Goal: Task Accomplishment & Management: Complete application form

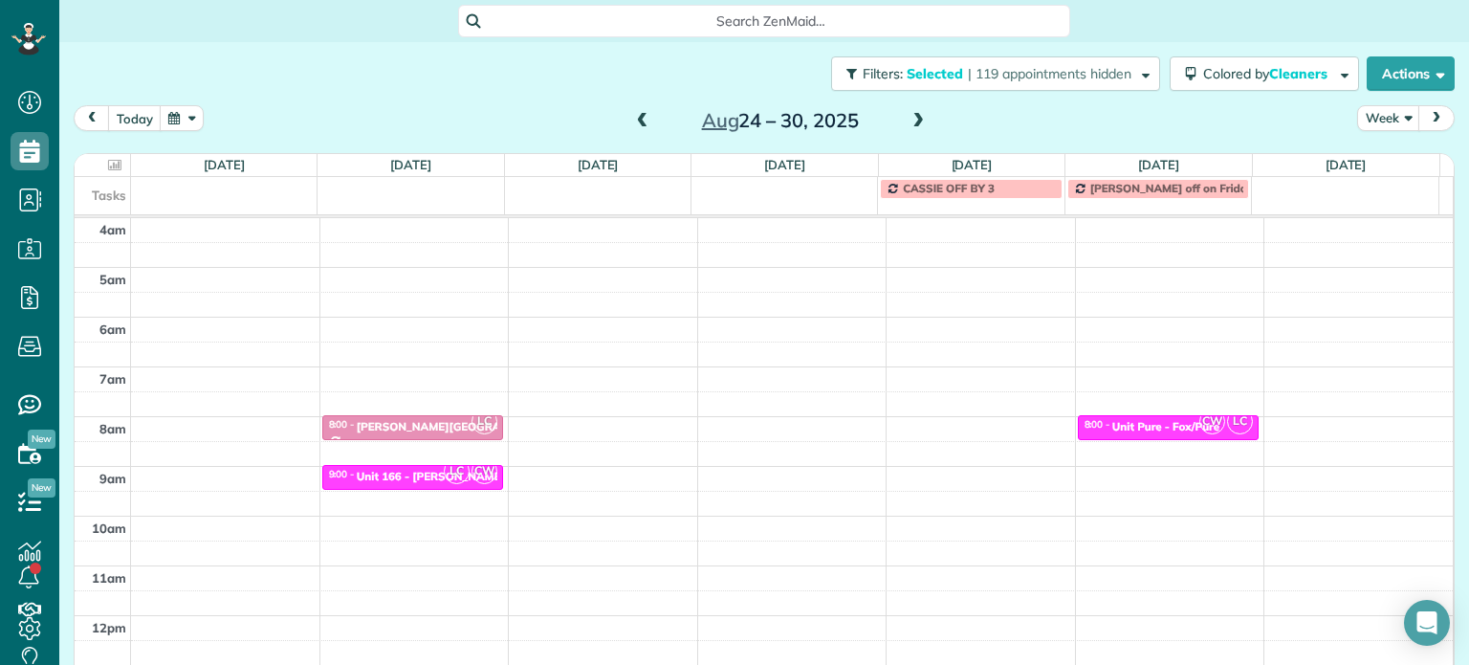
click at [1049, 77] on span "| 119 appointments hidden" at bounding box center [1050, 73] width 164 height 17
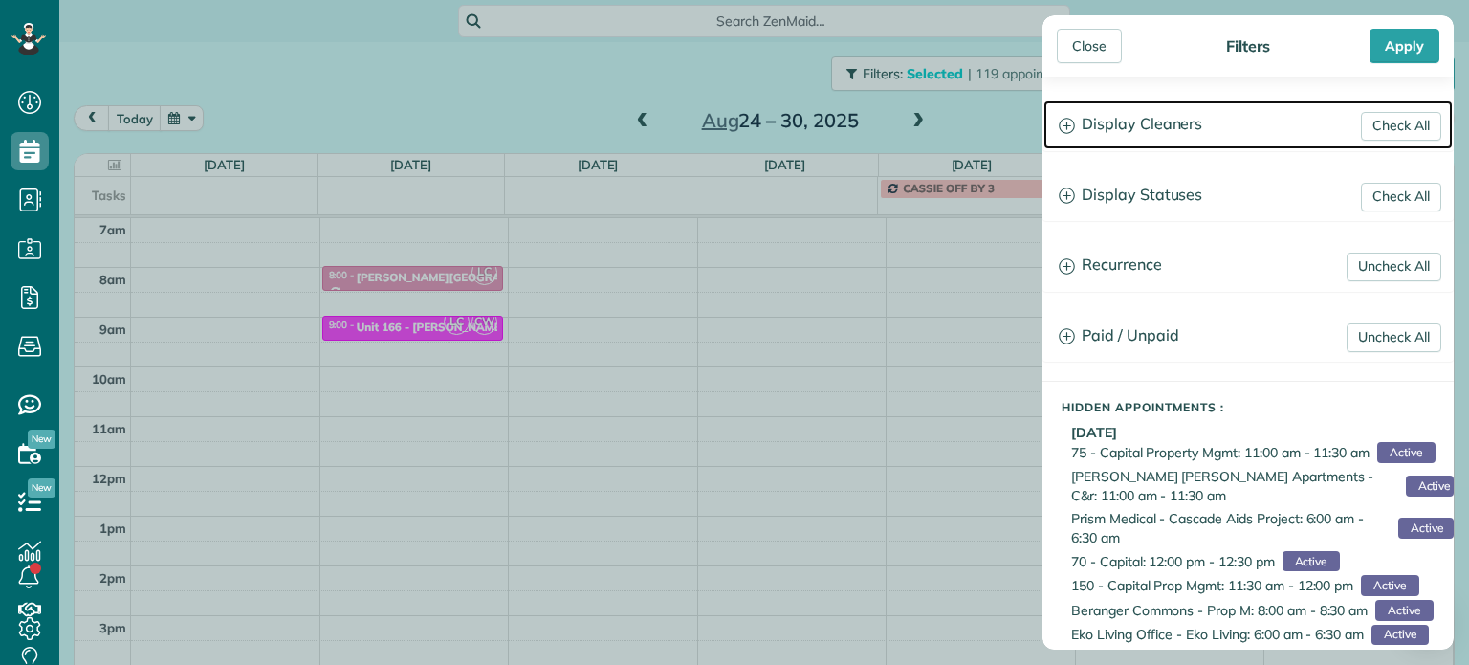
click at [1131, 106] on h3 "Display Cleaners" at bounding box center [1248, 124] width 409 height 49
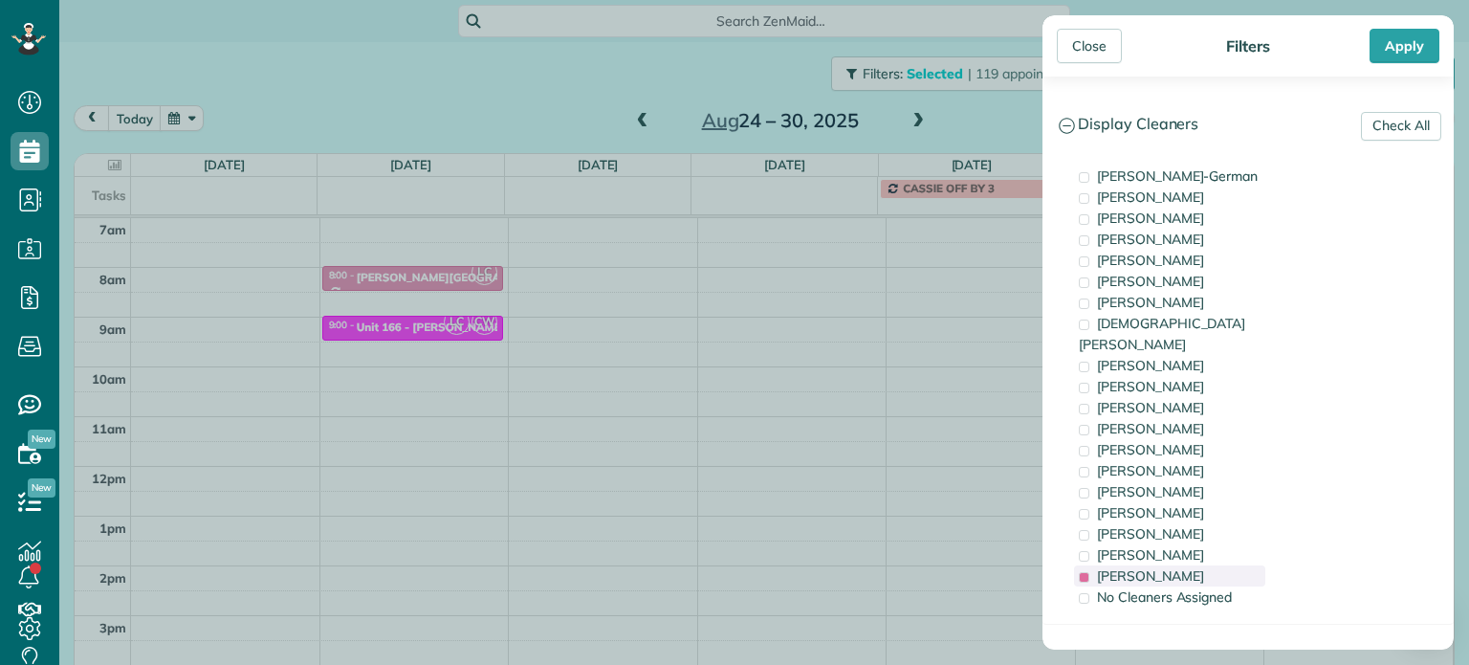
click at [1192, 565] on div "Laura Chavez" at bounding box center [1169, 575] width 191 height 21
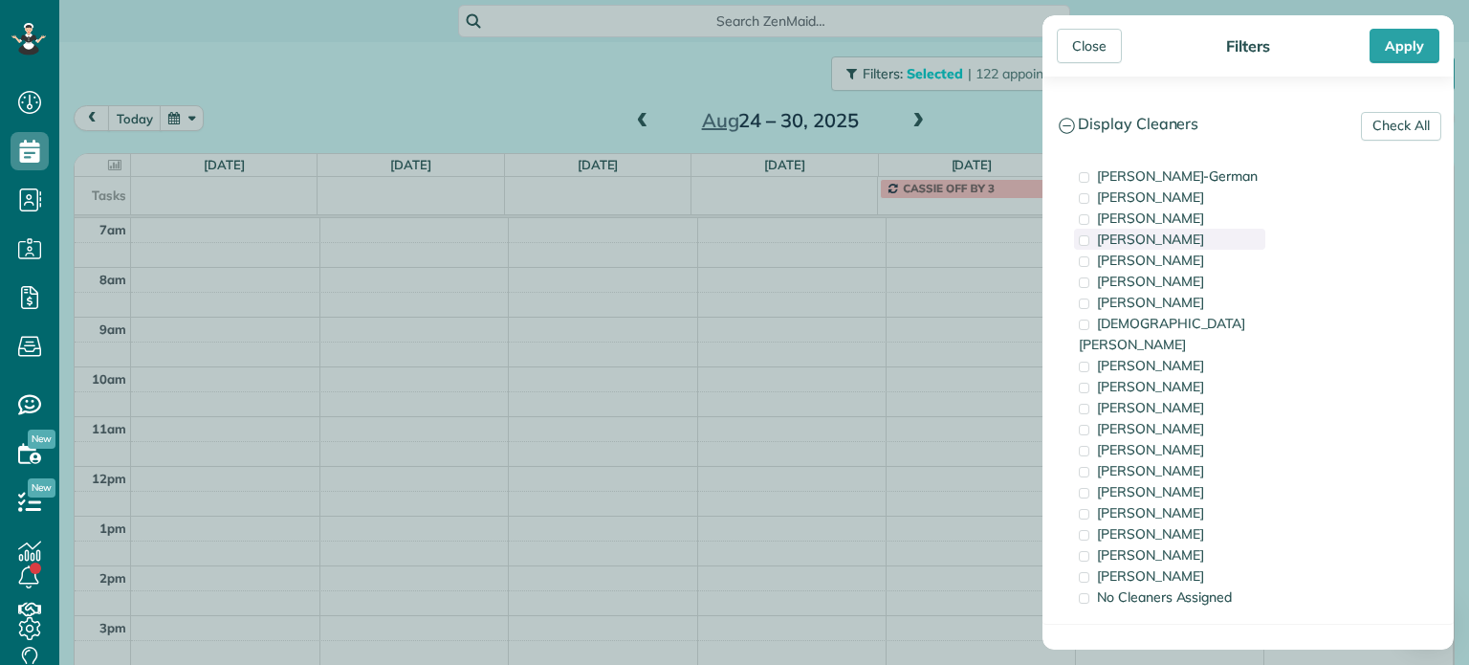
click at [1167, 238] on span "Tawnya Reynolds" at bounding box center [1150, 239] width 107 height 17
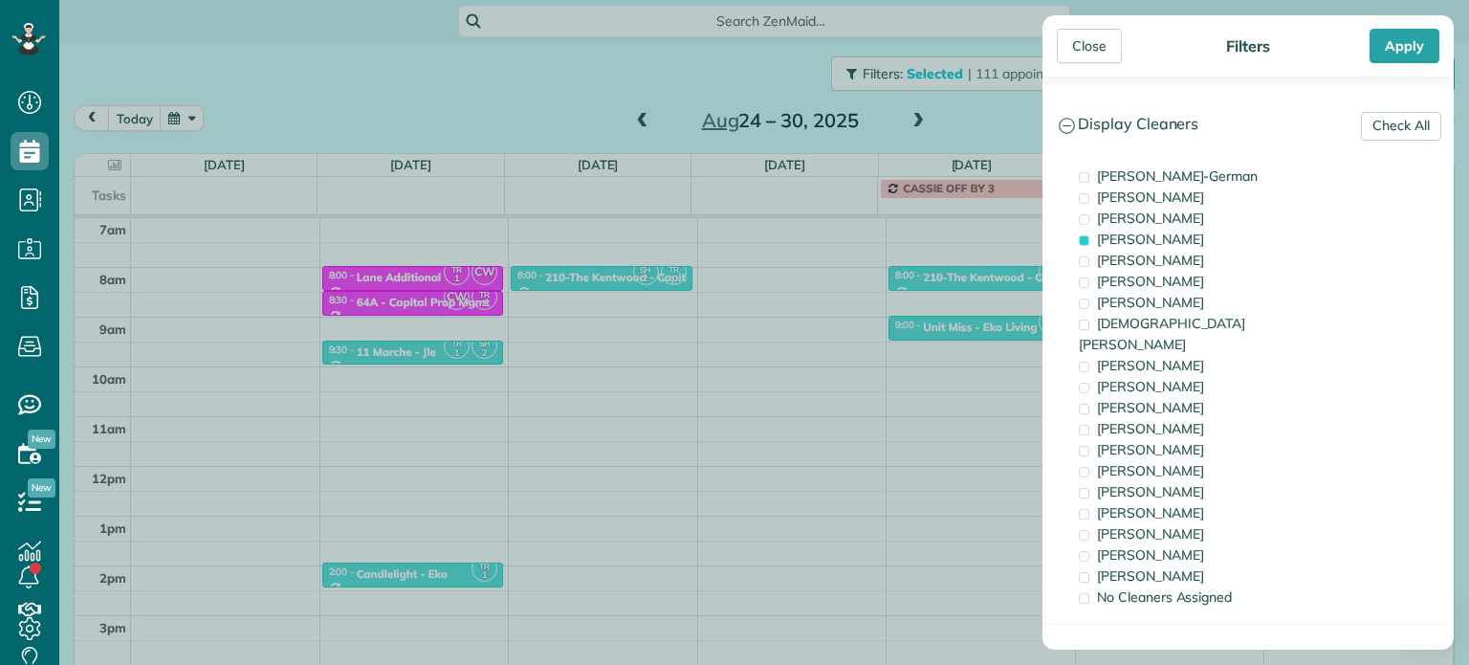
click at [956, 283] on div "Close Filters Apply Check All Display Cleaners Christina Wright-German Brie Kil…" at bounding box center [734, 332] width 1469 height 665
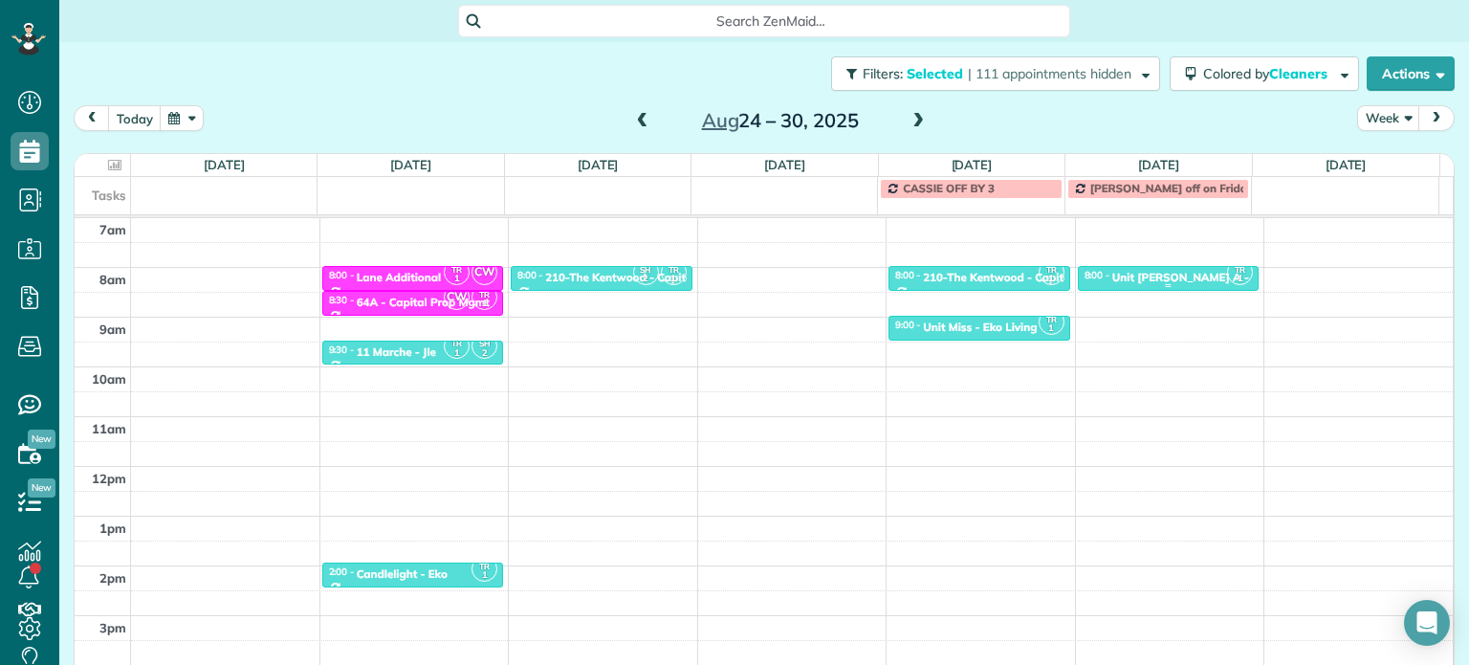
click at [1155, 272] on div "Unit Rosa A - Eko Living" at bounding box center [1209, 277] width 194 height 13
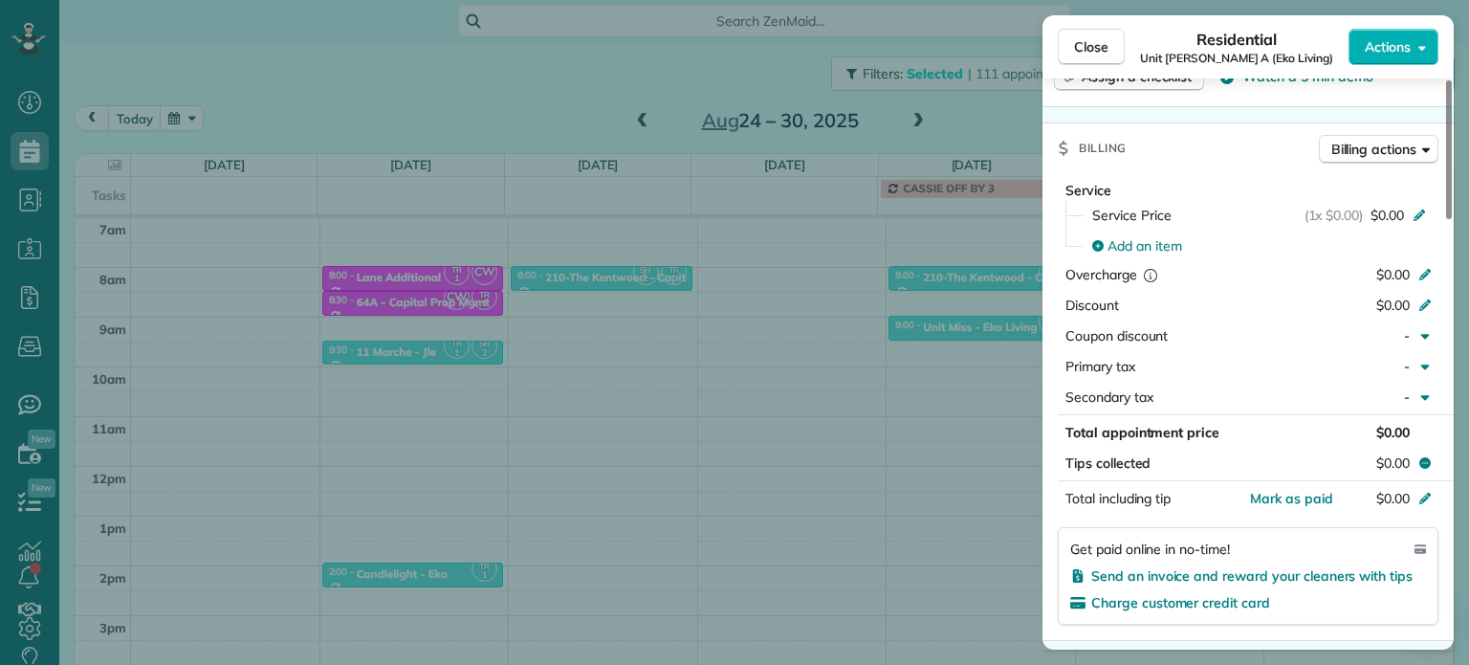
scroll to position [1355, 0]
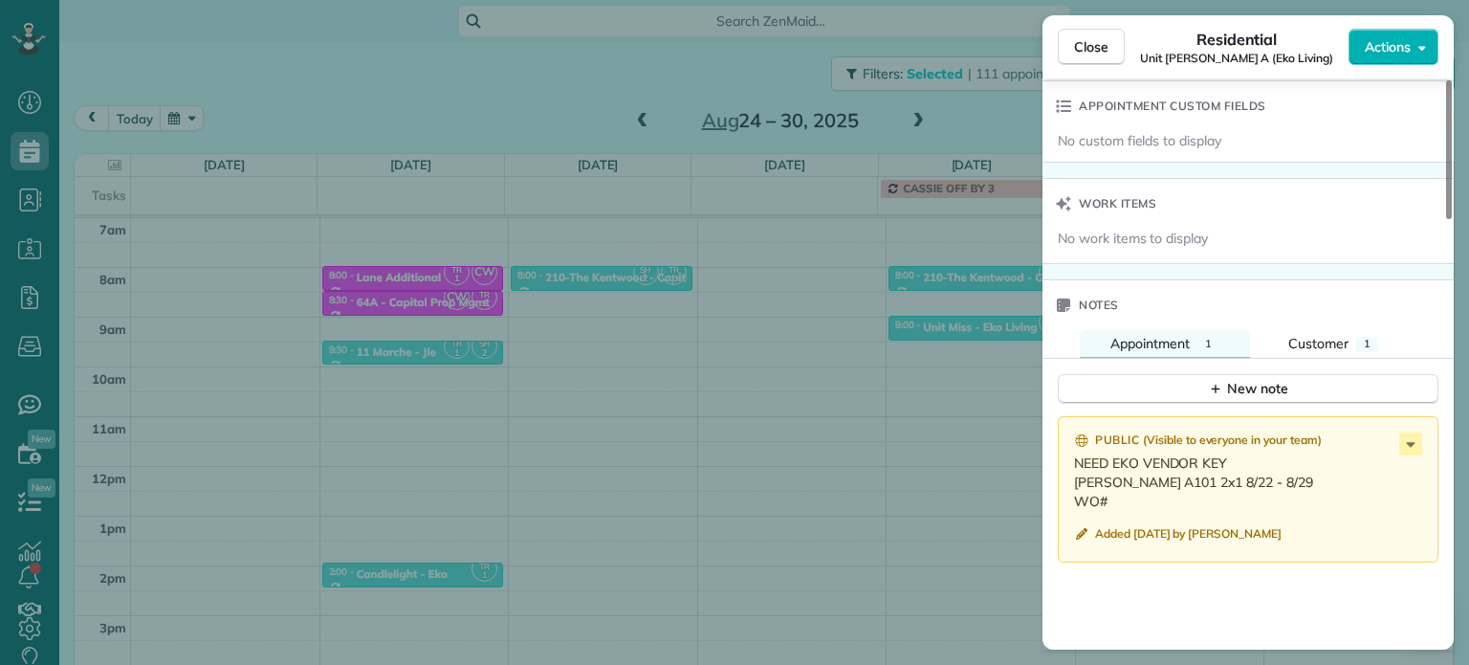
click at [938, 336] on div "Close Residential Unit Rosa A (Eko Living) Actions Status Active Unit Rosa A (E…" at bounding box center [734, 332] width 1469 height 665
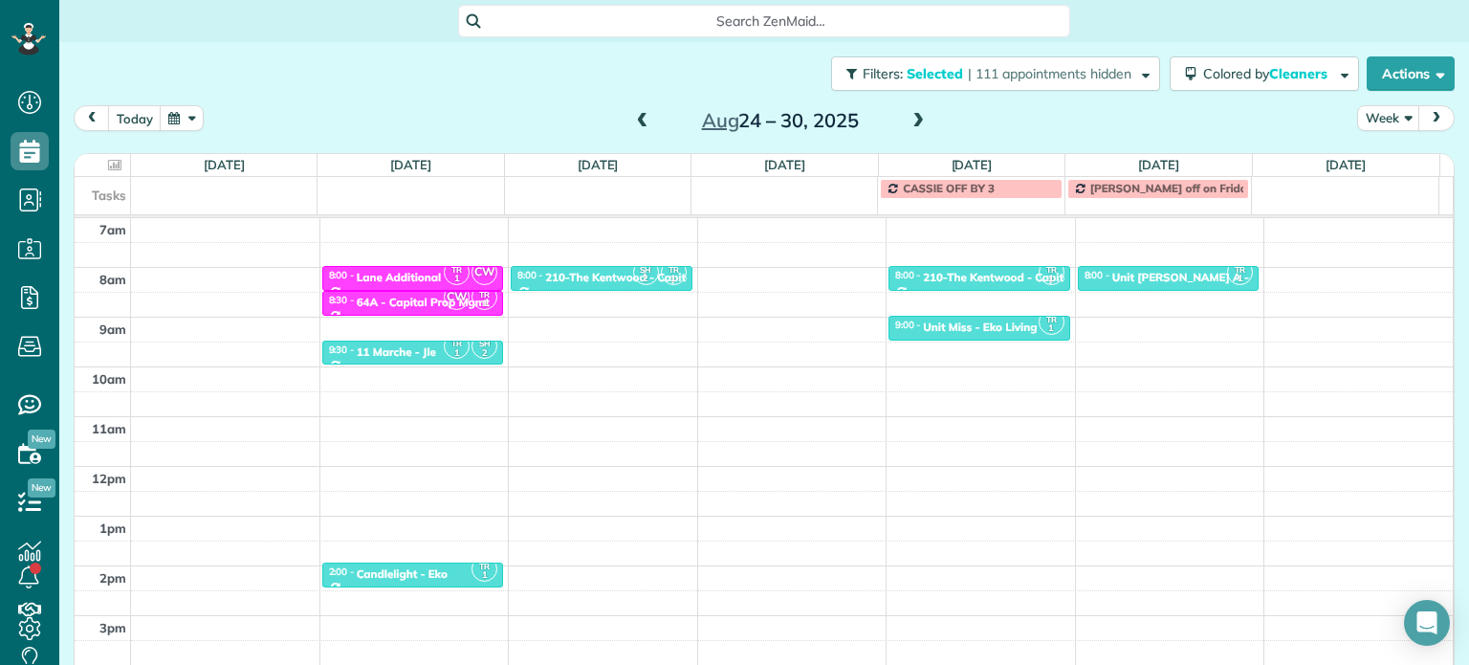
click at [1133, 206] on div "Tasks CASSIE OFF BY 3 Tammy off on Fridays" at bounding box center [757, 195] width 1365 height 37
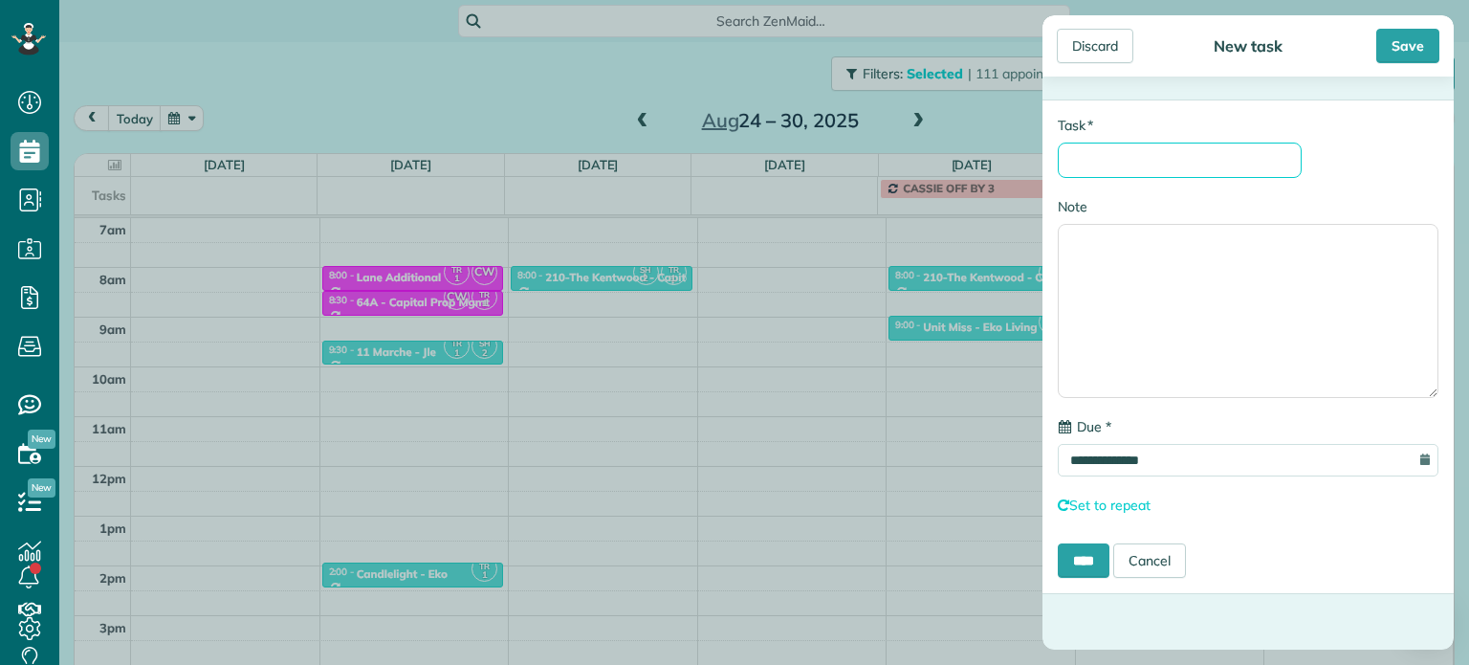
click at [1243, 164] on input "* Task" at bounding box center [1180, 160] width 244 height 35
type input "**********"
click at [1098, 554] on input "****" at bounding box center [1084, 560] width 52 height 34
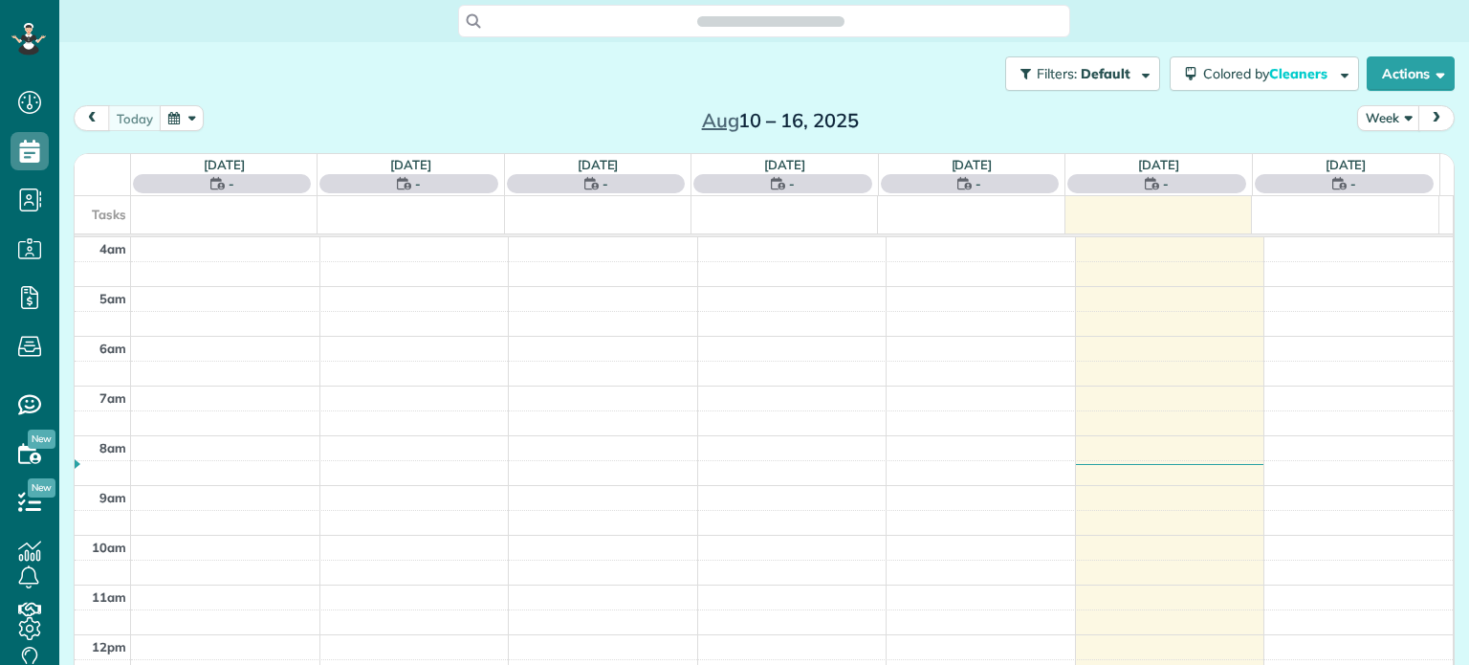
scroll to position [149, 0]
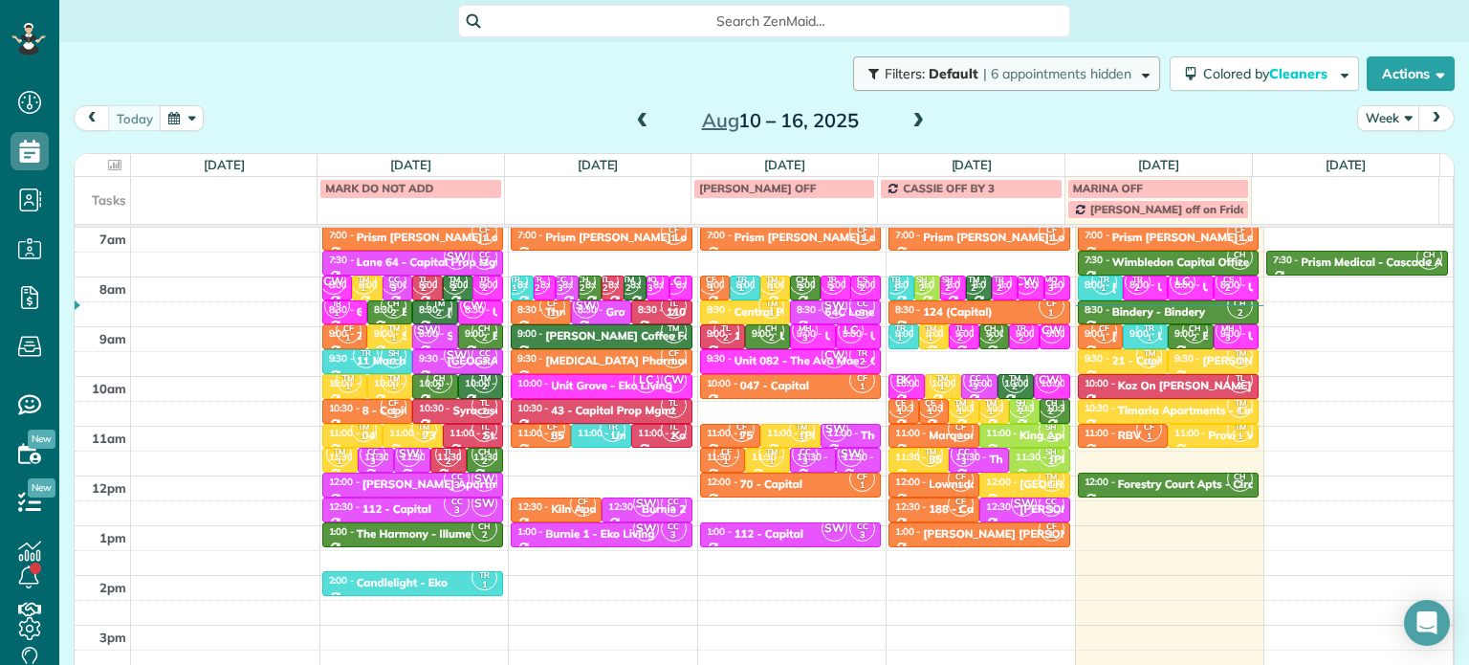
click at [993, 79] on span "| 6 appointments hidden" at bounding box center [1057, 73] width 148 height 17
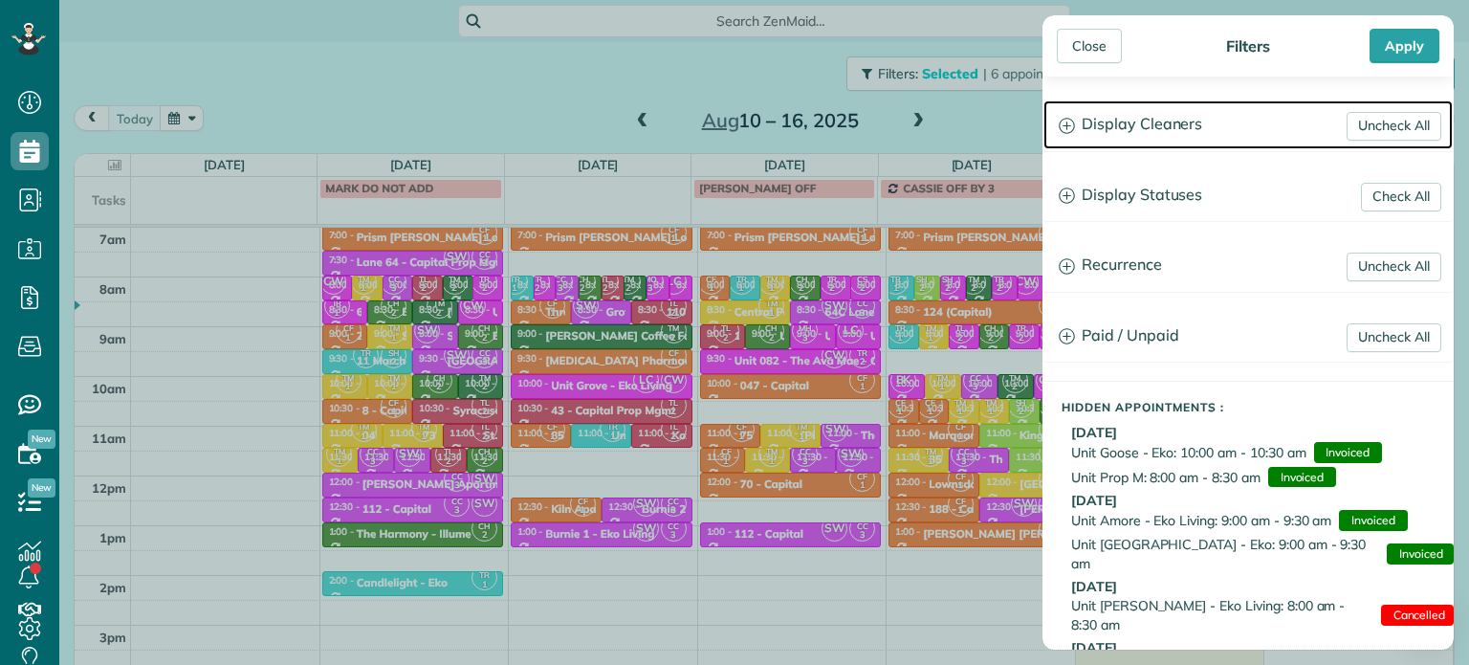
click at [1114, 130] on h3 "Display Cleaners" at bounding box center [1248, 124] width 409 height 49
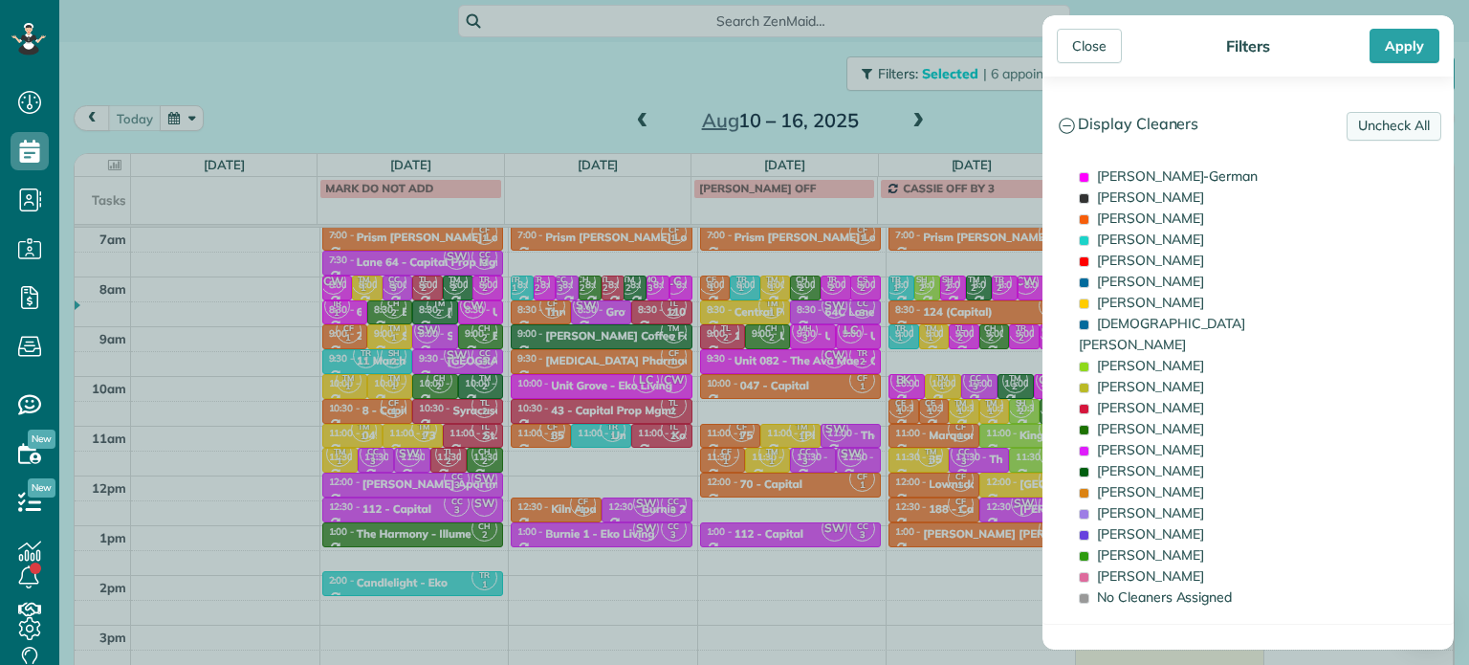
click at [1371, 121] on link "Uncheck All" at bounding box center [1394, 126] width 95 height 29
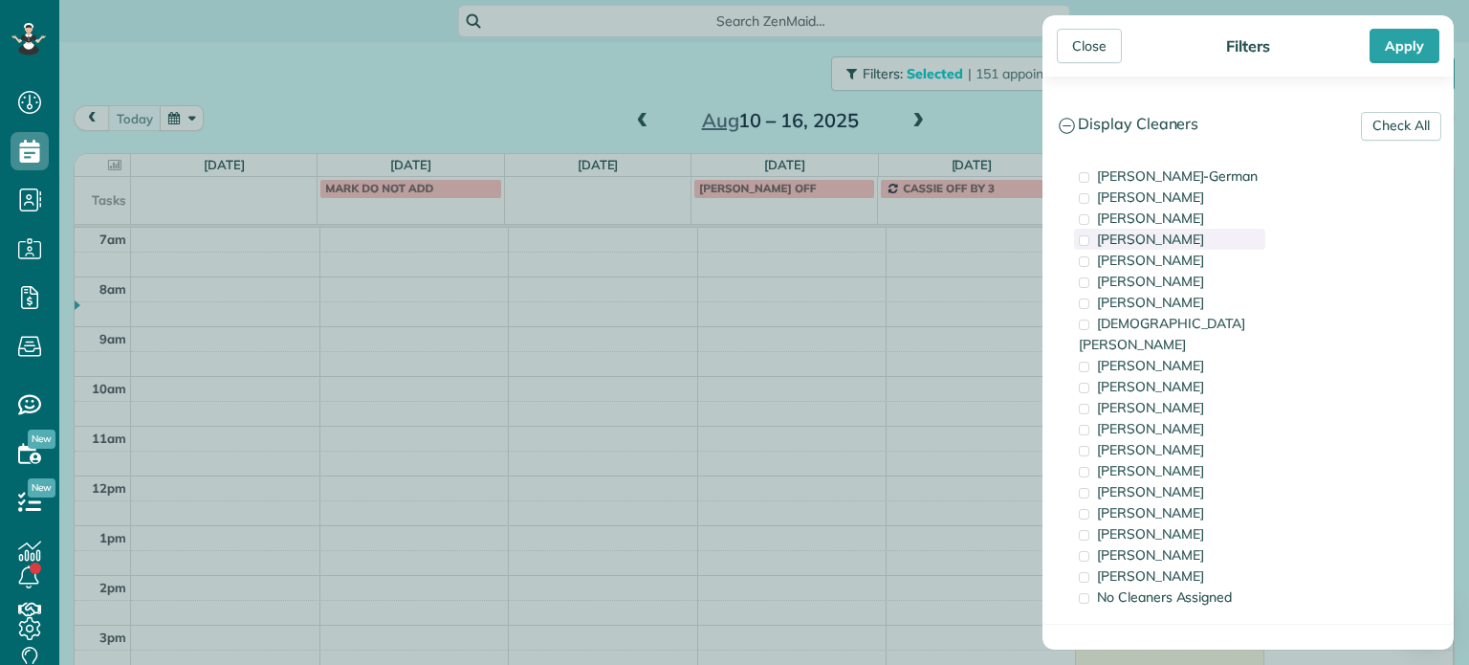
click at [1201, 247] on div "Tawnya Reynolds" at bounding box center [1169, 239] width 191 height 21
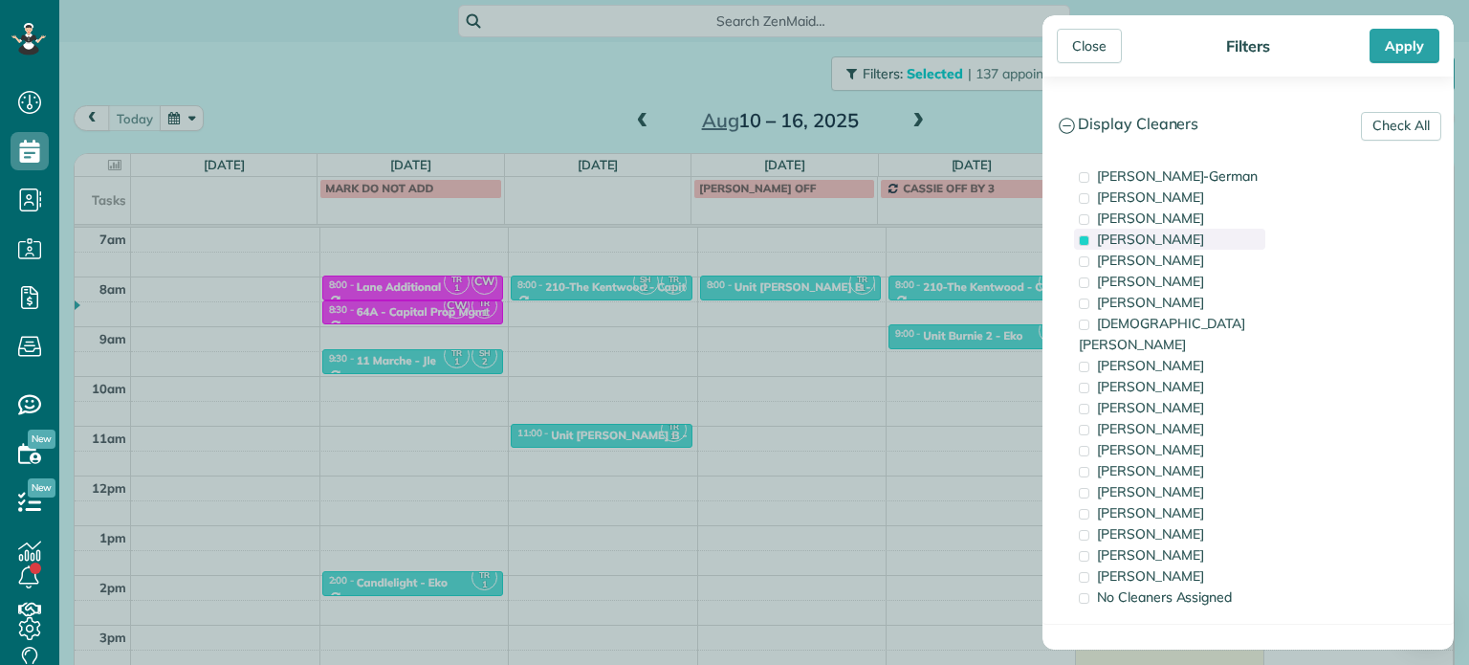
click at [1201, 247] on div "Tawnya Reynolds" at bounding box center [1169, 239] width 191 height 21
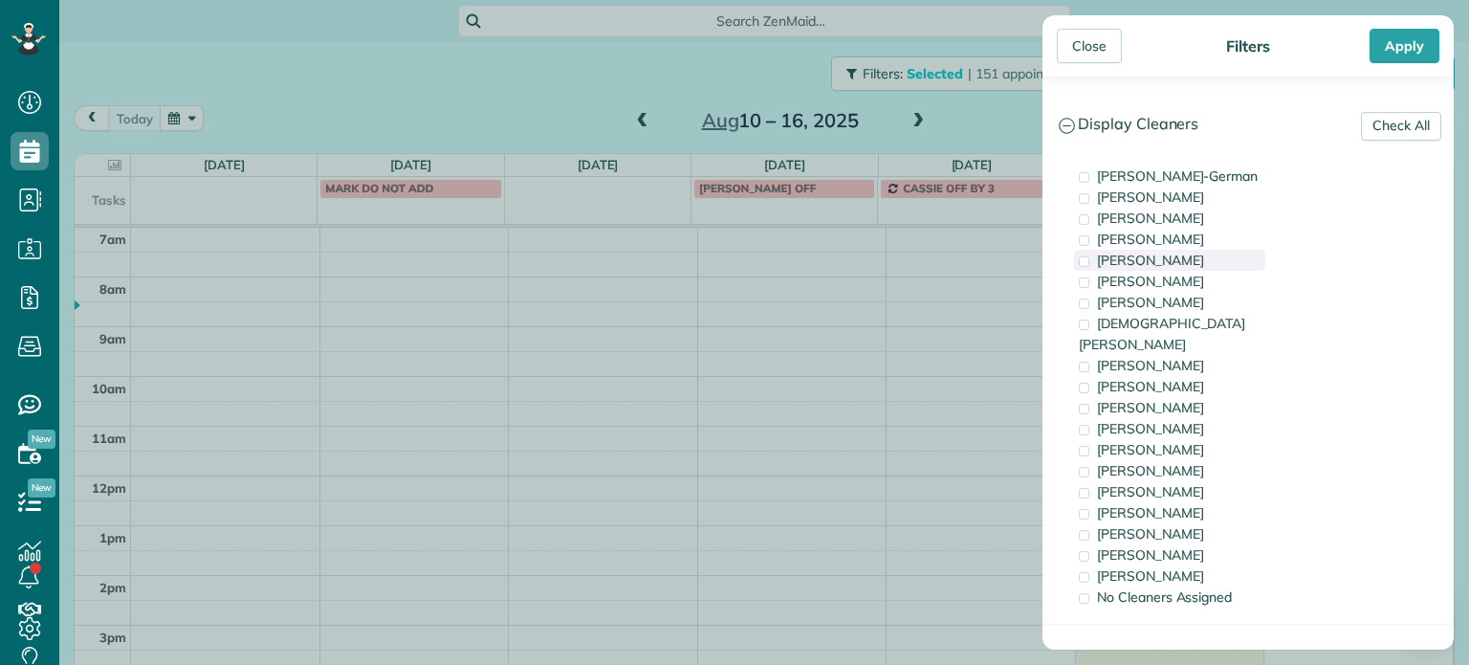
click at [1201, 261] on div "Mark Zollo" at bounding box center [1169, 260] width 191 height 21
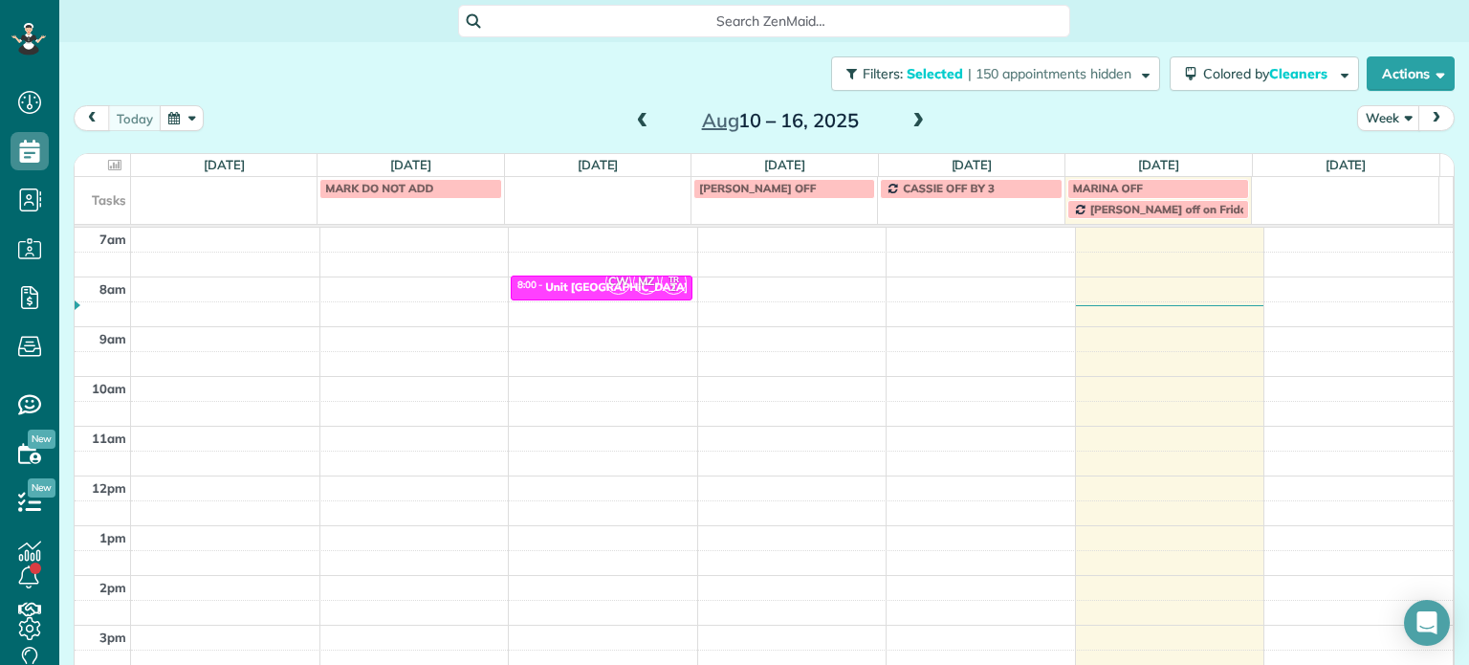
click at [847, 305] on div "Close Filters Apply Check All Display Cleaners Christina Wright-German Brie Kil…" at bounding box center [734, 332] width 1469 height 665
click at [914, 118] on span at bounding box center [918, 121] width 21 height 17
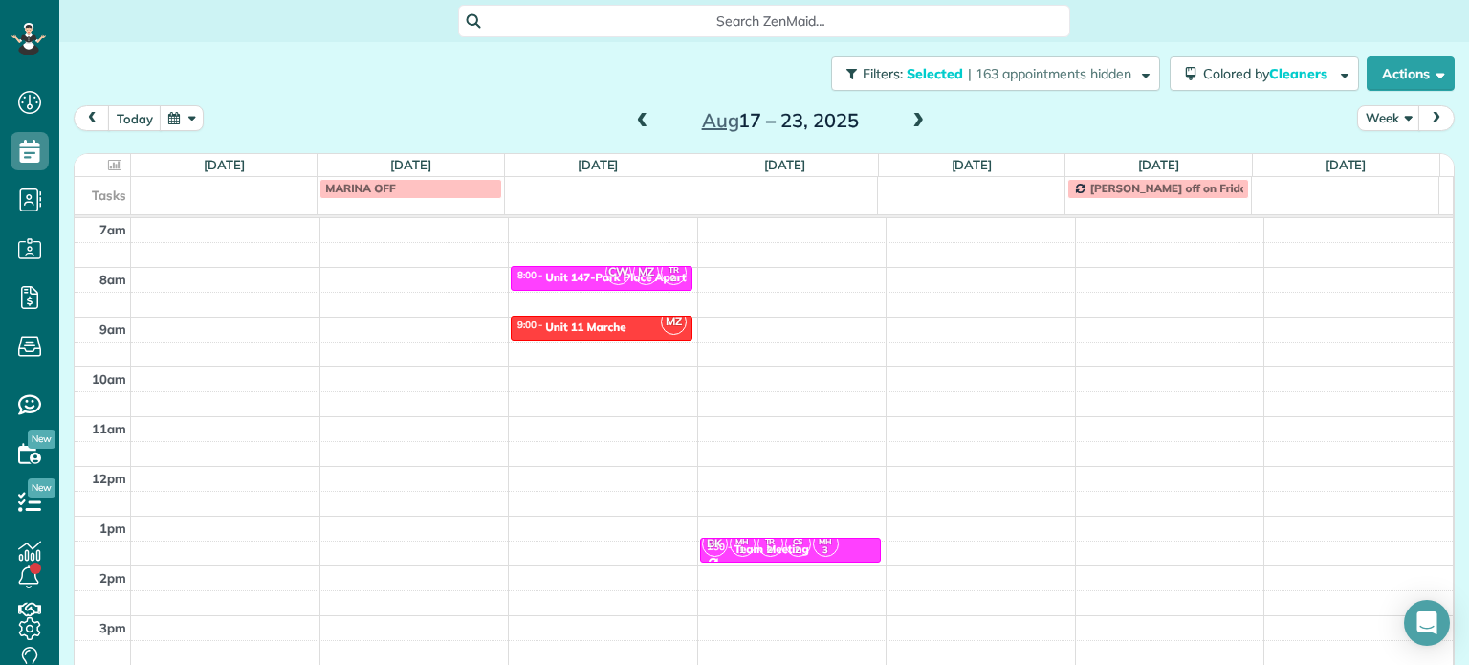
click at [404, 191] on div "MARINA OFF" at bounding box center [410, 188] width 170 height 13
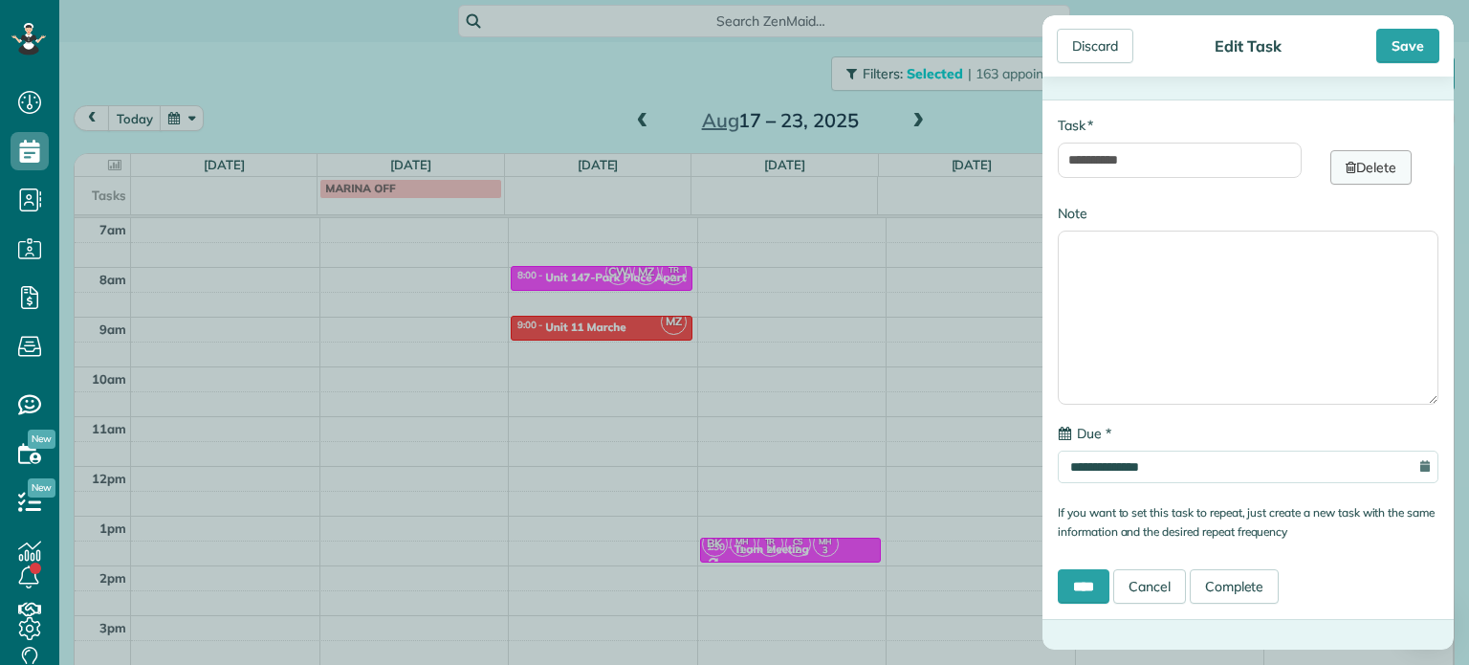
click at [1388, 152] on link "Delete" at bounding box center [1371, 167] width 81 height 34
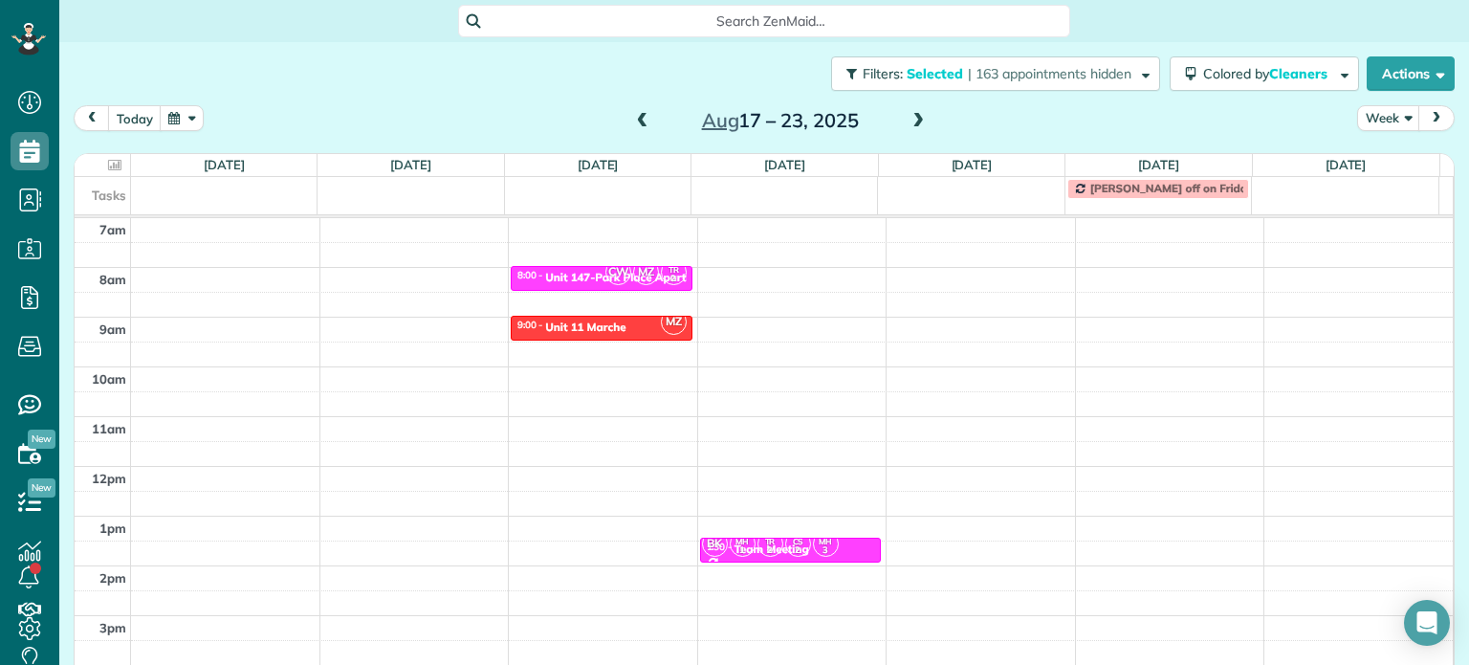
click at [632, 125] on span at bounding box center [642, 121] width 21 height 17
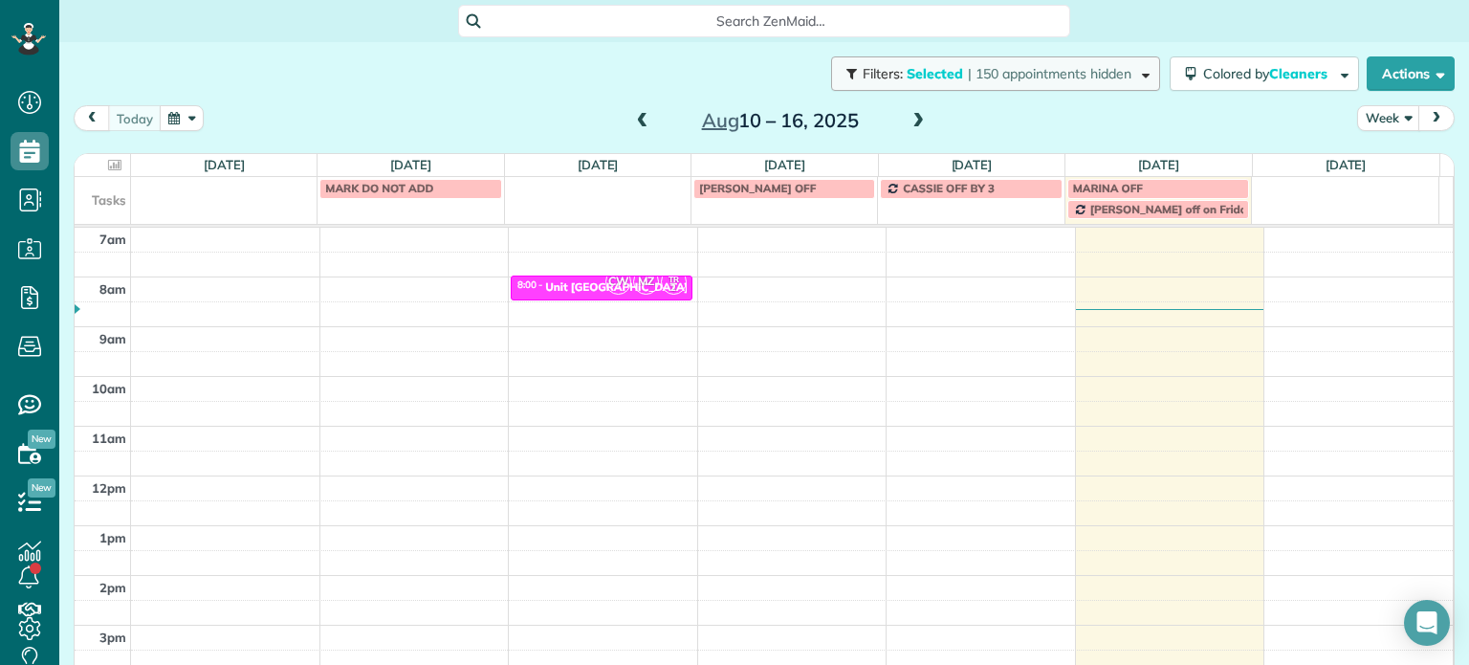
click at [1067, 82] on button "Filters: Selected | 150 appointments hidden" at bounding box center [995, 73] width 329 height 34
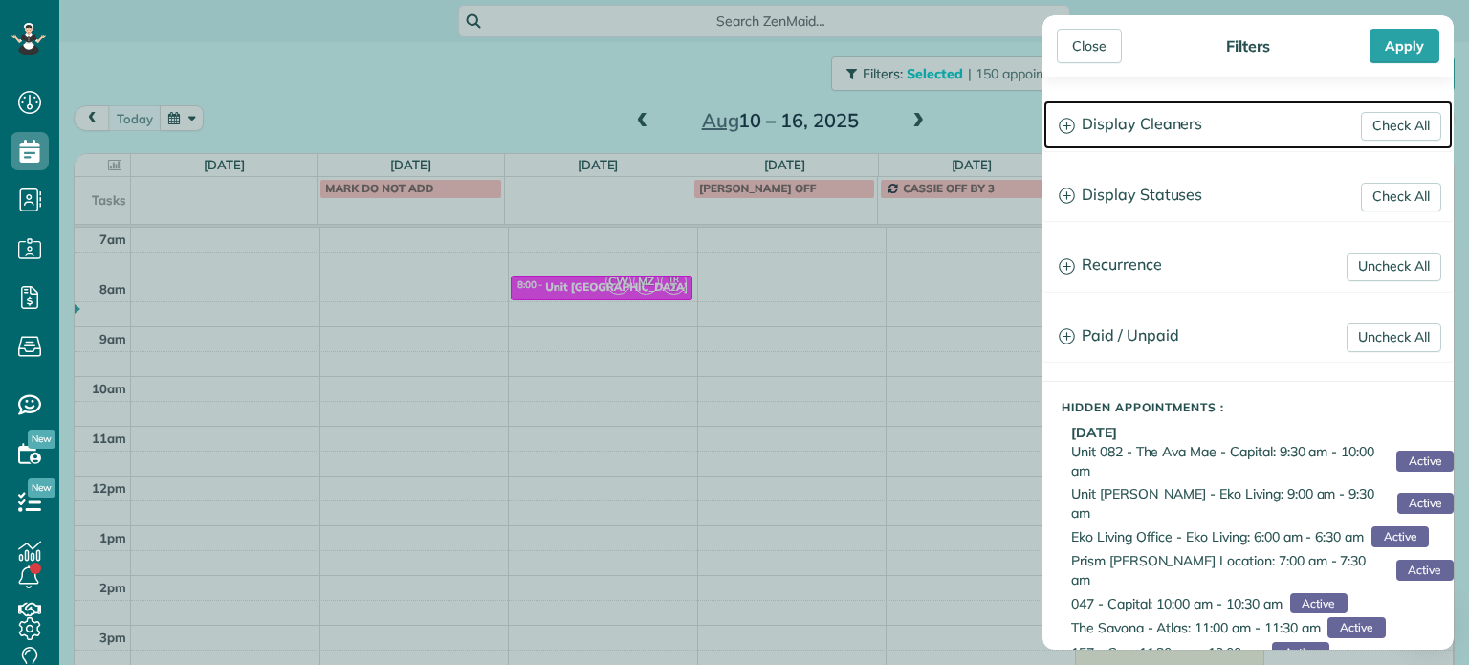
click at [1129, 138] on h3 "Display Cleaners" at bounding box center [1248, 124] width 409 height 49
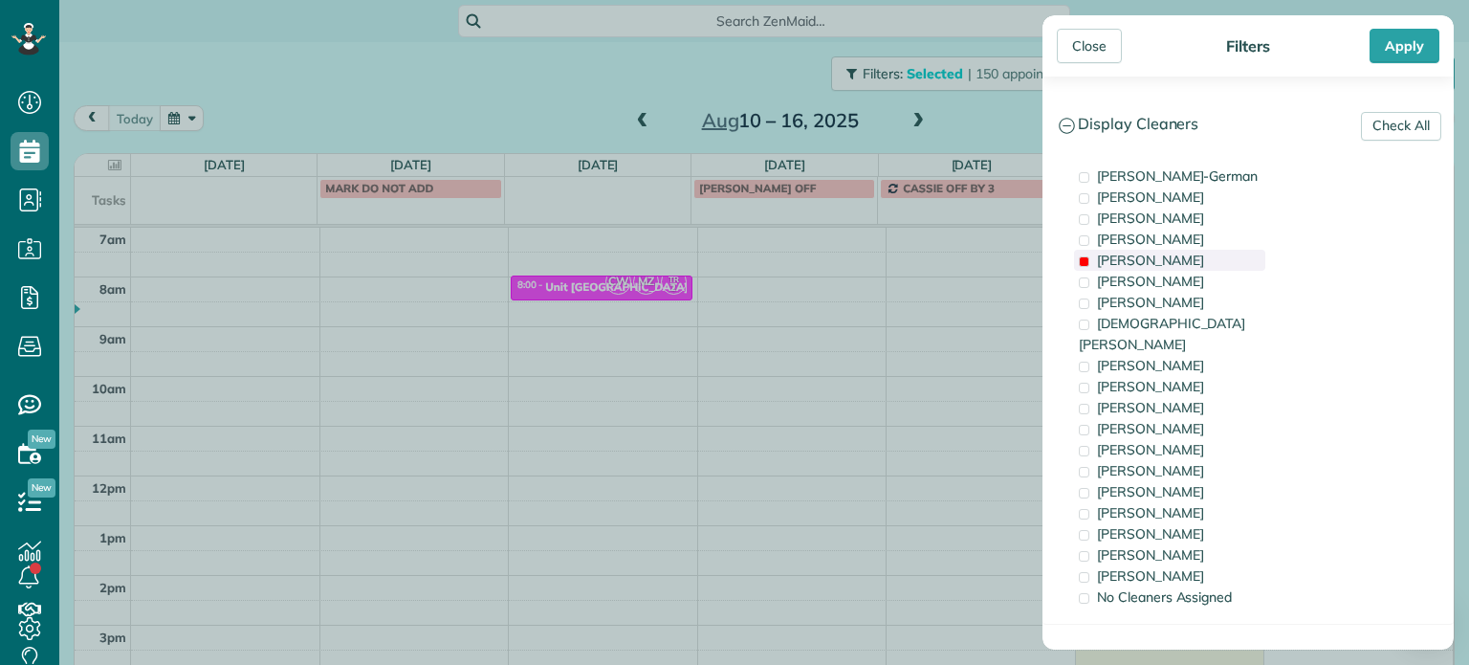
click at [1152, 259] on span "Mark Zollo" at bounding box center [1150, 260] width 107 height 17
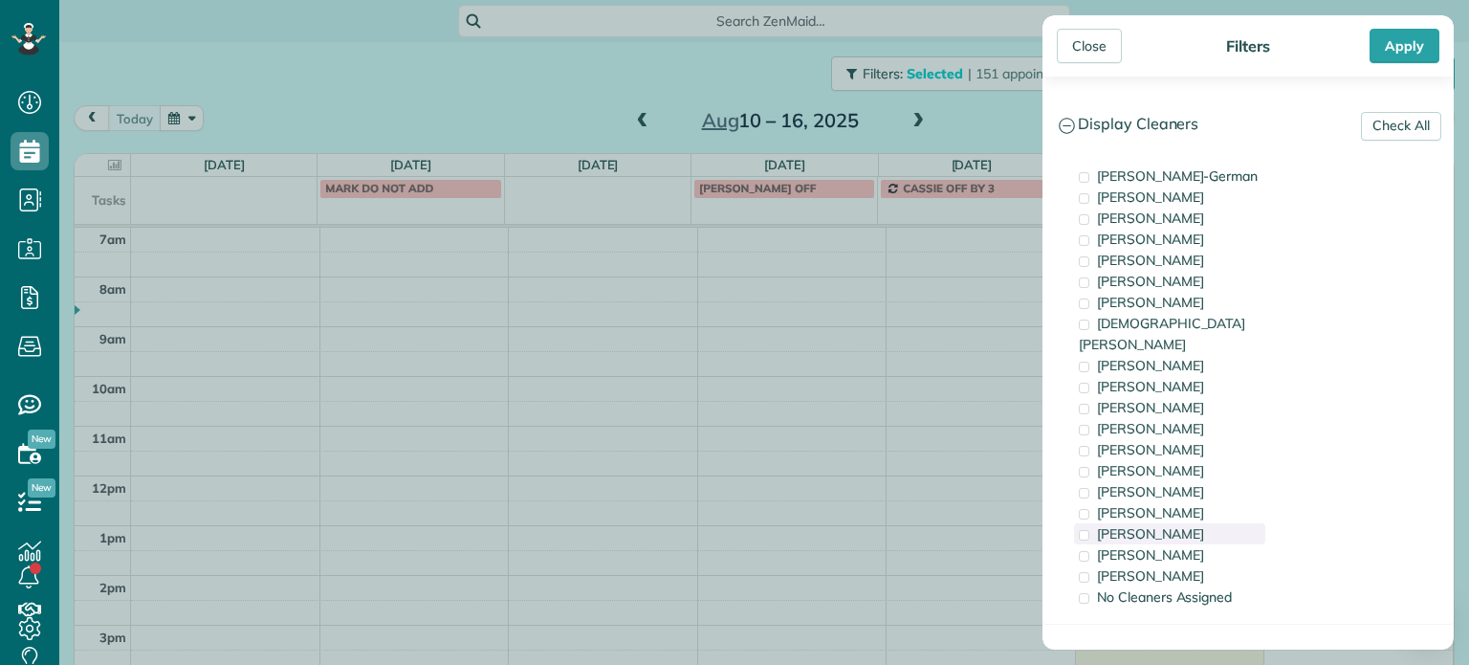
click at [1180, 525] on span "Cristina Sainz" at bounding box center [1150, 533] width 107 height 17
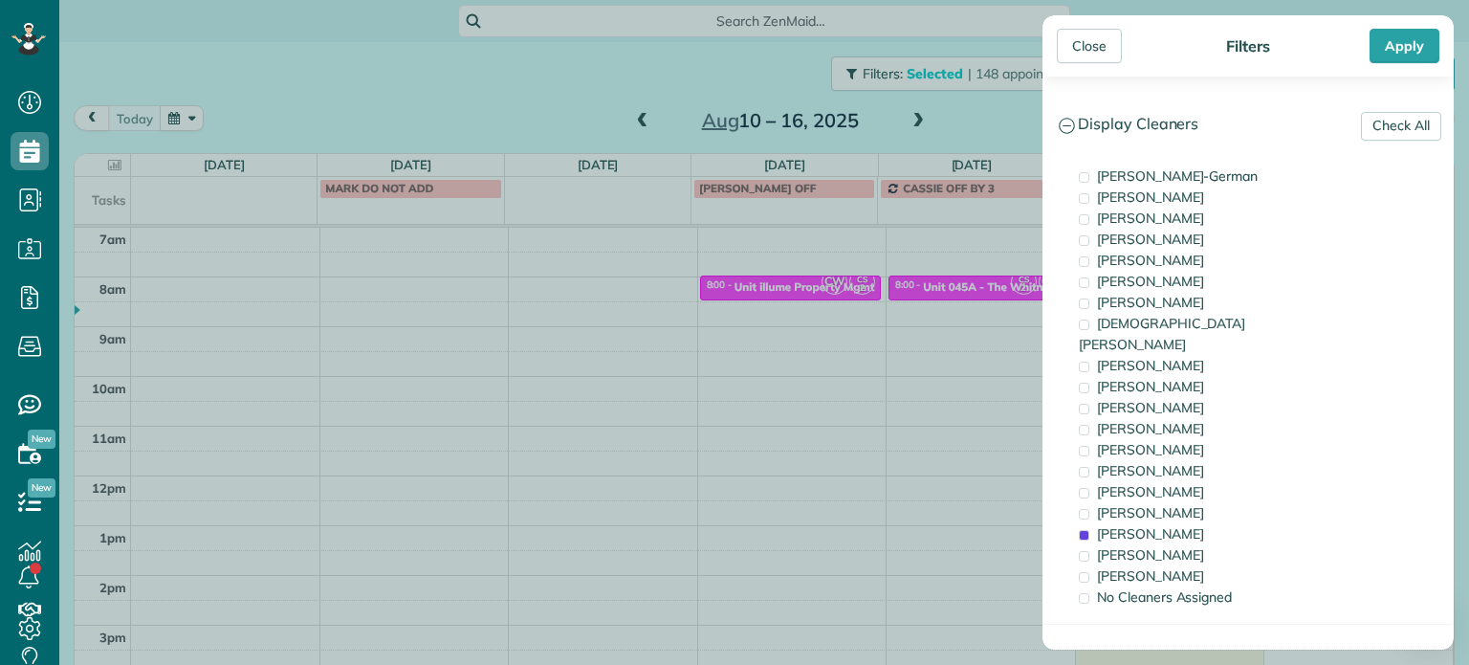
click at [907, 288] on div "Close Filters Apply Check All Display Cleaners Christina Wright-German Brie Kil…" at bounding box center [734, 332] width 1469 height 665
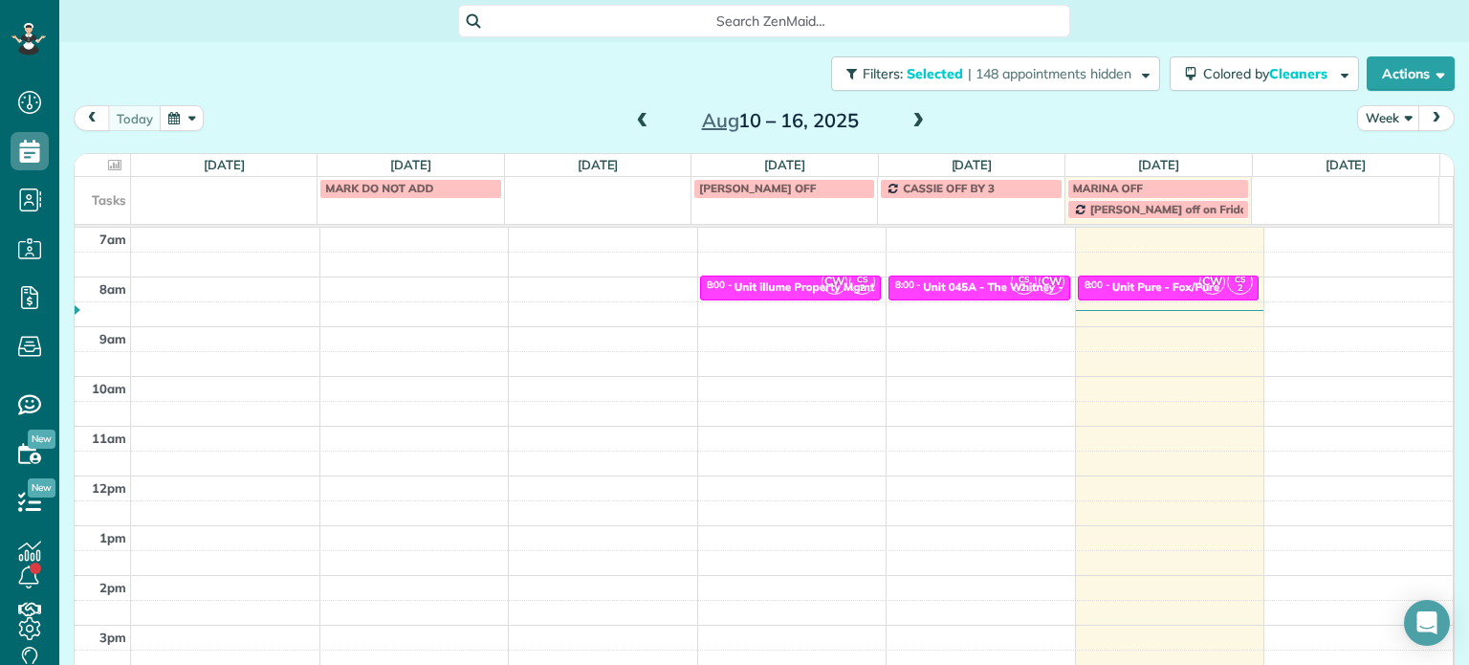
click at [912, 118] on span at bounding box center [918, 121] width 21 height 17
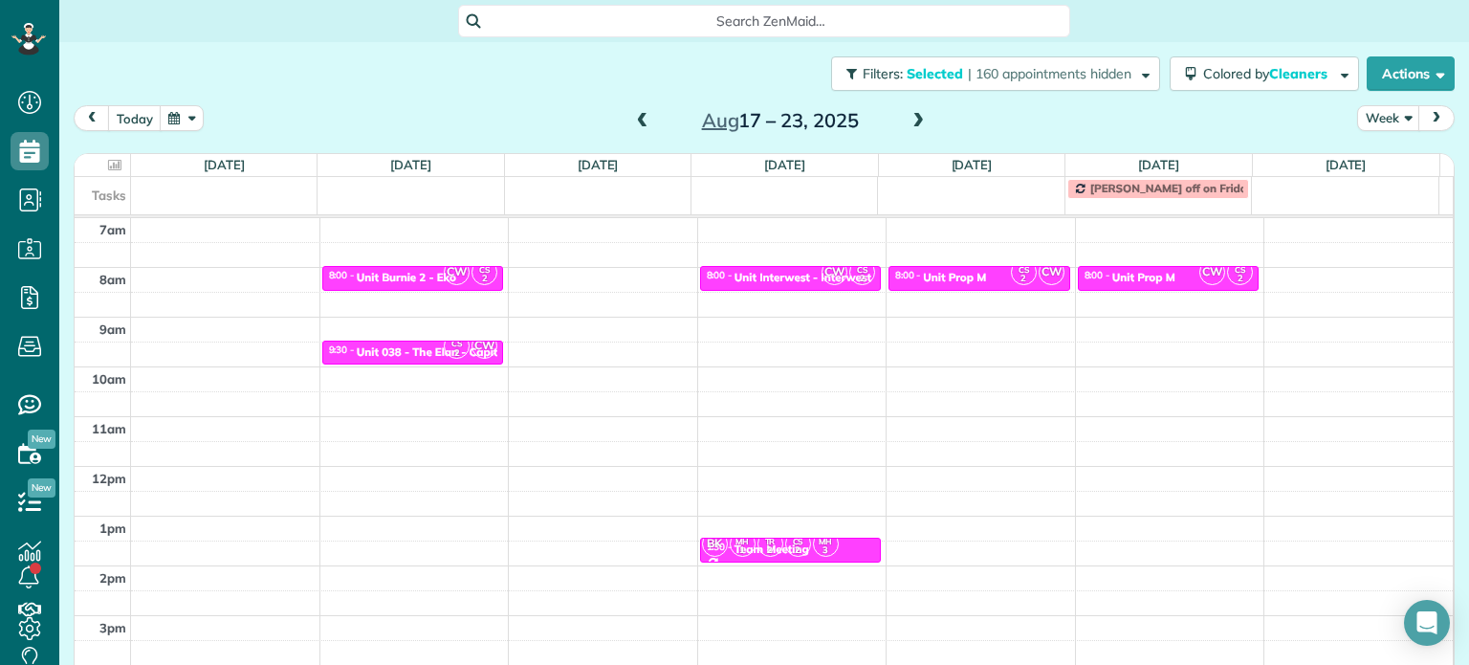
click at [639, 119] on span at bounding box center [642, 121] width 21 height 17
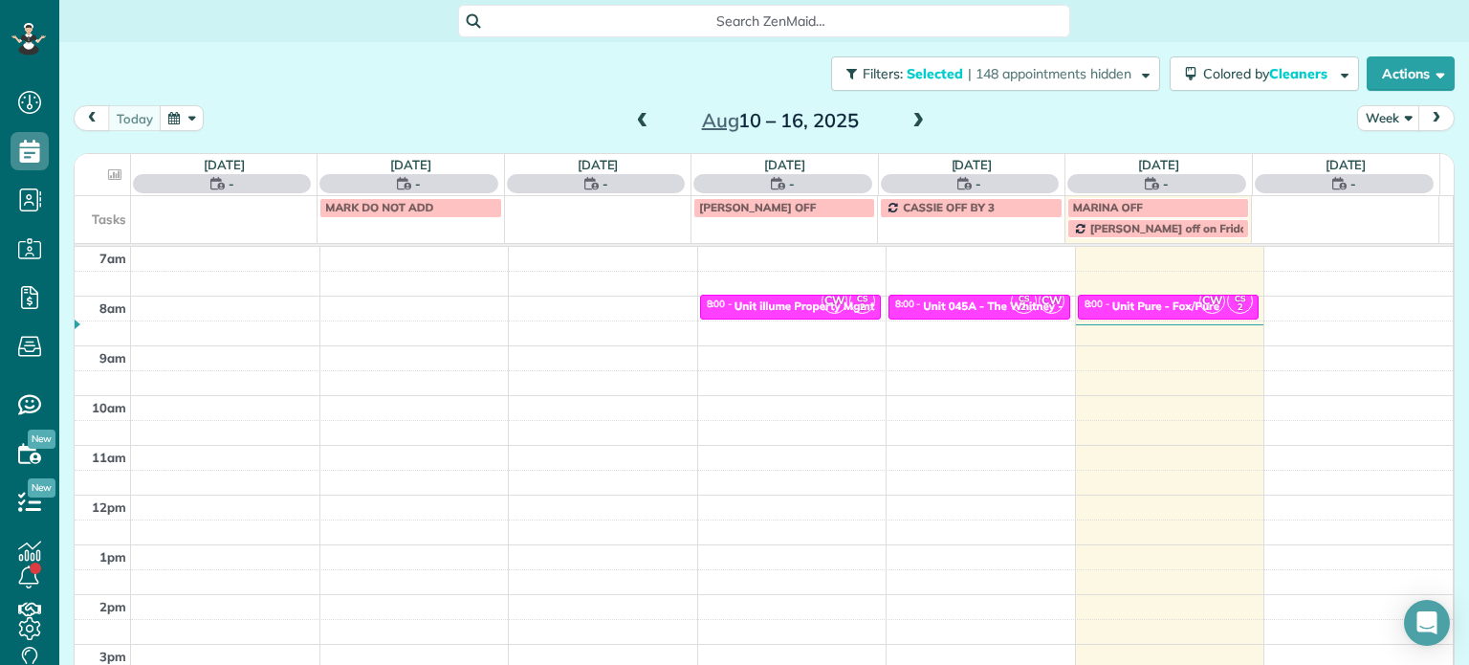
click at [911, 128] on span at bounding box center [918, 121] width 21 height 17
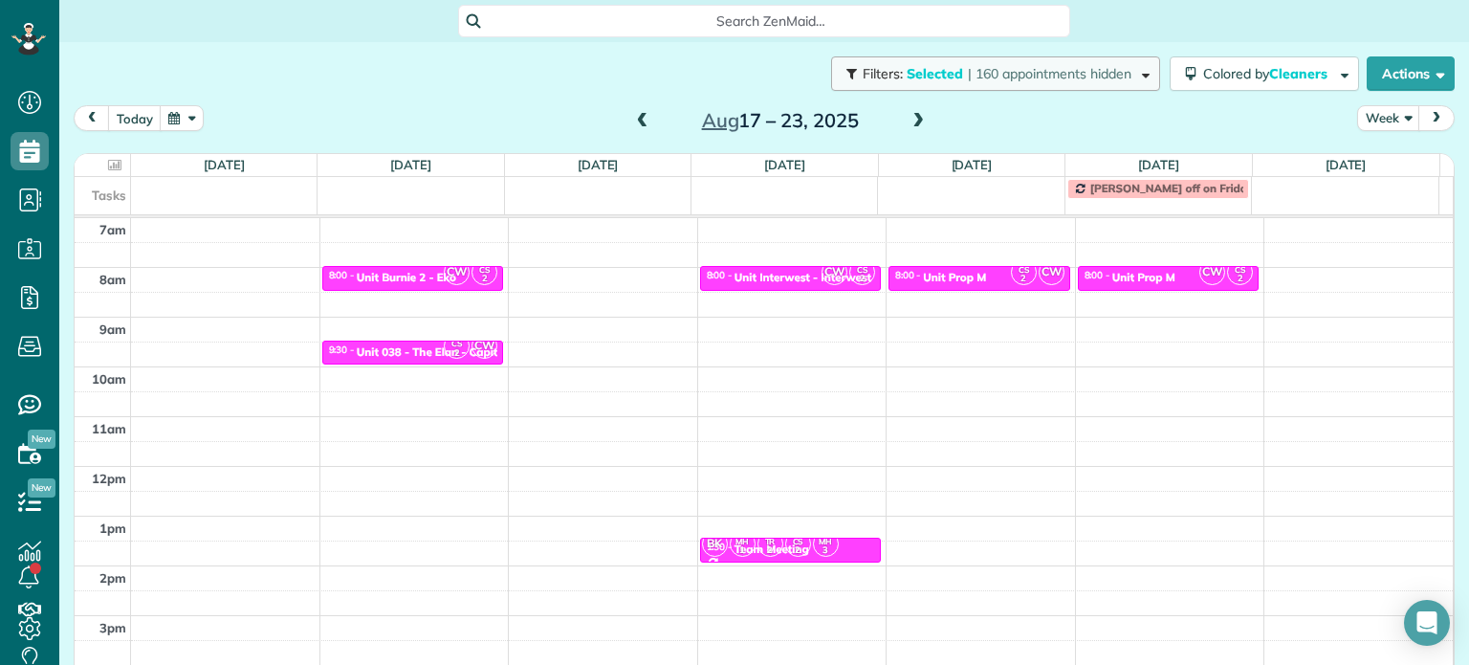
click at [1006, 72] on span "| 160 appointments hidden" at bounding box center [1050, 73] width 164 height 17
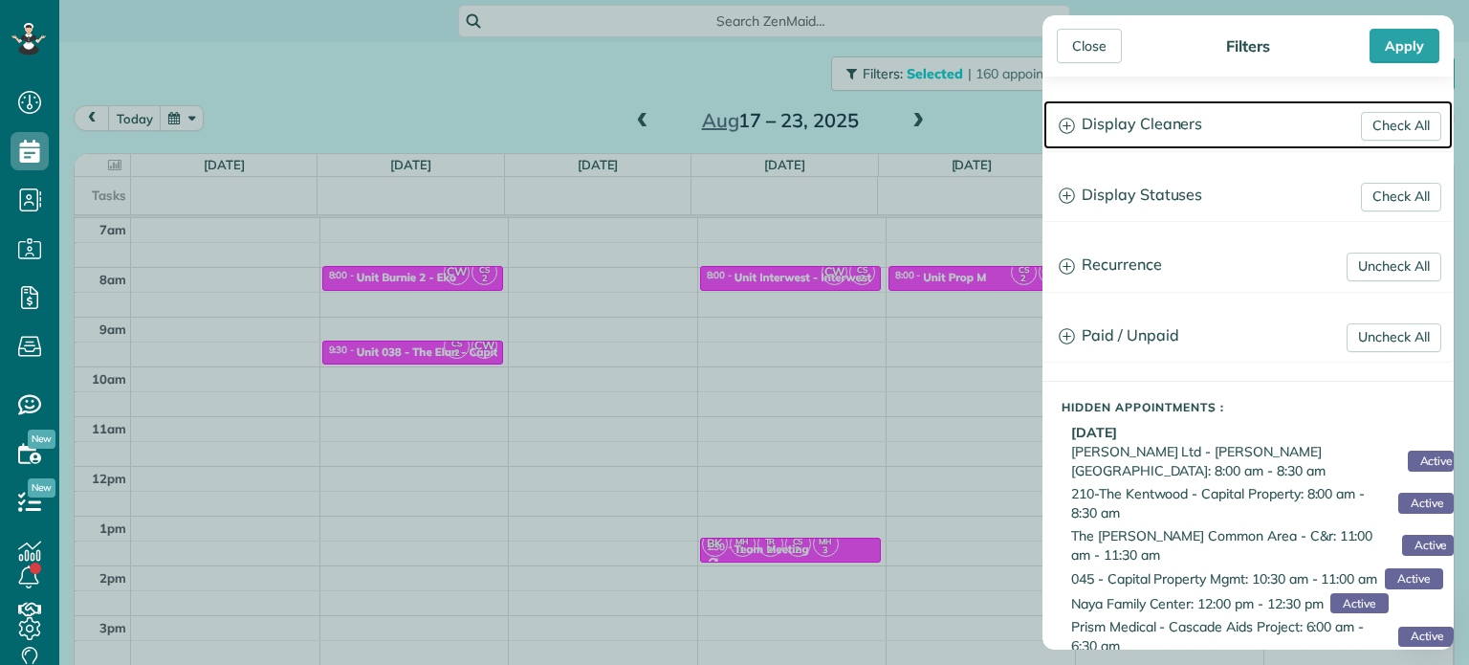
click at [1165, 134] on h3 "Display Cleaners" at bounding box center [1248, 124] width 409 height 49
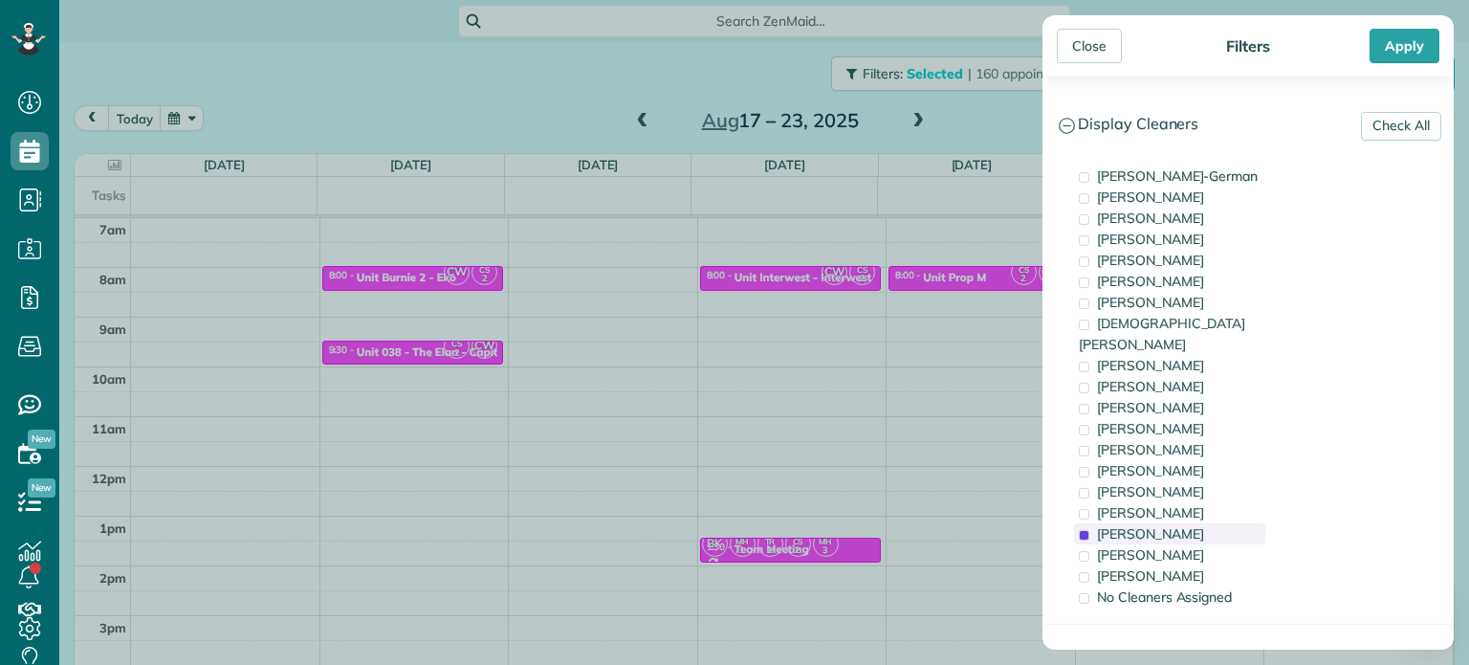
click at [1163, 525] on span "Cristina Sainz" at bounding box center [1150, 533] width 107 height 17
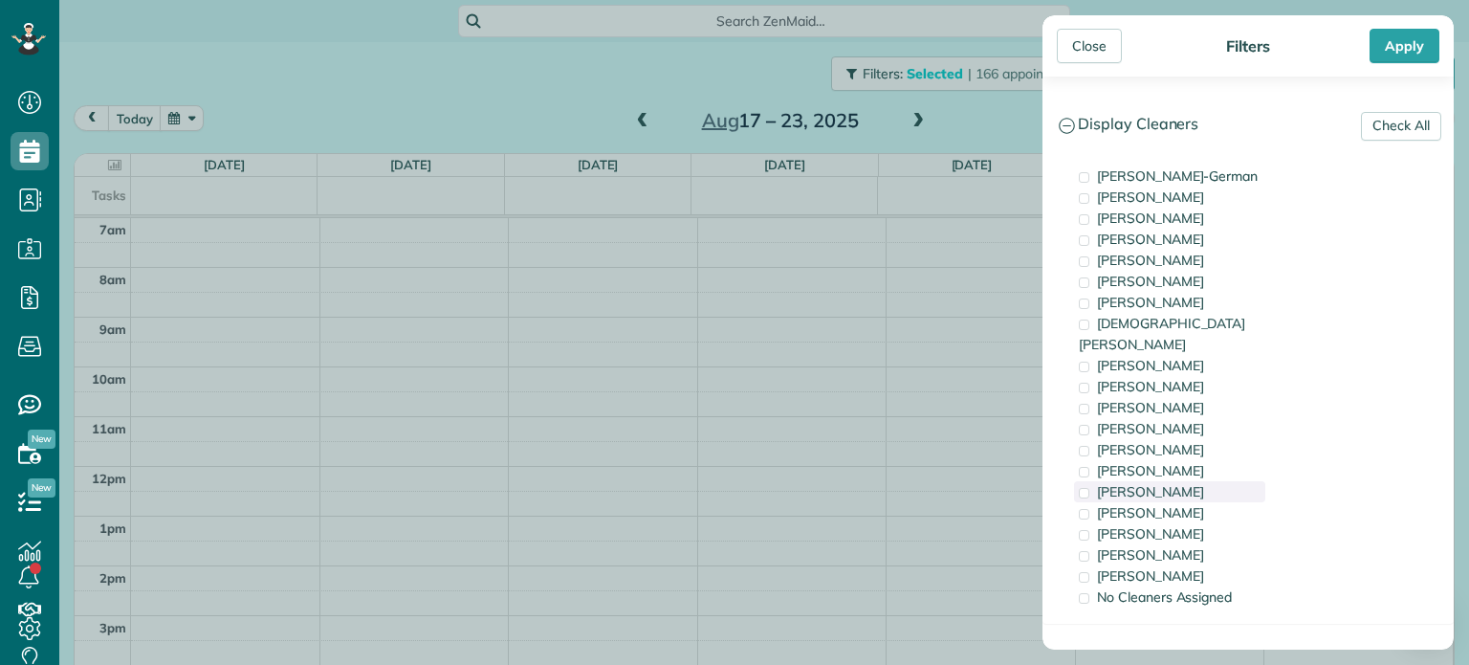
click at [1177, 481] on div "Tammi Rue" at bounding box center [1169, 491] width 191 height 21
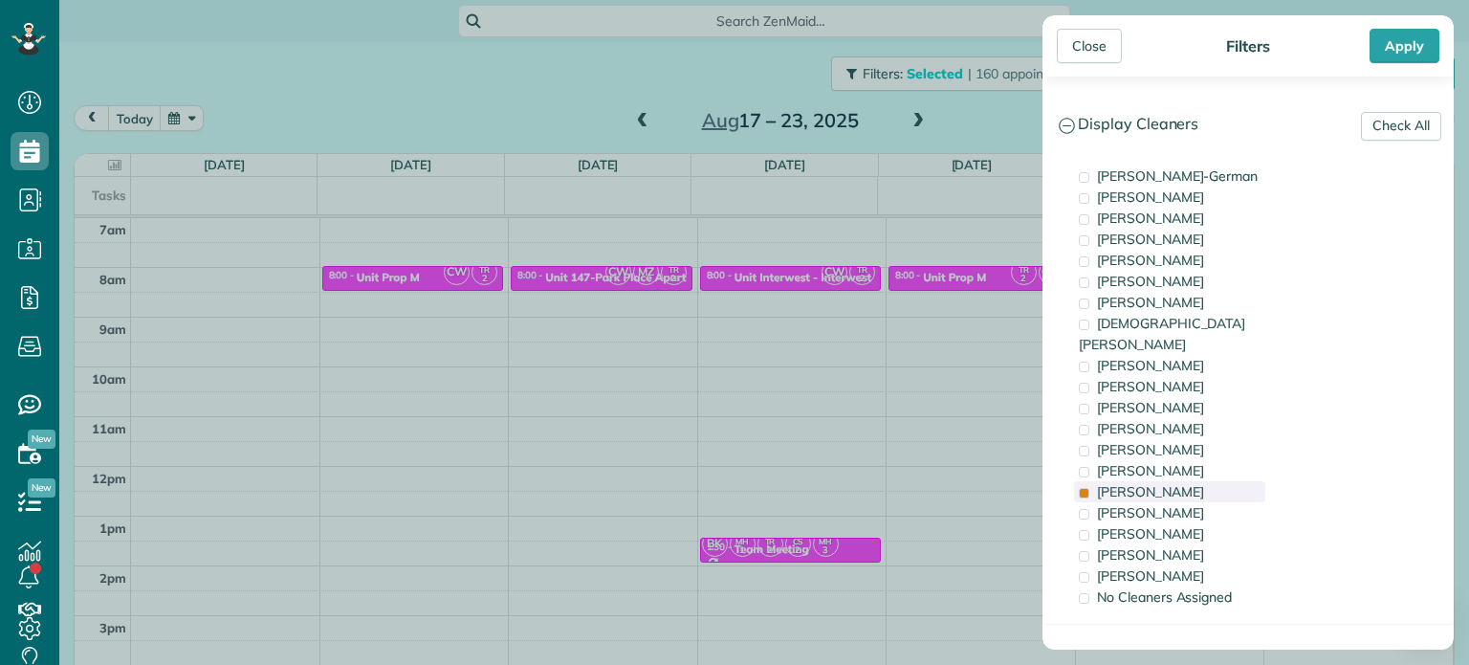
click at [1177, 481] on div "Tammi Rue" at bounding box center [1169, 491] width 191 height 21
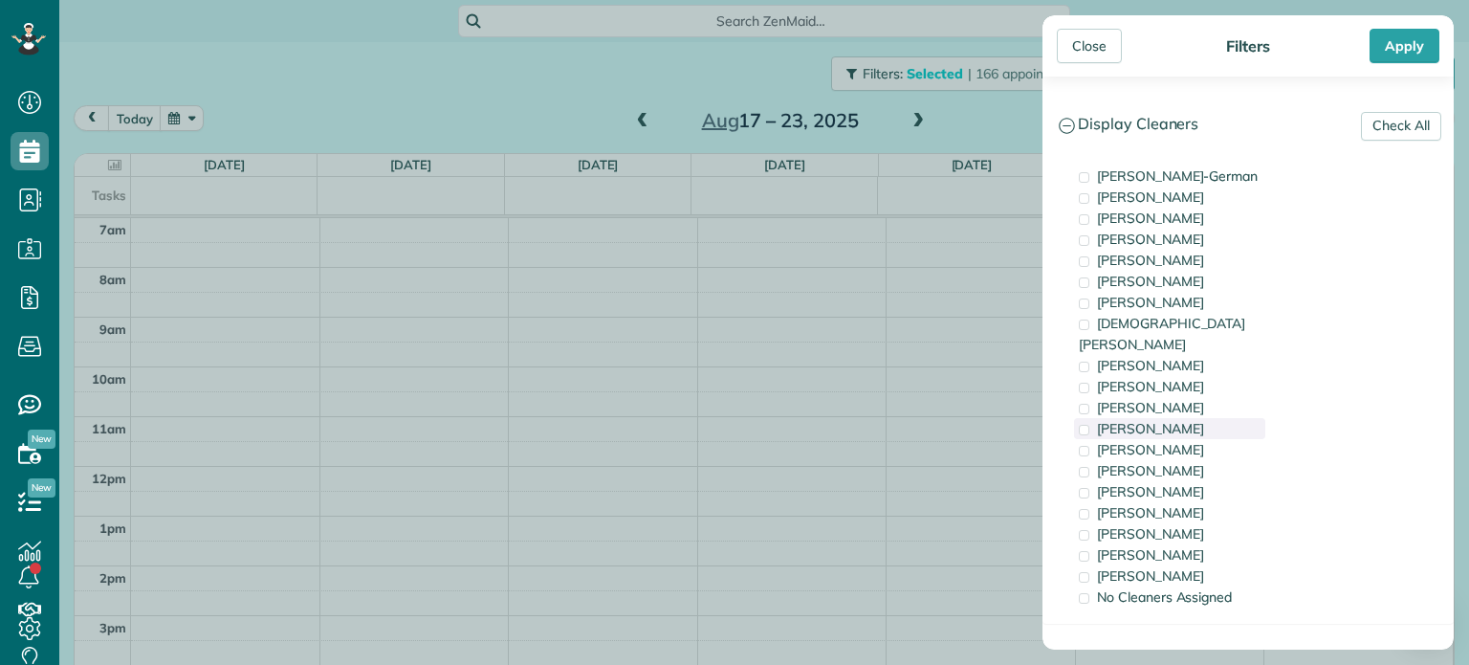
click at [1189, 418] on div "Cyndi Holm" at bounding box center [1169, 428] width 191 height 21
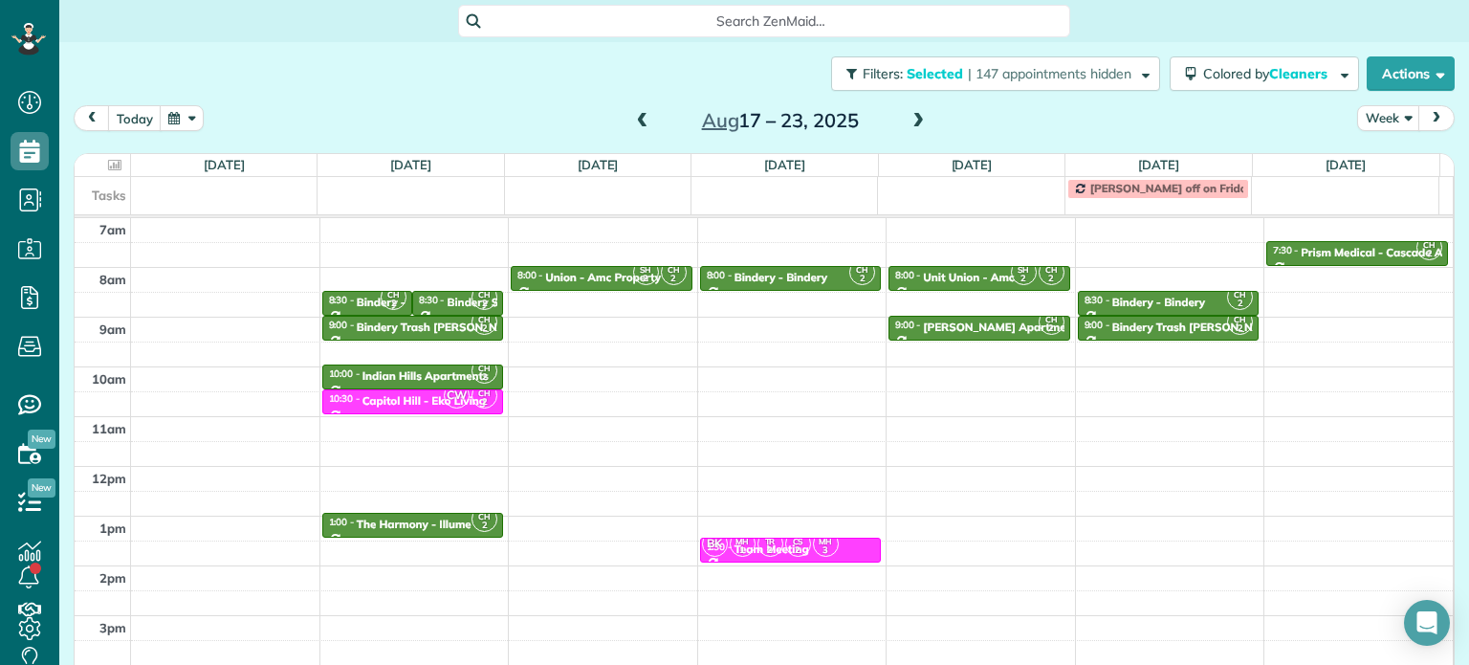
click at [663, 340] on div "Close Filters Apply Check All Display Cleaners Christina Wright-German Brie Kil…" at bounding box center [734, 332] width 1469 height 665
click at [1064, 79] on span "| 147 appointments hidden" at bounding box center [1050, 73] width 164 height 17
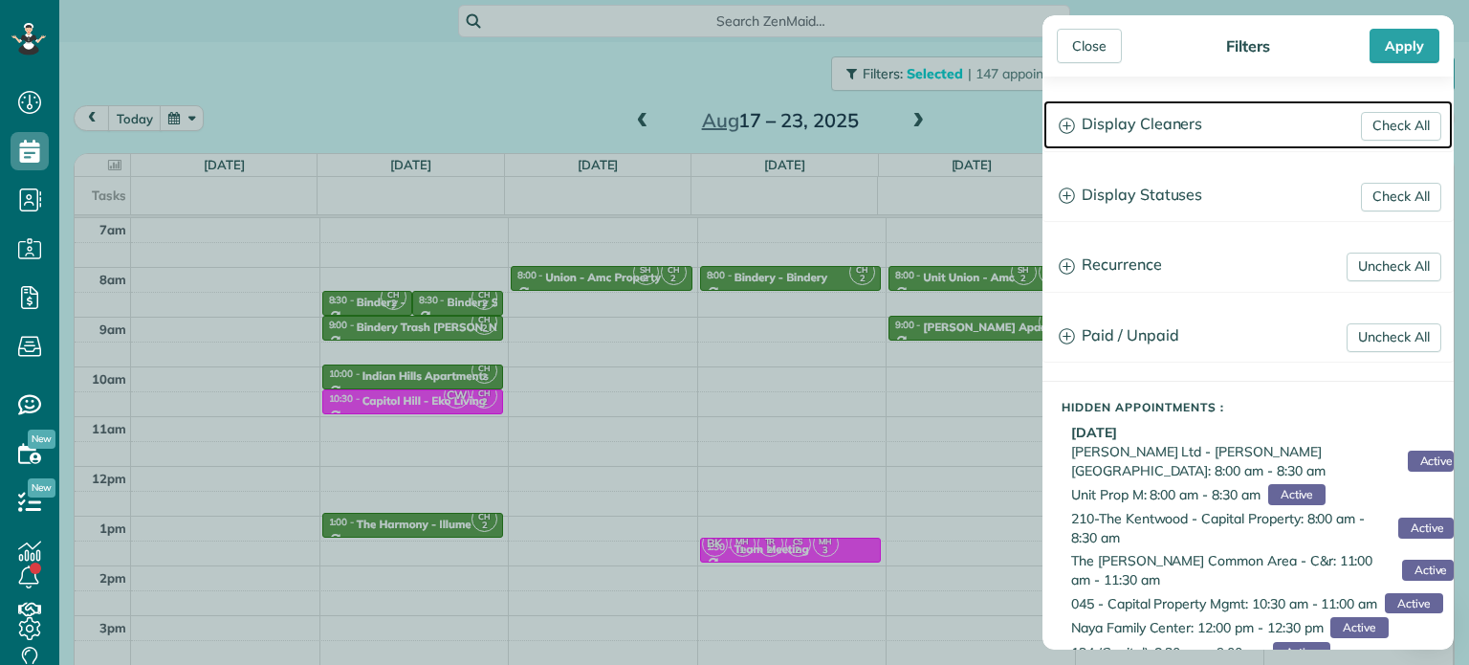
click at [1157, 110] on h3 "Display Cleaners" at bounding box center [1248, 124] width 409 height 49
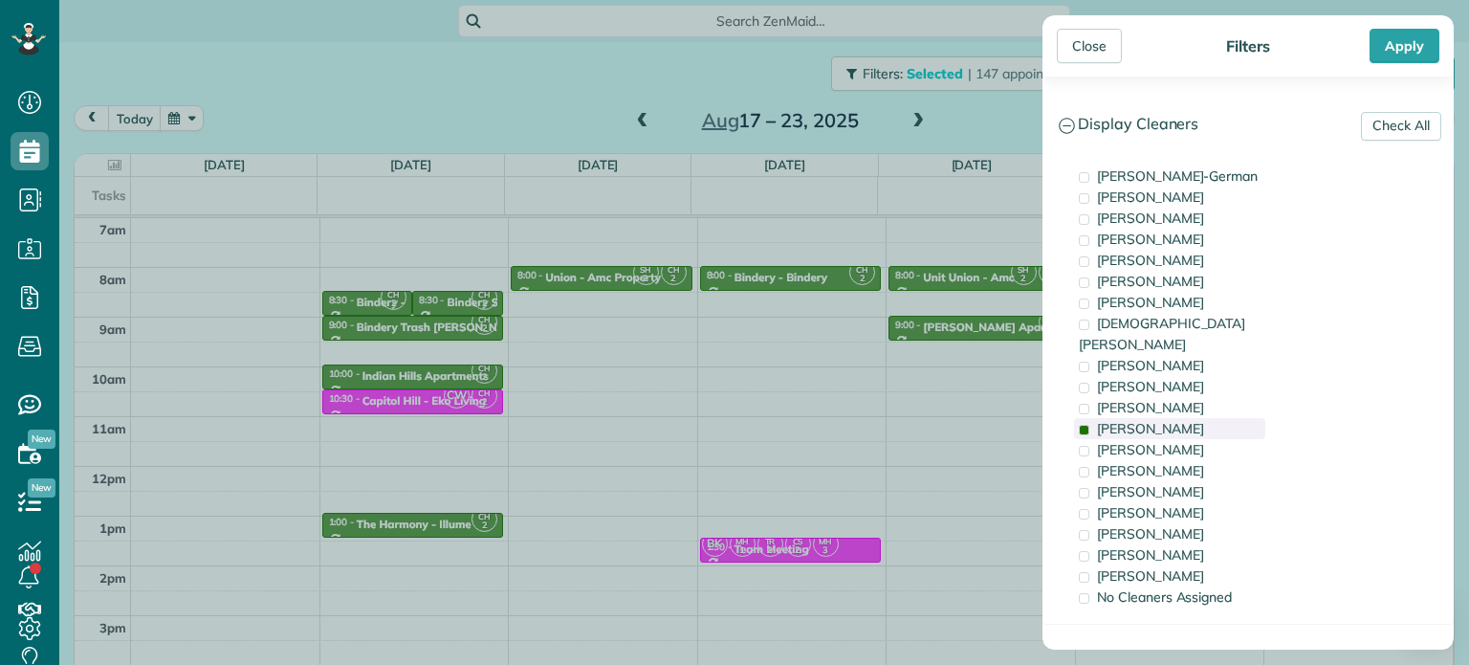
click at [1154, 420] on span "Cyndi Holm" at bounding box center [1150, 428] width 107 height 17
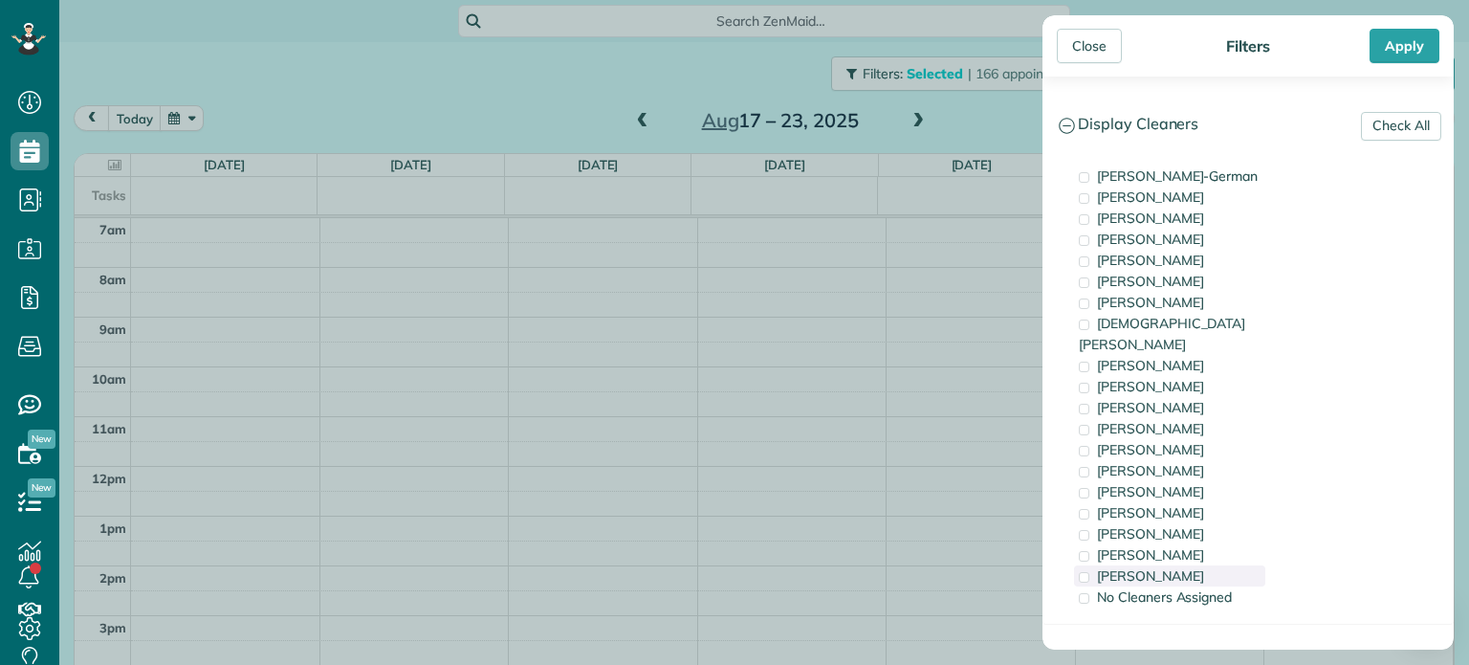
click at [1173, 567] on span "Laura Chavez" at bounding box center [1150, 575] width 107 height 17
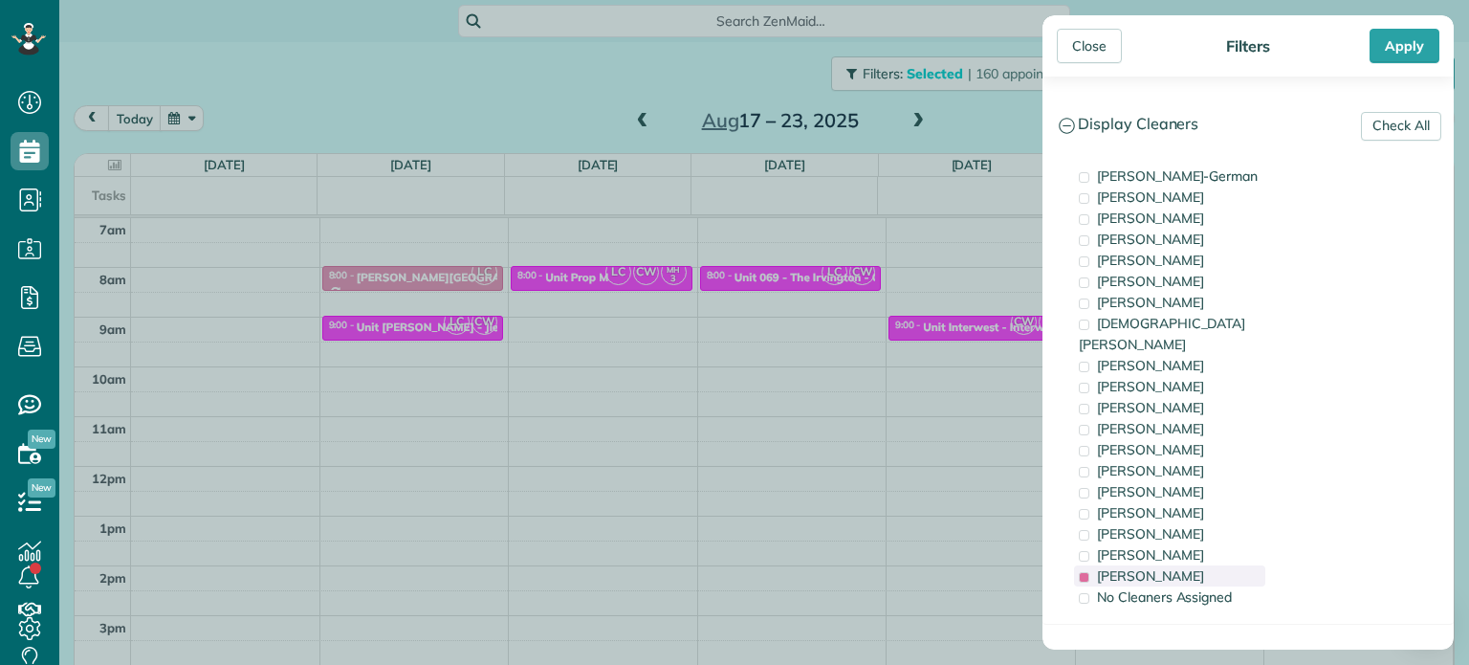
click at [1173, 567] on span "Laura Chavez" at bounding box center [1150, 575] width 107 height 17
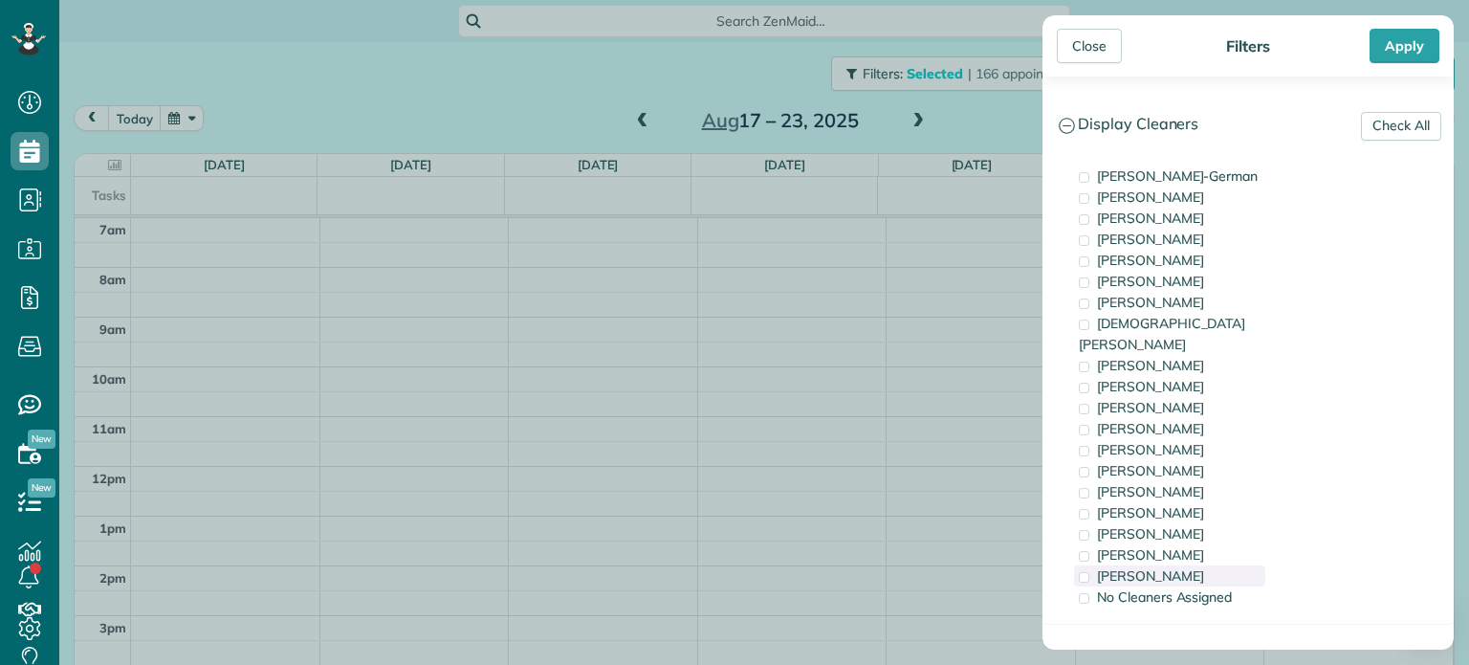
click at [1173, 567] on span "Laura Chavez" at bounding box center [1150, 575] width 107 height 17
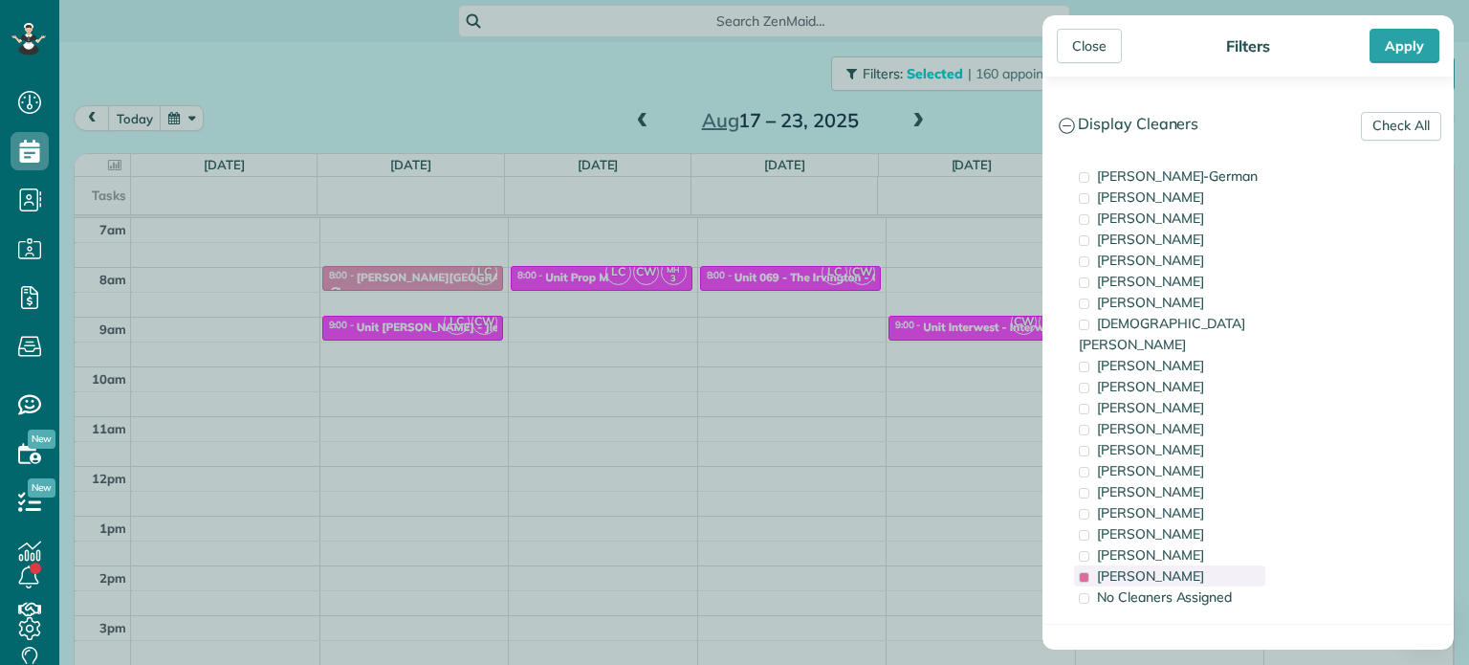
click at [1173, 567] on span "Laura Chavez" at bounding box center [1150, 575] width 107 height 17
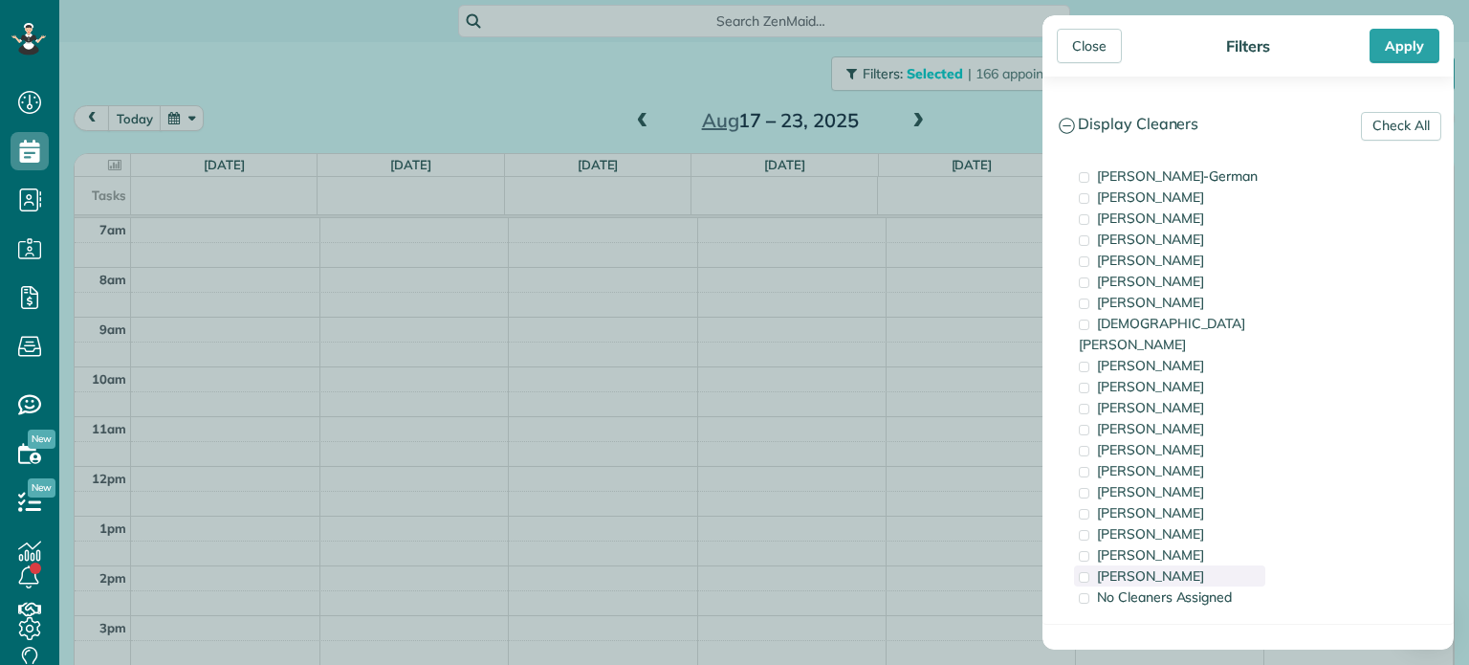
click at [1173, 567] on span "Laura Chavez" at bounding box center [1150, 575] width 107 height 17
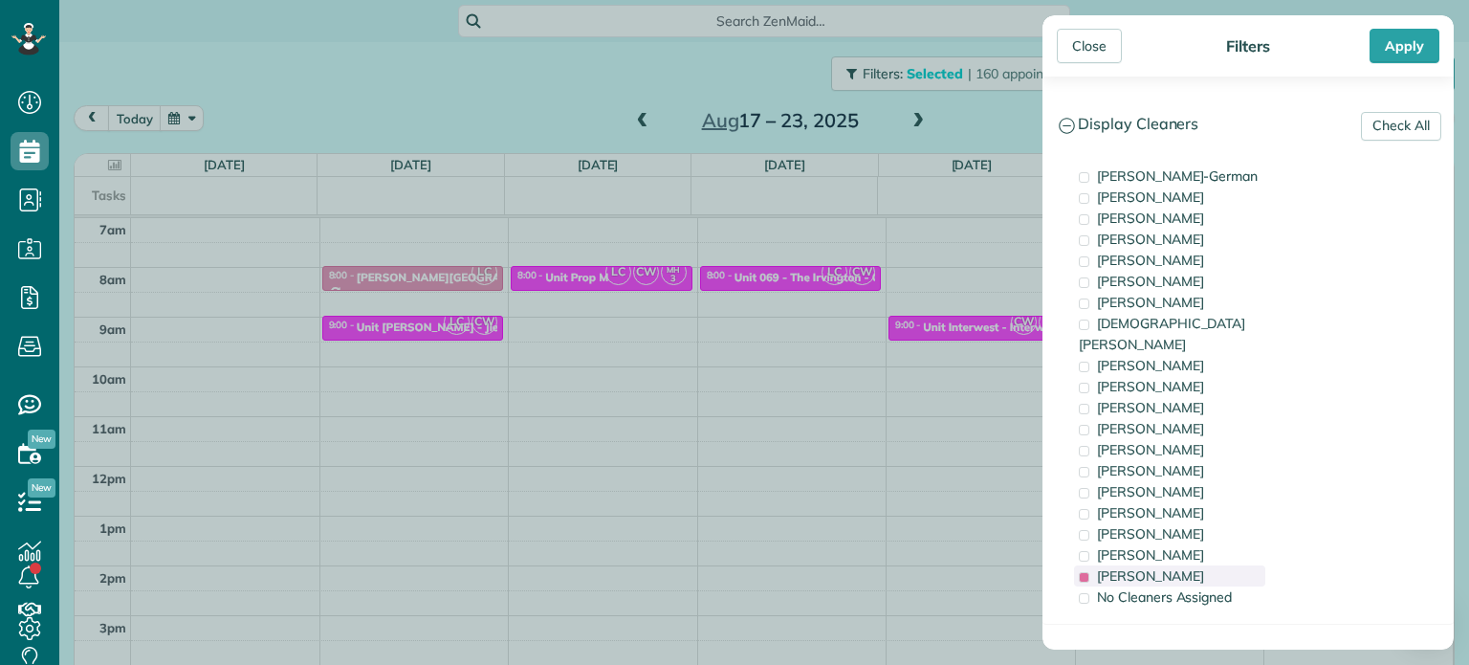
click at [1173, 567] on span "Laura Chavez" at bounding box center [1150, 575] width 107 height 17
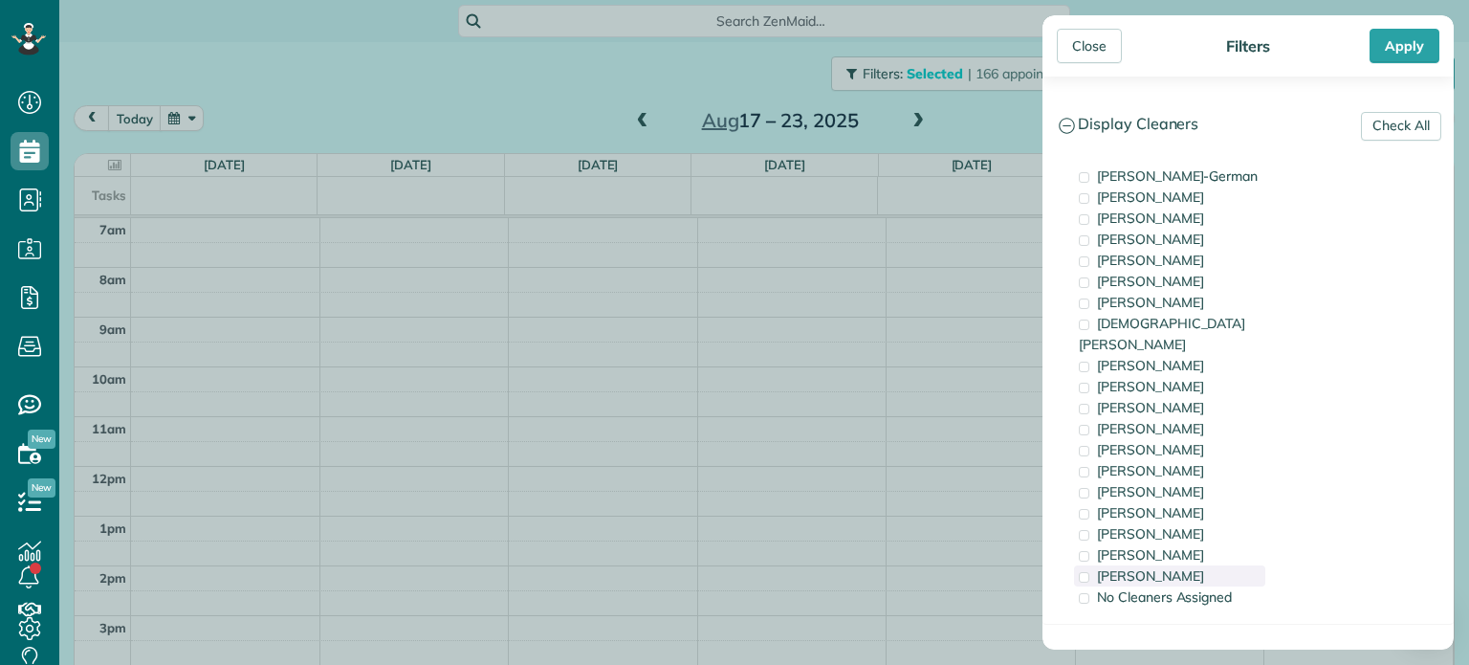
click at [1178, 567] on span "Laura Chavez" at bounding box center [1150, 575] width 107 height 17
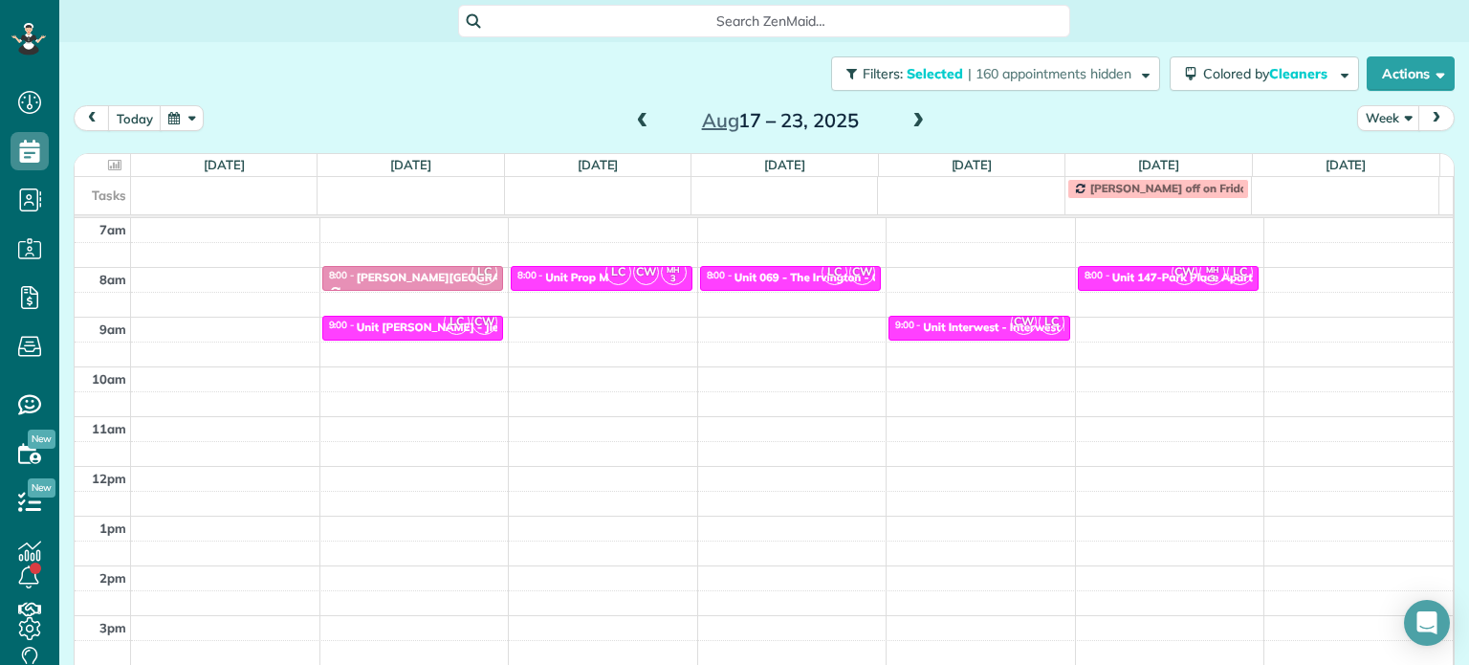
click at [769, 350] on div "Close Filters Apply Check All Display Cleaners Christina Wright-German Brie Kil…" at bounding box center [734, 332] width 1469 height 665
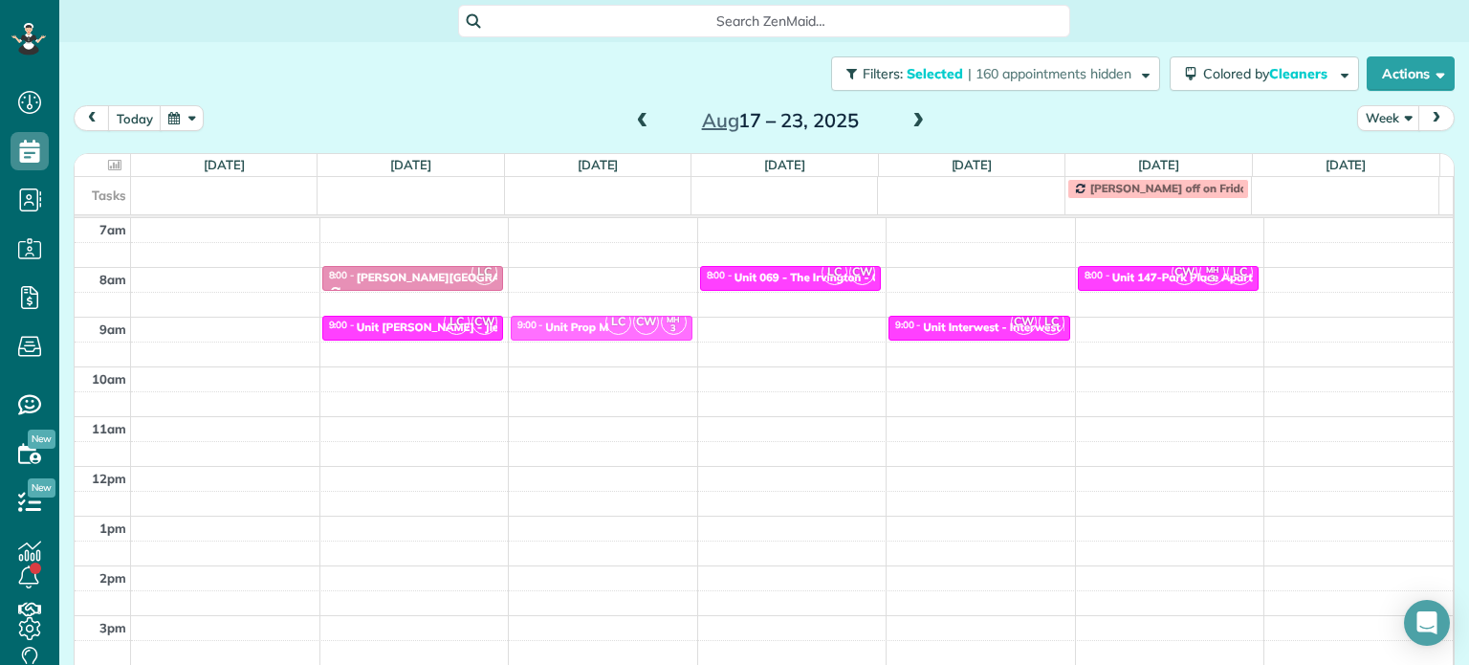
drag, startPoint x: 646, startPoint y: 277, endPoint x: 645, endPoint y: 331, distance: 53.6
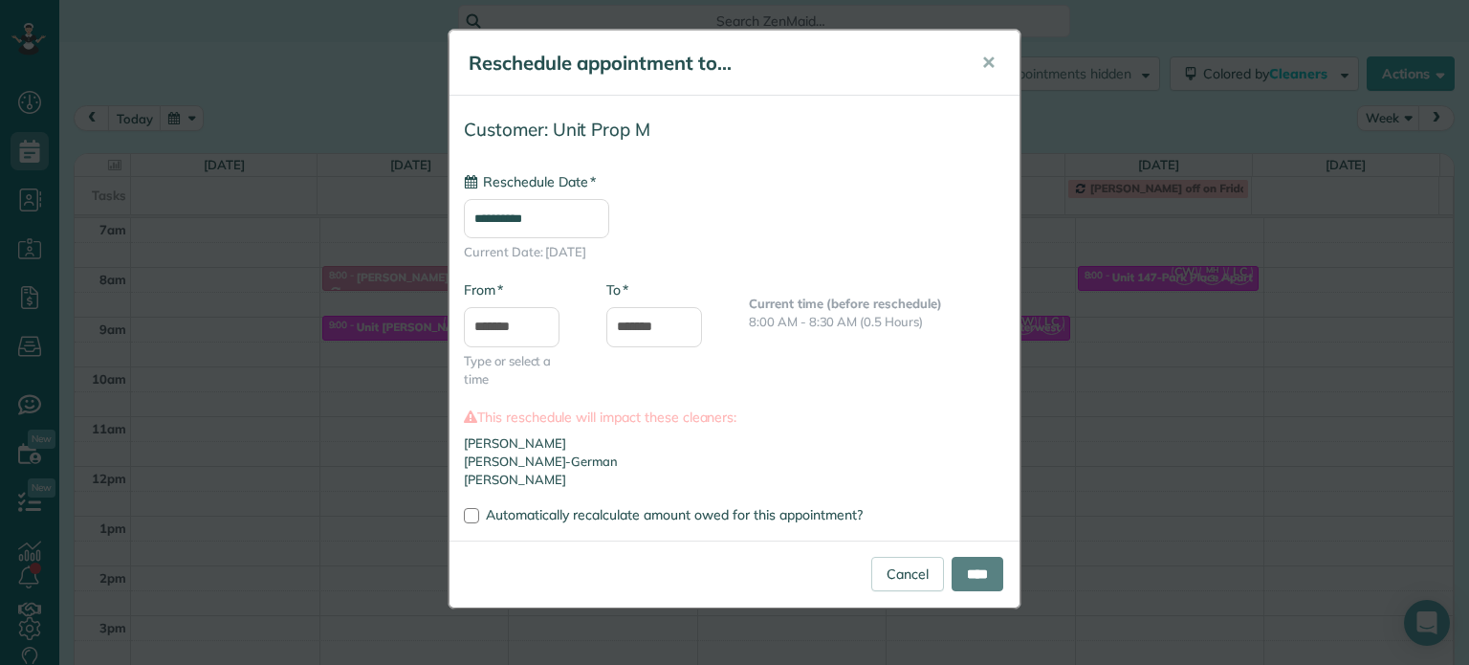
type input "**********"
click at [968, 563] on input "****" at bounding box center [978, 574] width 52 height 34
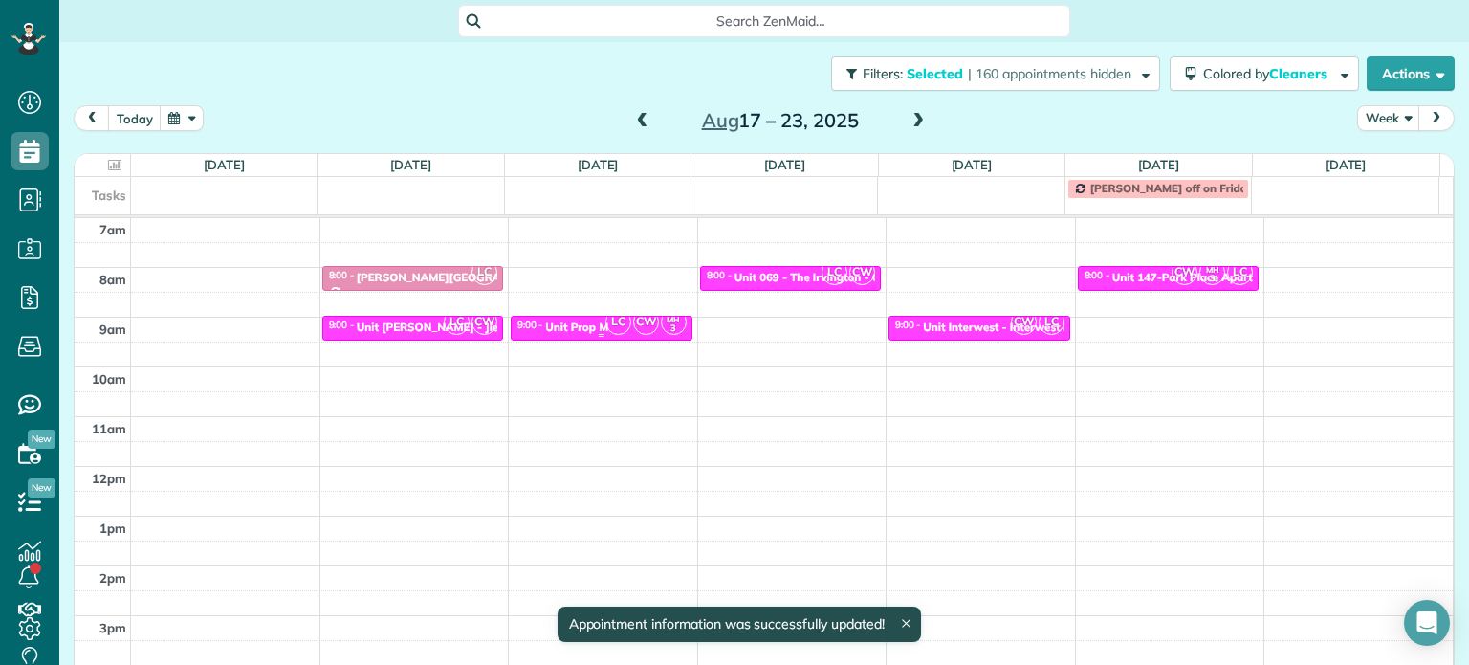
click at [617, 329] on div "LC CW MH 3" at bounding box center [646, 322] width 83 height 28
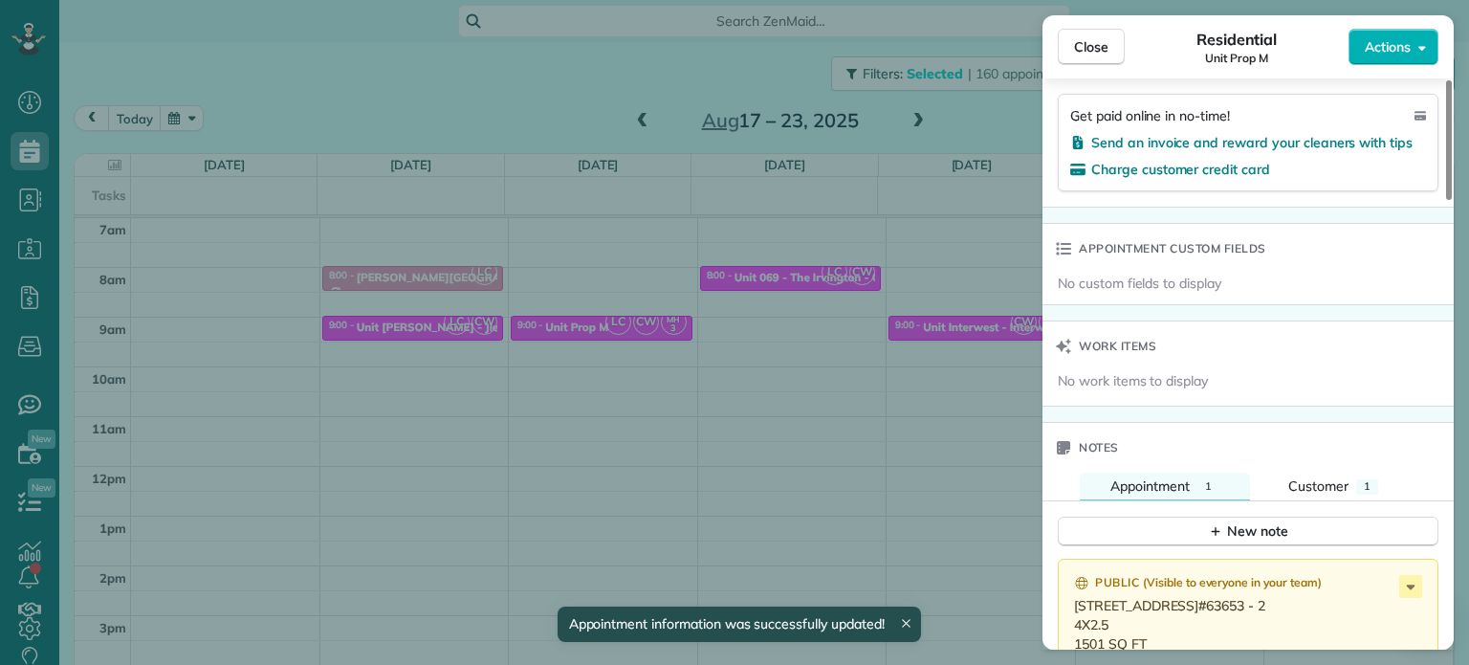
scroll to position [1639, 0]
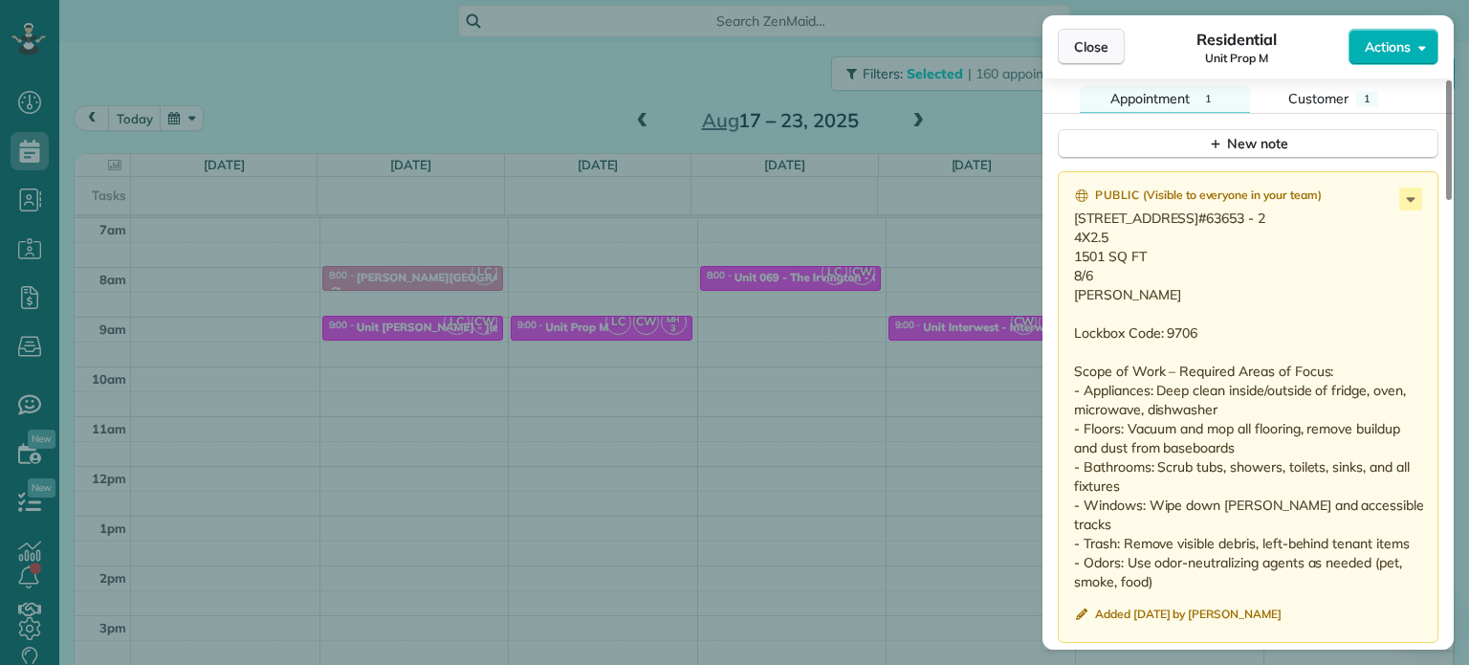
click at [1116, 37] on button "Close" at bounding box center [1091, 47] width 67 height 36
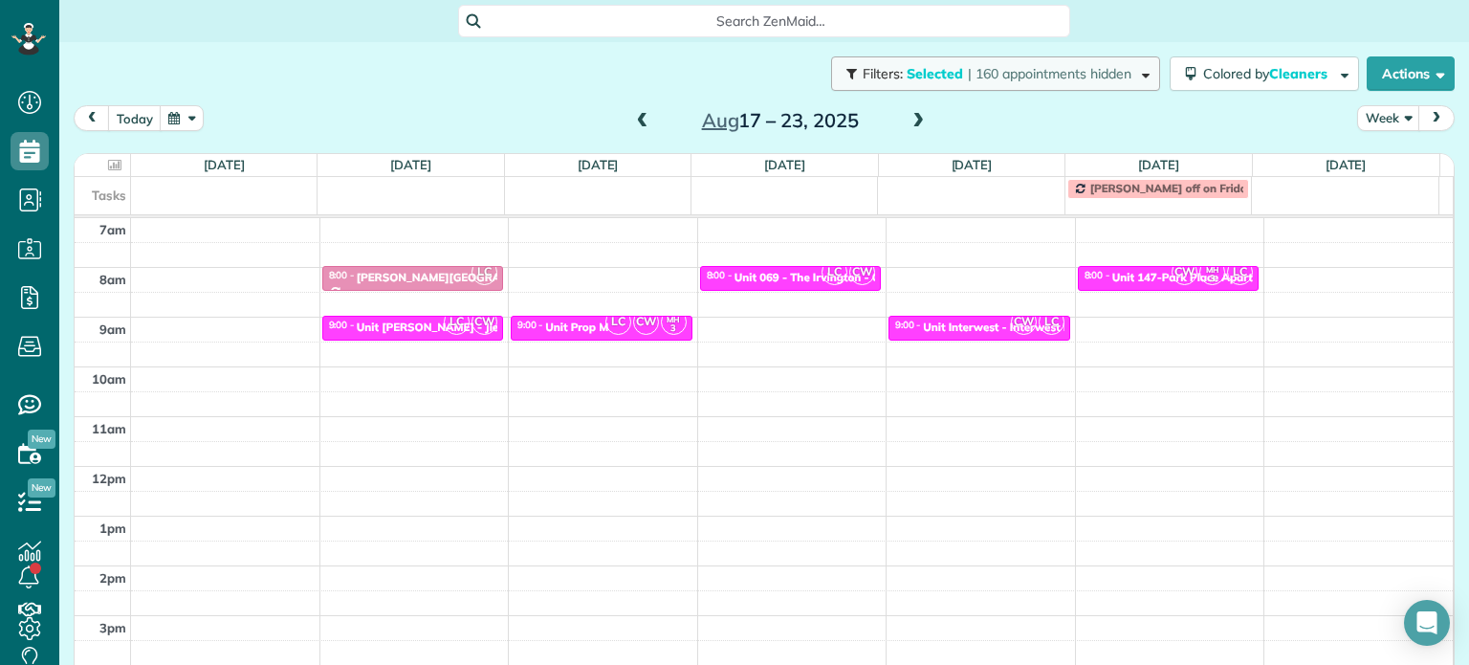
click at [1064, 88] on button "Filters: Selected | 160 appointments hidden" at bounding box center [995, 73] width 329 height 34
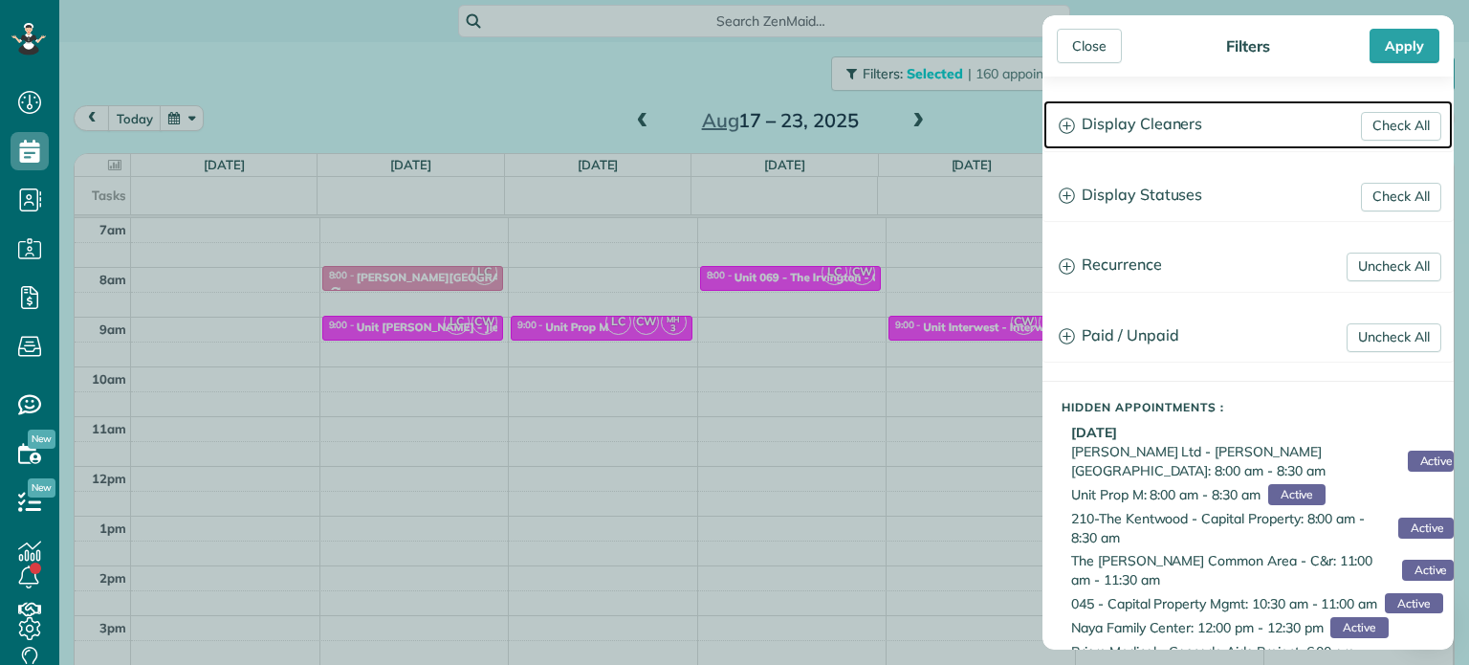
click at [1180, 103] on h3 "Display Cleaners" at bounding box center [1248, 124] width 409 height 49
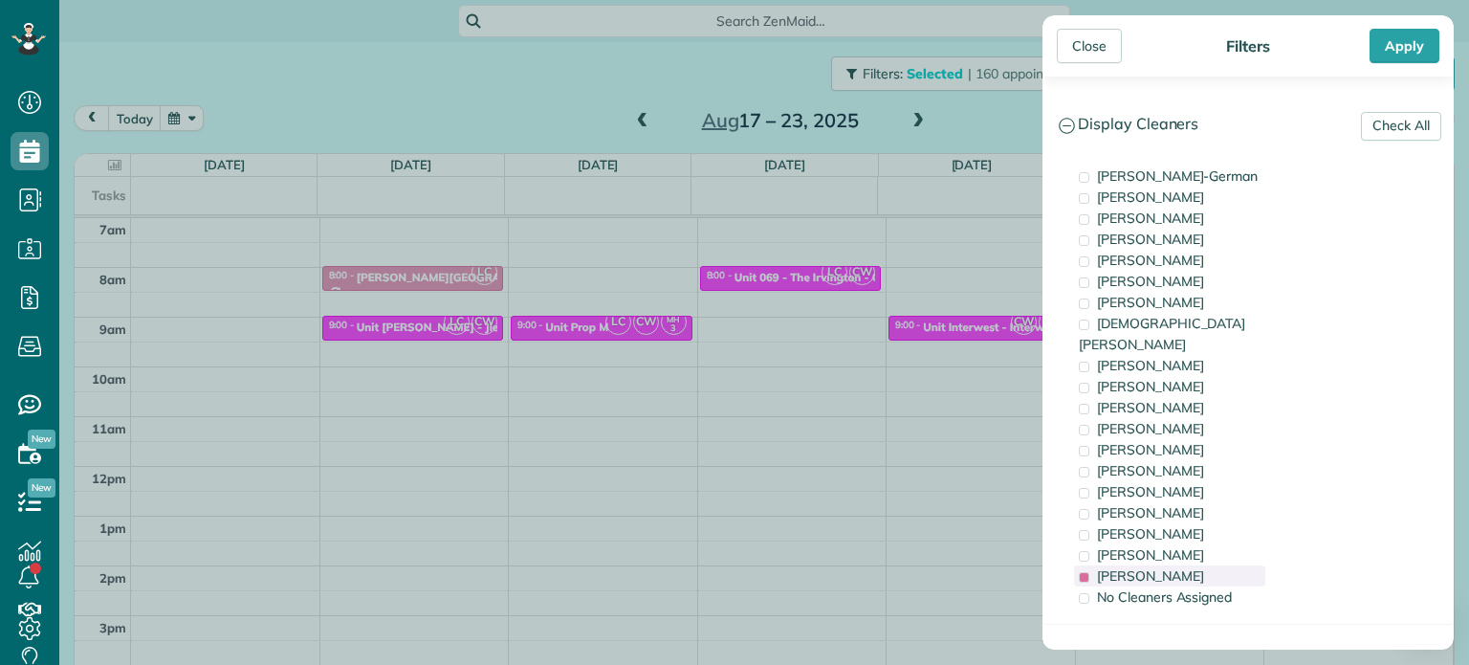
click at [1177, 567] on span "Laura Chavez" at bounding box center [1150, 575] width 107 height 17
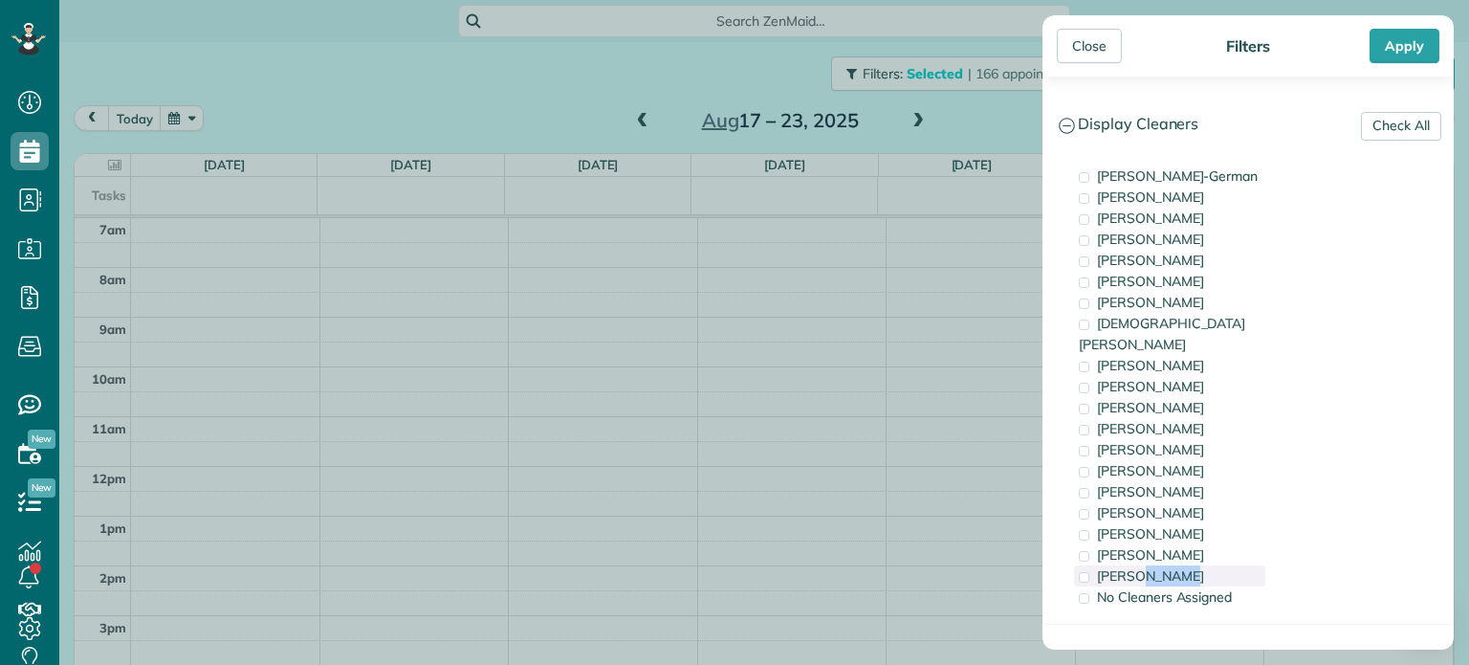
click at [1177, 567] on span "Laura Chavez" at bounding box center [1150, 575] width 107 height 17
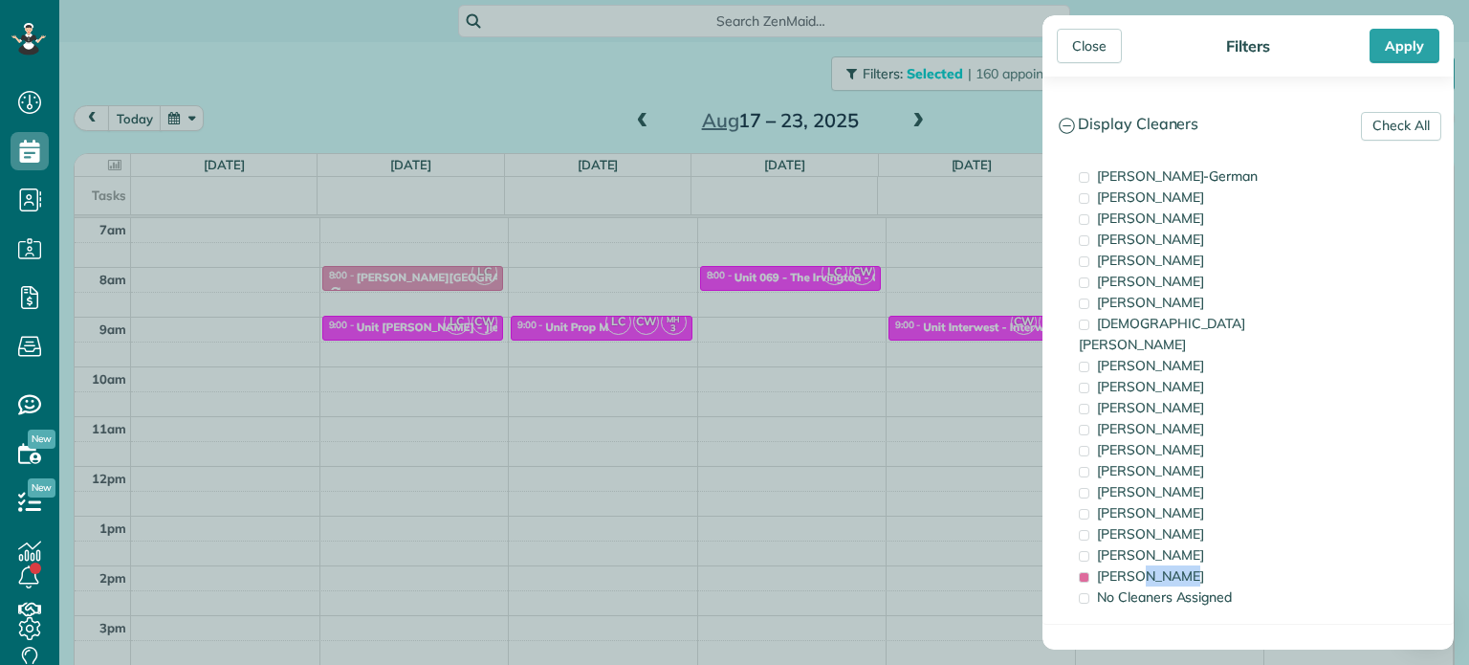
click at [1000, 351] on div "Close Filters Apply Check All Display Cleaners Christina Wright-German Brie Kil…" at bounding box center [734, 332] width 1469 height 665
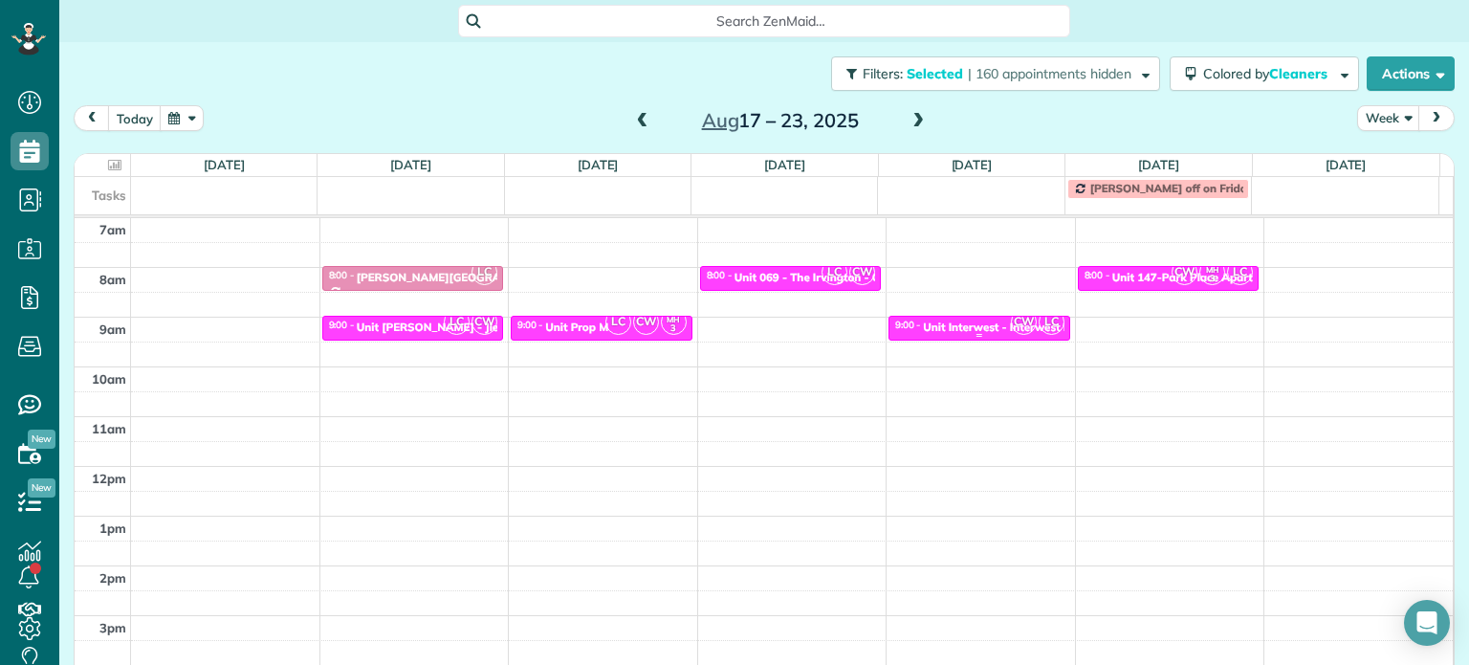
click at [1011, 320] on span "CW" at bounding box center [1024, 322] width 26 height 26
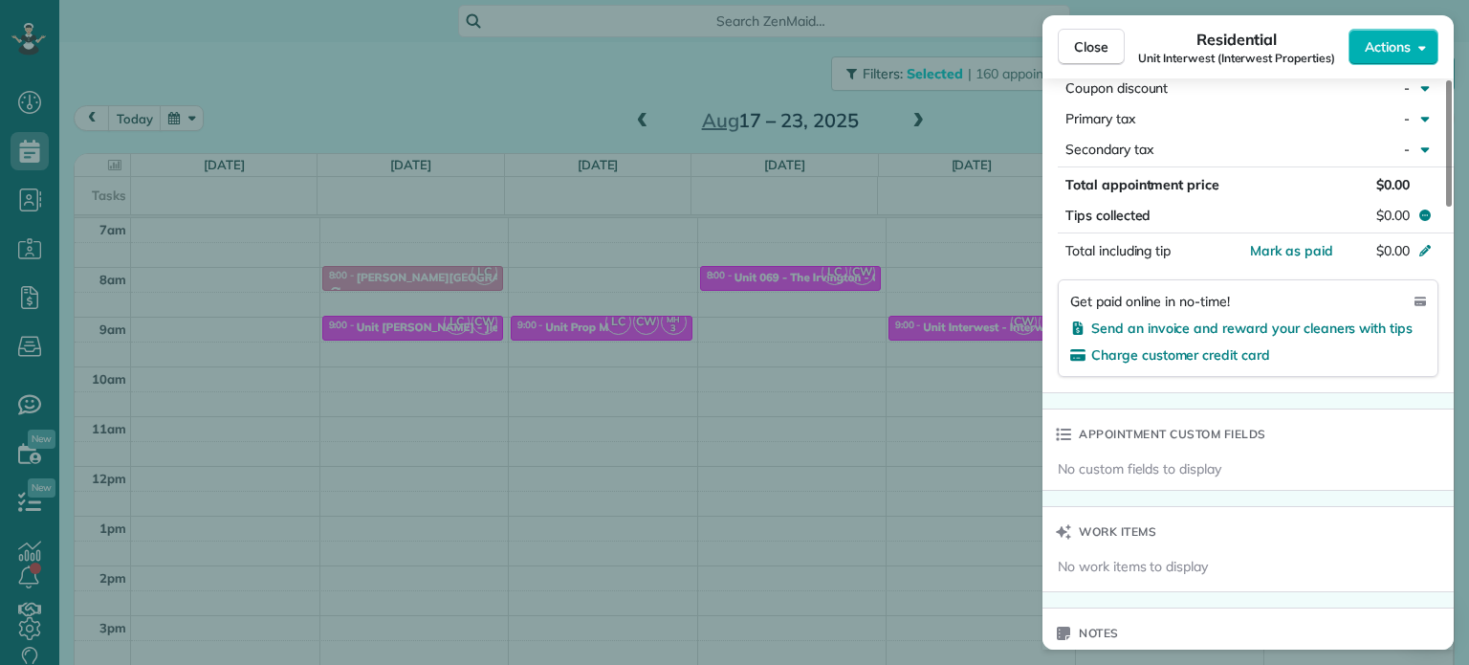
scroll to position [1990, 0]
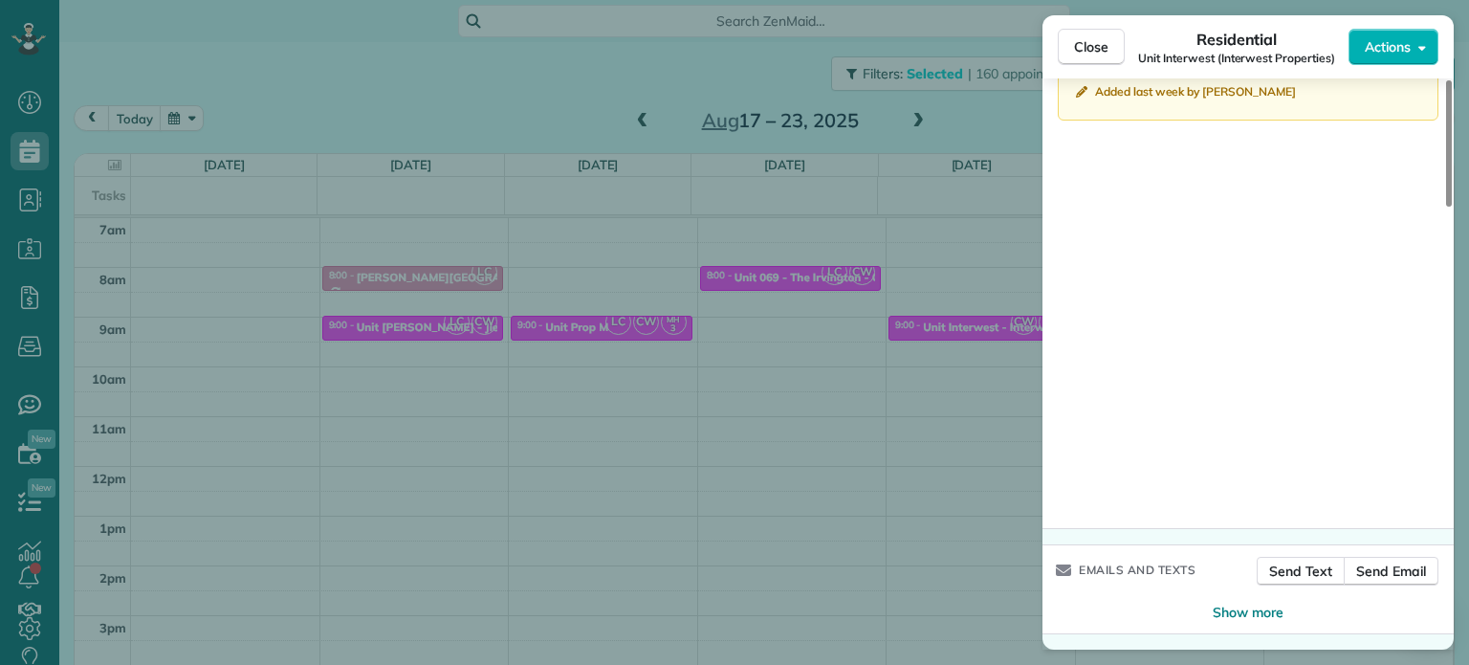
click at [825, 497] on div "Close Residential Unit Interwest (Interwest Properties) Actions Status Active U…" at bounding box center [734, 332] width 1469 height 665
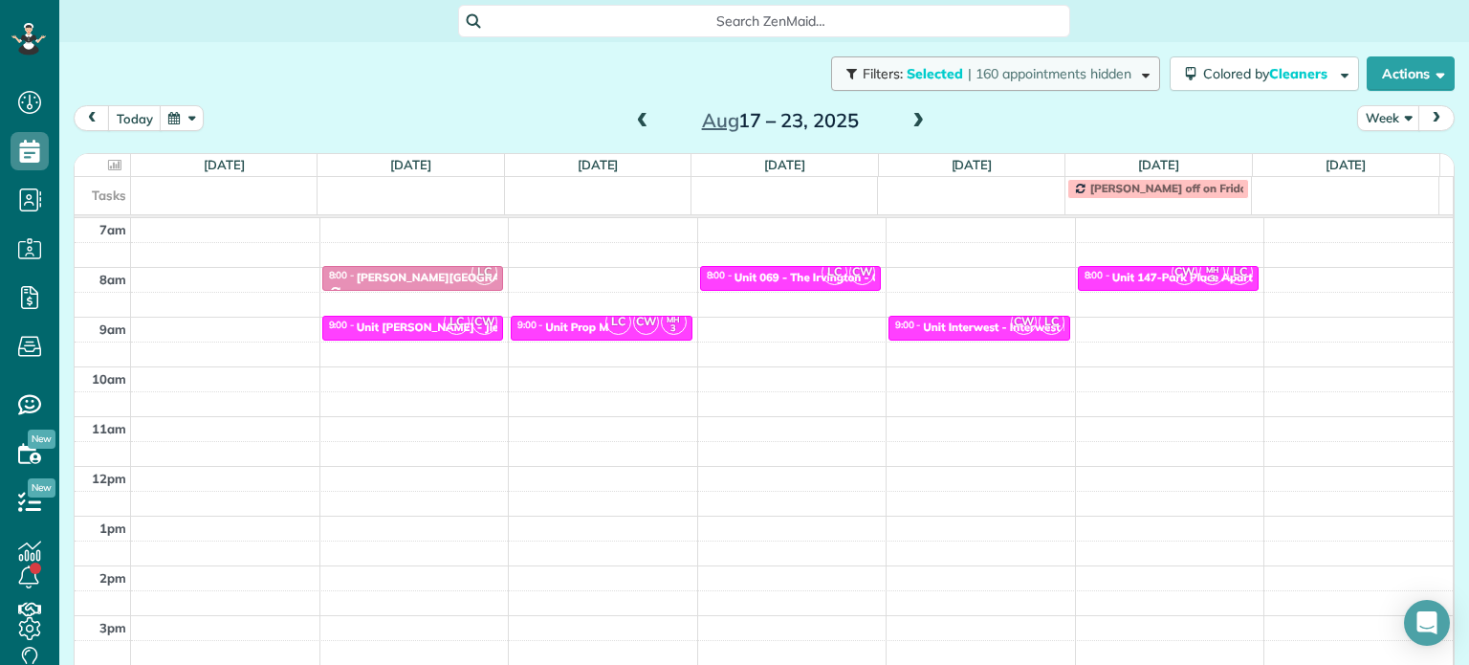
click at [1013, 63] on button "Filters: Selected | 160 appointments hidden" at bounding box center [995, 73] width 329 height 34
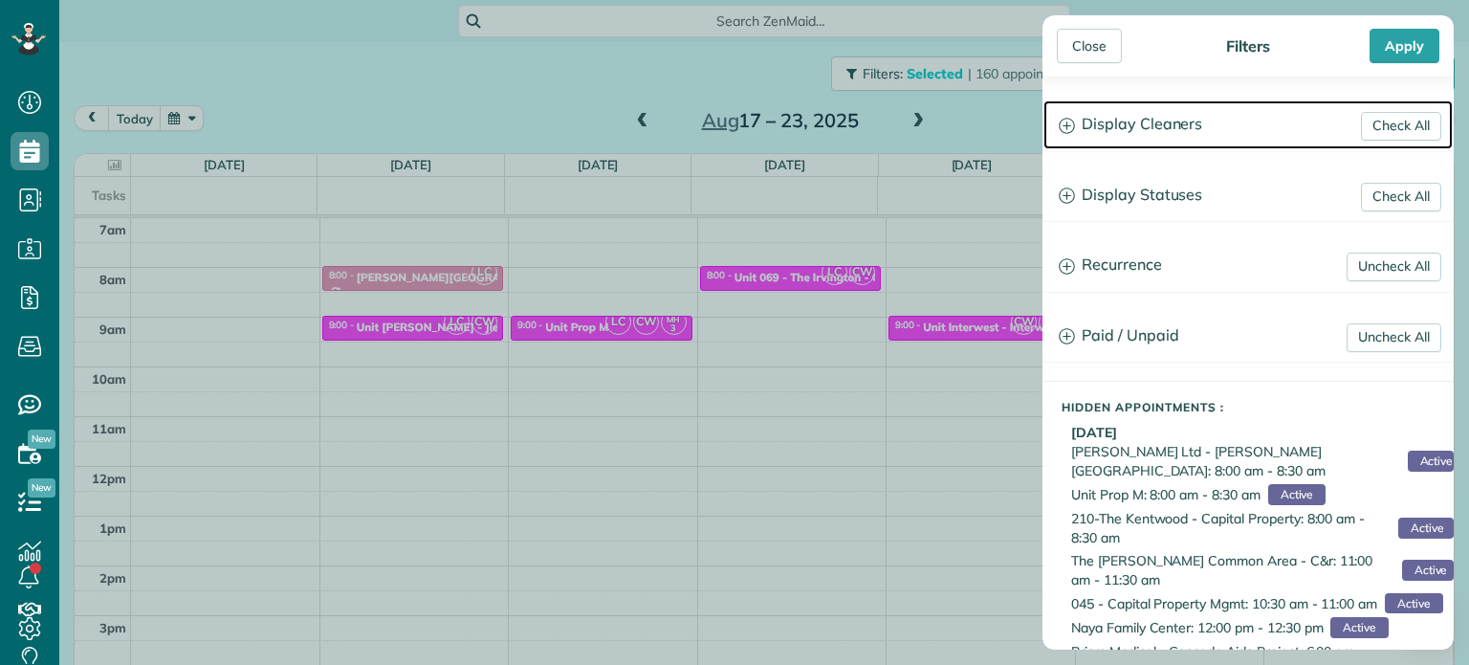
click at [1170, 120] on h3 "Display Cleaners" at bounding box center [1248, 124] width 409 height 49
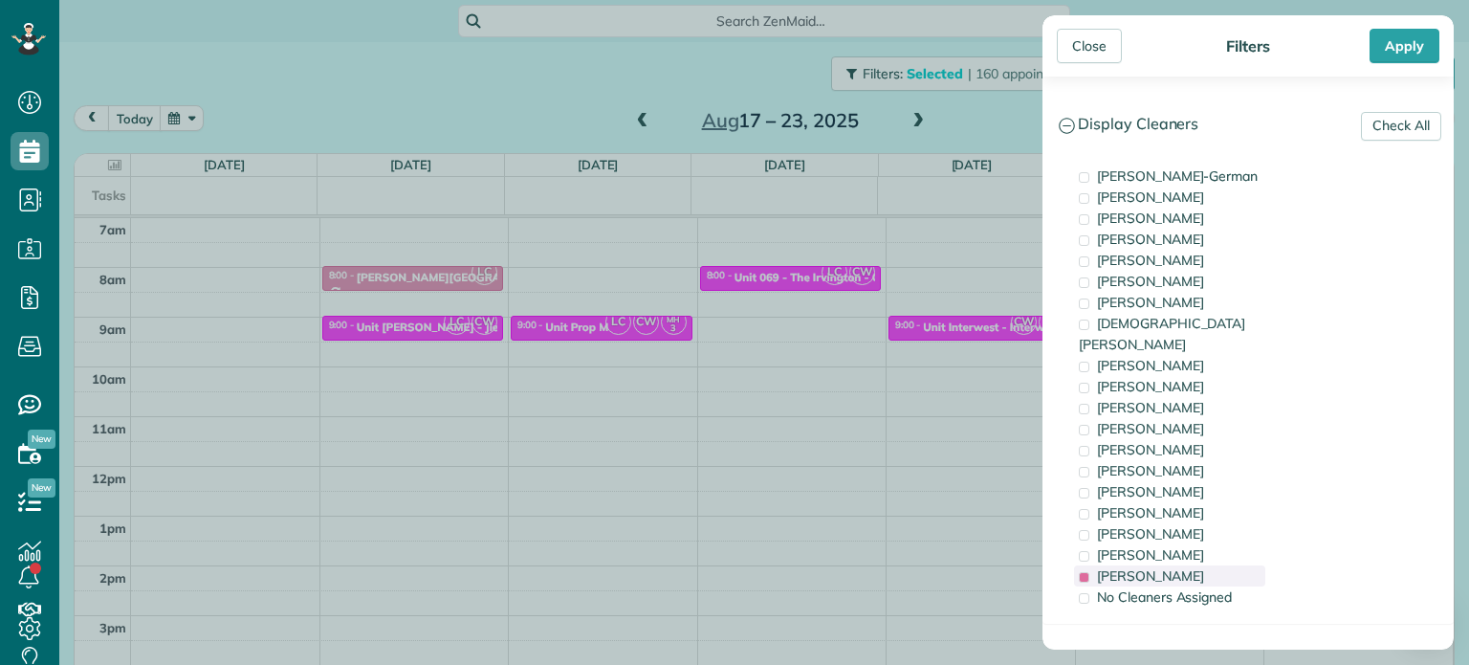
click at [1169, 567] on span "Laura Chavez" at bounding box center [1150, 575] width 107 height 17
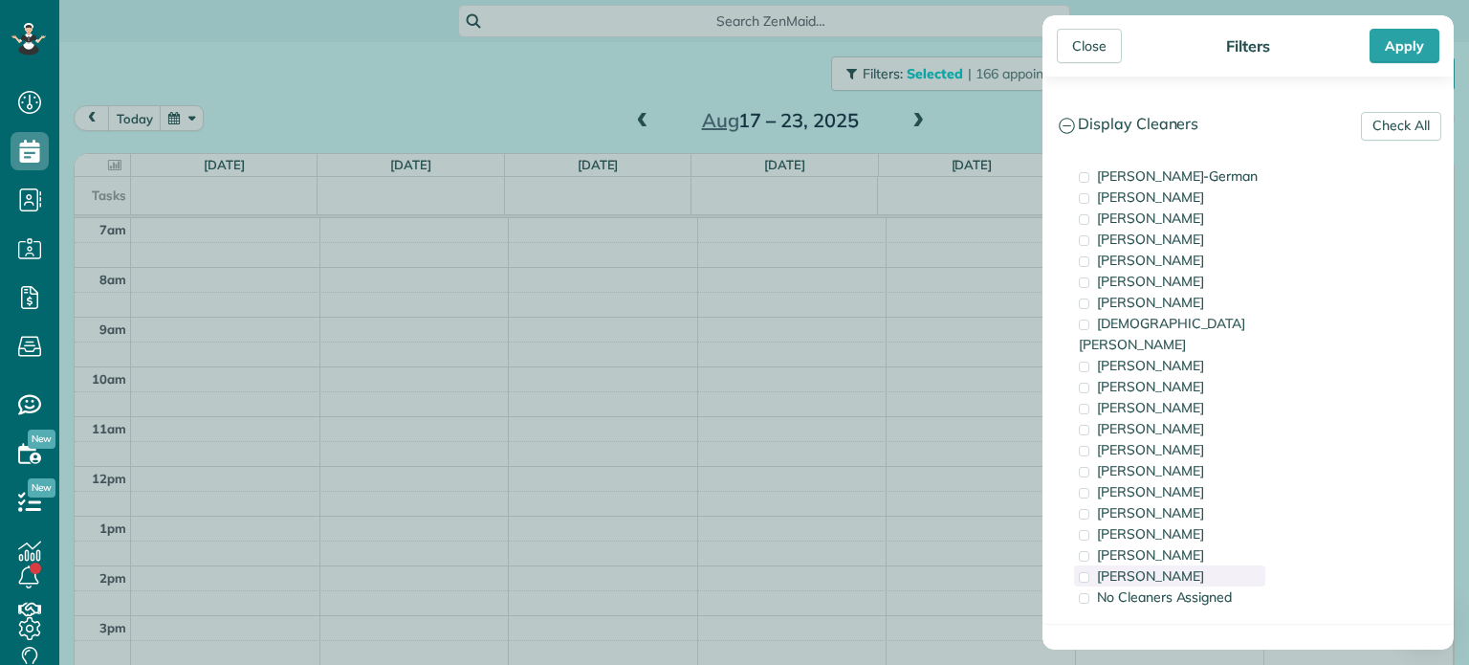
click at [1169, 567] on span "Laura Chavez" at bounding box center [1150, 575] width 107 height 17
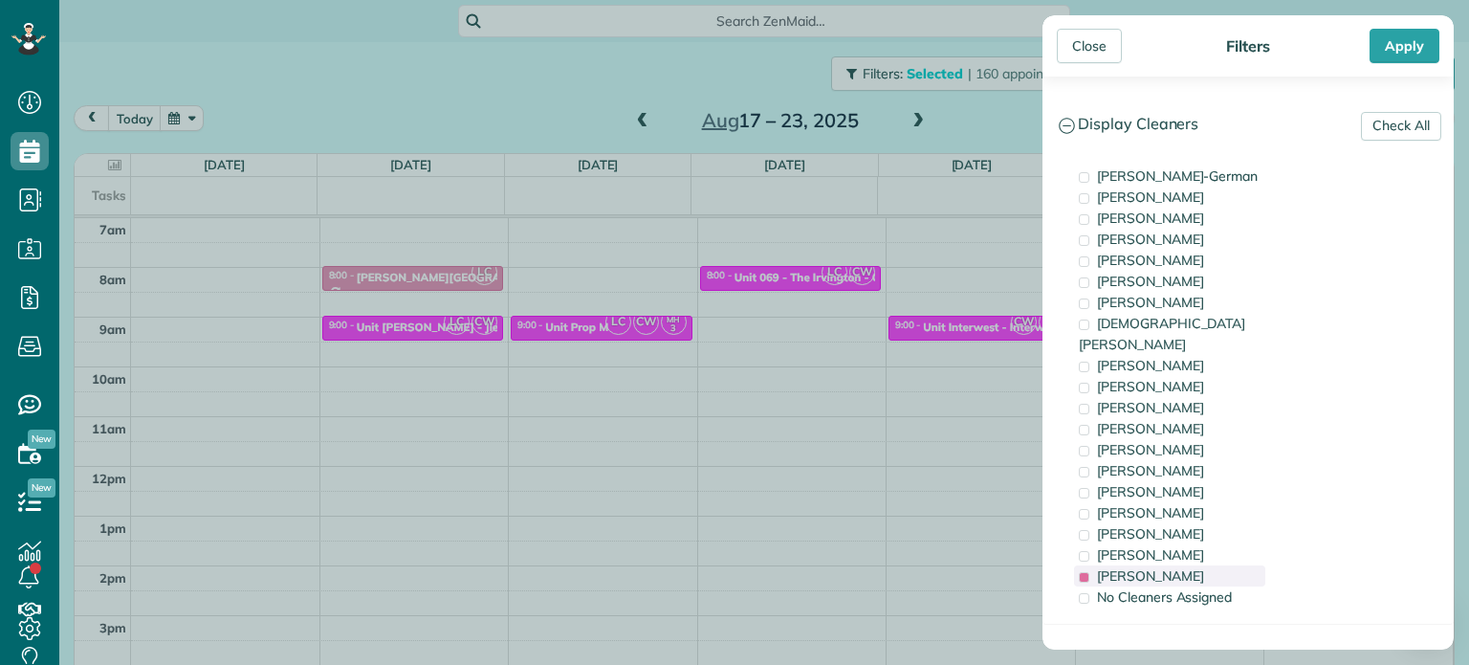
click at [1179, 567] on span "Laura Chavez" at bounding box center [1150, 575] width 107 height 17
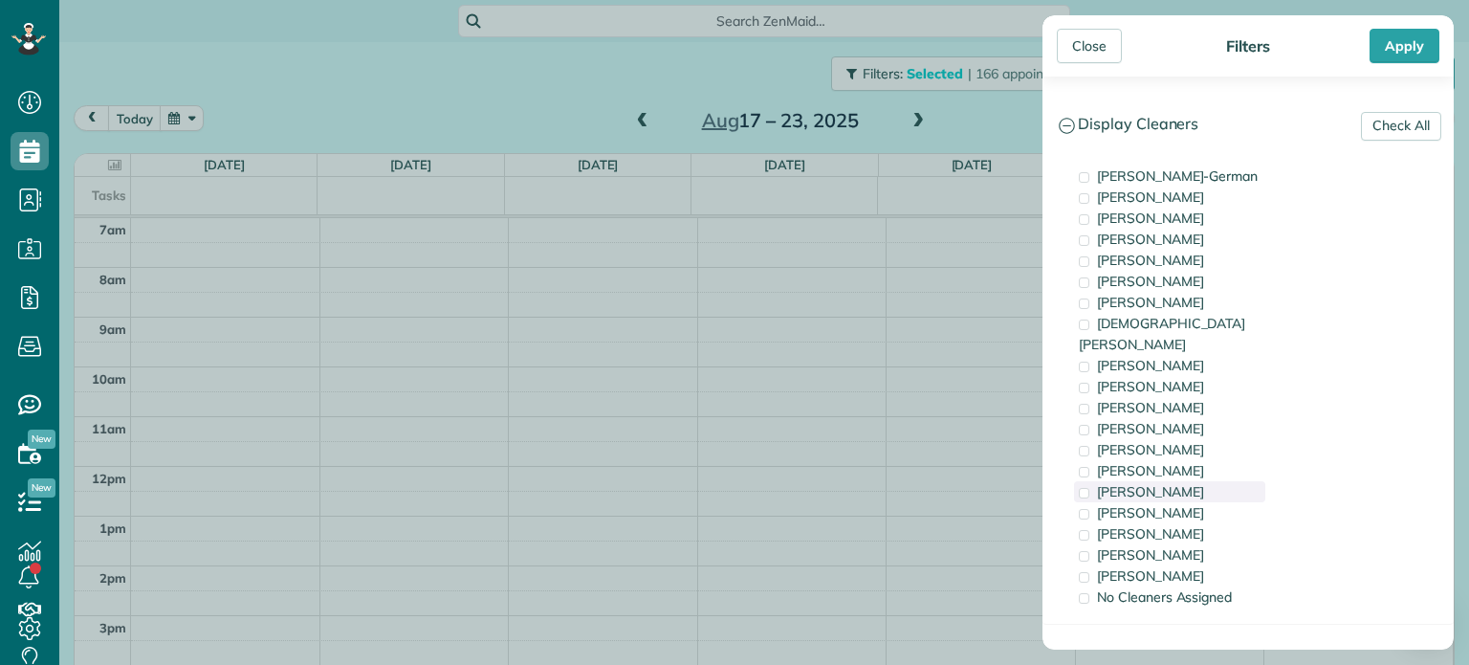
click at [1172, 481] on div "Tammi Rue" at bounding box center [1169, 491] width 191 height 21
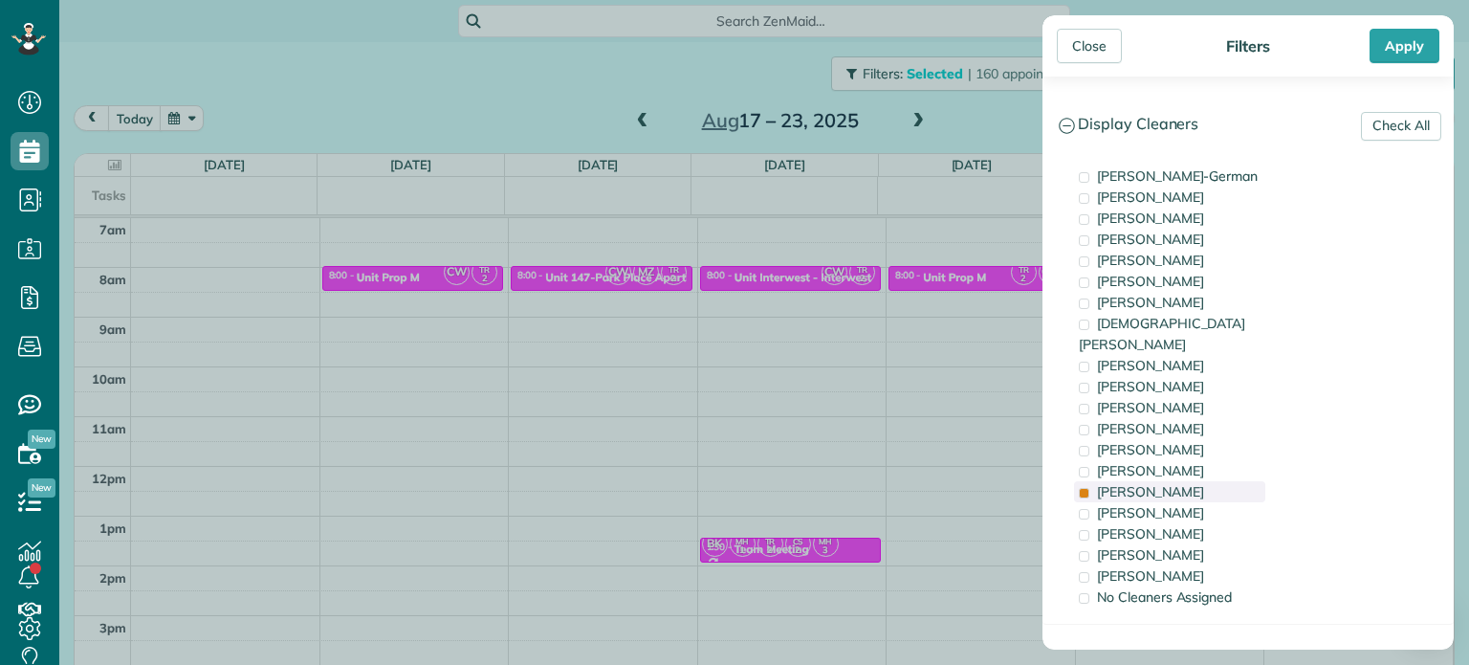
click at [1172, 481] on div "Tammi Rue" at bounding box center [1169, 491] width 191 height 21
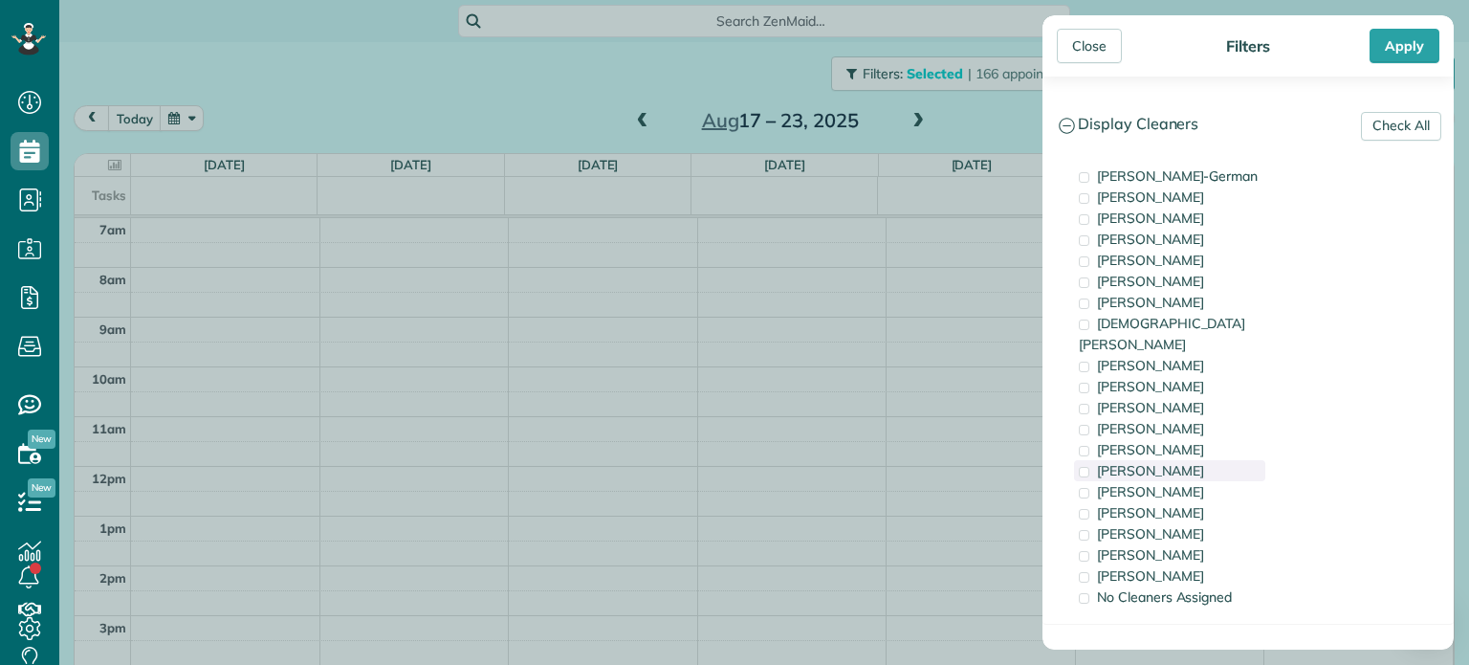
click at [1158, 462] on span "Tammy McKinley" at bounding box center [1150, 470] width 107 height 17
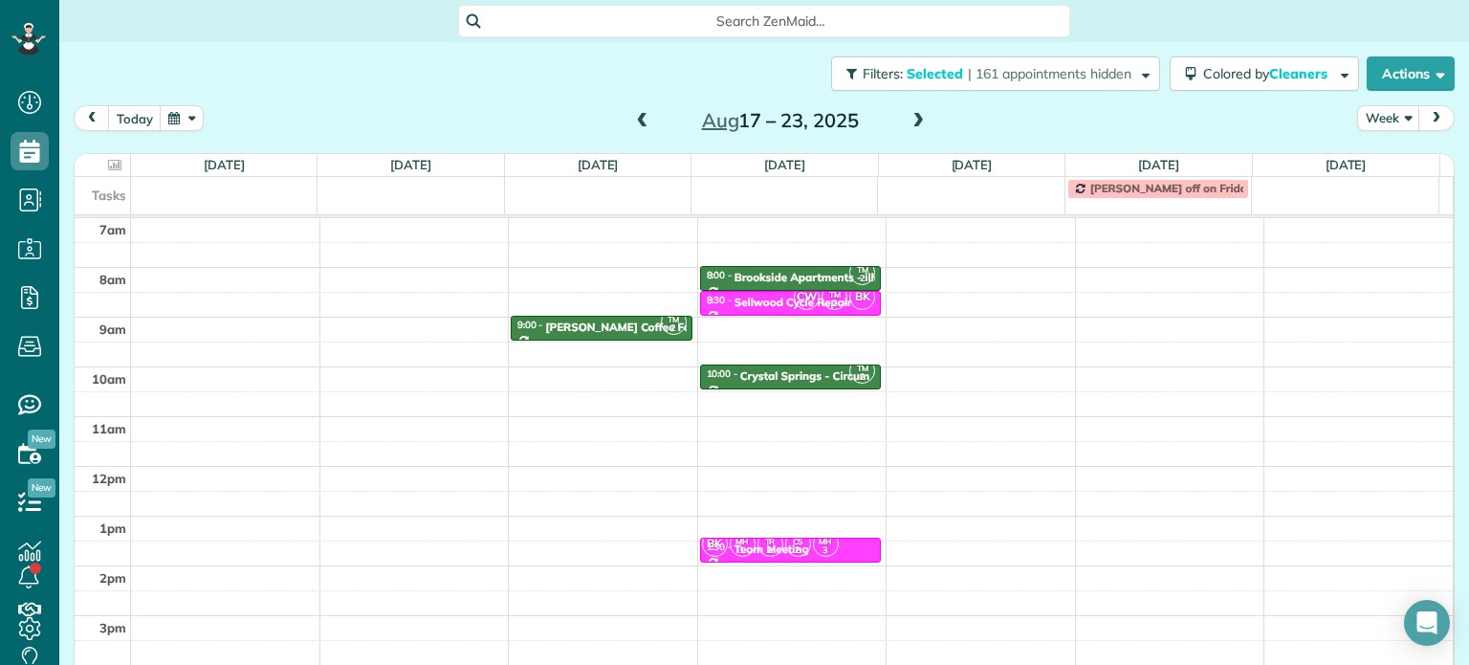
click at [668, 433] on div "Close Filters Apply Check All Display Cleaners Christina Wright-German Brie Kil…" at bounding box center [734, 332] width 1469 height 665
click at [634, 117] on span at bounding box center [642, 121] width 21 height 17
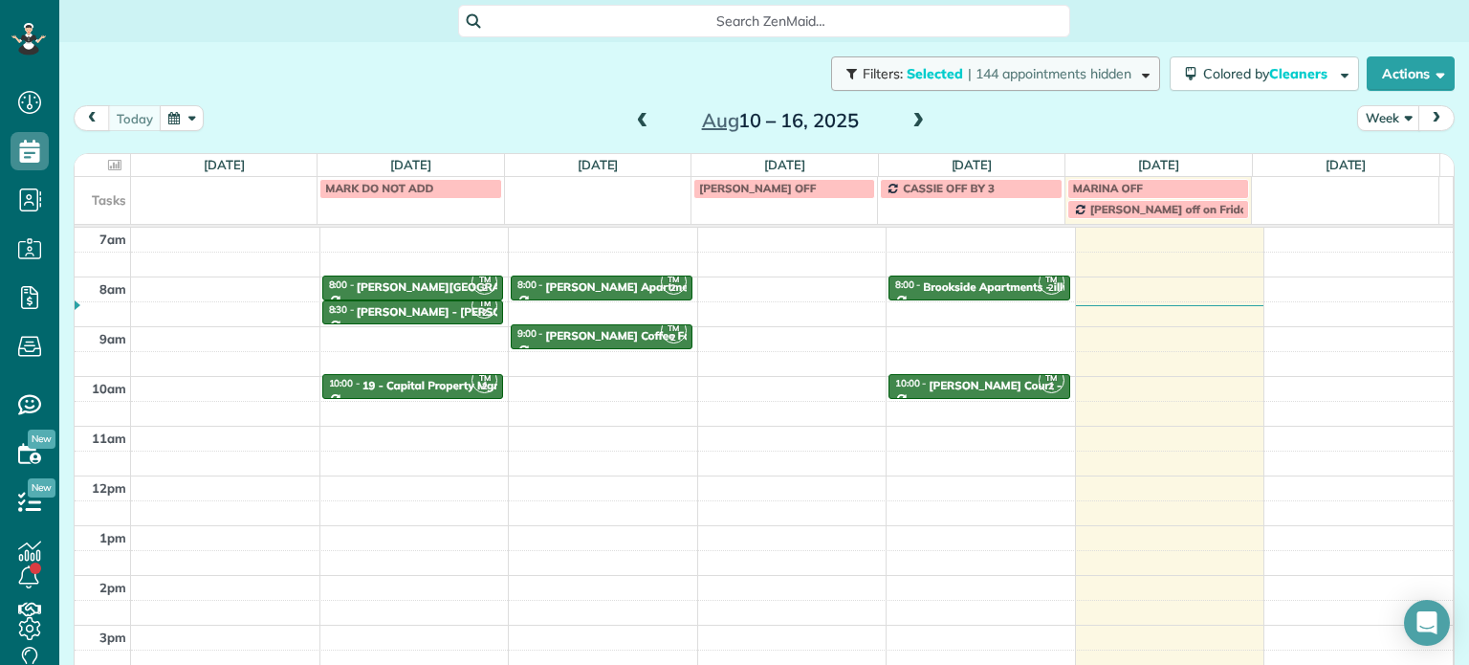
click at [1116, 75] on span "Filters: Selected | 144 appointments hidden" at bounding box center [998, 73] width 275 height 17
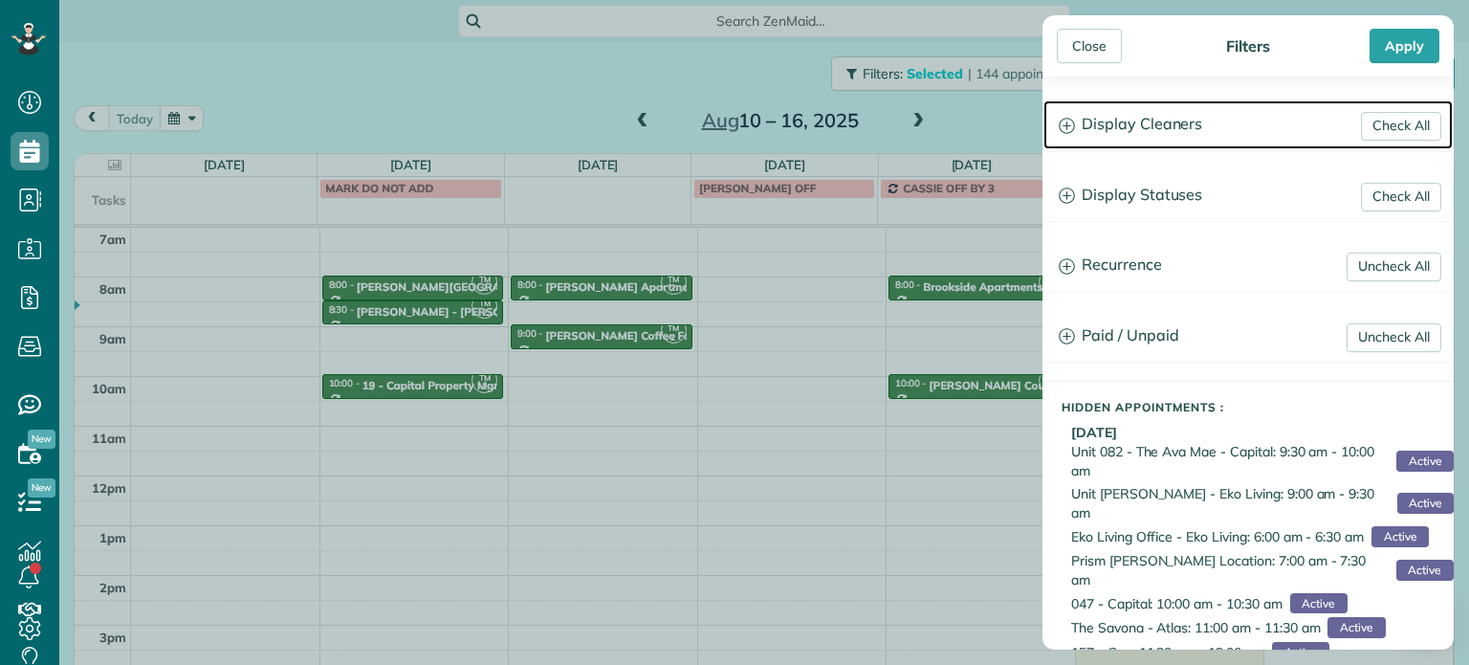
click at [1196, 114] on h3 "Display Cleaners" at bounding box center [1248, 124] width 409 height 49
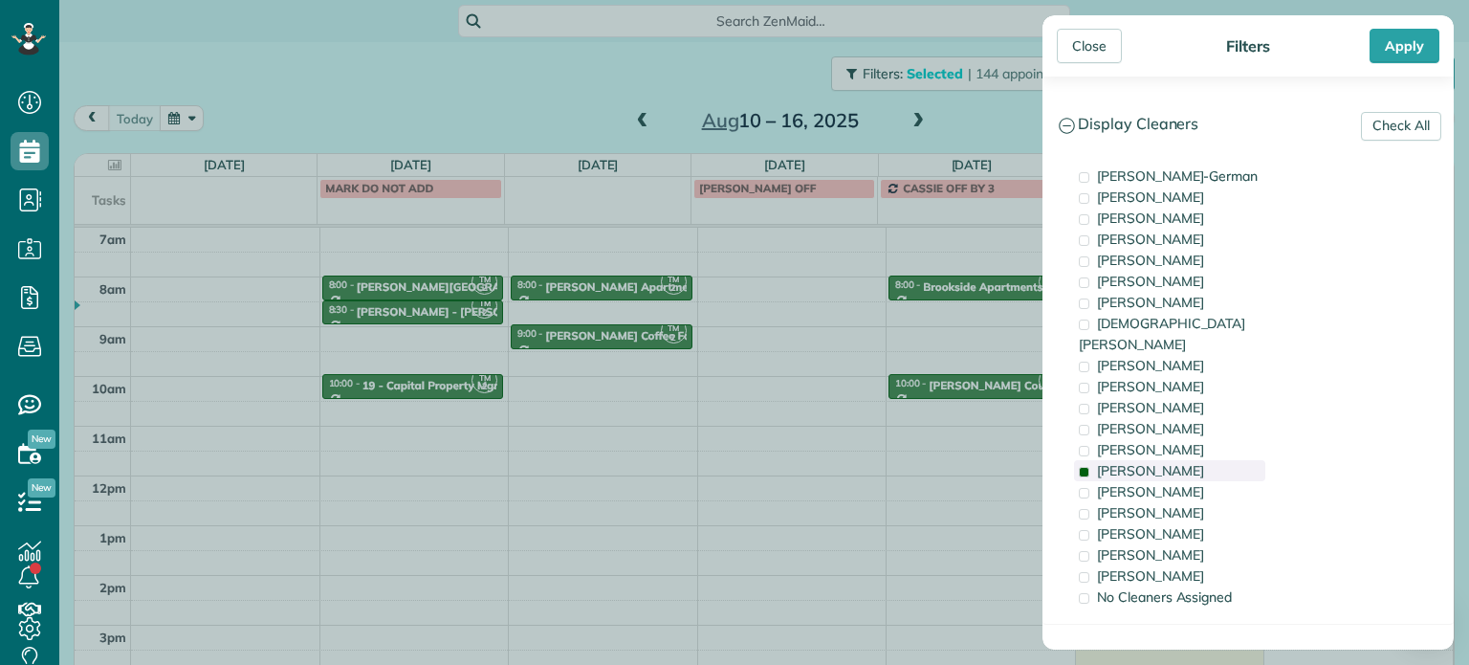
click at [1179, 462] on span "Tammy McKinley" at bounding box center [1150, 470] width 107 height 17
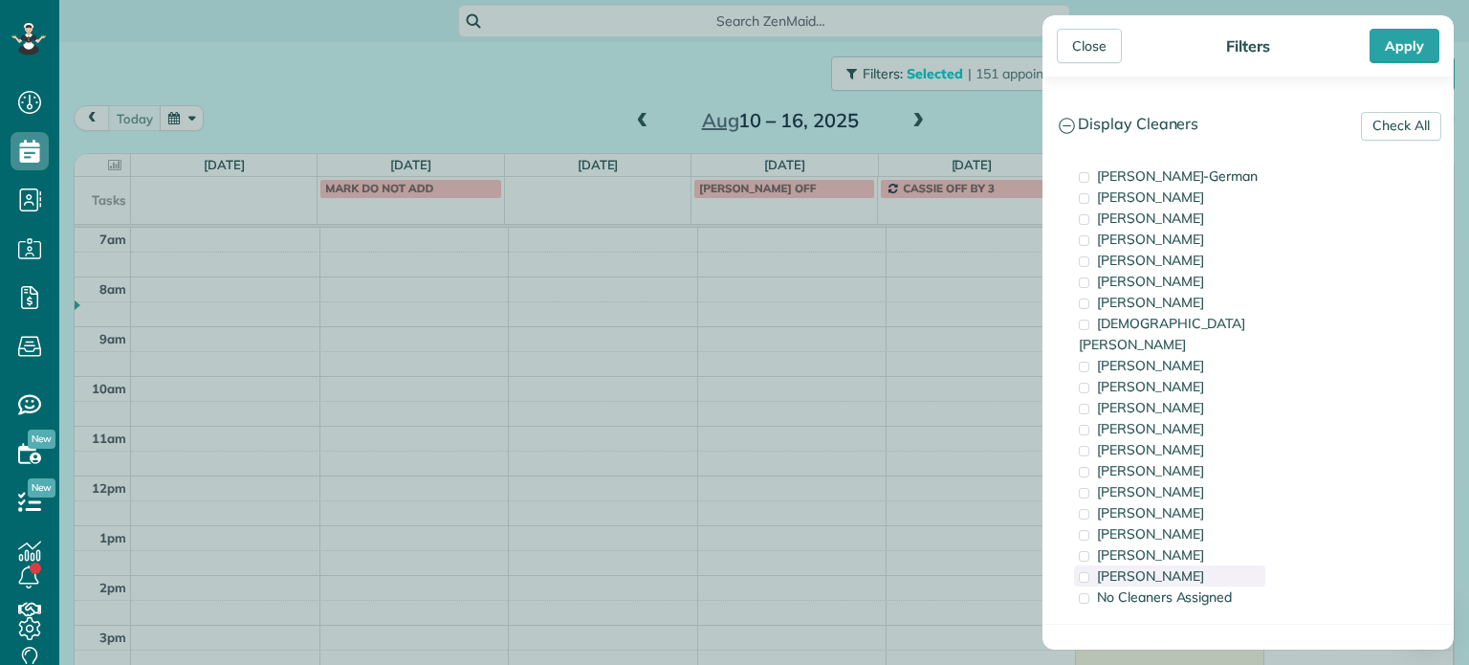
click at [1157, 567] on span "Laura Chavez" at bounding box center [1150, 575] width 107 height 17
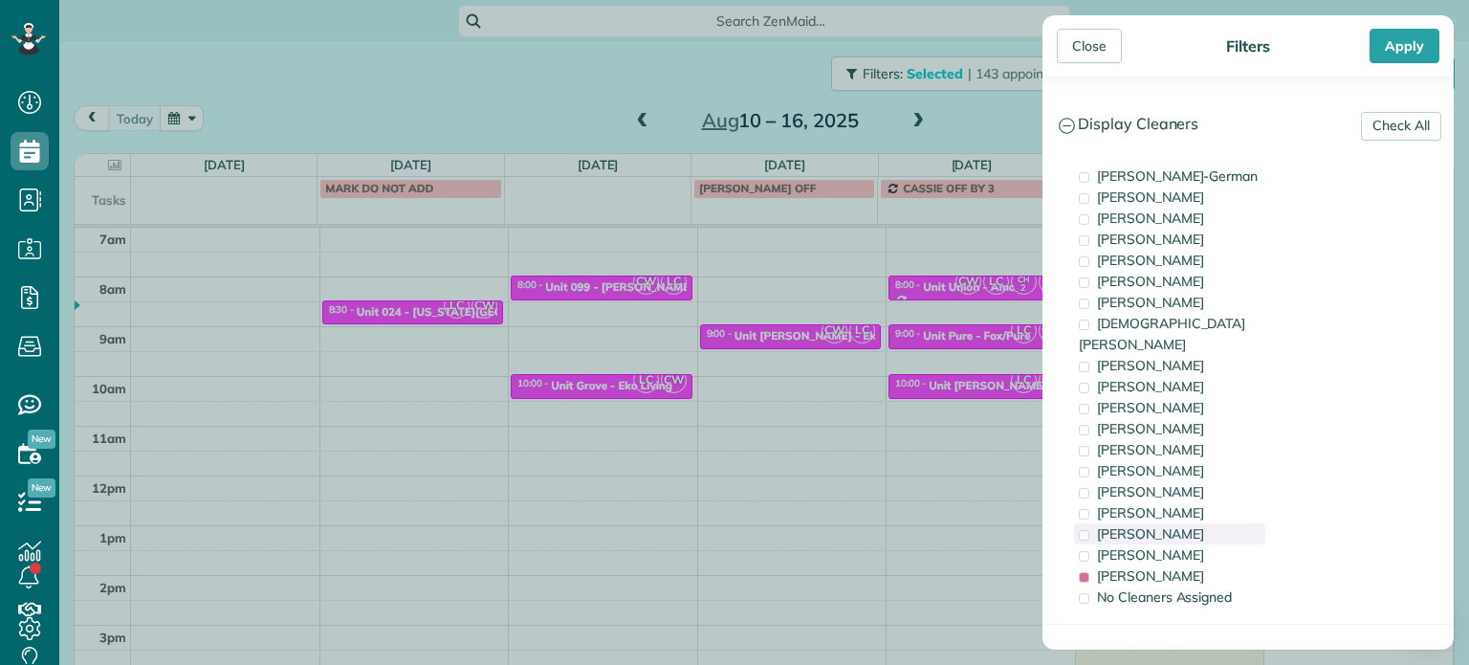
click at [1138, 525] on span "Cristina Sainz" at bounding box center [1150, 533] width 107 height 17
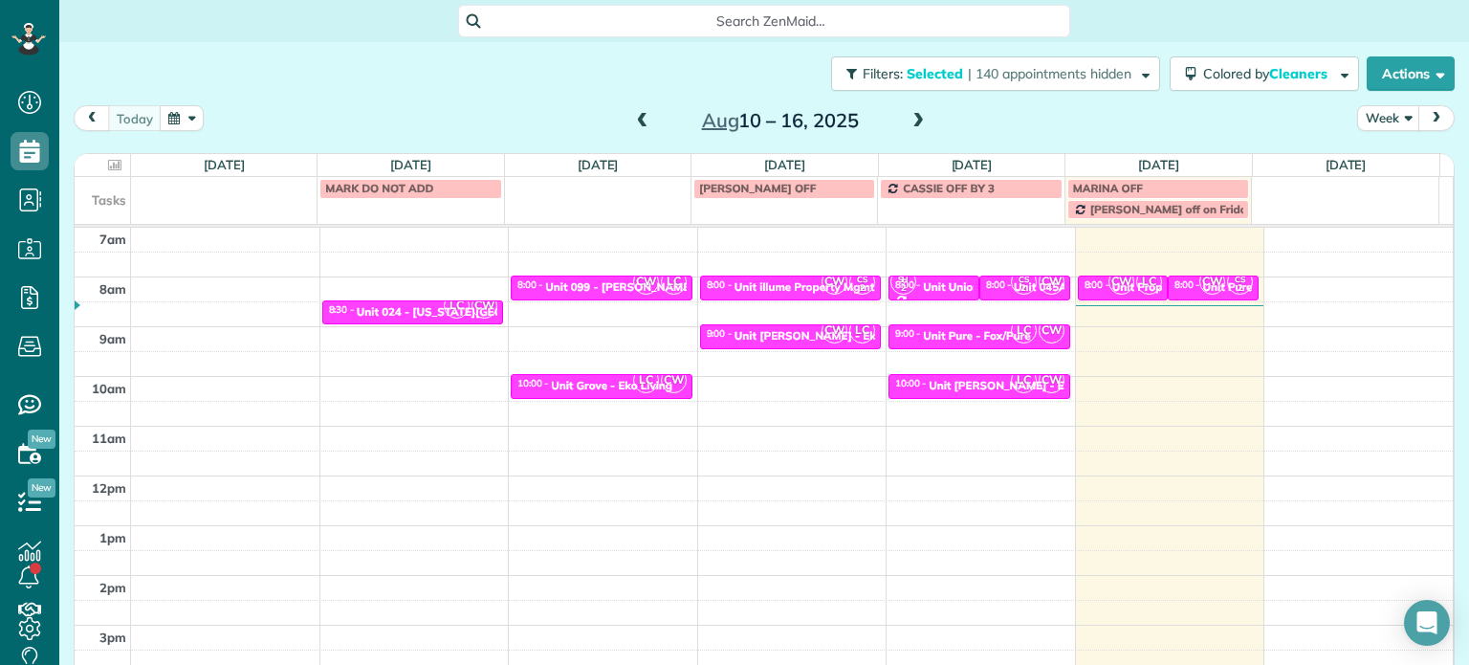
click at [917, 426] on div "Close Filters Apply Check All Display Cleaners Christina Wright-German Brie Kil…" at bounding box center [734, 332] width 1469 height 665
click at [1199, 279] on span "CW" at bounding box center [1212, 282] width 26 height 26
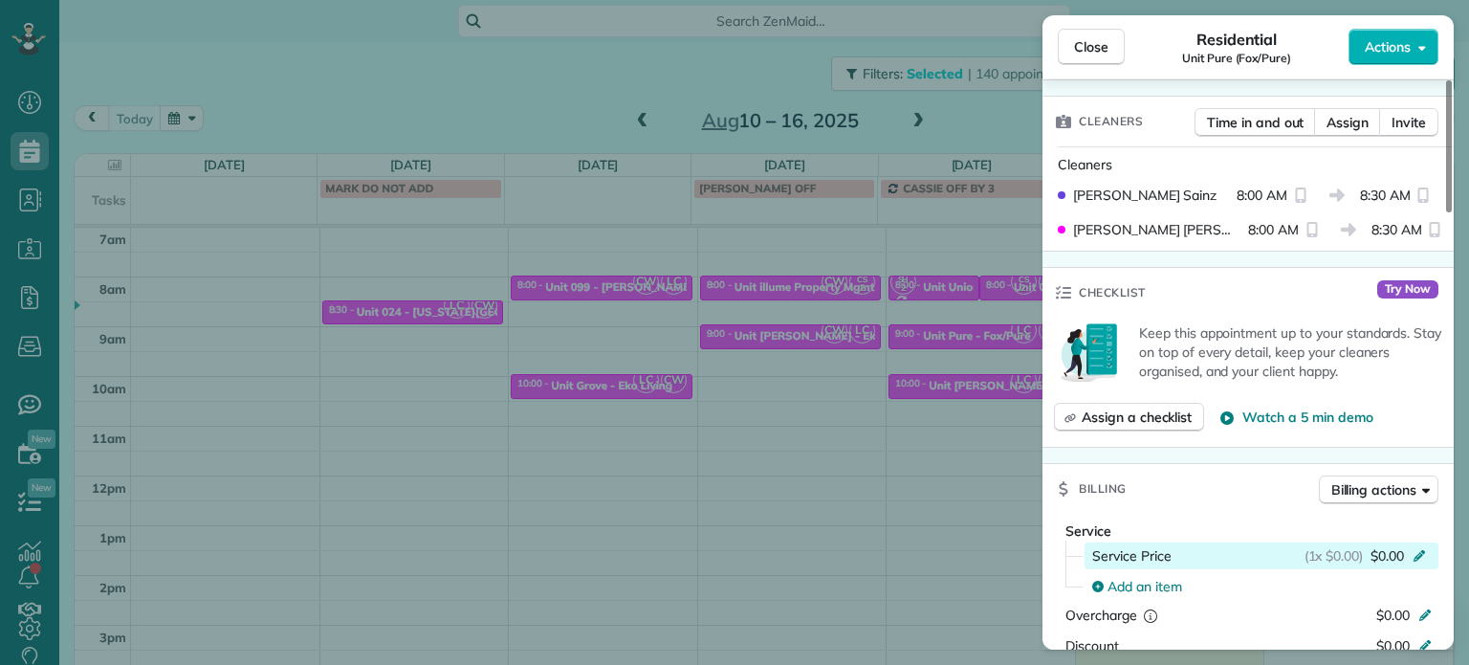
scroll to position [377, 0]
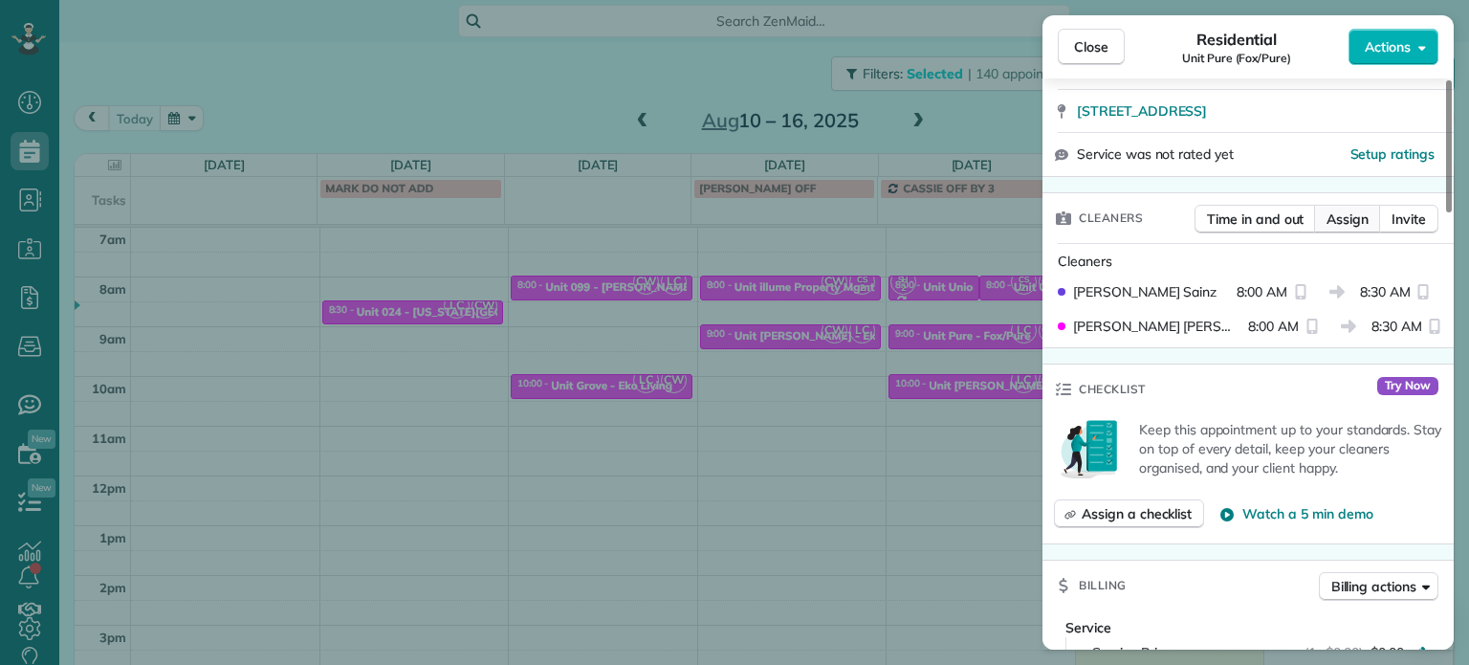
click at [1352, 219] on span "Assign" at bounding box center [1348, 218] width 42 height 19
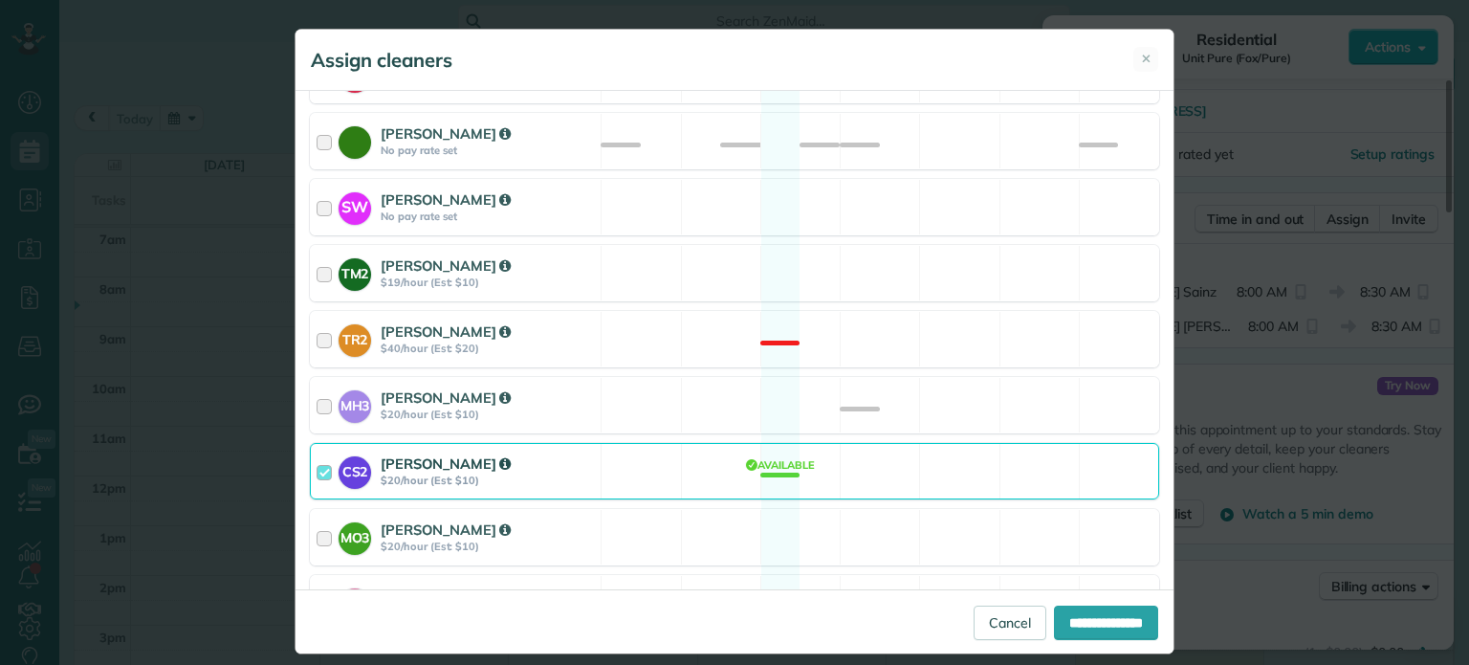
scroll to position [1025, 0]
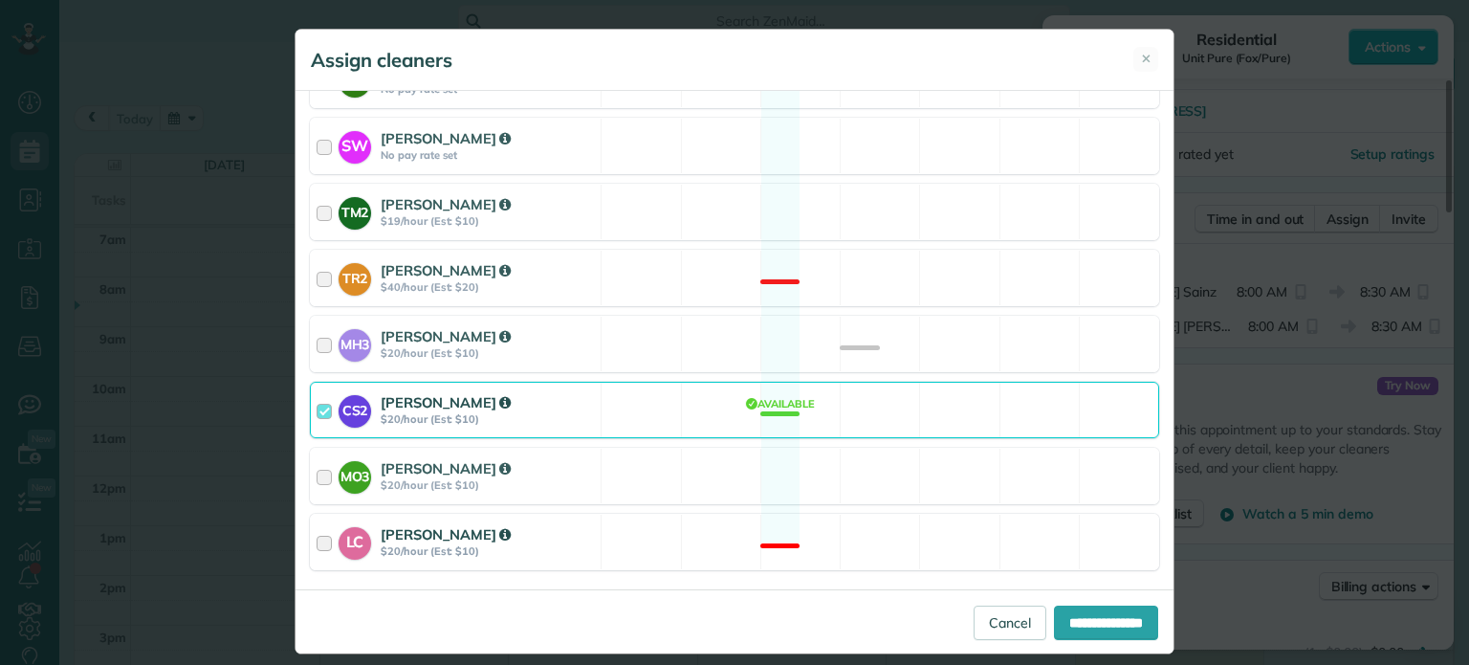
click at [887, 514] on div "LC Laura Chavez $20/hour (Est: $10) Not available" at bounding box center [734, 542] width 849 height 56
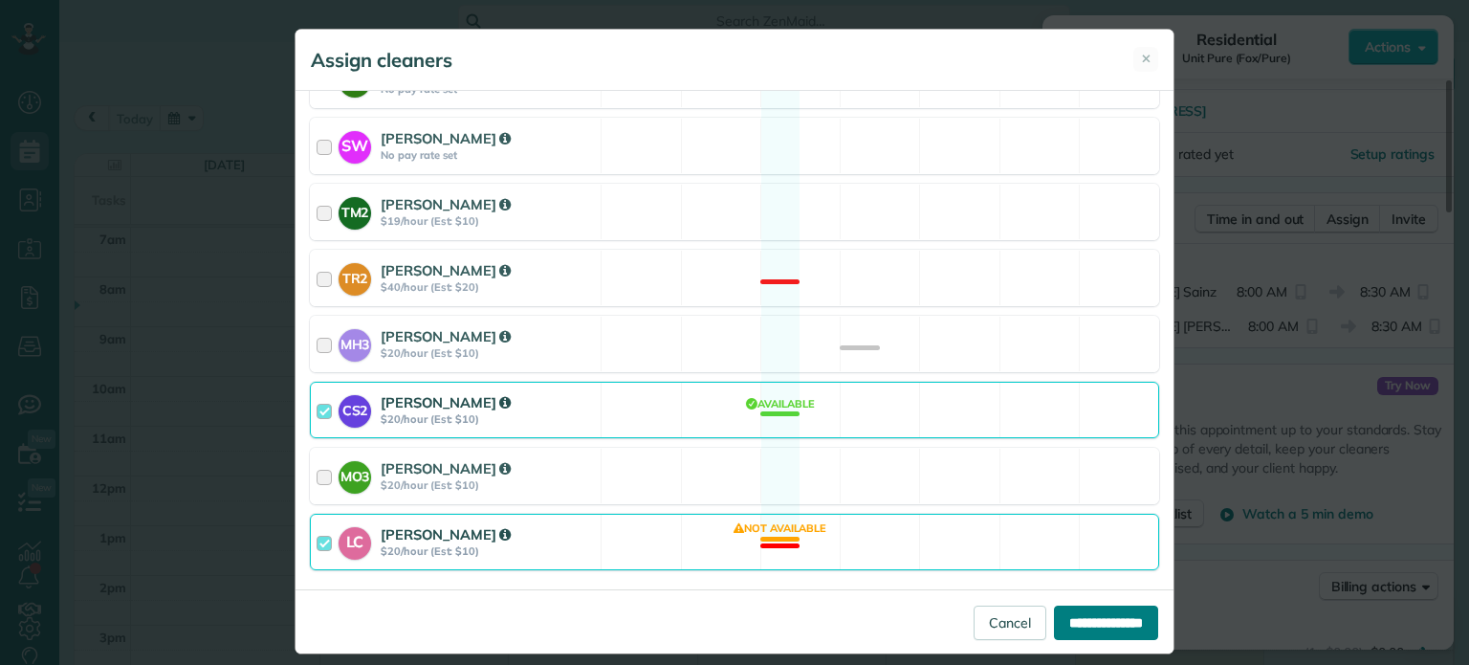
click at [1108, 618] on input "**********" at bounding box center [1106, 622] width 104 height 34
type input "**********"
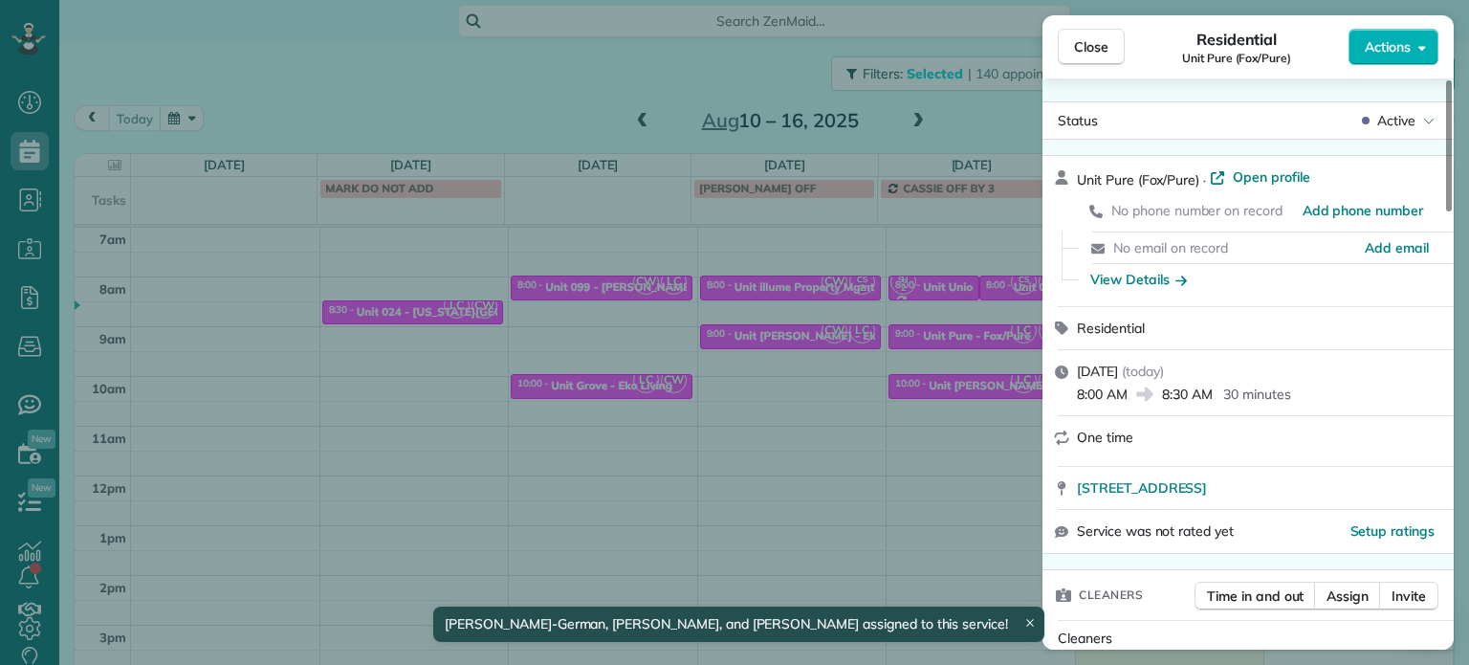
click at [930, 424] on div "Close Residential Unit Pure (Fox/Pure) Actions Status Active Unit Pure (Fox/Pur…" at bounding box center [734, 332] width 1469 height 665
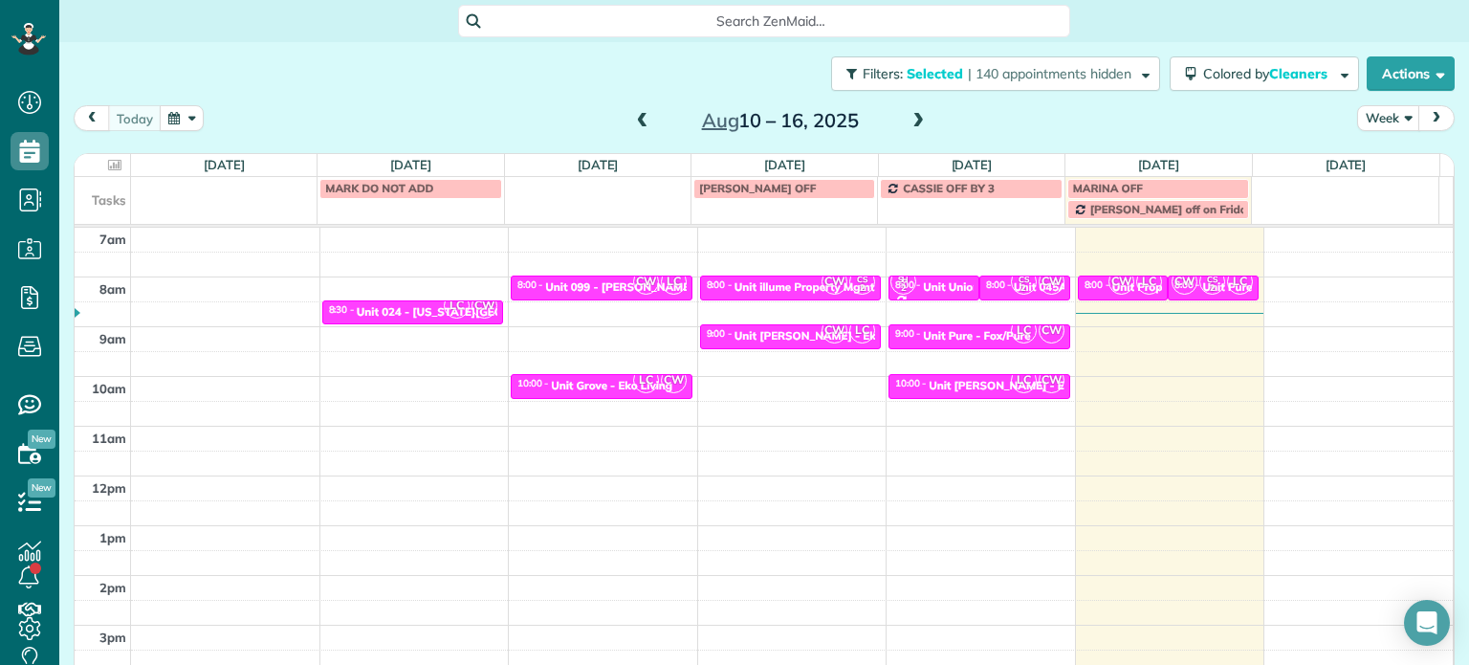
click at [920, 117] on span at bounding box center [918, 121] width 21 height 17
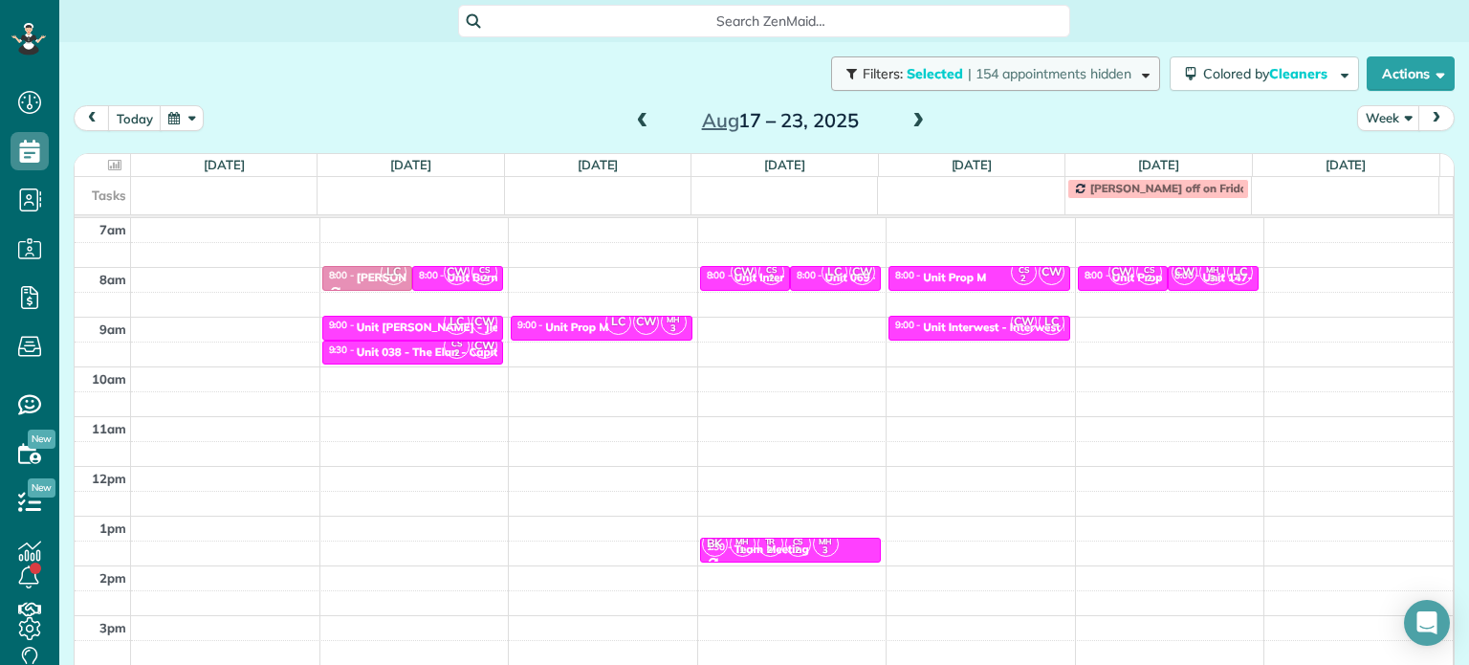
click at [1048, 82] on button "Filters: Selected | 154 appointments hidden" at bounding box center [995, 73] width 329 height 34
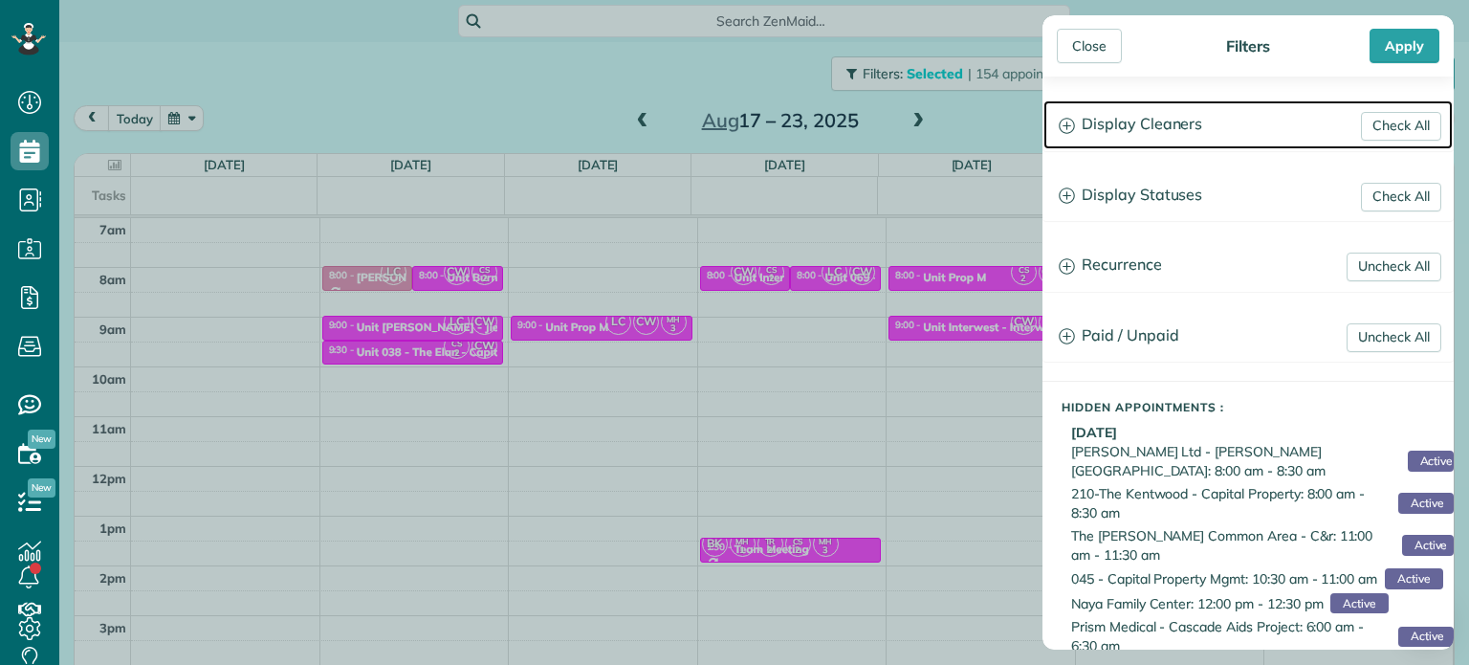
click at [1106, 118] on h3 "Display Cleaners" at bounding box center [1248, 124] width 409 height 49
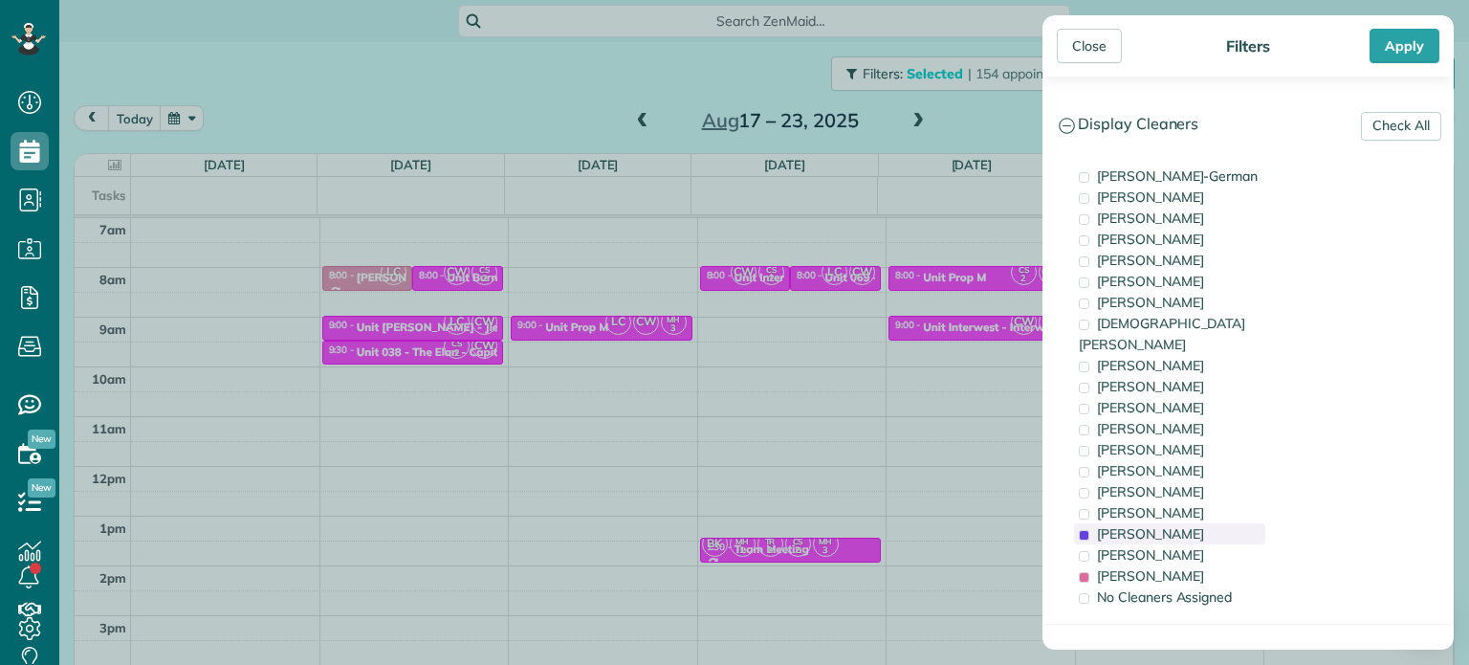
click at [1158, 525] on span "Cristina Sainz" at bounding box center [1150, 533] width 107 height 17
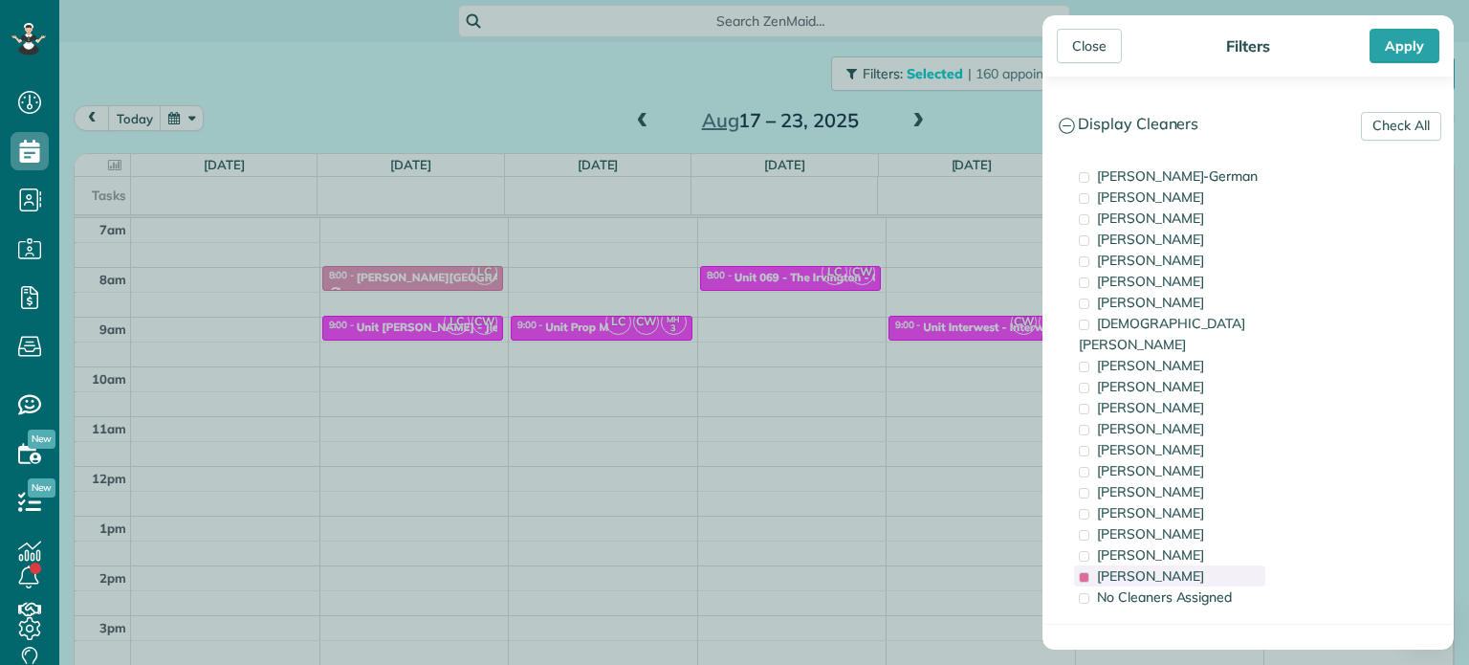
click at [1179, 567] on span "Laura Chavez" at bounding box center [1150, 575] width 107 height 17
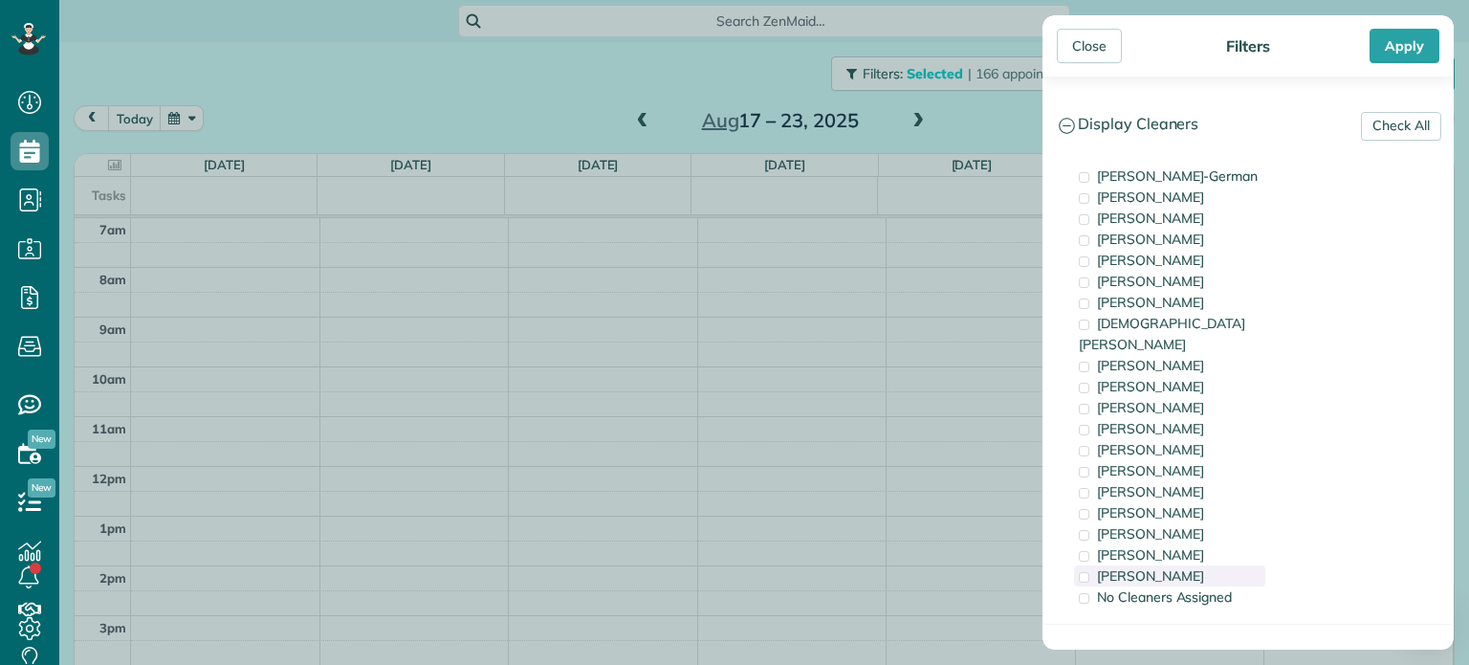
click at [1167, 567] on span "Laura Chavez" at bounding box center [1150, 575] width 107 height 17
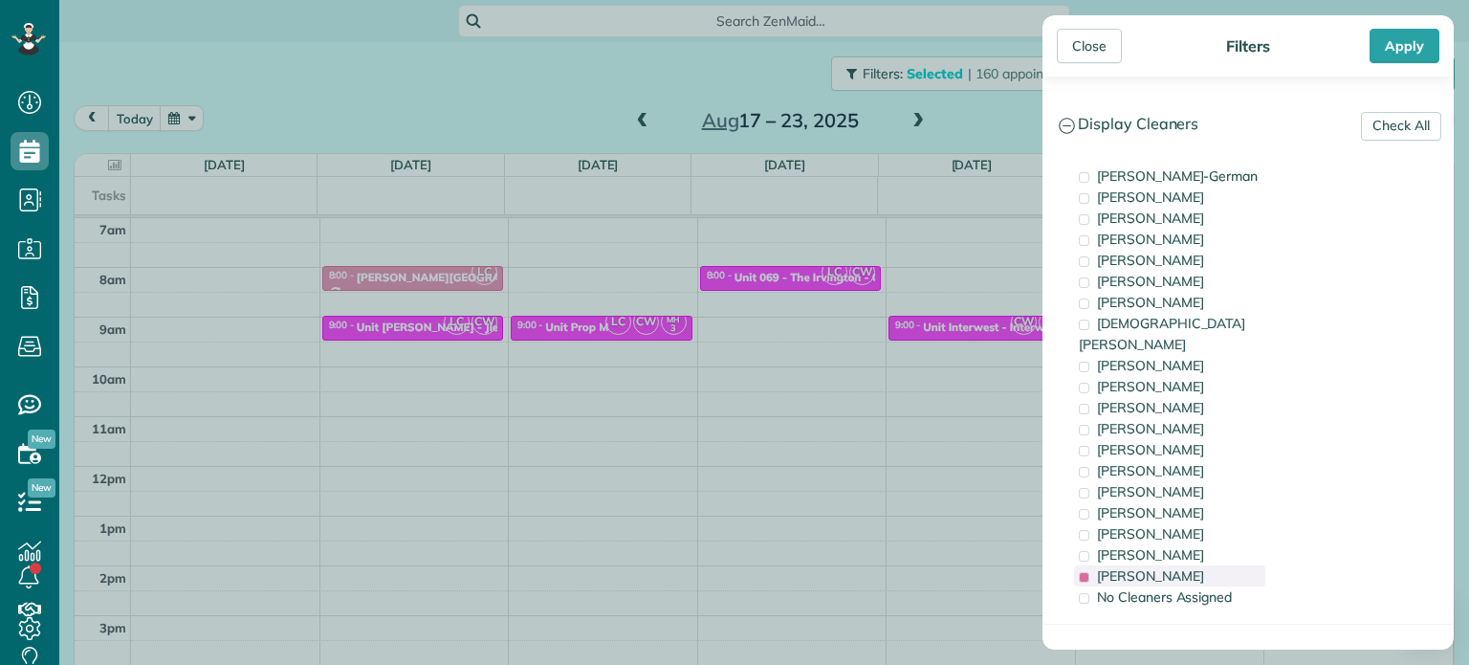
click at [1167, 567] on span "Laura Chavez" at bounding box center [1150, 575] width 107 height 17
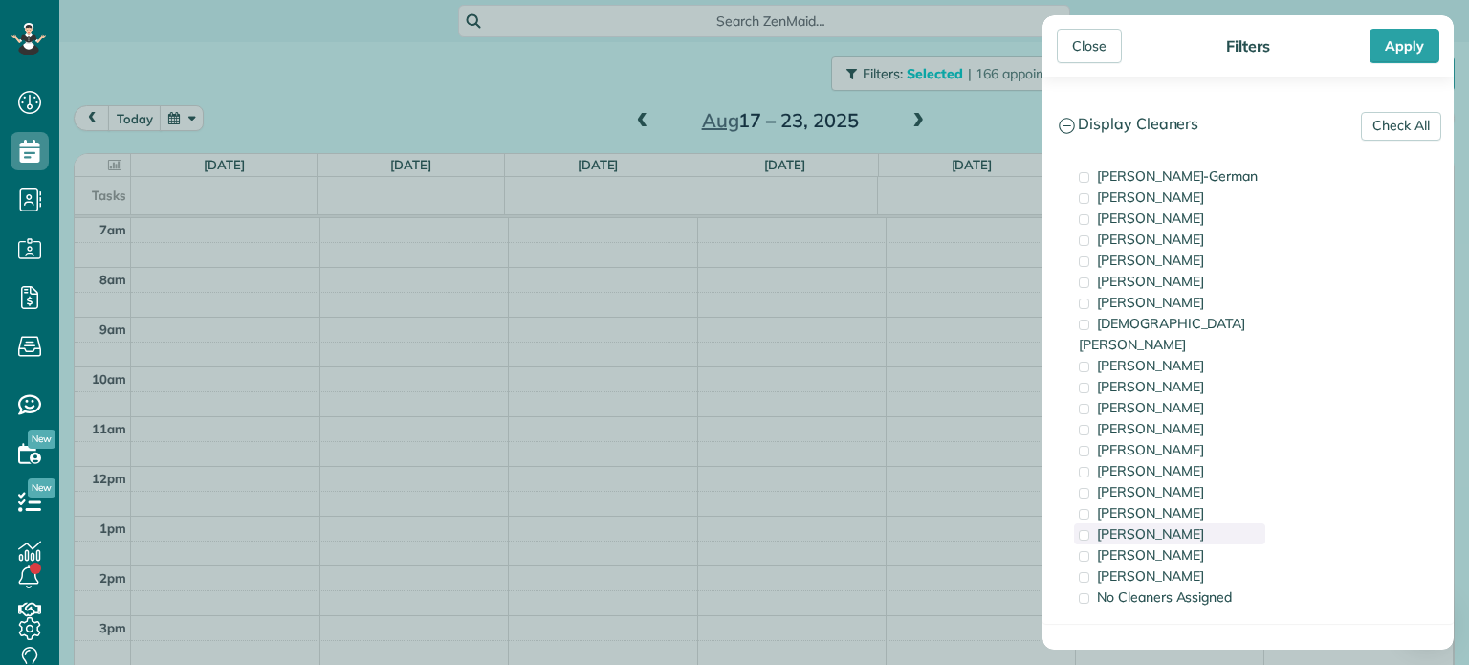
click at [1163, 525] on span "Cristina Sainz" at bounding box center [1150, 533] width 107 height 17
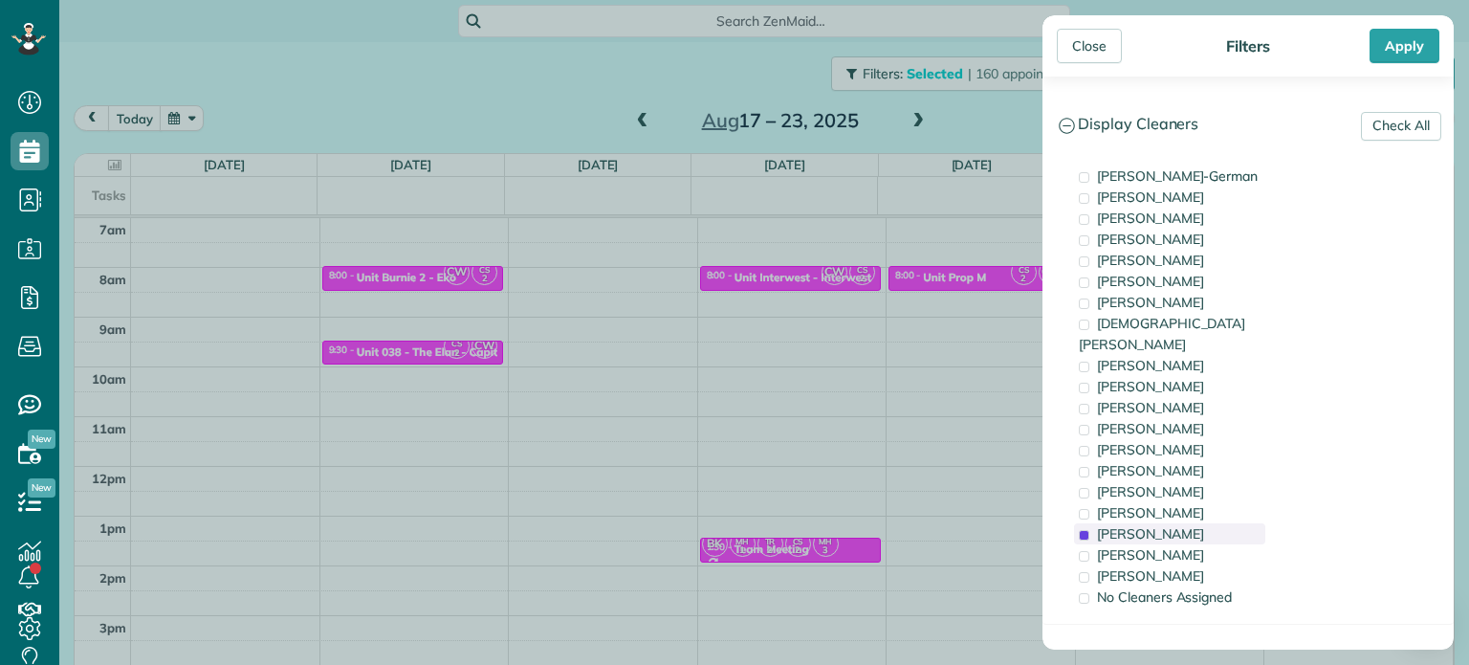
click at [1163, 525] on span "Cristina Sainz" at bounding box center [1150, 533] width 107 height 17
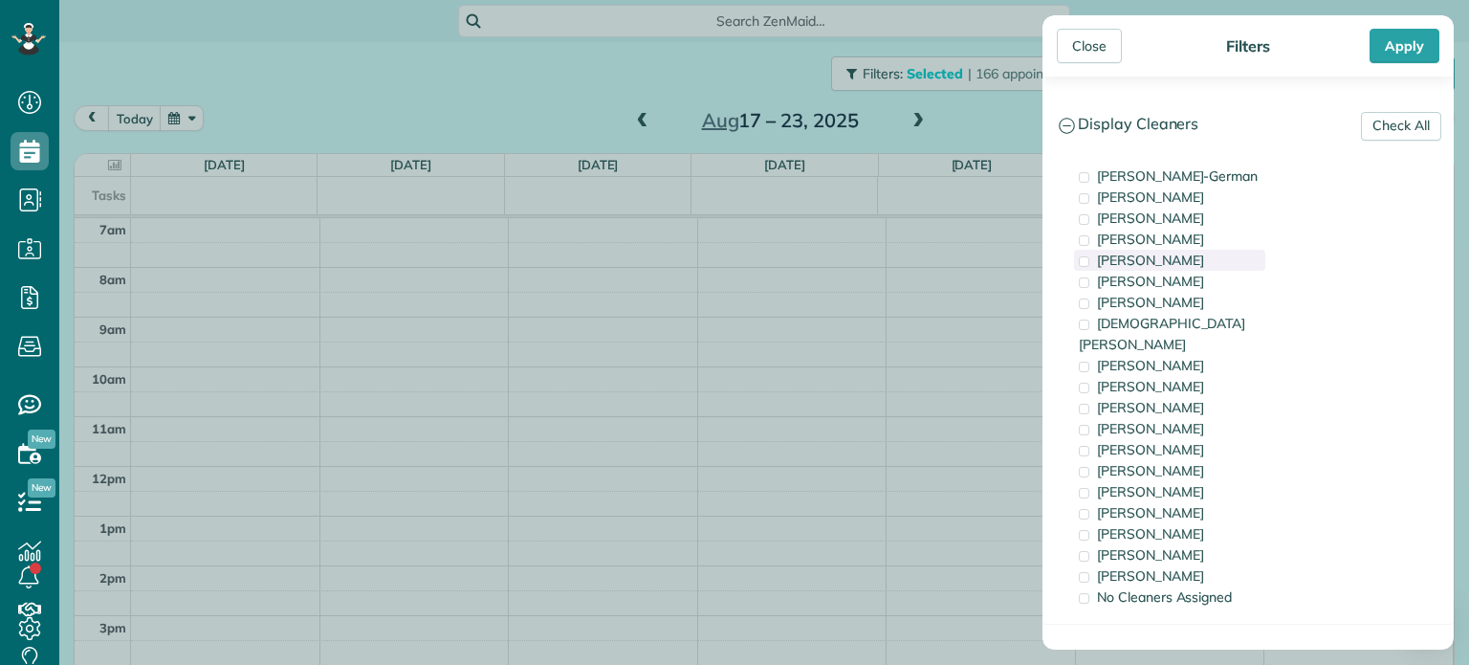
click at [1178, 259] on div "Mark Zollo" at bounding box center [1169, 260] width 191 height 21
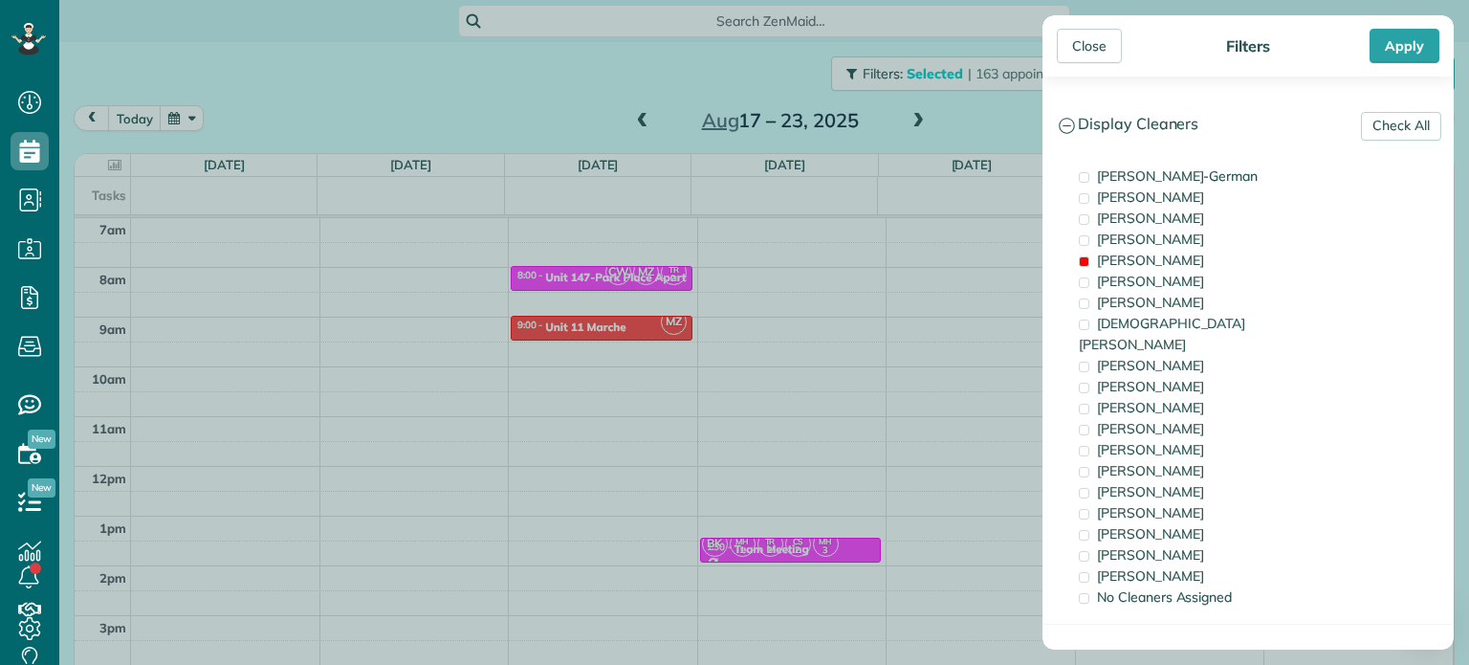
click at [833, 328] on div "Close Filters Apply Check All Display Cleaners Christina Wright-German Brie Kil…" at bounding box center [734, 332] width 1469 height 665
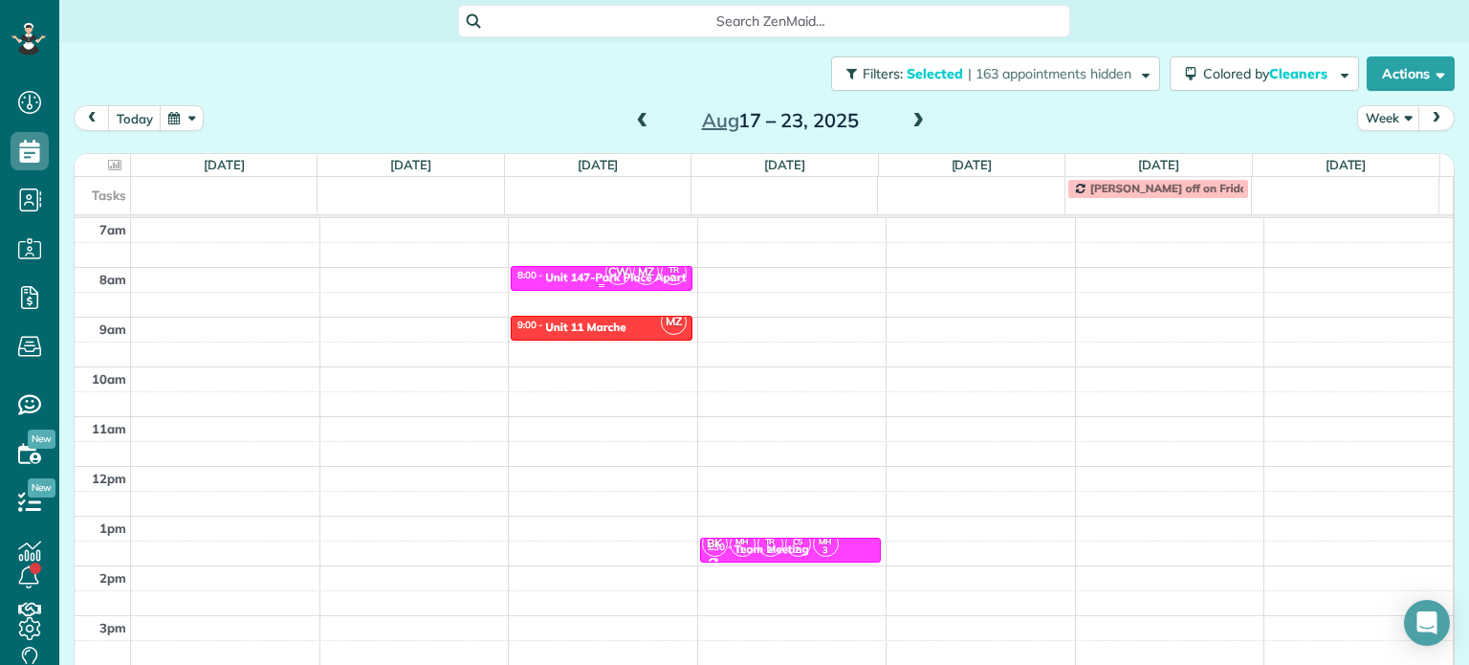
click at [605, 278] on span "CW" at bounding box center [618, 272] width 26 height 26
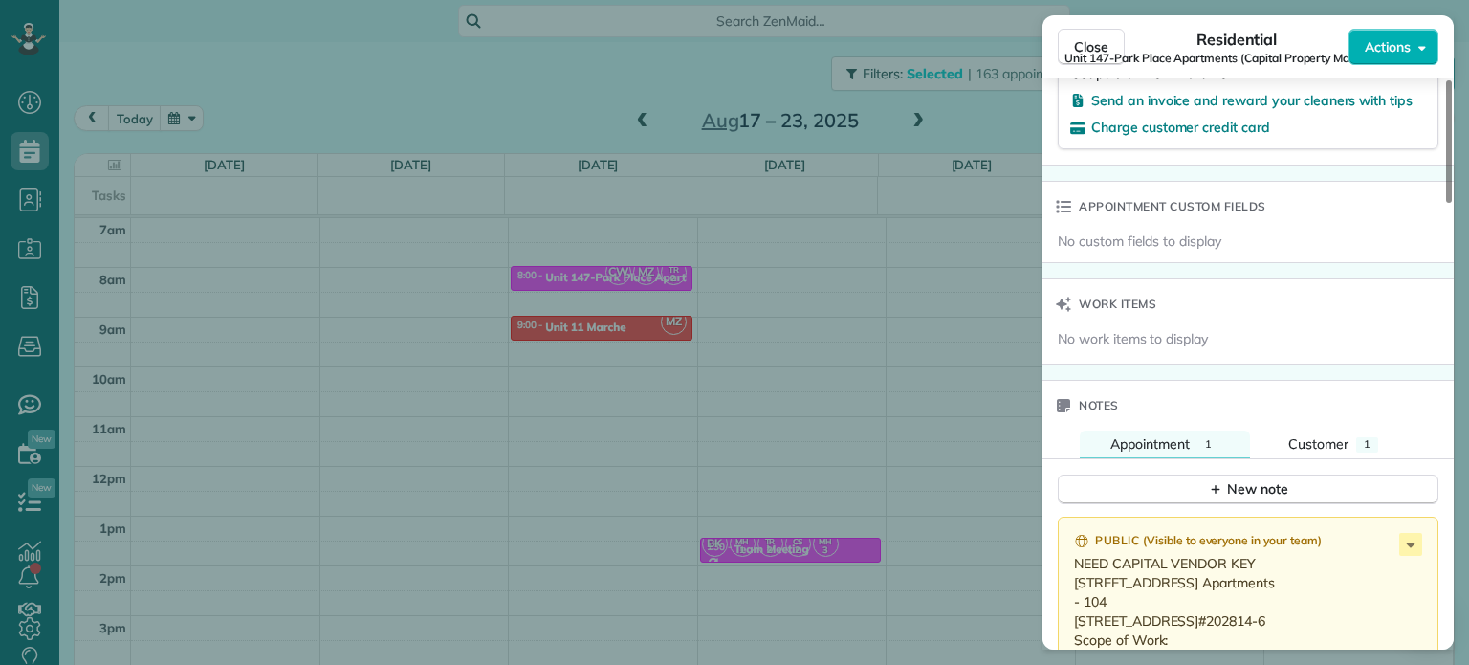
scroll to position [1630, 0]
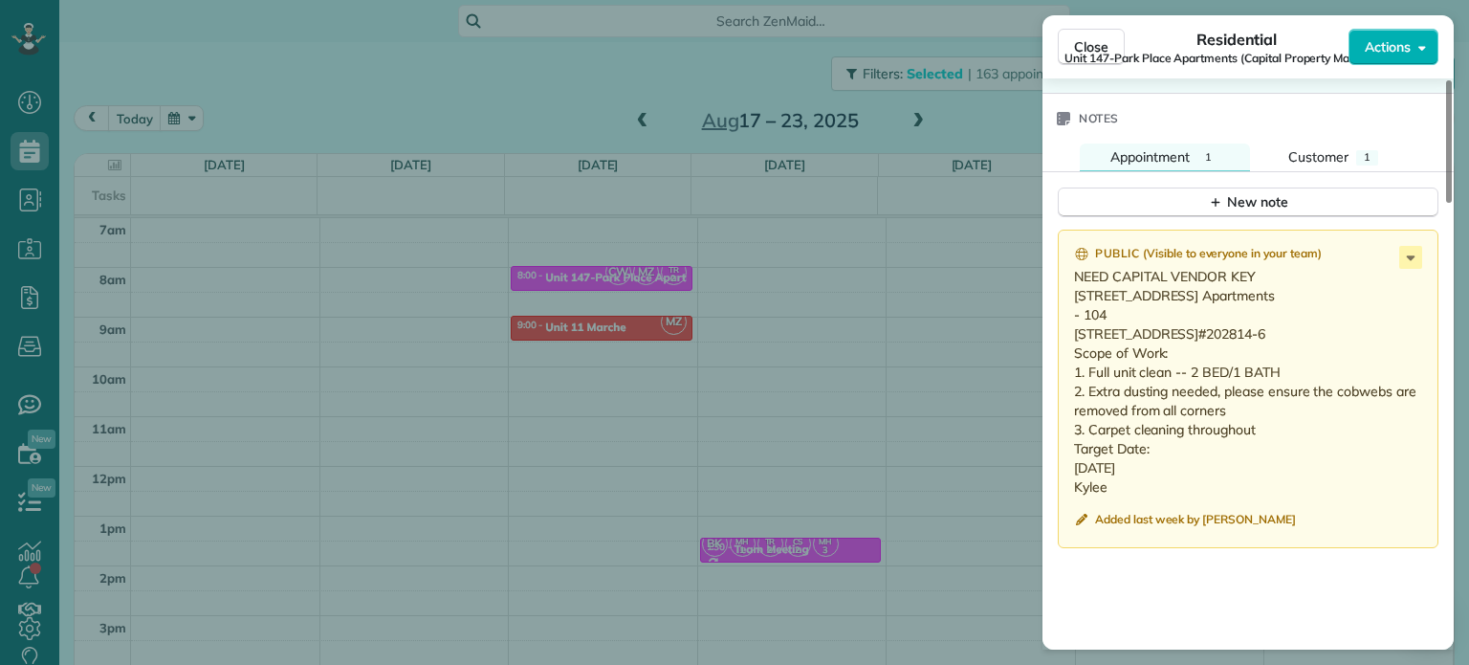
click at [456, 262] on div "Close Residential Unit 147-Park Place Apartments (Capital Property Management) …" at bounding box center [734, 332] width 1469 height 665
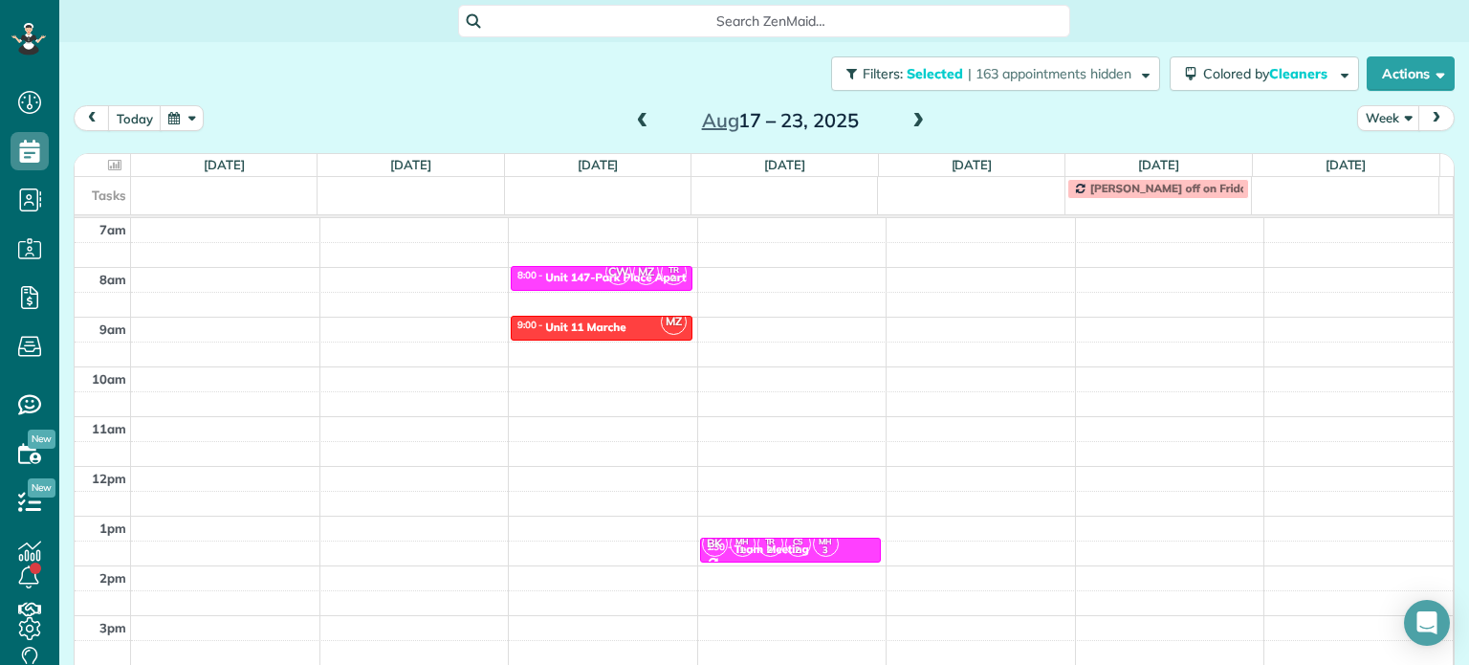
click at [449, 271] on div "4am 5am 6am 7am 8am 9am 10am 11am 12pm 1pm 2pm 3pm 4pm 5pm CW MZ TR 2 8:00 - 8:…" at bounding box center [764, 416] width 1378 height 695
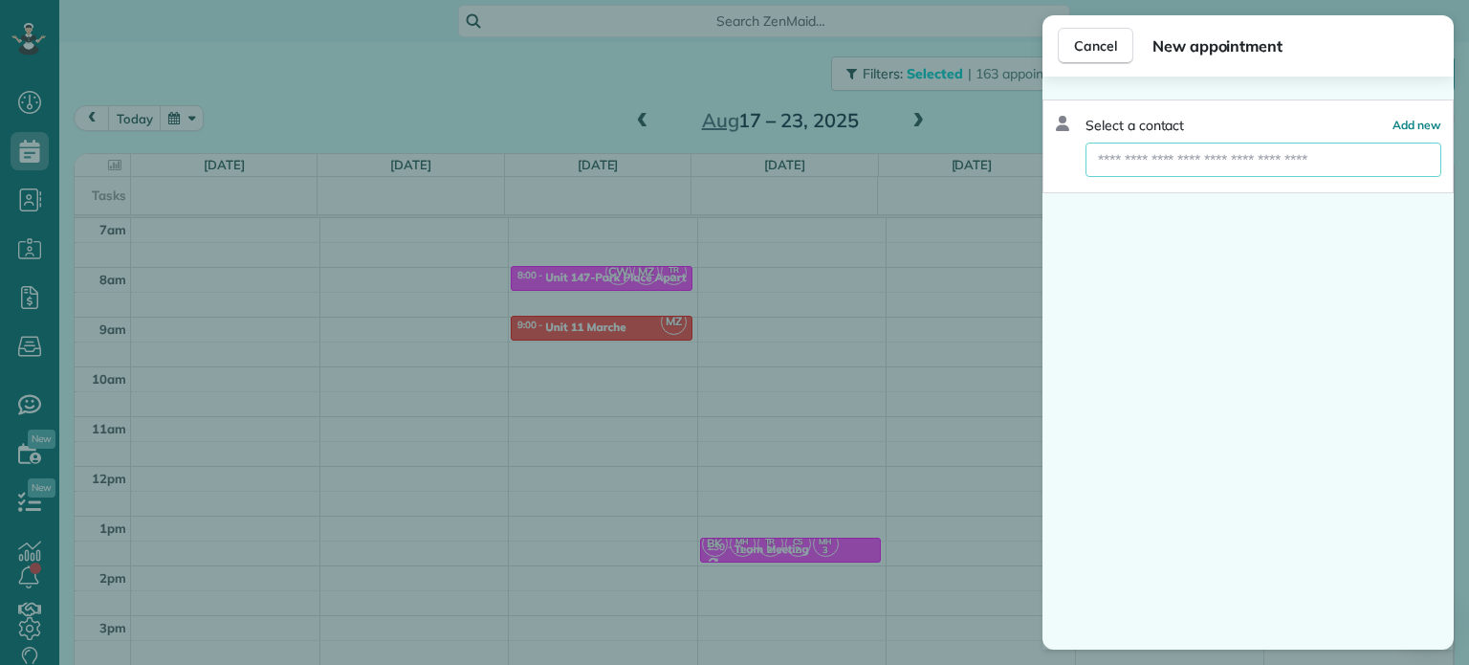
click at [1162, 161] on input "text" at bounding box center [1264, 160] width 356 height 34
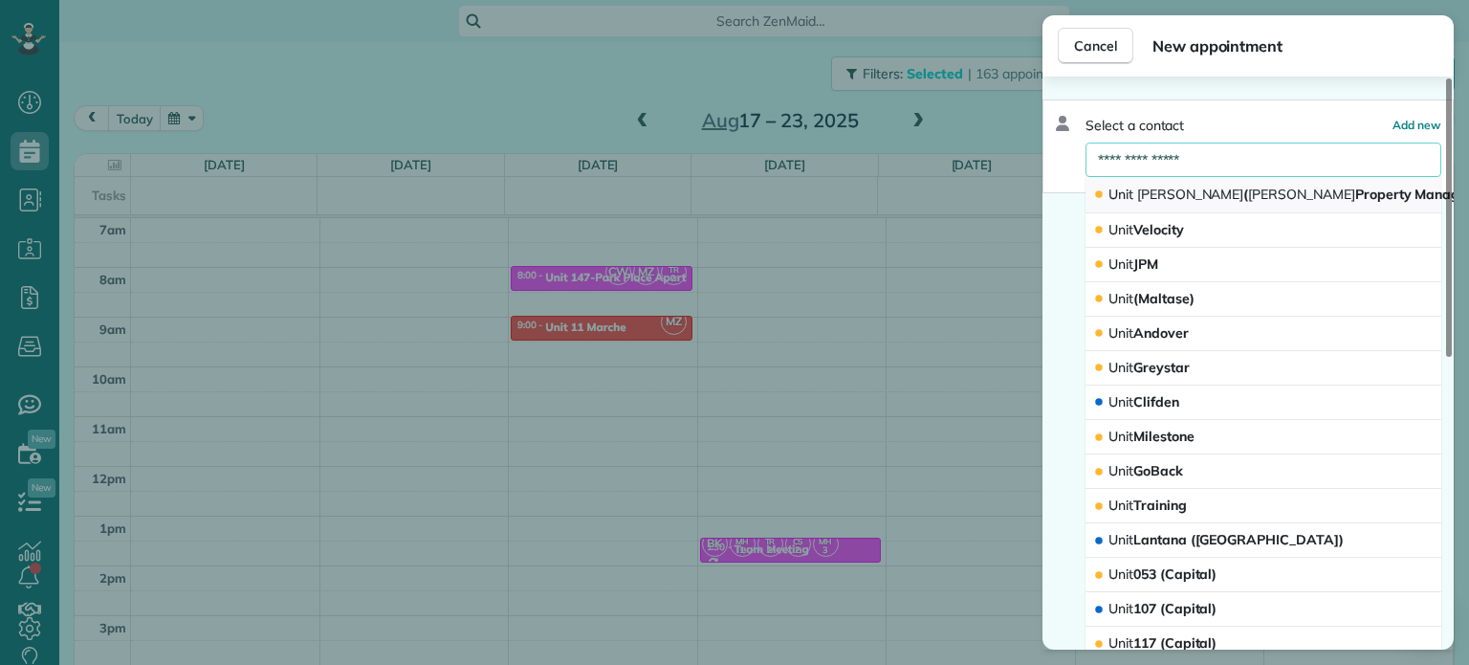
type input "**********"
click at [1248, 186] on span "LongStreet" at bounding box center [1301, 194] width 107 height 17
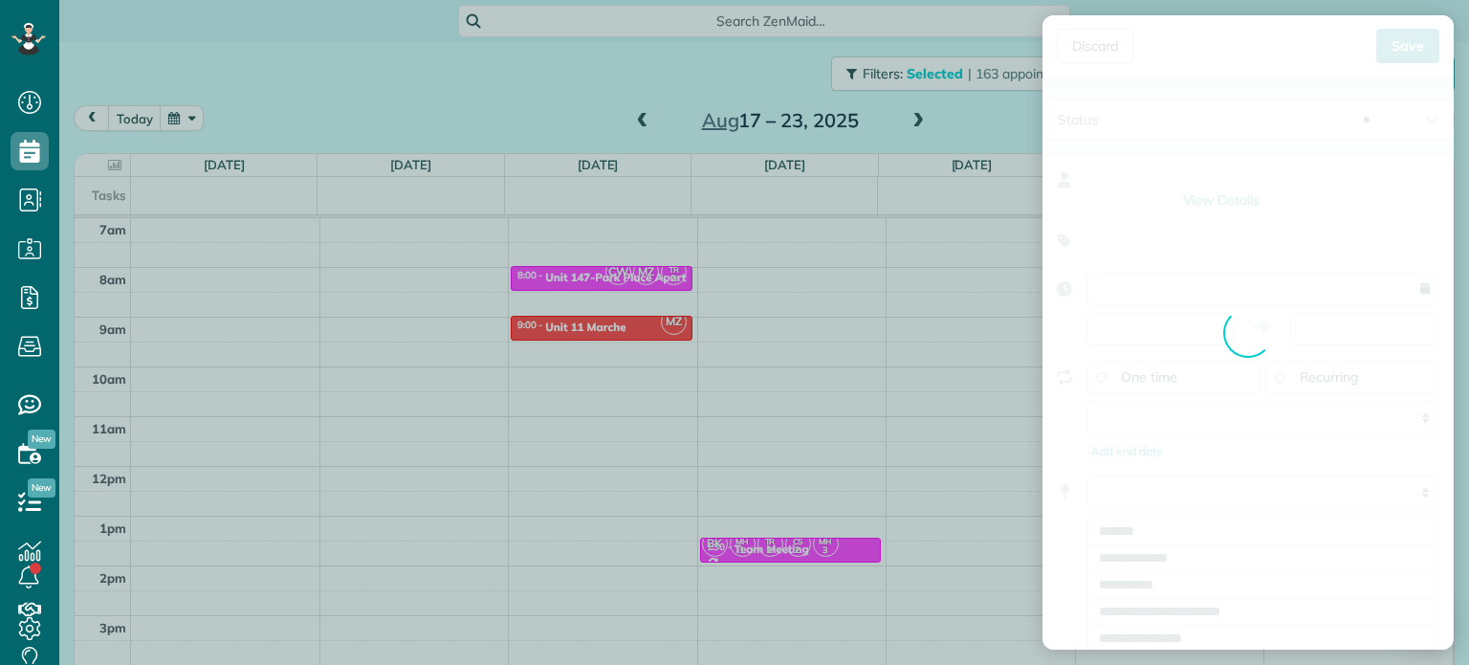
type input "**********"
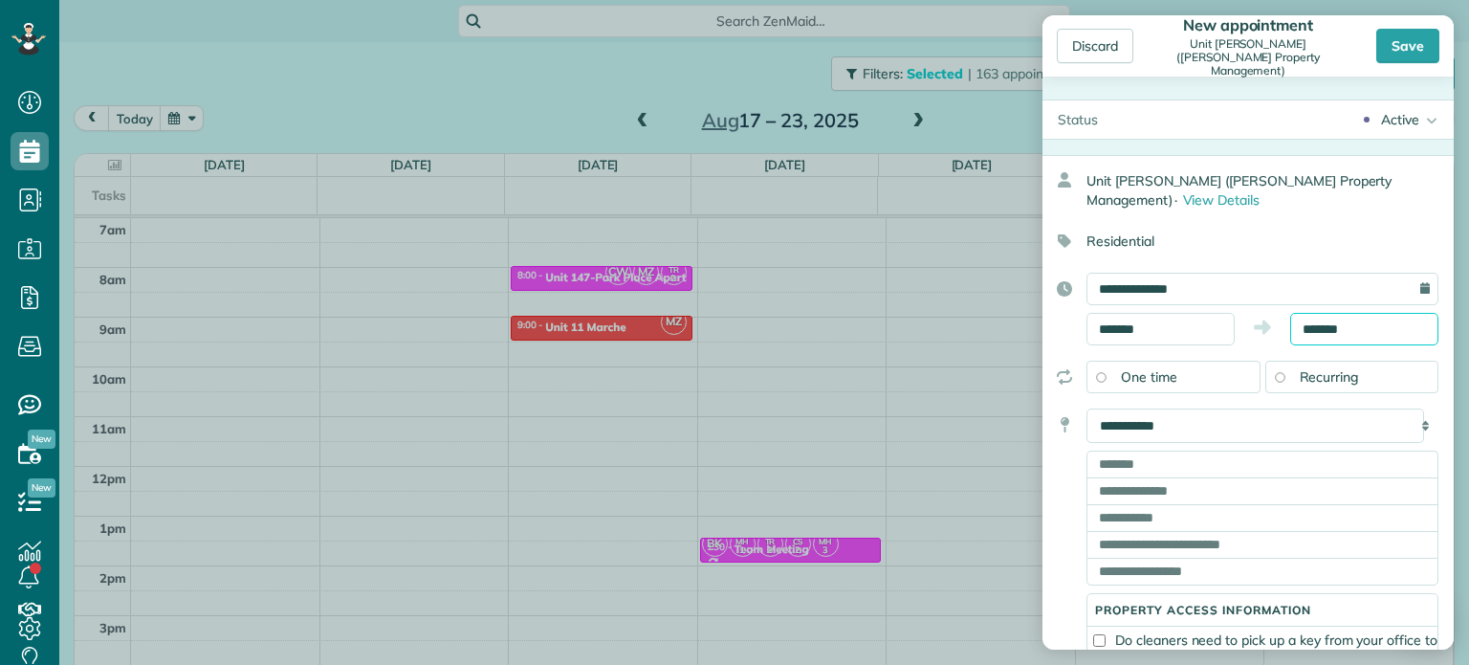
click at [1323, 332] on input "*******" at bounding box center [1364, 329] width 148 height 33
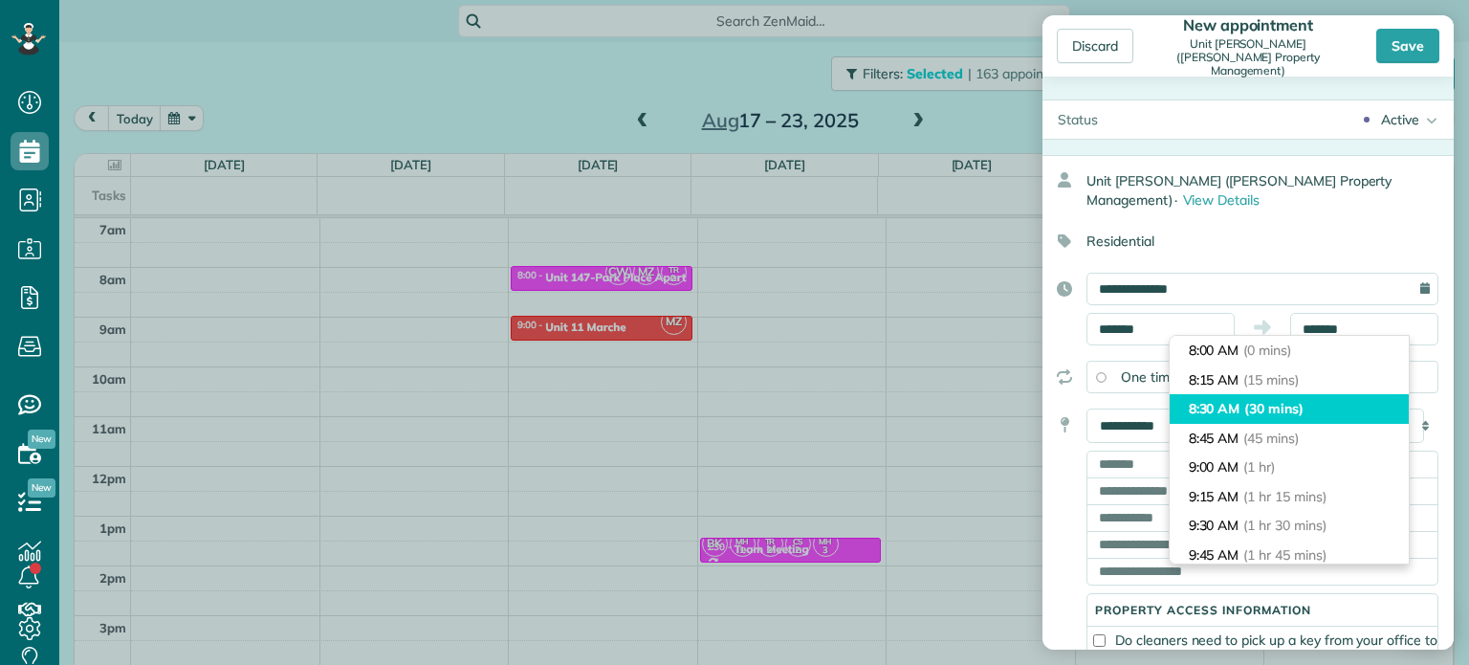
type input "*******"
click at [1294, 396] on li "8:30 AM (30 mins)" at bounding box center [1289, 409] width 239 height 30
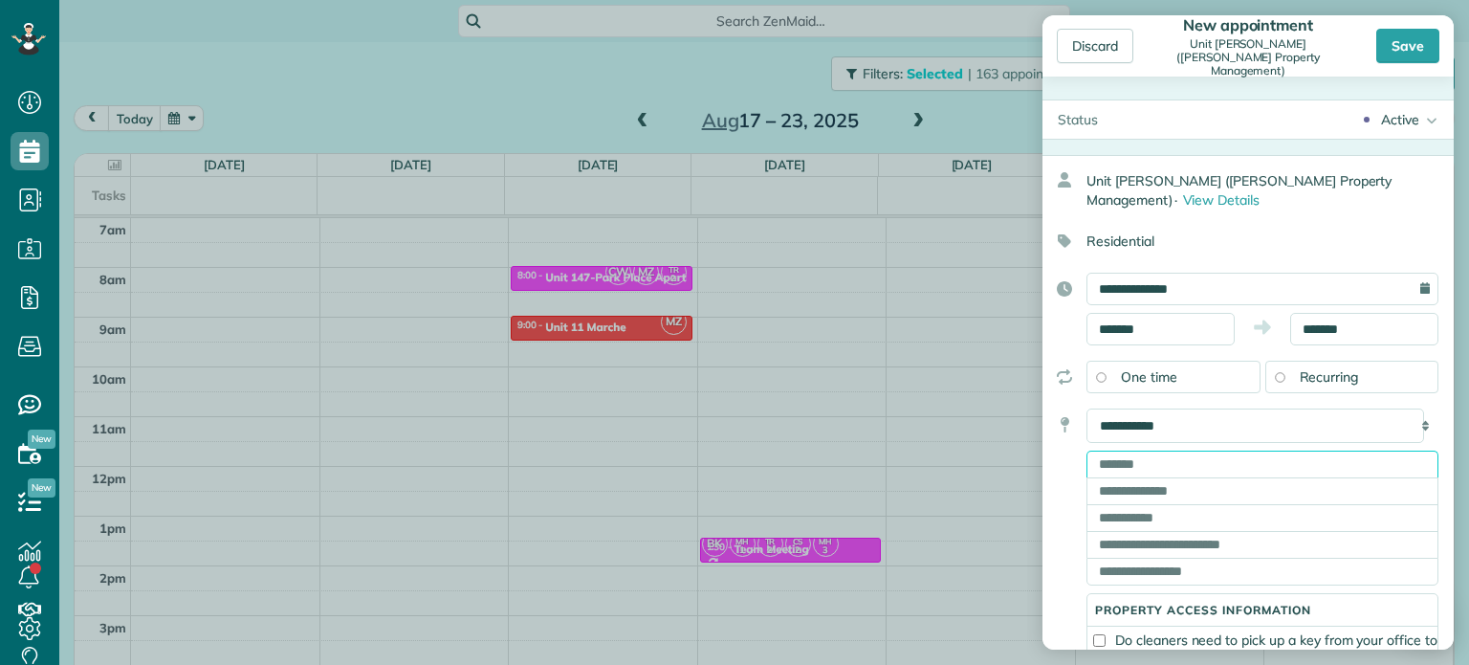
click at [1250, 455] on input "text" at bounding box center [1263, 464] width 352 height 27
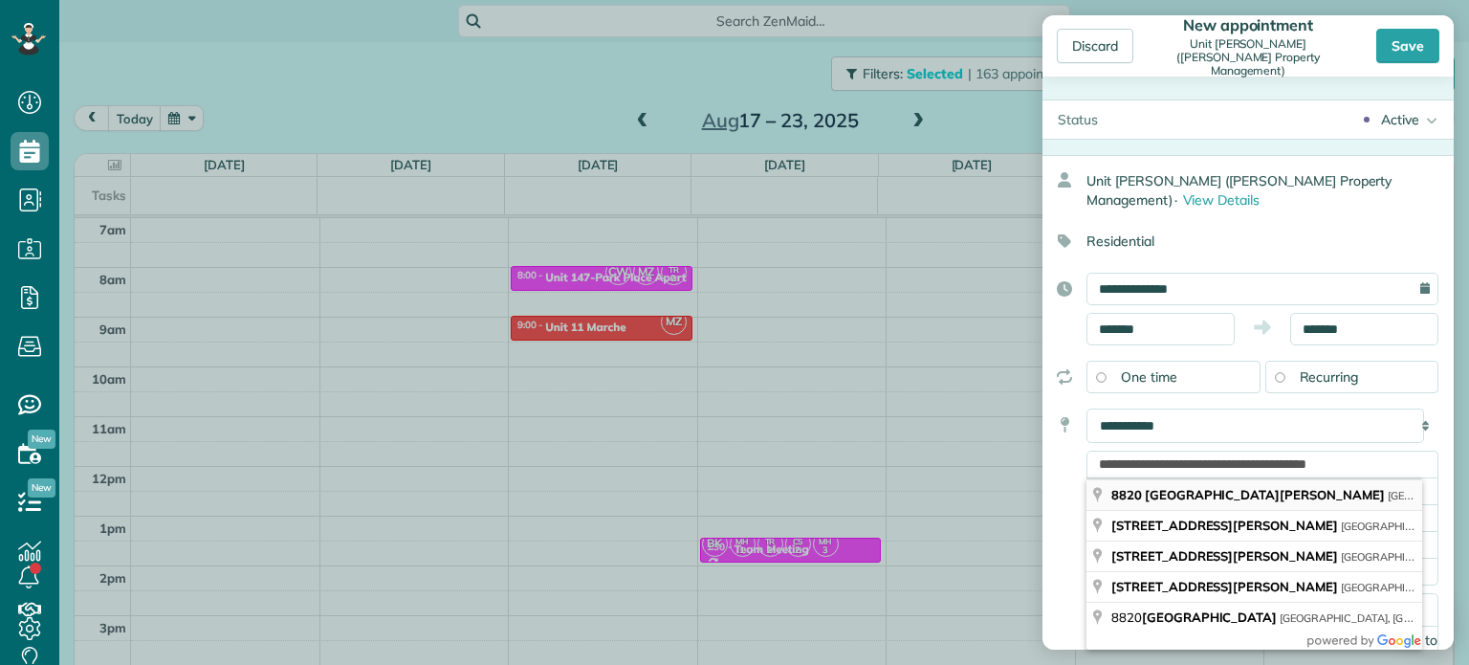
type input "**********"
type input "********"
type input "**"
type input "*****"
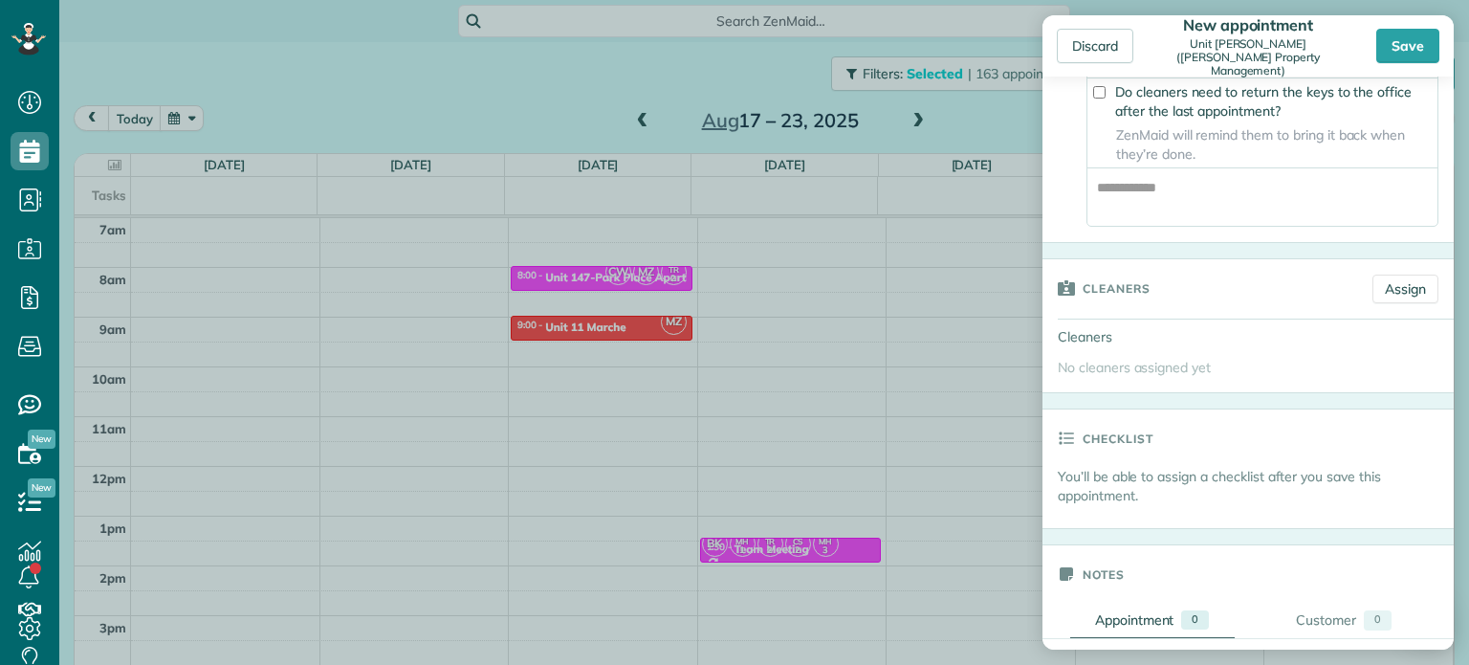
scroll to position [670, 0]
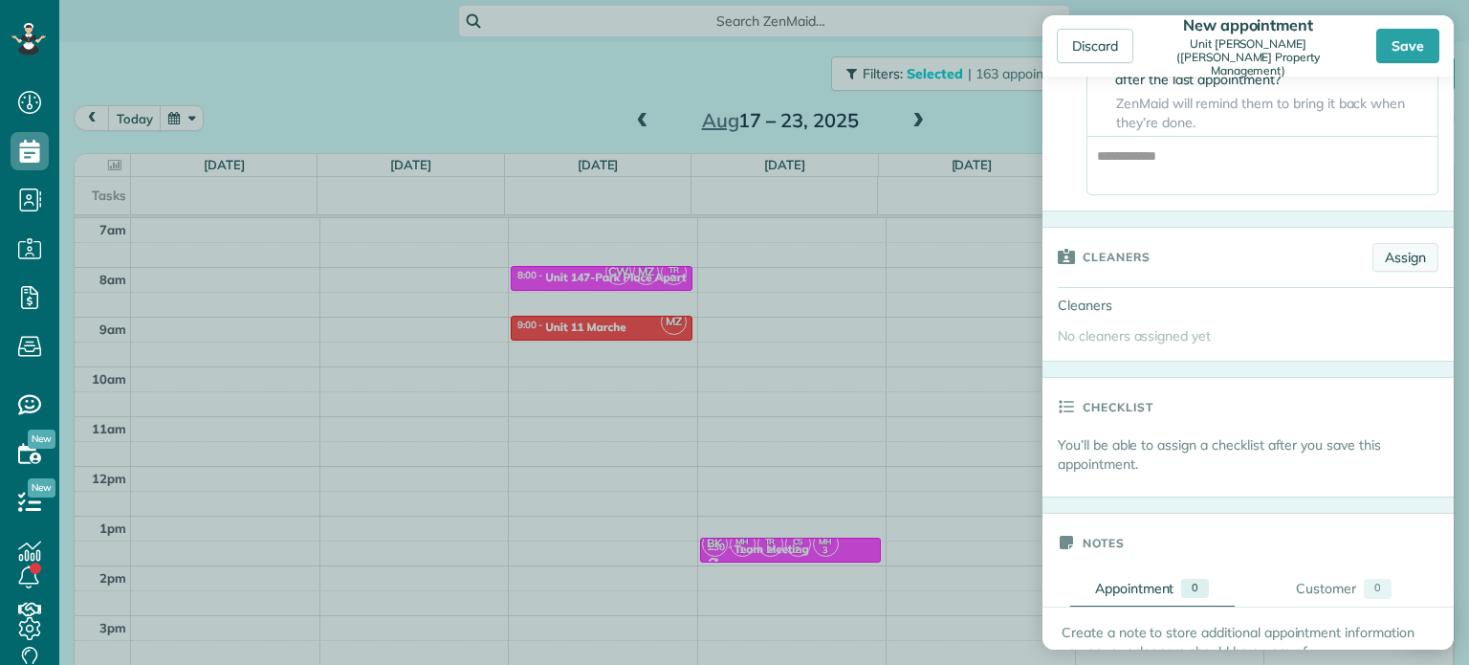
click at [1401, 269] on link "Assign" at bounding box center [1406, 257] width 66 height 29
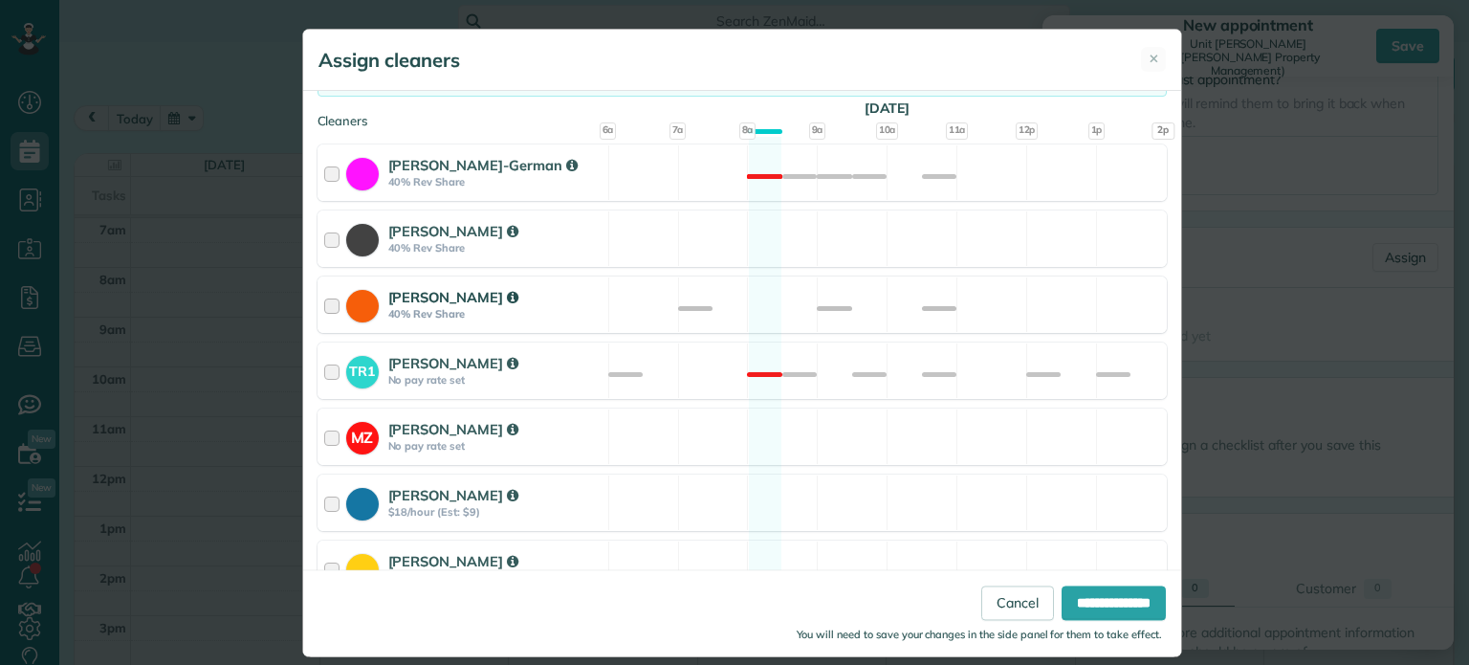
scroll to position [191, 0]
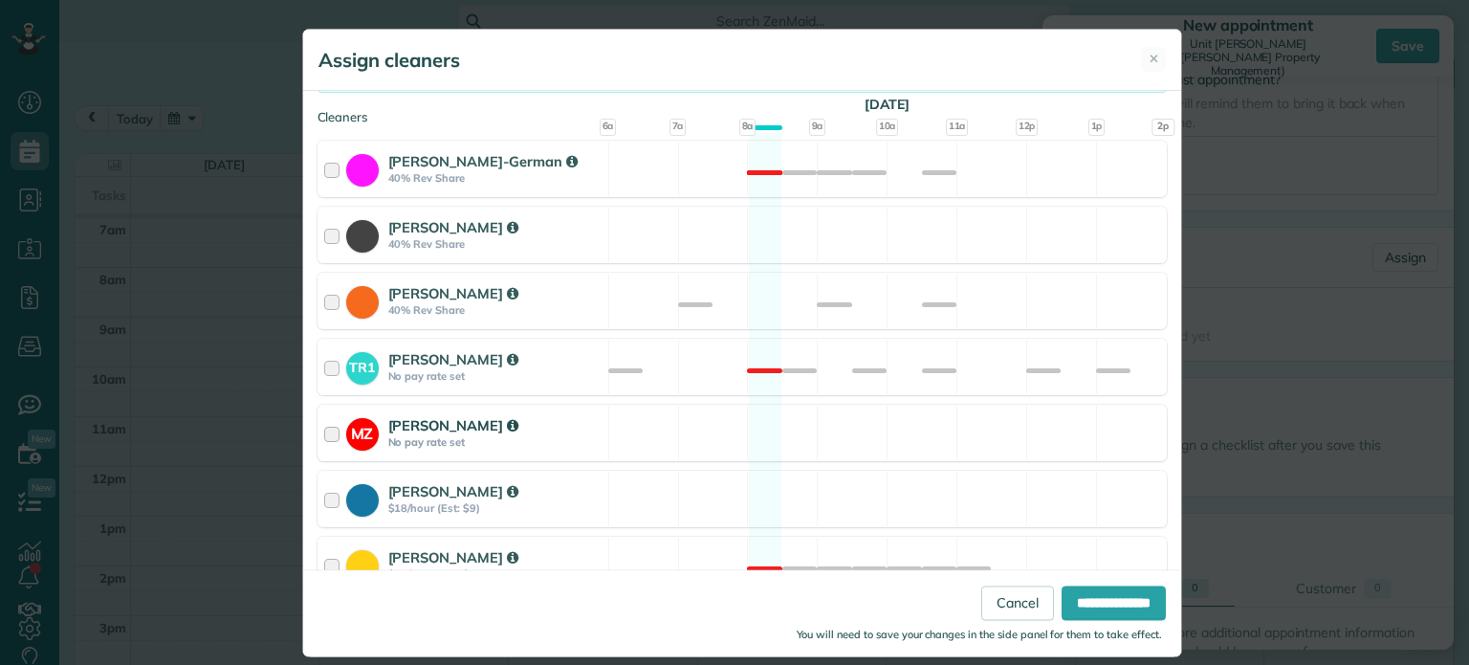
click at [1019, 435] on div "MZ Mark Zollo No pay rate set Available" at bounding box center [742, 433] width 849 height 56
click at [1092, 588] on input "**********" at bounding box center [1114, 603] width 104 height 34
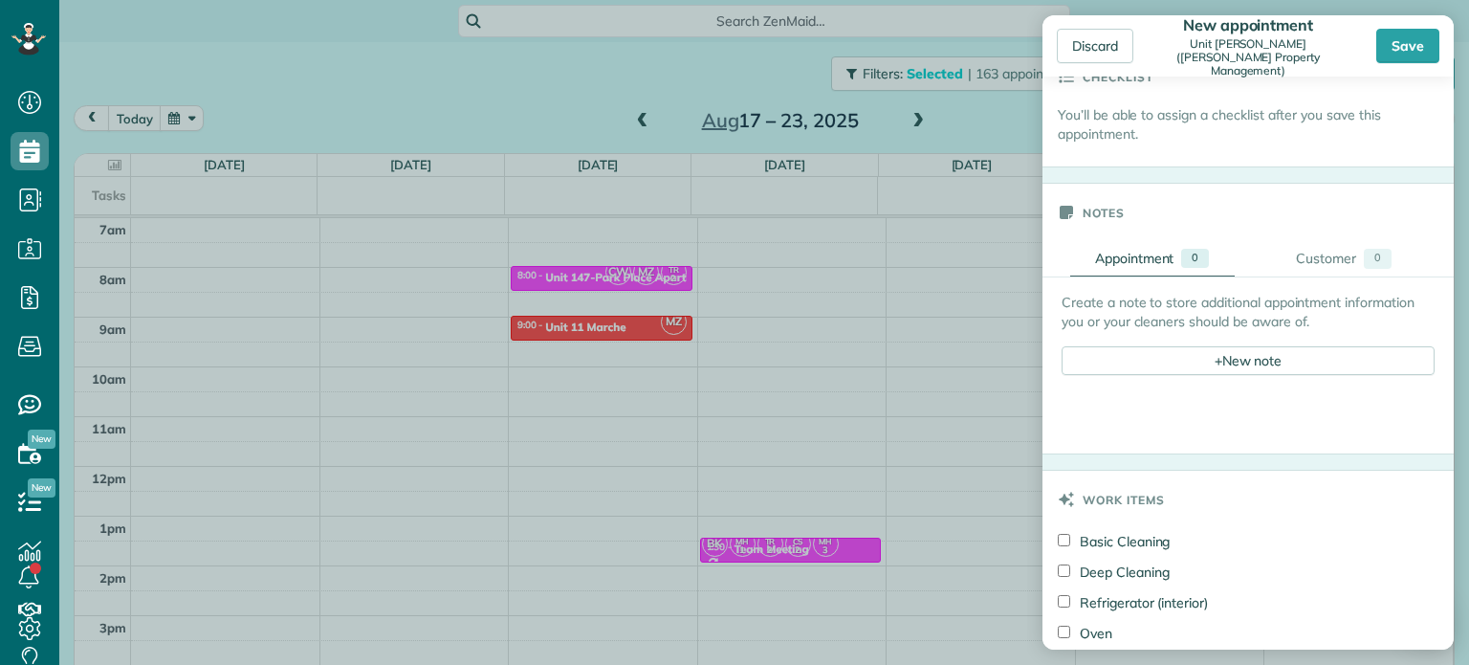
scroll to position [1052, 0]
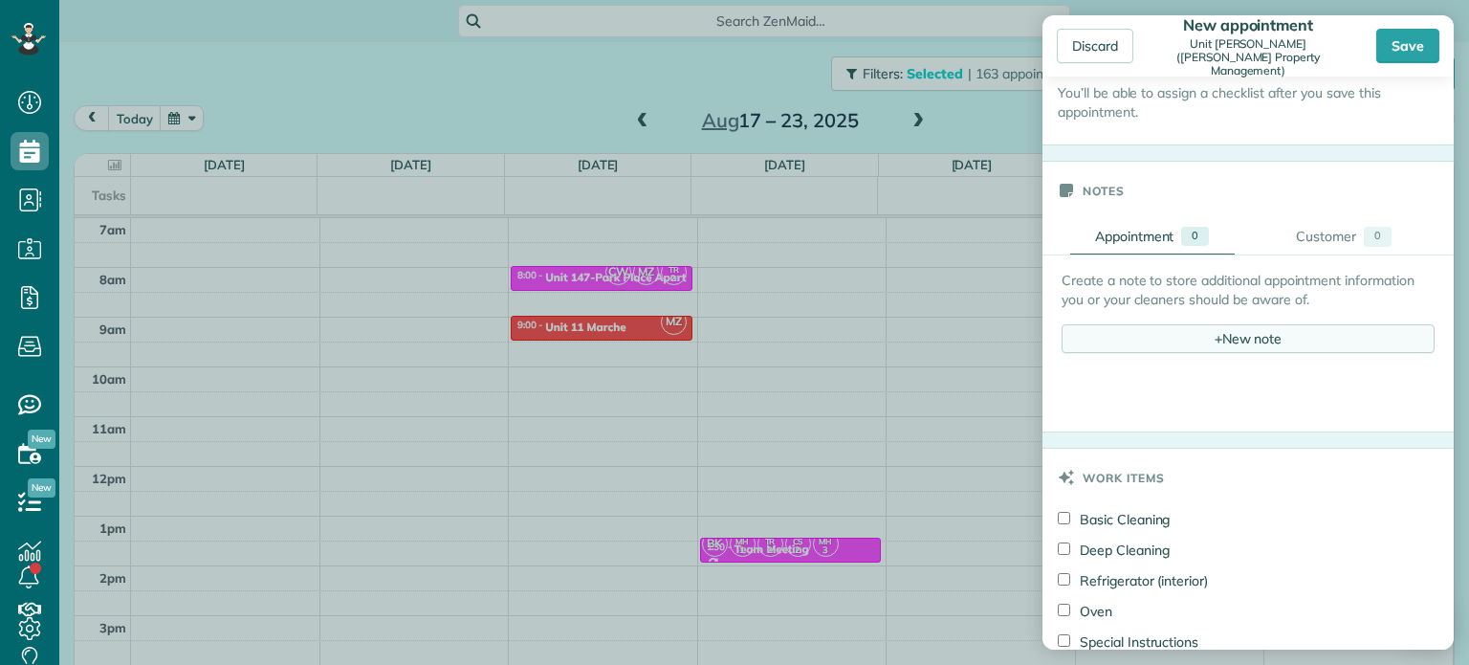
click at [1235, 353] on div "+ New note" at bounding box center [1248, 338] width 373 height 29
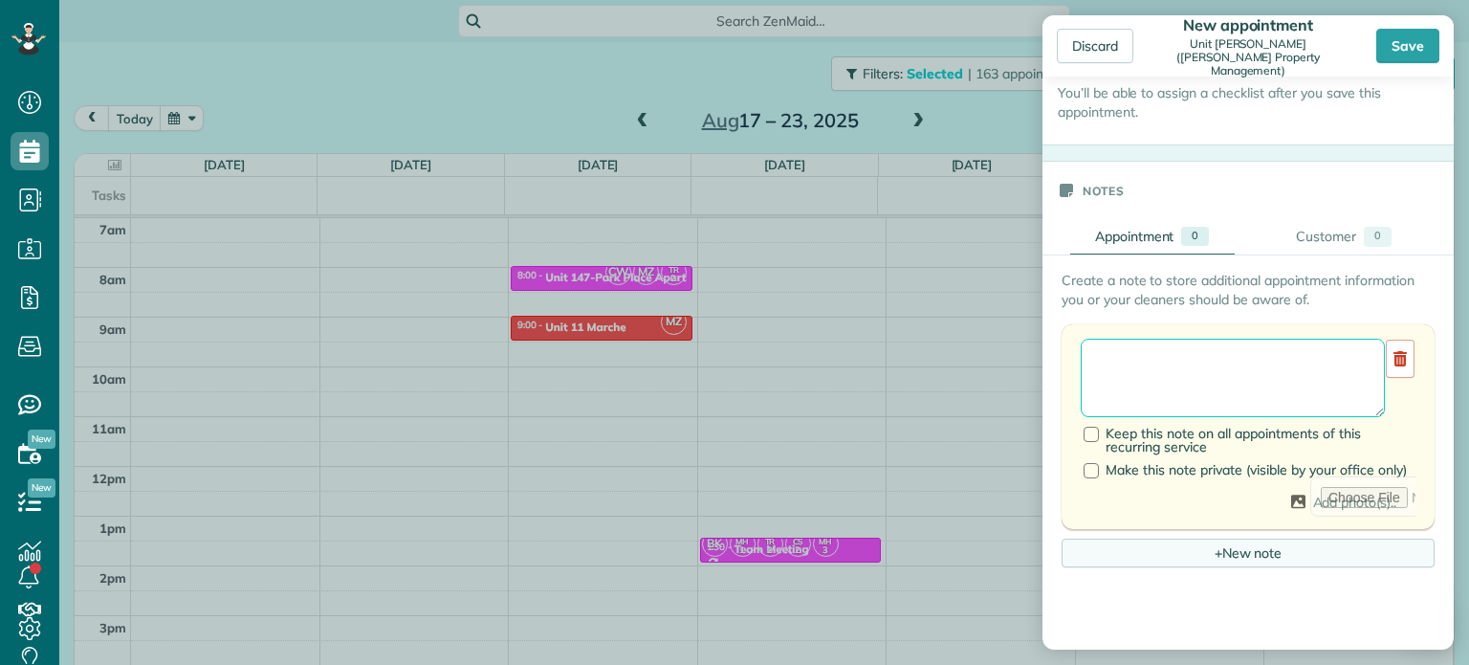
click at [1238, 371] on textarea at bounding box center [1233, 378] width 304 height 78
paste textarea "**********"
click at [1220, 366] on textarea "**********" at bounding box center [1233, 378] width 304 height 78
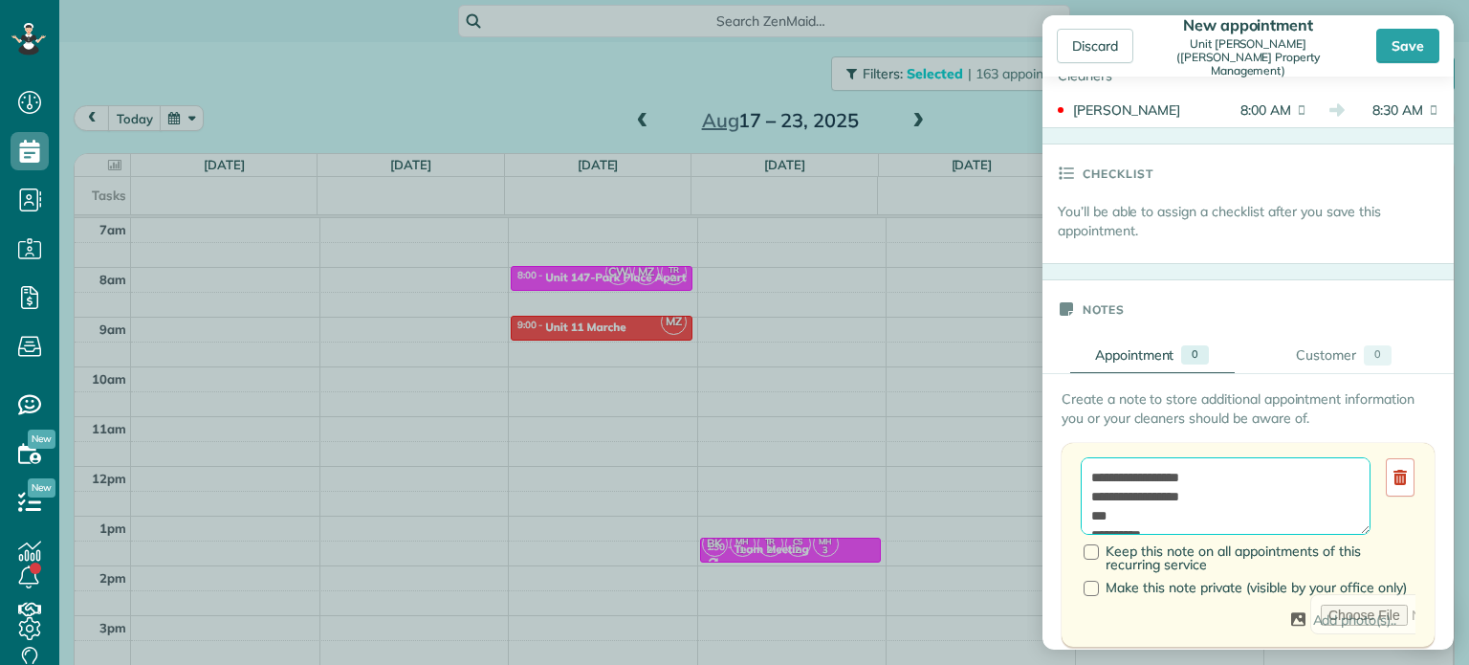
scroll to position [861, 0]
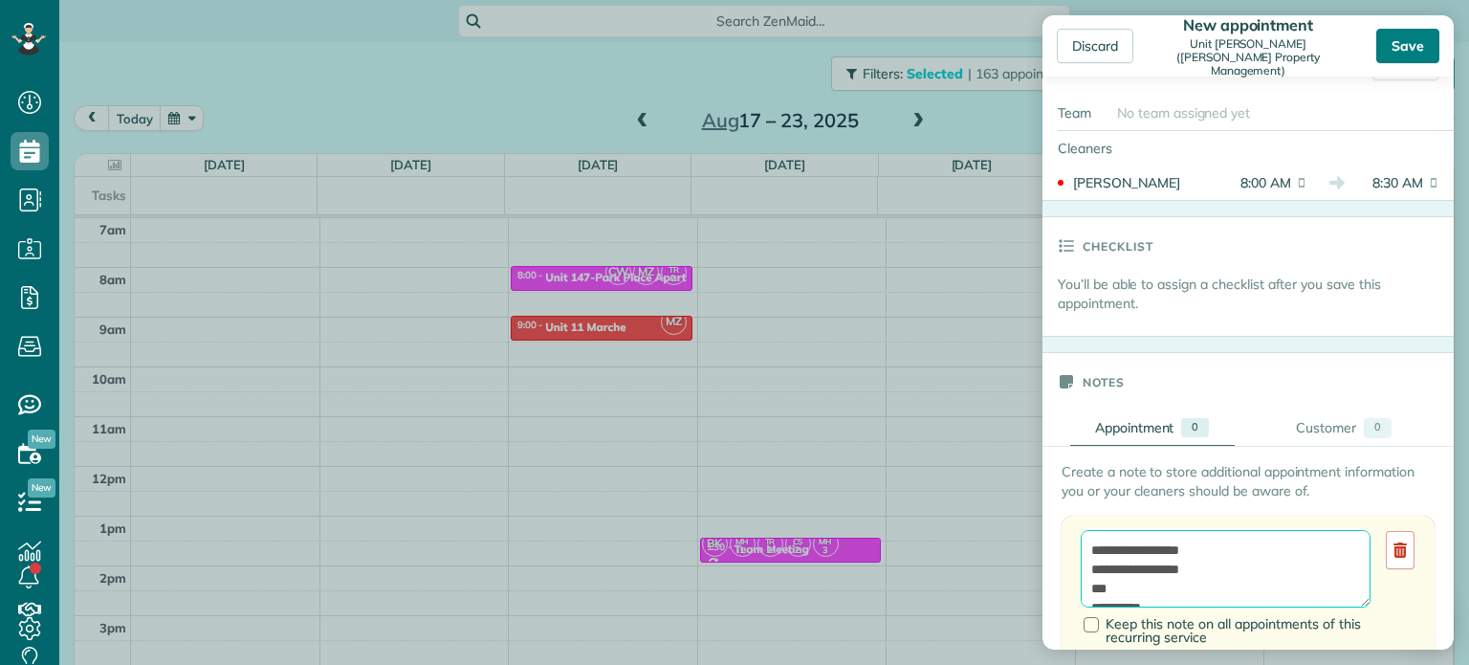
type textarea "**********"
click at [1412, 55] on div "Save" at bounding box center [1407, 46] width 63 height 34
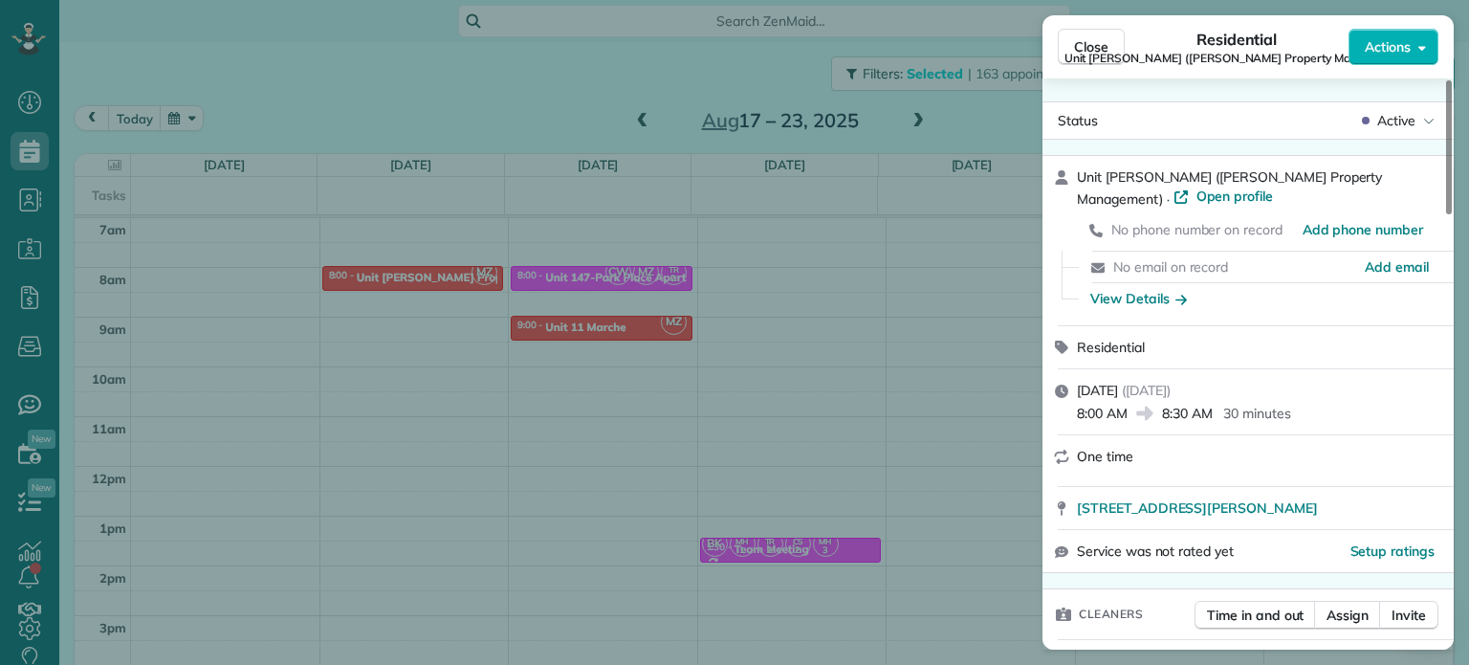
click at [927, 252] on div "Close Residential Unit LongStreet (Longstreet Property Management) Actions Stat…" at bounding box center [734, 332] width 1469 height 665
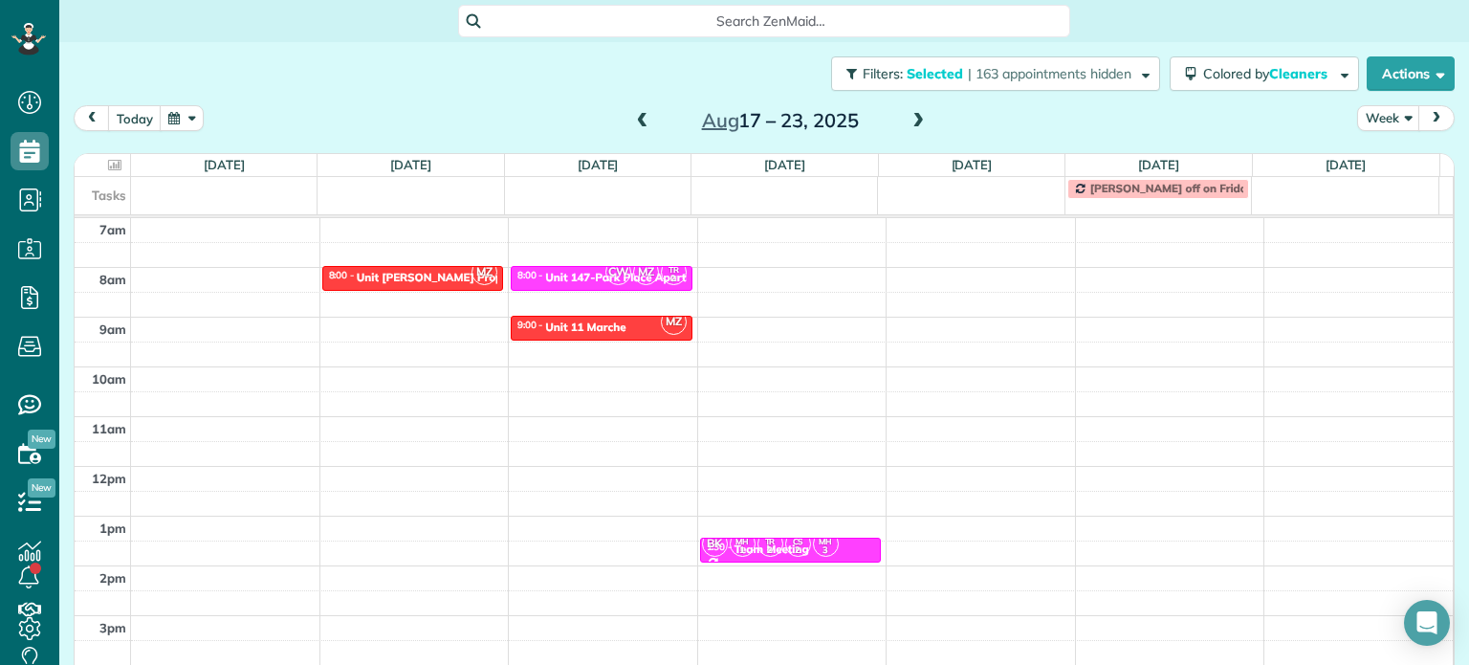
click at [639, 113] on span at bounding box center [642, 121] width 21 height 17
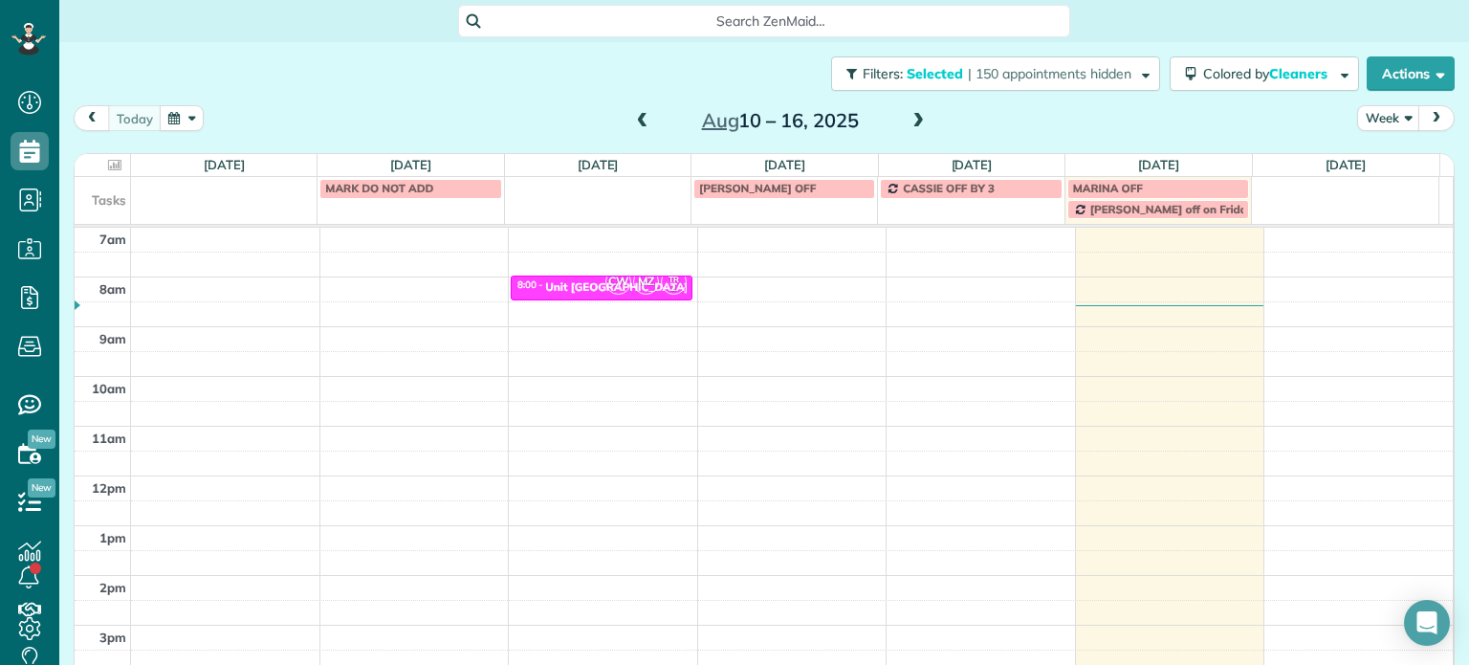
click at [917, 118] on span at bounding box center [918, 121] width 21 height 17
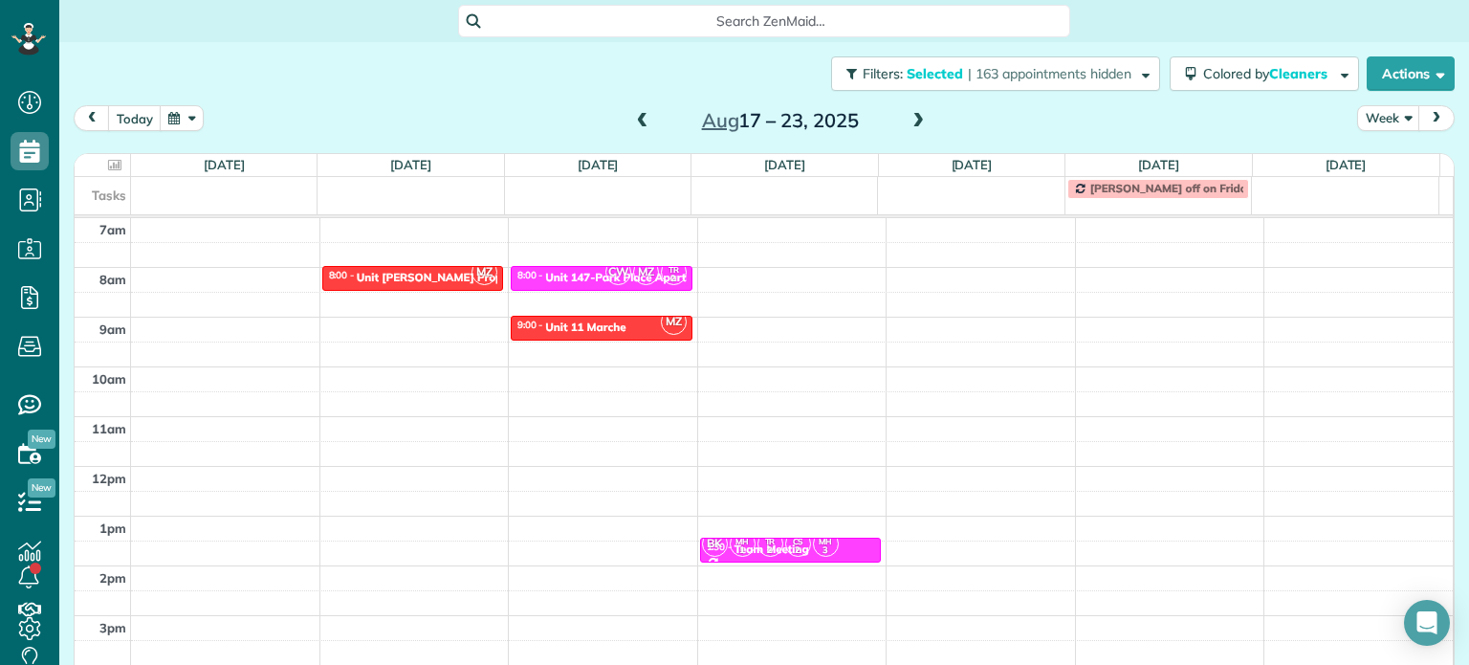
click at [642, 118] on span at bounding box center [642, 121] width 21 height 17
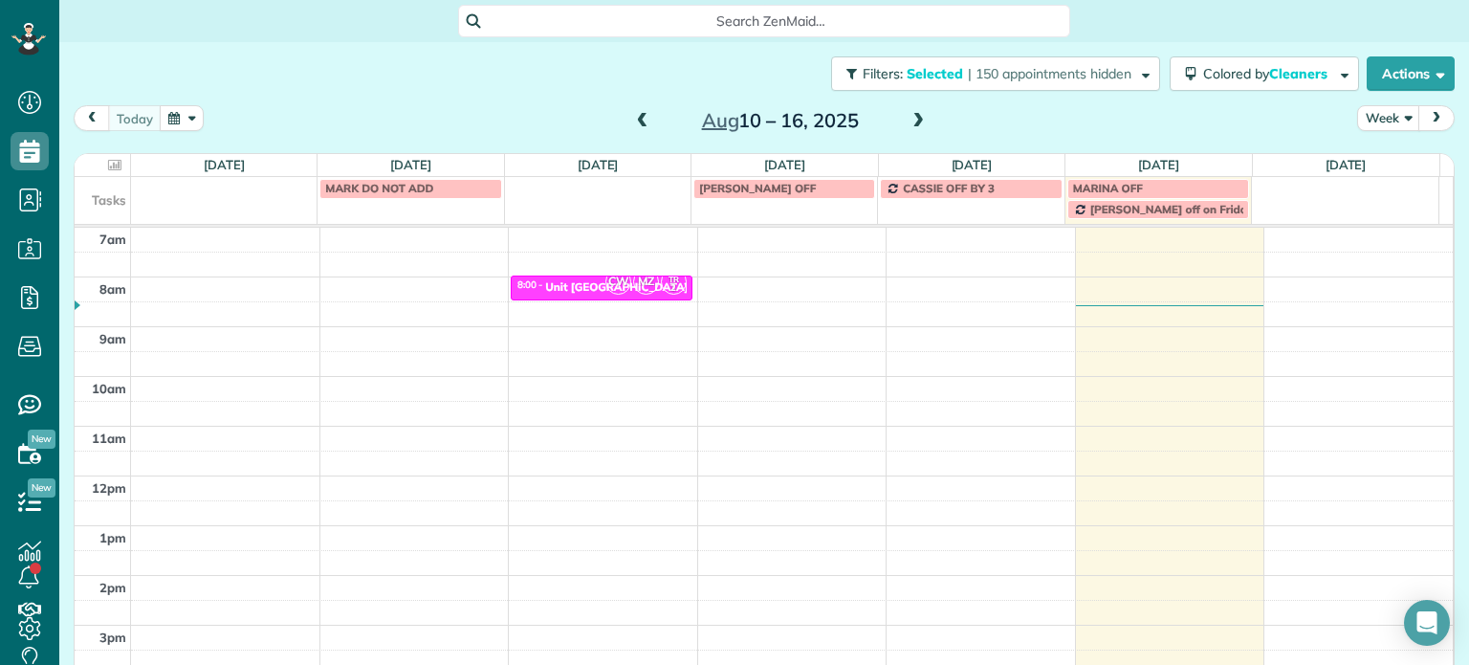
click at [1156, 187] on div "MARINA OFF" at bounding box center [1158, 188] width 170 height 13
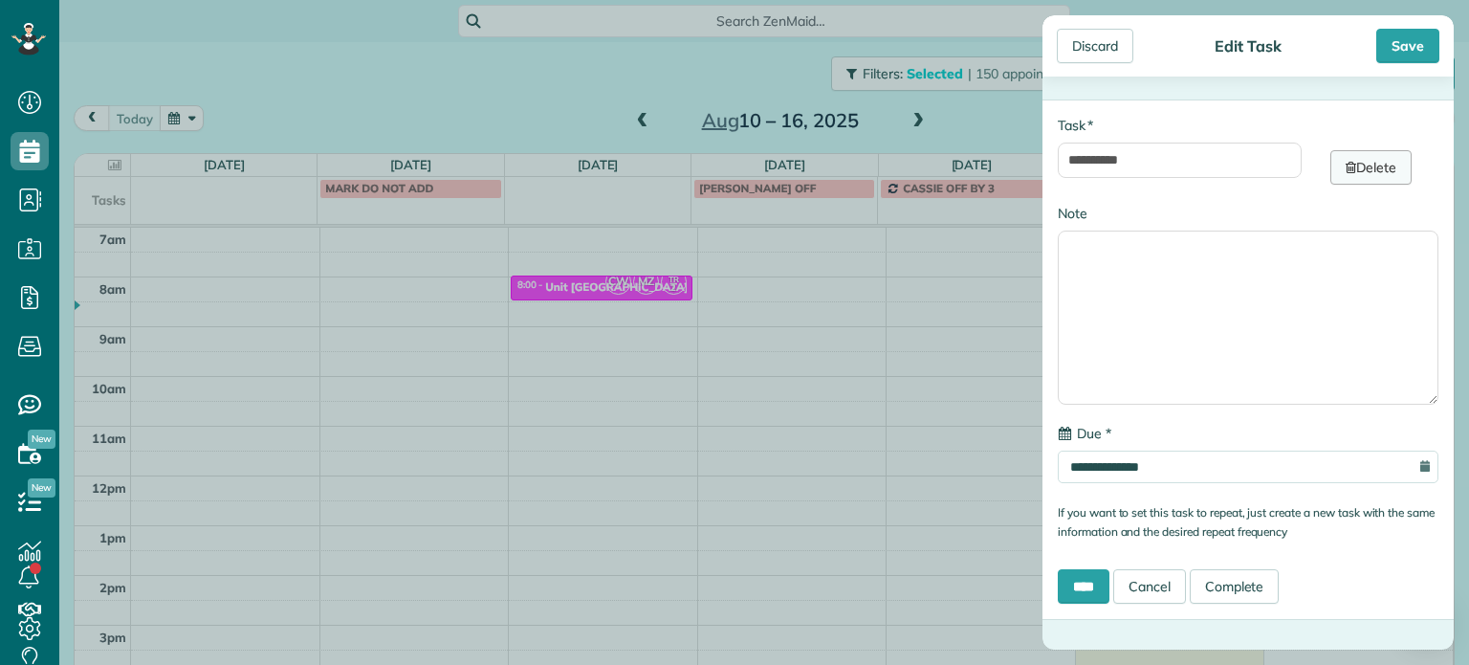
click at [1346, 168] on icon at bounding box center [1351, 167] width 11 height 13
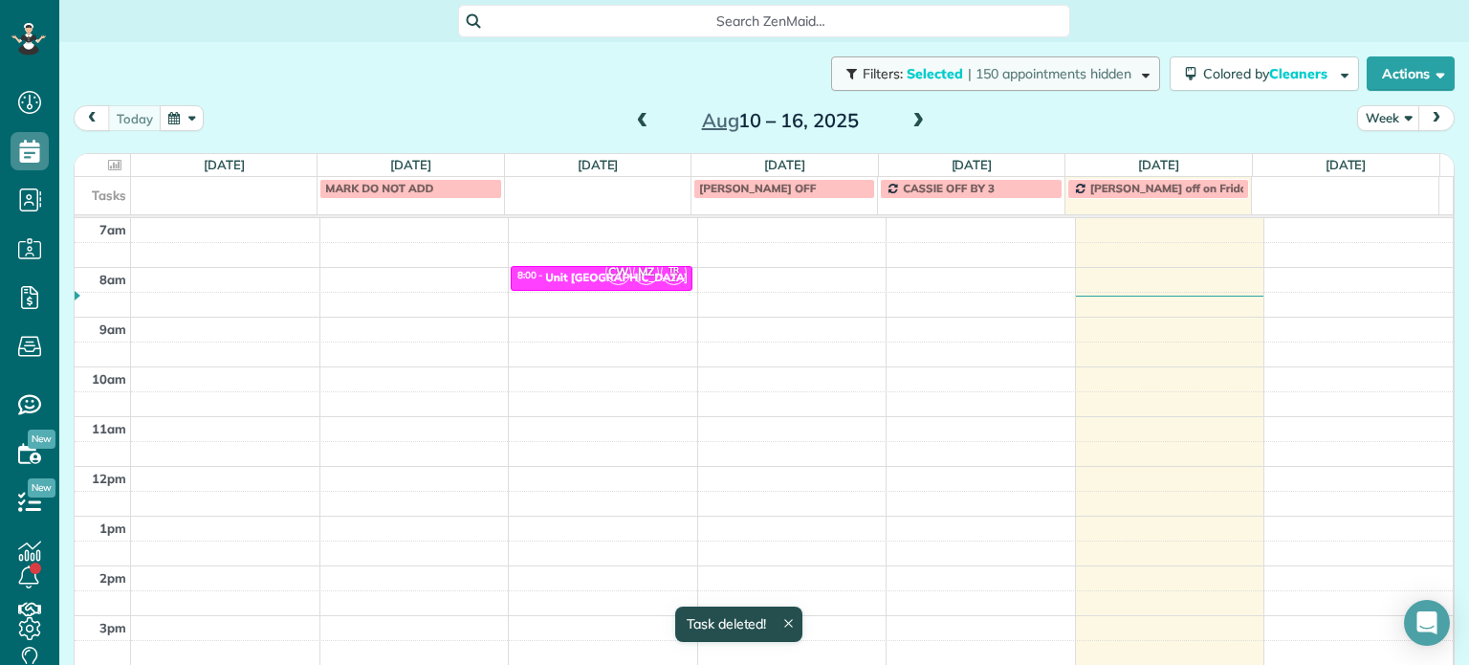
click at [1090, 76] on span "| 150 appointments hidden" at bounding box center [1050, 73] width 164 height 17
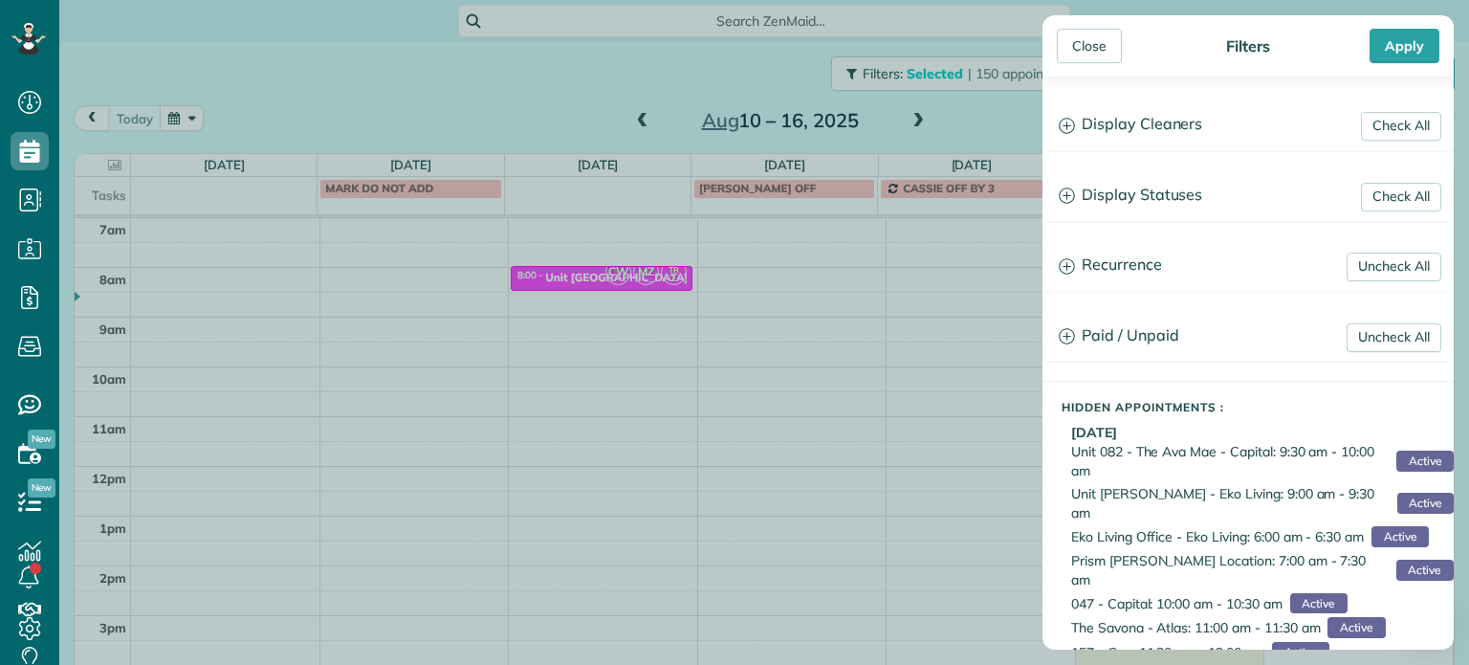
click at [727, 269] on div "Close Filters Apply Check All Display Cleaners Christina Wright-German Brie Kil…" at bounding box center [734, 332] width 1469 height 665
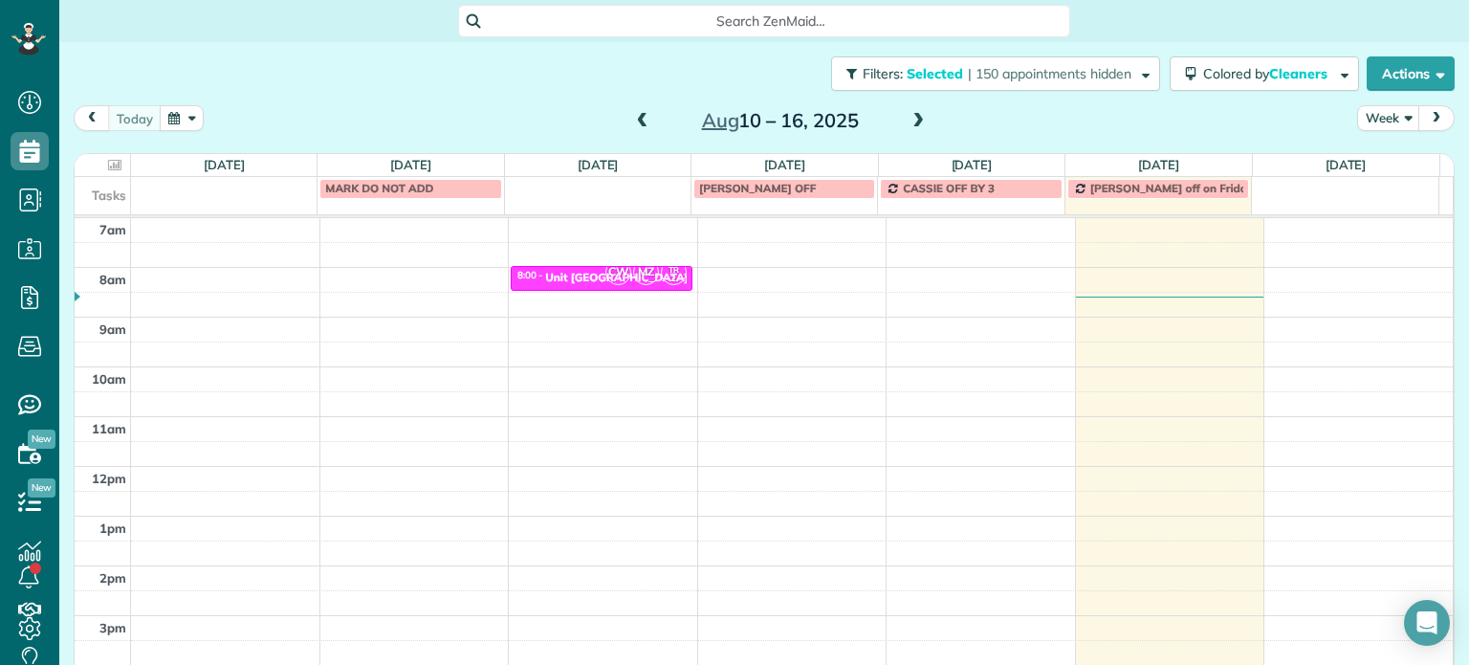
click at [908, 124] on span at bounding box center [918, 121] width 21 height 17
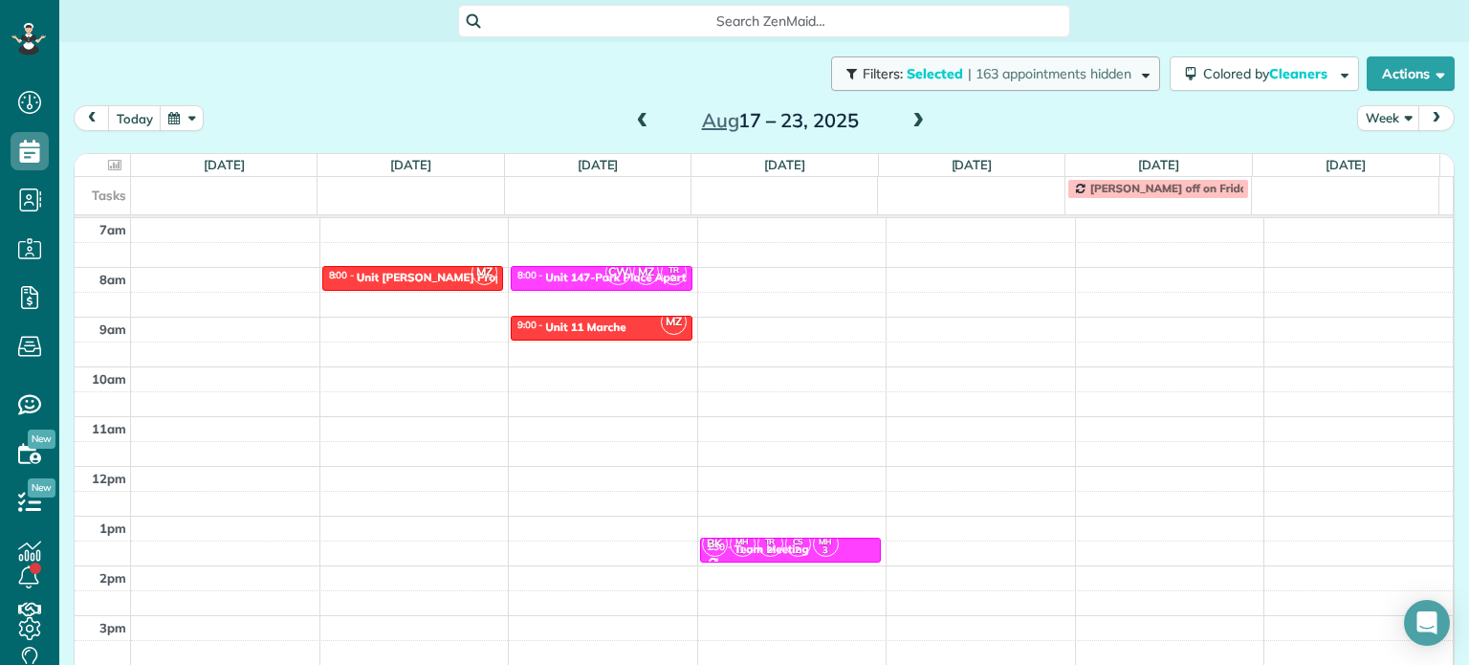
click at [1001, 68] on span "| 163 appointments hidden" at bounding box center [1050, 73] width 164 height 17
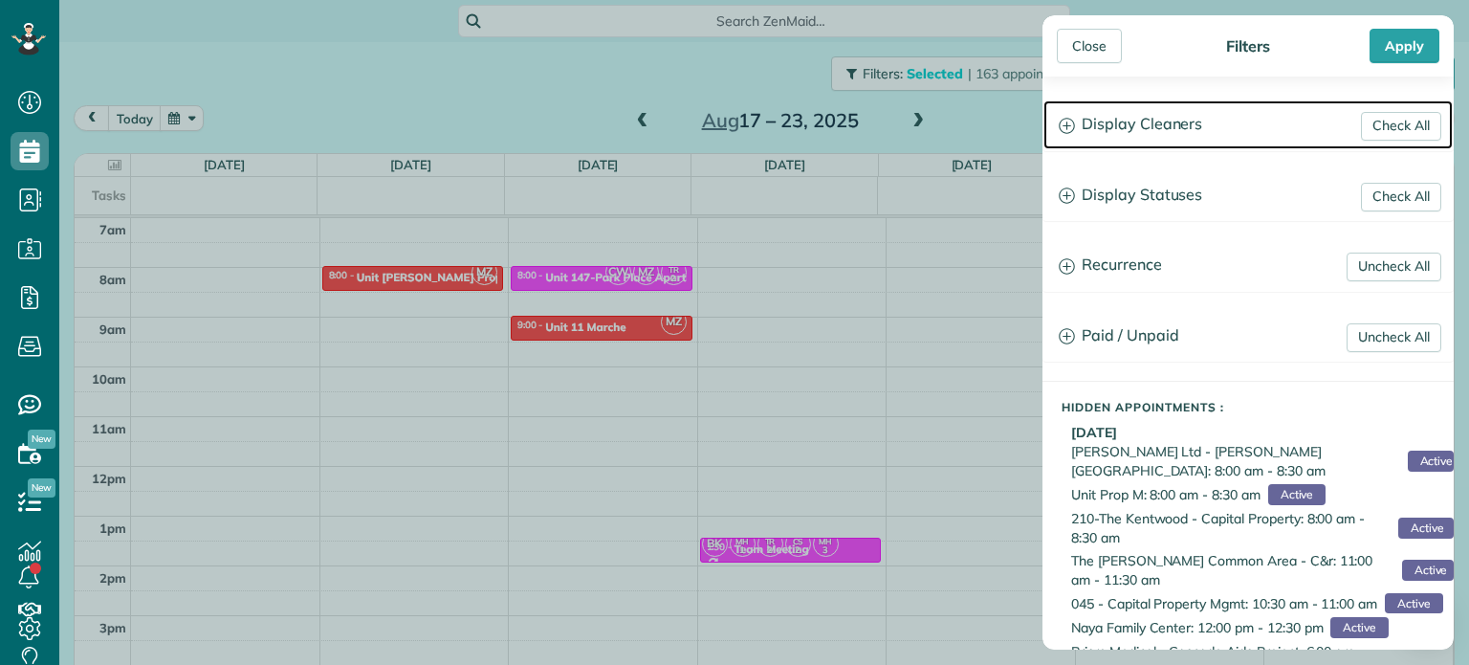
click at [1176, 124] on h3 "Display Cleaners" at bounding box center [1248, 124] width 409 height 49
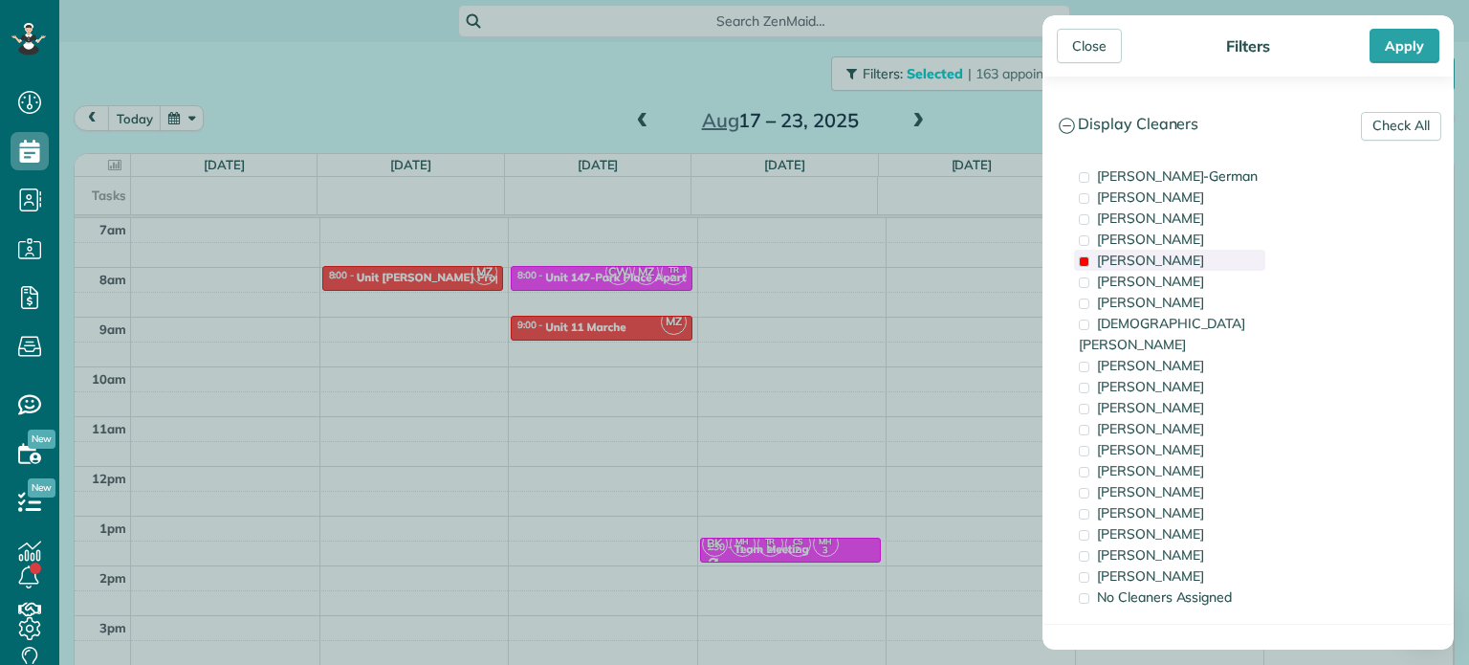
click at [1170, 259] on div "Mark Zollo" at bounding box center [1169, 260] width 191 height 21
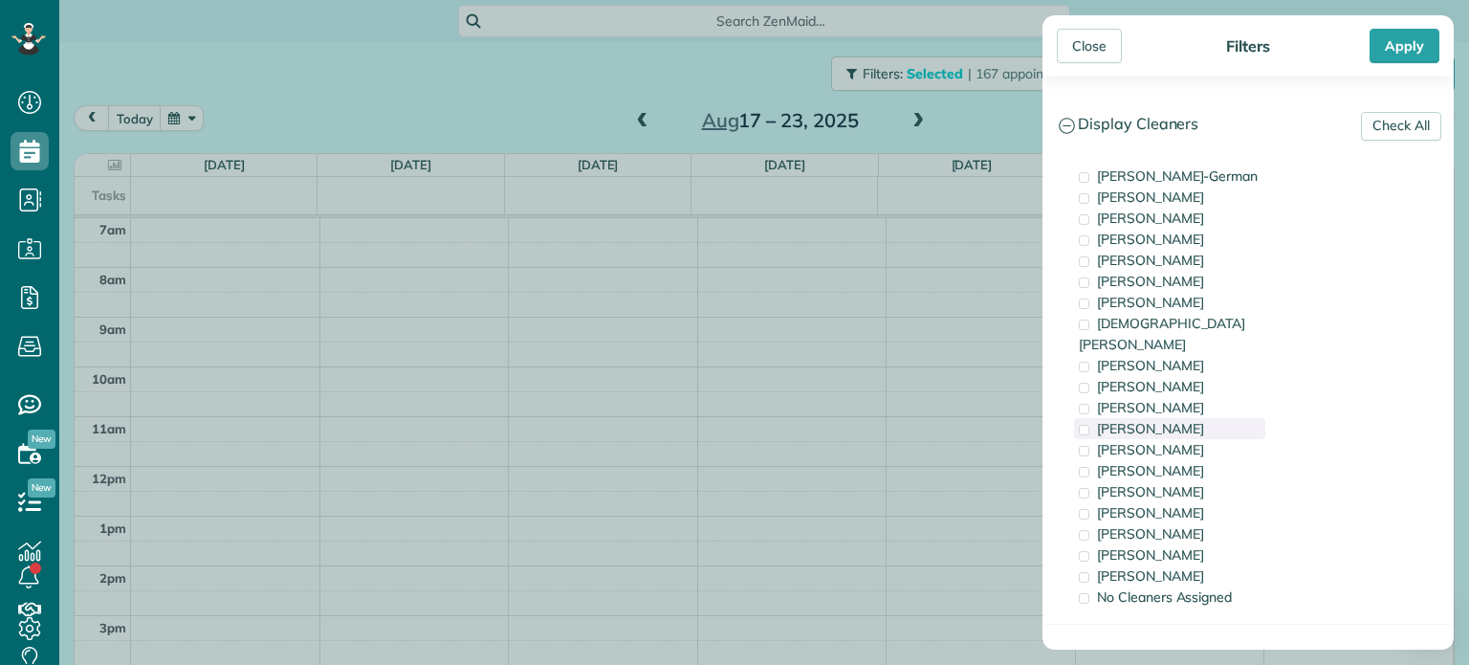
click at [1200, 418] on div "Cyndi Holm" at bounding box center [1169, 428] width 191 height 21
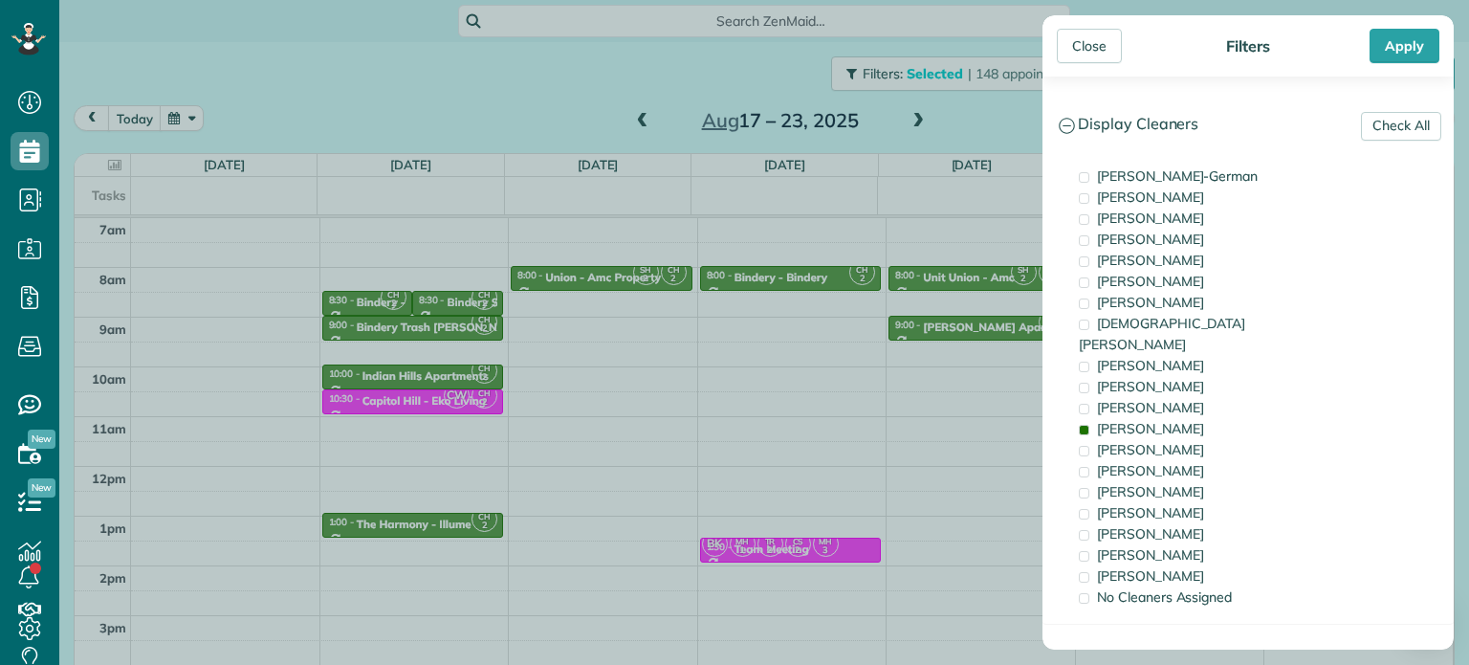
click at [651, 291] on div "Close Filters Apply Check All Display Cleaners Christina Wright-German Brie Kil…" at bounding box center [734, 332] width 1469 height 665
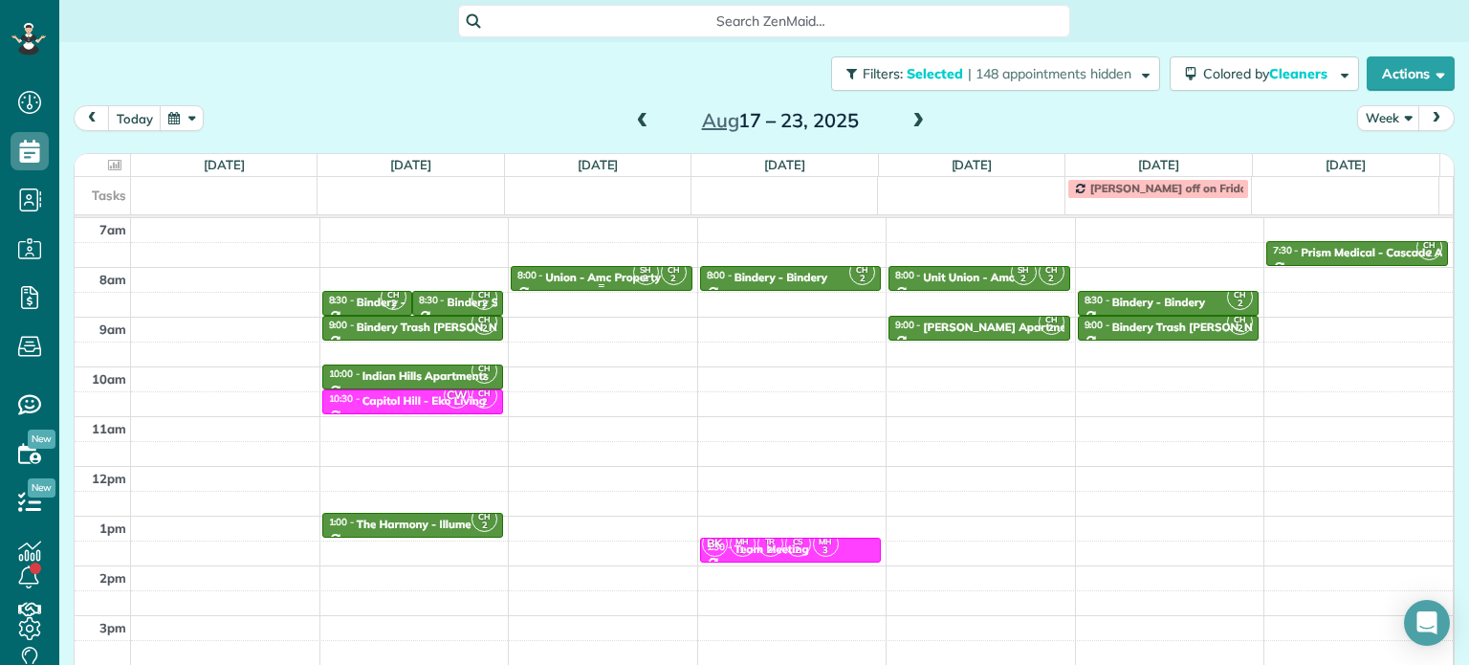
click at [634, 276] on small "2" at bounding box center [646, 279] width 24 height 18
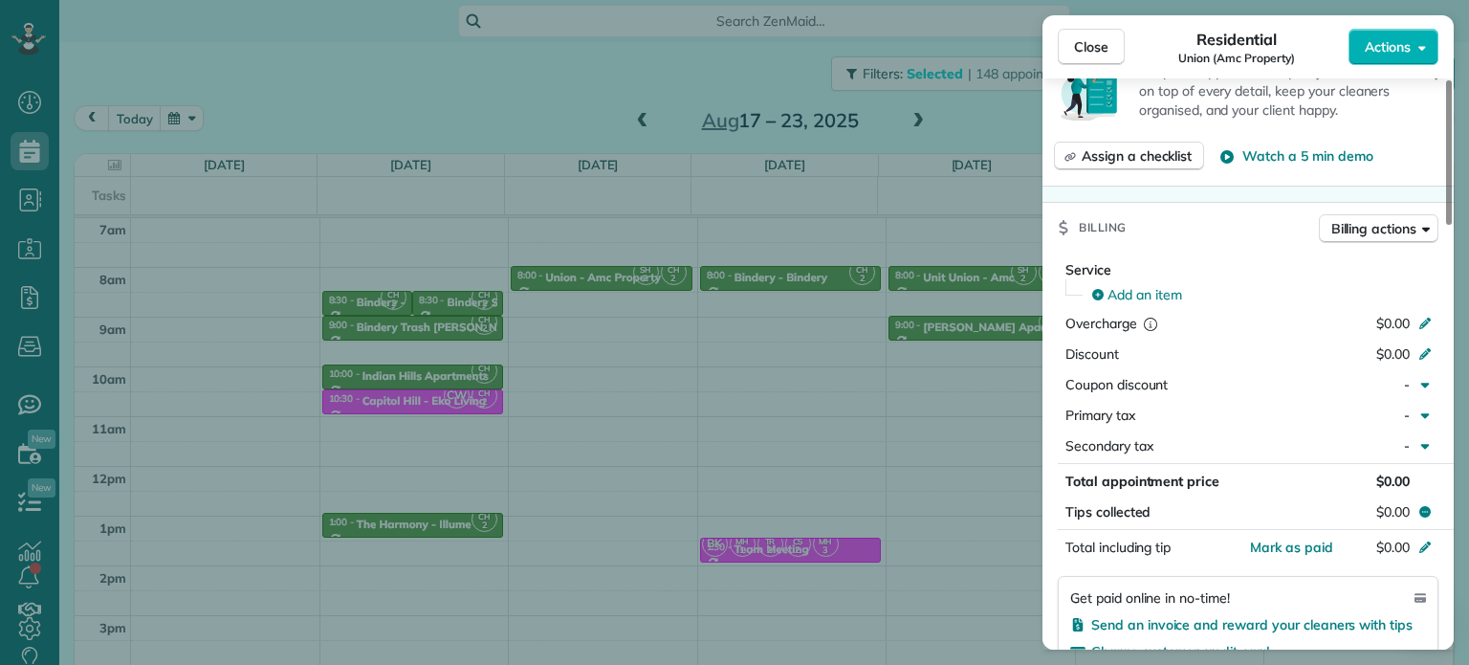
scroll to position [465, 0]
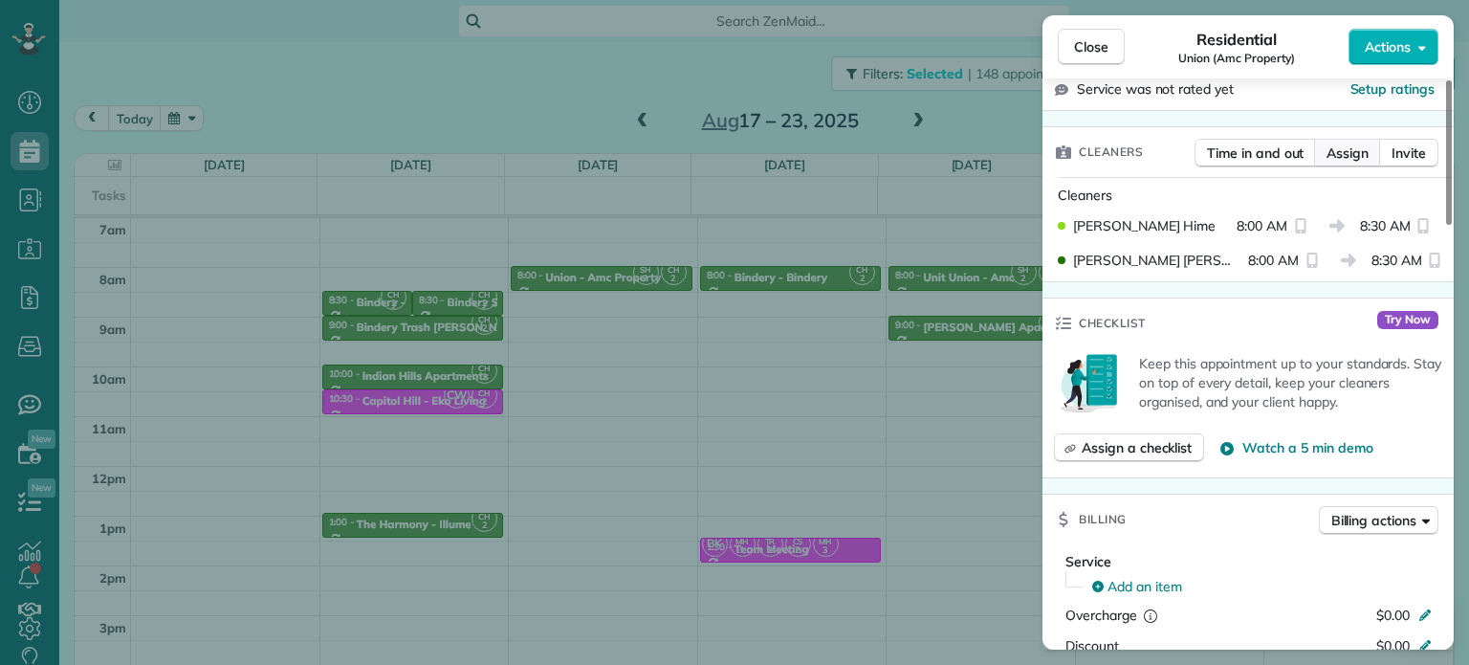
click at [1341, 156] on span "Assign" at bounding box center [1348, 152] width 42 height 19
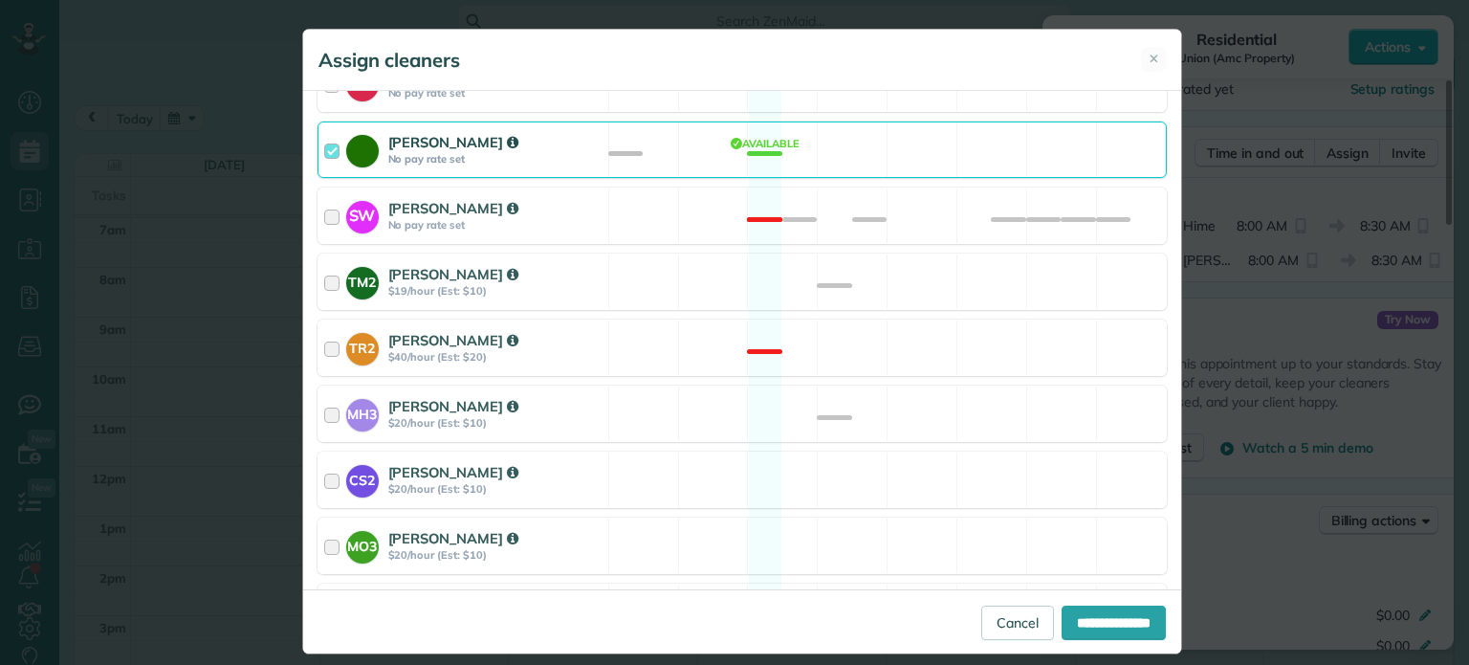
scroll to position [1048, 0]
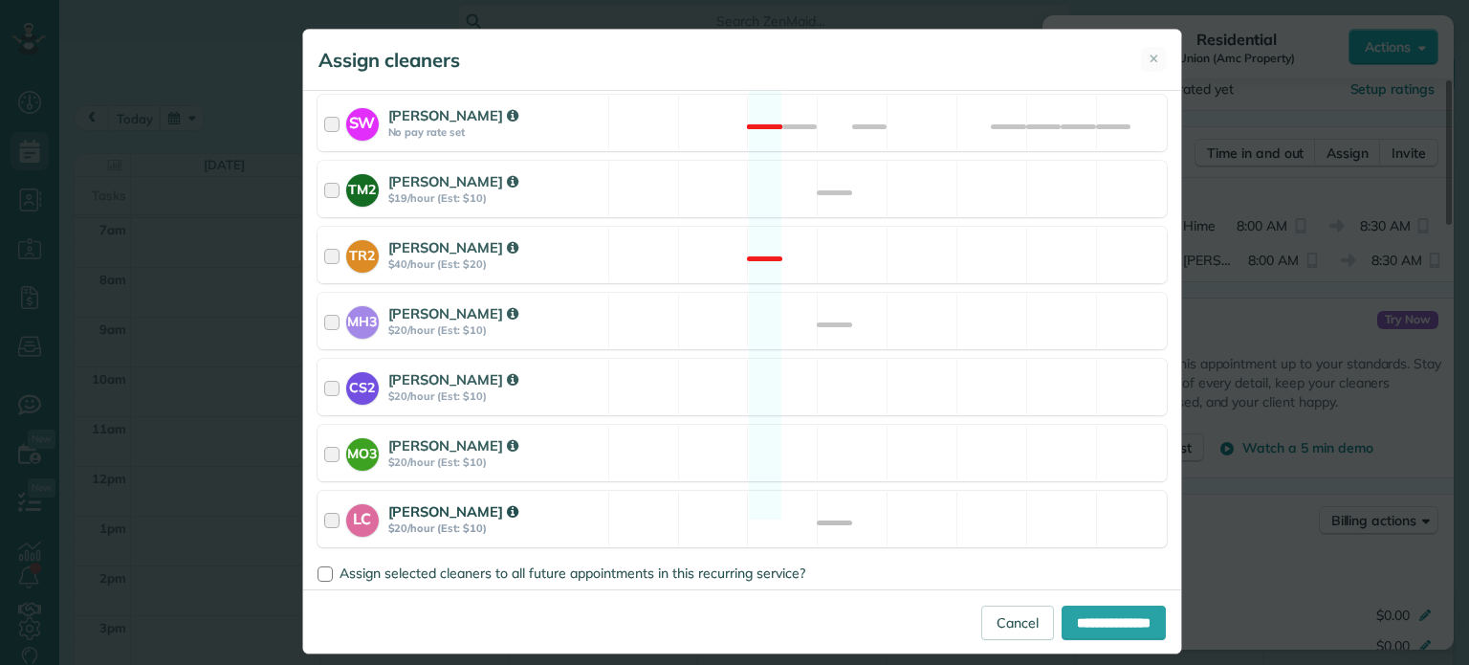
click at [756, 491] on div "LC Laura Chavez $20/hour (Est: $10) Available" at bounding box center [742, 519] width 849 height 56
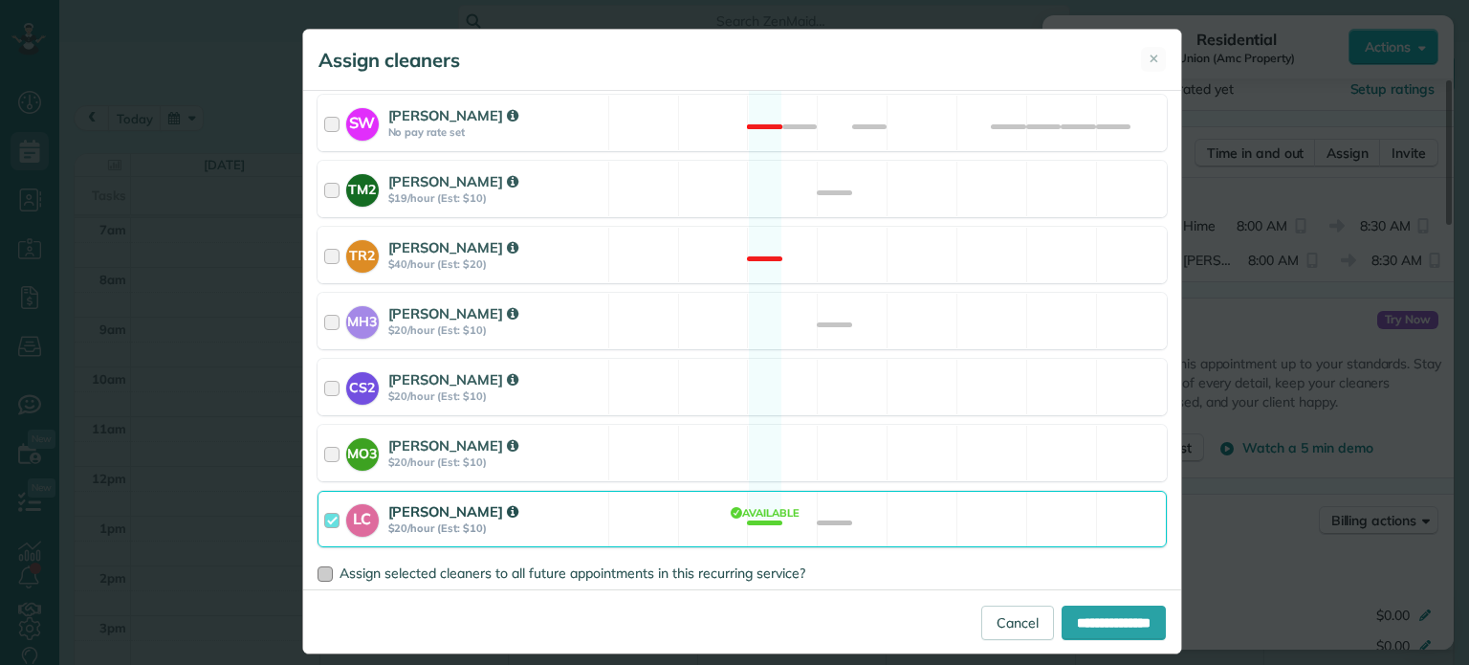
click at [566, 564] on span "Assign selected cleaners to all future appointments in this recurring service?" at bounding box center [573, 572] width 466 height 17
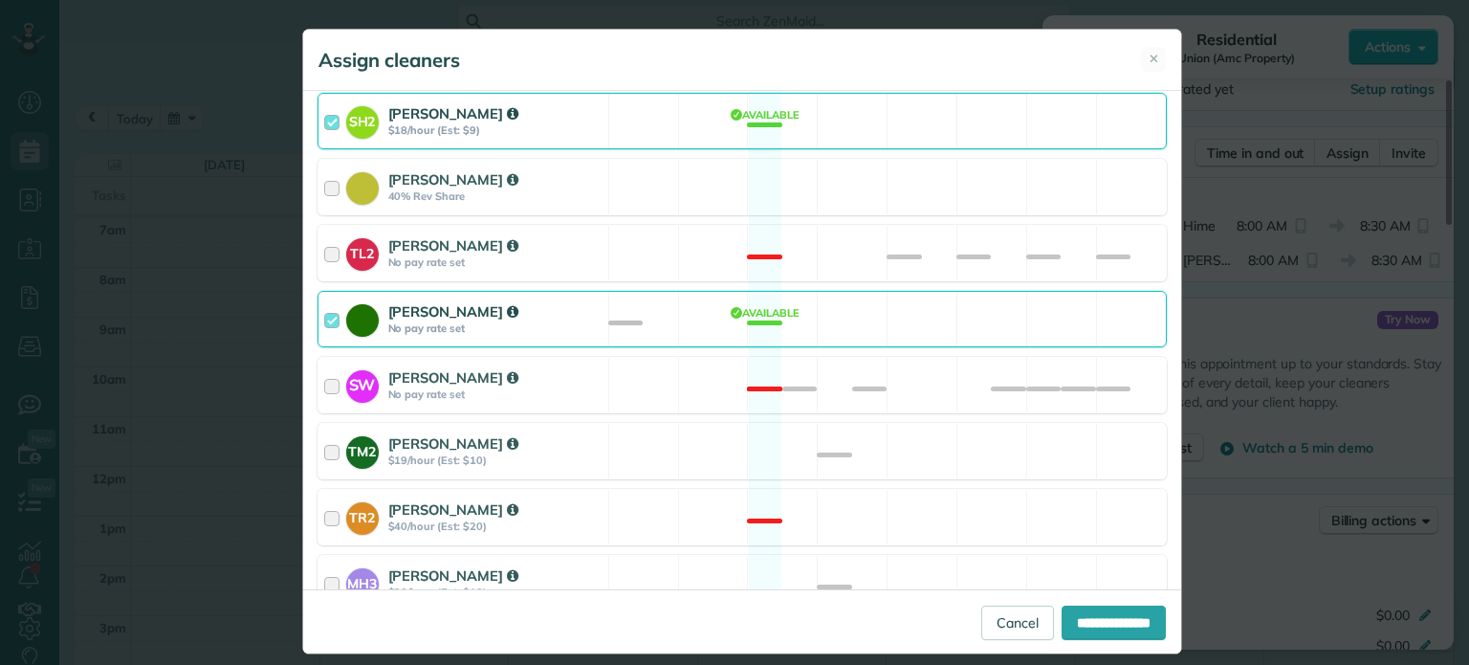
scroll to position [761, 0]
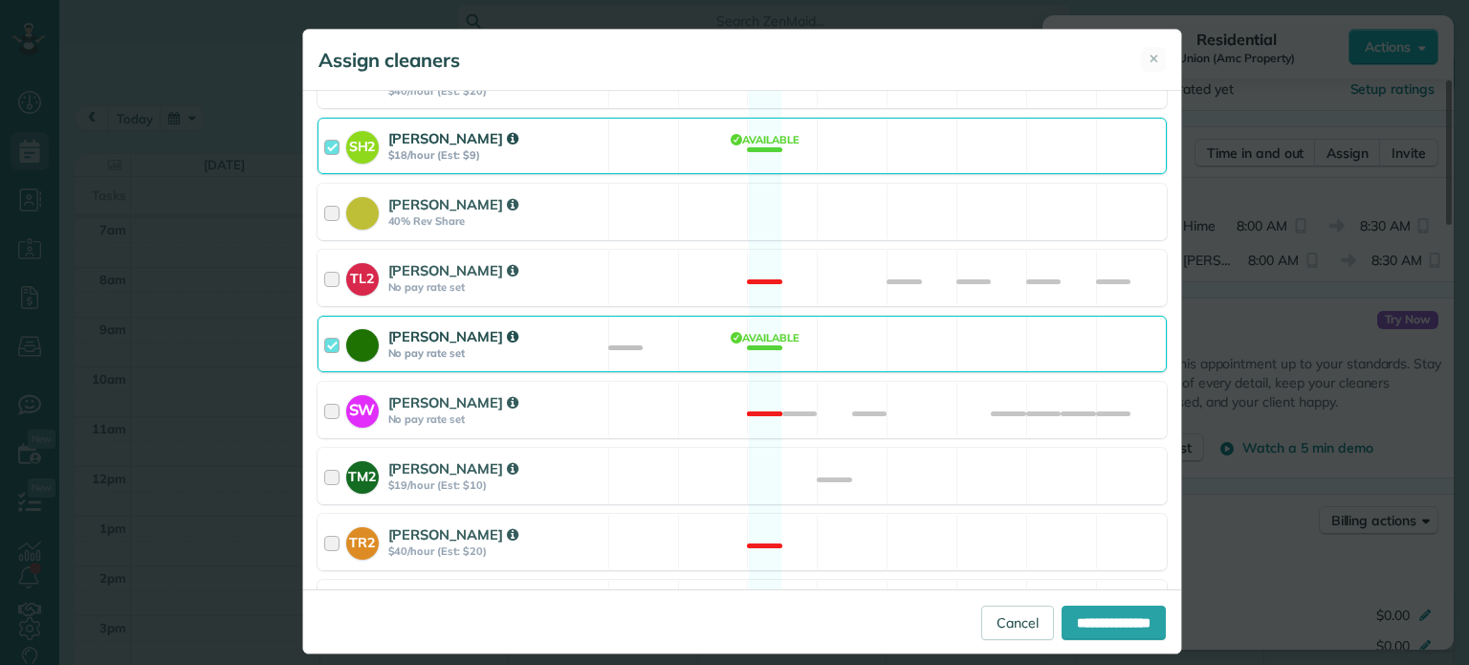
click at [700, 130] on div "SH2 Sean Hime $18/hour (Est: $9) Available" at bounding box center [742, 146] width 849 height 56
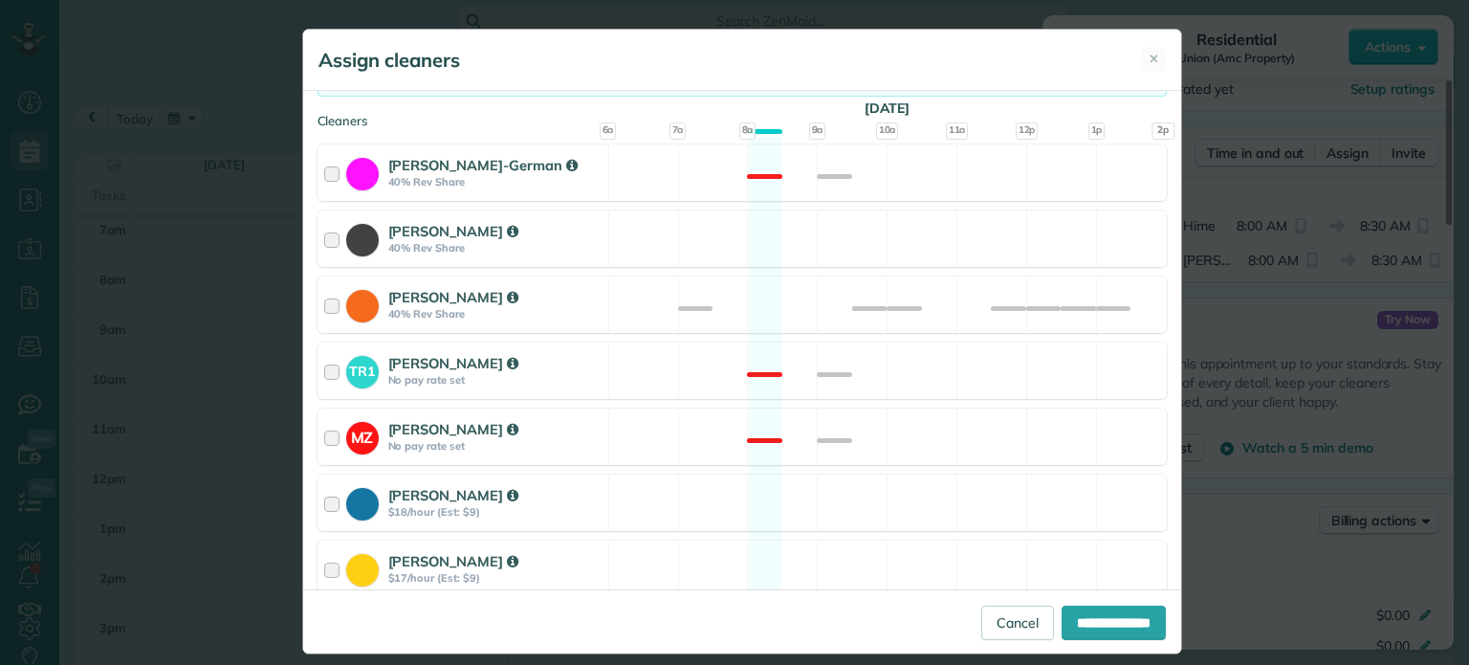
scroll to position [0, 0]
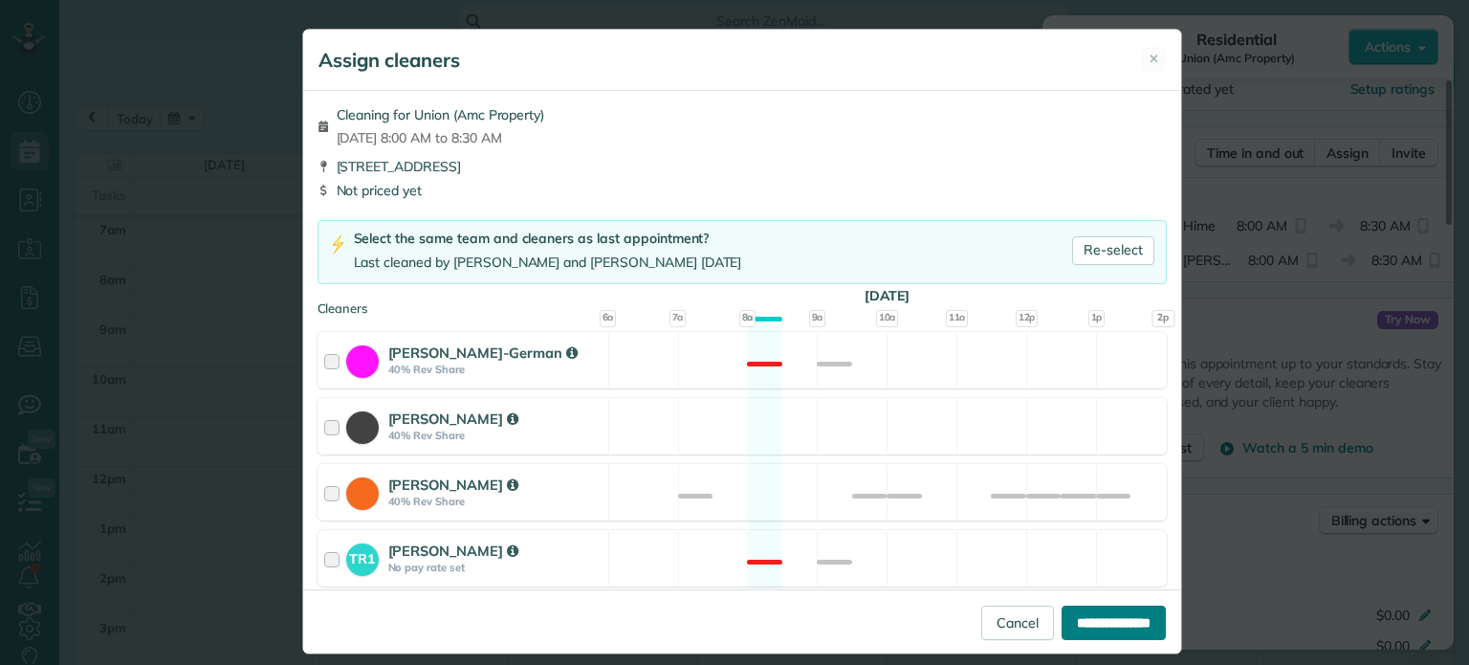
click at [1103, 627] on input "**********" at bounding box center [1114, 622] width 104 height 34
type input "**********"
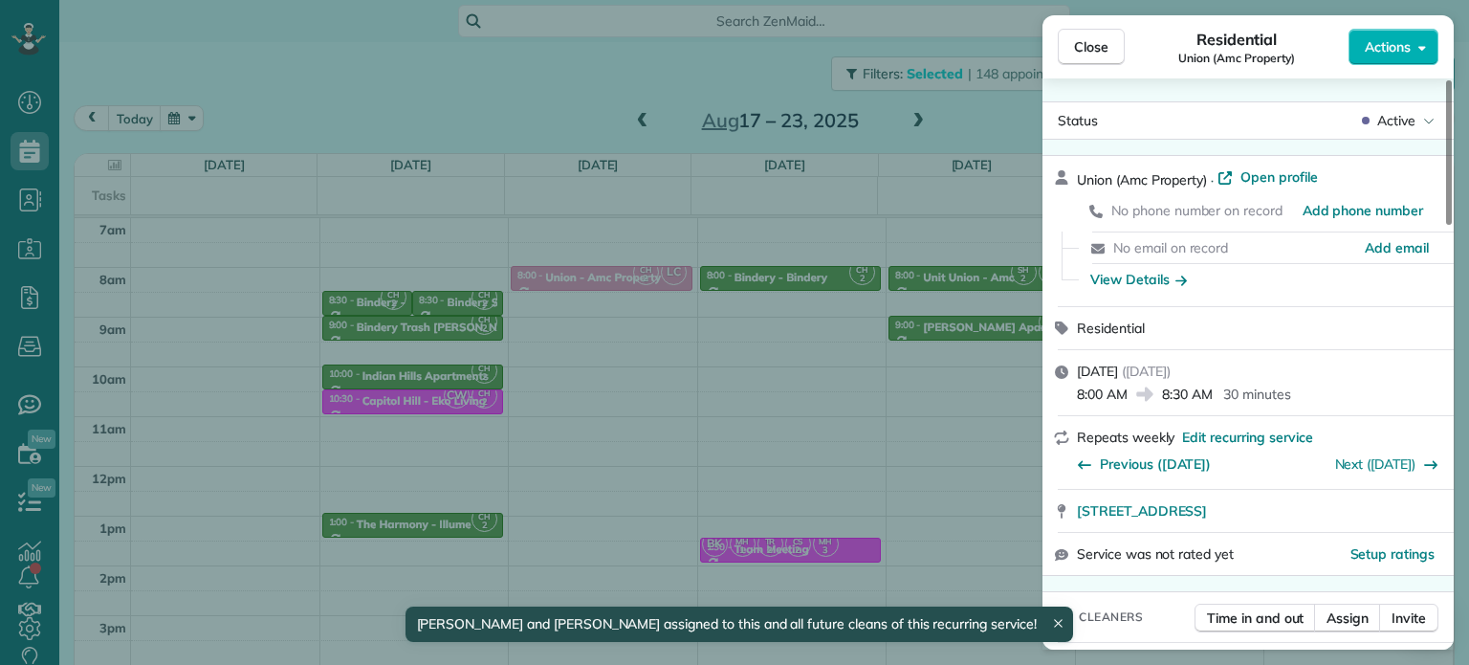
click at [910, 428] on div "Close Residential Union (Amc Property) Actions Status Active Union (Amc Propert…" at bounding box center [734, 332] width 1469 height 665
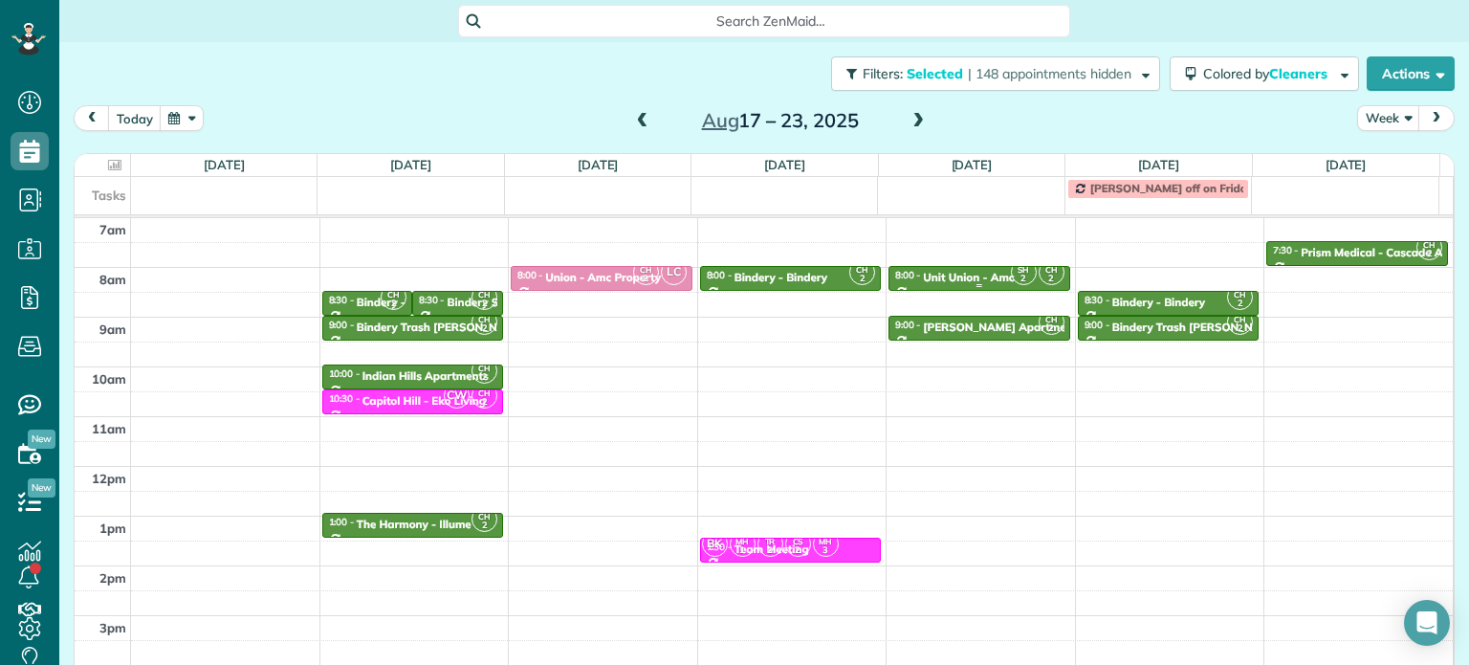
click at [972, 272] on div "Unit Union - Amc" at bounding box center [968, 277] width 91 height 13
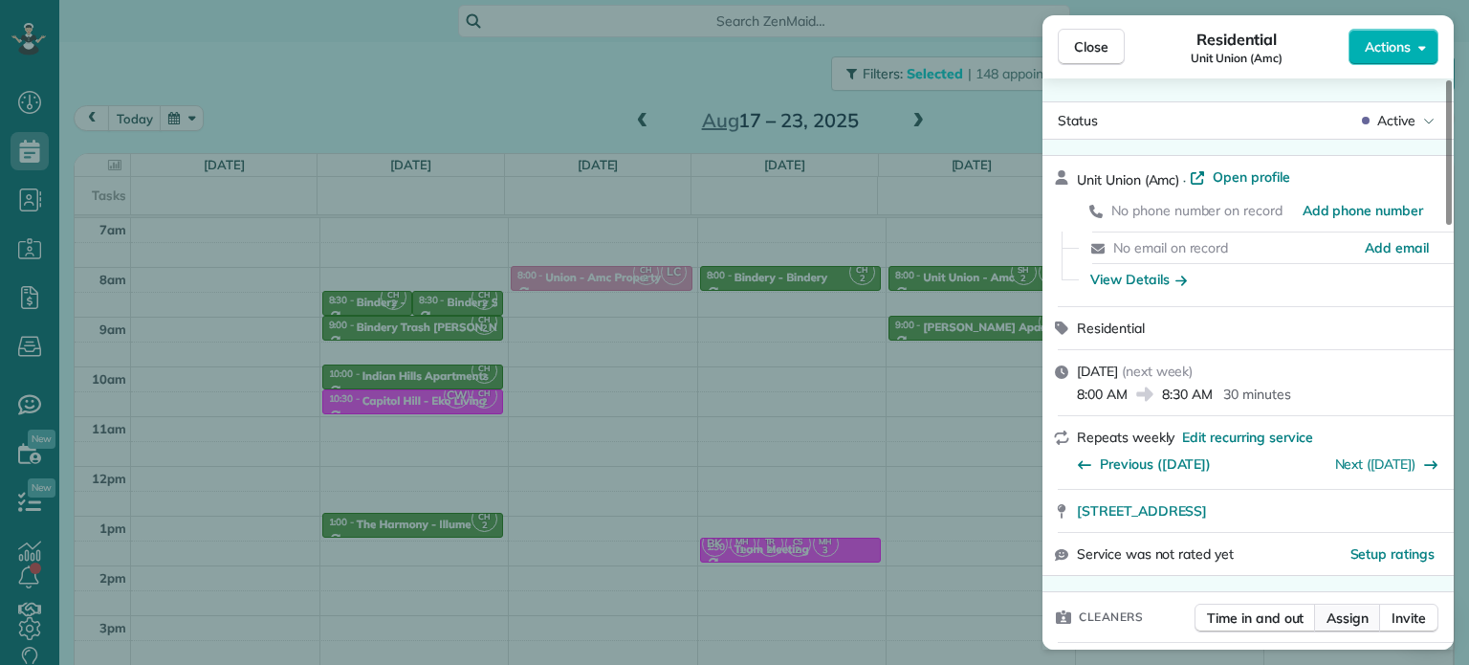
click at [1357, 625] on span "Assign" at bounding box center [1348, 617] width 42 height 19
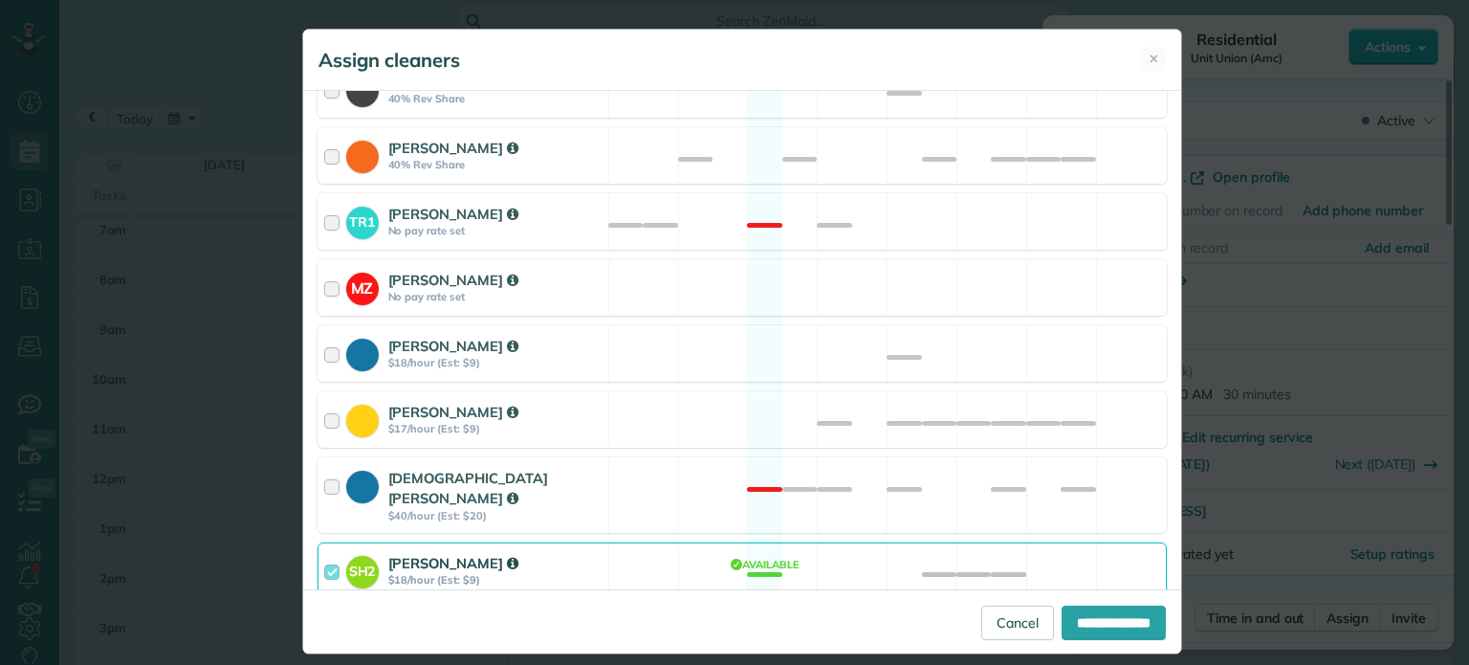
scroll to position [478, 0]
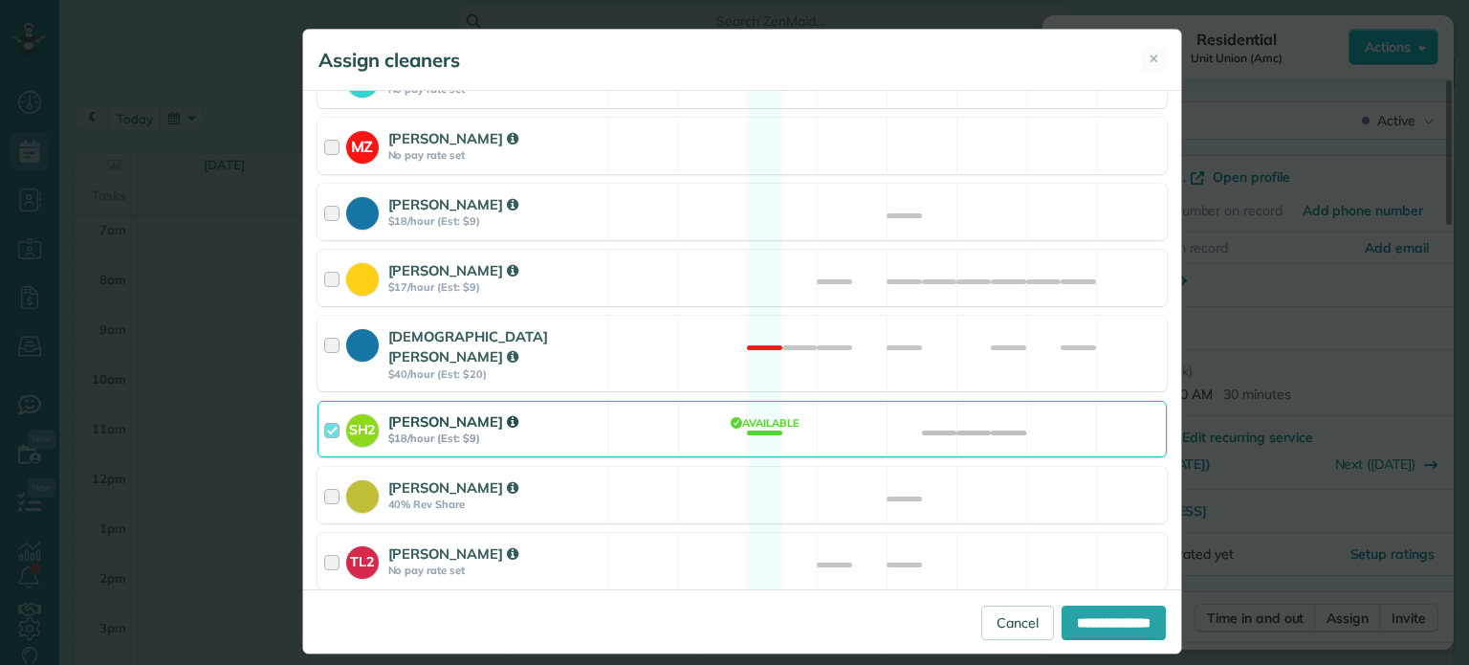
click at [863, 401] on div "SH2 Sean Hime $18/hour (Est: $9) Available" at bounding box center [742, 429] width 849 height 56
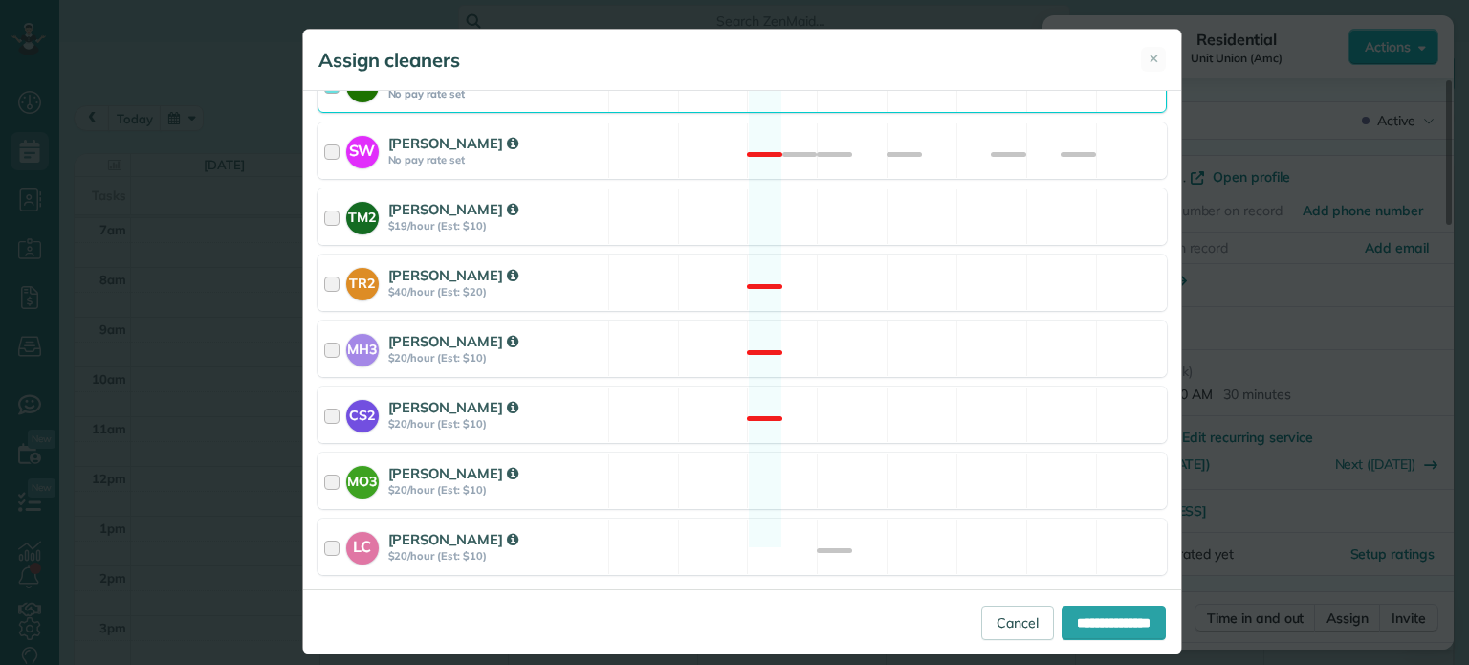
scroll to position [1048, 0]
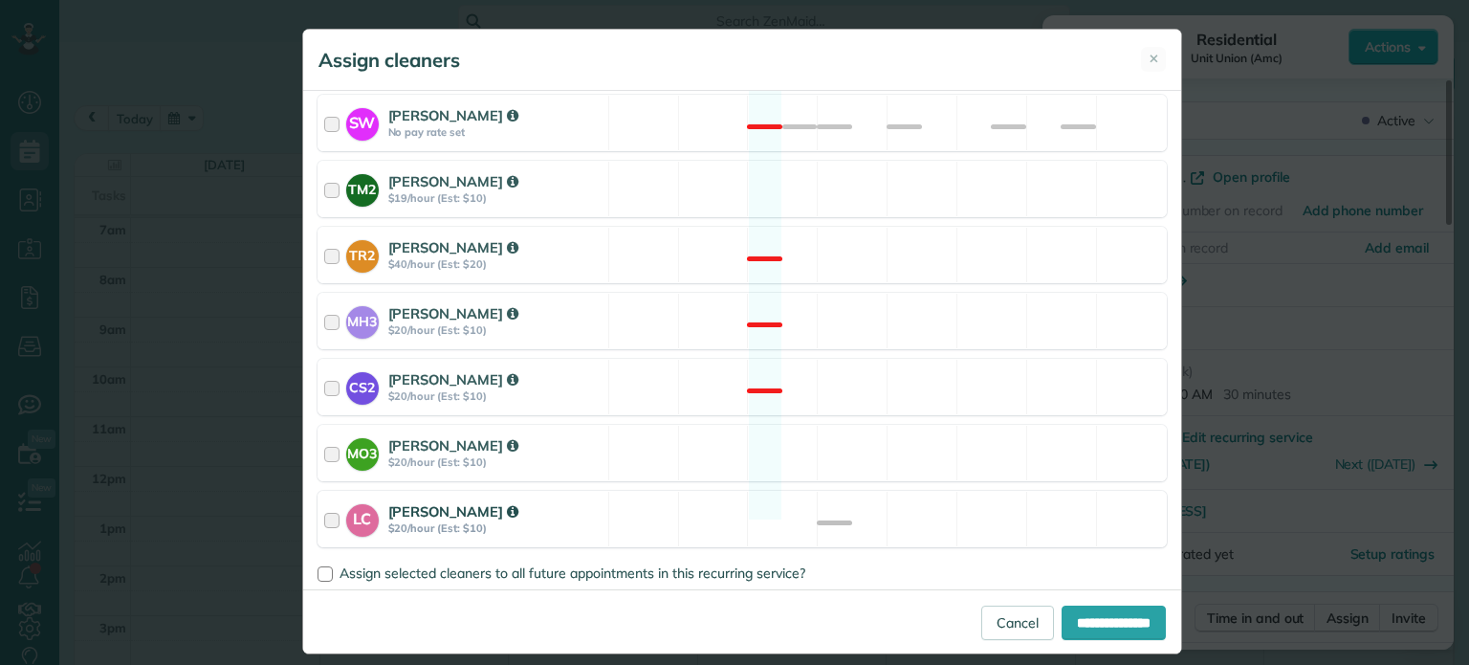
click at [869, 491] on div "LC Laura Chavez $20/hour (Est: $10) Available" at bounding box center [742, 519] width 849 height 56
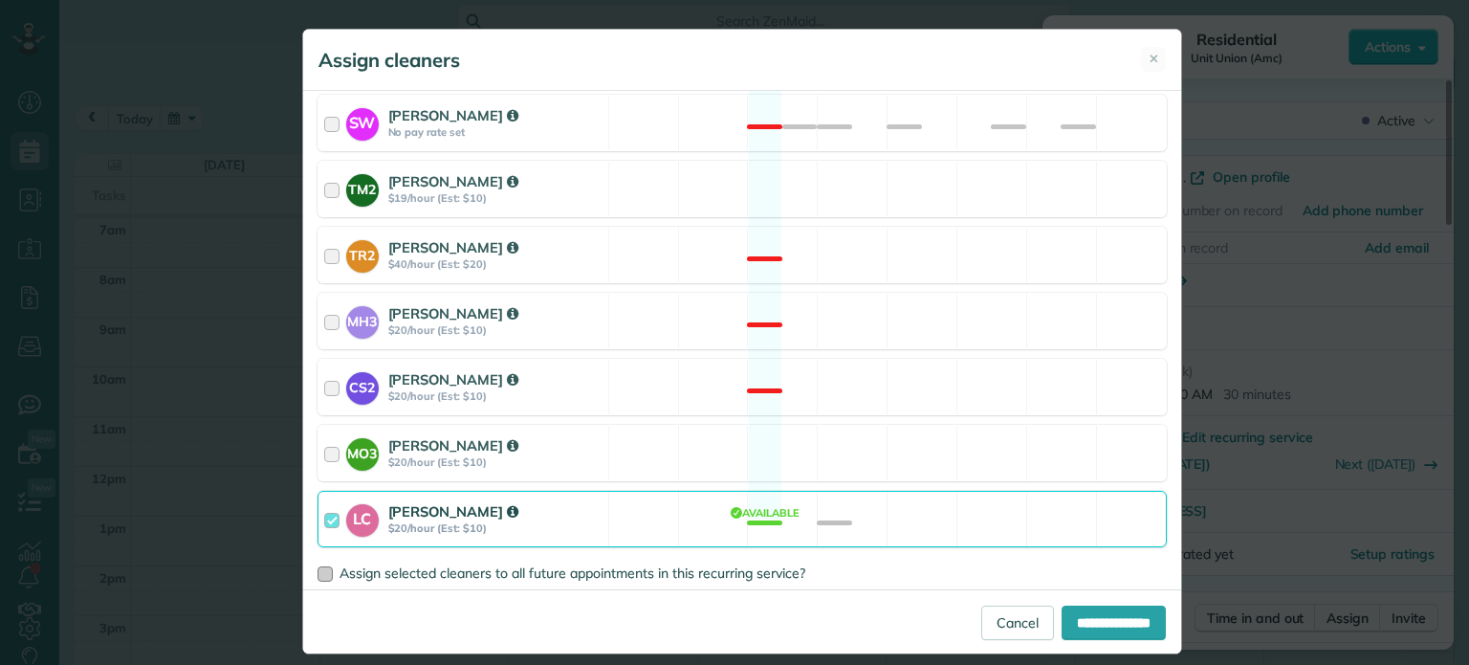
click at [754, 564] on span "Assign selected cleaners to all future appointments in this recurring service?" at bounding box center [573, 572] width 466 height 17
click at [1064, 609] on input "**********" at bounding box center [1114, 622] width 104 height 34
type input "**********"
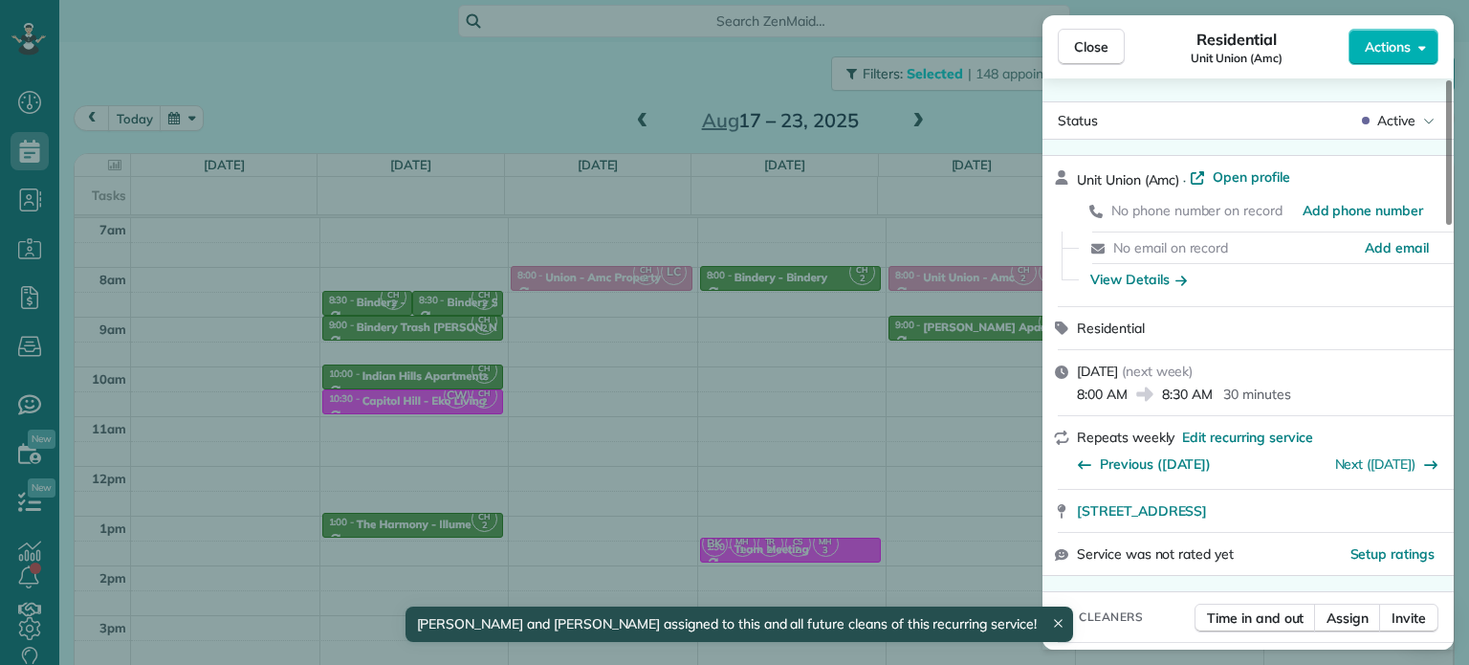
click at [907, 396] on div "Close Residential Unit Union (Amc) Actions Status Active Unit Union (Amc) · Ope…" at bounding box center [734, 332] width 1469 height 665
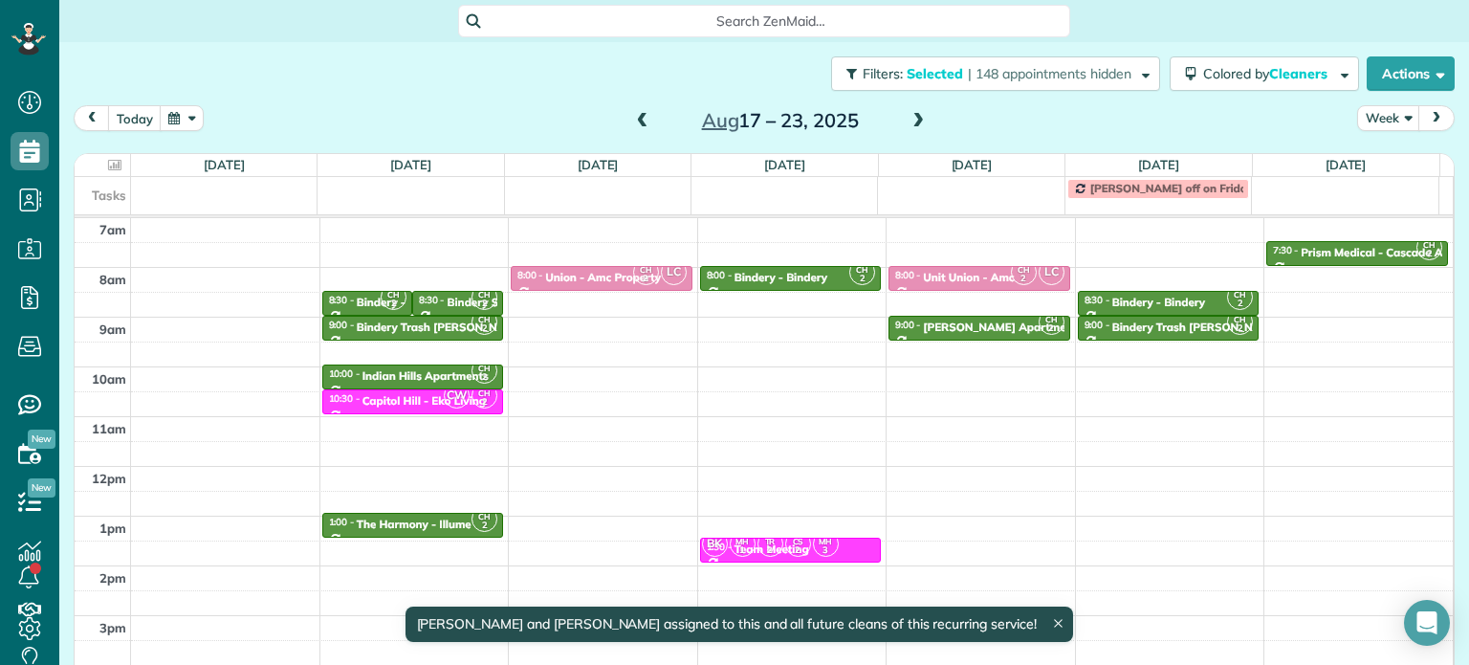
click at [909, 129] on span at bounding box center [918, 121] width 21 height 17
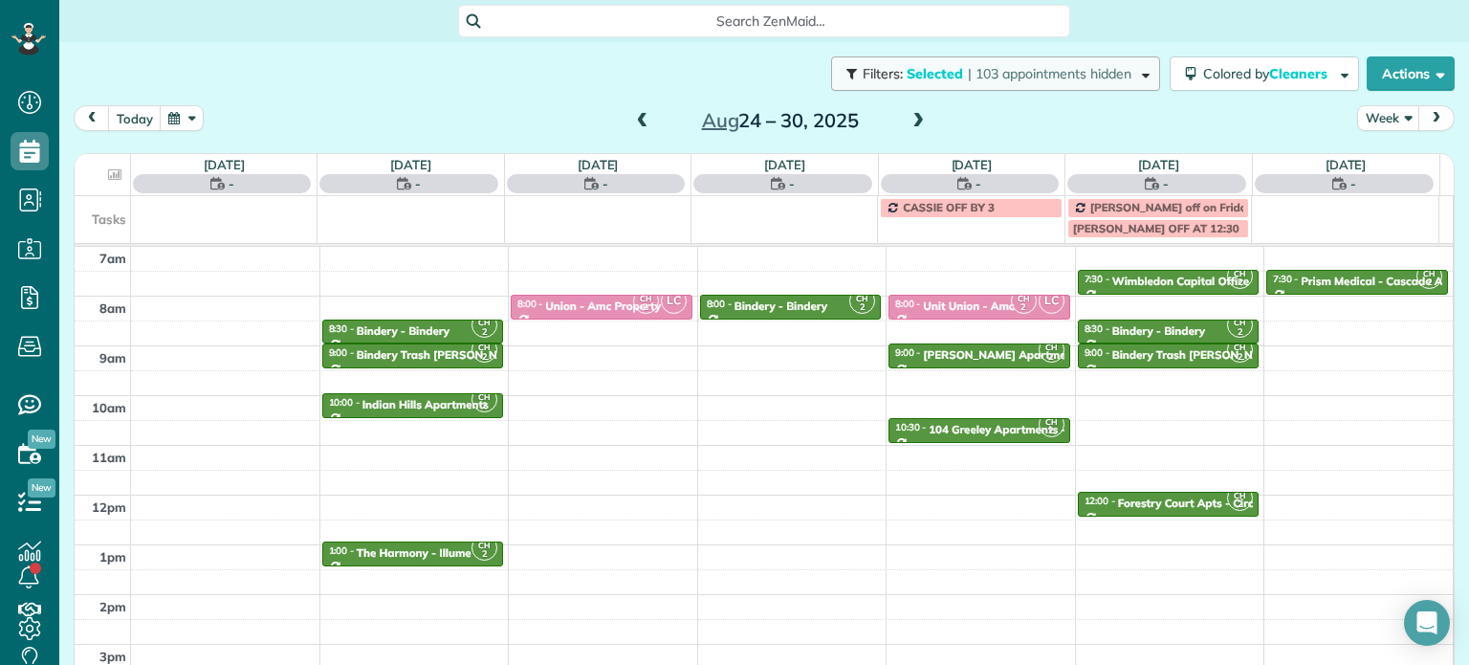
click at [987, 68] on span "| 103 appointments hidden" at bounding box center [1050, 73] width 164 height 17
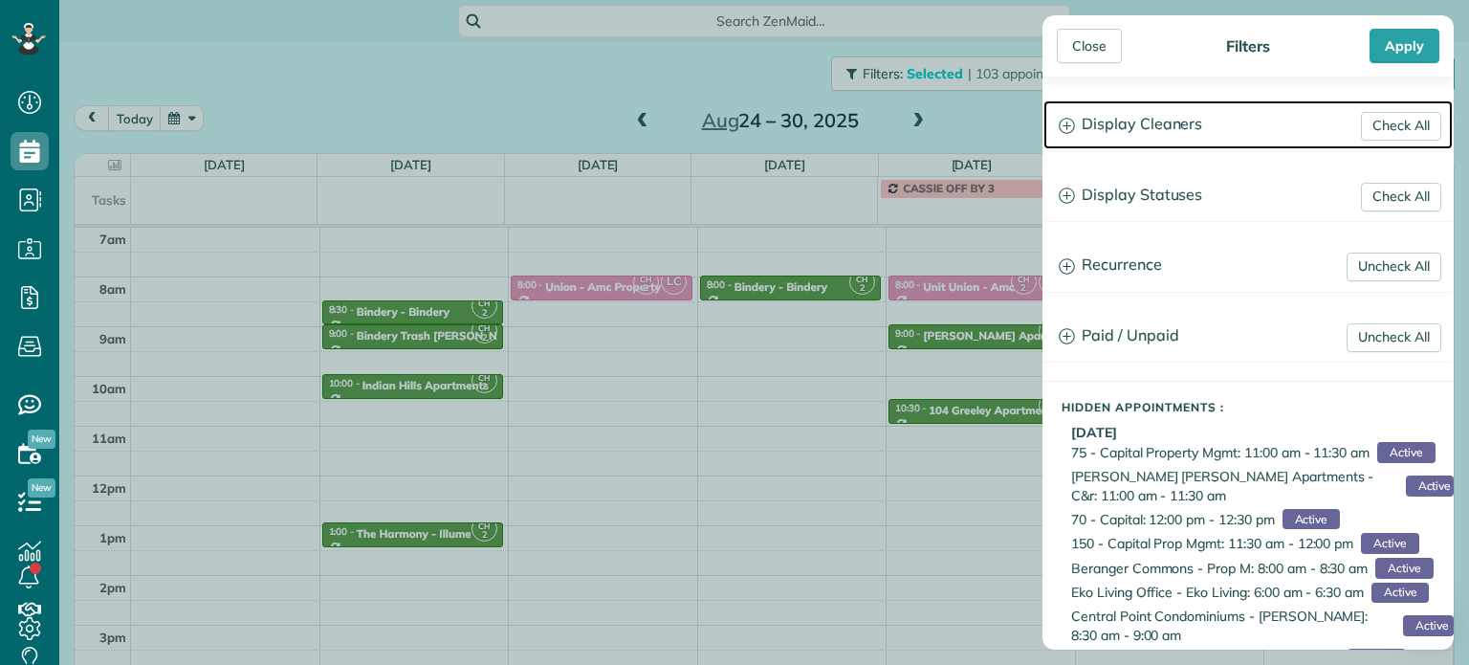
click at [1142, 116] on h3 "Display Cleaners" at bounding box center [1248, 124] width 409 height 49
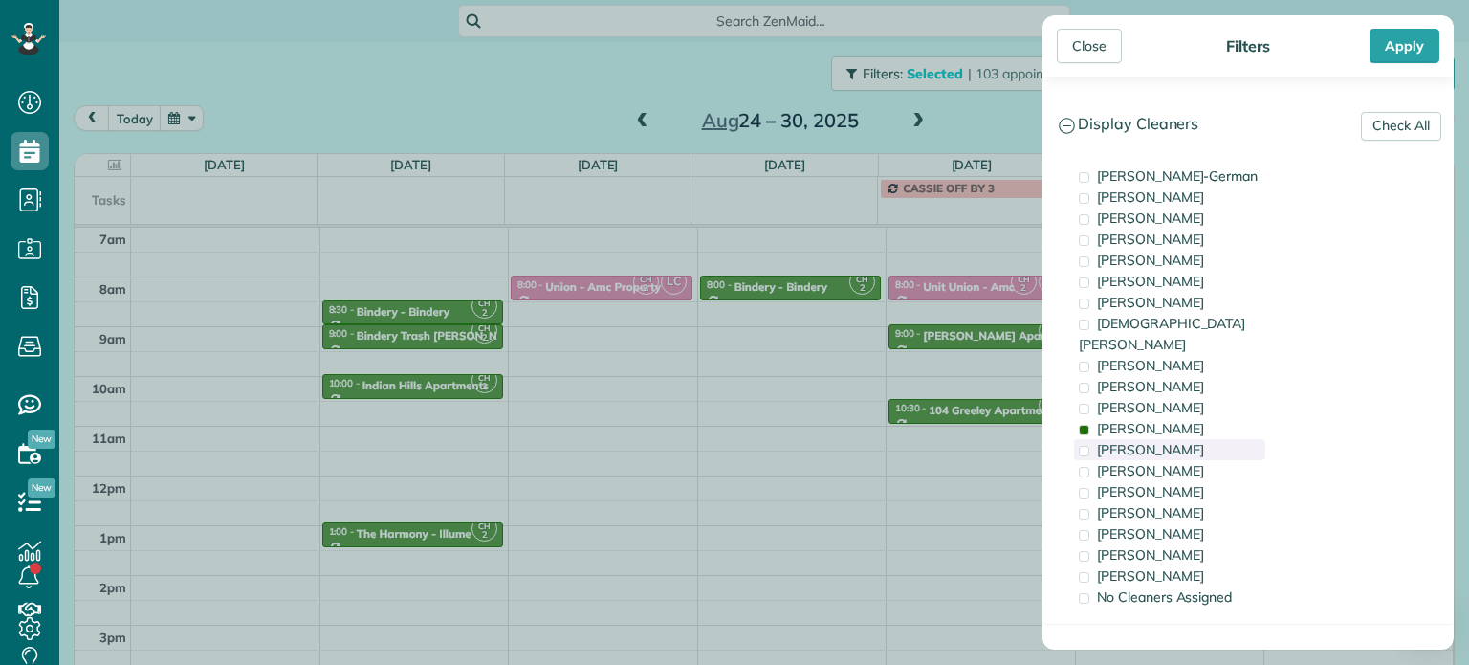
drag, startPoint x: 1171, startPoint y: 401, endPoint x: 1177, endPoint y: 434, distance: 34.1
click at [1171, 418] on div "Cyndi Holm" at bounding box center [1169, 428] width 191 height 21
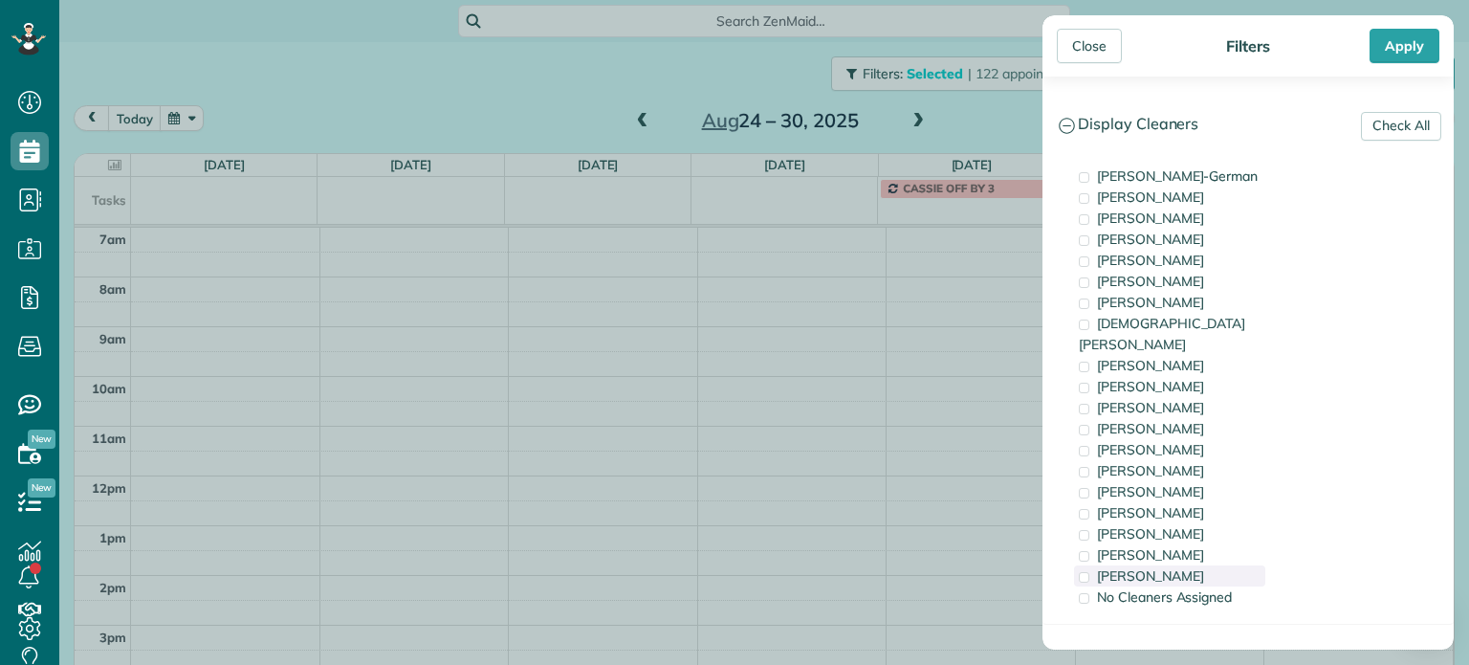
click at [1195, 565] on div "Laura Chavez" at bounding box center [1169, 575] width 191 height 21
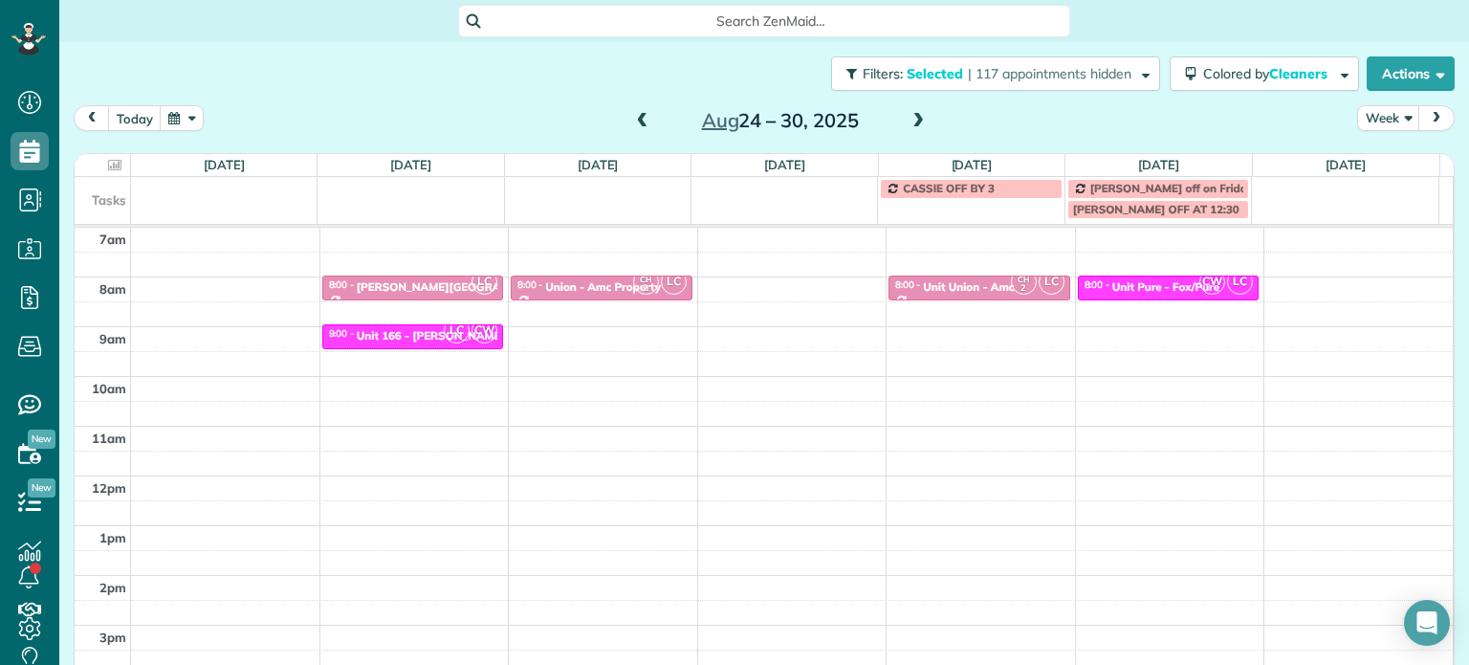
click at [626, 320] on div "Close Filters Apply Check All Display Cleaners Christina Wright-German Brie Kil…" at bounding box center [734, 332] width 1469 height 665
click at [635, 118] on span at bounding box center [642, 121] width 21 height 17
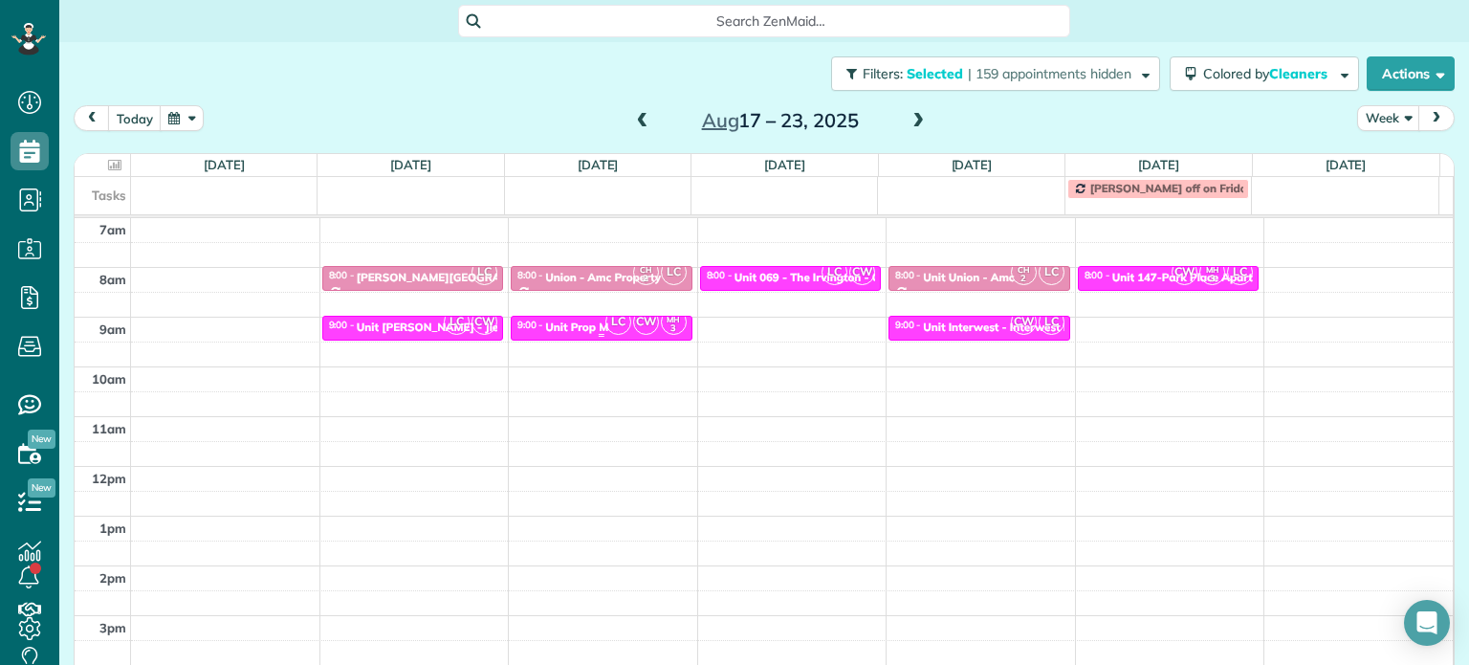
click at [633, 323] on span "CW" at bounding box center [646, 322] width 26 height 26
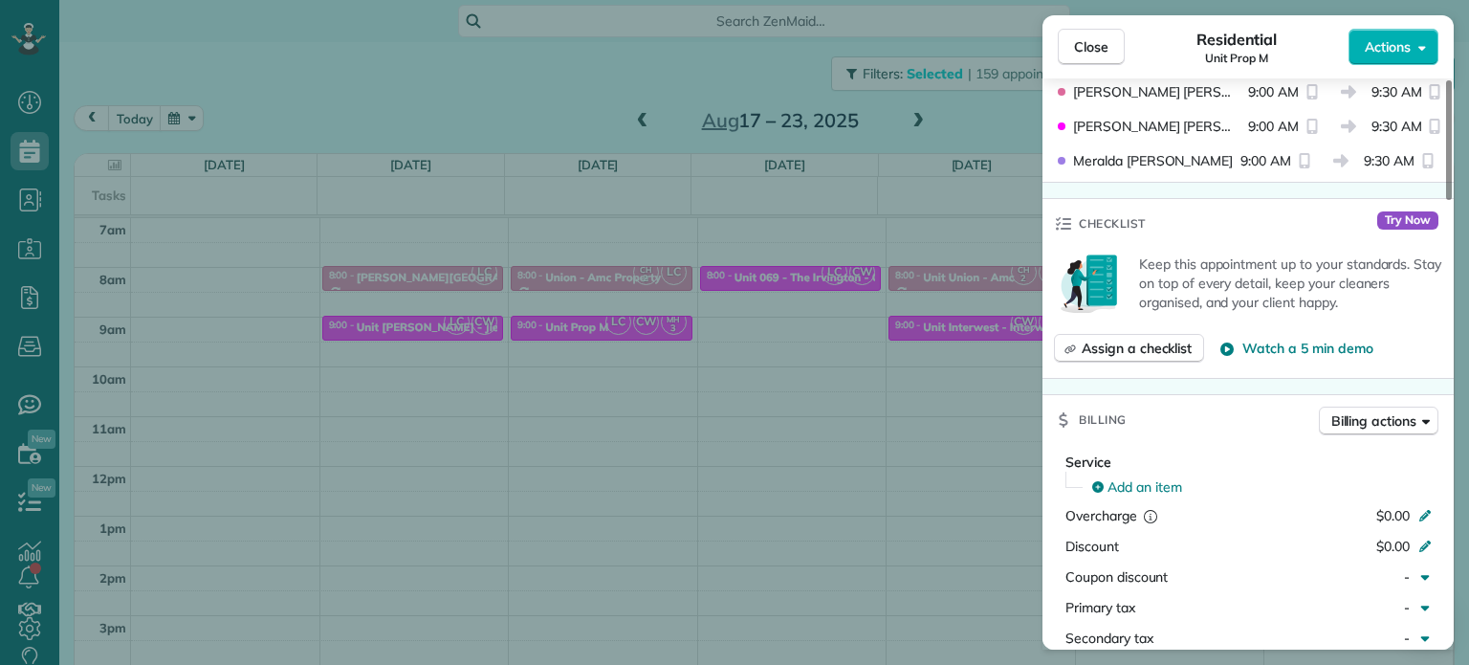
scroll to position [479, 0]
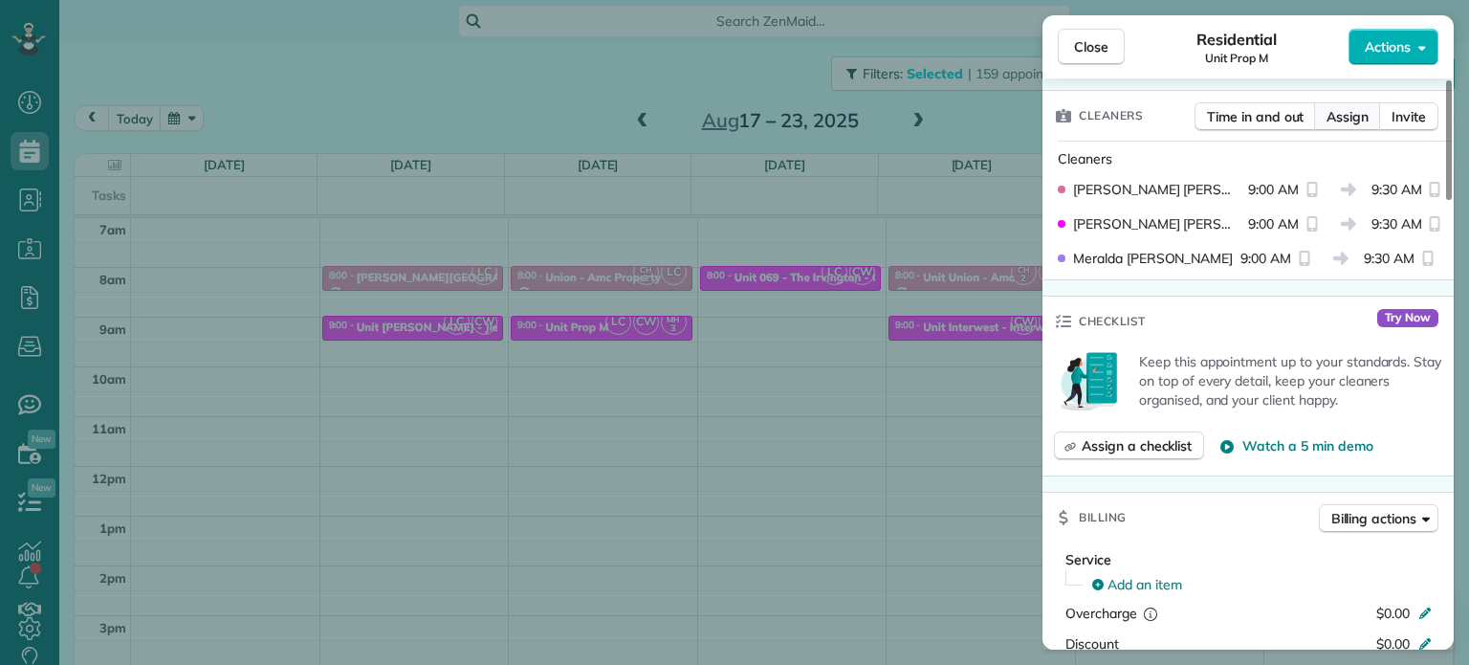
click at [1368, 115] on span "Assign" at bounding box center [1348, 116] width 42 height 19
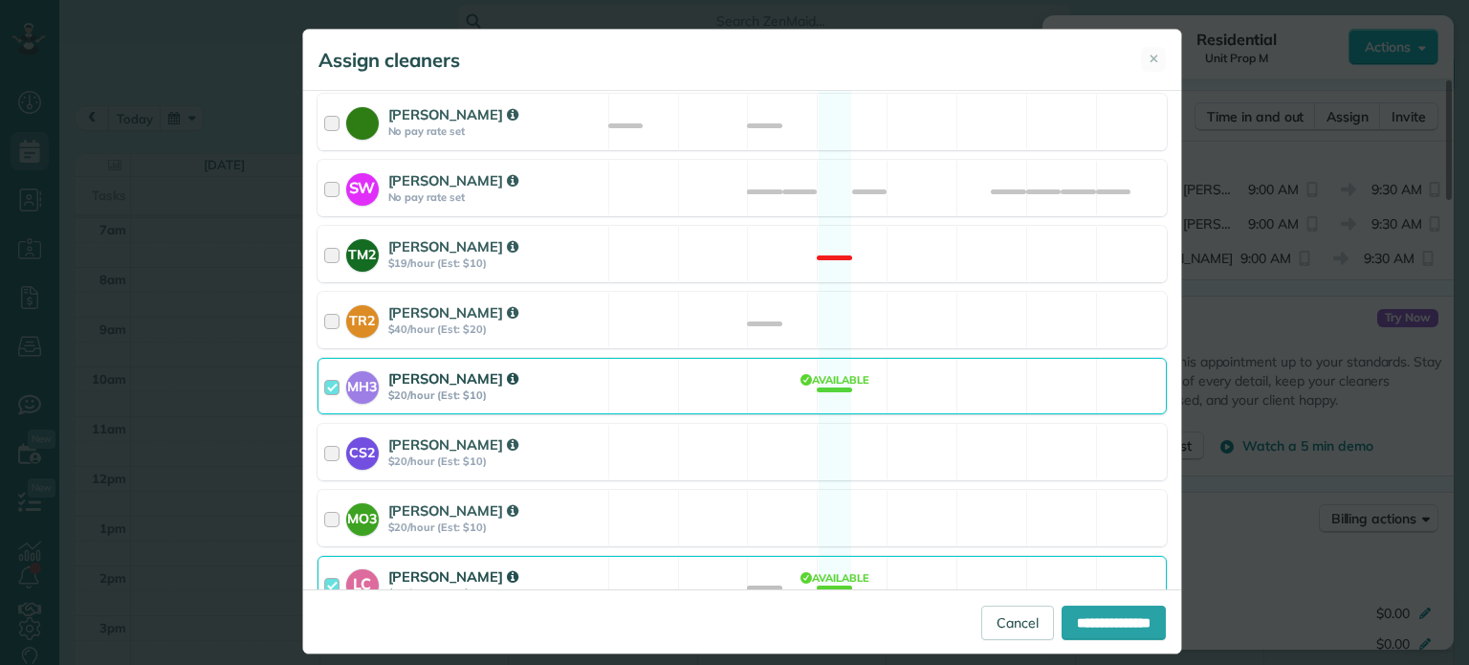
scroll to position [1025, 0]
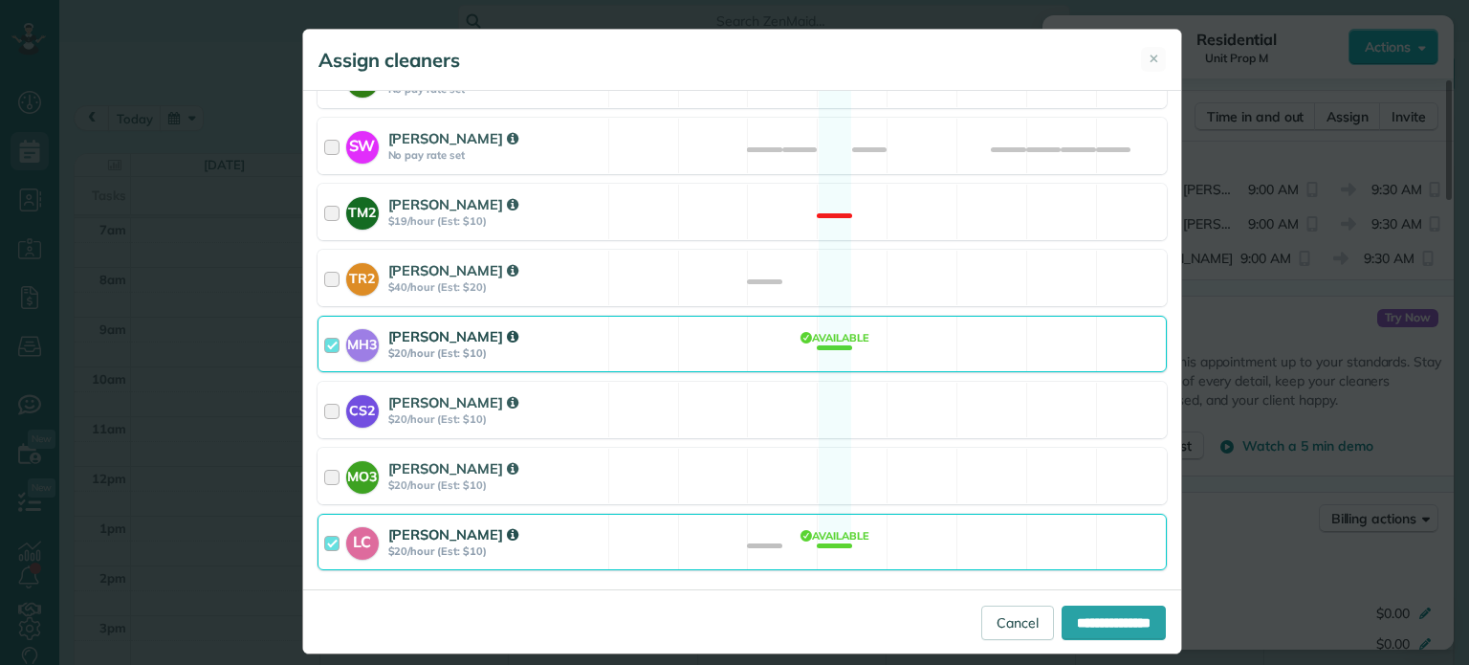
click at [871, 384] on div "CS2 Cristina Sainz $20/hour (Est: $10) Available" at bounding box center [742, 410] width 849 height 56
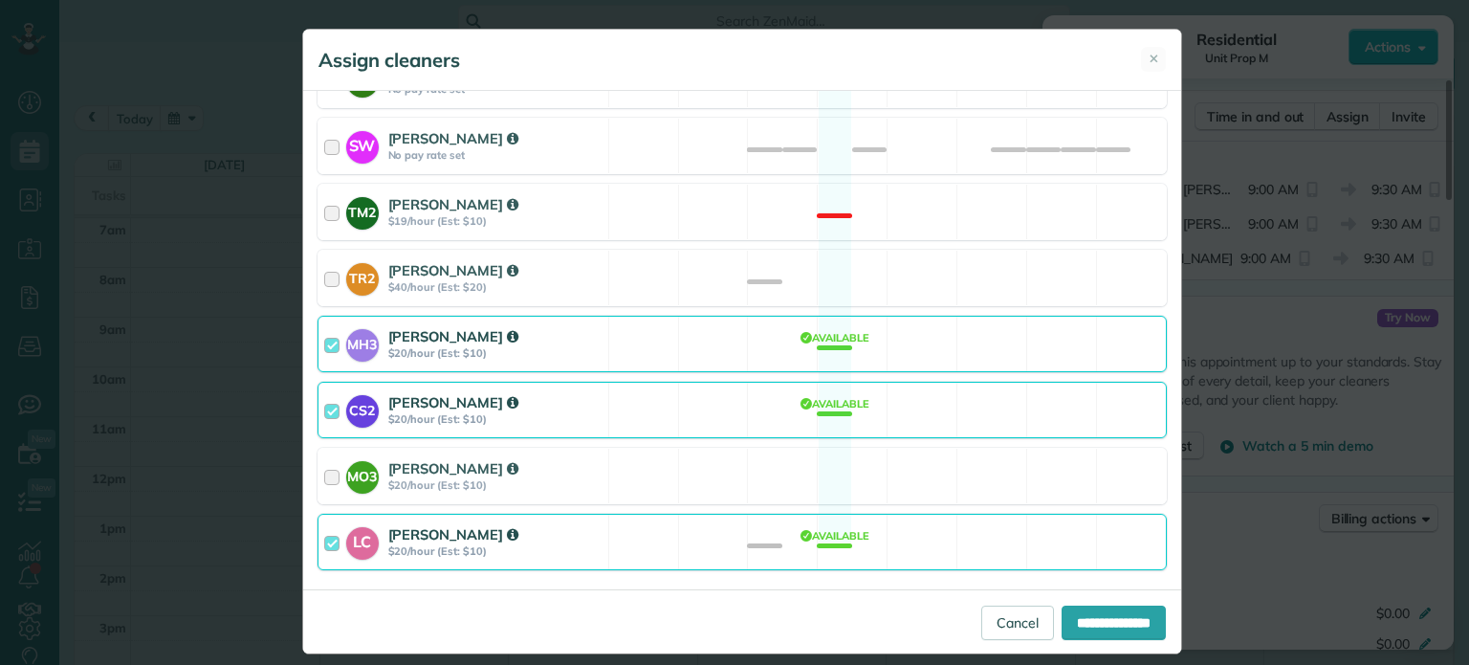
click at [918, 341] on div "MH3 Meralda Harris $20/hour (Est: $10) Available" at bounding box center [742, 344] width 849 height 56
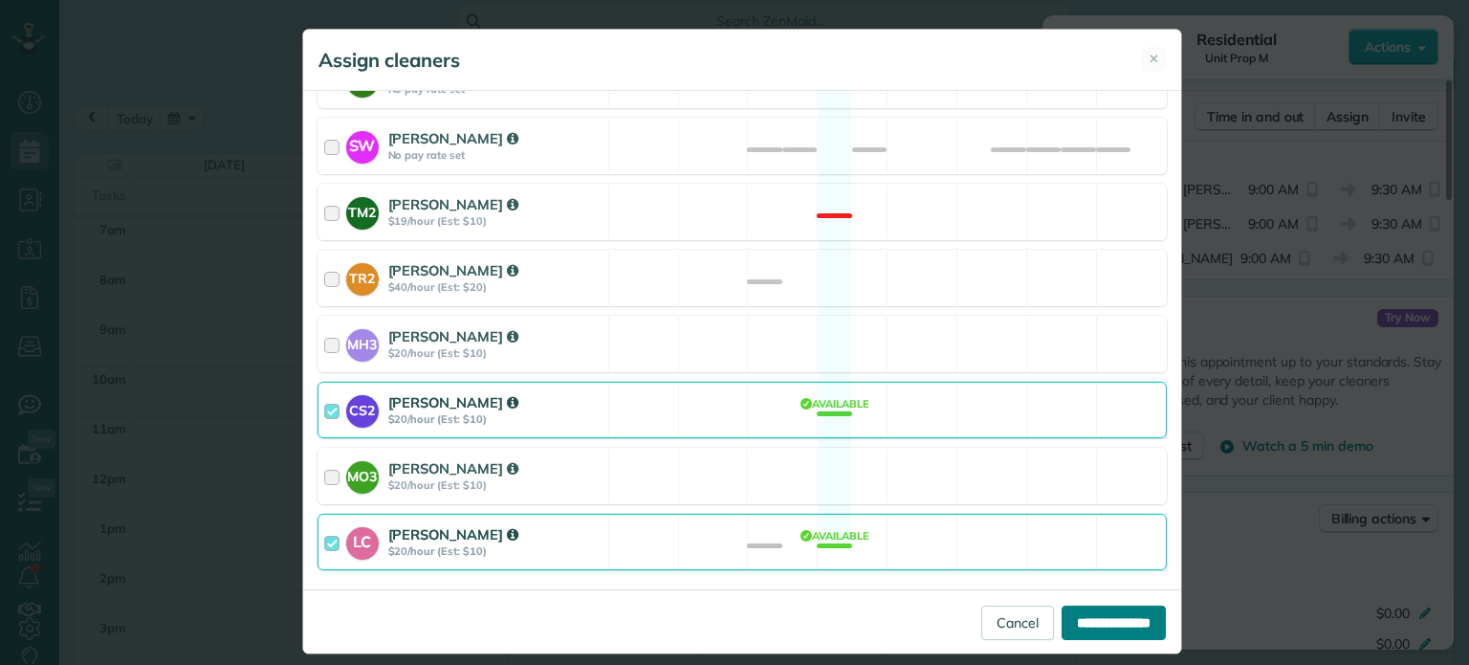
click at [1127, 611] on input "**********" at bounding box center [1114, 622] width 104 height 34
type input "**********"
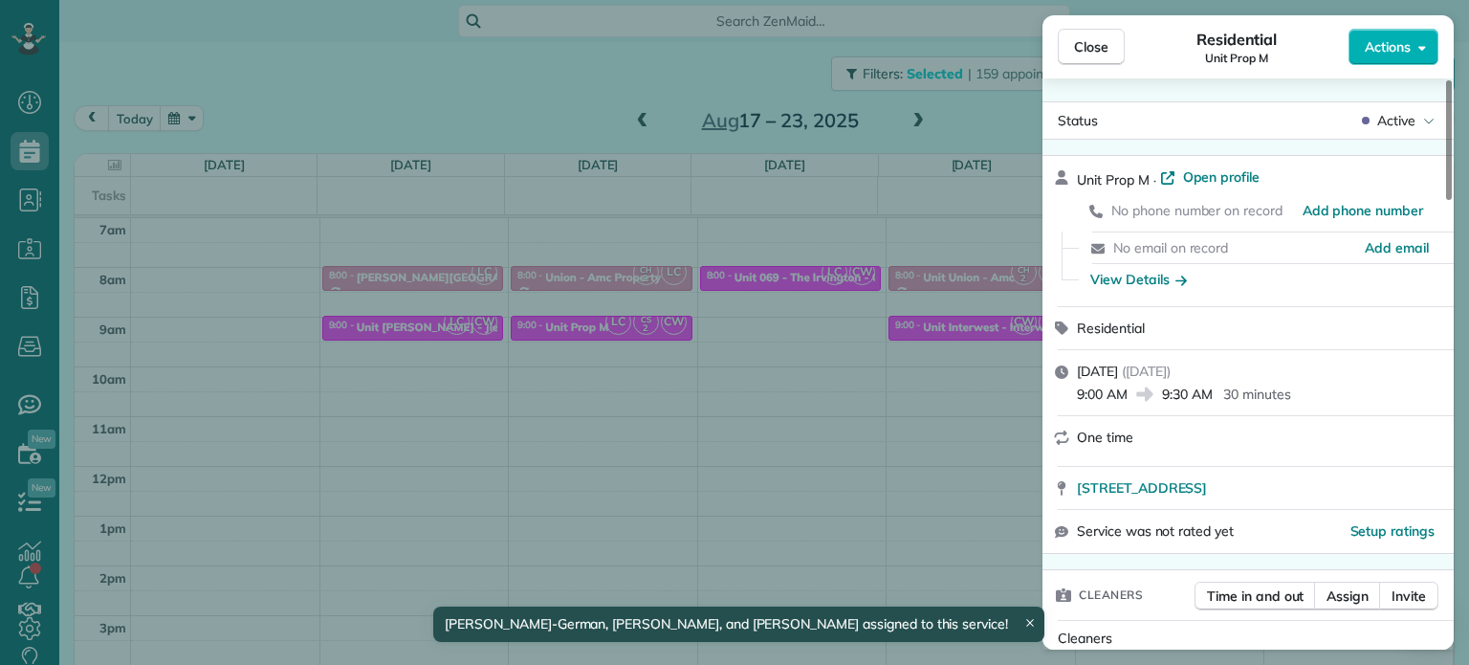
click at [877, 401] on div "Close Residential Unit Prop M Actions Status Active Unit Prop M · Open profile …" at bounding box center [734, 332] width 1469 height 665
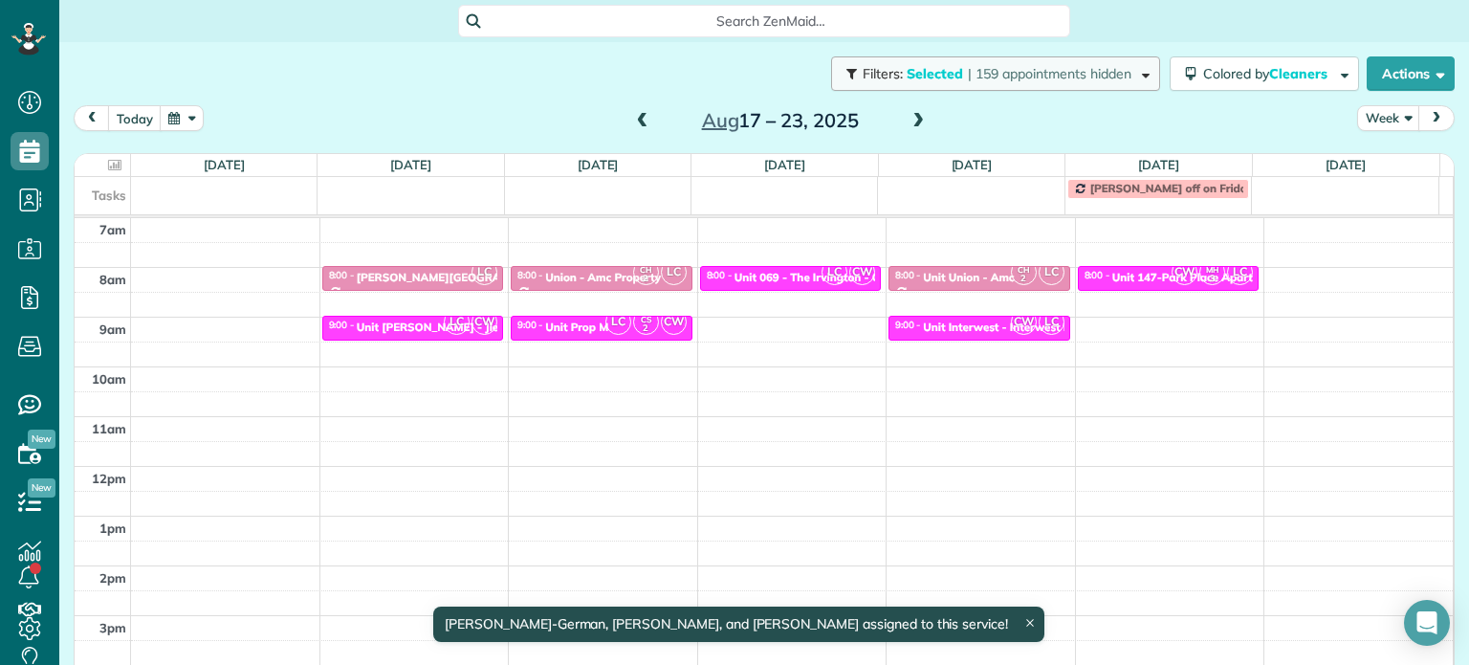
click at [1022, 70] on span "| 159 appointments hidden" at bounding box center [1050, 73] width 164 height 17
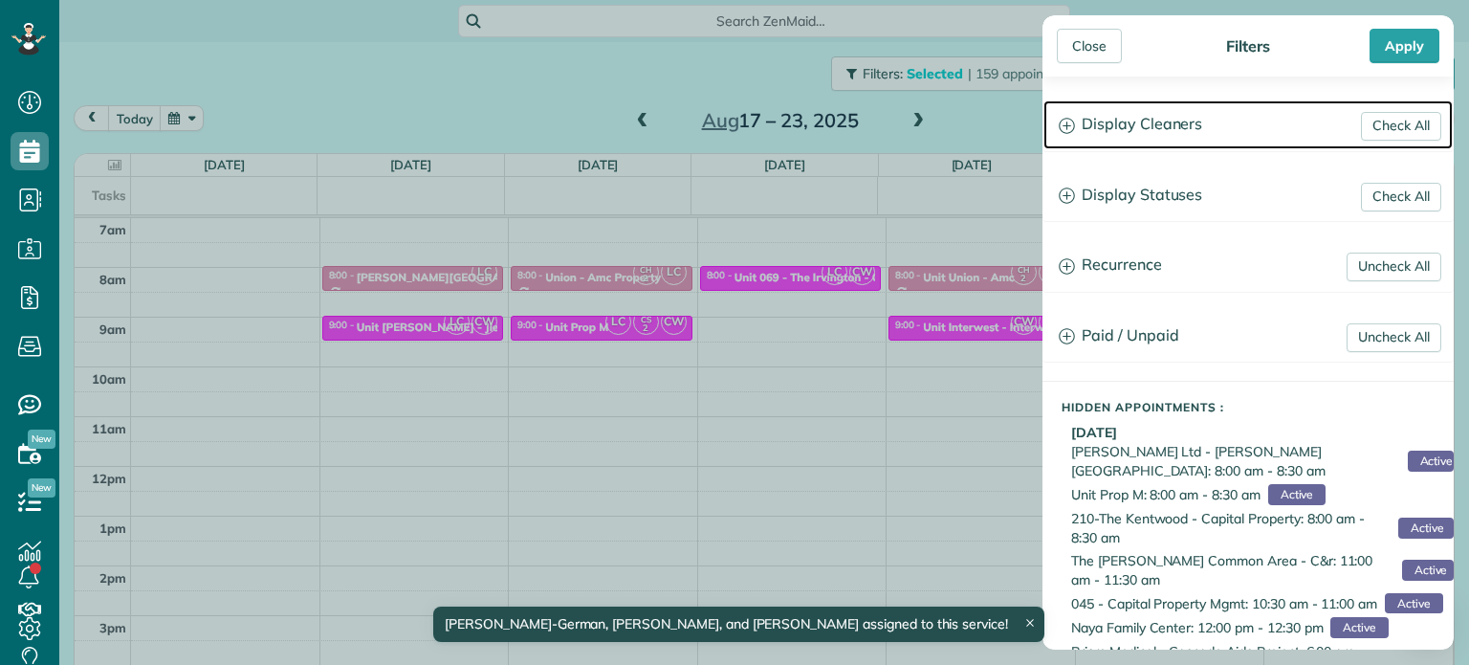
click at [1155, 108] on h3 "Display Cleaners" at bounding box center [1248, 124] width 409 height 49
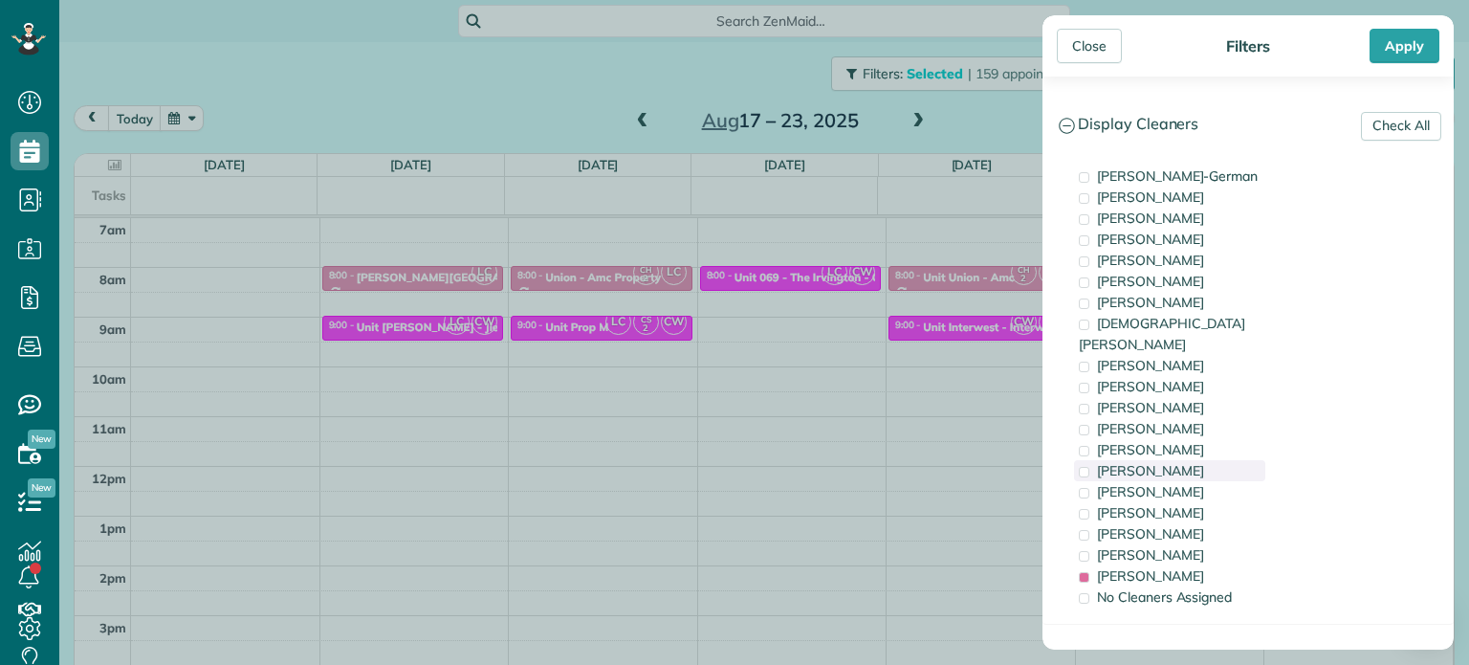
click at [1163, 462] on span "Tammy McKinley" at bounding box center [1150, 470] width 107 height 17
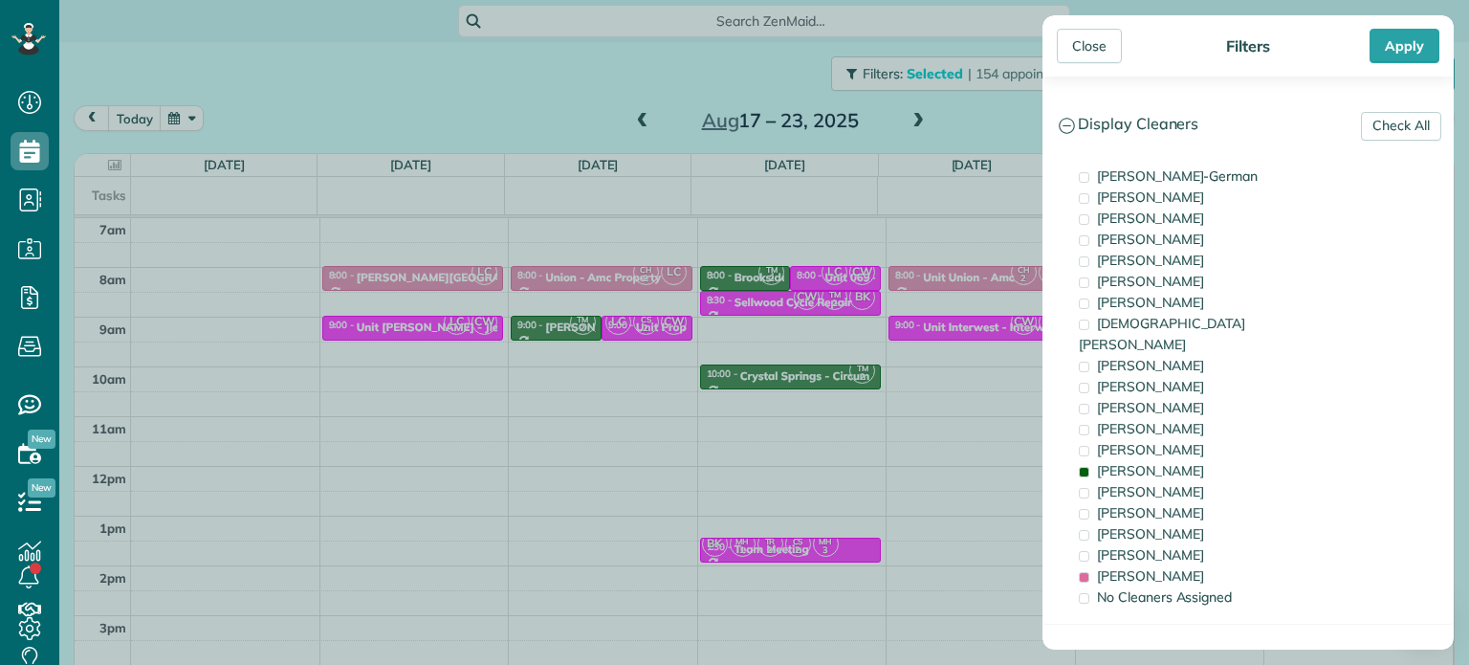
click at [706, 418] on div "Close Filters Apply Check All Display Cleaners Christina Wright-German Brie Kil…" at bounding box center [734, 332] width 1469 height 665
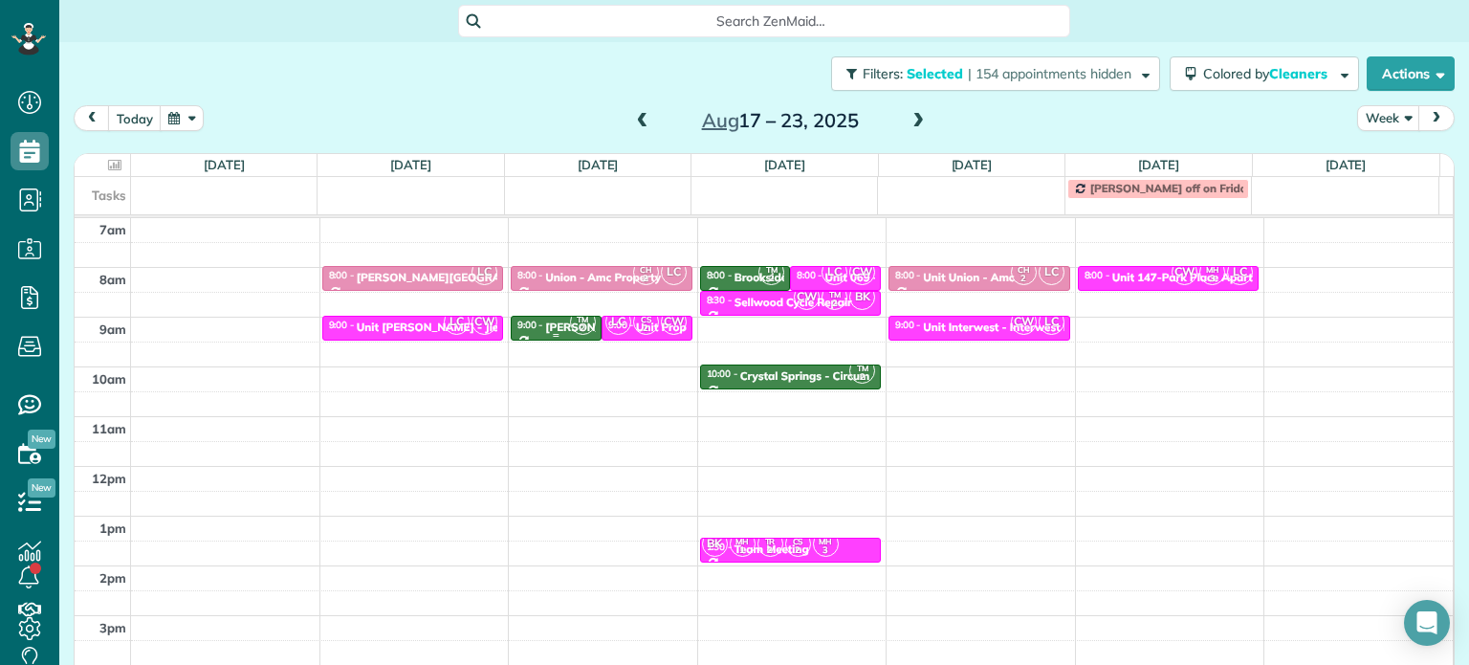
click at [571, 323] on small "2" at bounding box center [583, 328] width 24 height 18
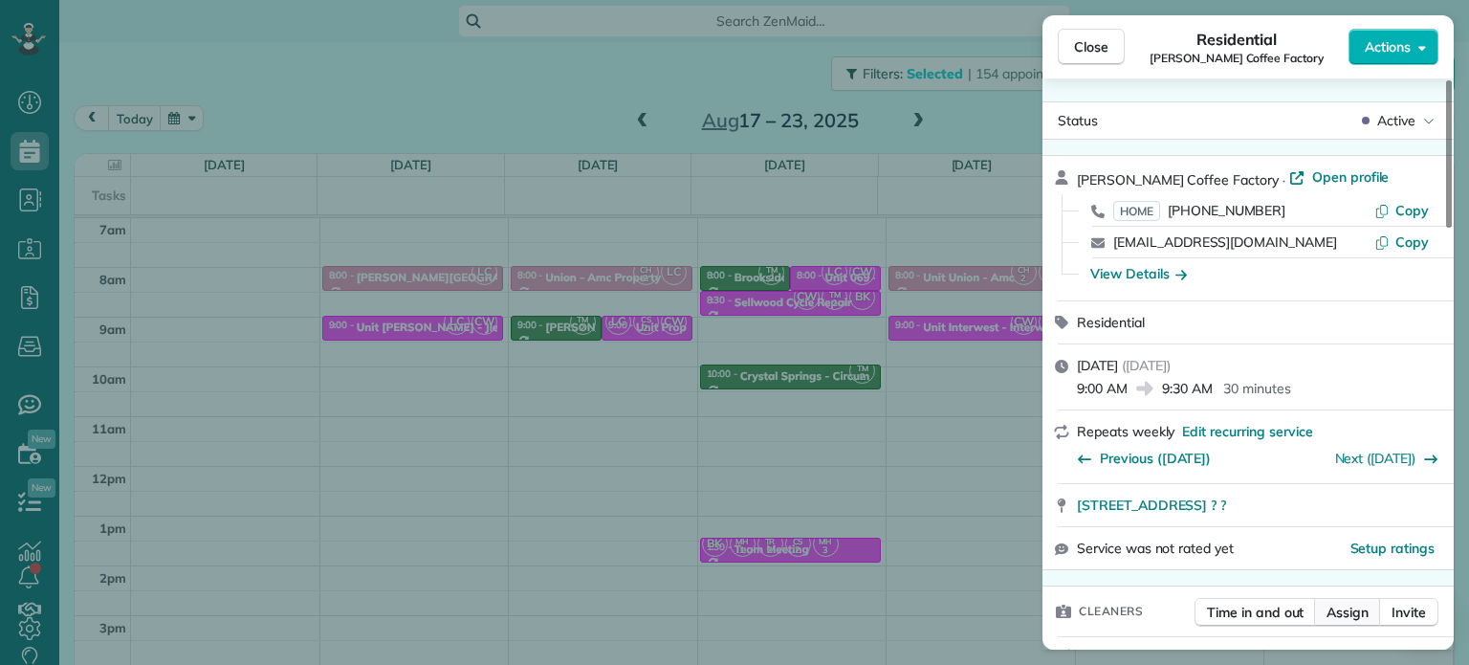
click at [1352, 605] on button "Assign" at bounding box center [1347, 612] width 67 height 29
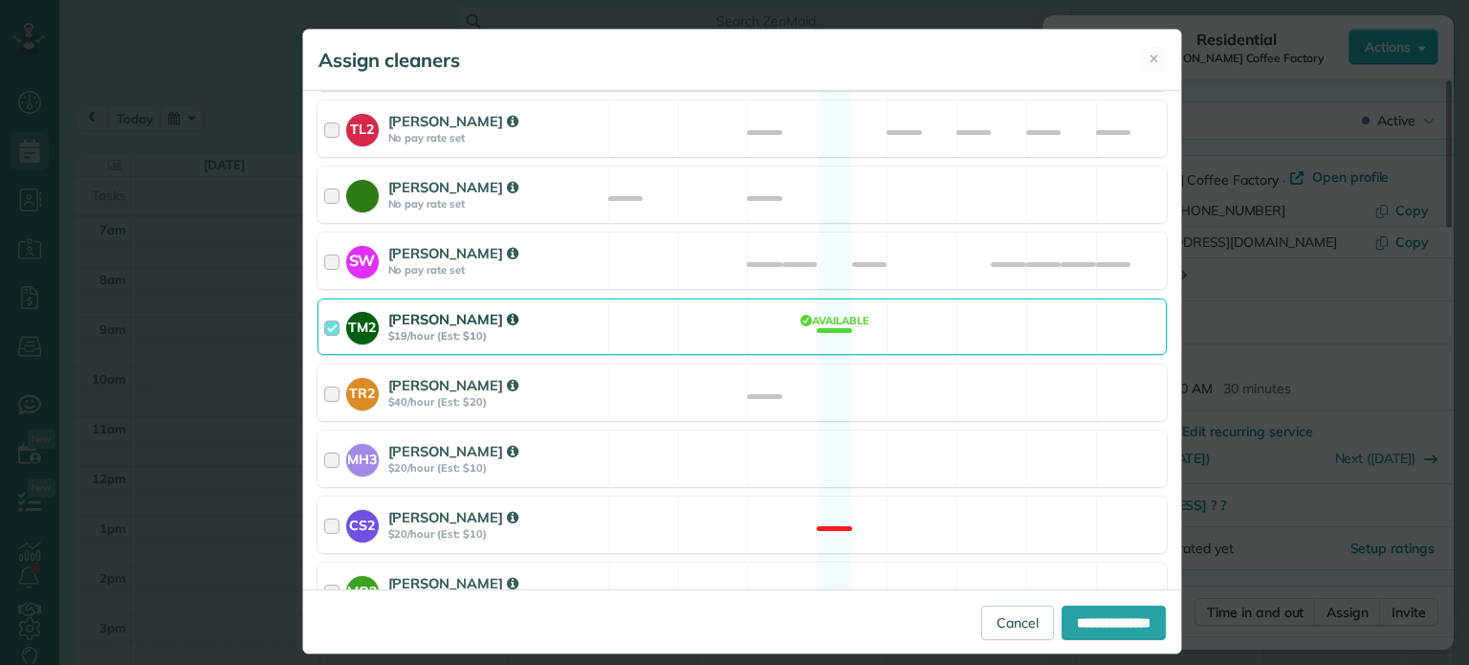
scroll to position [957, 0]
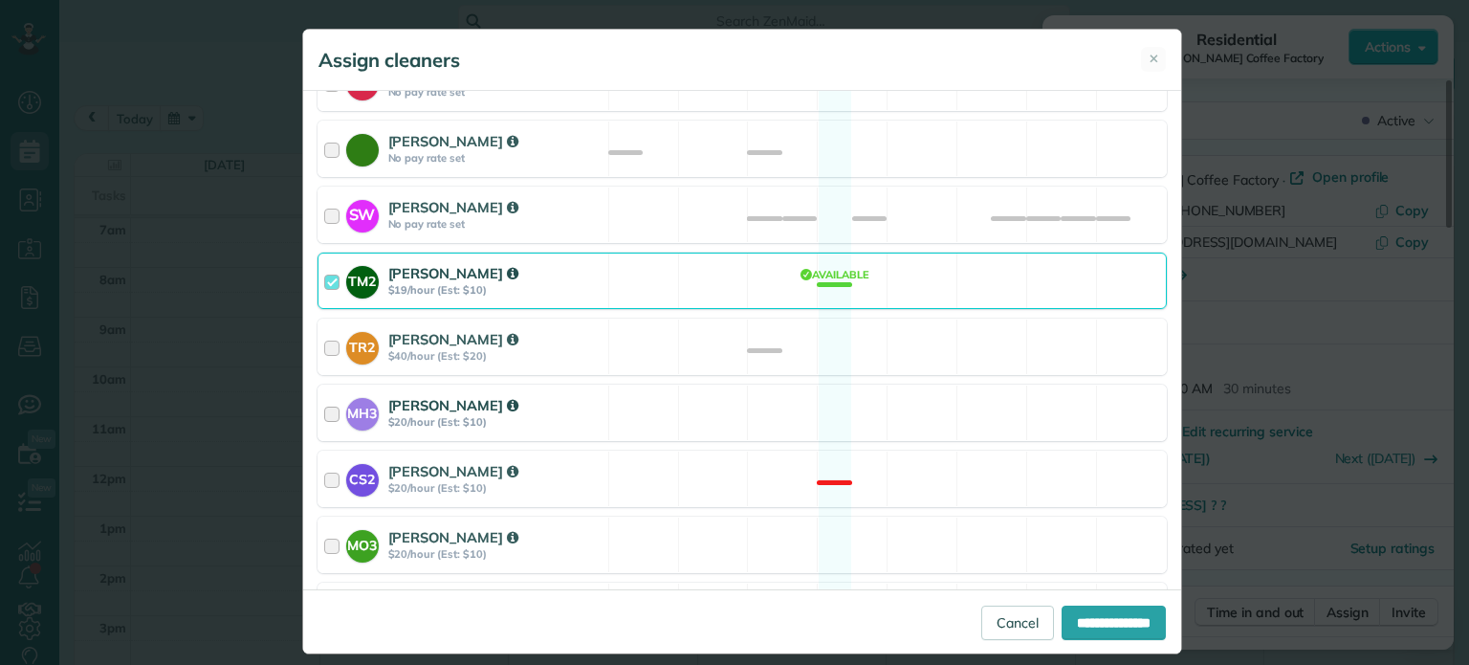
click at [856, 385] on div "MH3 Meralda Harris $20/hour (Est: $10) Available" at bounding box center [742, 413] width 849 height 56
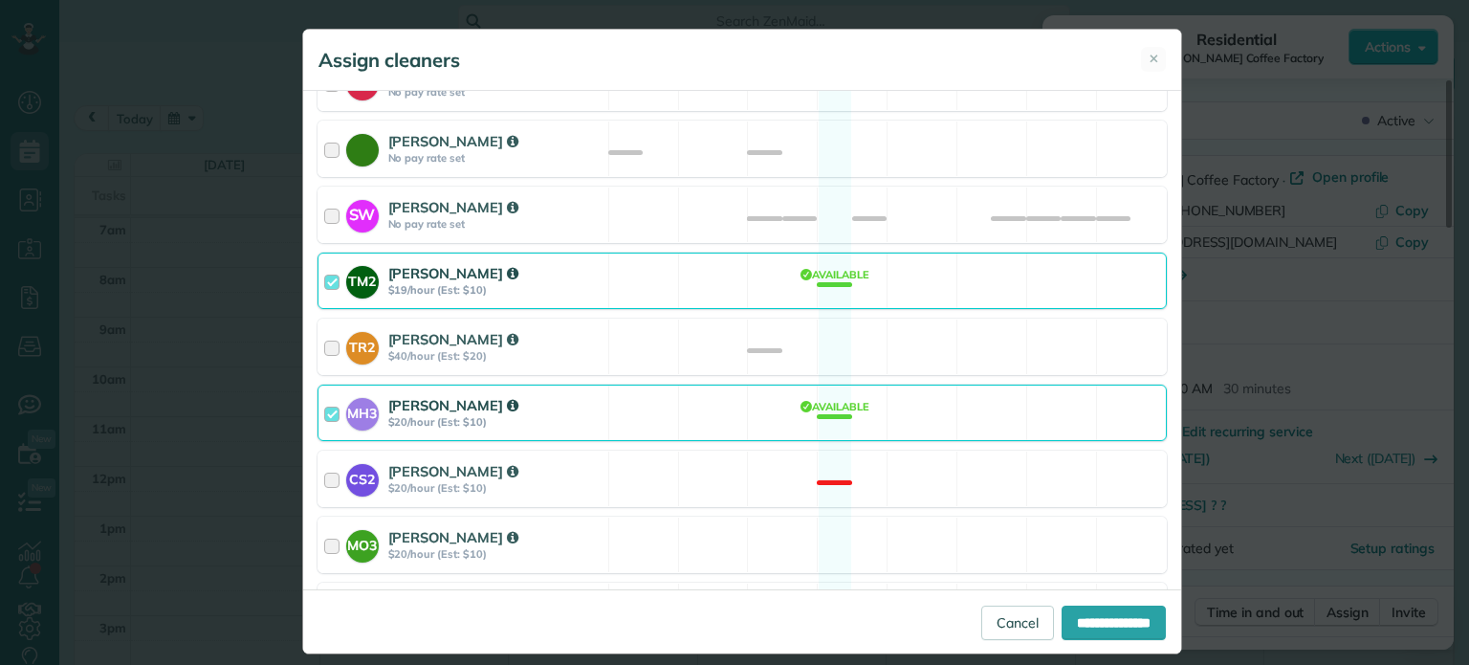
click at [891, 253] on div "TM2 Tammy McKinley $19/hour (Est: $10) Available" at bounding box center [742, 281] width 849 height 56
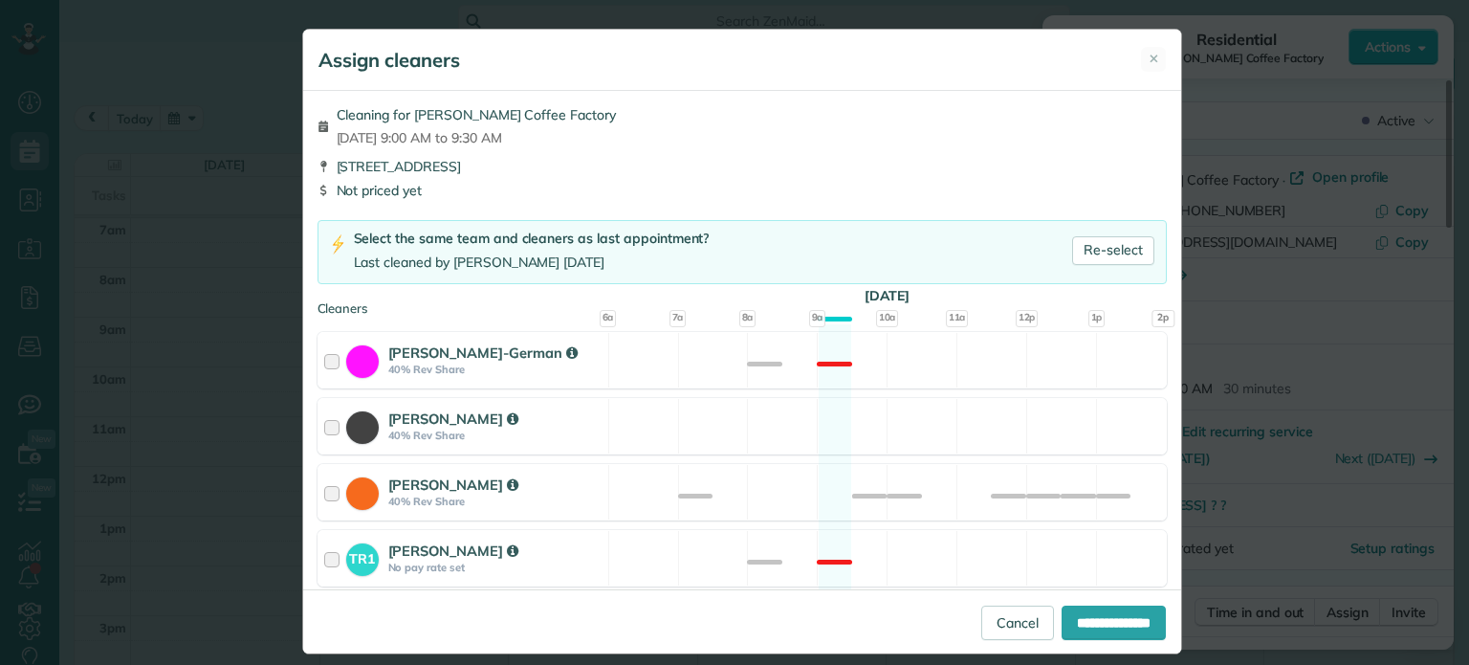
scroll to position [0, 0]
click at [914, 352] on div "Christina Wright-German 40% Rev Share Not available" at bounding box center [742, 360] width 849 height 56
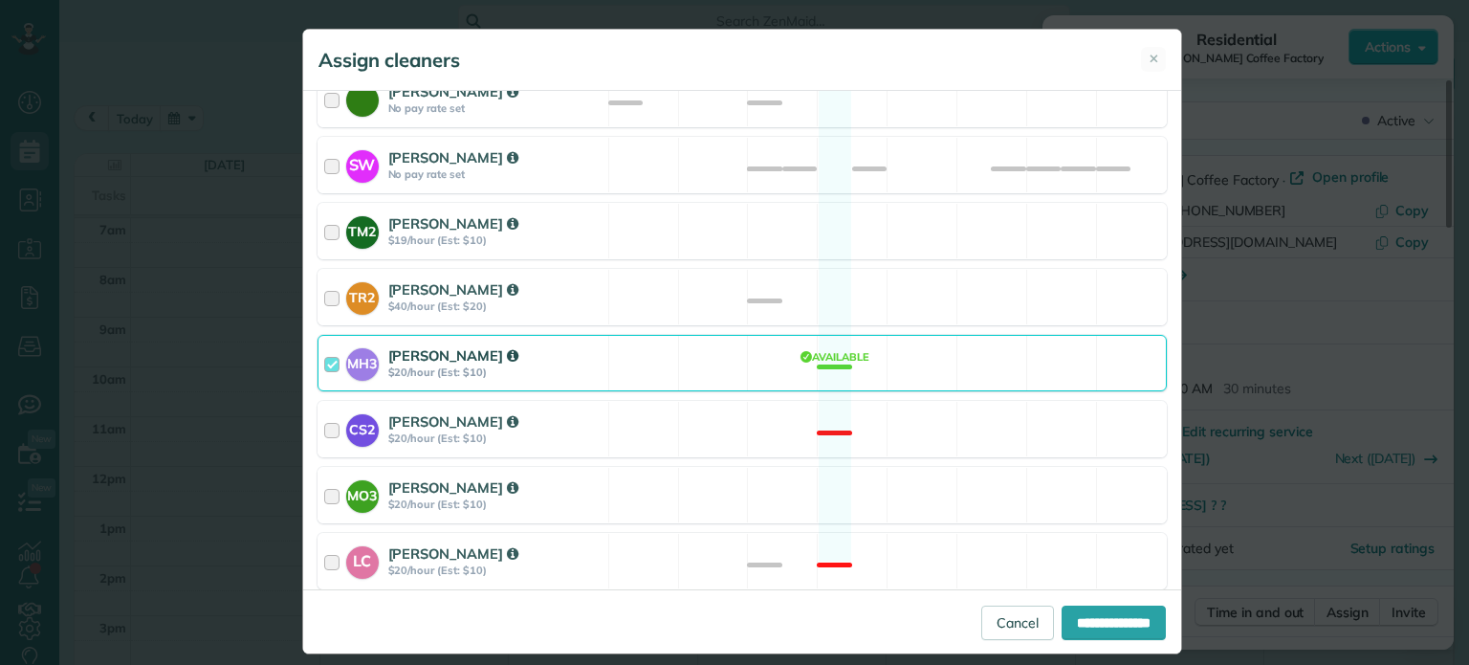
scroll to position [1048, 0]
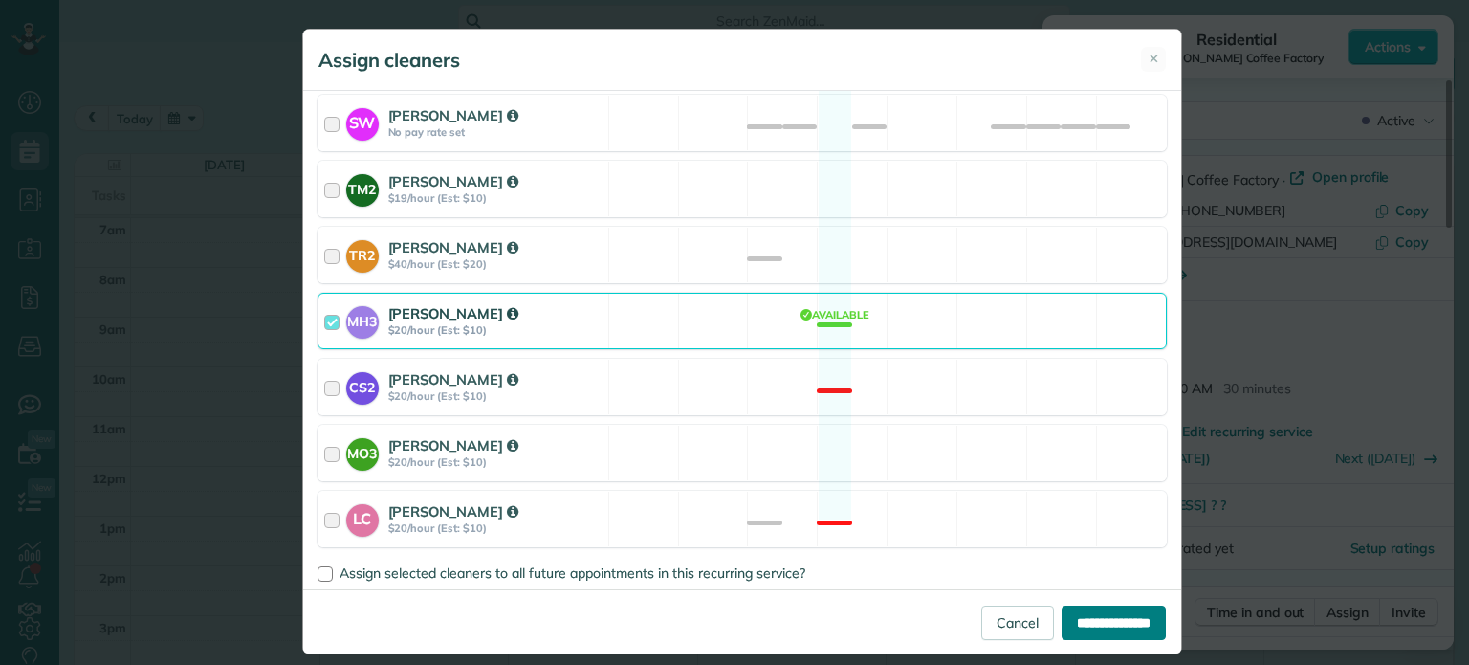
click at [1136, 618] on input "**********" at bounding box center [1114, 622] width 104 height 34
type input "**********"
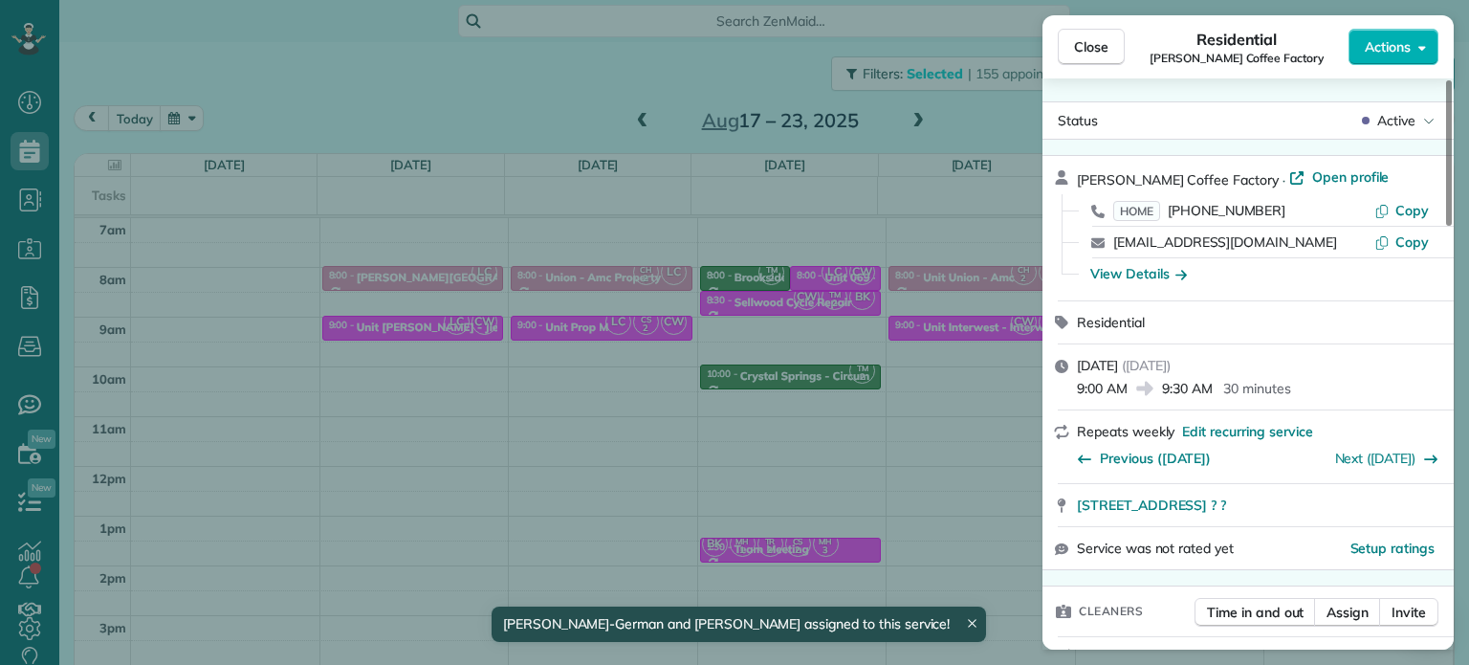
click at [750, 440] on div "Close Residential Buckman Coffee Factory Actions Status Active Buckman Coffee F…" at bounding box center [734, 332] width 1469 height 665
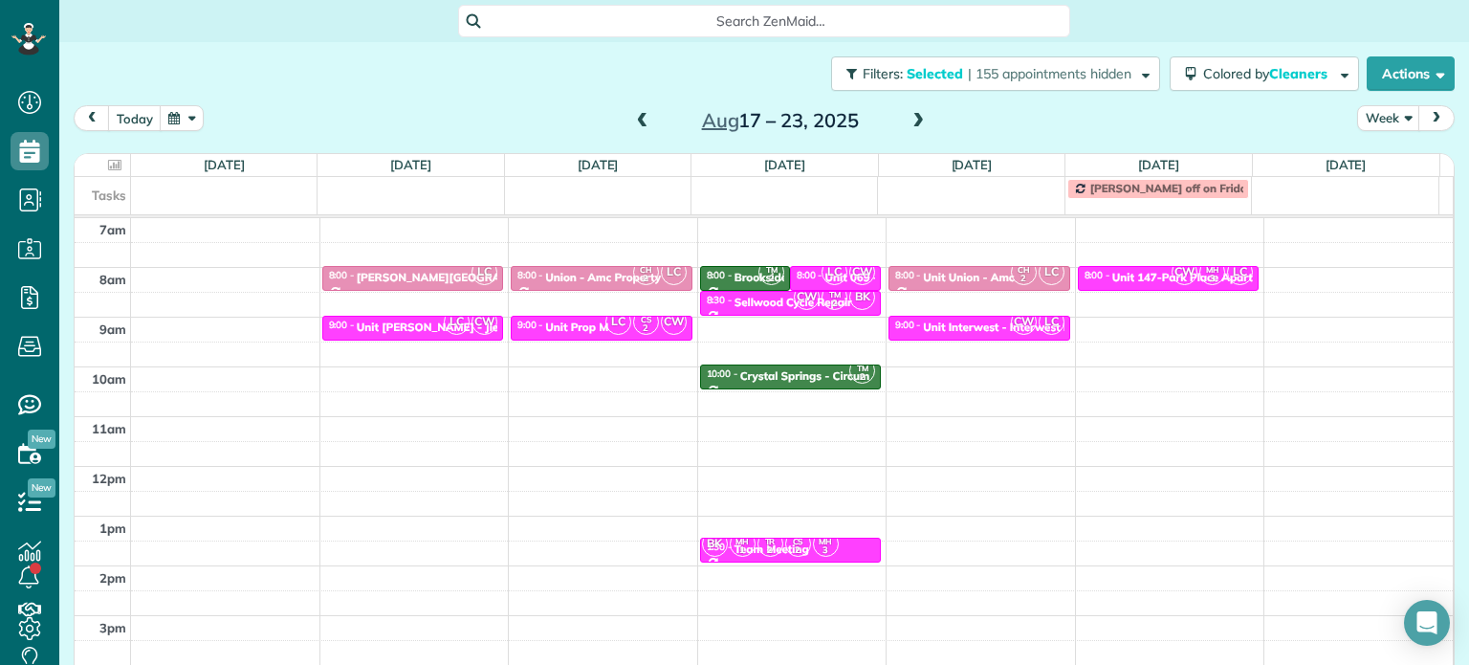
click at [632, 124] on span at bounding box center [642, 121] width 21 height 17
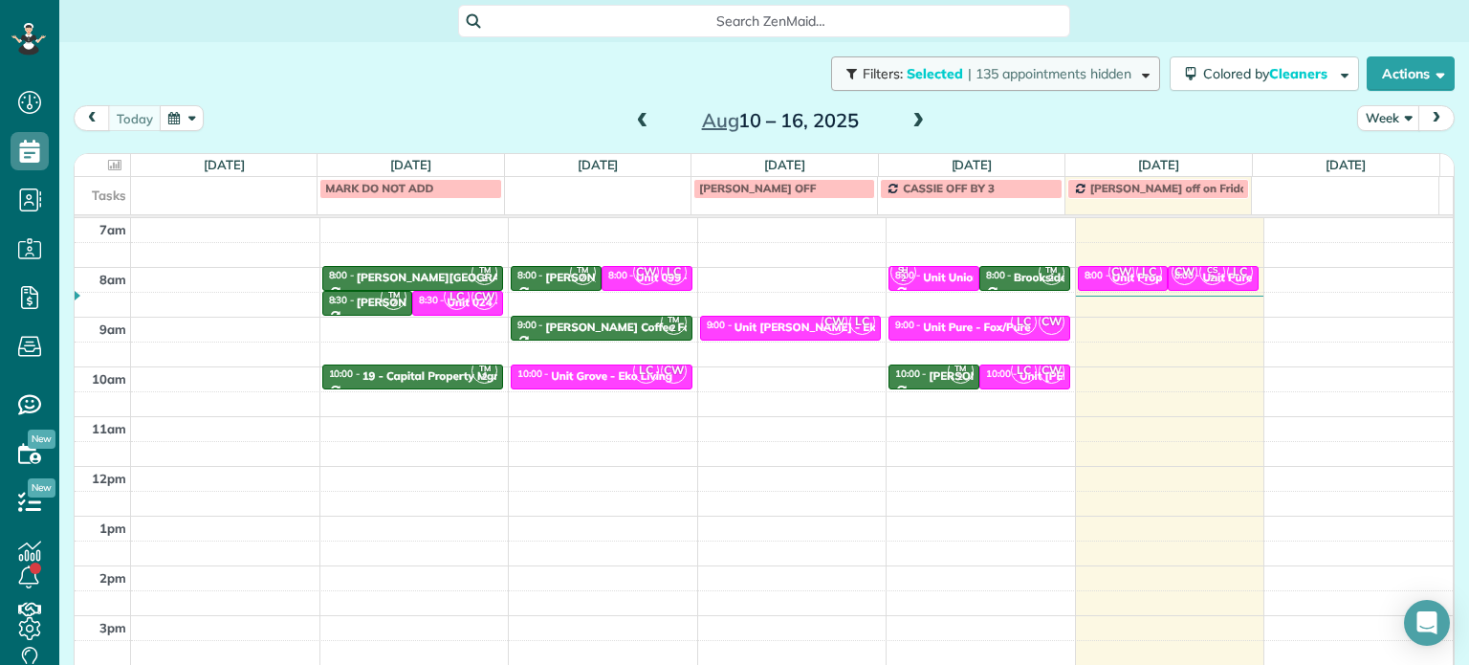
click at [1087, 74] on span "| 135 appointments hidden" at bounding box center [1050, 73] width 164 height 17
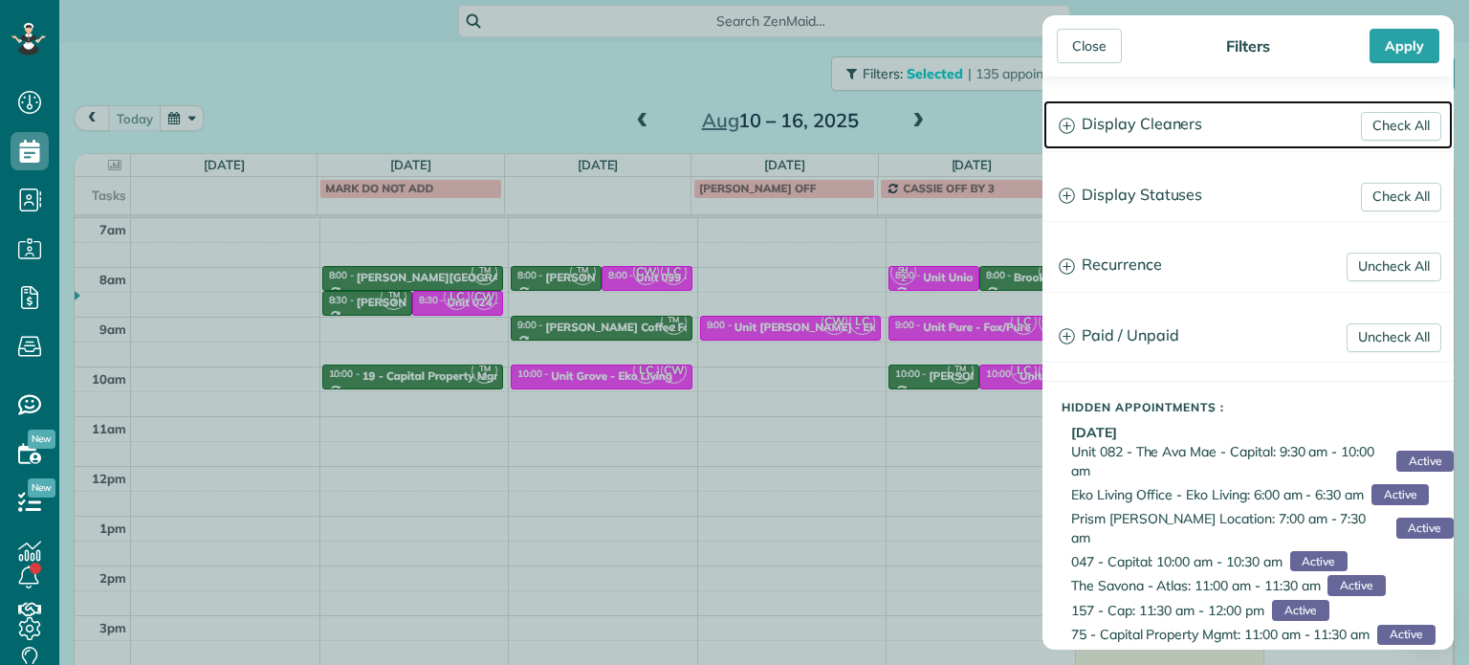
click at [1136, 114] on h3 "Display Cleaners" at bounding box center [1248, 124] width 409 height 49
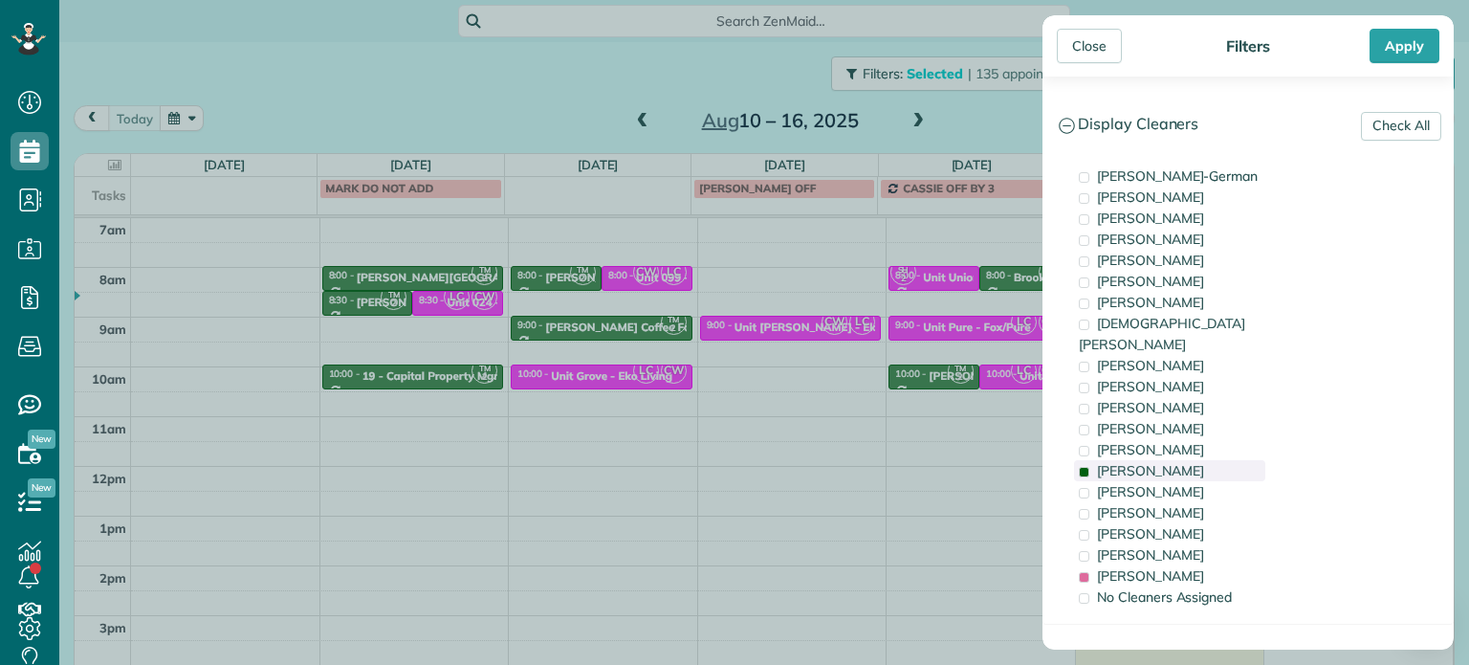
click at [1190, 462] on span "Tammy McKinley" at bounding box center [1150, 470] width 107 height 17
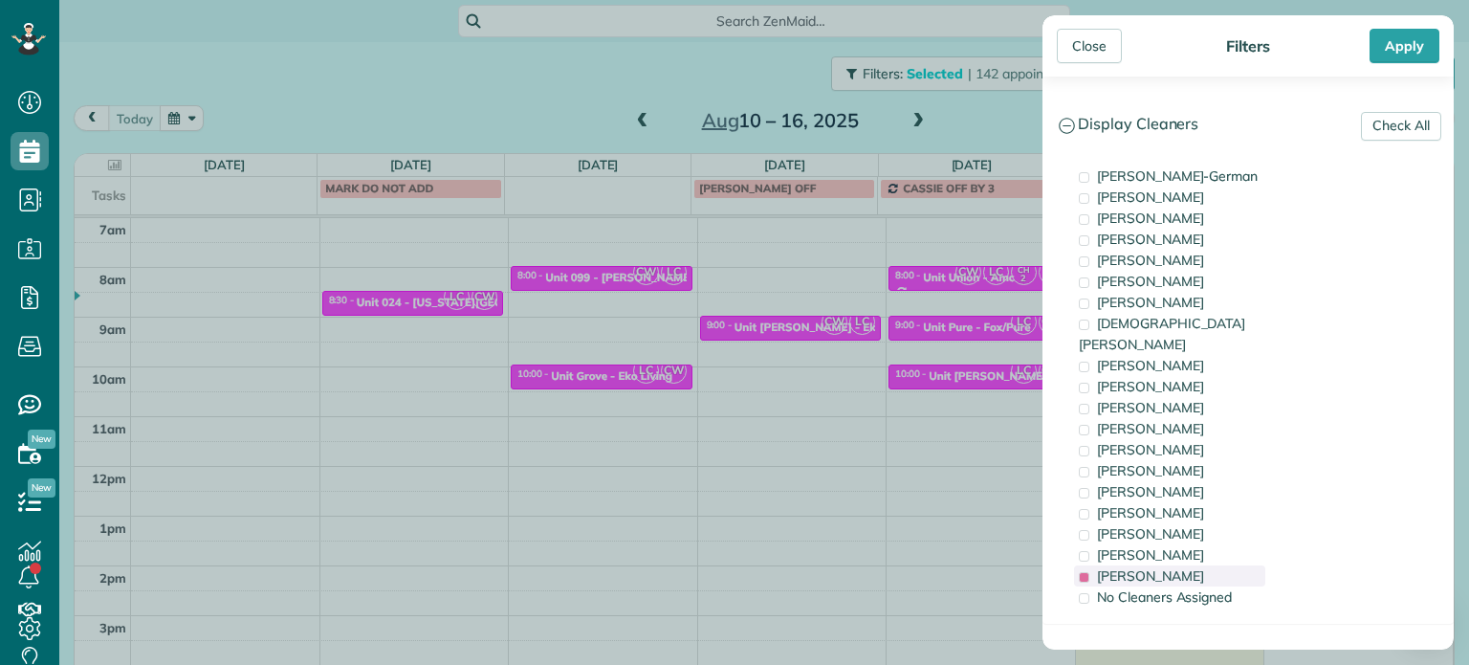
click at [1192, 565] on div "Laura Chavez" at bounding box center [1169, 575] width 191 height 21
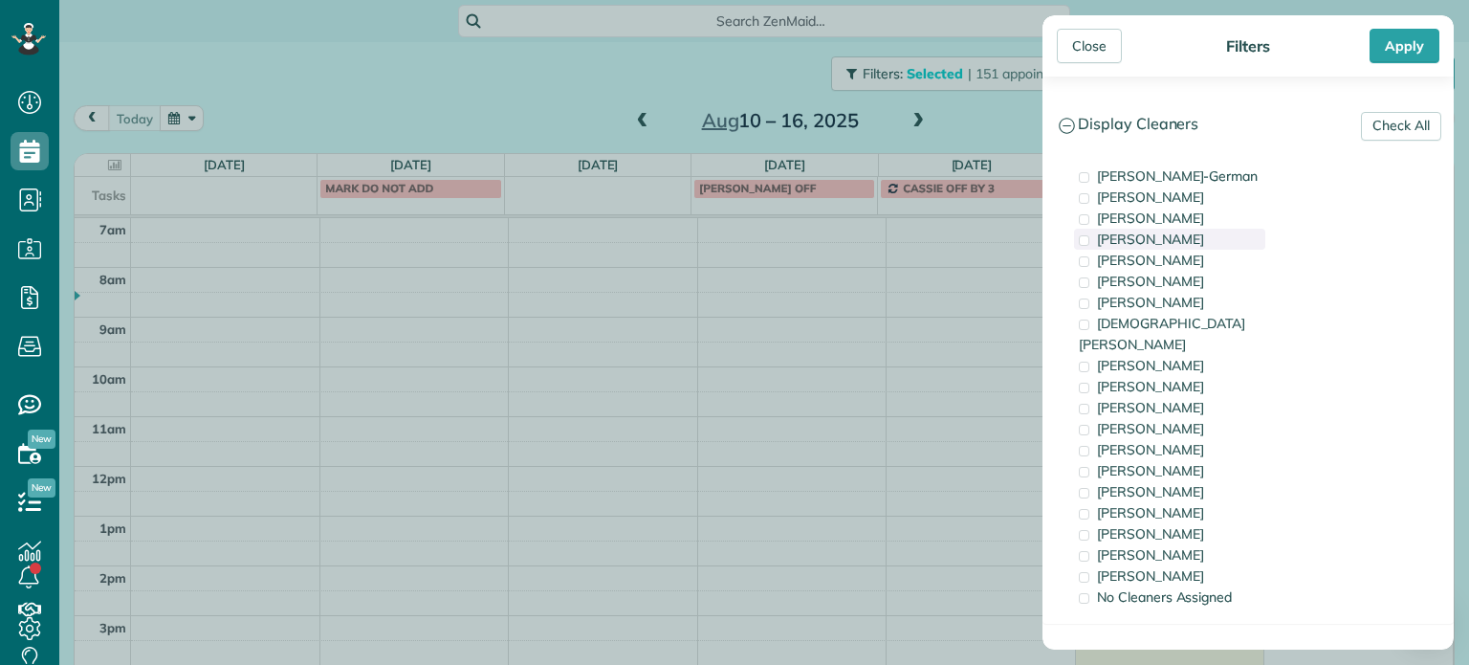
click at [1190, 244] on span "Tawnya Reynolds" at bounding box center [1150, 239] width 107 height 17
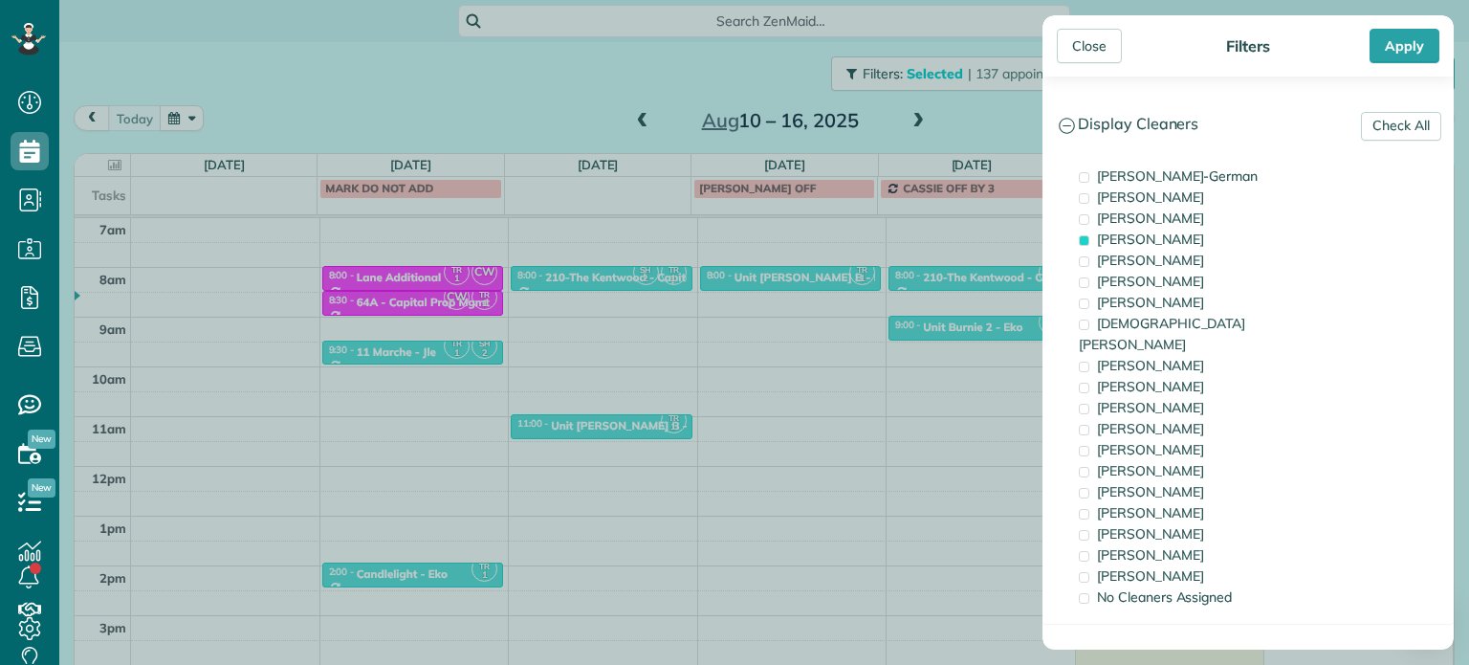
click at [958, 327] on div "Close Filters Apply Check All Display Cleaners Christina Wright-German Brie Kil…" at bounding box center [734, 332] width 1469 height 665
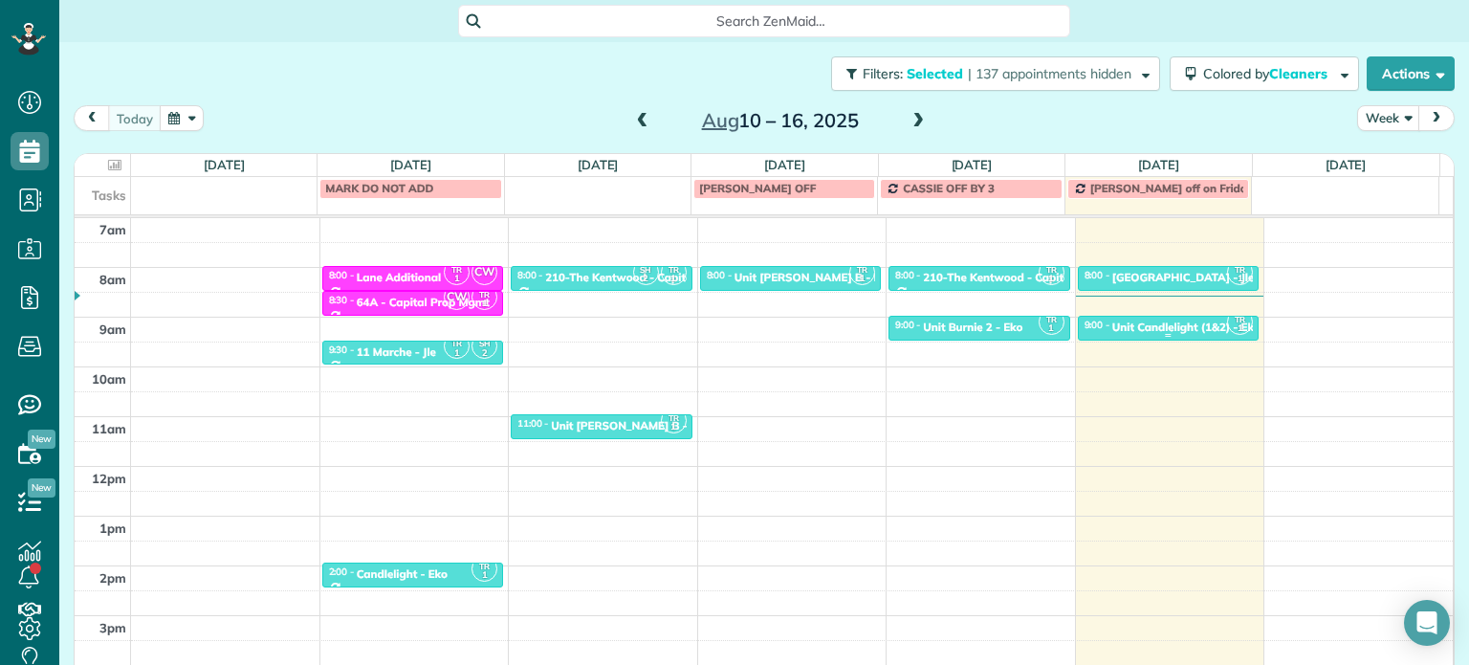
click at [1130, 325] on div "Unit Candlelight (1&2) - Eko" at bounding box center [1186, 326] width 148 height 13
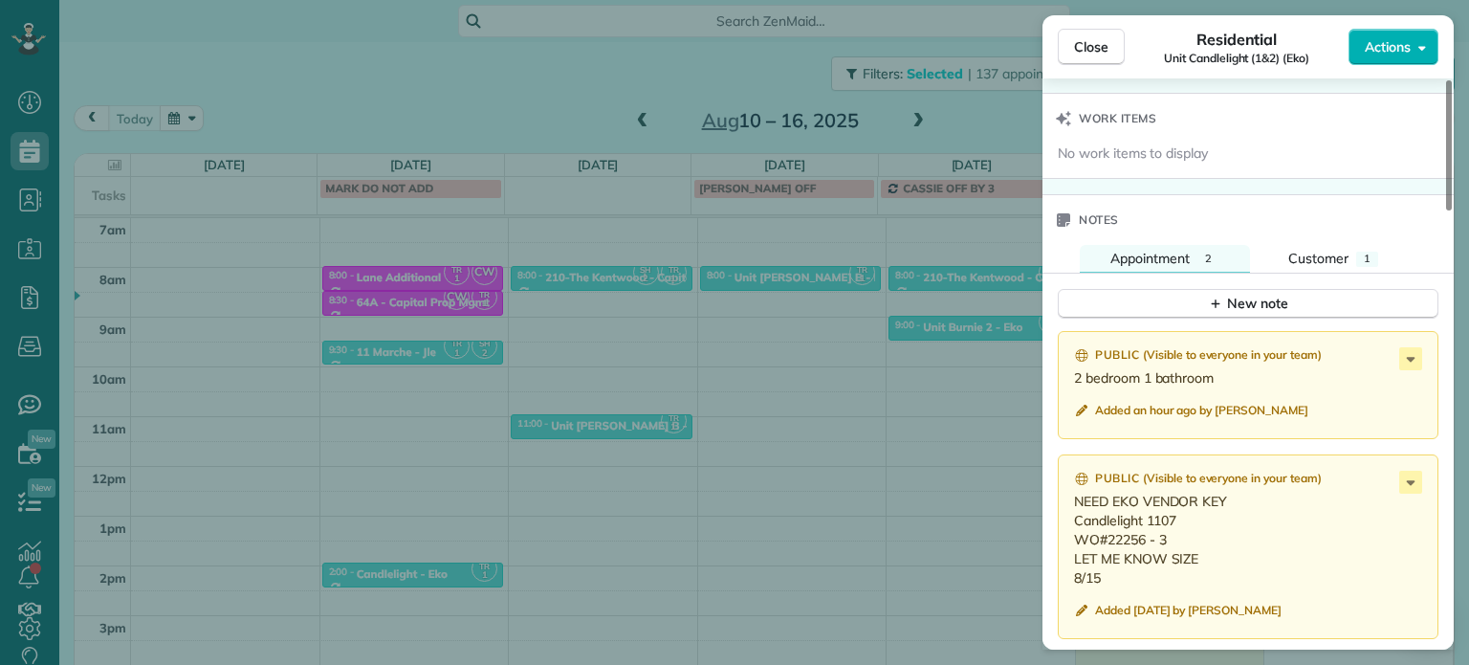
scroll to position [1536, 0]
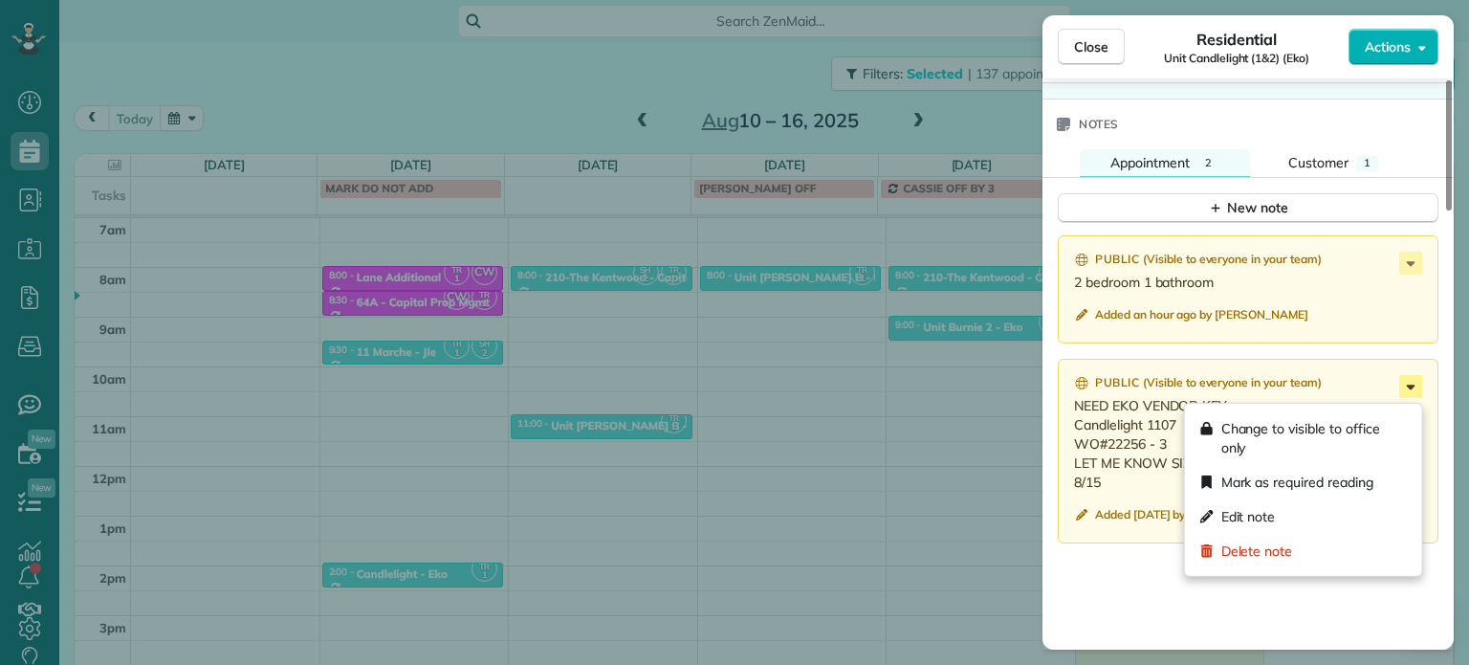
click at [1406, 396] on icon at bounding box center [1410, 386] width 23 height 23
click at [1316, 508] on div "Edit note" at bounding box center [1304, 516] width 222 height 34
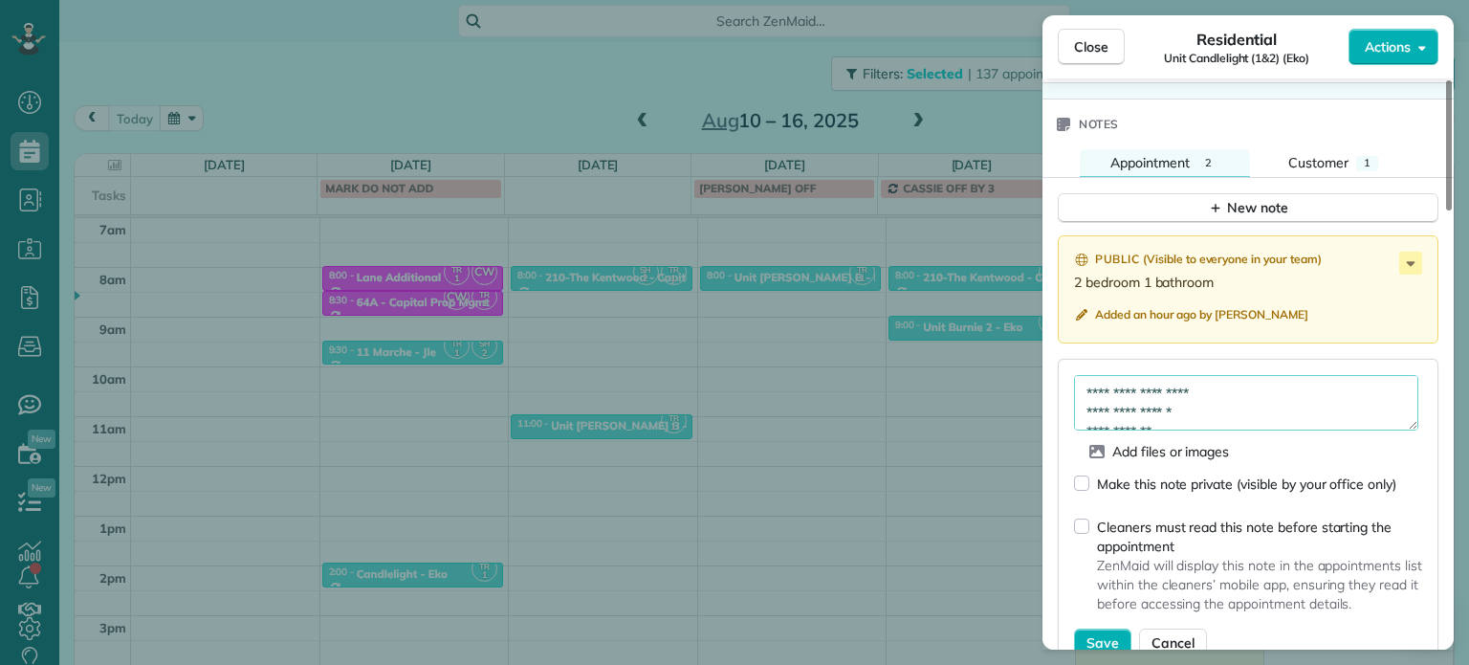
click at [1309, 398] on textarea "**********" at bounding box center [1246, 402] width 344 height 55
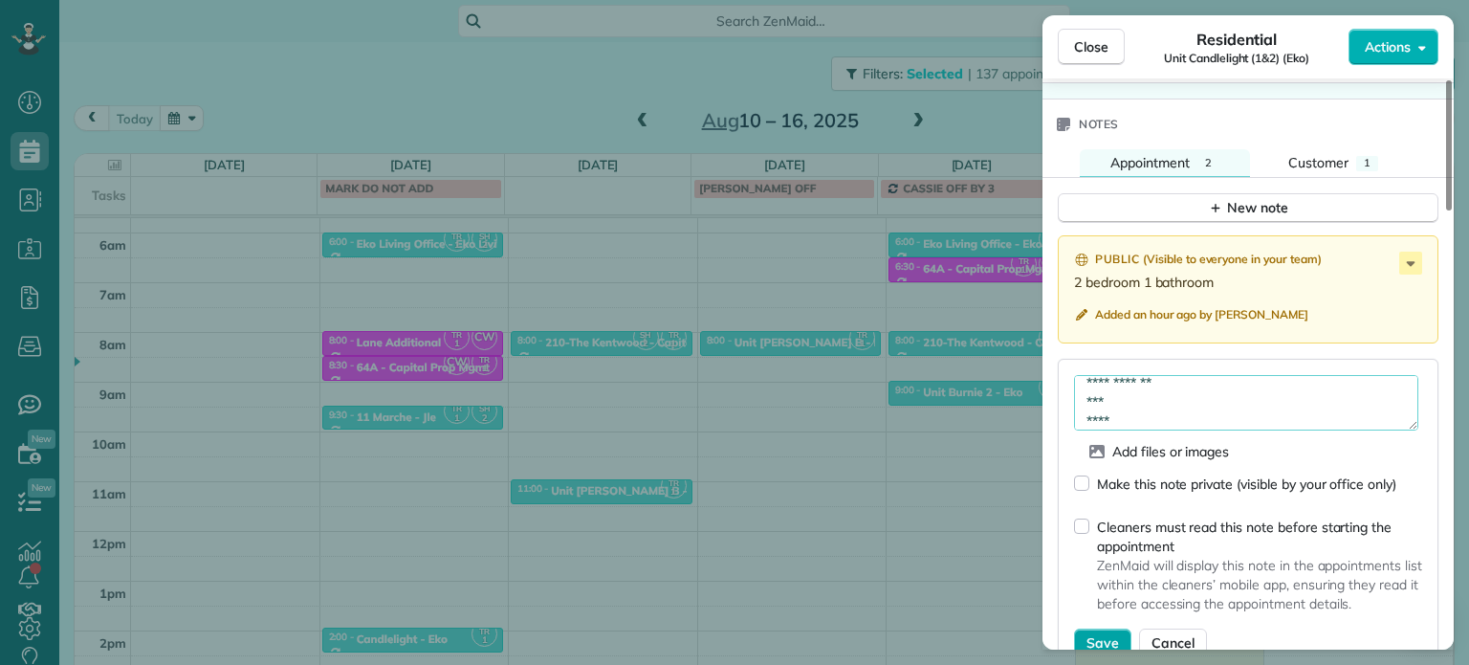
type textarea "**********"
click at [1097, 633] on button "Save" at bounding box center [1102, 642] width 57 height 29
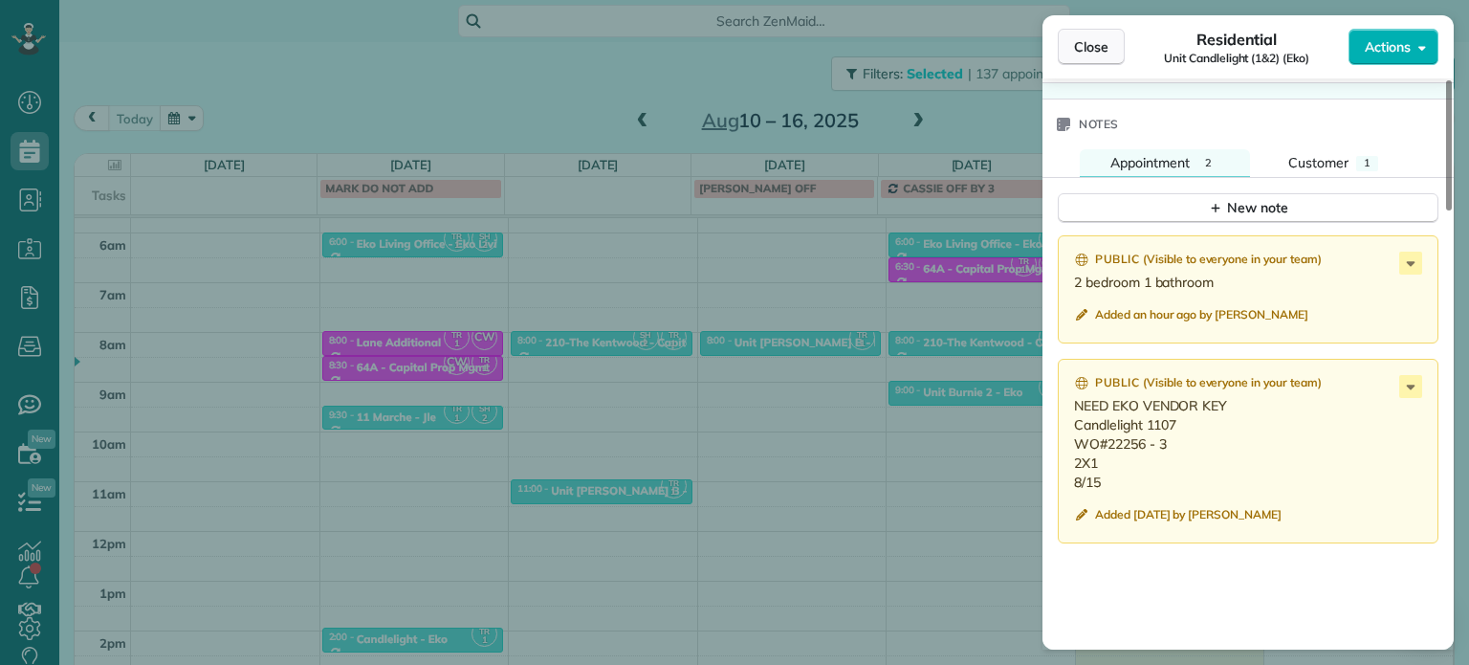
click at [1102, 45] on span "Close" at bounding box center [1091, 46] width 34 height 19
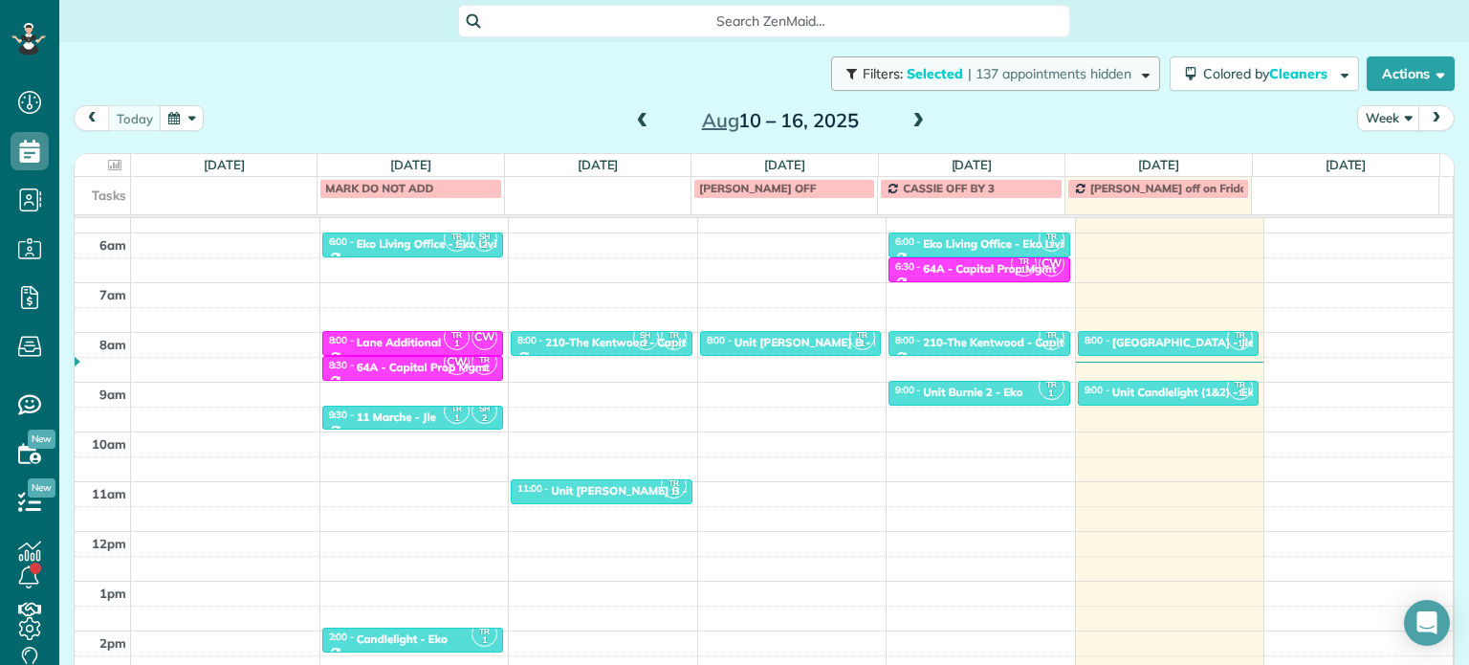
click at [1067, 76] on span "| 137 appointments hidden" at bounding box center [1050, 73] width 164 height 17
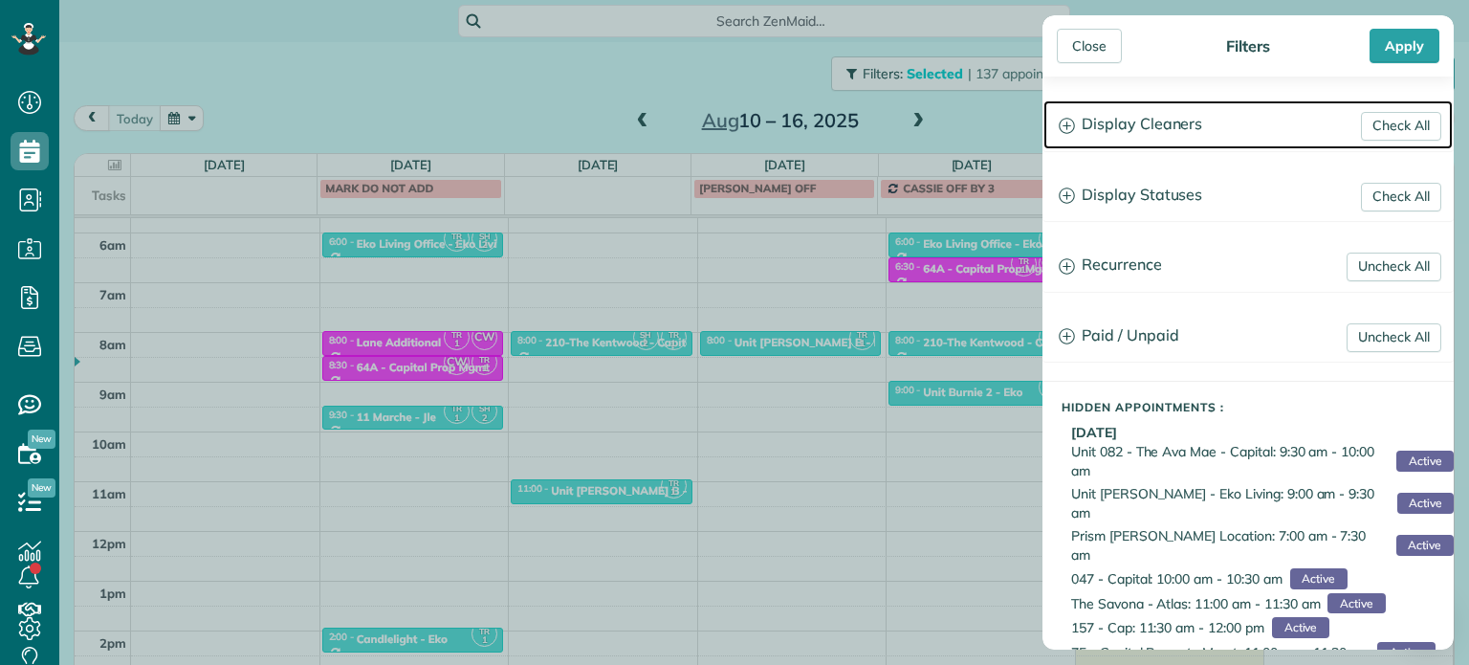
click at [1133, 110] on h3 "Display Cleaners" at bounding box center [1248, 124] width 409 height 49
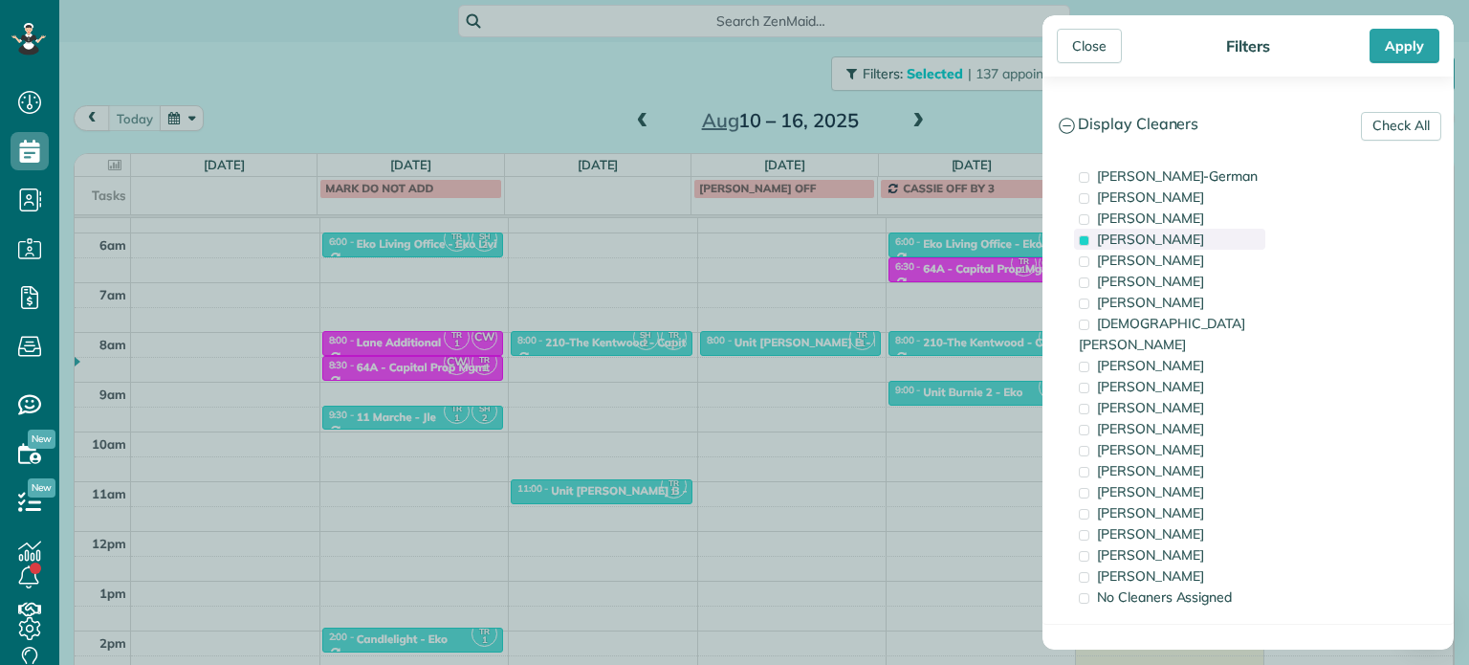
click at [1126, 239] on span "Tawnya Reynolds" at bounding box center [1150, 239] width 107 height 17
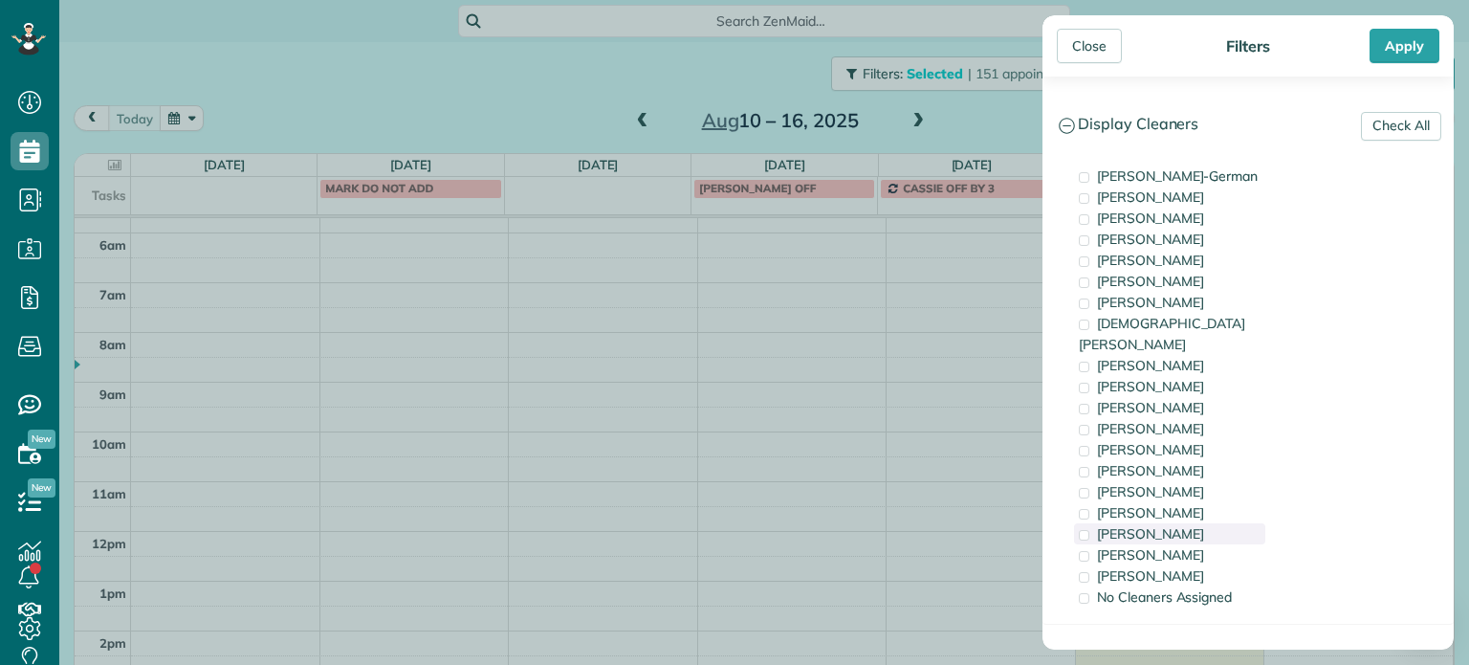
click at [1149, 525] on span "Cristina Sainz" at bounding box center [1150, 533] width 107 height 17
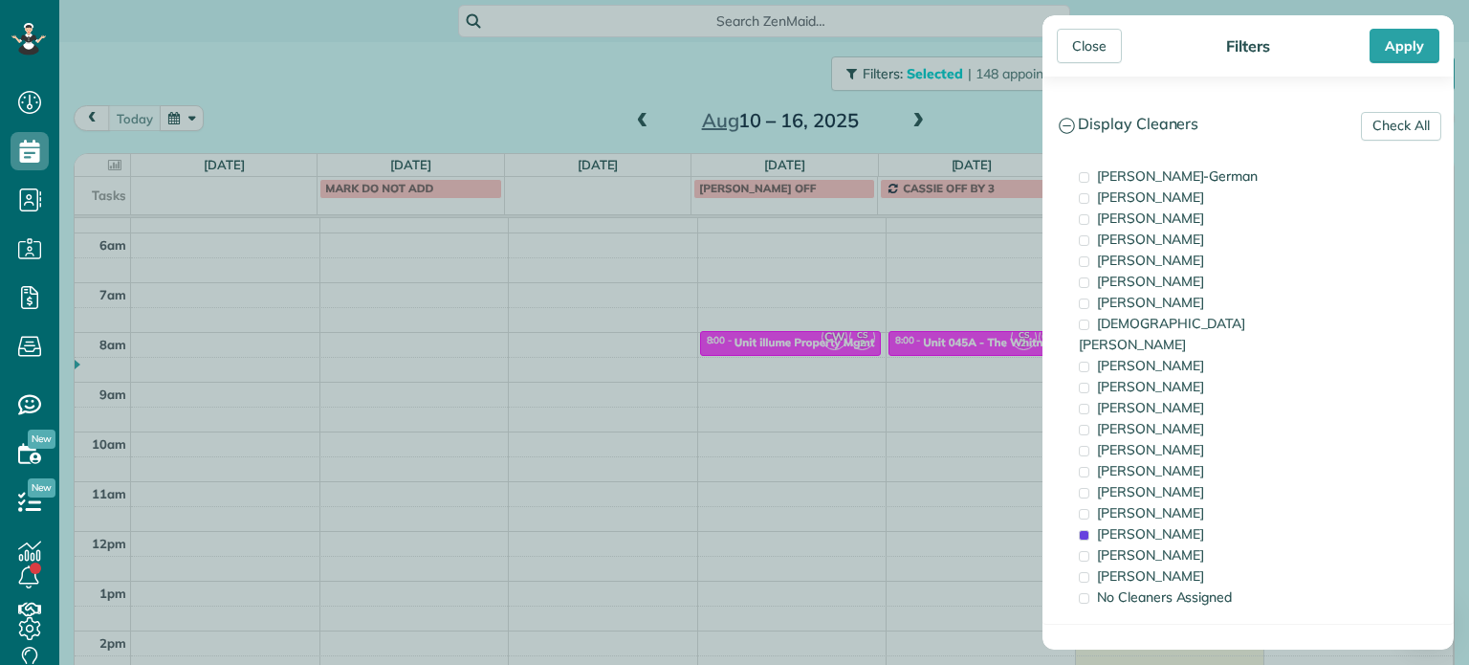
click at [935, 363] on div "Close Filters Apply Check All Display Cleaners Christina Wright-German Brie Kil…" at bounding box center [734, 332] width 1469 height 665
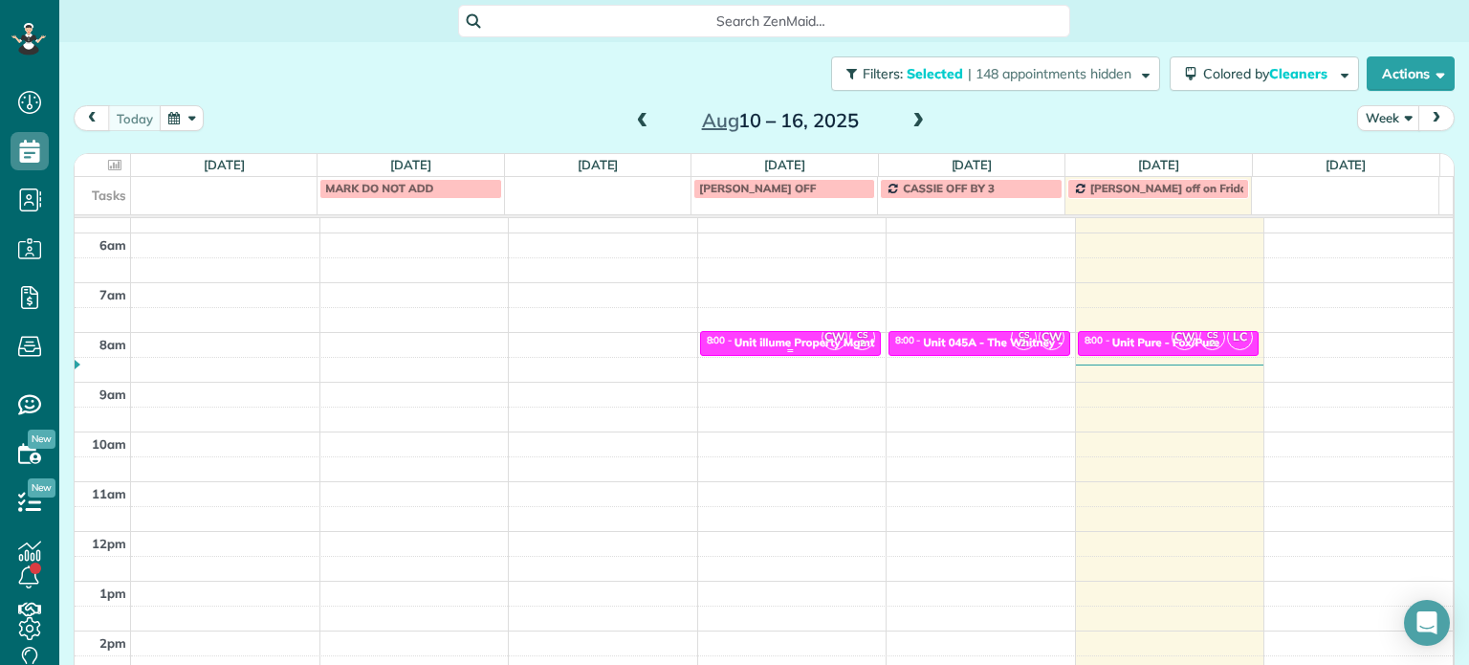
click at [802, 338] on div "Unit illume Property Mgmt" at bounding box center [805, 342] width 141 height 13
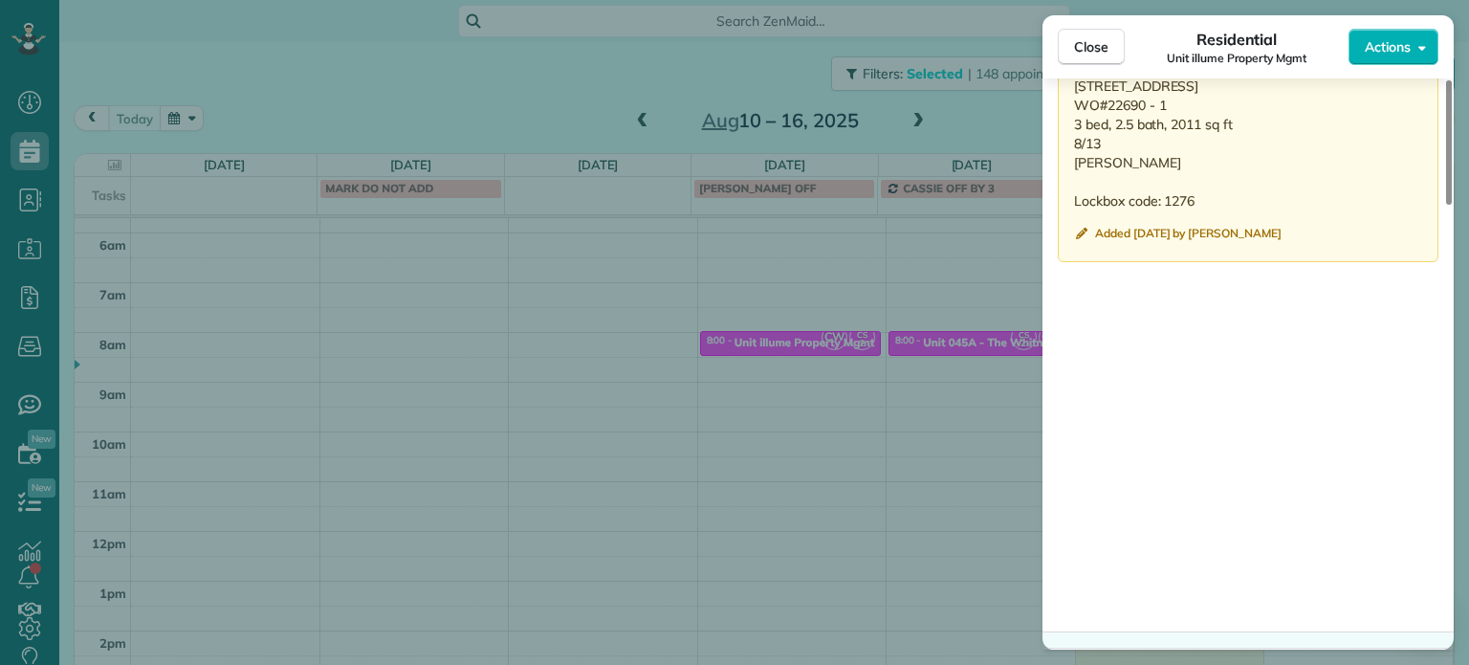
scroll to position [1831, 0]
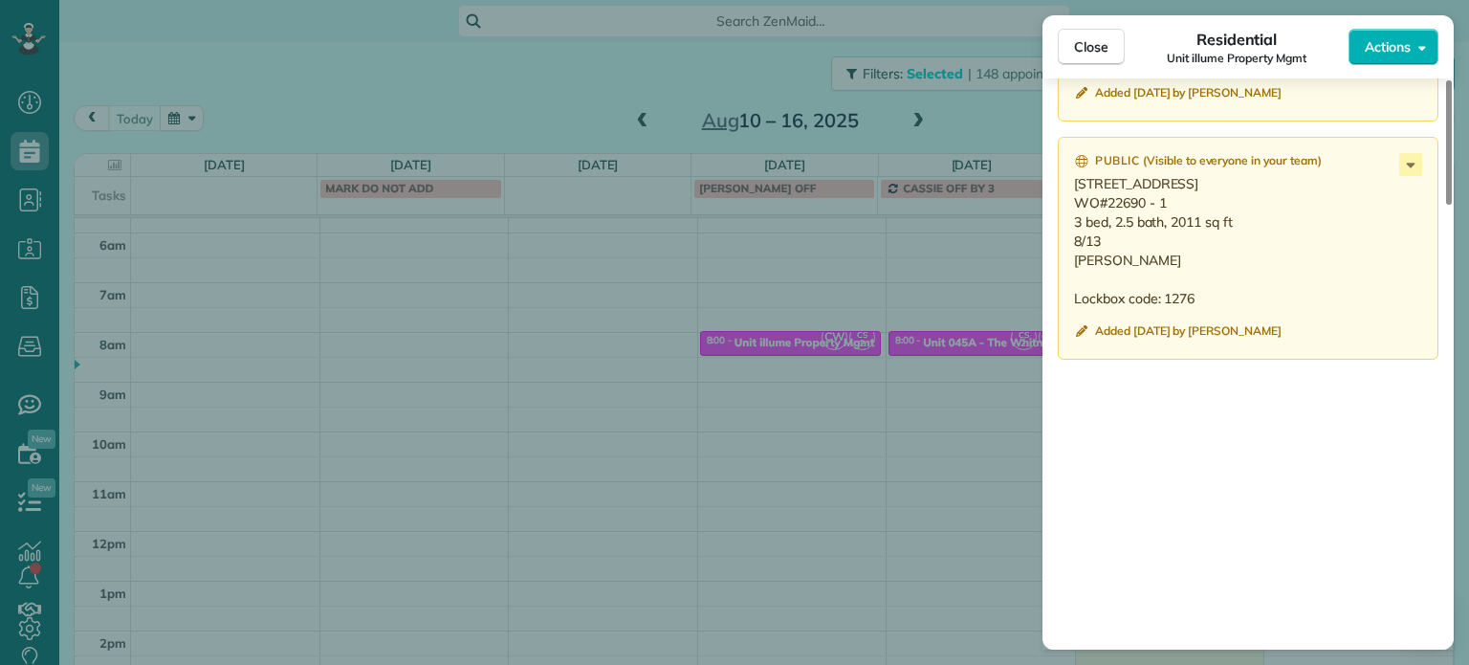
drag, startPoint x: 1136, startPoint y: 190, endPoint x: 1076, endPoint y: 195, distance: 60.5
click at [1076, 195] on p "264 D Ave, Lake Oswego OR 97034 WO#22690 - 1 3 bed, 2.5 bath, 2011 sq ft 8/13 M…" at bounding box center [1250, 241] width 352 height 134
click at [1180, 252] on p "264 D Ave, Lake Oswego OR 97034 WO#22690 - 1 3 bed, 2.5 bath, 2011 sq ft 8/13 M…" at bounding box center [1250, 241] width 352 height 134
drag, startPoint x: 1164, startPoint y: 209, endPoint x: 1110, endPoint y: 214, distance: 54.7
click at [1110, 214] on p "264 D Ave, Lake Oswego OR 97034 WO#22690 - 1 3 bed, 2.5 bath, 2011 sq ft 8/13 M…" at bounding box center [1250, 241] width 352 height 134
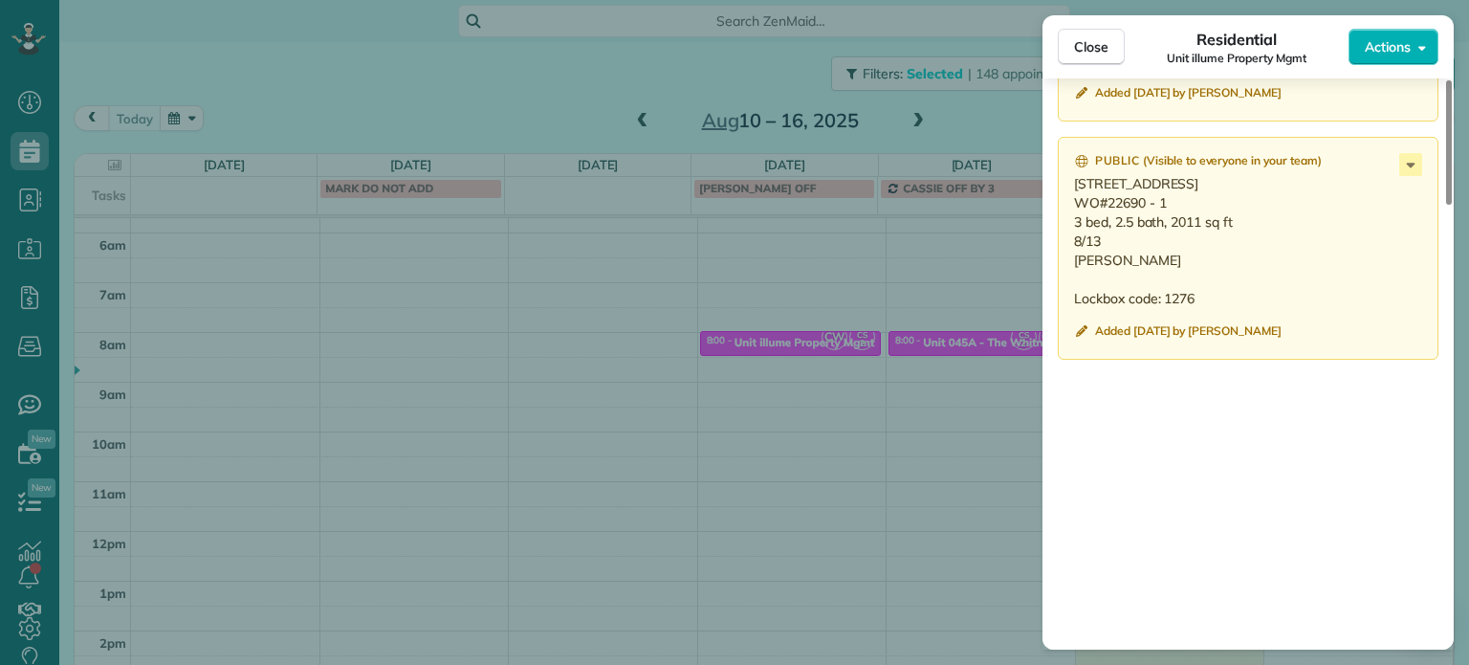
click at [823, 272] on div "Close Residential Unit illume Property Mgmt Actions Status Active Unit illume P…" at bounding box center [734, 332] width 1469 height 665
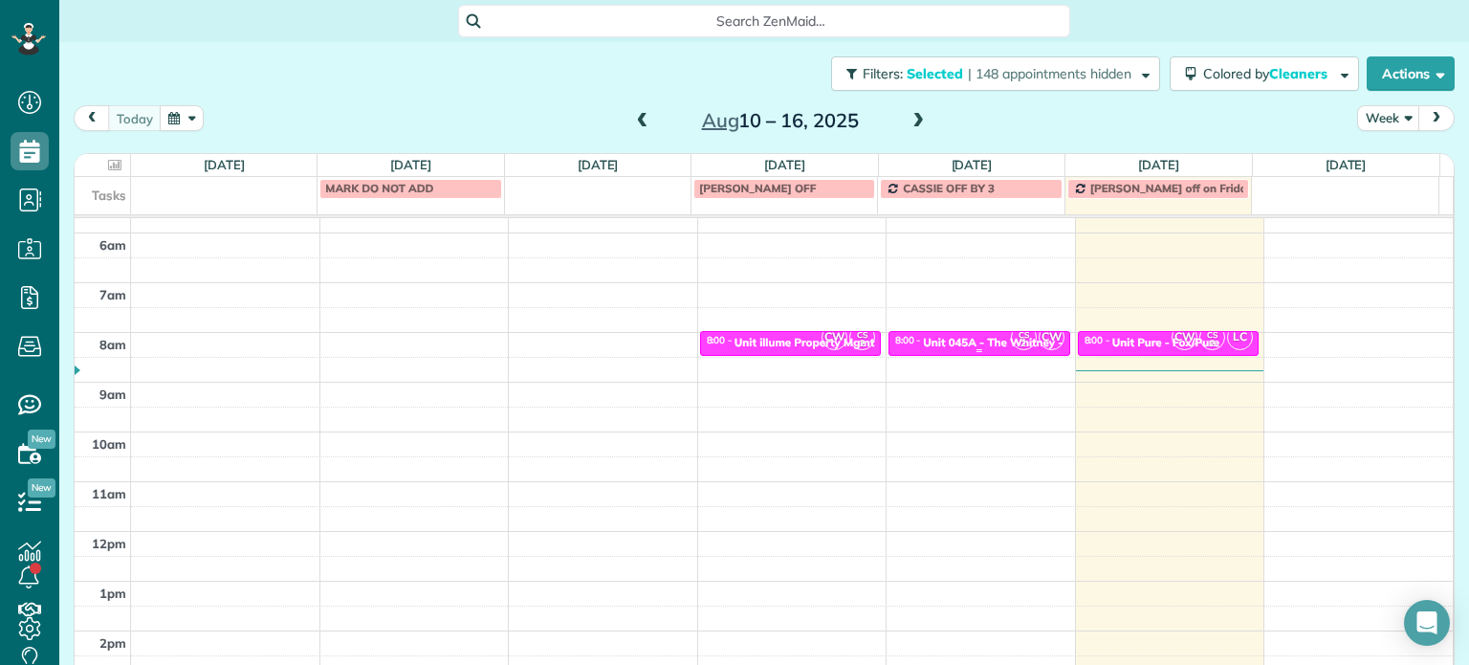
click at [958, 340] on div "Unit 045A - The Whitney - Capital" at bounding box center [1013, 342] width 181 height 13
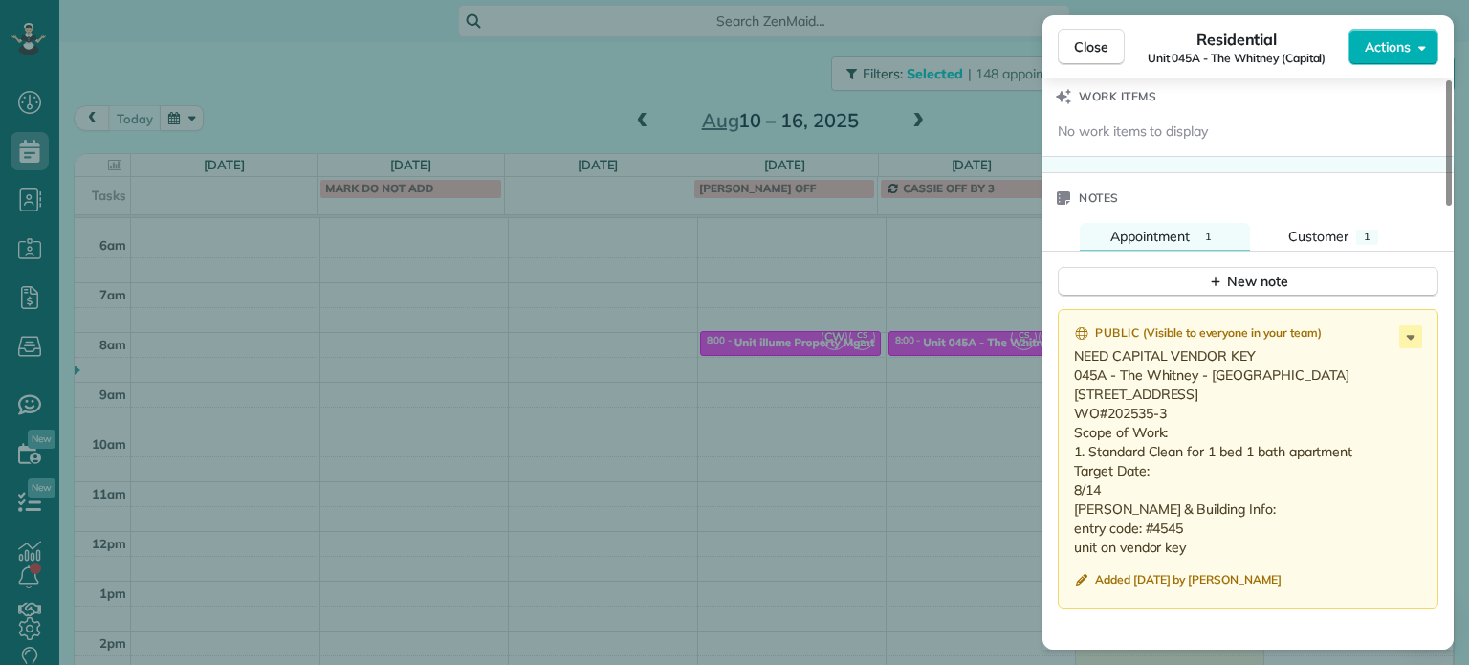
scroll to position [1542, 0]
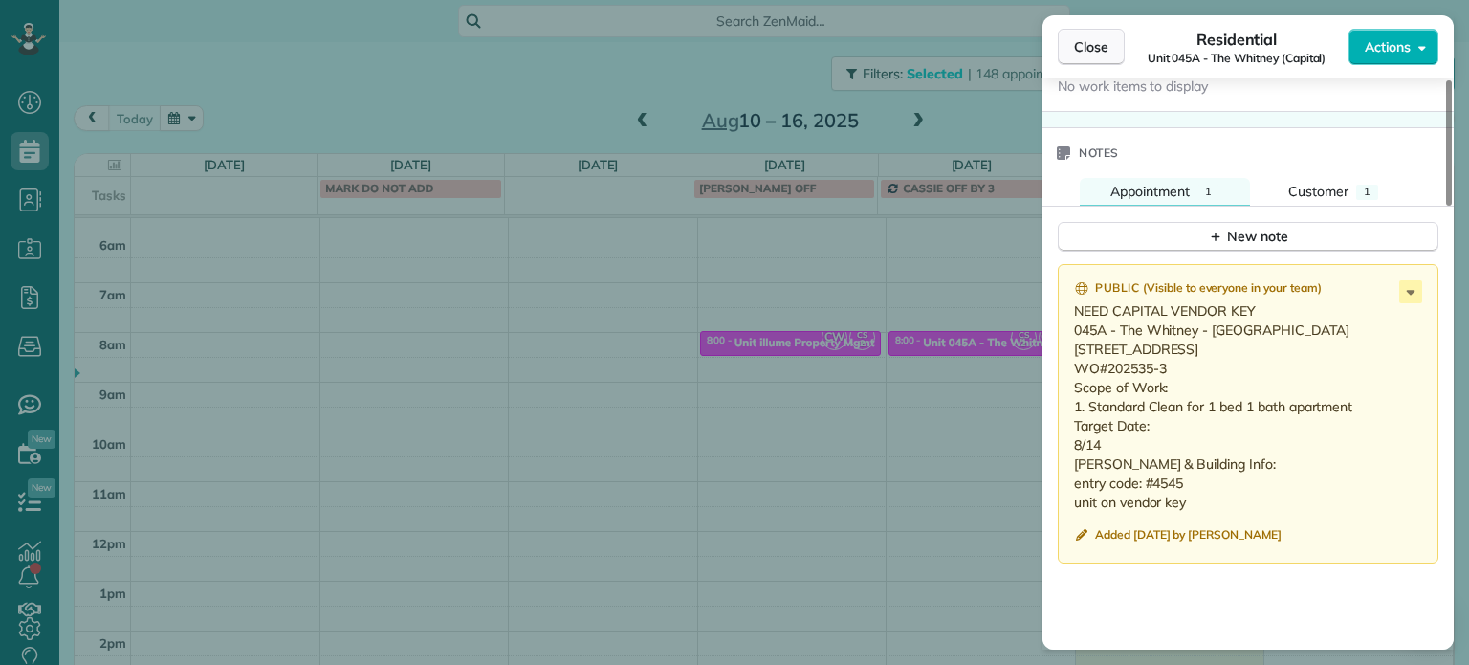
click at [1110, 51] on button "Close" at bounding box center [1091, 47] width 67 height 36
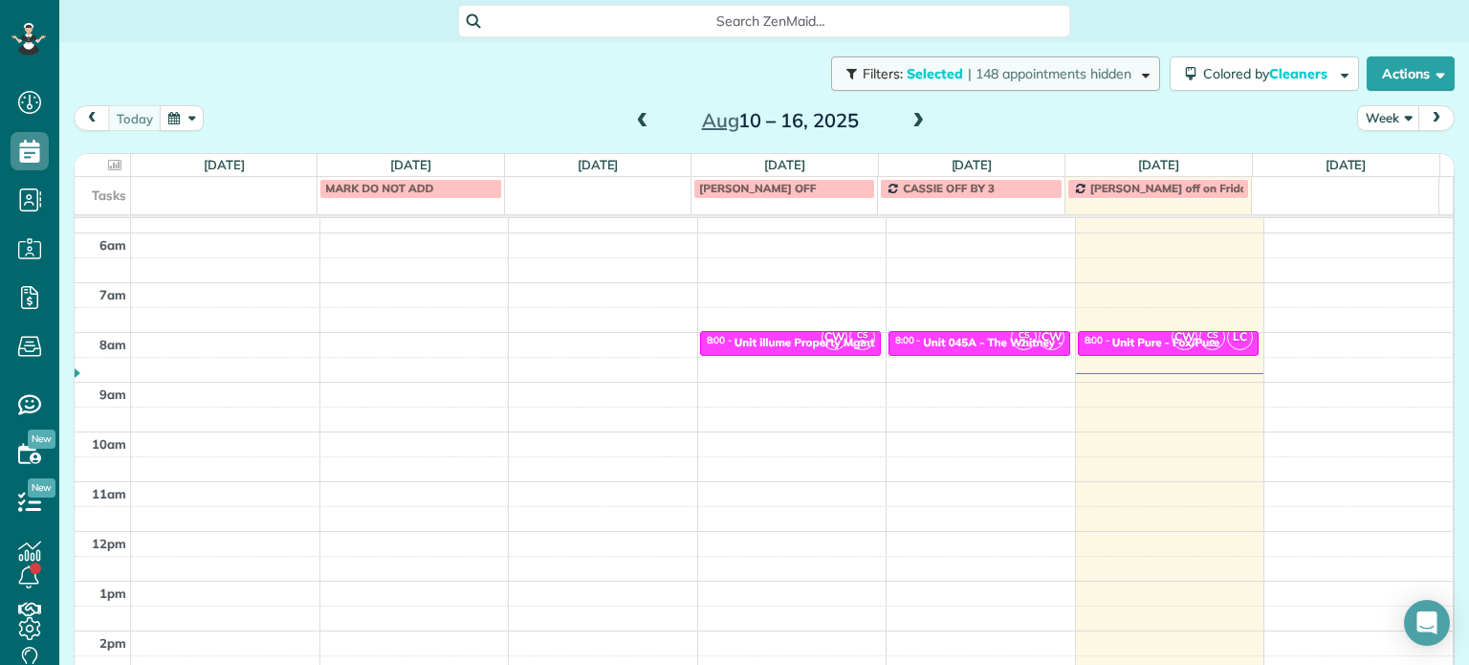
click at [1083, 72] on span "| 148 appointments hidden" at bounding box center [1050, 73] width 164 height 17
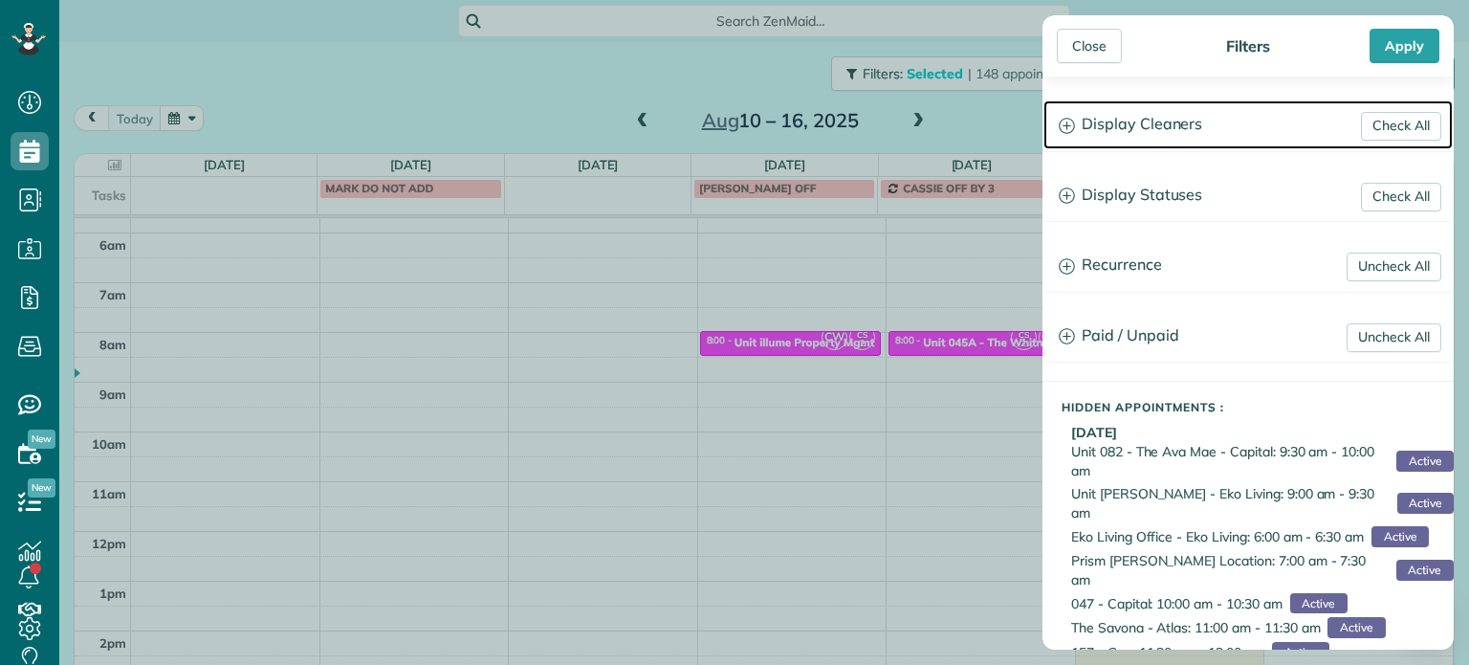
click at [1170, 116] on h3 "Display Cleaners" at bounding box center [1248, 124] width 409 height 49
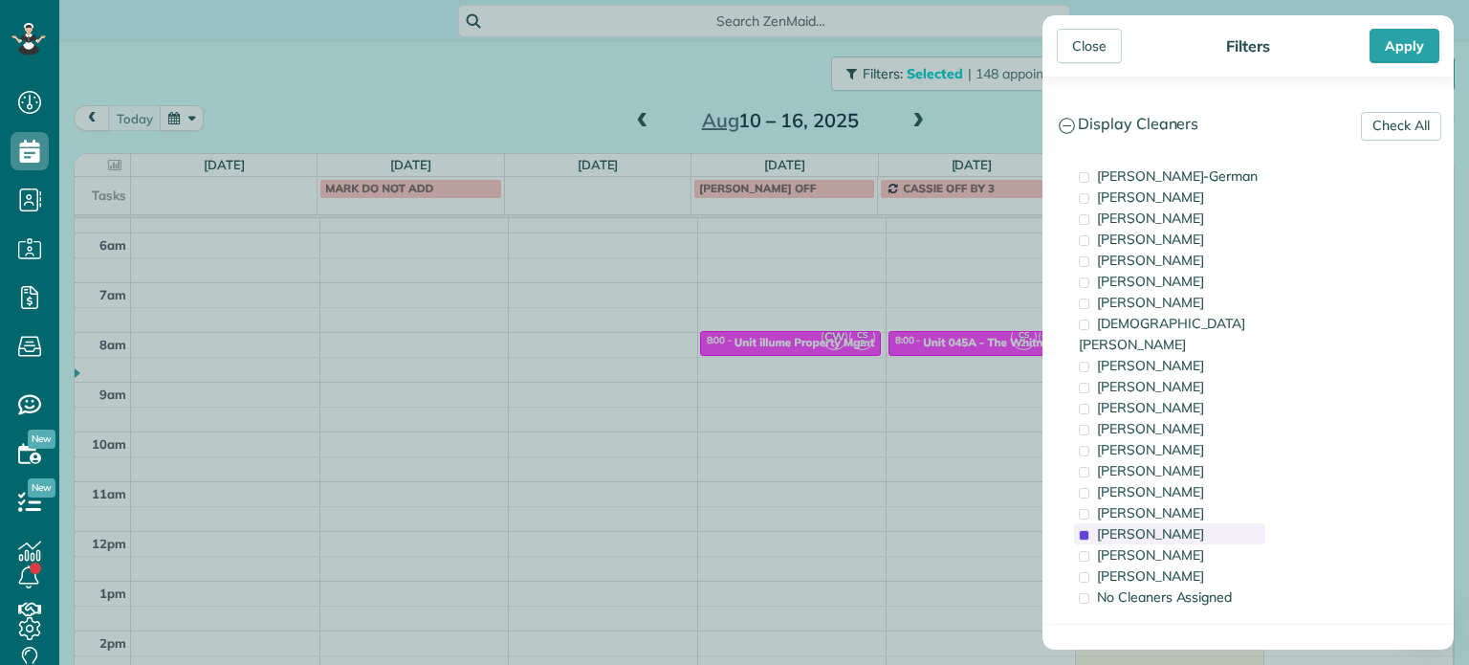
click at [1157, 525] on span "Cristina Sainz" at bounding box center [1150, 533] width 107 height 17
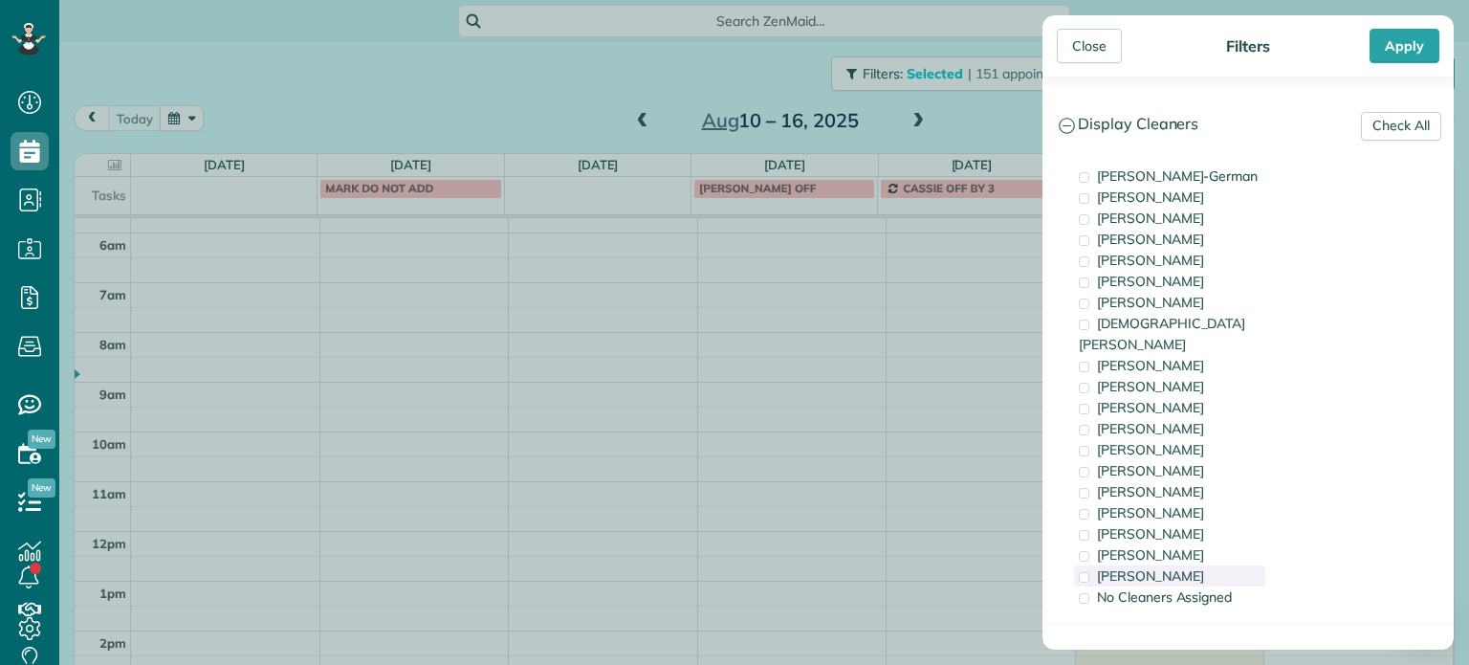
click at [1167, 567] on span "Laura Chavez" at bounding box center [1150, 575] width 107 height 17
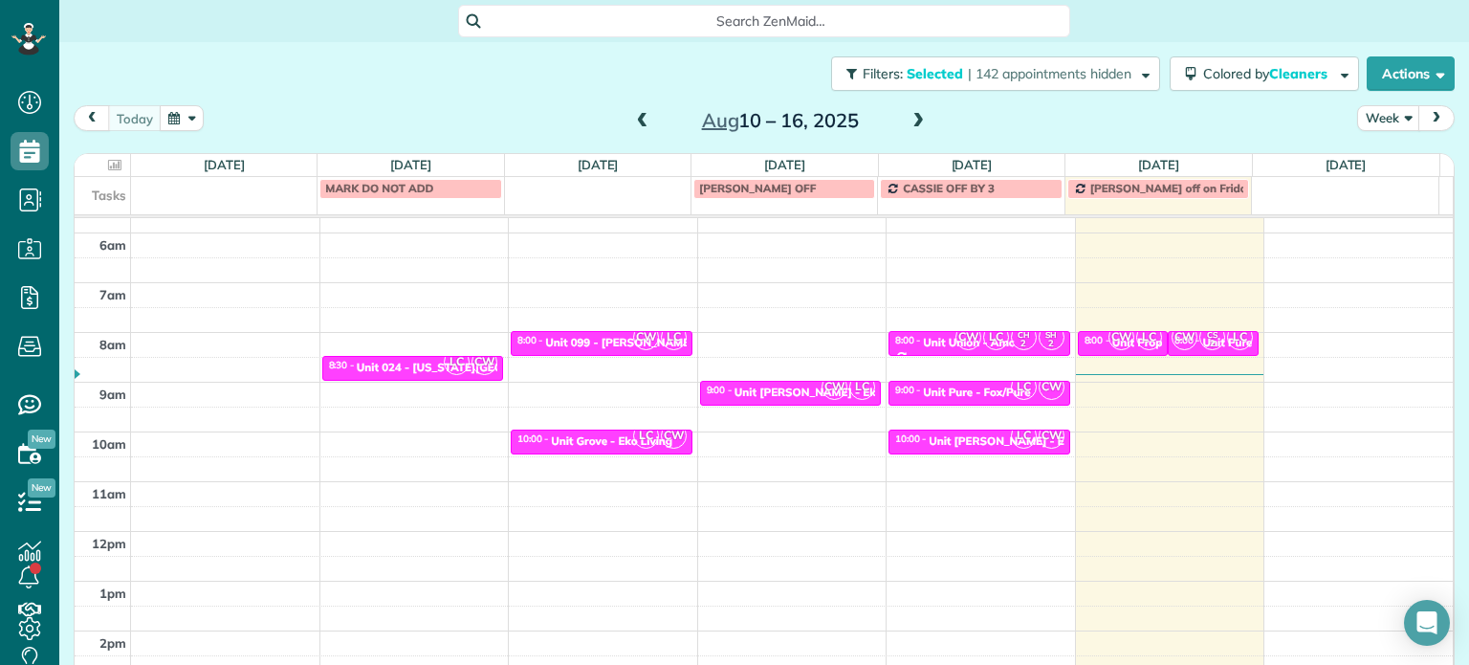
click at [884, 348] on div "Close Filters Apply Check All Display Cleaners Christina Wright-German Brie Kil…" at bounding box center [734, 332] width 1469 height 665
click at [934, 388] on div "Unit Pure - Fox/Pure" at bounding box center [976, 391] width 107 height 13
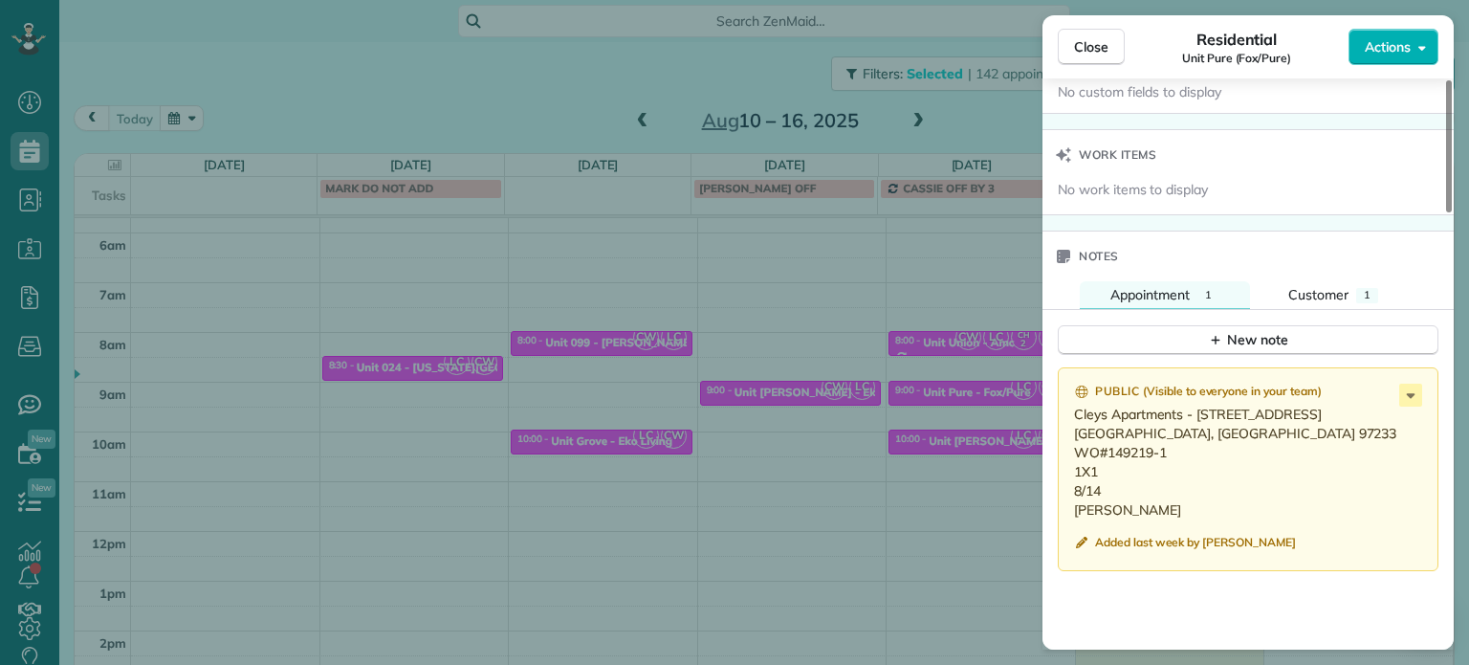
scroll to position [1534, 0]
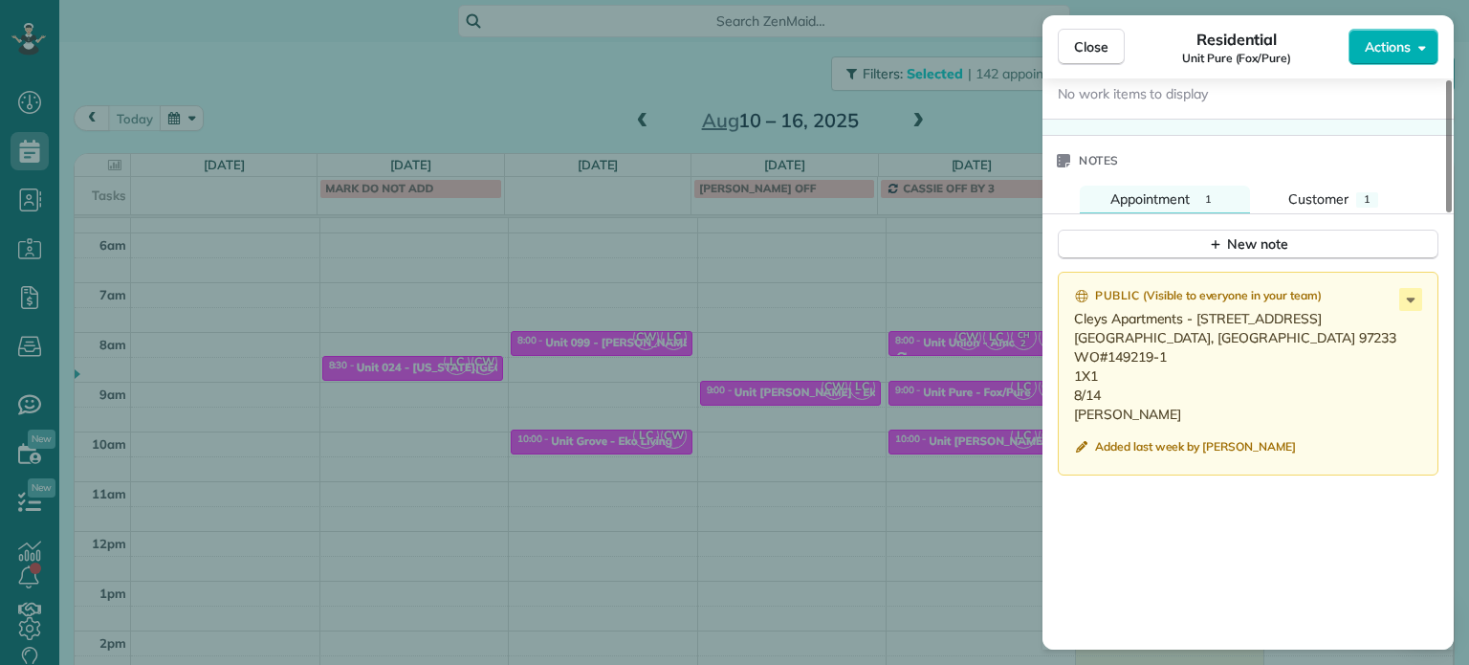
drag, startPoint x: 1190, startPoint y: 343, endPoint x: 1075, endPoint y: 348, distance: 114.9
click at [1075, 348] on p "Cleys Apartments - 1311 1311 SE 130th Ave. Portland, OR 97233 WO#149219-1 1X1 8…" at bounding box center [1250, 366] width 352 height 115
click at [774, 320] on div "Close Residential Unit Pure (Fox/Pure) Actions Status Active Unit Pure (Fox/Pur…" at bounding box center [734, 332] width 1469 height 665
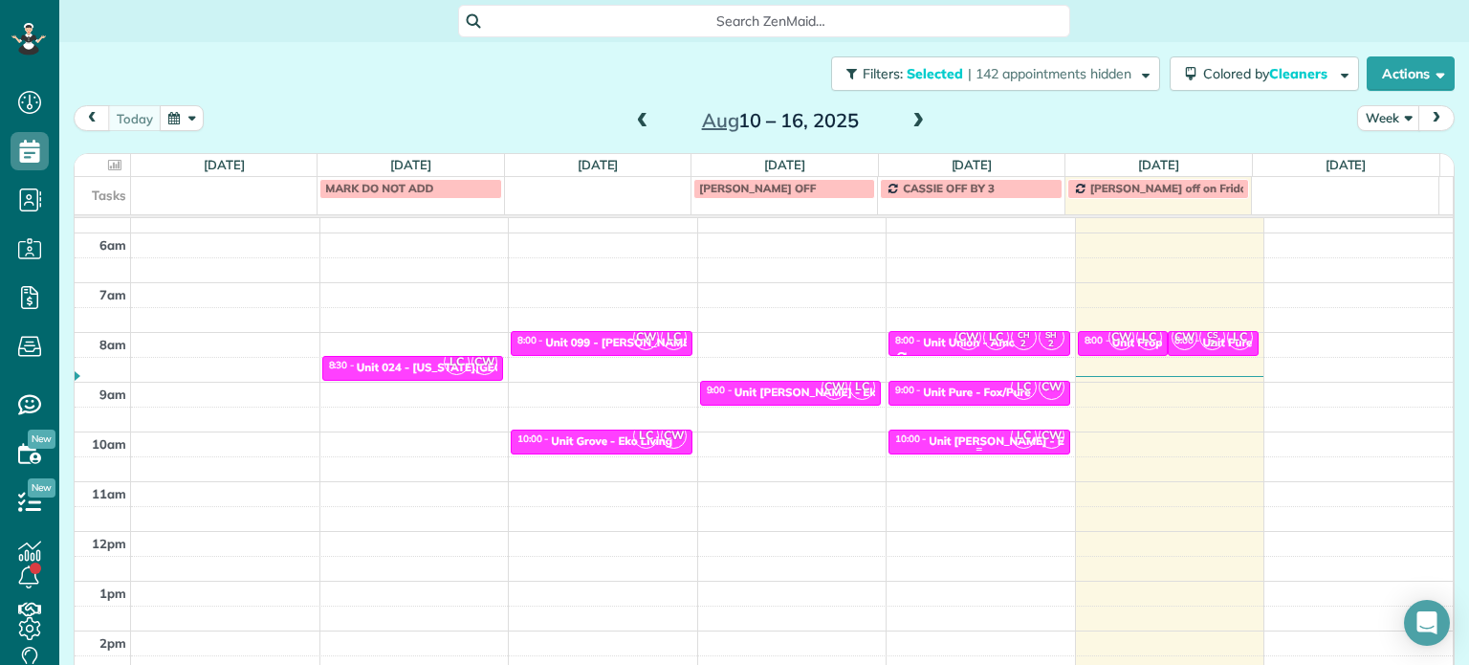
click at [929, 438] on div "Unit Powell - Eko Living" at bounding box center [1020, 440] width 183 height 13
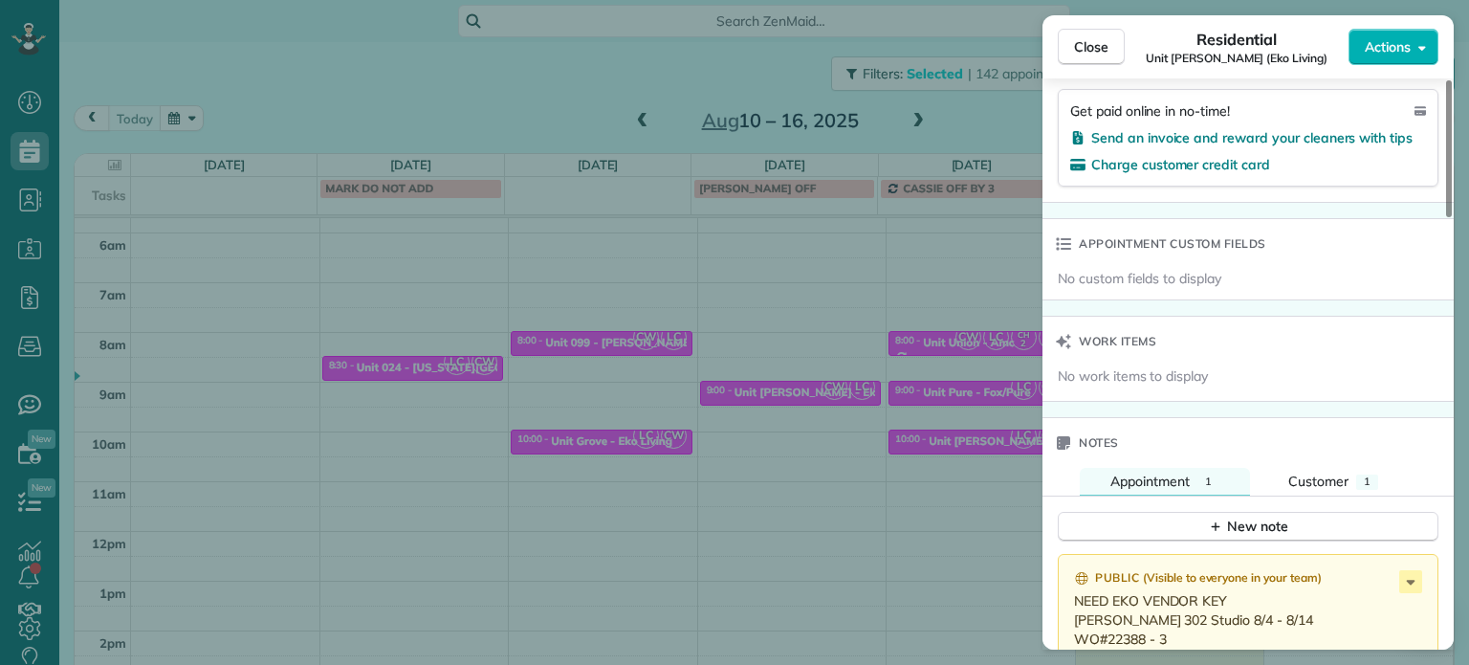
scroll to position [1349, 0]
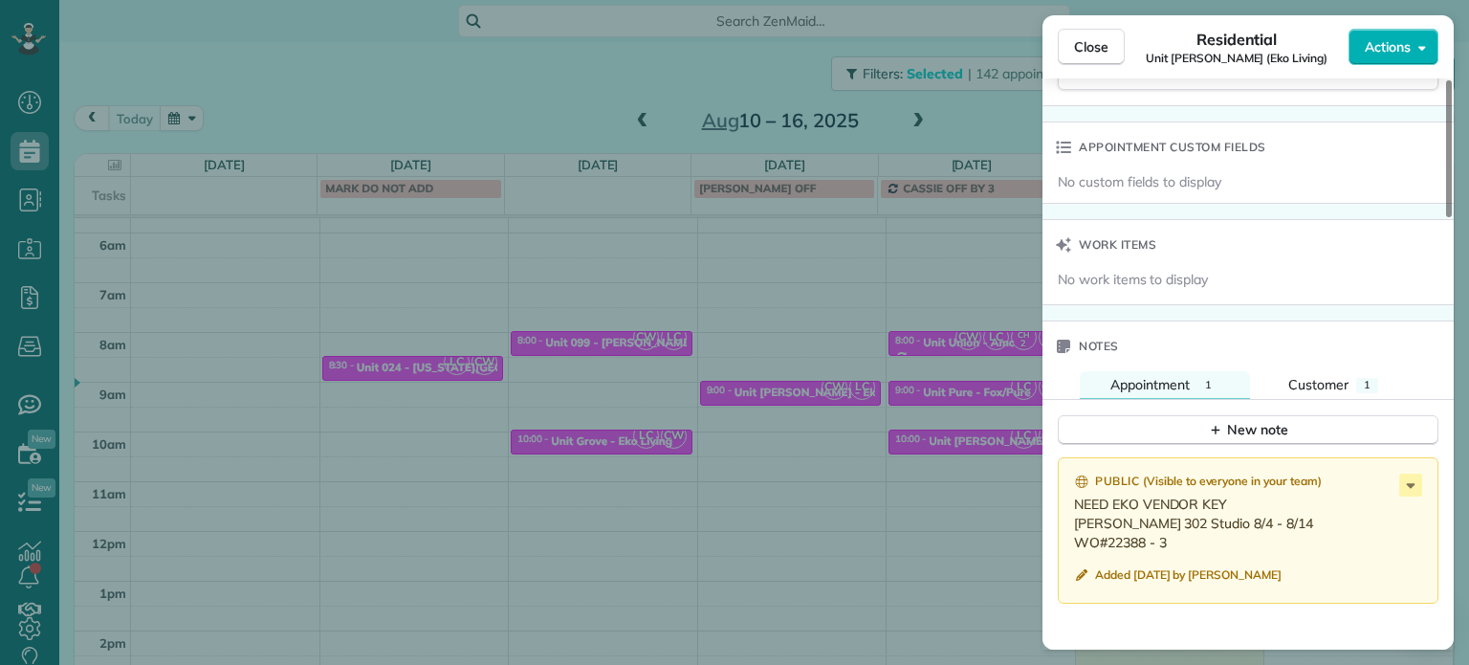
click at [929, 284] on div "Close Residential Unit Powell (Eko Living) Actions Status Active Unit Powell (E…" at bounding box center [734, 332] width 1469 height 665
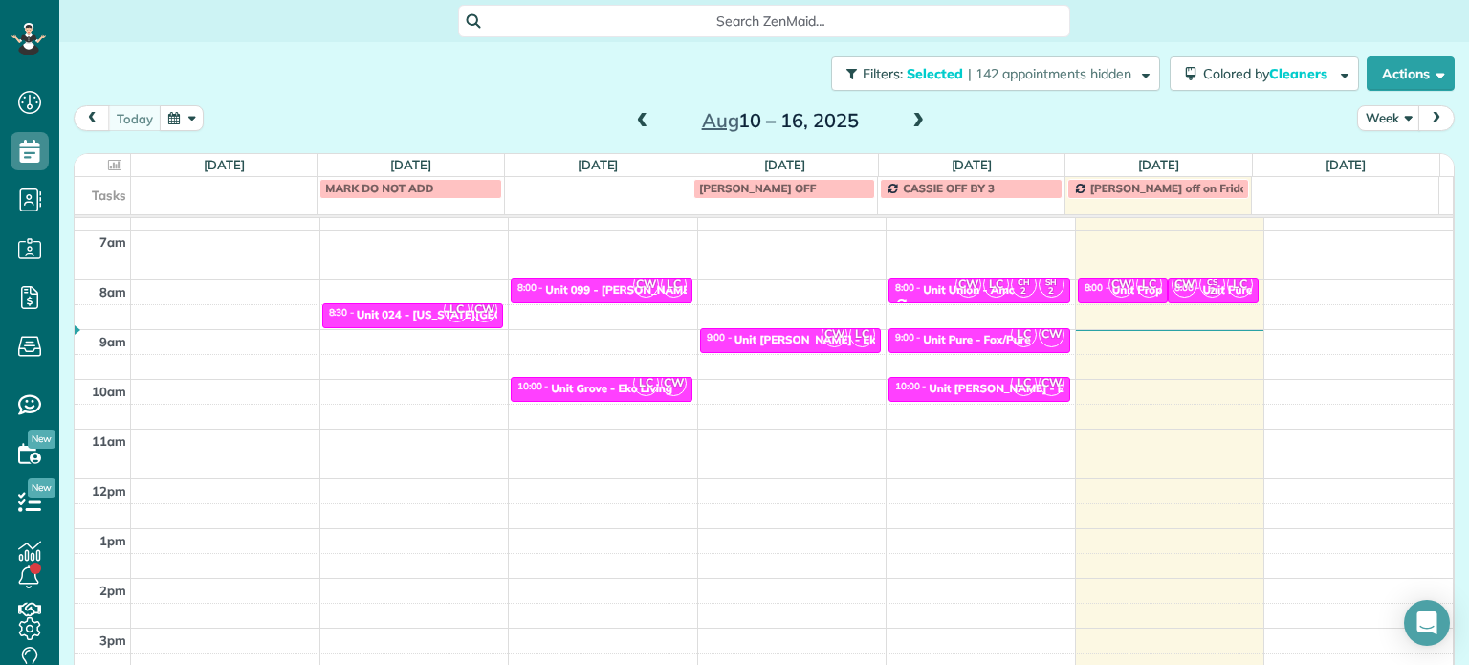
scroll to position [180, 0]
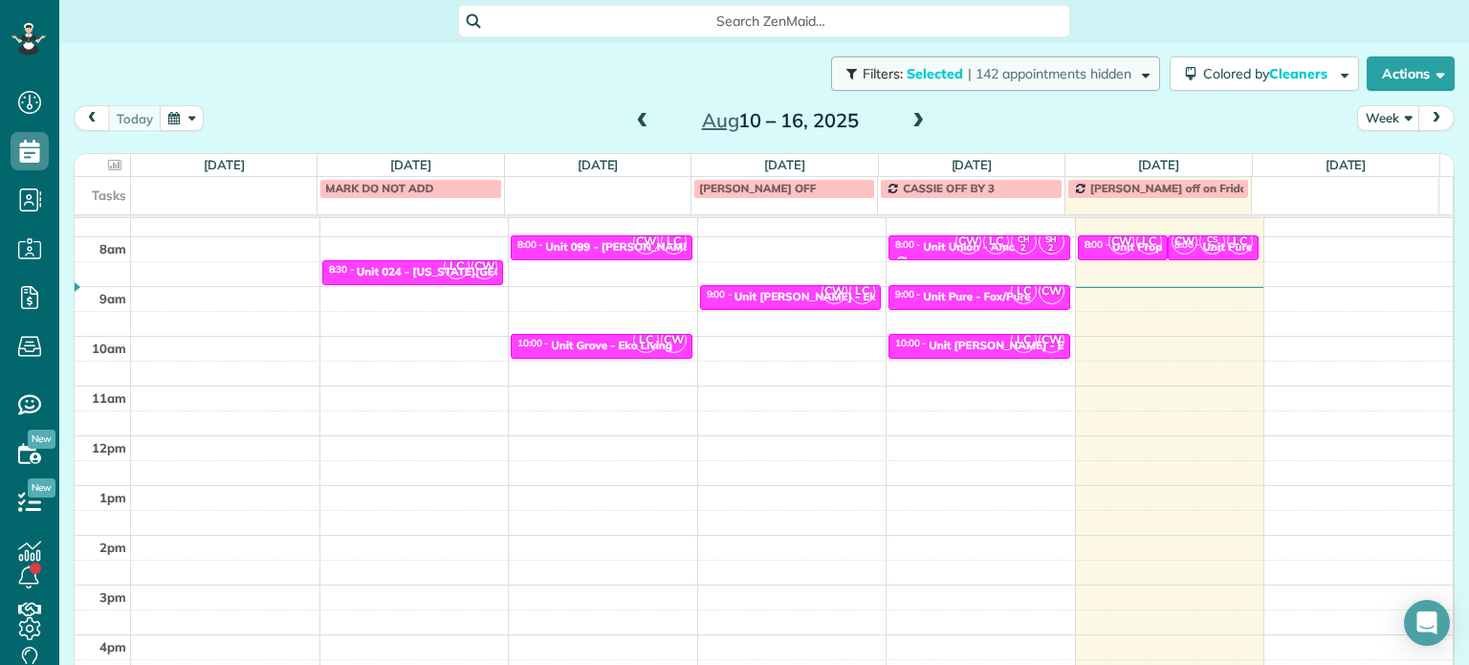
click at [1071, 82] on button "Filters: Selected | 142 appointments hidden" at bounding box center [995, 73] width 329 height 34
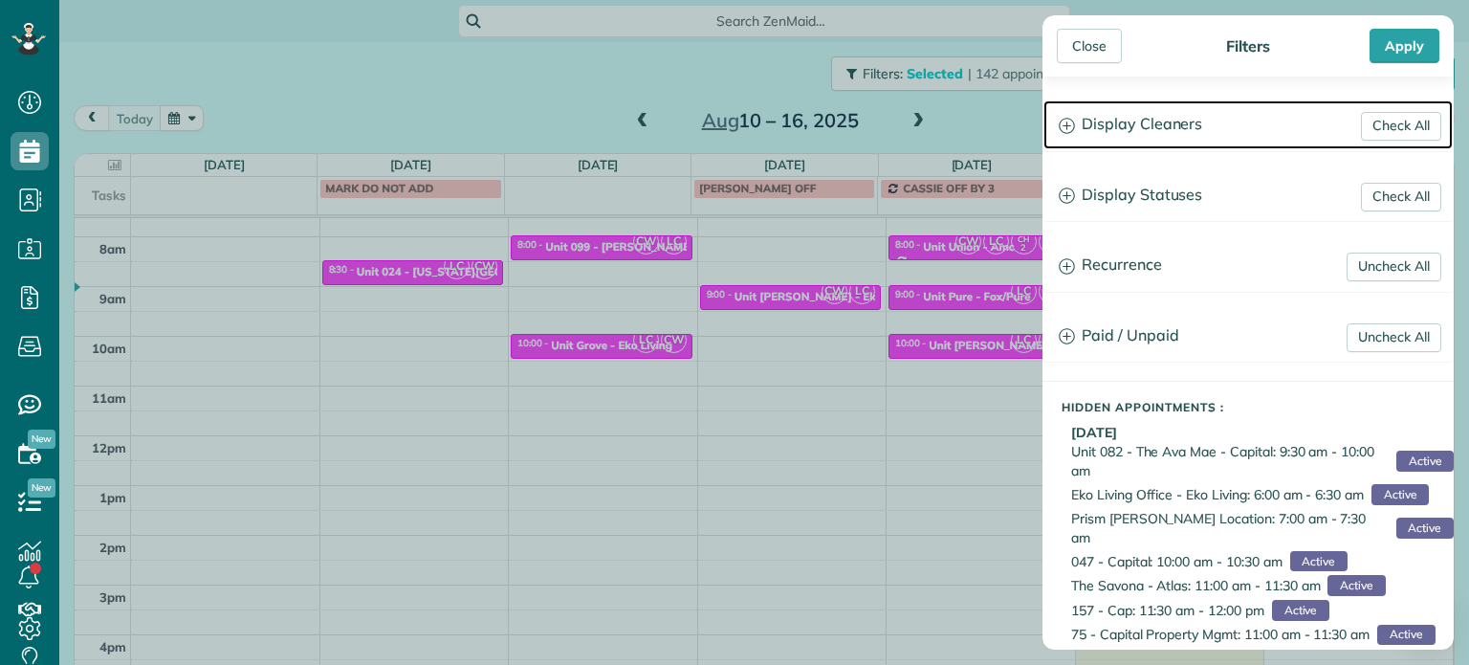
click at [1186, 132] on h3 "Display Cleaners" at bounding box center [1248, 124] width 409 height 49
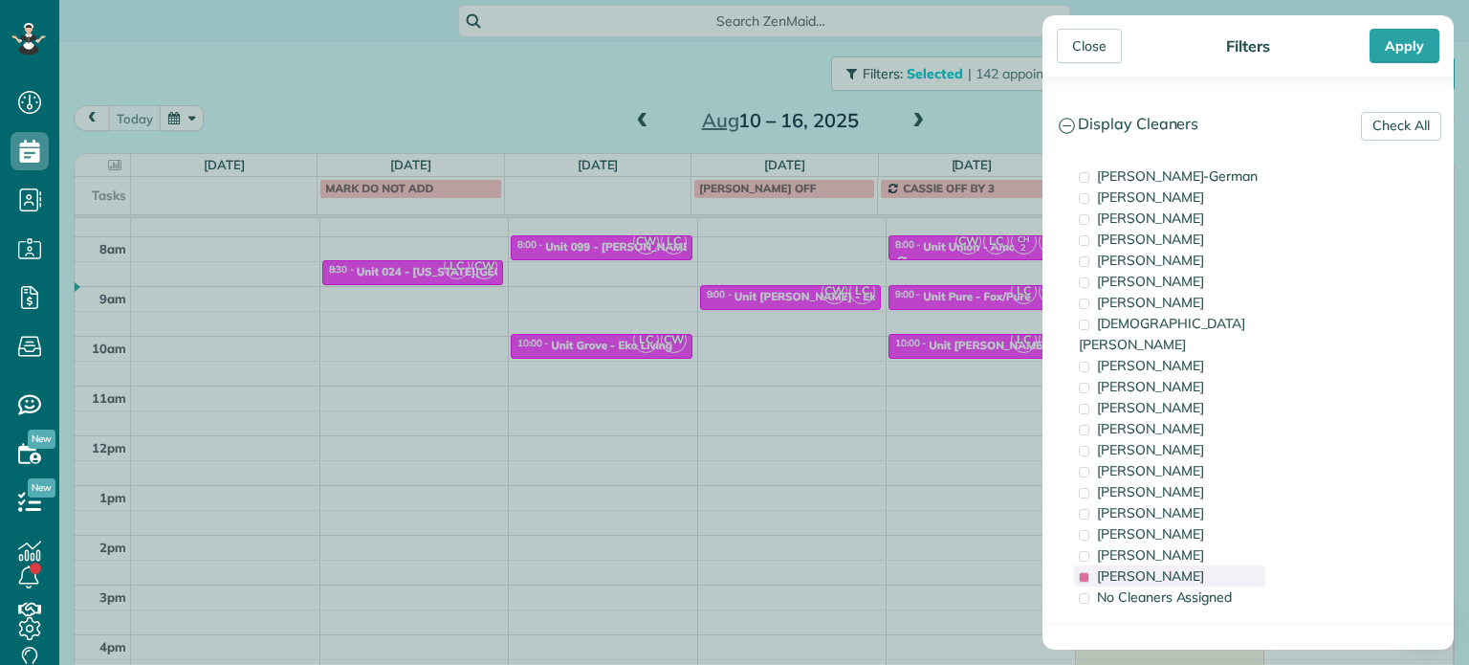
click at [1161, 567] on span "Laura Chavez" at bounding box center [1150, 575] width 107 height 17
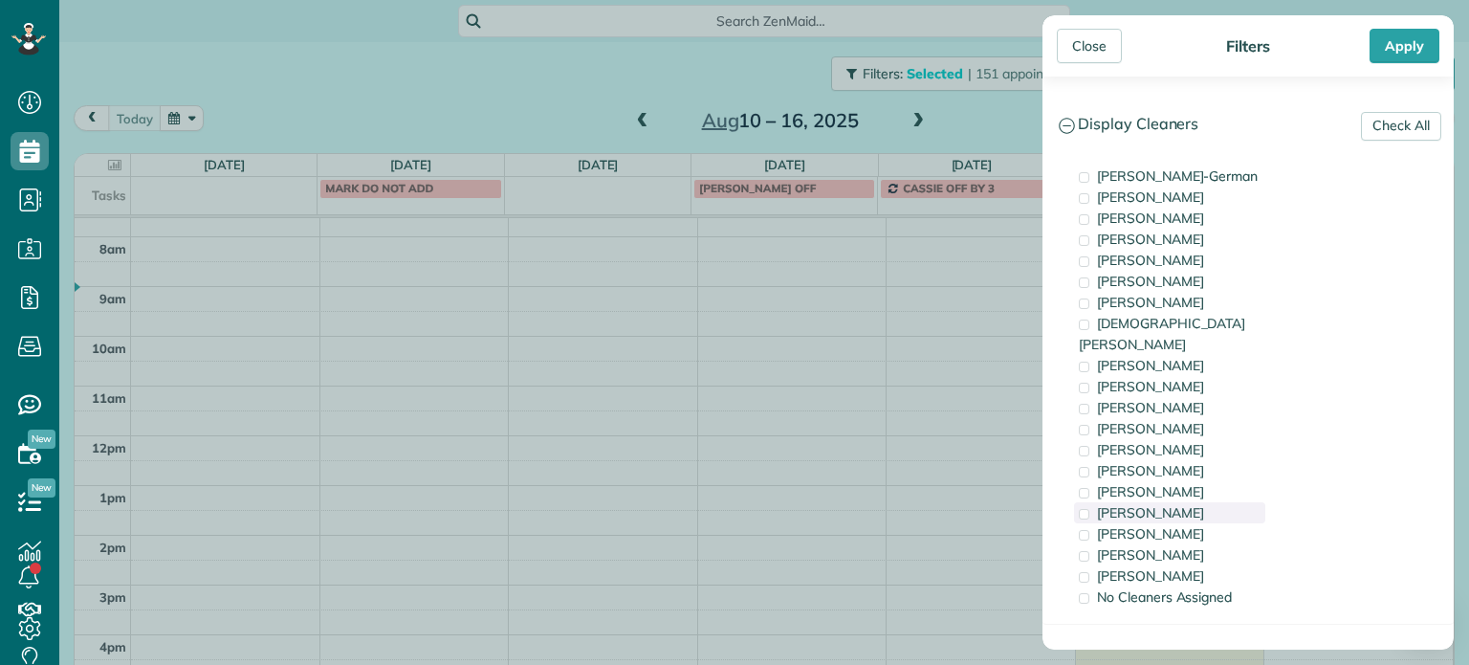
click at [1161, 504] on span "Meralda Harris" at bounding box center [1150, 512] width 107 height 17
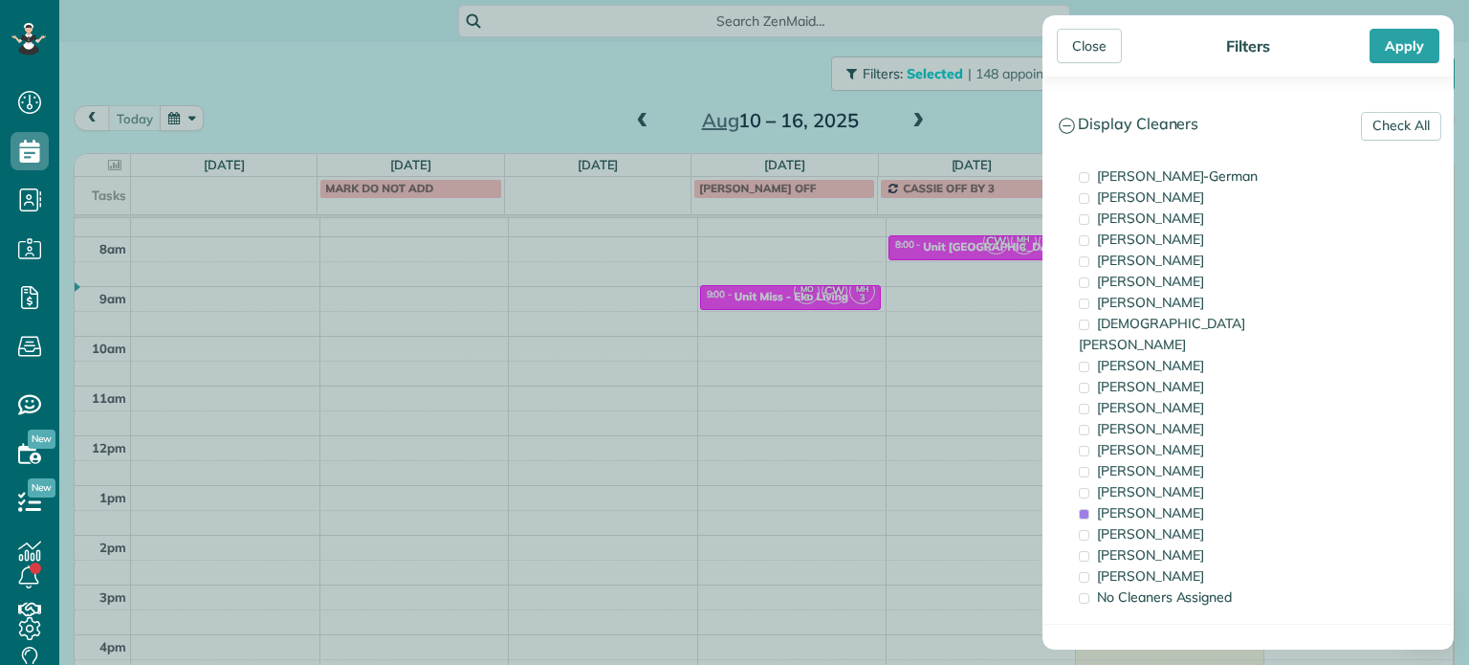
click at [975, 420] on div "Close Filters Apply Check All Display Cleaners Christina Wright-German Brie Kil…" at bounding box center [734, 332] width 1469 height 665
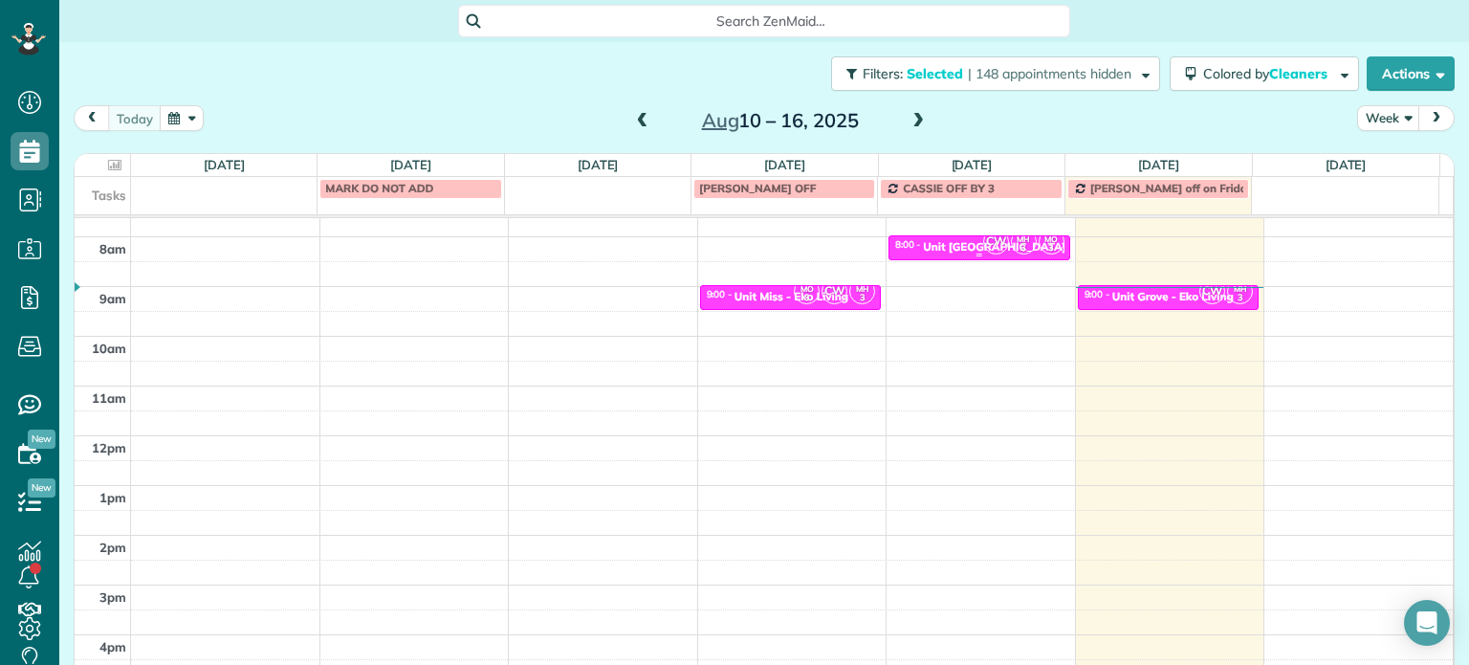
click at [1017, 237] on span "MH" at bounding box center [1023, 238] width 13 height 11
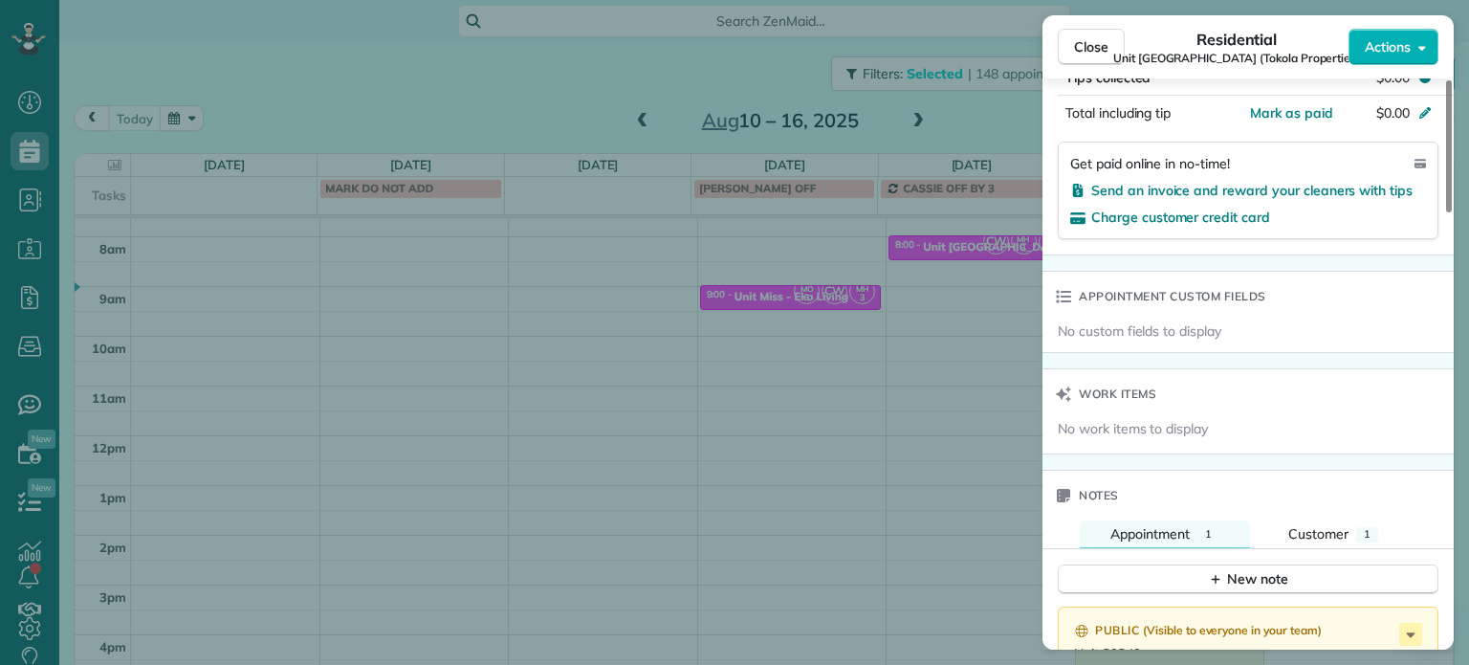
scroll to position [1446, 0]
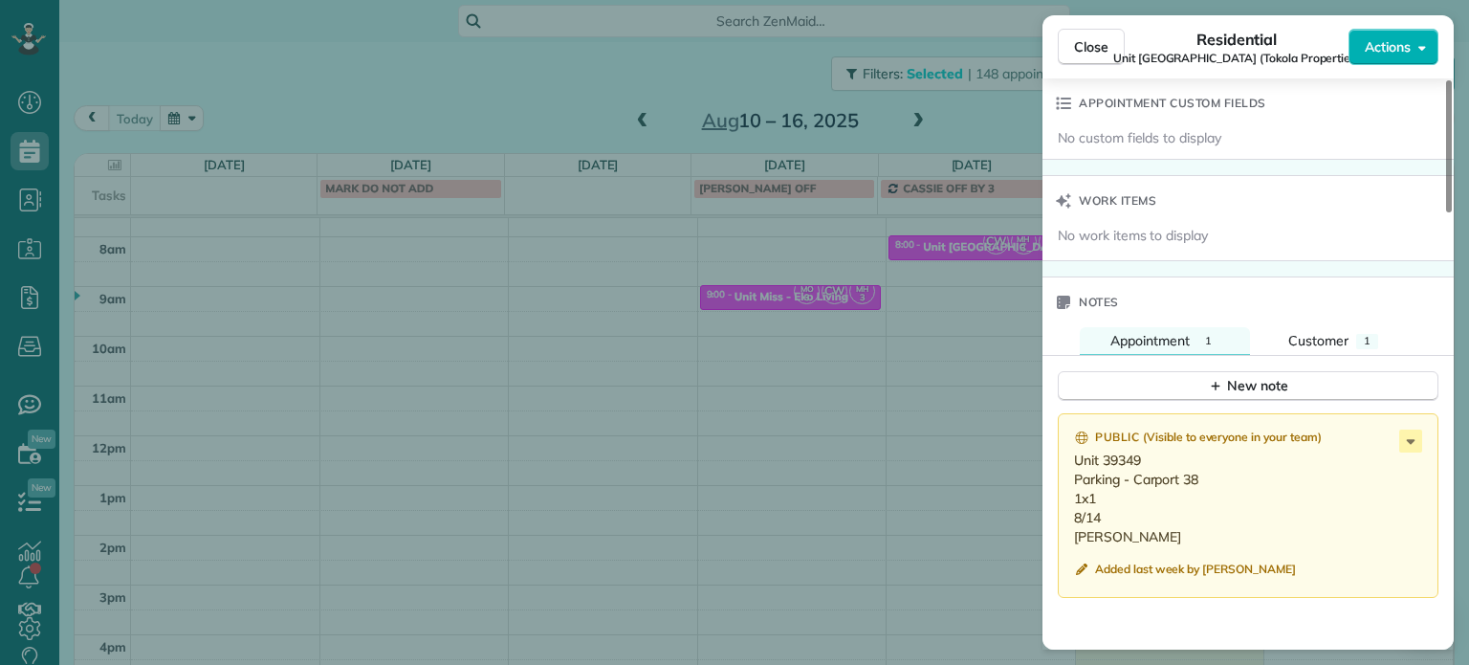
click at [956, 351] on div "Close Residential Unit Cascadia Village Apartments (Tokola Properties) Actions …" at bounding box center [734, 332] width 1469 height 665
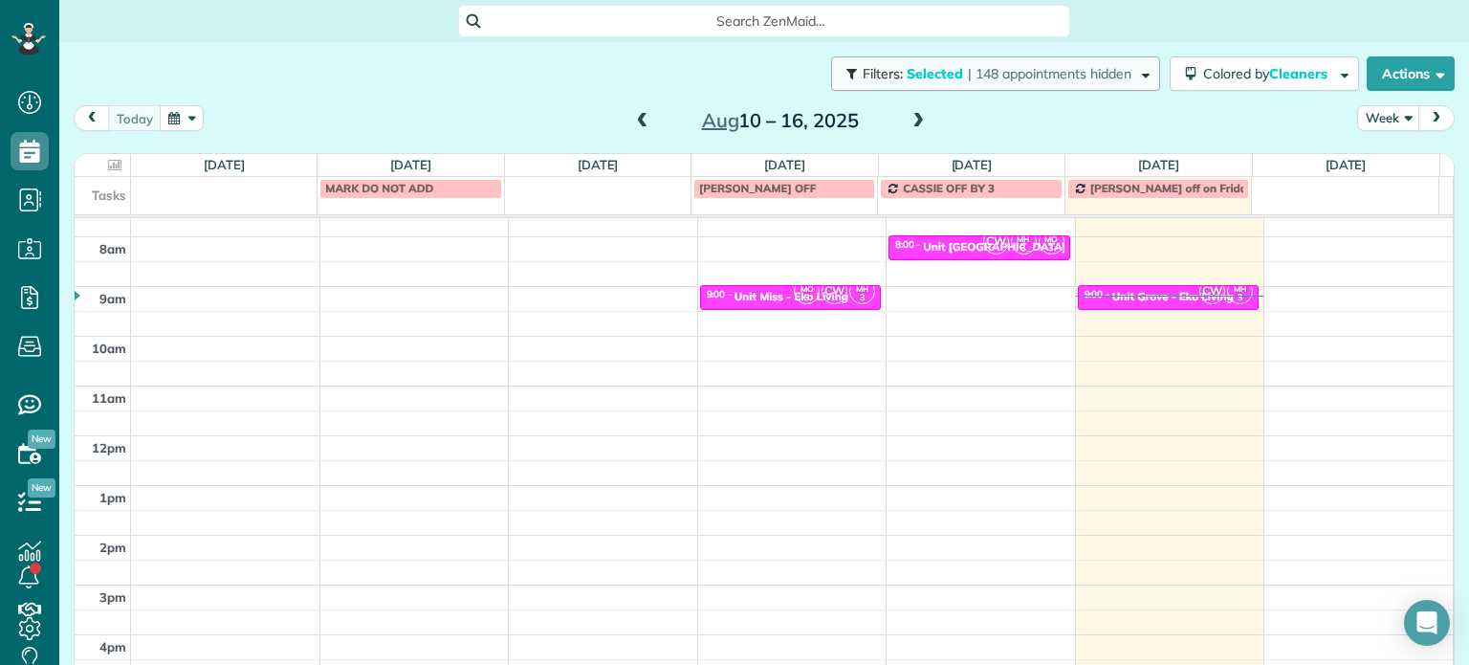
click at [1091, 72] on span "| 148 appointments hidden" at bounding box center [1050, 73] width 164 height 17
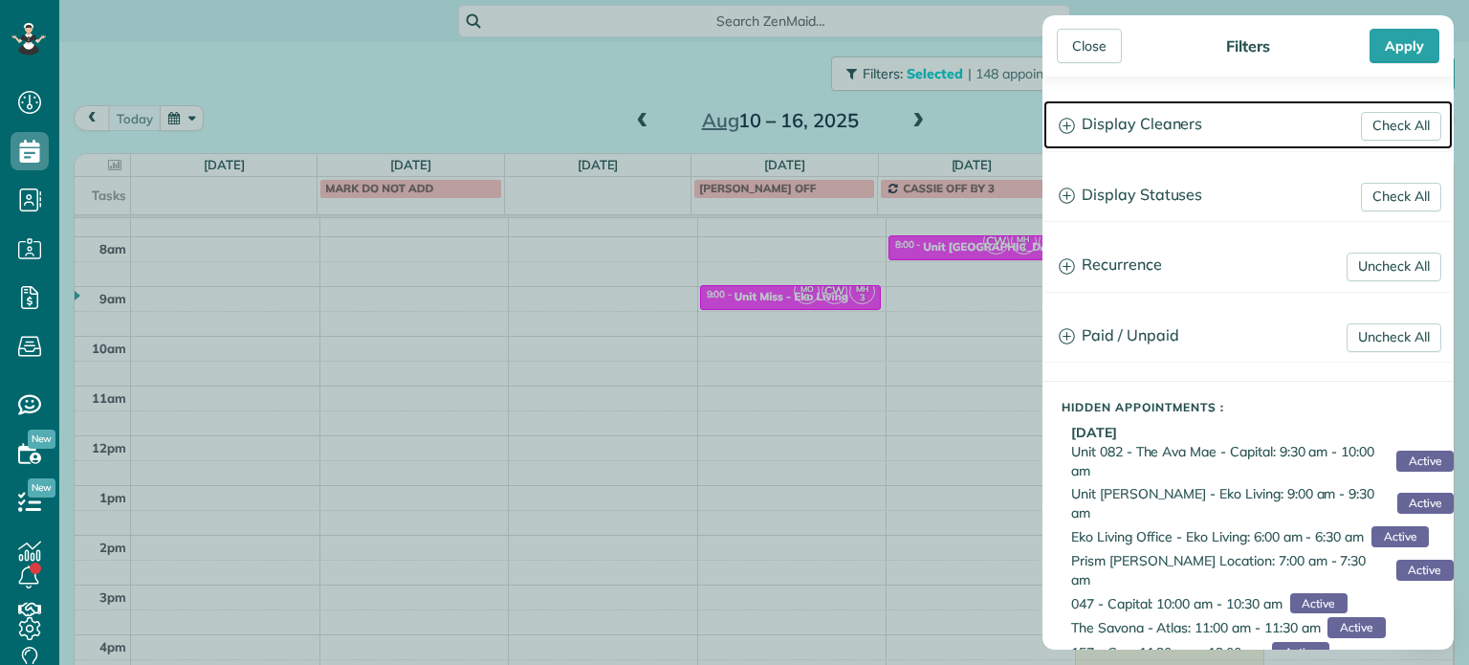
click at [1187, 136] on h3 "Display Cleaners" at bounding box center [1248, 124] width 409 height 49
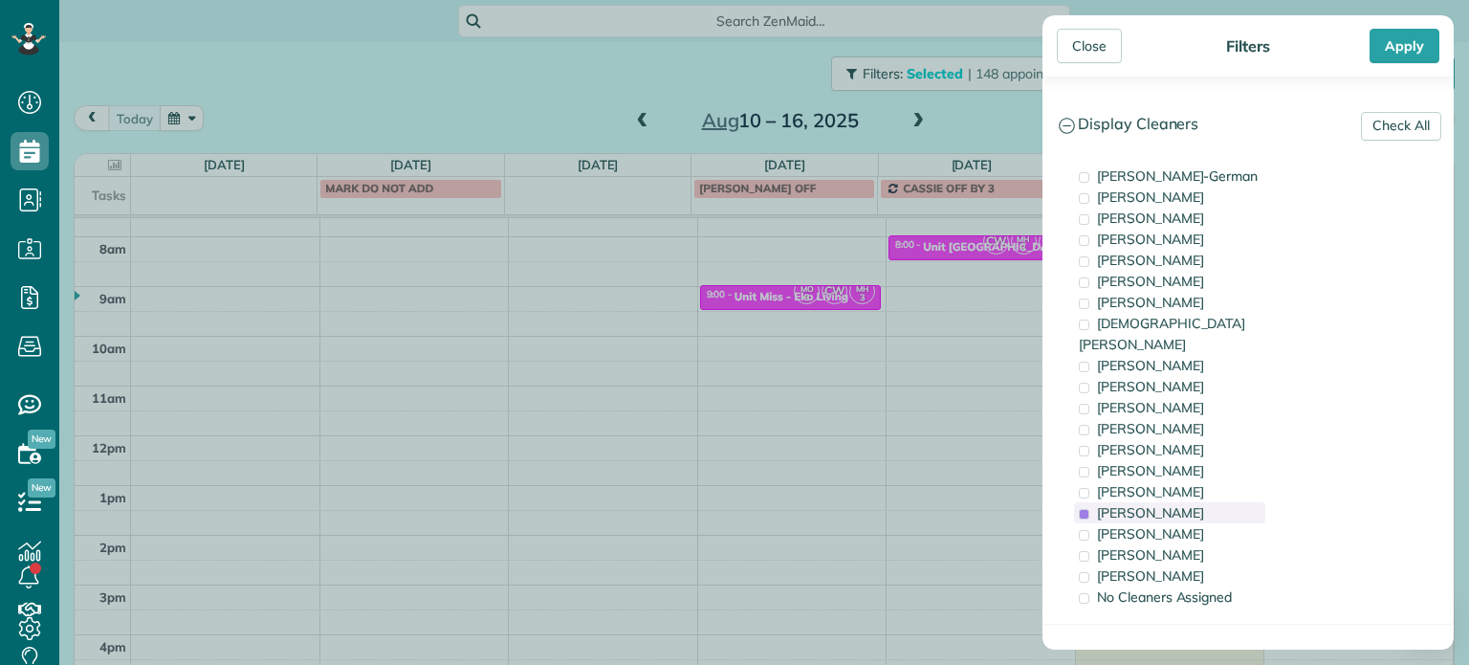
click at [1186, 504] on span "Meralda Harris" at bounding box center [1150, 512] width 107 height 17
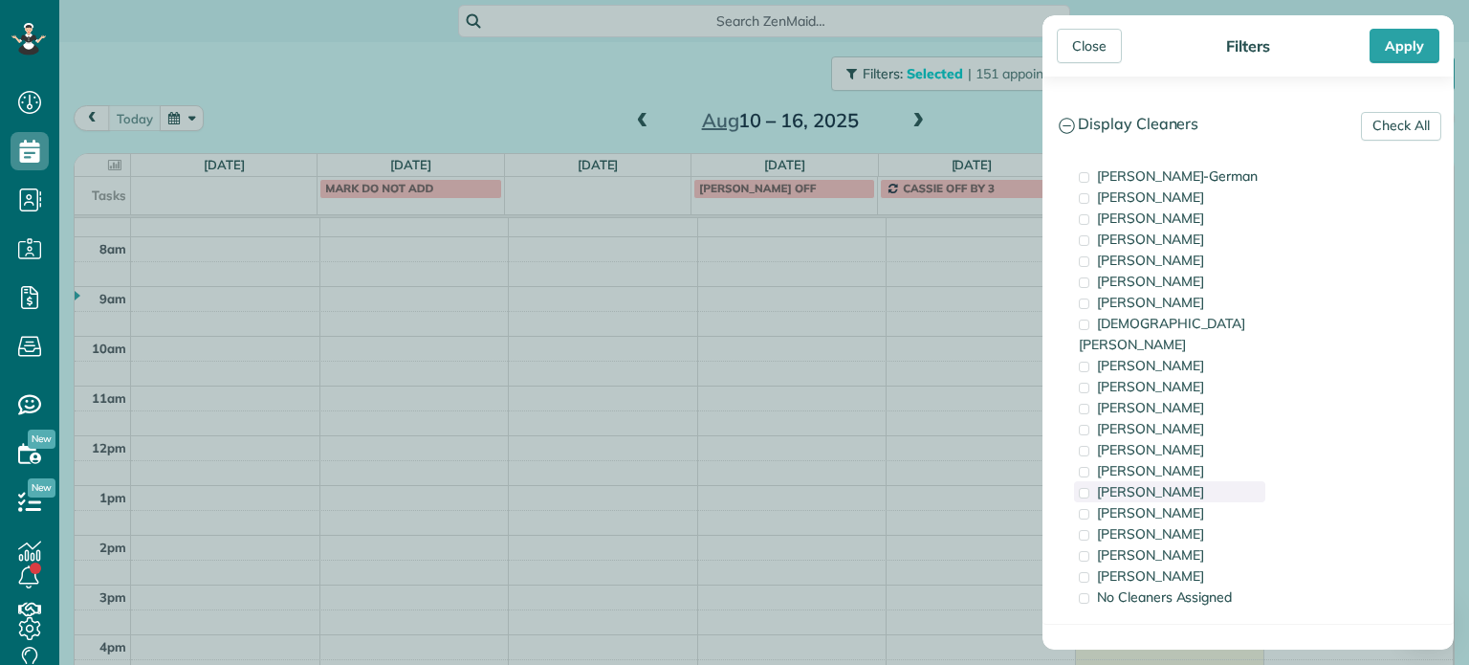
click at [1186, 481] on div "Tammi Rue" at bounding box center [1169, 491] width 191 height 21
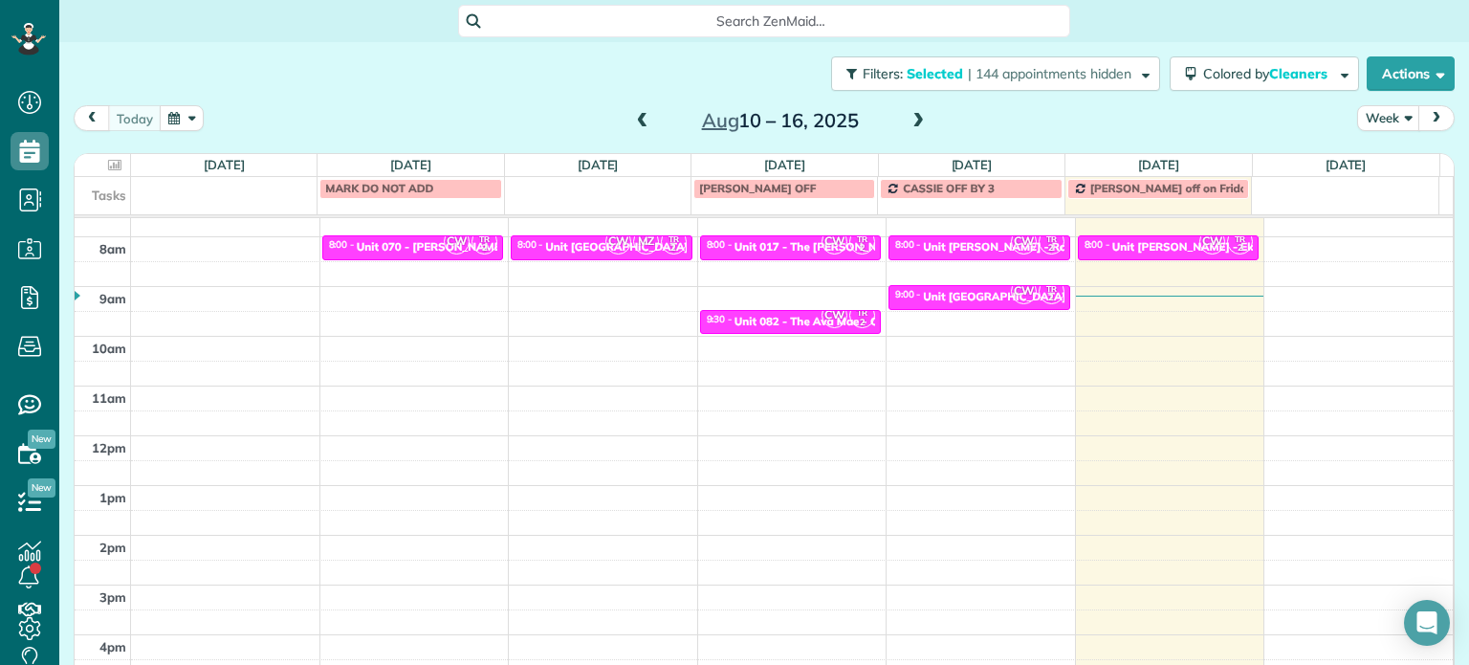
click at [954, 376] on div "Close Filters Apply Check All Display Cleaners Christina Wright-German Brie Kil…" at bounding box center [734, 332] width 1469 height 665
click at [1141, 246] on div "Unit Hoyt - Eko" at bounding box center [1186, 246] width 148 height 13
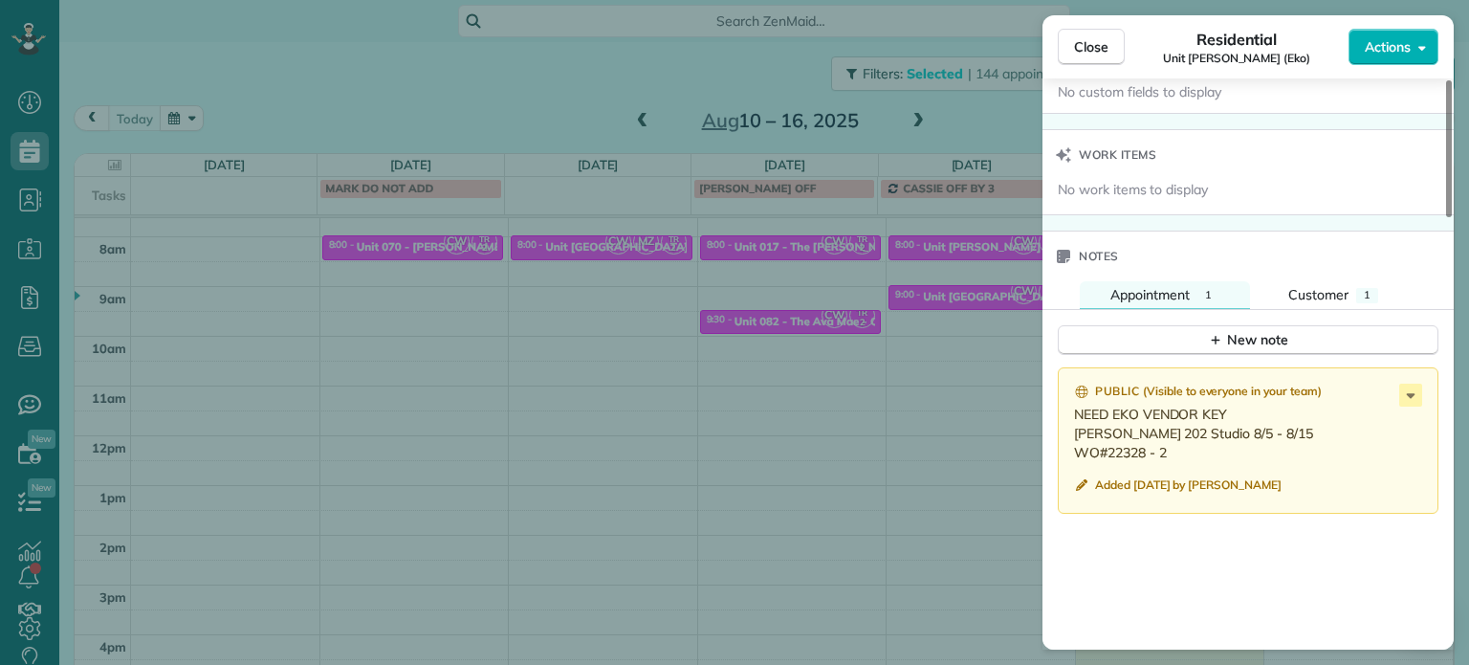
scroll to position [1631, 0]
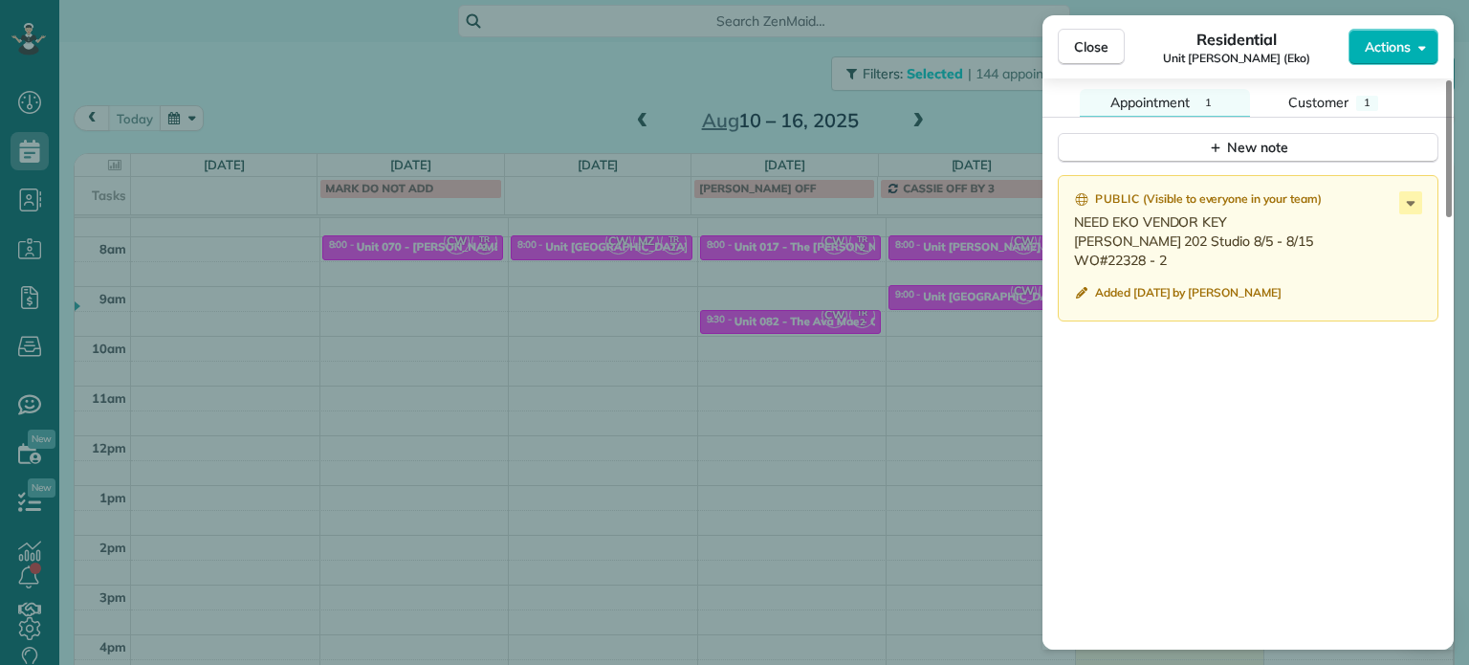
click at [661, 313] on div "Close Residential Unit Hoyt (Eko) Actions Status Active Unit Hoyt (Eko) · Open …" at bounding box center [734, 332] width 1469 height 665
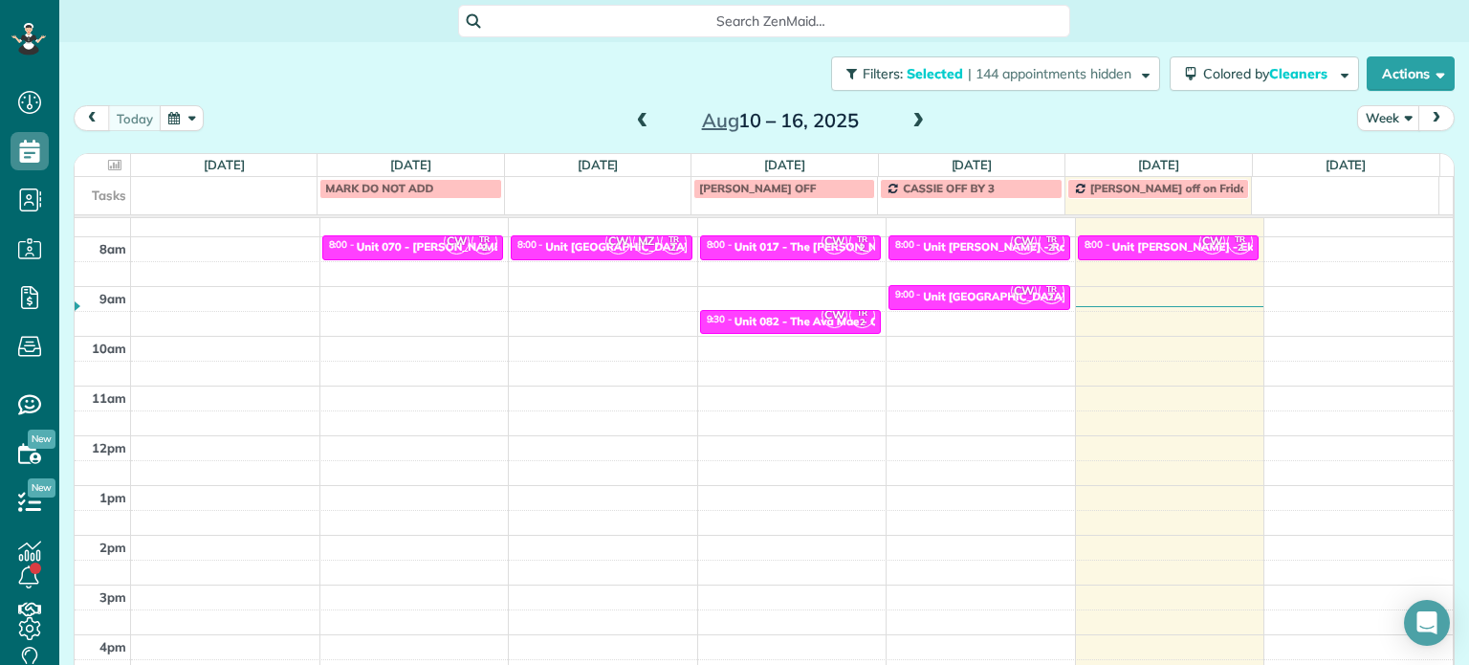
click at [636, 121] on span at bounding box center [642, 121] width 21 height 17
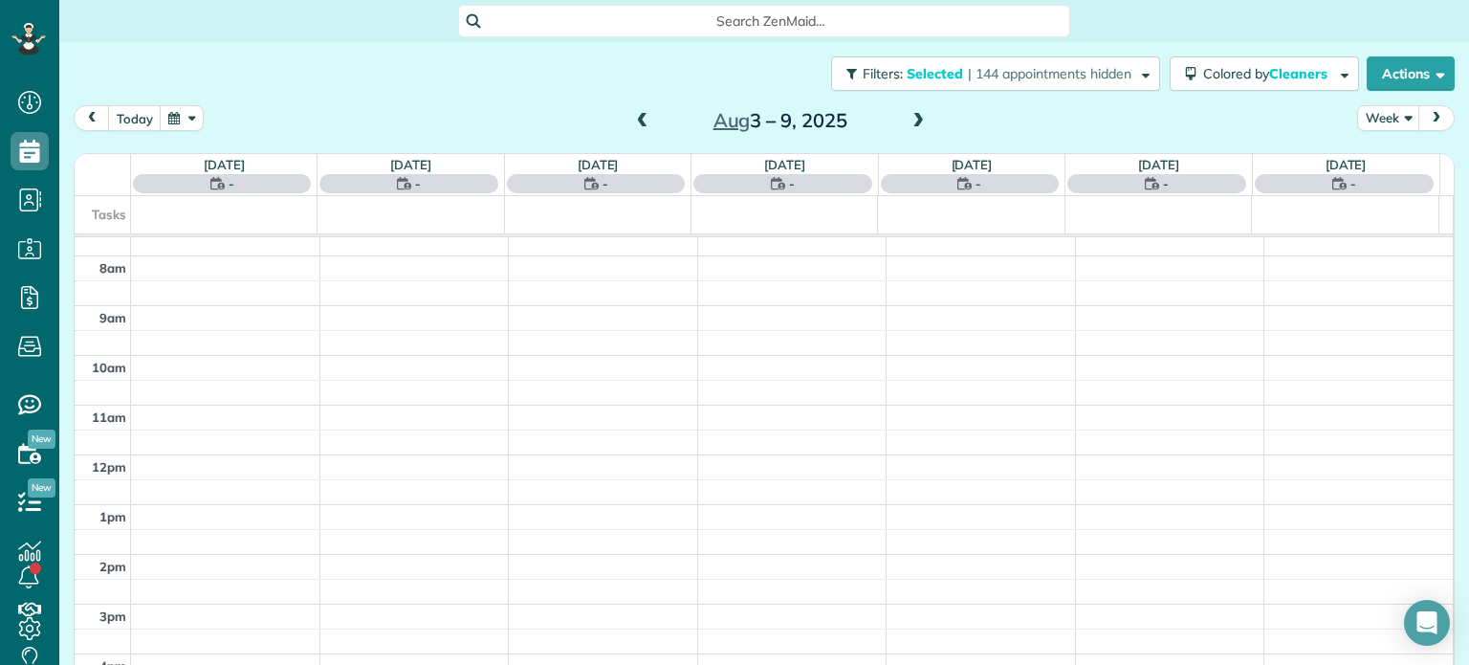
scroll to position [149, 0]
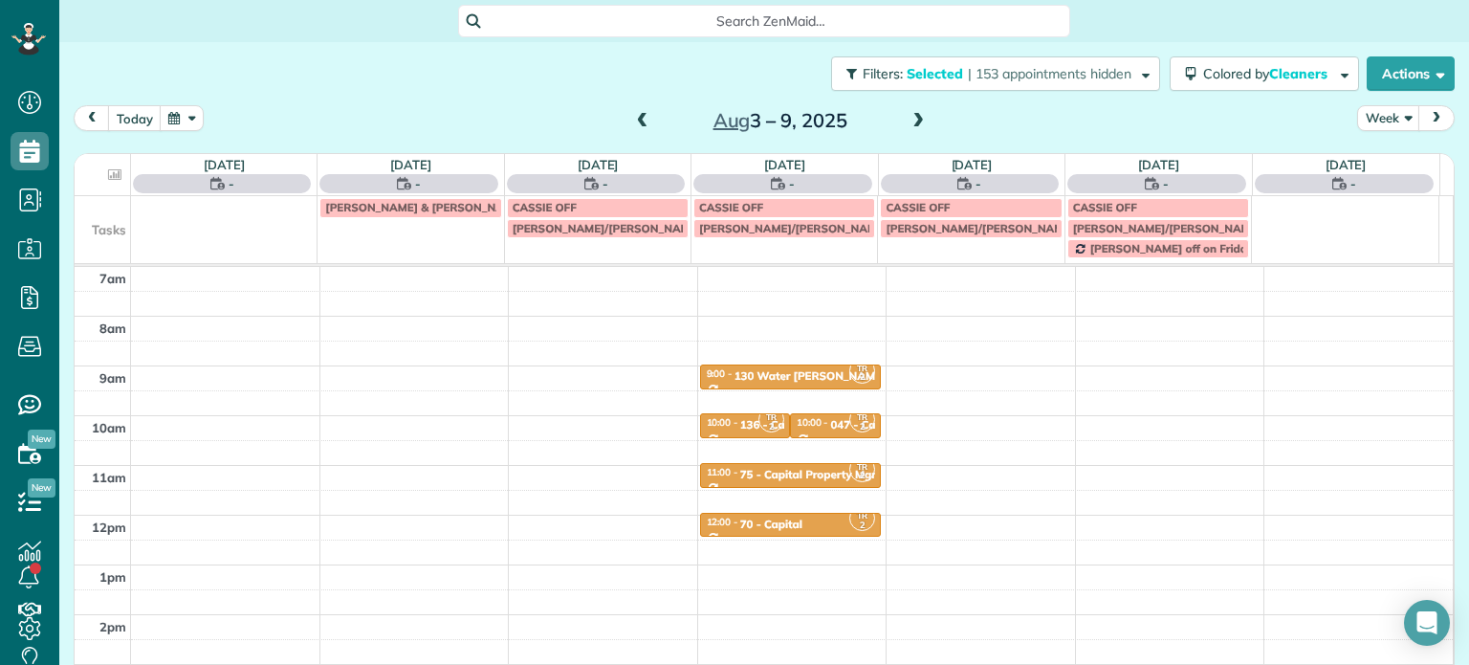
click at [915, 115] on span at bounding box center [918, 121] width 21 height 17
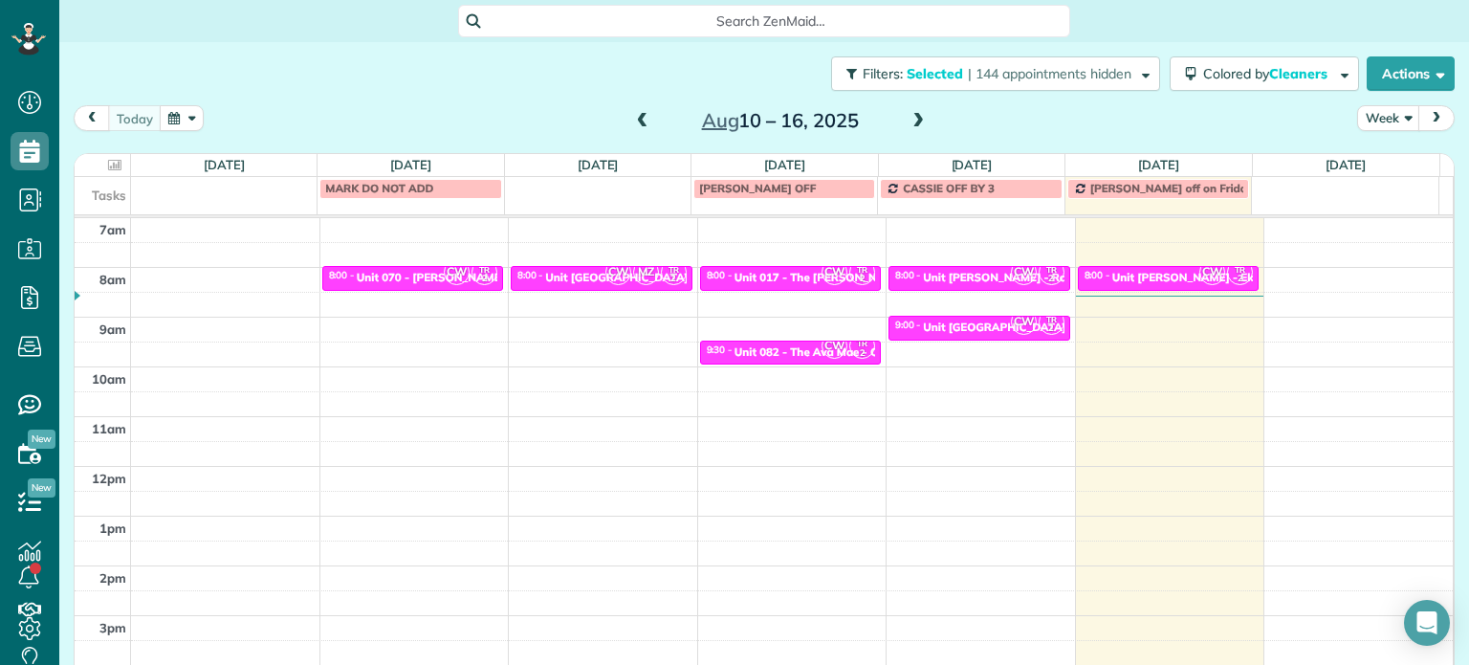
click at [909, 120] on span at bounding box center [918, 121] width 21 height 17
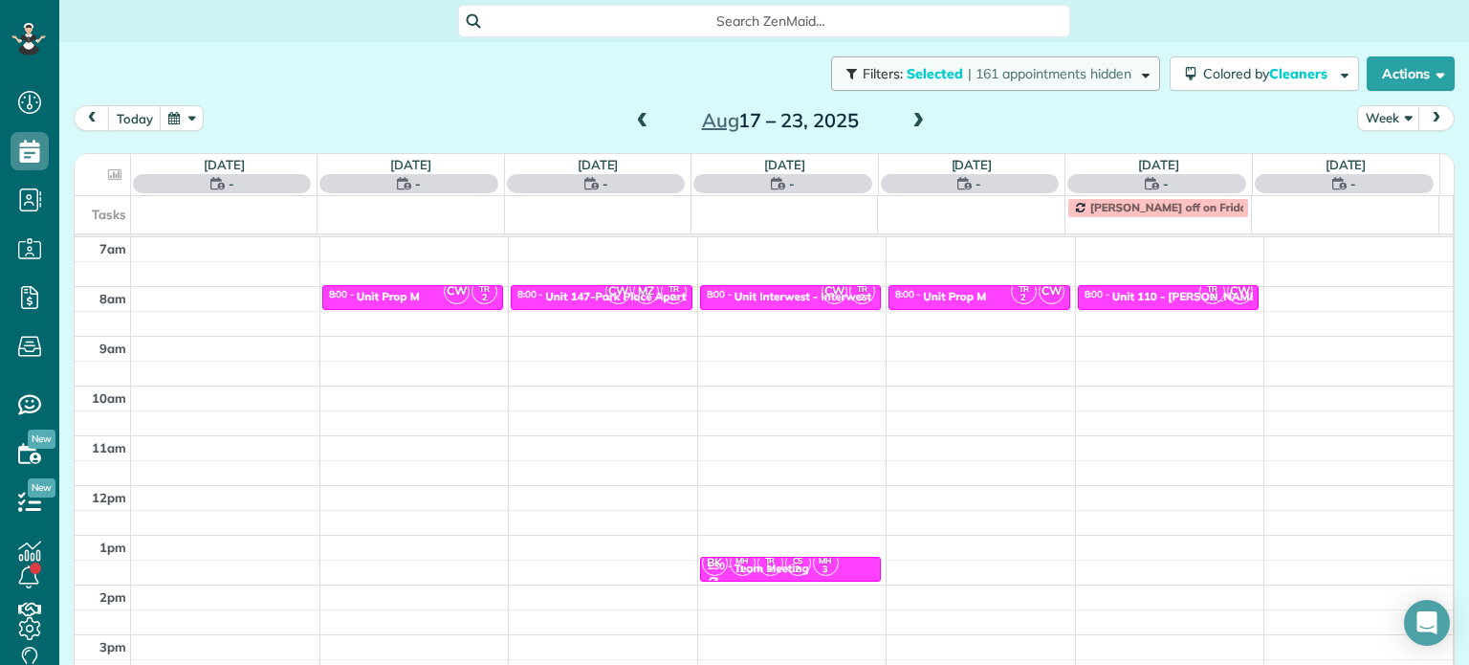
click at [1043, 77] on span "| 161 appointments hidden" at bounding box center [1050, 73] width 164 height 17
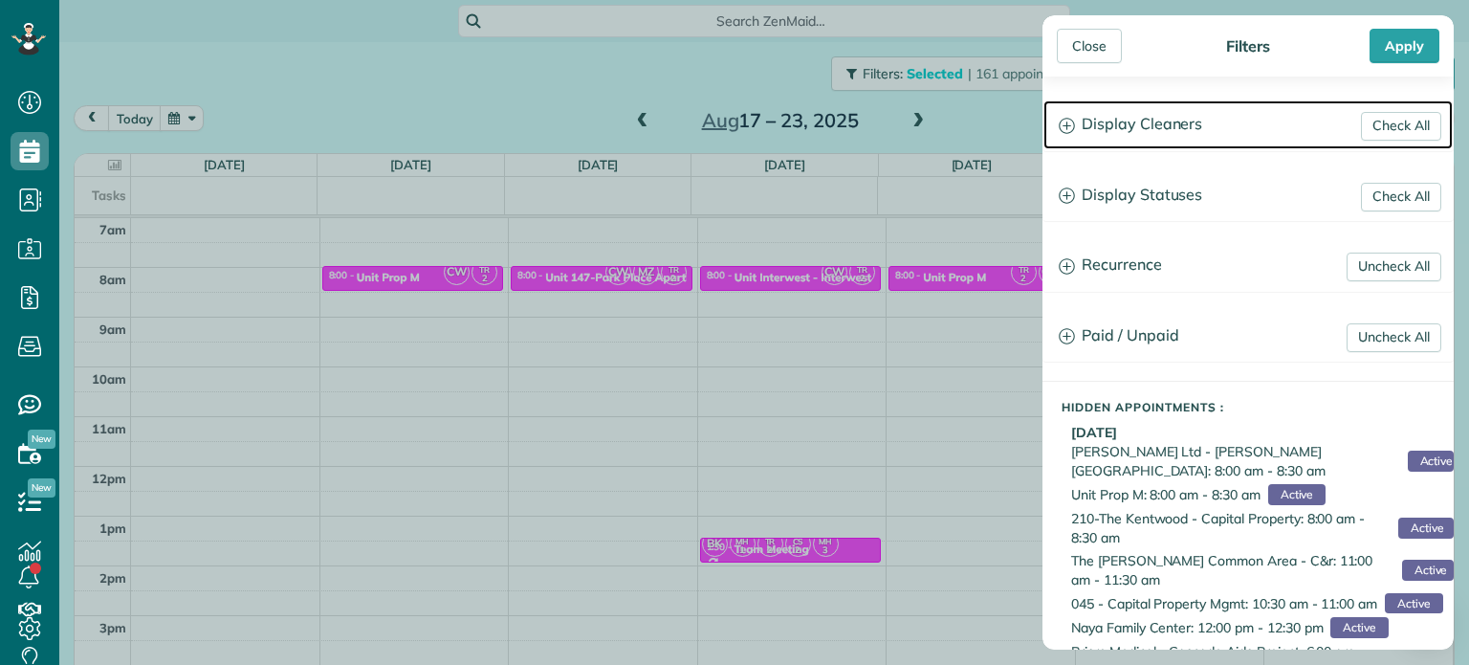
click at [1123, 127] on h3 "Display Cleaners" at bounding box center [1248, 124] width 409 height 49
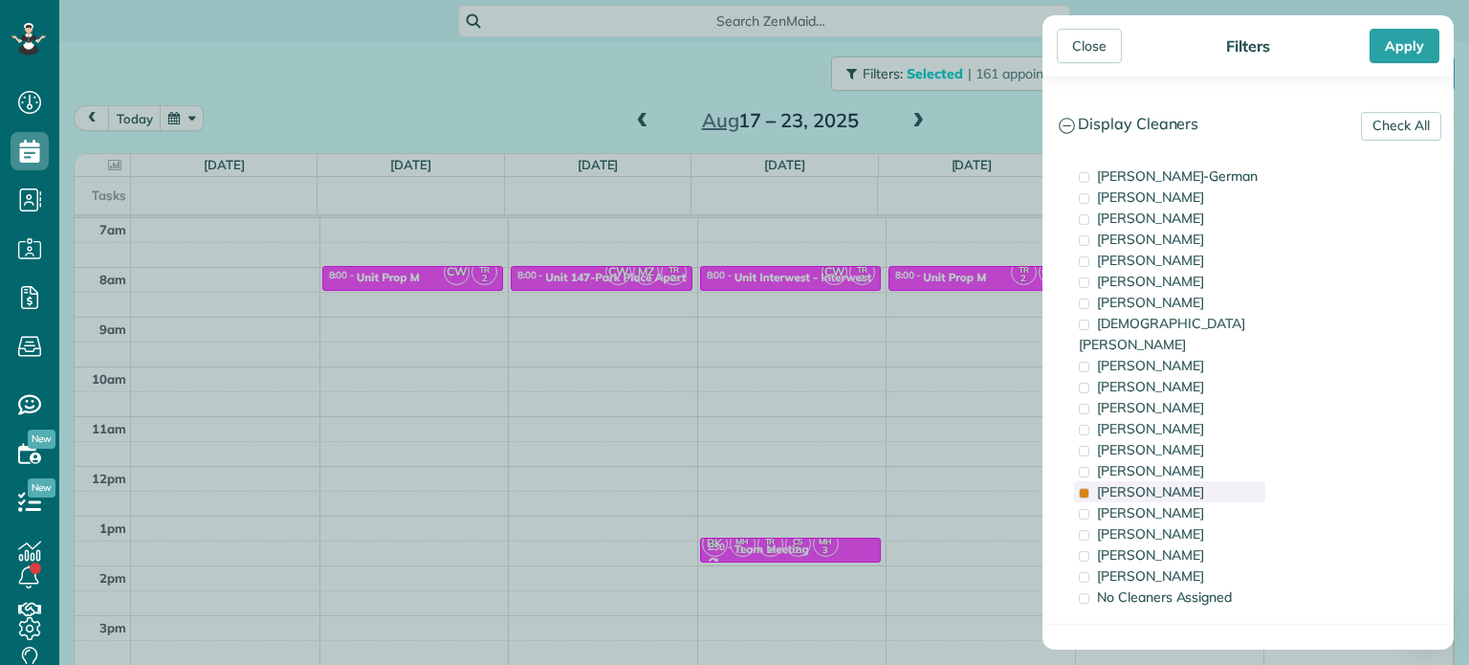
click at [1169, 481] on div "Tammi Rue" at bounding box center [1169, 491] width 191 height 21
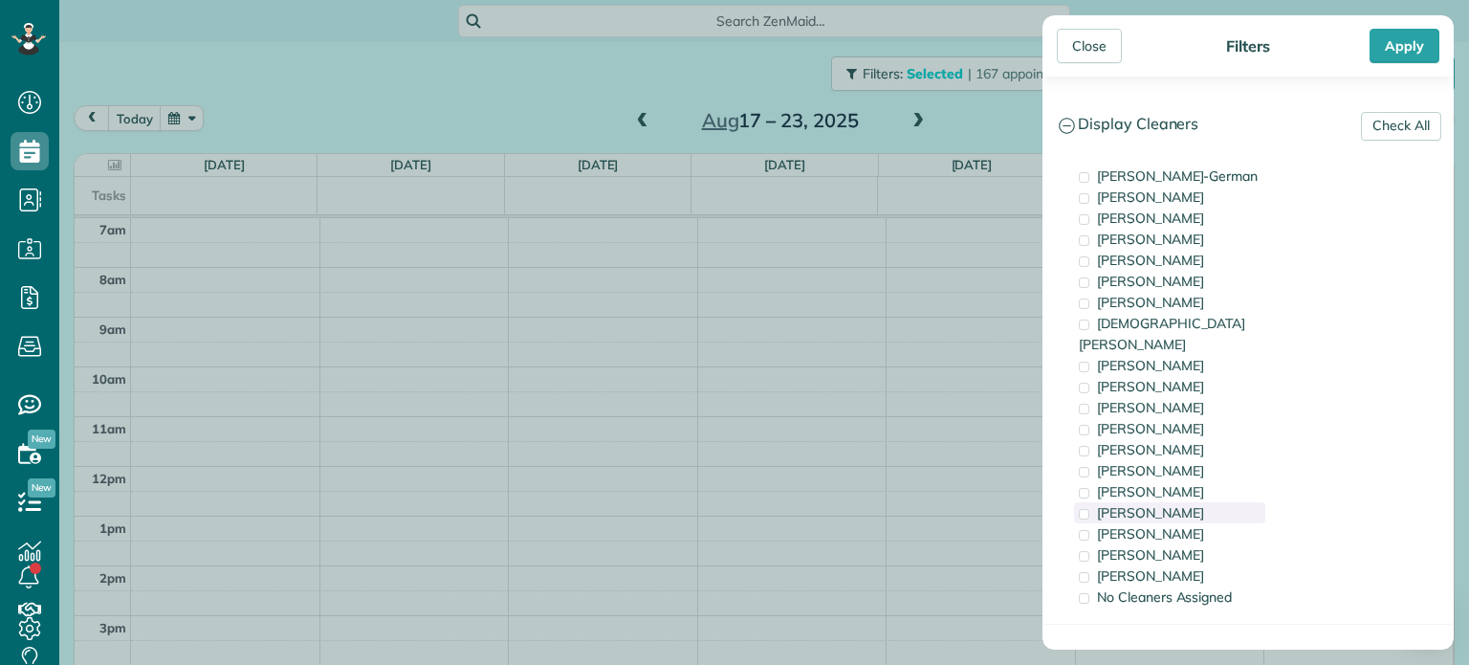
click at [1175, 504] on span "Meralda Harris" at bounding box center [1150, 512] width 107 height 17
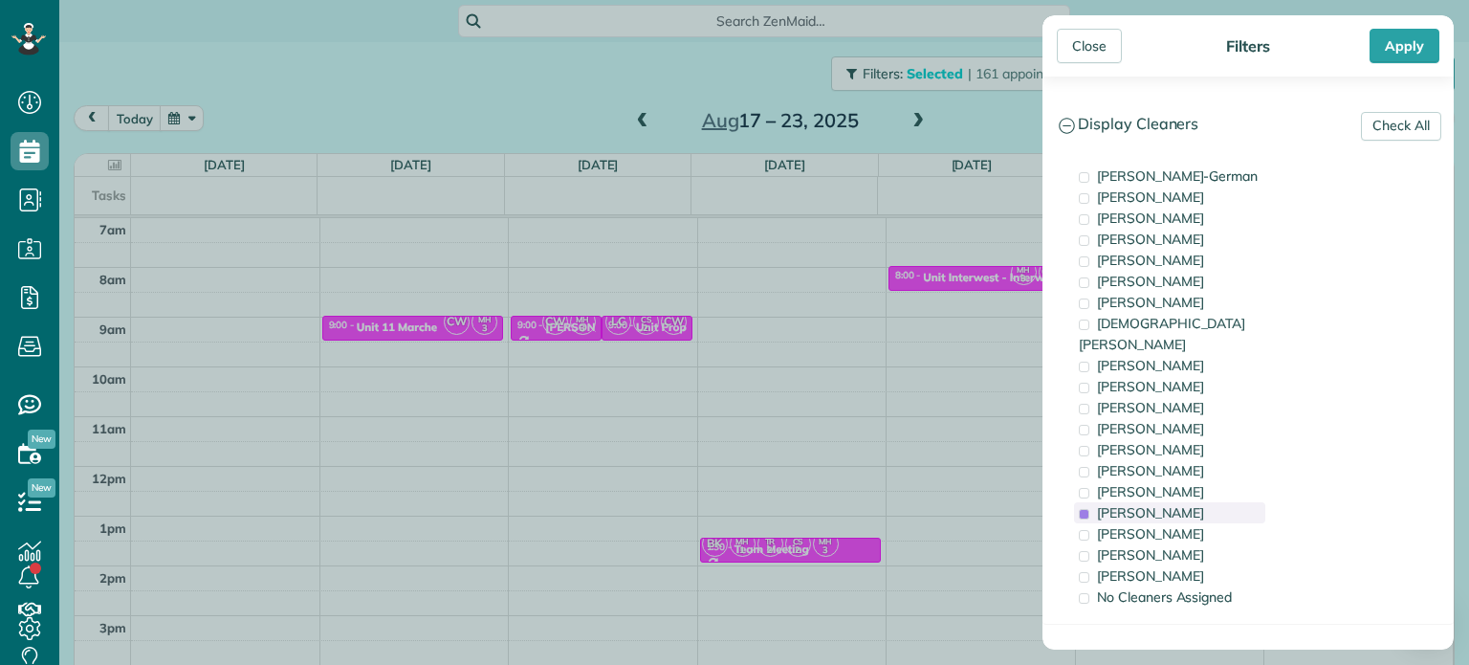
click at [1154, 504] on span "Meralda Harris" at bounding box center [1150, 512] width 107 height 17
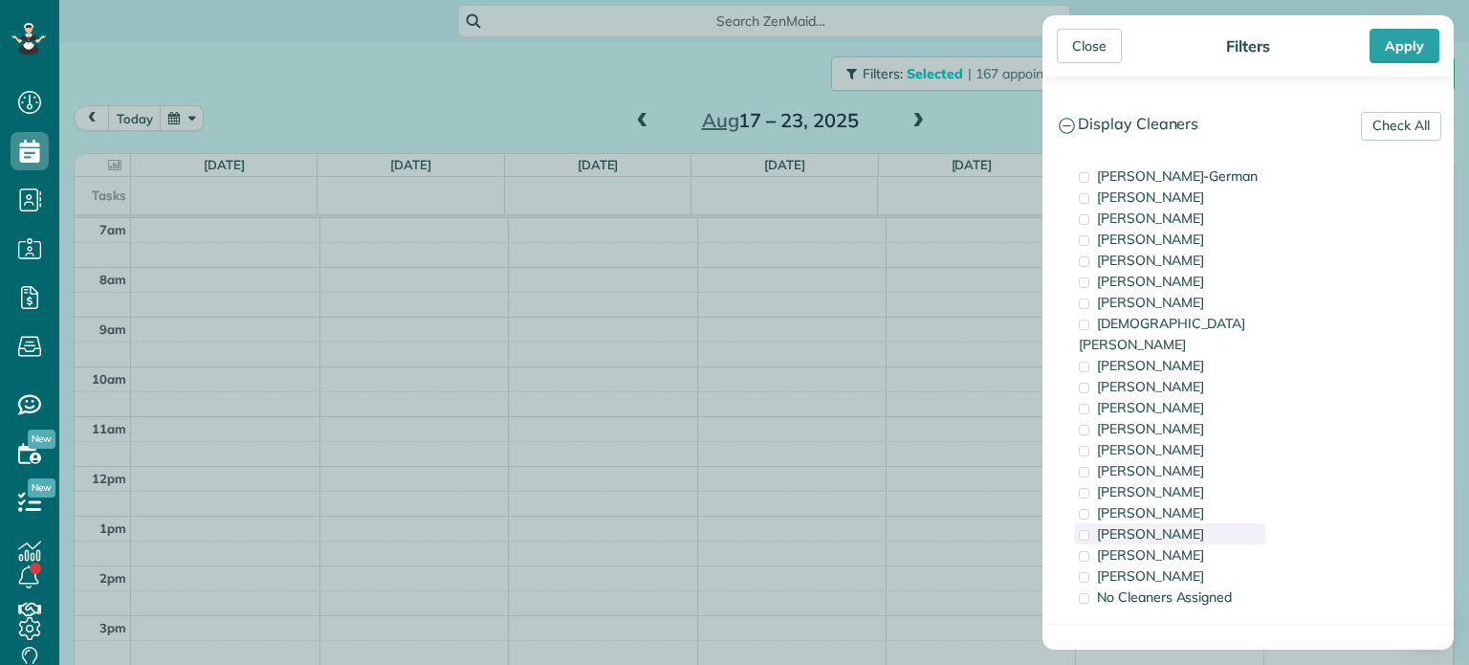
click at [1155, 525] on span "Cristina Sainz" at bounding box center [1150, 533] width 107 height 17
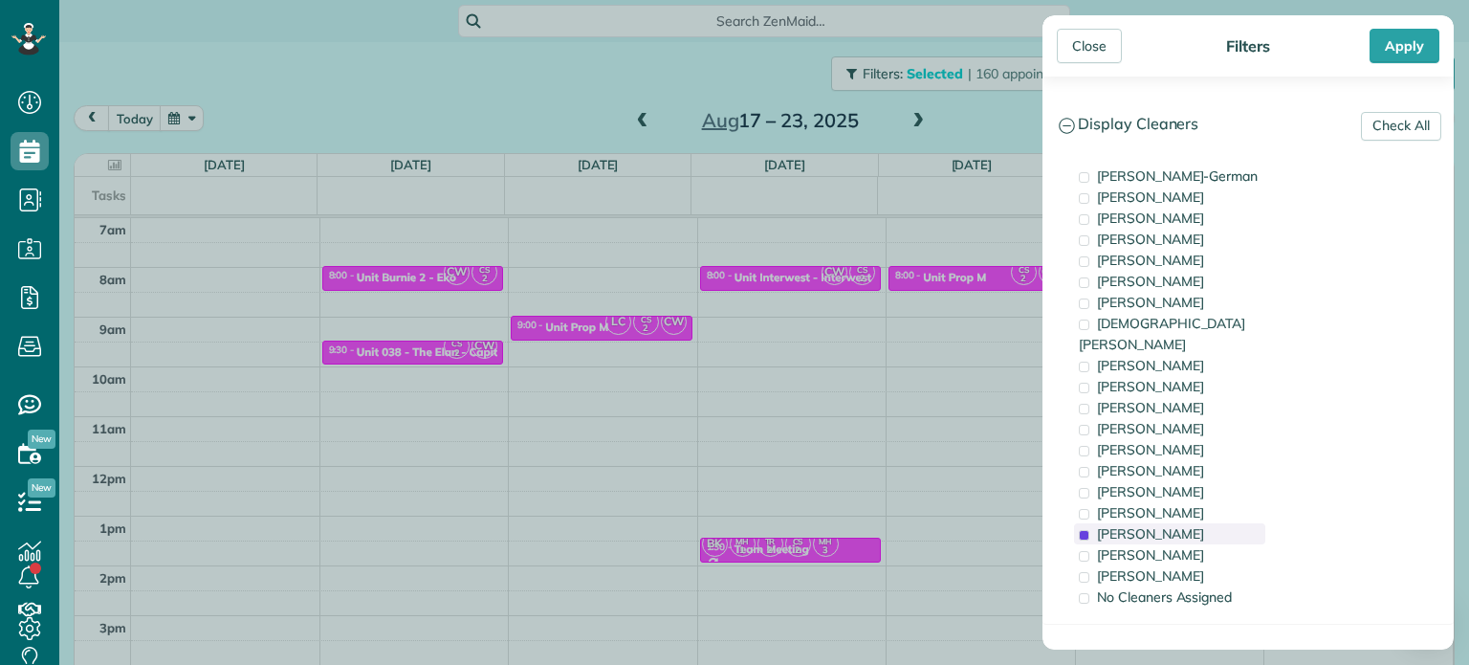
click at [1190, 523] on div "Cristina Sainz" at bounding box center [1169, 533] width 191 height 21
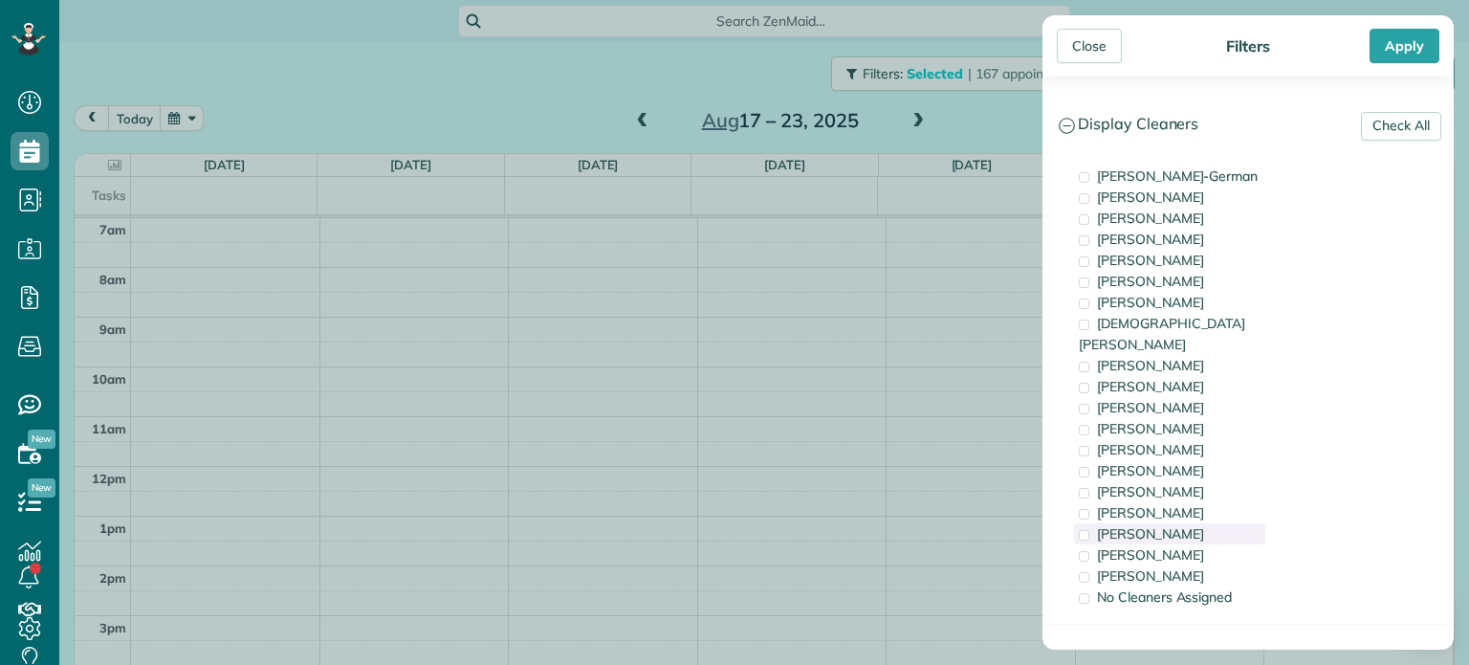
click at [1190, 523] on div "Cristina Sainz" at bounding box center [1169, 533] width 191 height 21
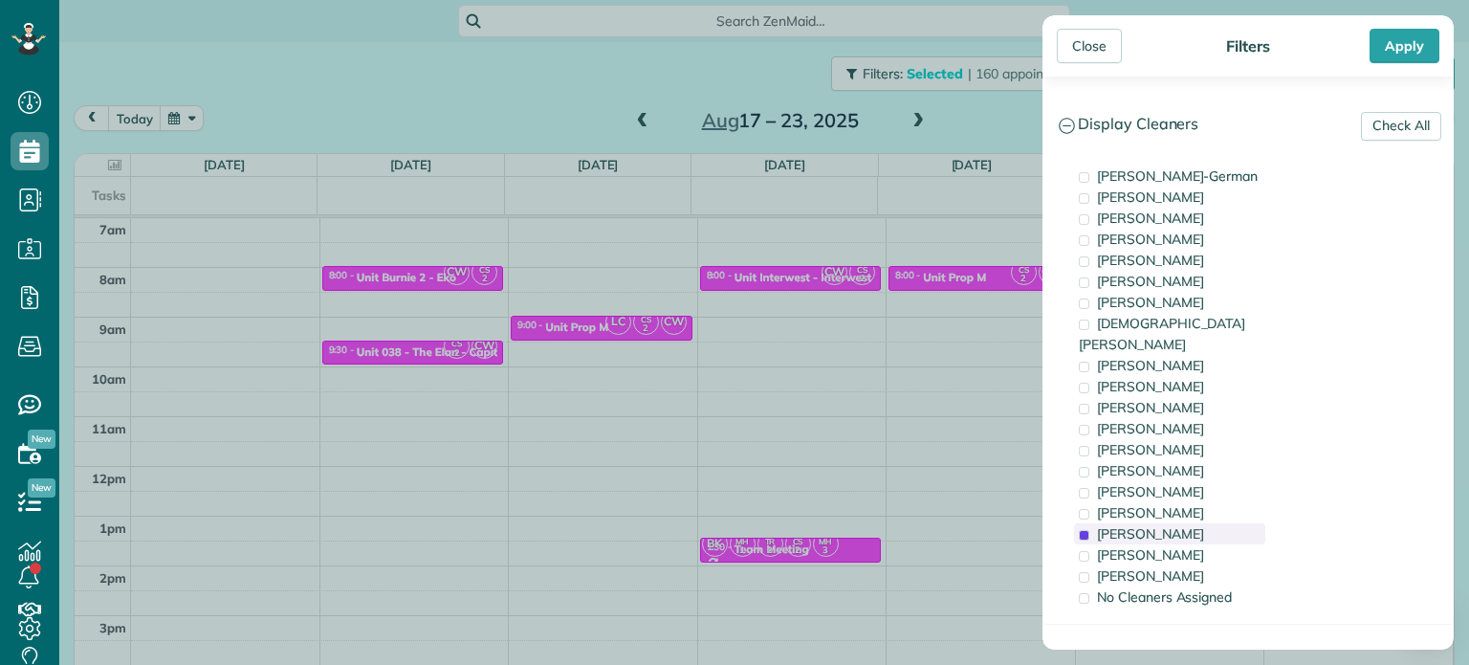
click at [1192, 523] on div "Cristina Sainz" at bounding box center [1169, 533] width 191 height 21
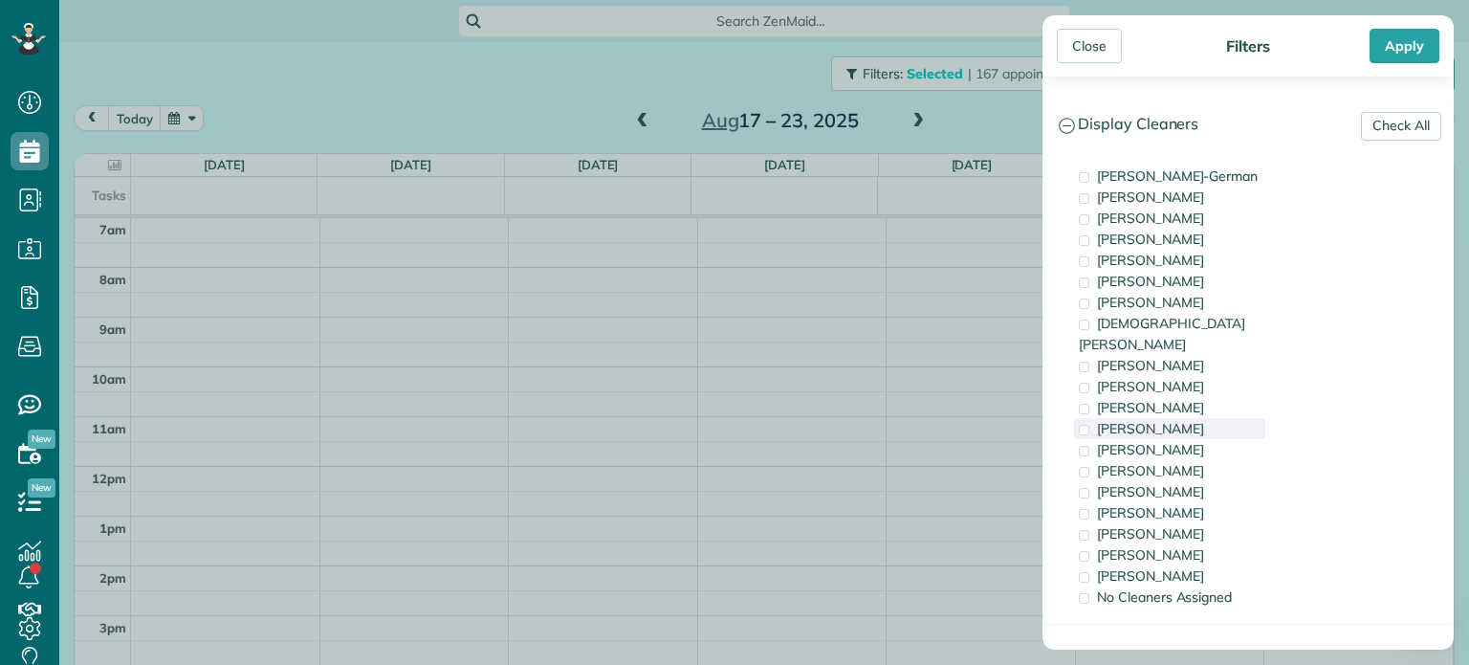
click at [1194, 418] on div "Cyndi Holm" at bounding box center [1169, 428] width 191 height 21
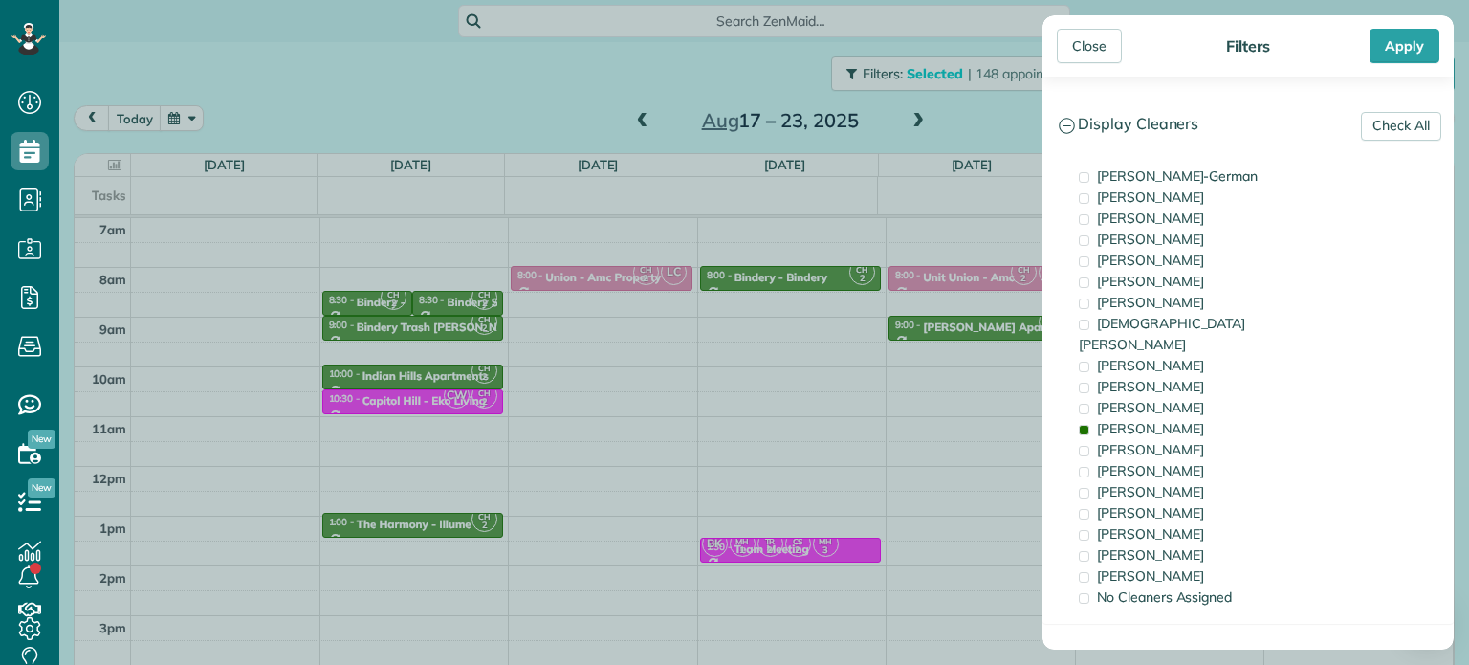
click at [639, 318] on div "Close Filters Apply Check All Display Cleaners Christina Wright-German Brie Kil…" at bounding box center [734, 332] width 1469 height 665
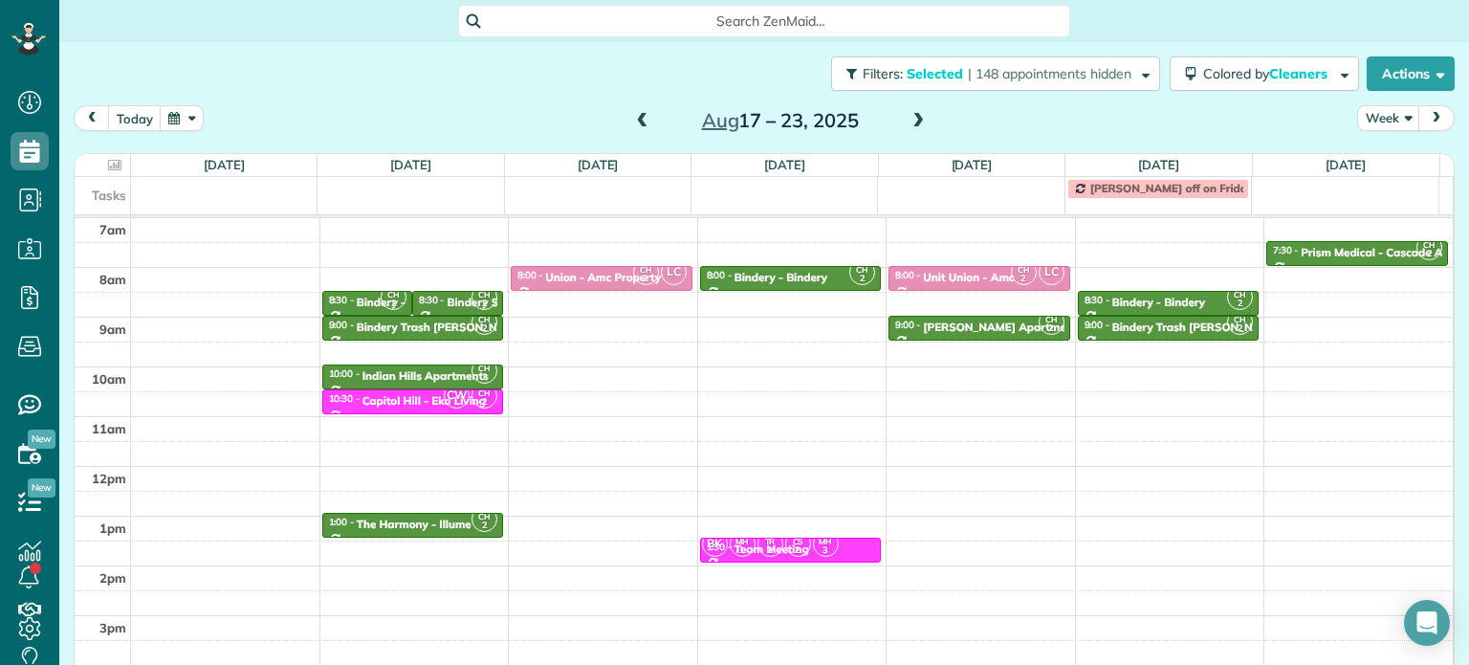
click at [639, 318] on div "4am 5am 6am 7am 8am 9am 10am 11am 12pm 1pm 2pm 3pm 4pm 5pm CH 2 6:00 - 6:30 Pri…" at bounding box center [764, 416] width 1378 height 695
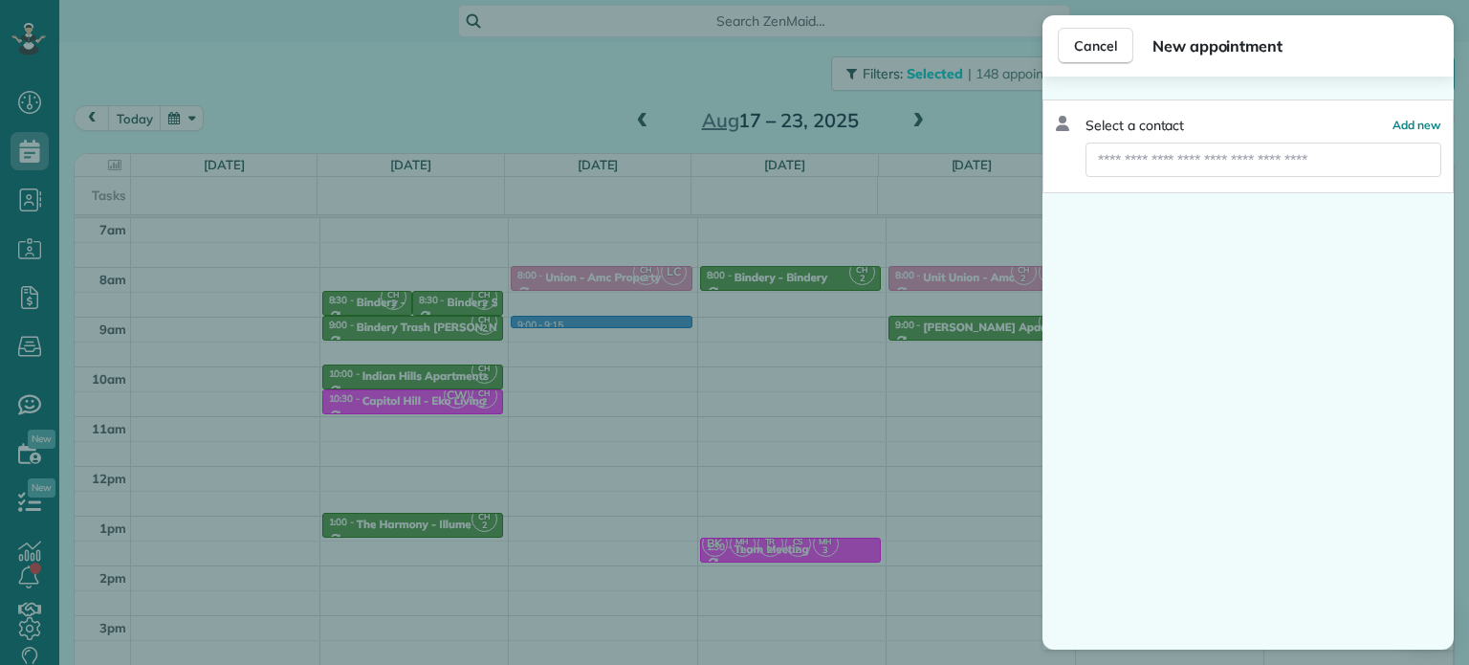
click at [725, 313] on div "Cancel New appointment Select a contact Add new" at bounding box center [734, 332] width 1469 height 665
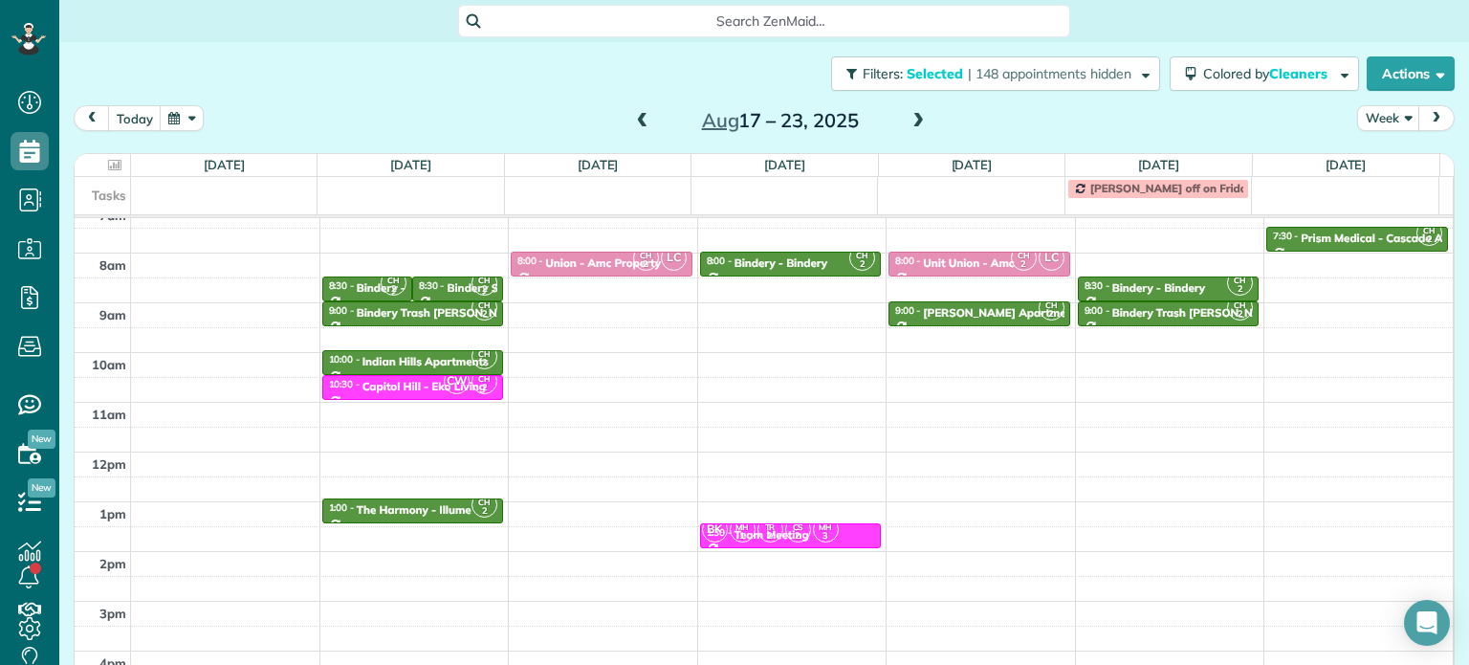
scroll to position [191, 0]
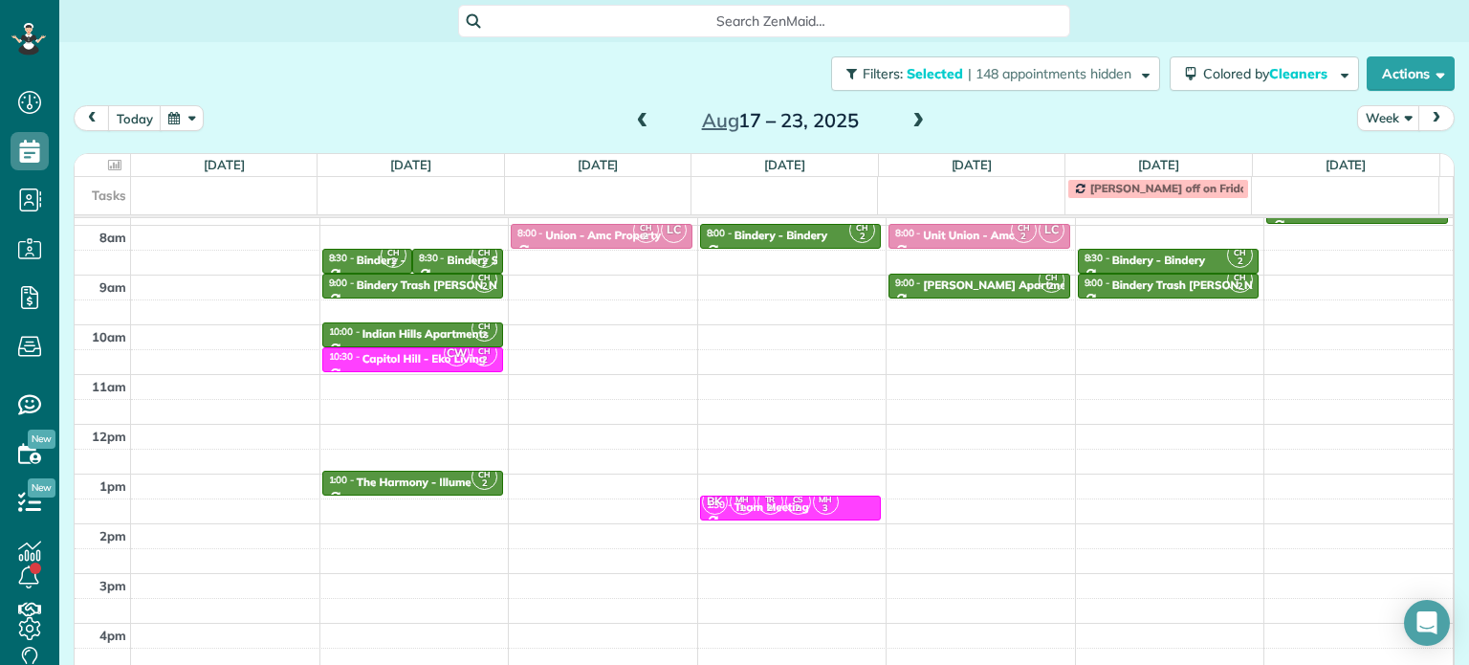
click at [647, 131] on div "Aug 17 – 23, 2025" at bounding box center [780, 120] width 306 height 31
click at [644, 121] on span at bounding box center [642, 121] width 21 height 17
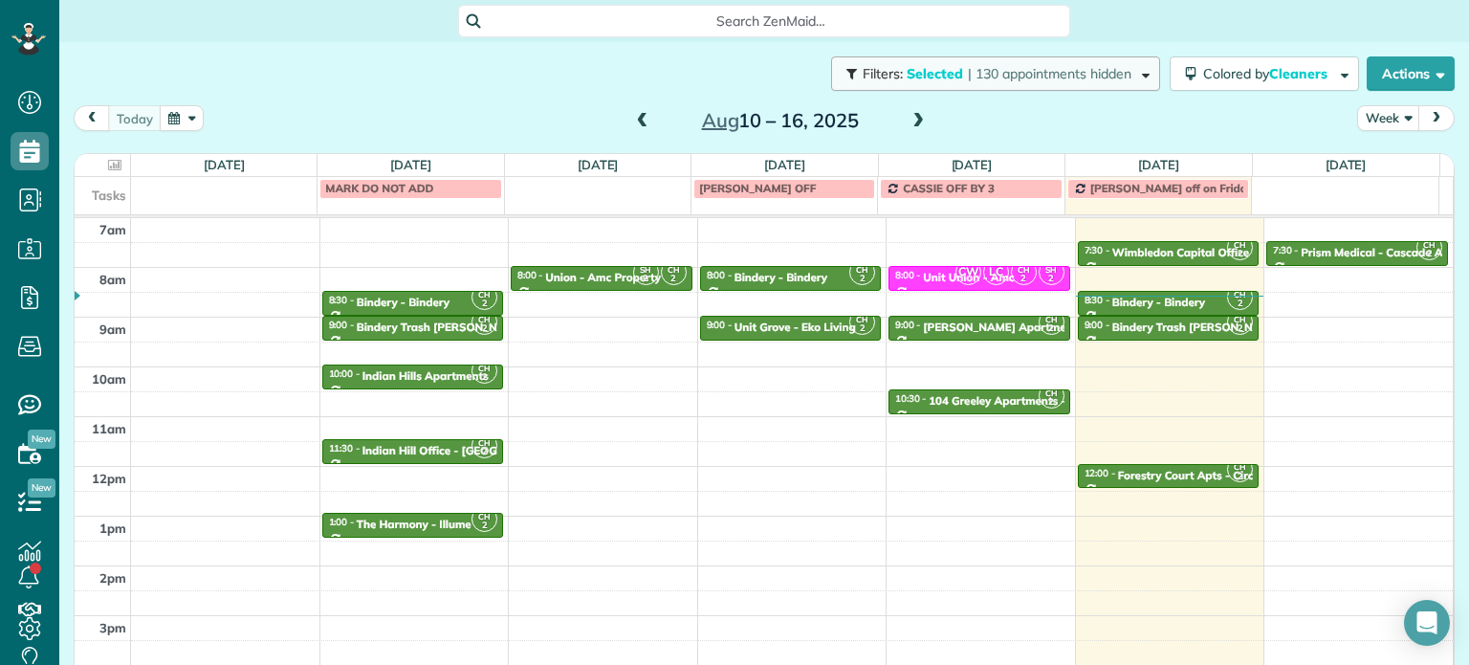
click at [1017, 76] on span "| 130 appointments hidden" at bounding box center [1050, 73] width 164 height 17
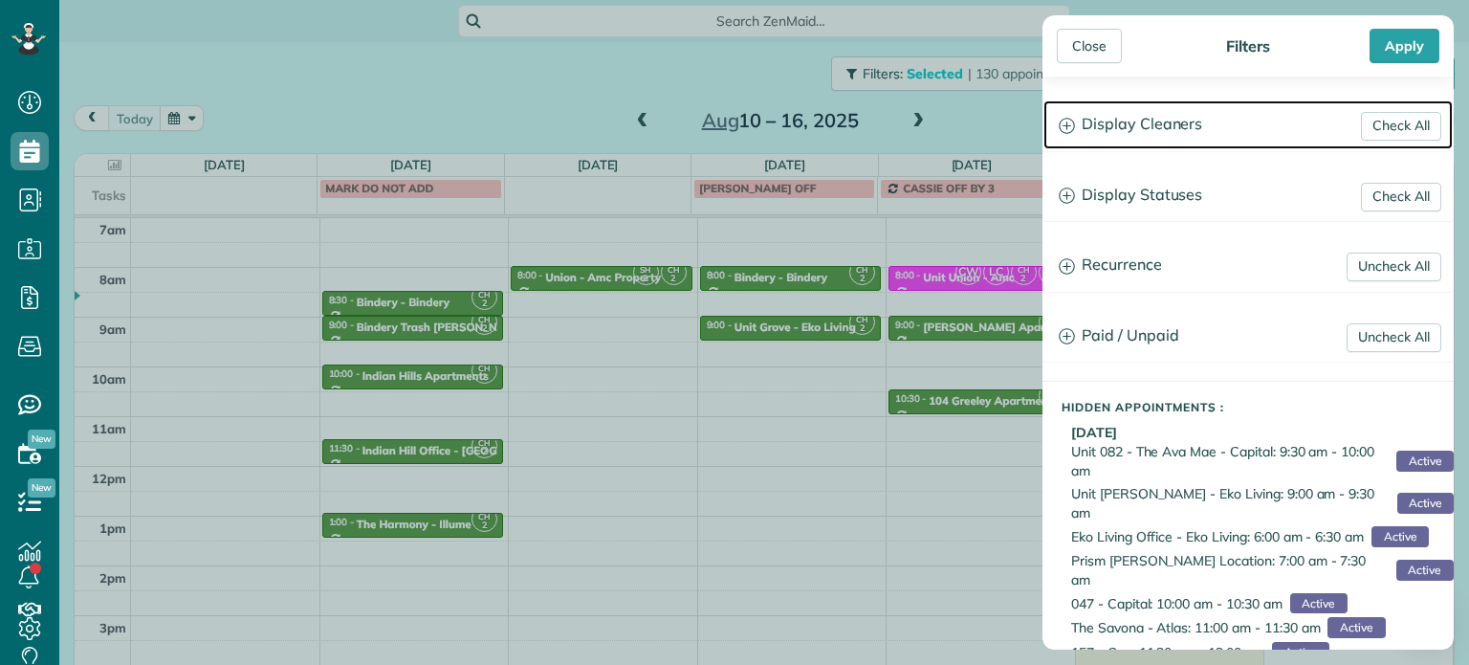
click at [1129, 138] on h3 "Display Cleaners" at bounding box center [1248, 124] width 409 height 49
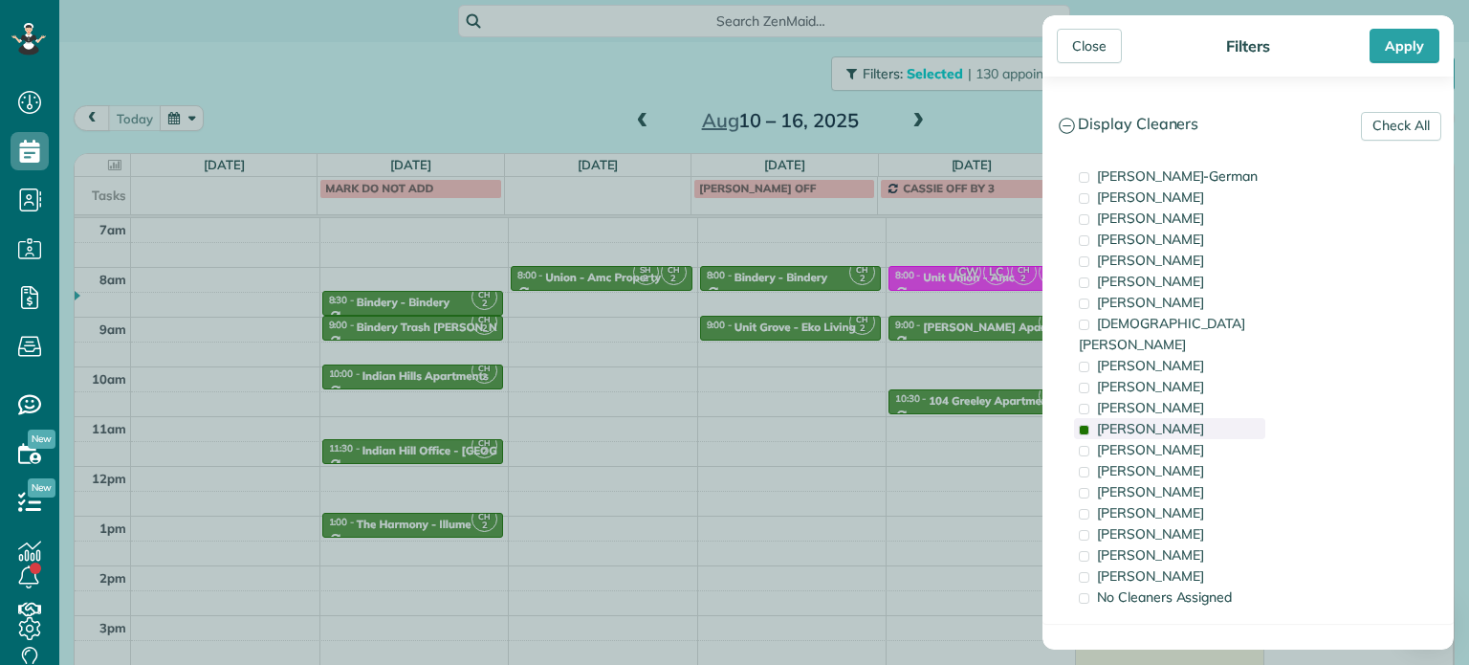
click at [1163, 420] on span "Cyndi Holm" at bounding box center [1150, 428] width 107 height 17
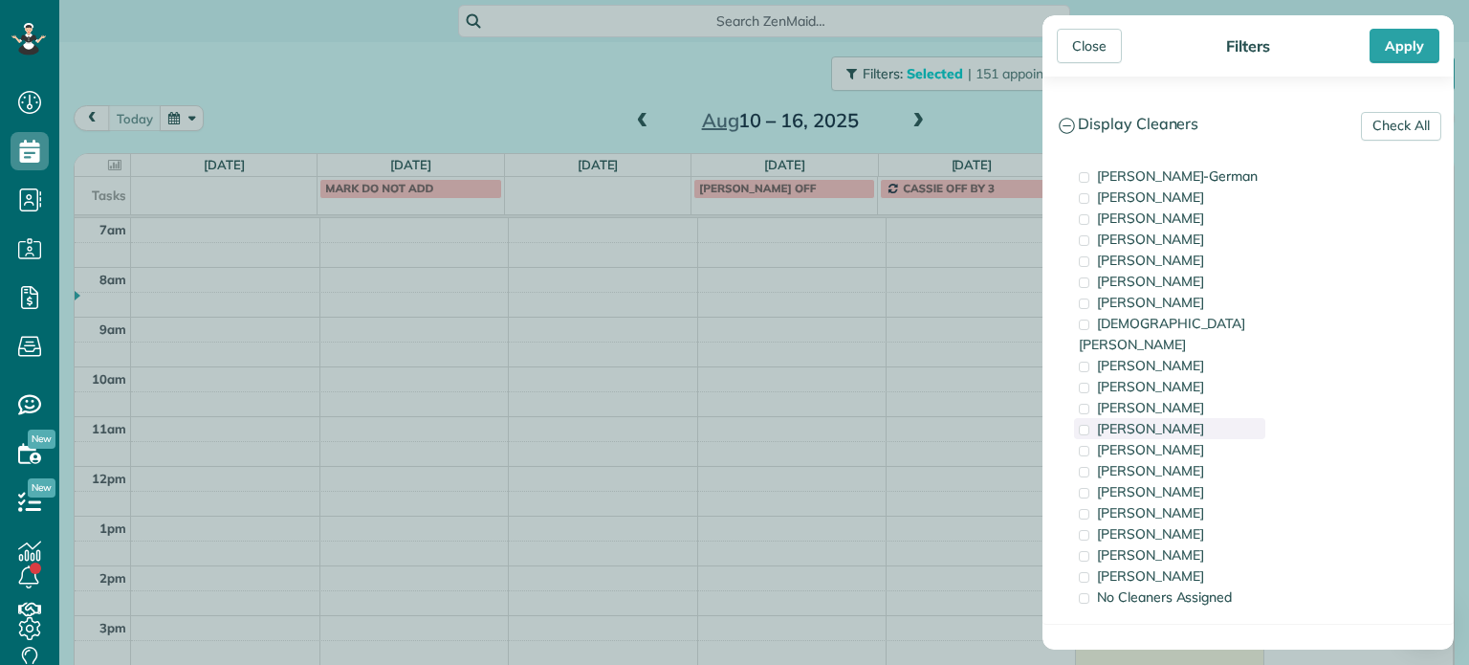
click at [1163, 420] on span "Cyndi Holm" at bounding box center [1150, 428] width 107 height 17
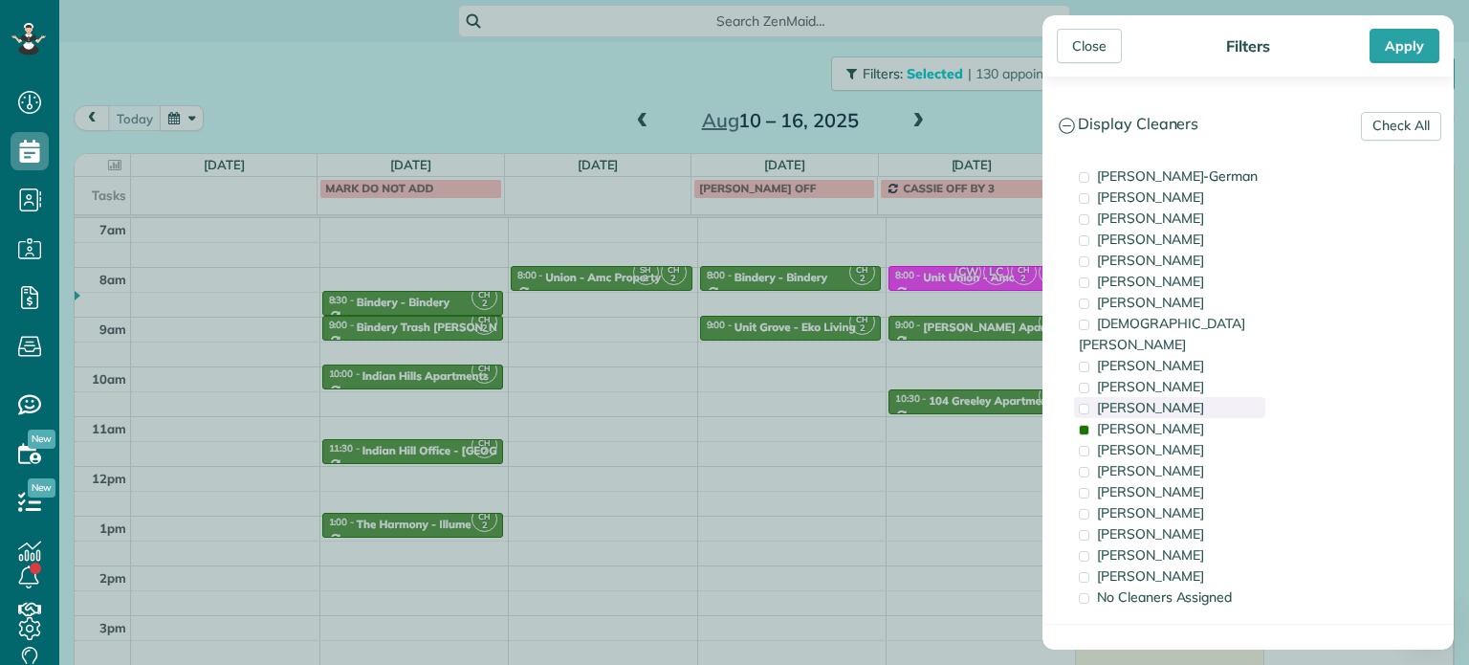
click at [1163, 399] on span "Trish Langhorst" at bounding box center [1150, 407] width 107 height 17
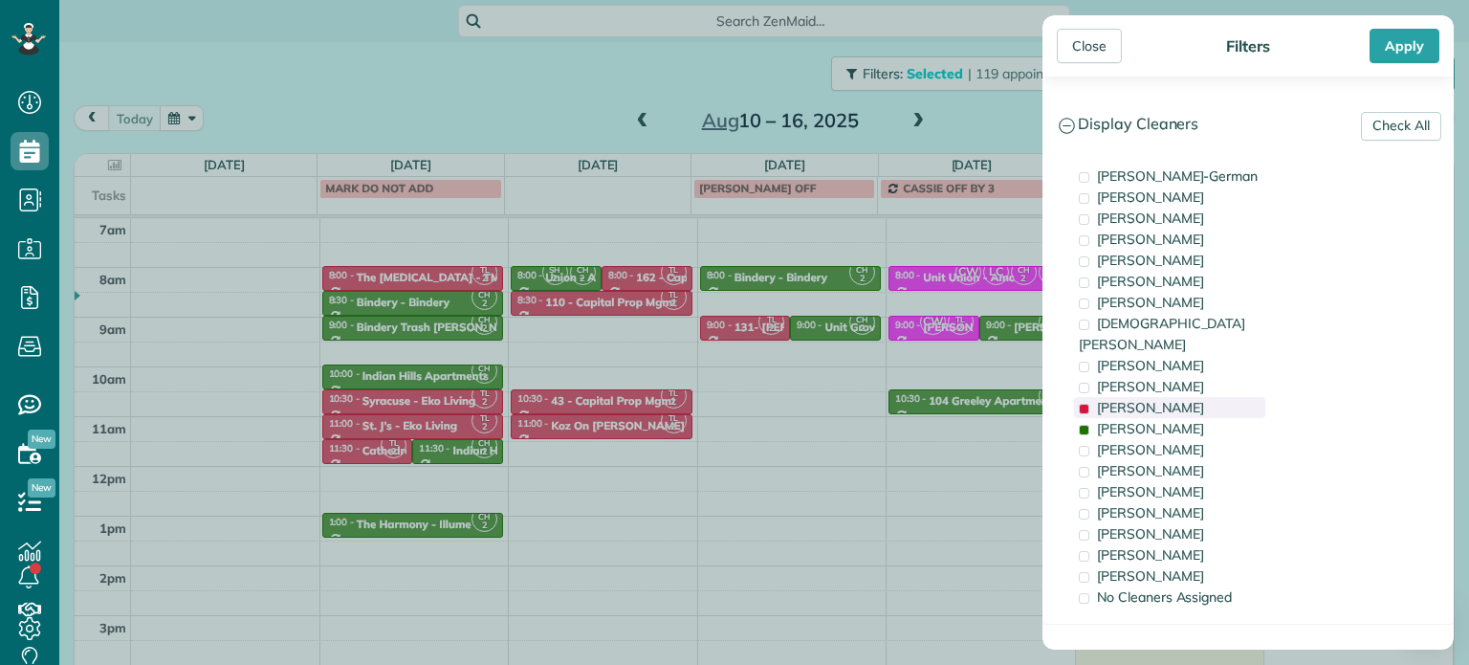
click at [1163, 399] on span "Trish Langhorst" at bounding box center [1150, 407] width 107 height 17
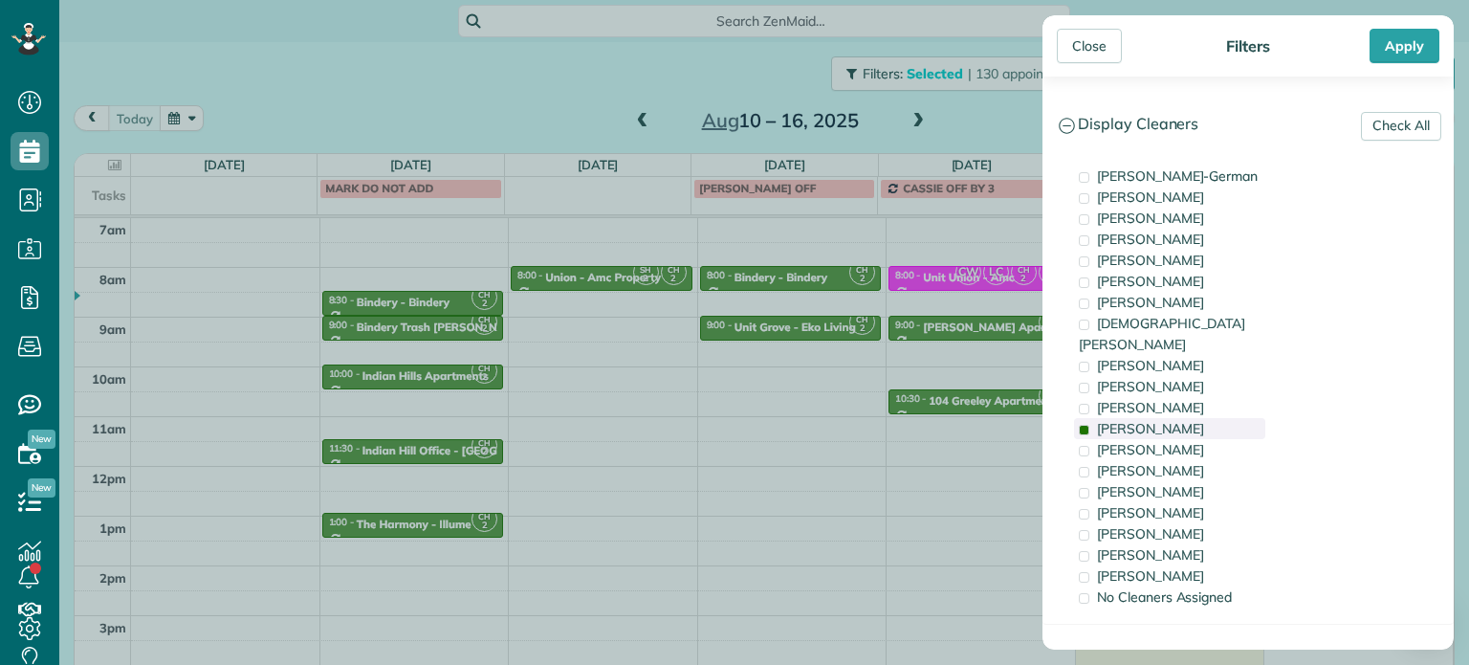
click at [1162, 420] on span "Cyndi Holm" at bounding box center [1150, 428] width 107 height 17
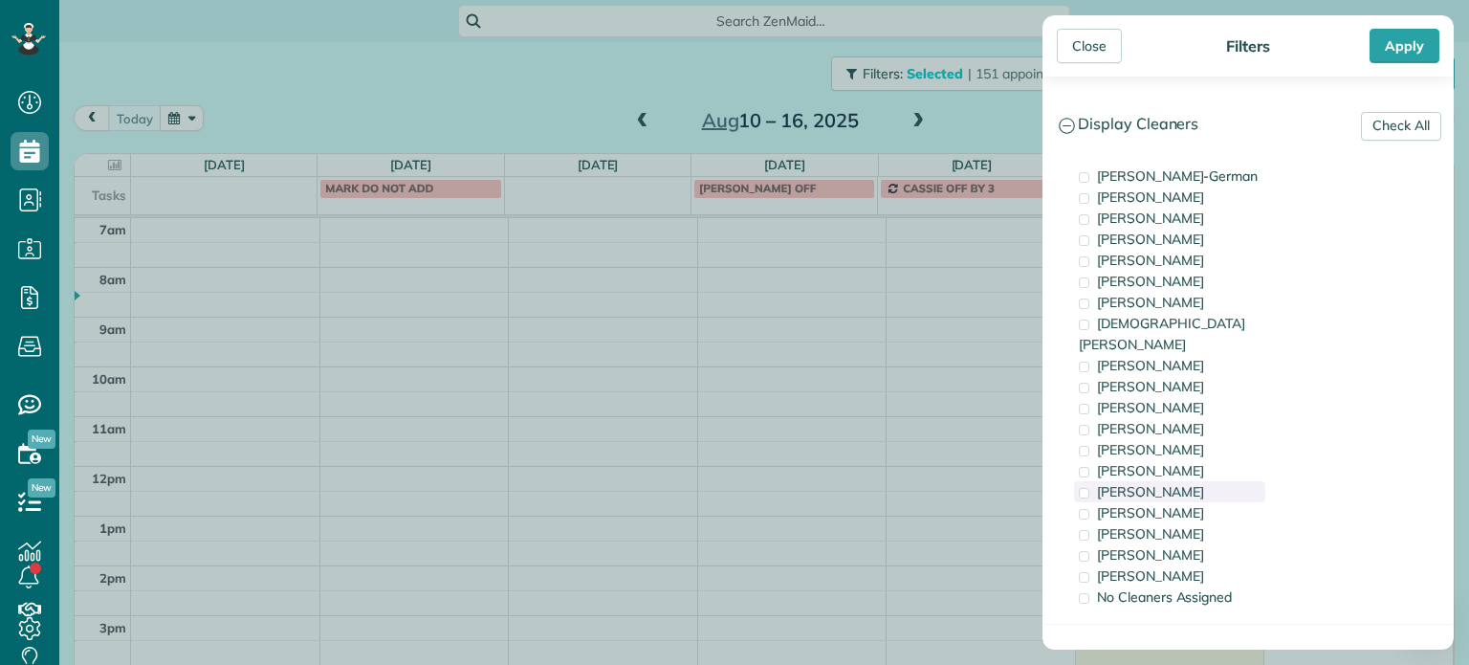
click at [1169, 481] on div "Tammi Rue" at bounding box center [1169, 491] width 191 height 21
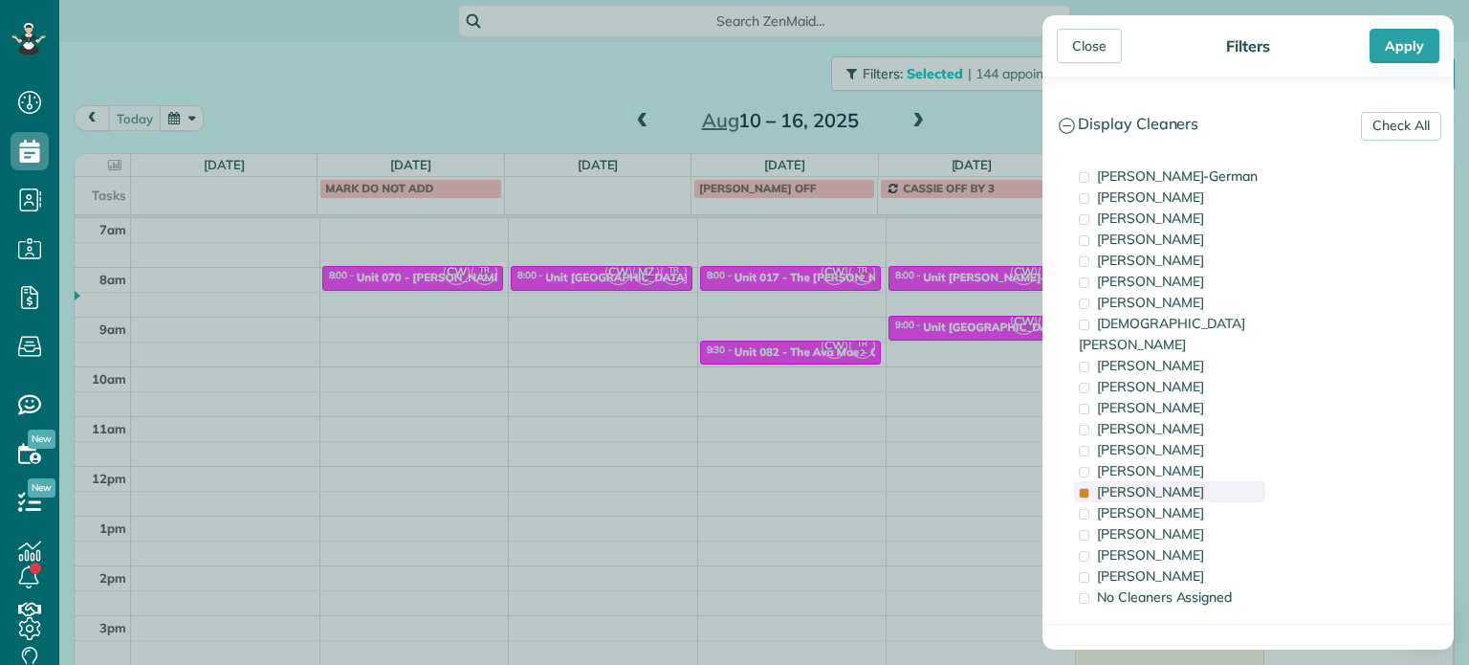
click at [1169, 481] on div "Tammi Rue" at bounding box center [1169, 491] width 191 height 21
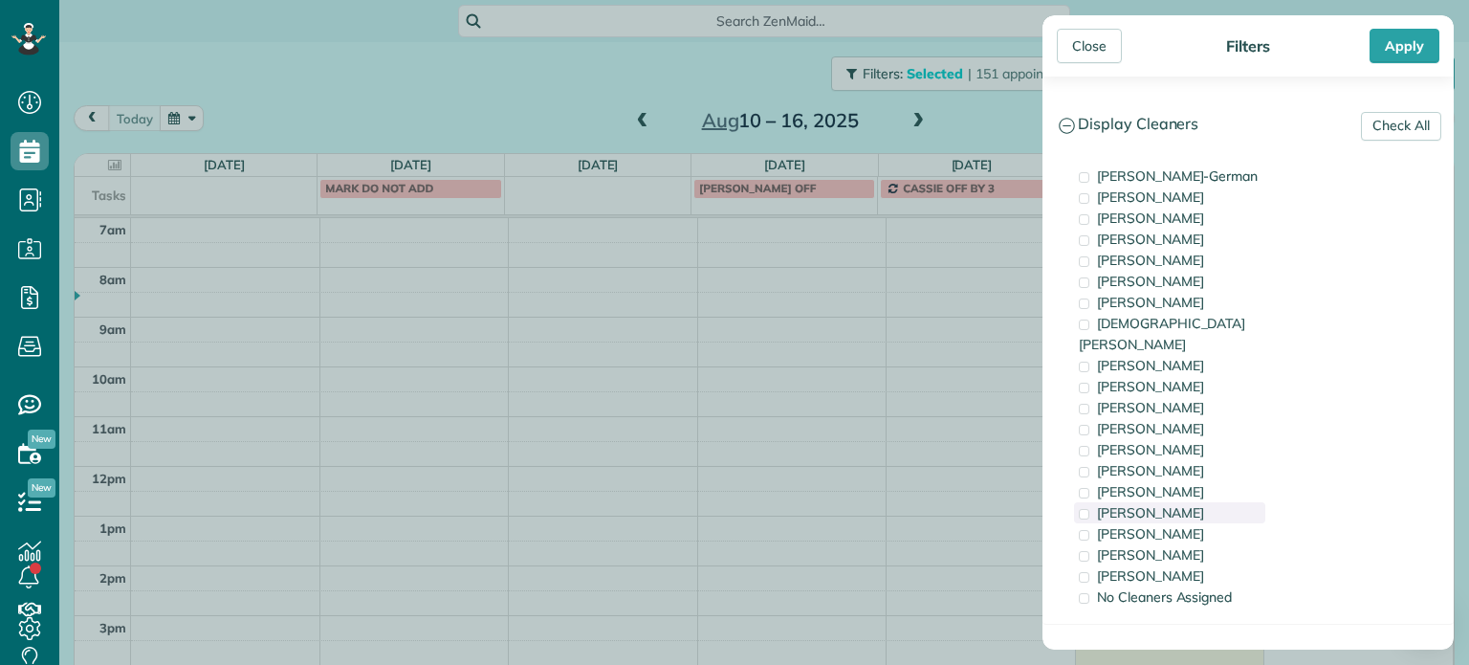
click at [1171, 504] on span "Meralda Harris" at bounding box center [1150, 512] width 107 height 17
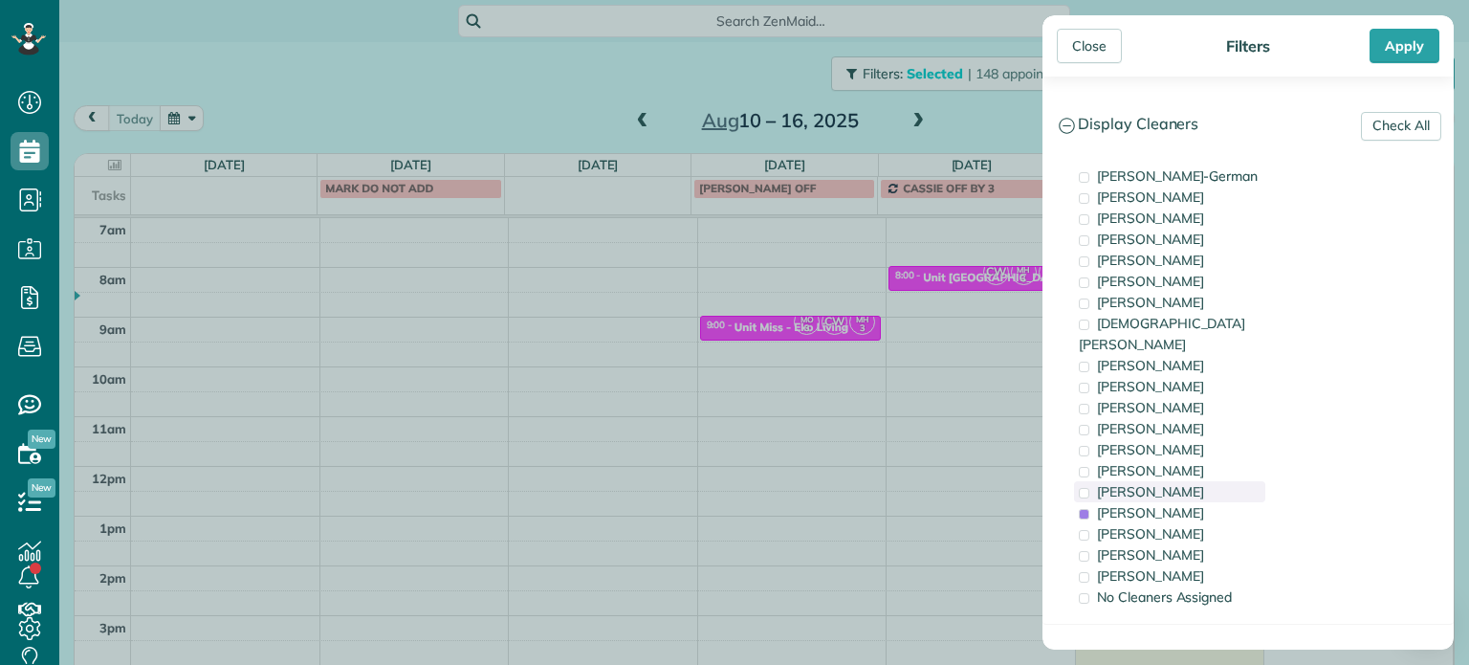
click at [1170, 481] on div "Tammi Rue" at bounding box center [1169, 491] width 191 height 21
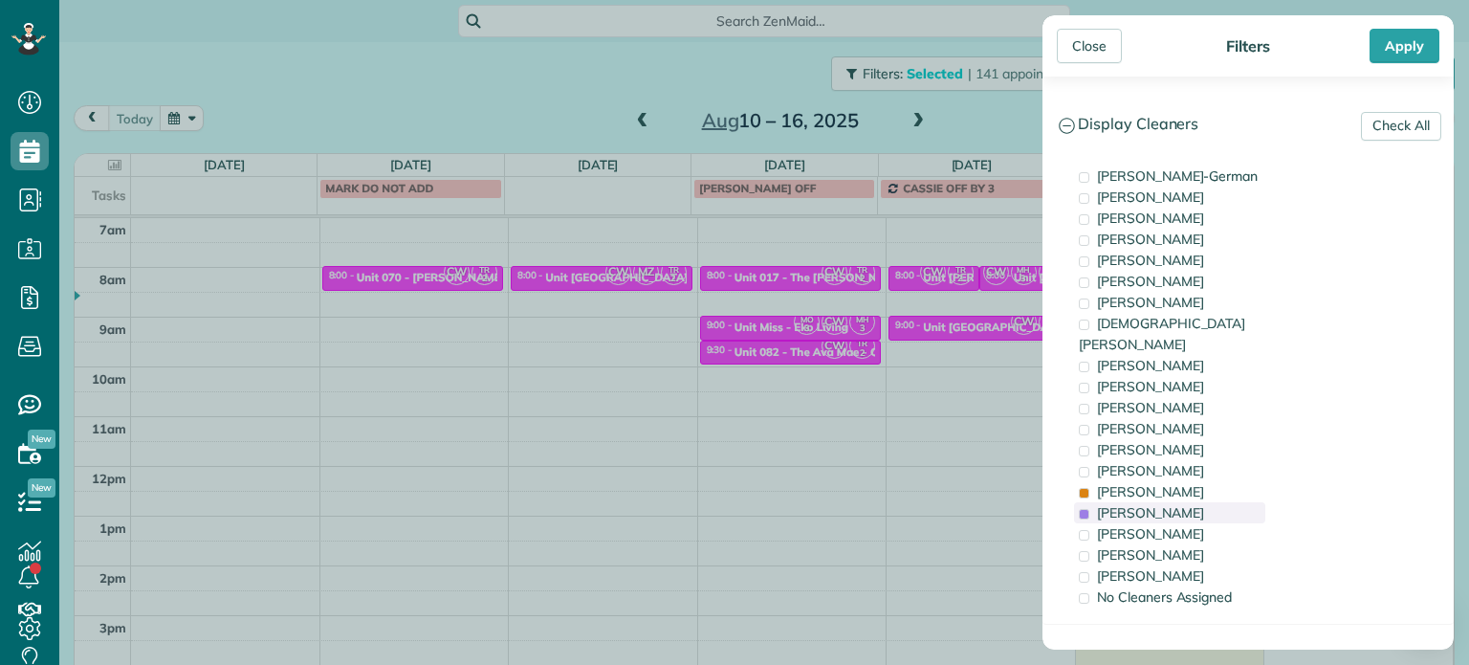
click at [1169, 504] on span "Meralda Harris" at bounding box center [1150, 512] width 107 height 17
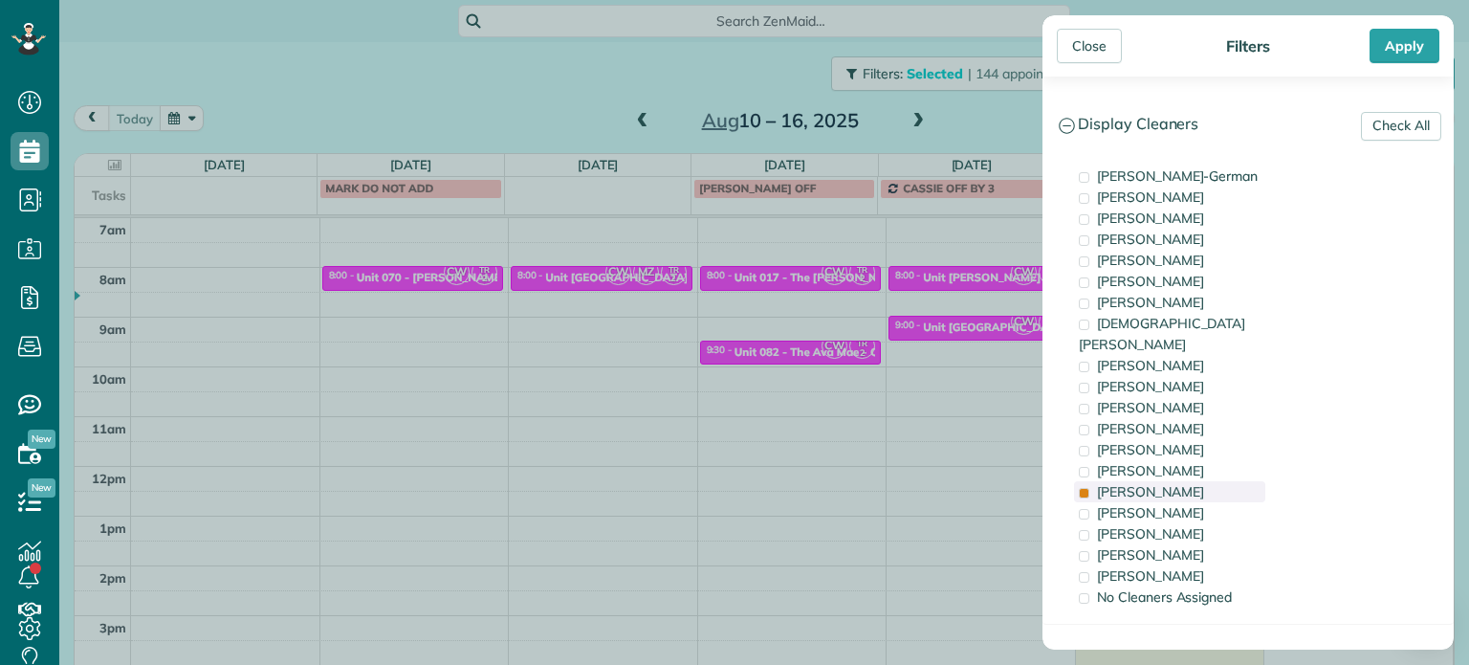
click at [1163, 483] on span "Tammi Rue" at bounding box center [1150, 491] width 107 height 17
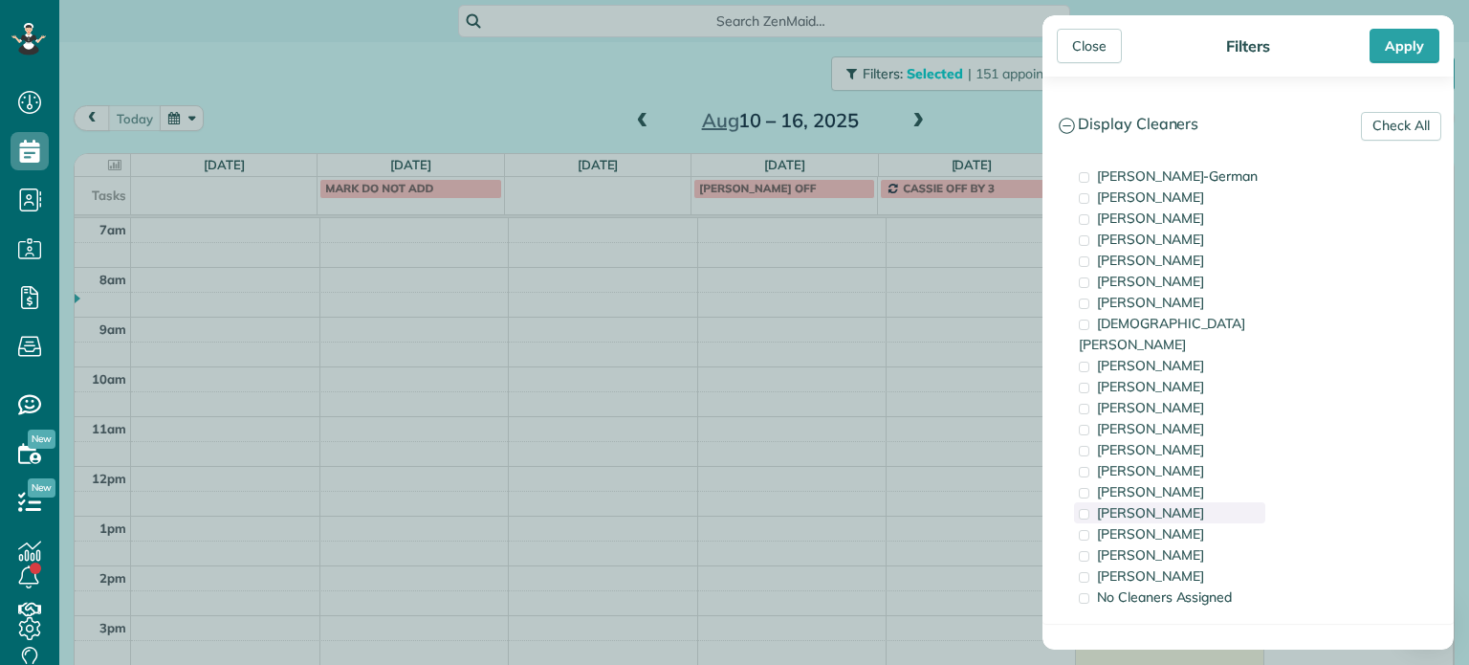
click at [1141, 504] on span "Meralda Harris" at bounding box center [1150, 512] width 107 height 17
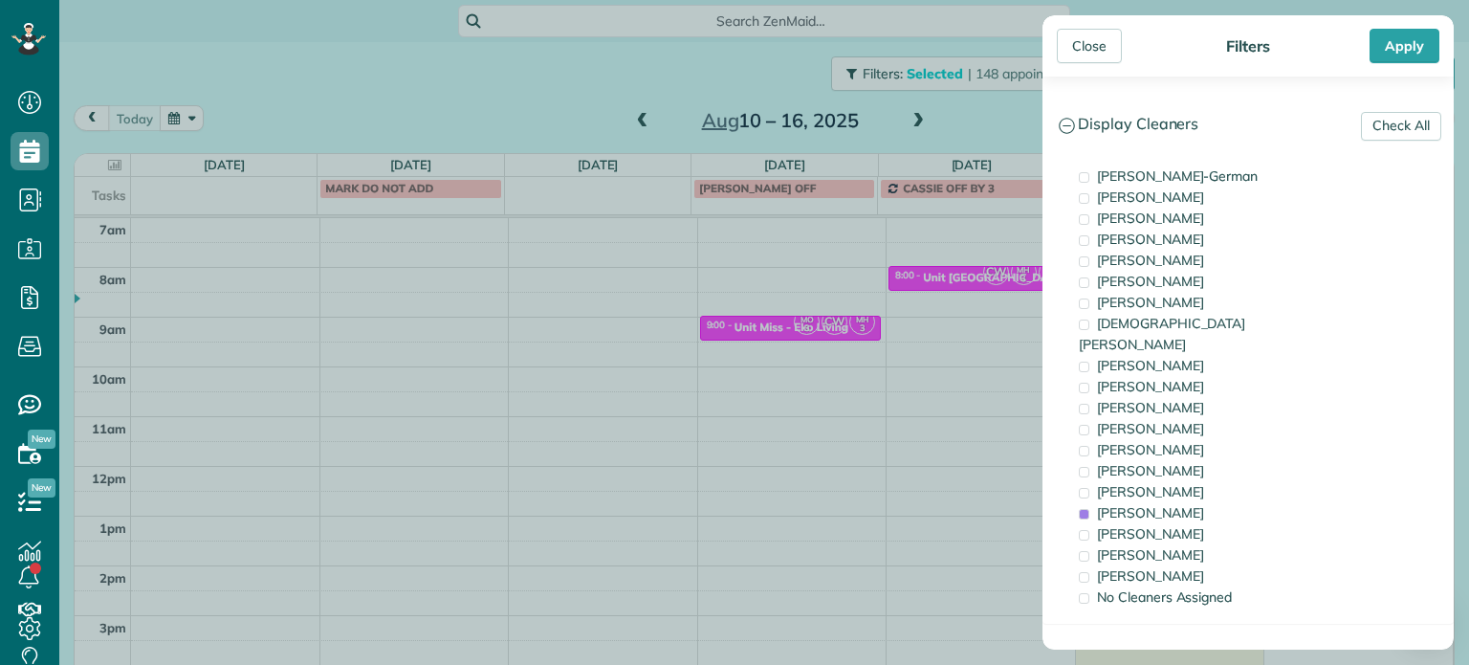
click at [929, 346] on div "Close Filters Apply Check All Display Cleaners Christina Wright-German Brie Kil…" at bounding box center [734, 332] width 1469 height 665
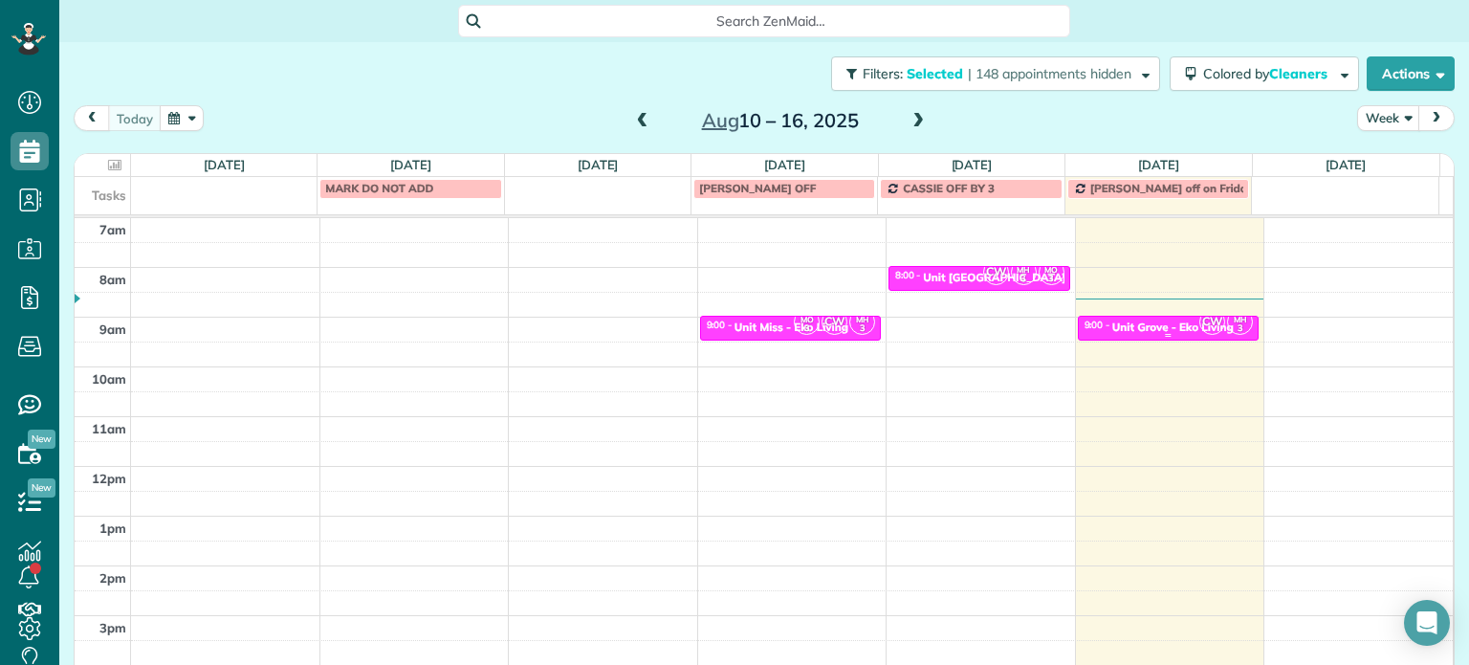
click at [1127, 330] on div "Unit Grove - Eko Living" at bounding box center [1172, 326] width 121 height 13
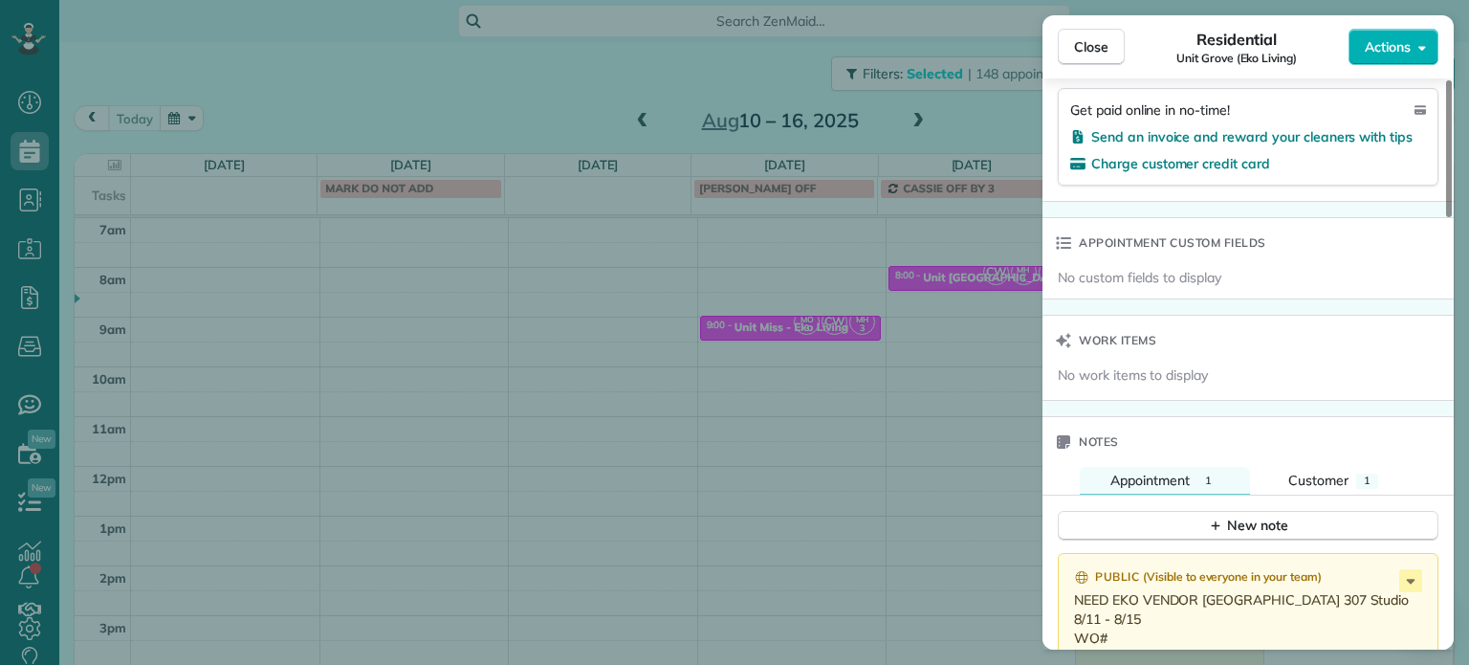
scroll to position [1545, 0]
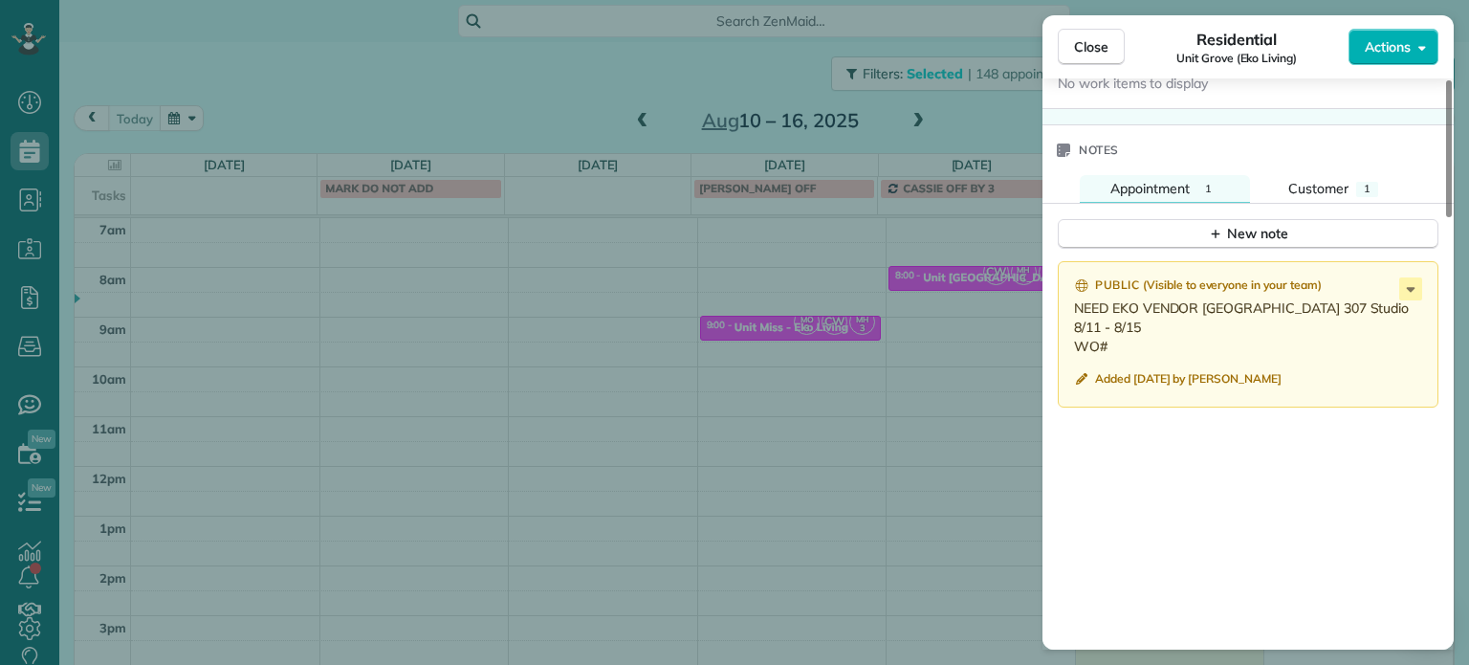
click at [1023, 323] on div "Close Residential Unit Grove (Eko Living) Actions Status Active Unit Grove (Eko…" at bounding box center [734, 332] width 1469 height 665
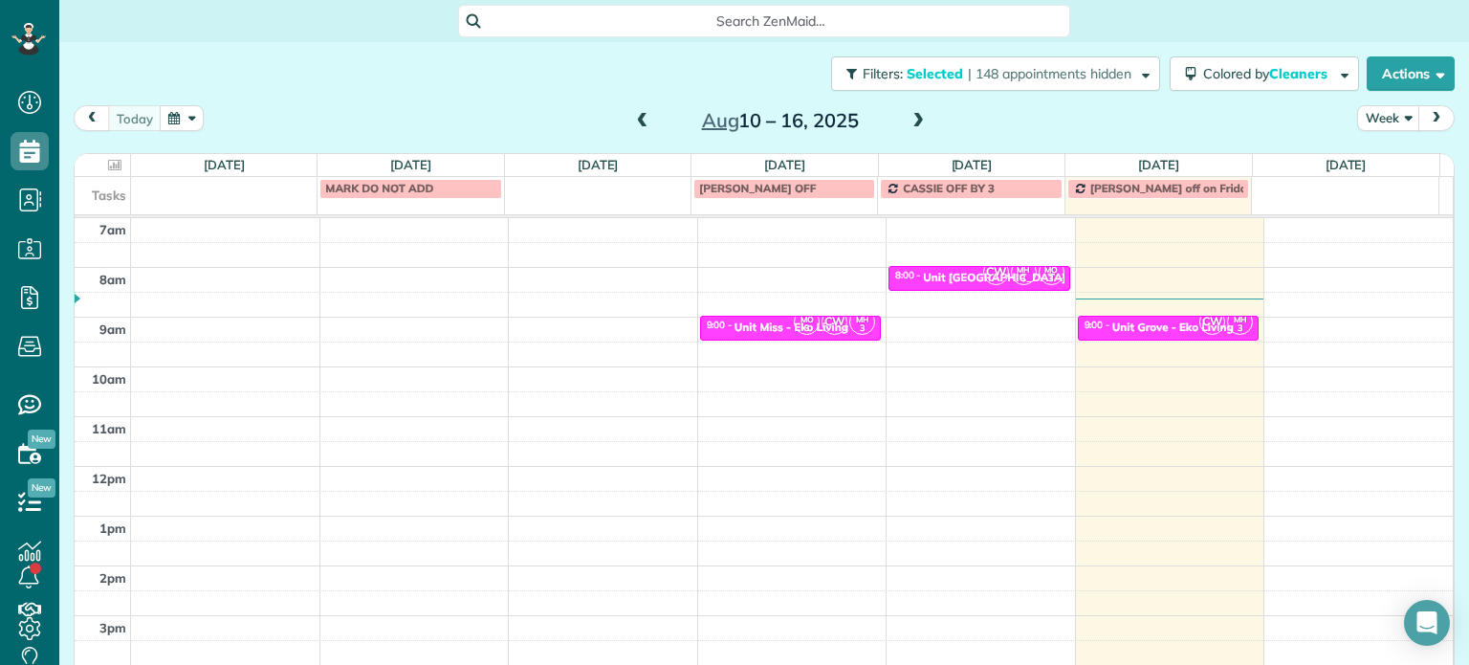
click at [914, 127] on span at bounding box center [918, 121] width 21 height 17
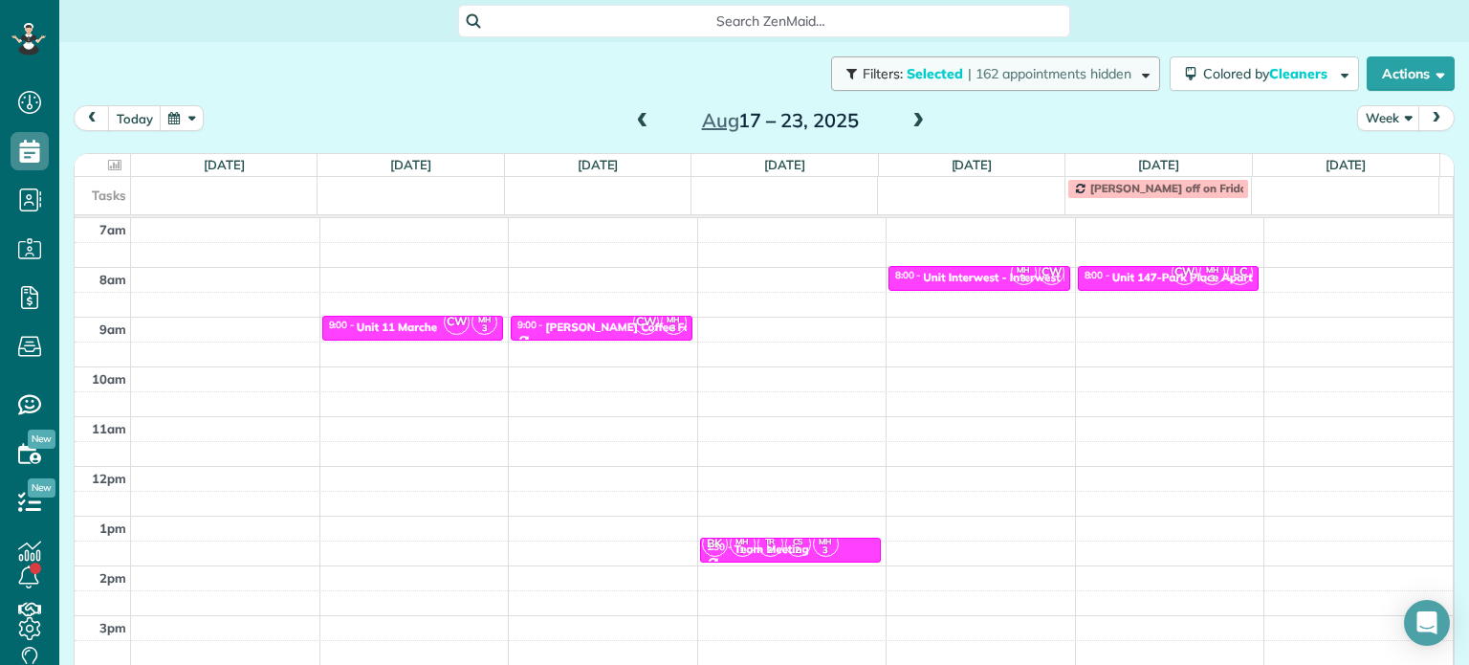
click at [1046, 75] on span "| 162 appointments hidden" at bounding box center [1050, 73] width 164 height 17
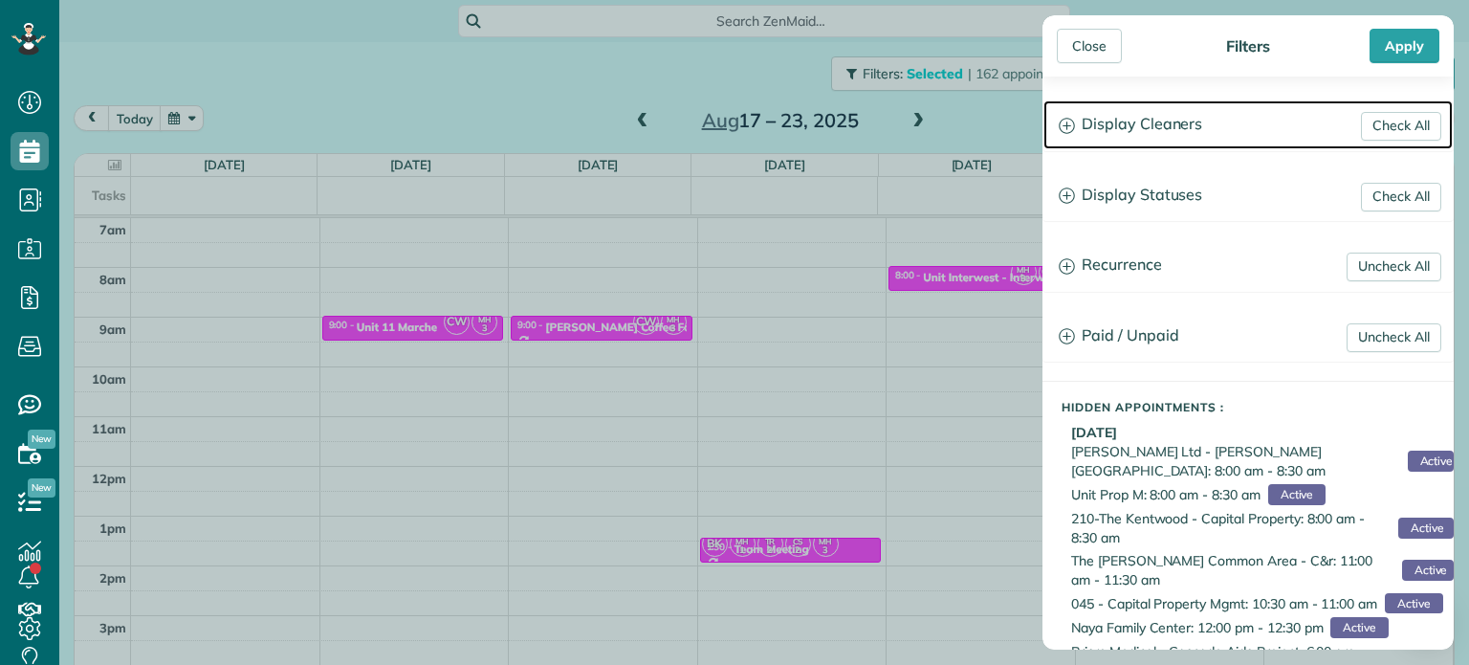
click at [1164, 122] on h3 "Display Cleaners" at bounding box center [1248, 124] width 409 height 49
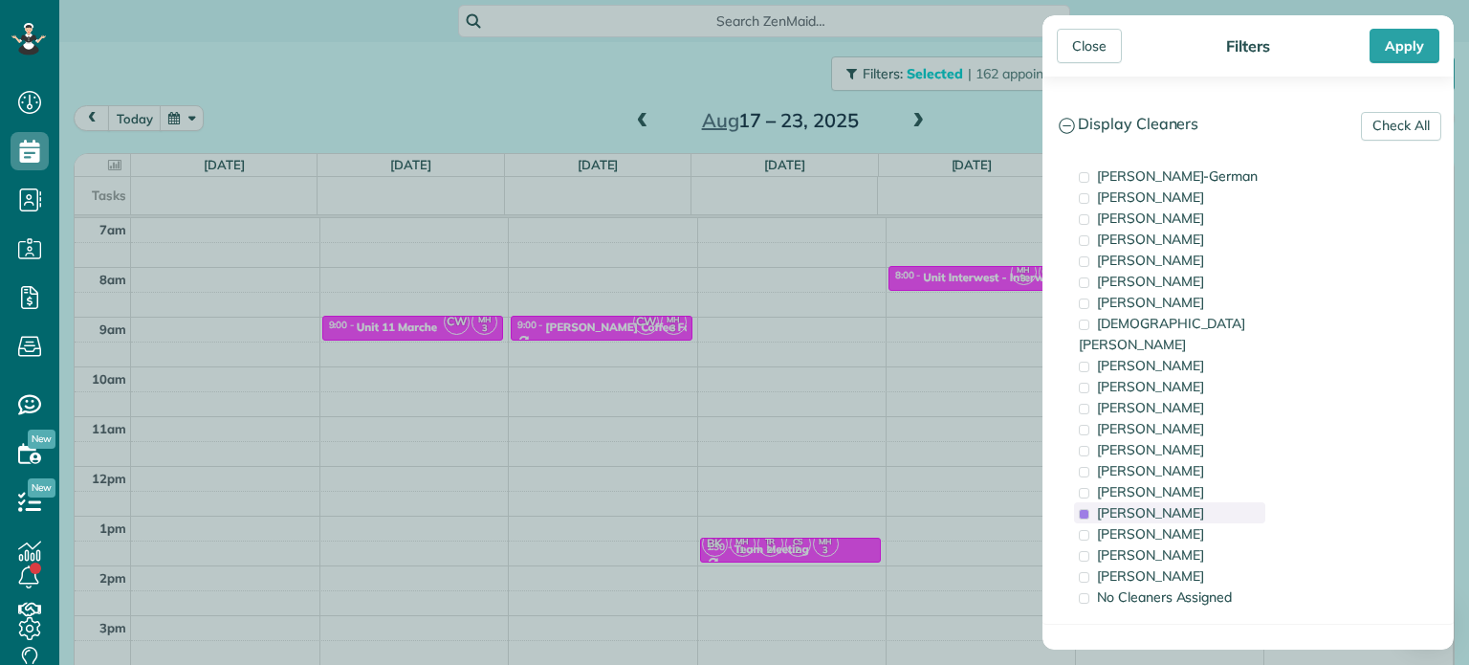
click at [1168, 504] on span "Meralda Harris" at bounding box center [1150, 512] width 107 height 17
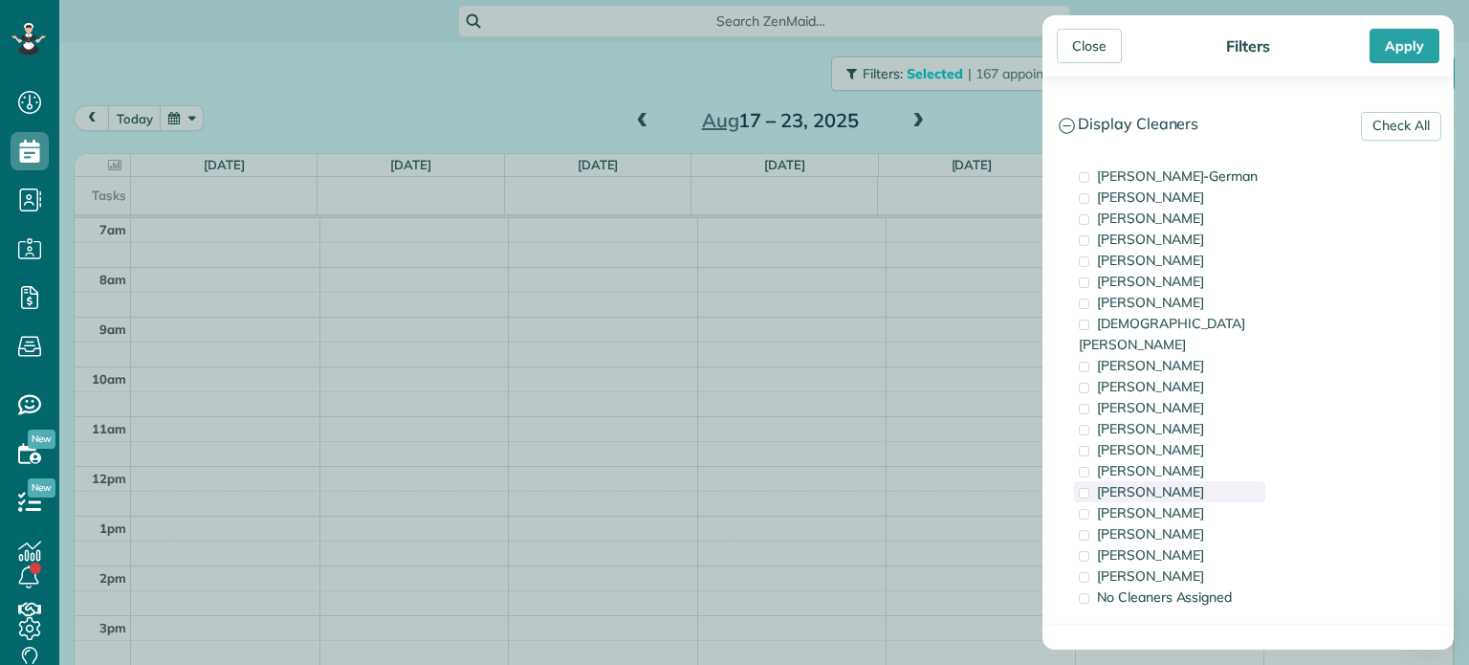
click at [1168, 481] on div "Tammi Rue" at bounding box center [1169, 491] width 191 height 21
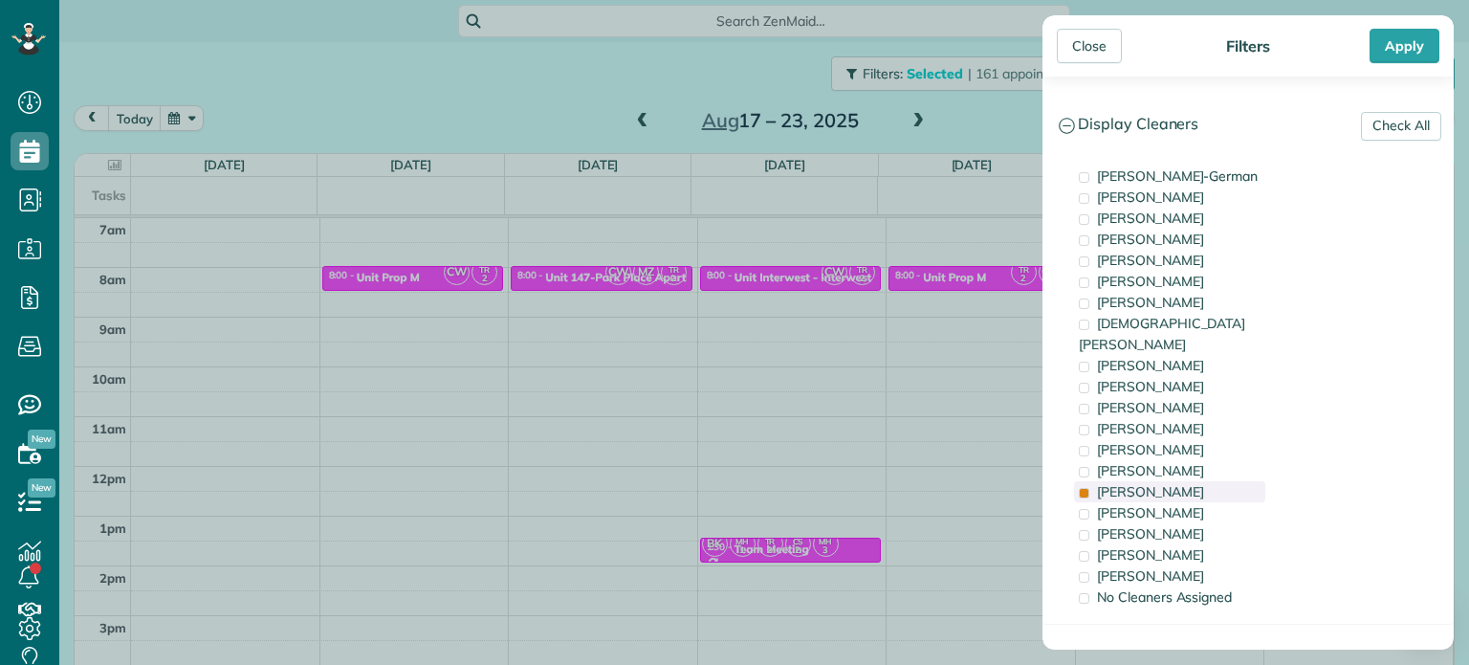
click at [1168, 481] on div "Tammi Rue" at bounding box center [1169, 491] width 191 height 21
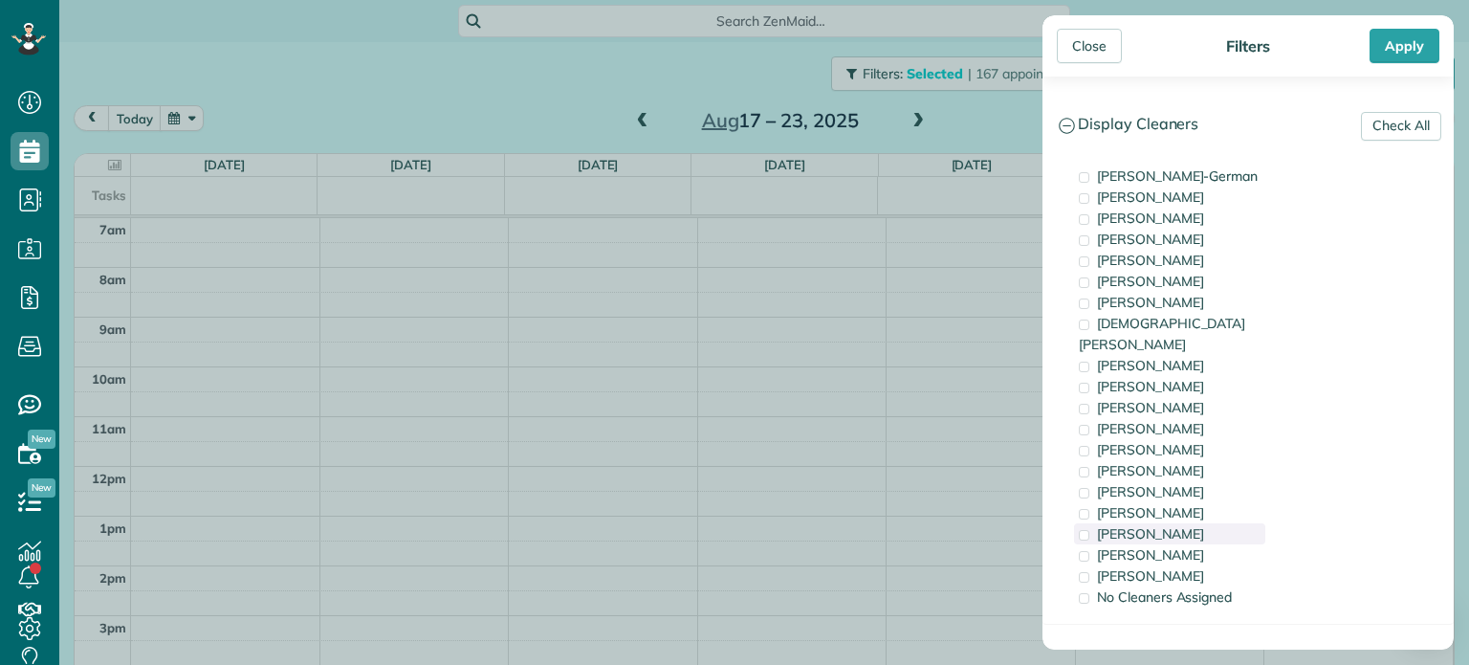
click at [1171, 525] on span "Cristina Sainz" at bounding box center [1150, 533] width 107 height 17
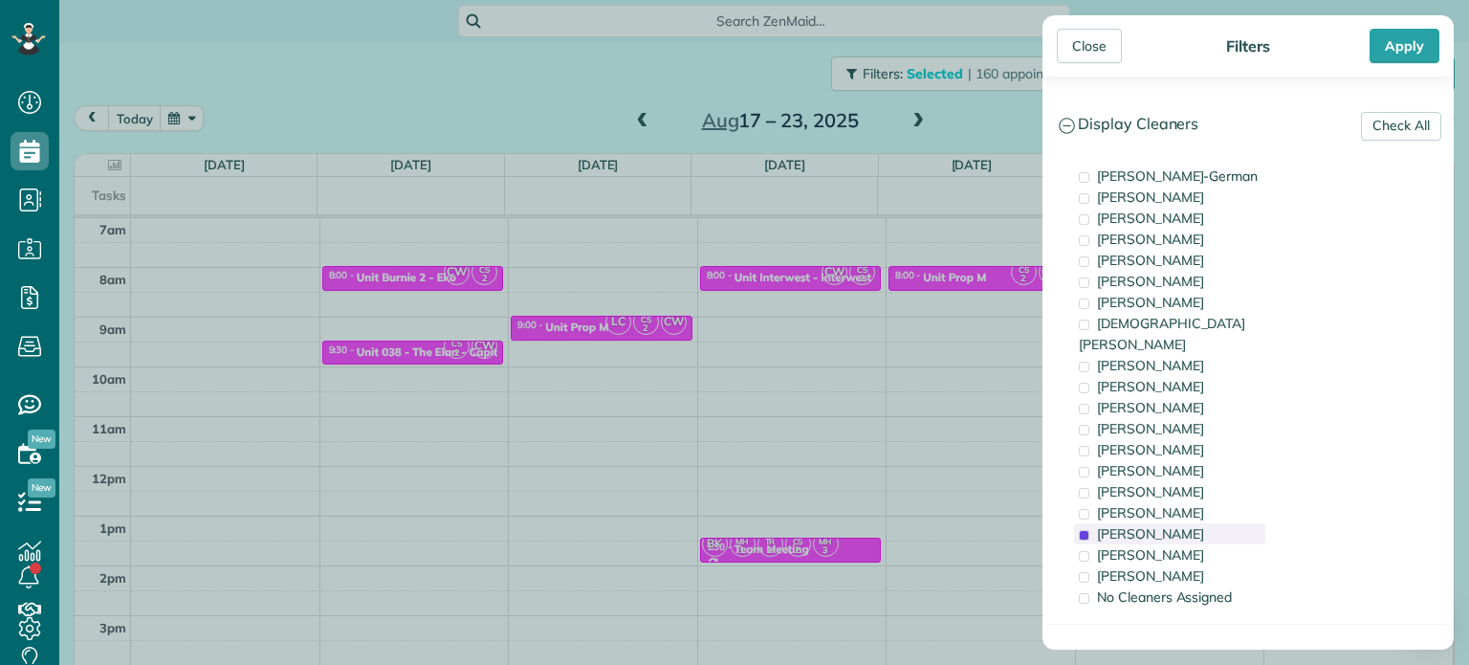
click at [1171, 525] on span "Cristina Sainz" at bounding box center [1150, 533] width 107 height 17
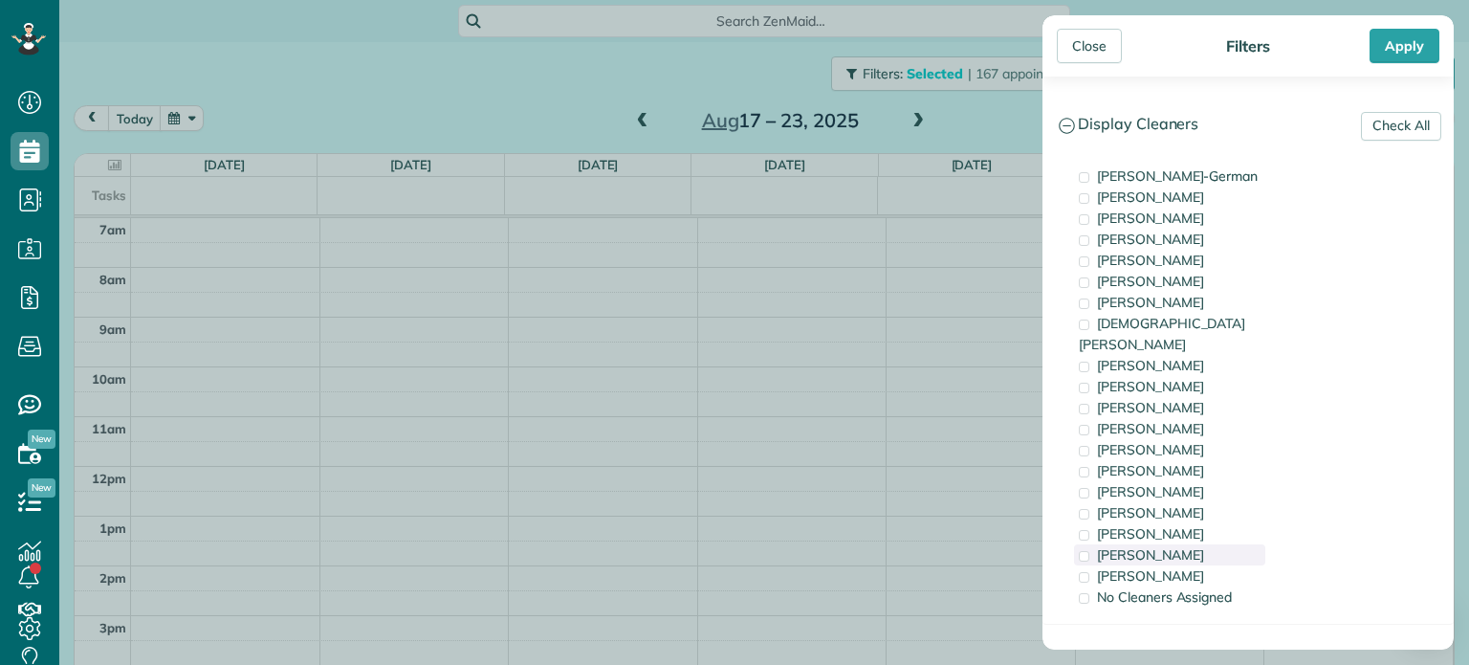
click at [1173, 546] on span "Marina Ostertag" at bounding box center [1150, 554] width 107 height 17
click at [1158, 420] on span "Cyndi Holm" at bounding box center [1150, 428] width 107 height 17
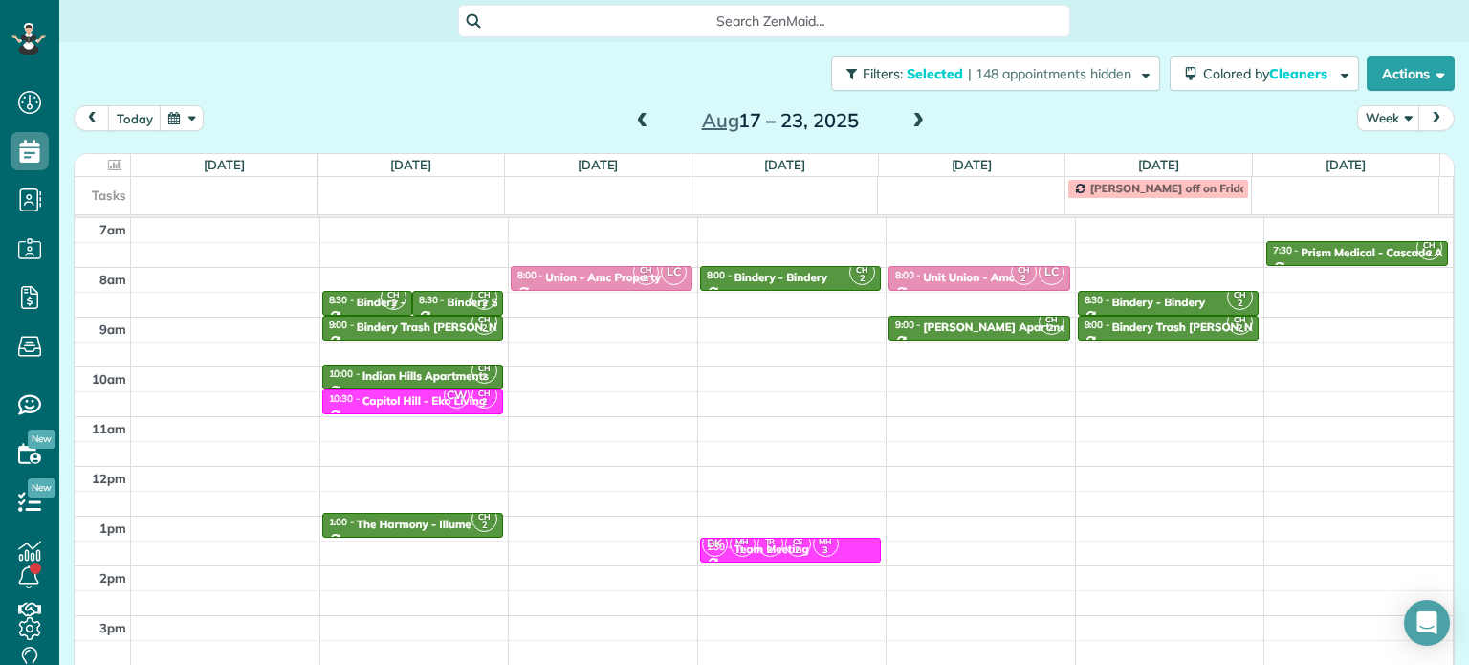
click at [463, 267] on div "Close Filters Apply Check All Display Cleaners Christina Wright-German Brie Kil…" at bounding box center [734, 332] width 1469 height 665
click at [643, 121] on span at bounding box center [642, 121] width 21 height 17
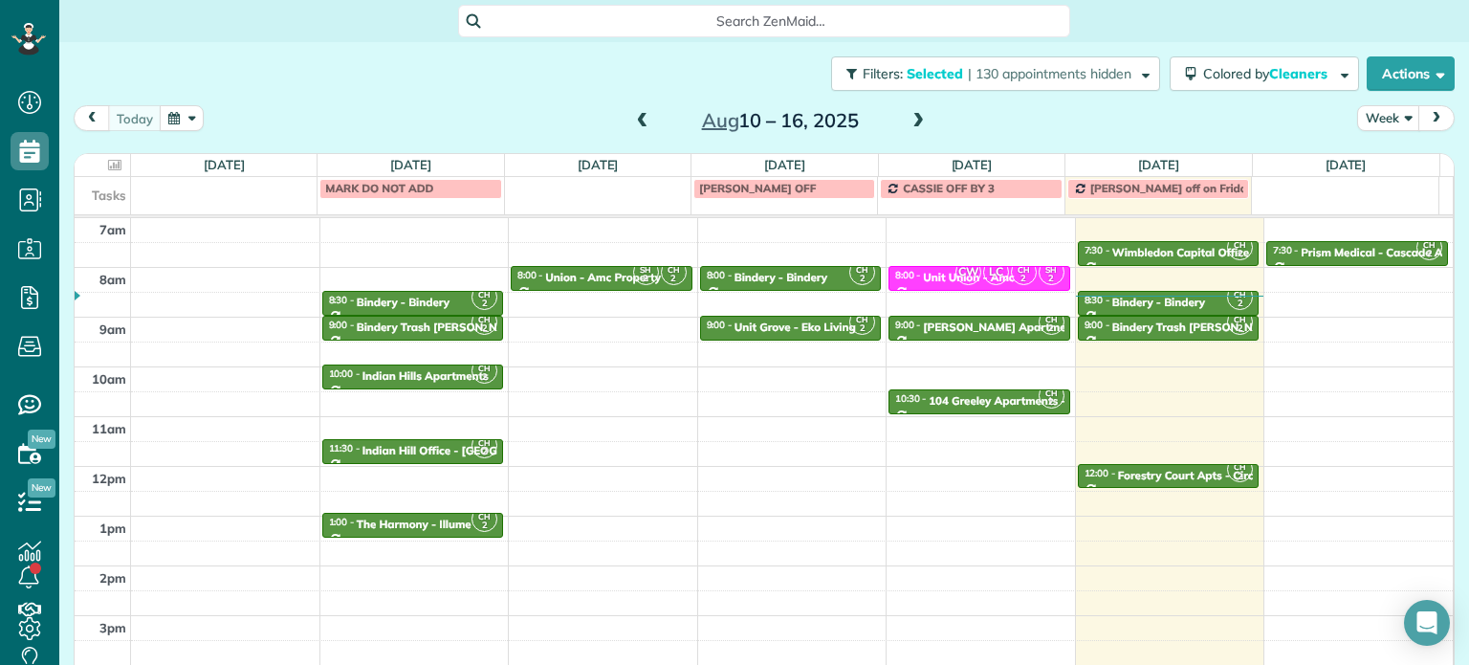
click at [918, 116] on span at bounding box center [918, 121] width 21 height 17
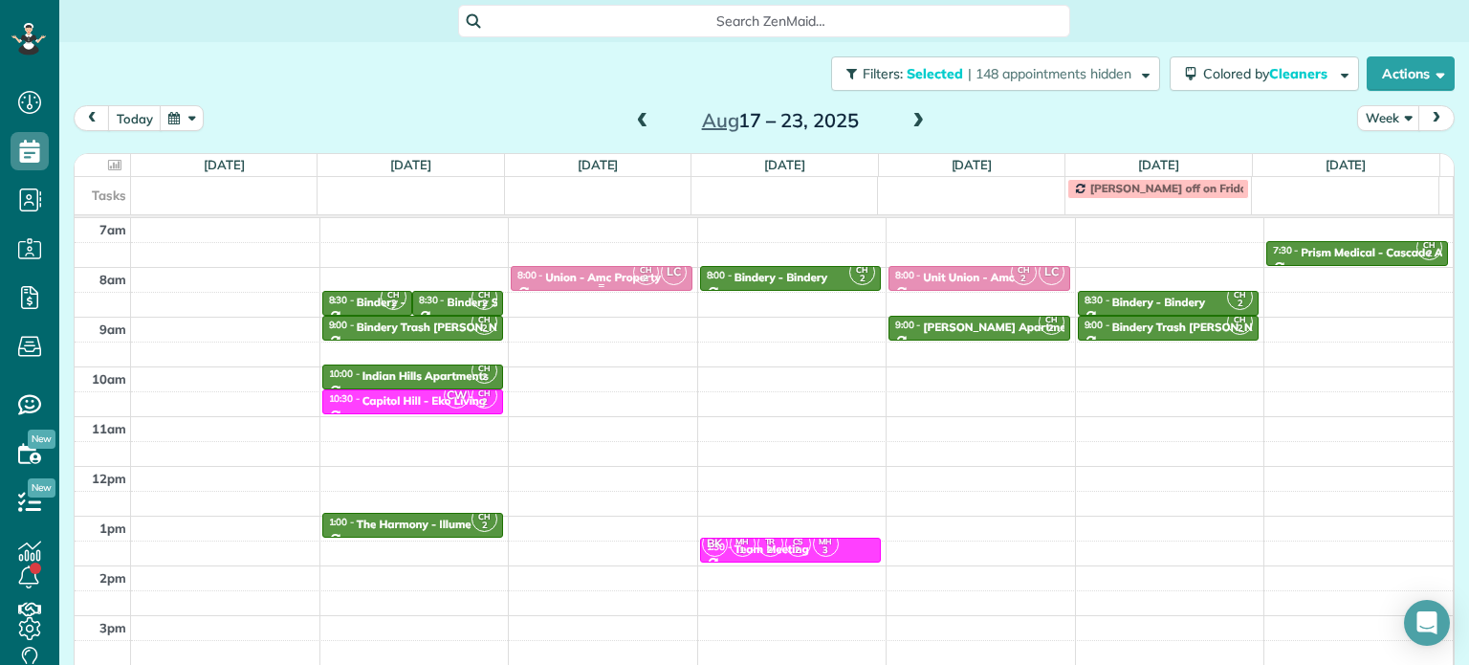
click at [548, 272] on div "Union - Amc Property" at bounding box center [603, 277] width 116 height 13
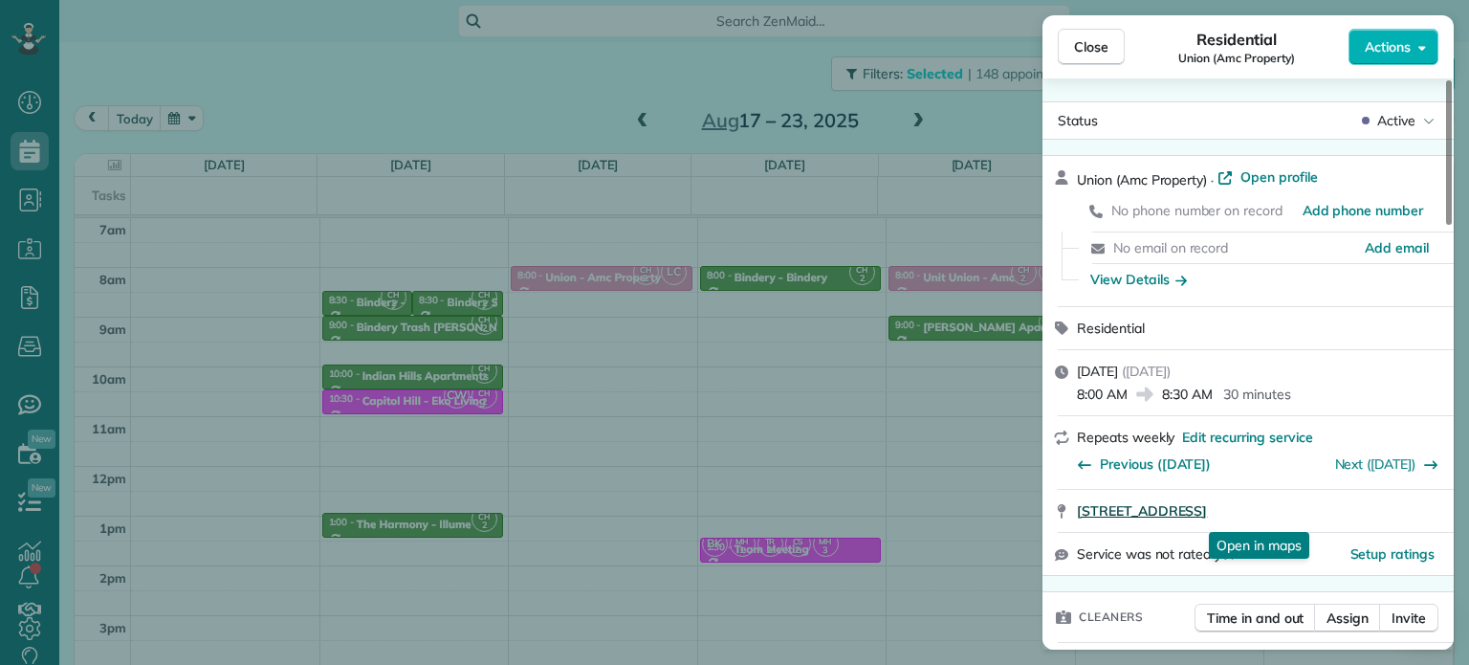
drag, startPoint x: 1067, startPoint y: 515, endPoint x: 1403, endPoint y: 519, distance: 335.8
click at [1403, 519] on div "304 Northeast Multnomah Street Portland OR 97232 Open in maps Open in maps" at bounding box center [1248, 511] width 411 height 42
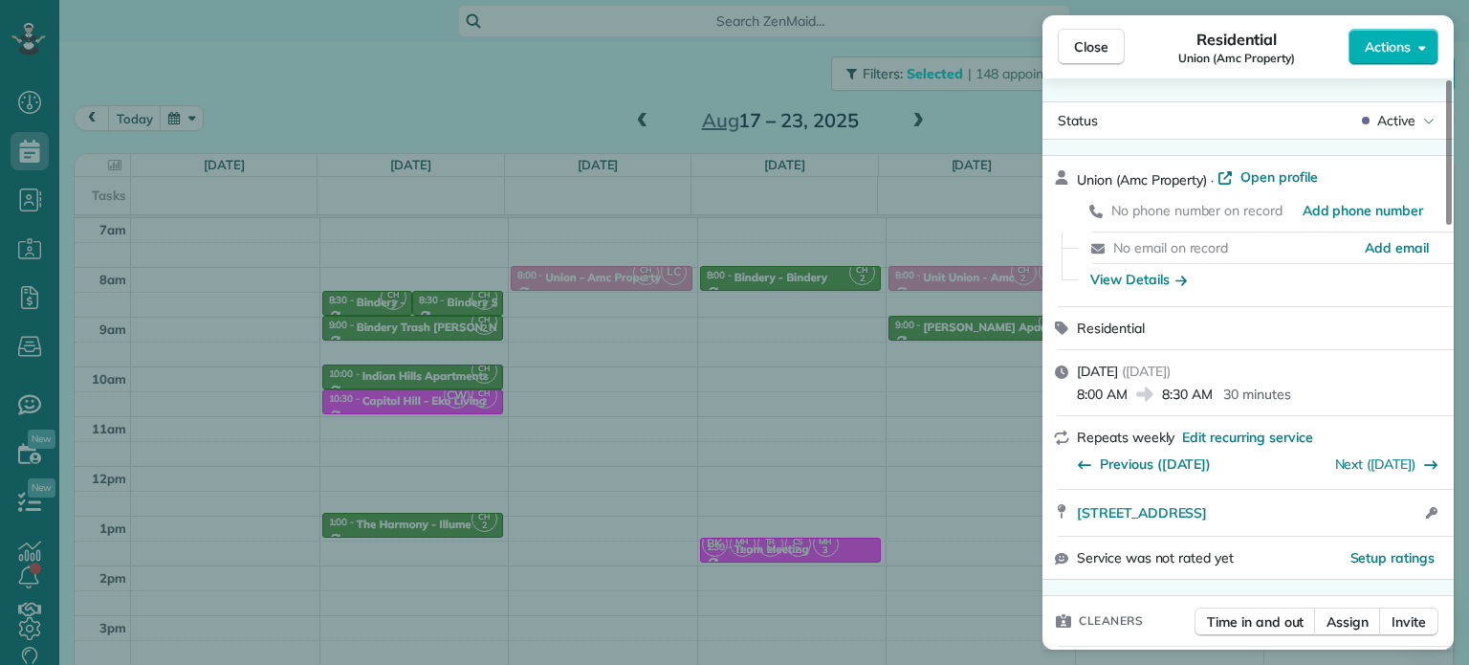
click at [781, 340] on div "Close Residential Union (Amc Property) Actions Status Active Union (Amc Propert…" at bounding box center [734, 332] width 1469 height 665
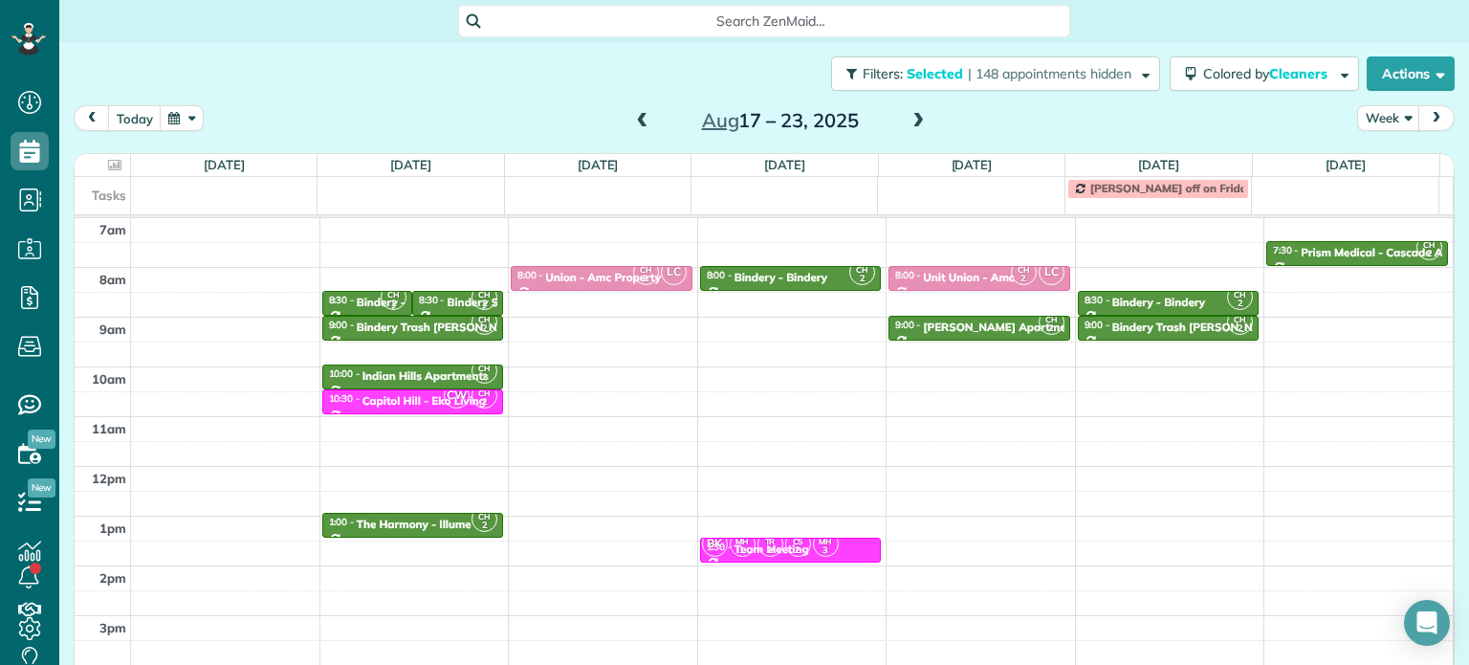
click at [908, 120] on span at bounding box center [918, 121] width 21 height 17
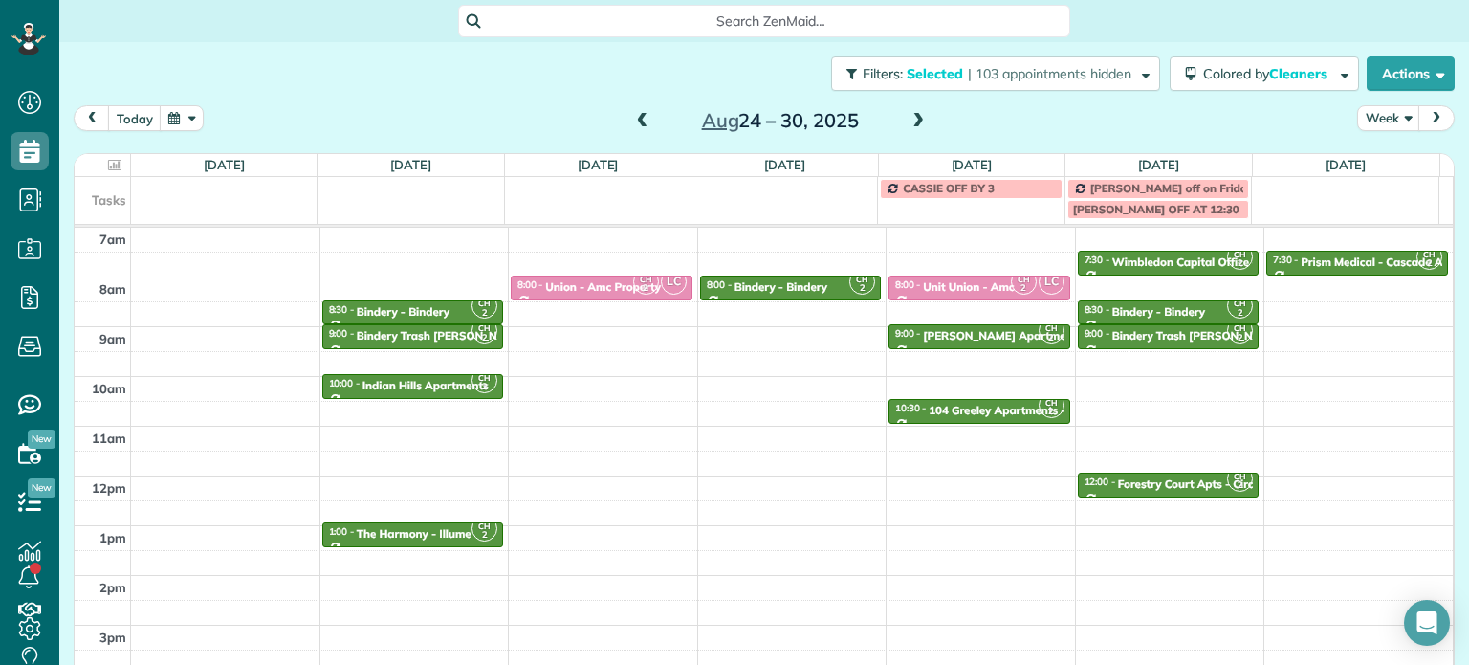
click at [639, 121] on span at bounding box center [642, 121] width 21 height 17
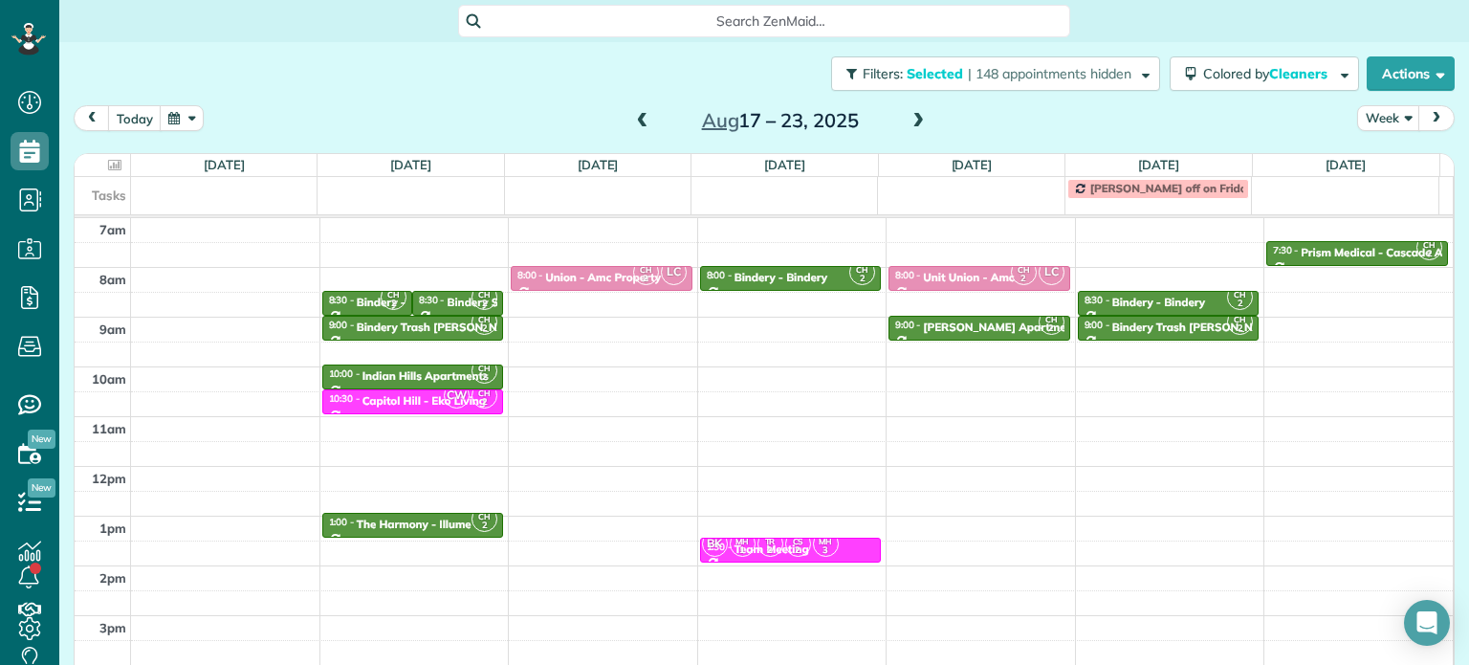
click at [601, 324] on div "4am 5am 6am 7am 8am 9am 10am 11am 12pm 1pm 2pm 3pm 4pm 5pm CH 2 6:00 - 6:30 Pri…" at bounding box center [764, 416] width 1378 height 695
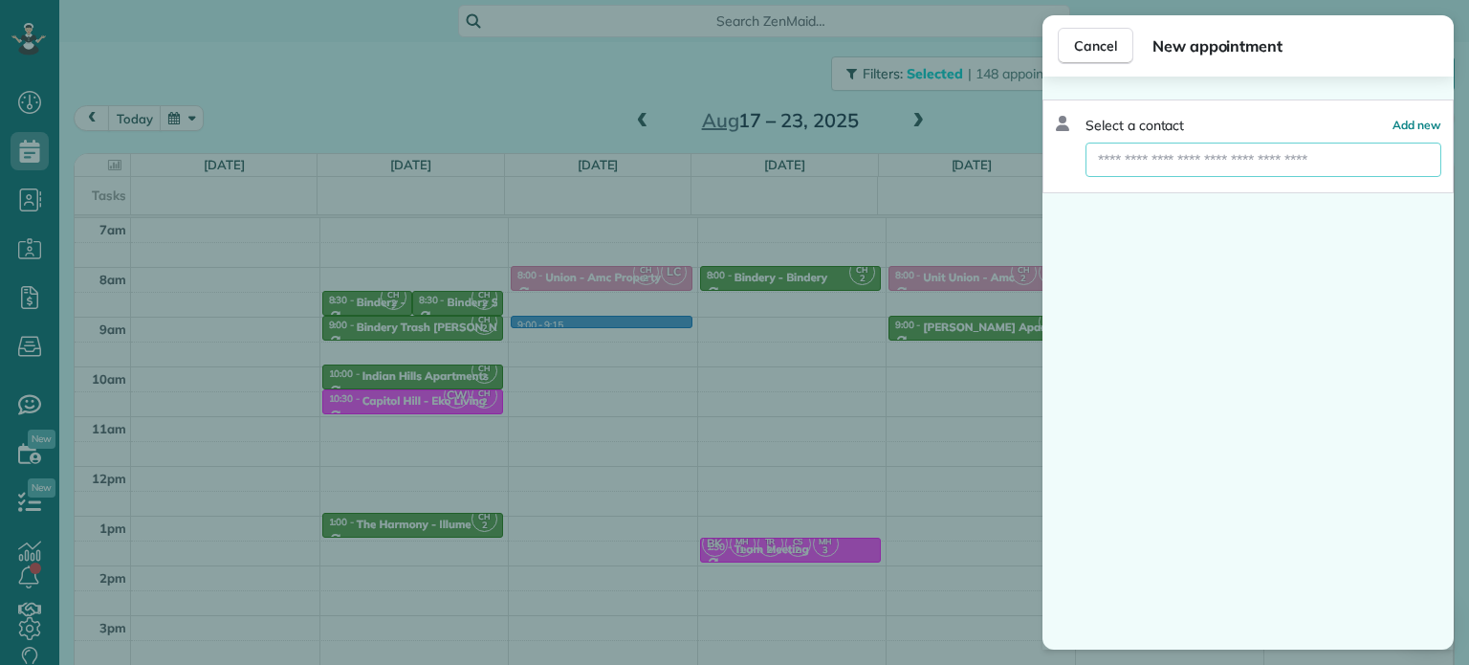
click at [1127, 159] on input "text" at bounding box center [1264, 160] width 356 height 34
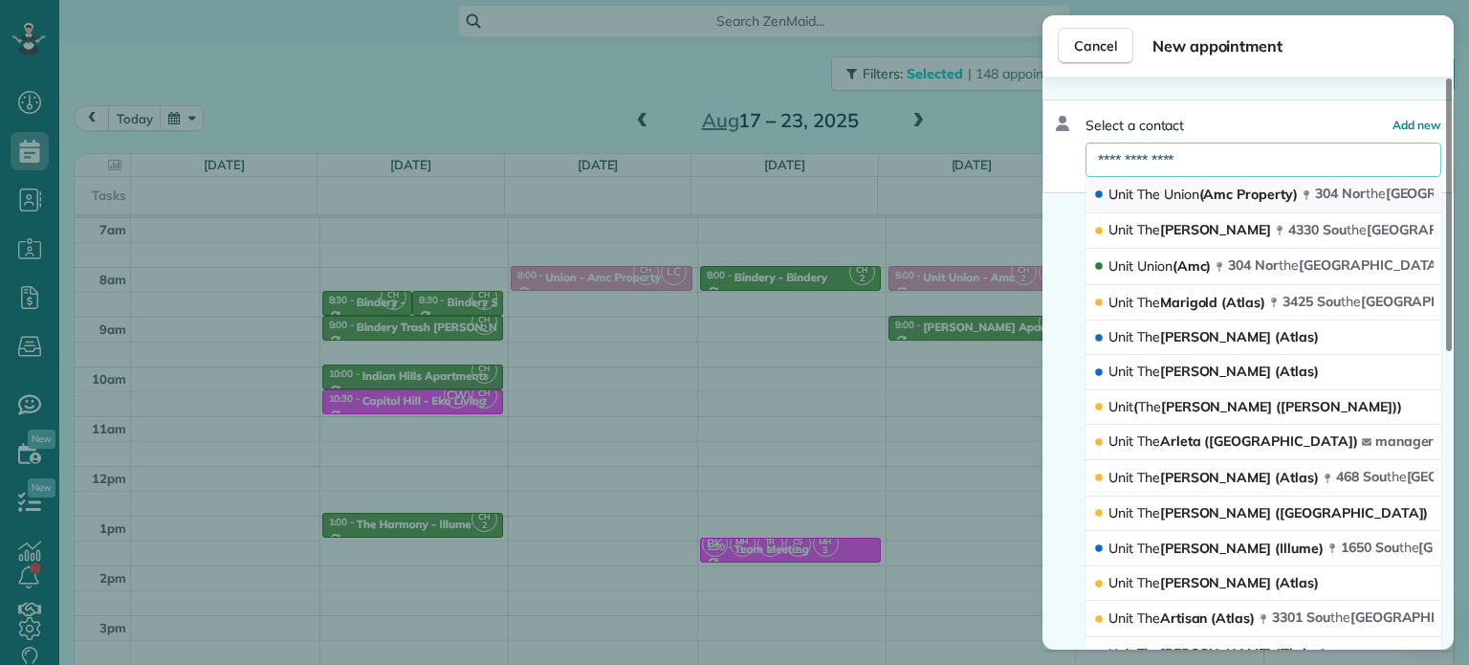
type input "**********"
click at [1177, 194] on span "Union" at bounding box center [1181, 194] width 35 height 17
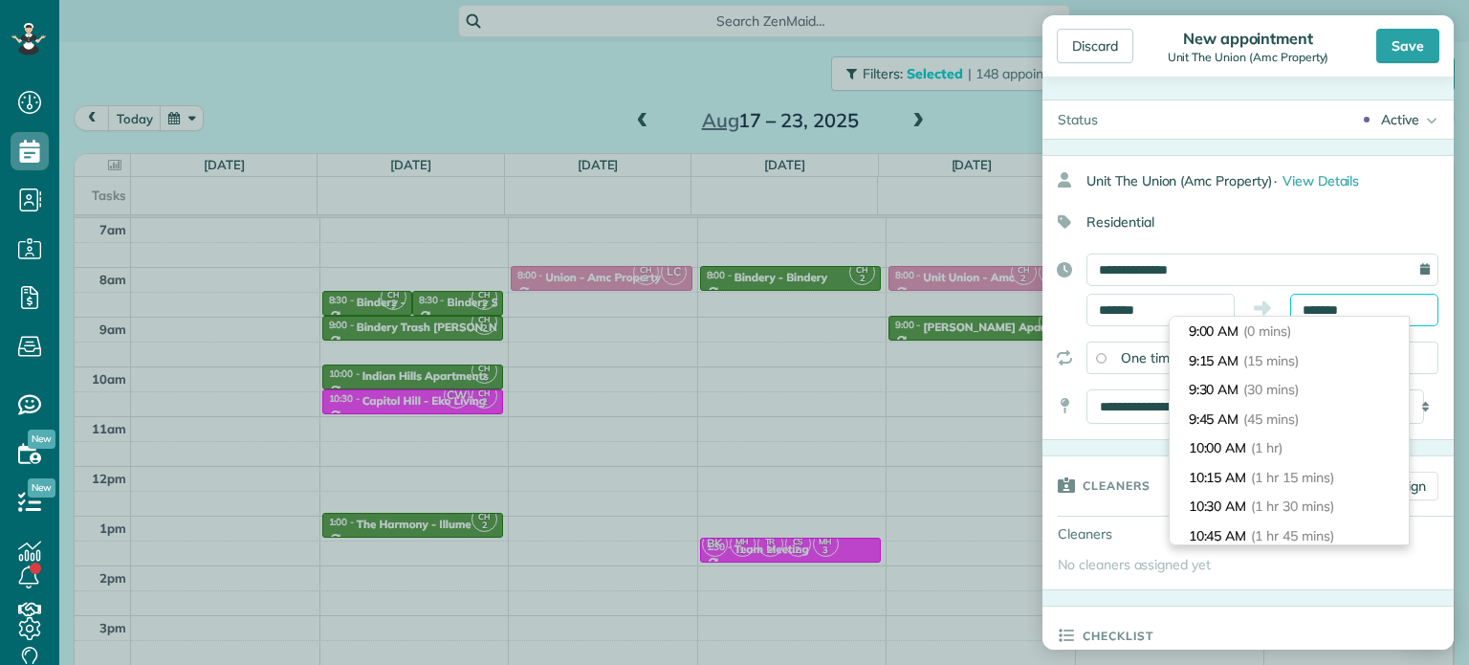
click at [1312, 304] on input "*******" at bounding box center [1364, 310] width 148 height 33
type input "*******"
click at [1303, 393] on span "(30 mins)" at bounding box center [1273, 389] width 59 height 17
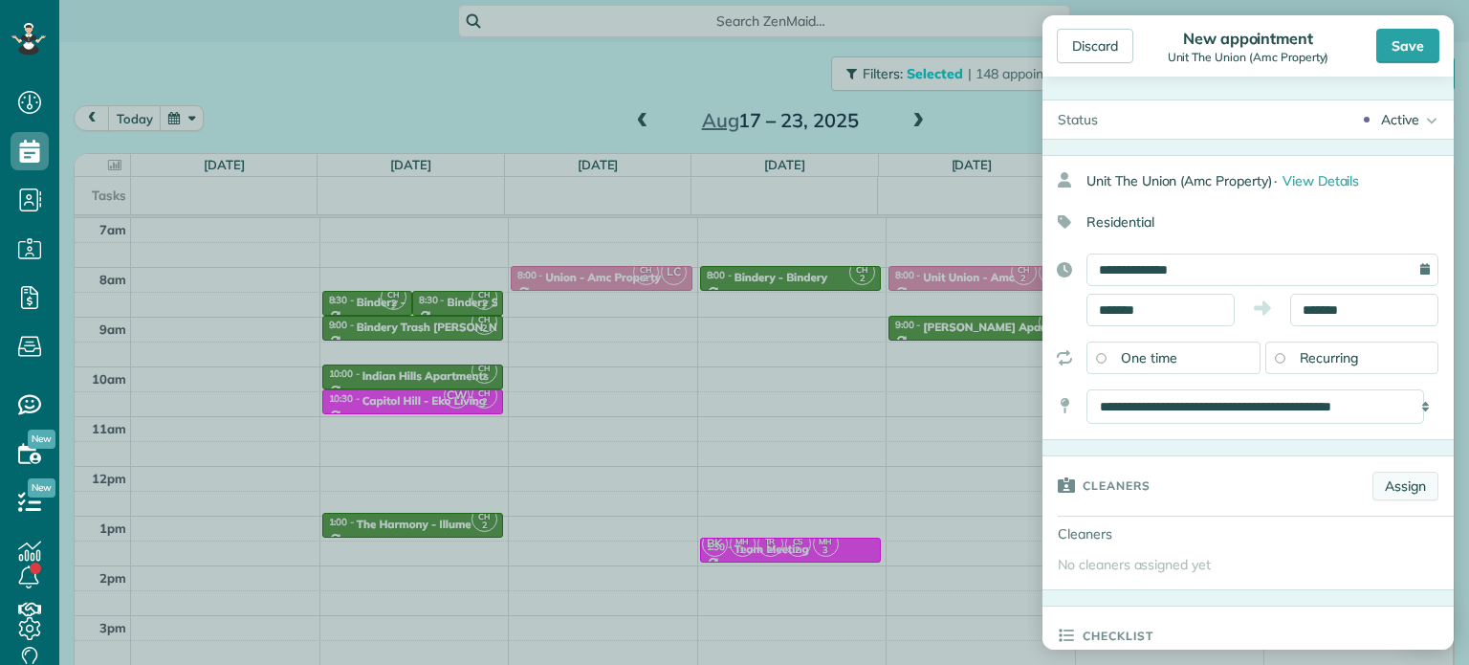
click at [1399, 485] on link "Assign" at bounding box center [1406, 486] width 66 height 29
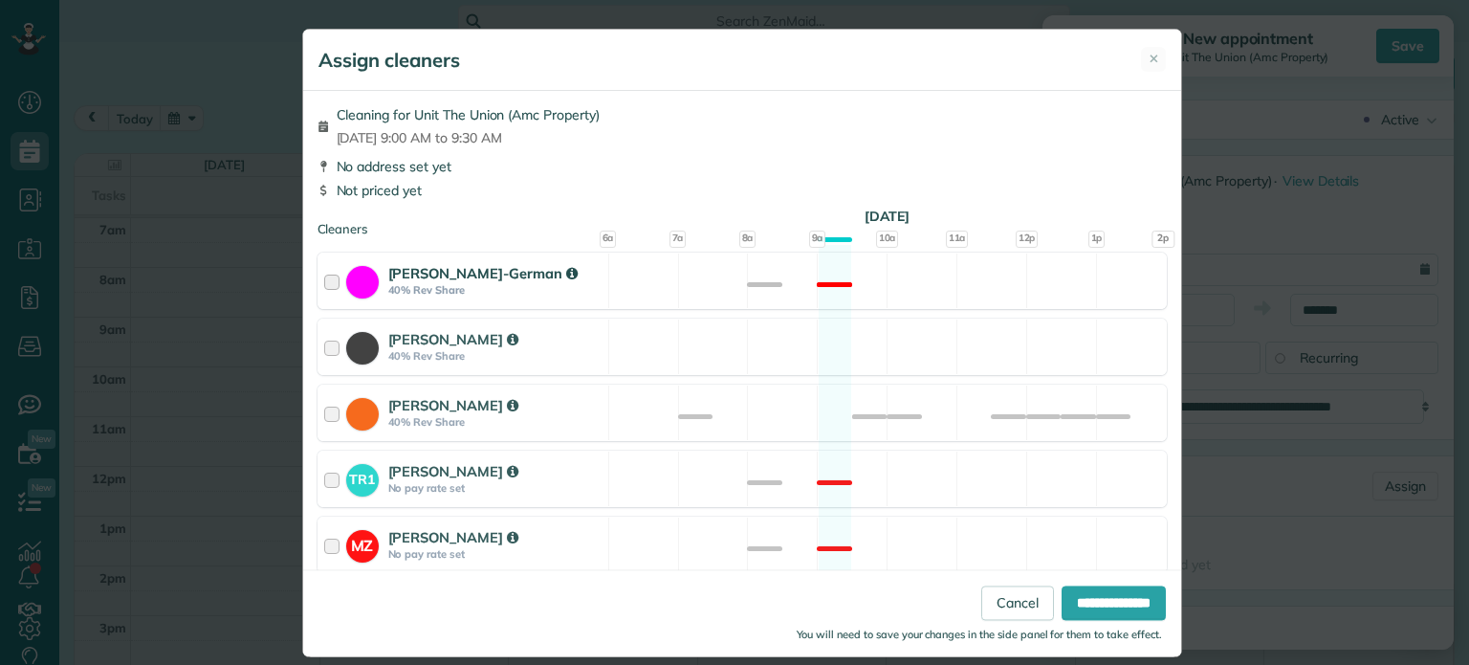
click at [953, 293] on div "Christina Wright-German 40% Rev Share Not available" at bounding box center [742, 281] width 849 height 56
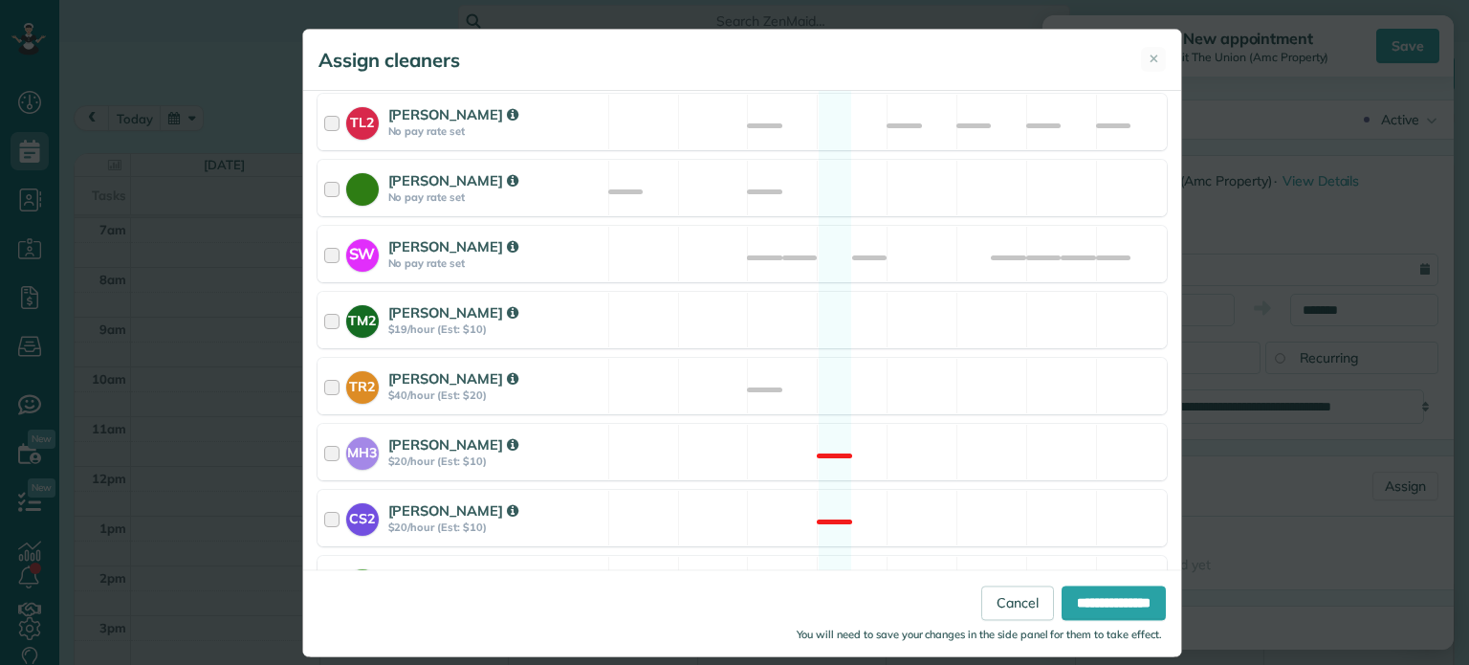
scroll to position [861, 0]
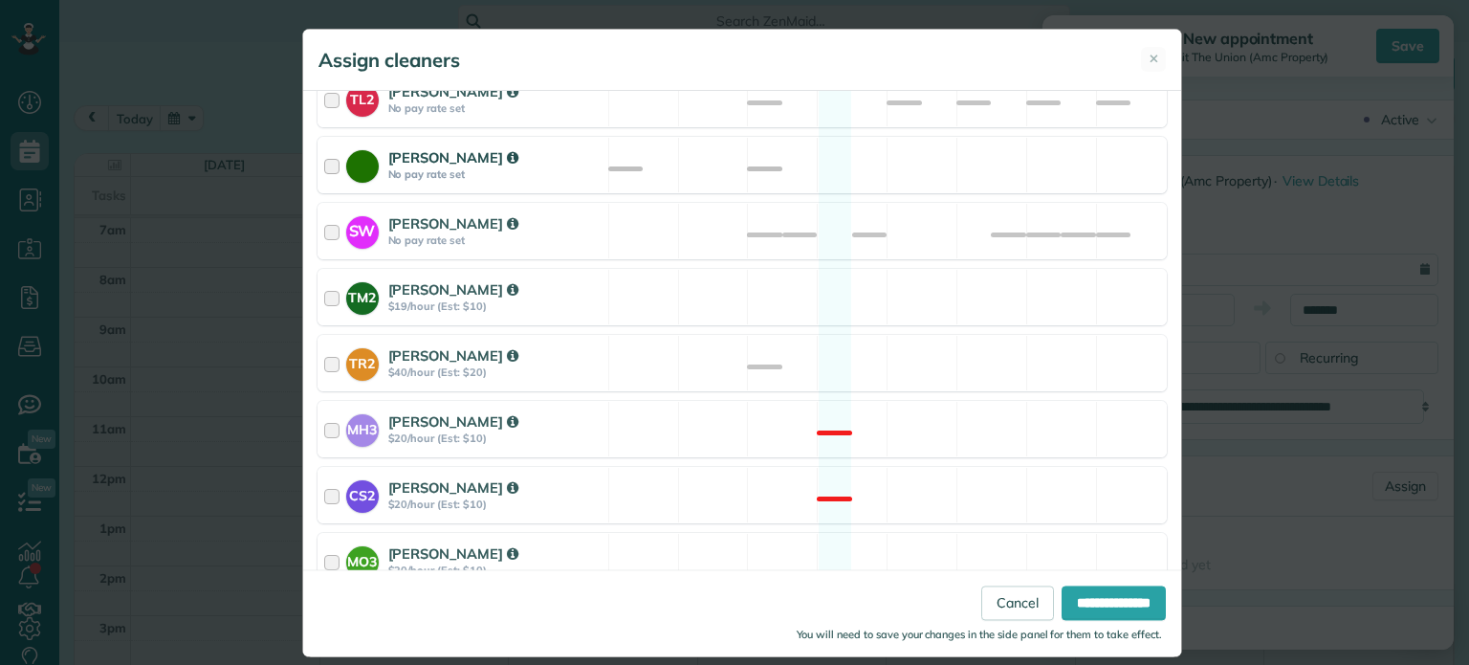
click at [936, 148] on div "Cyndi Holm No pay rate set Available" at bounding box center [742, 165] width 849 height 56
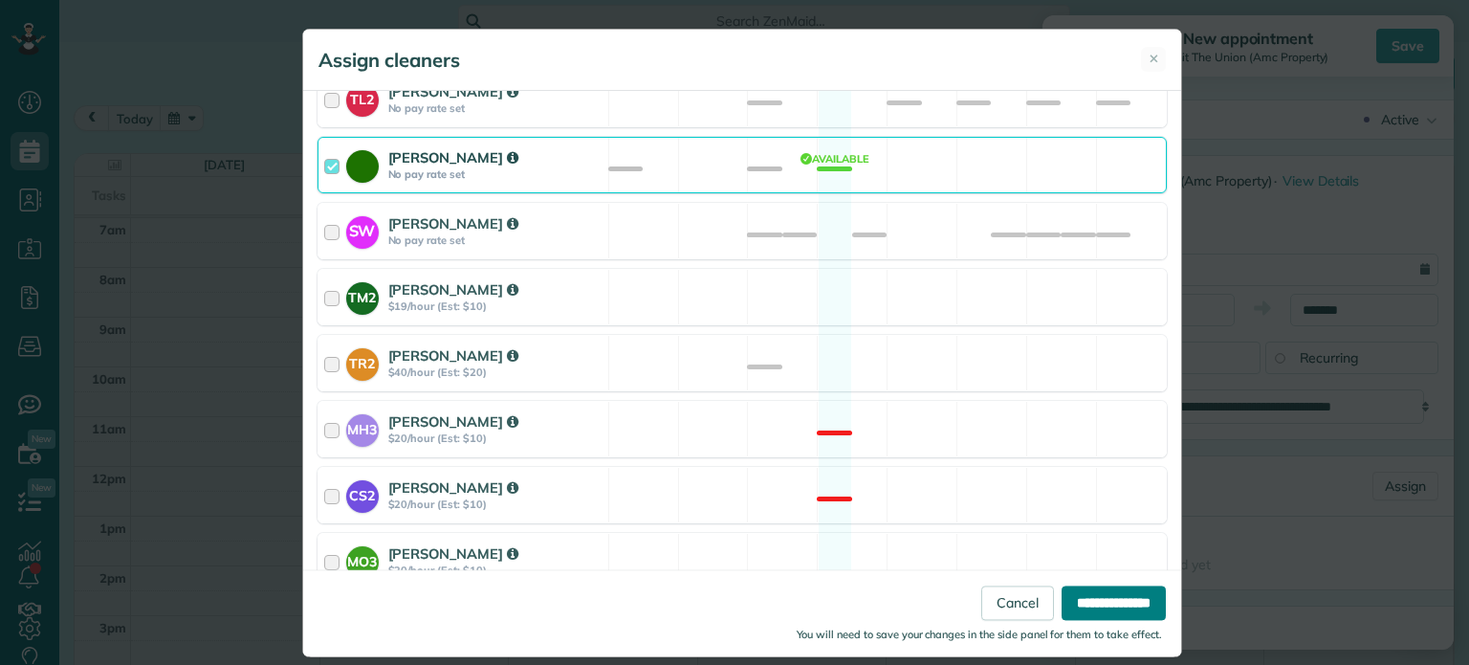
click at [1130, 593] on input "**********" at bounding box center [1114, 603] width 104 height 34
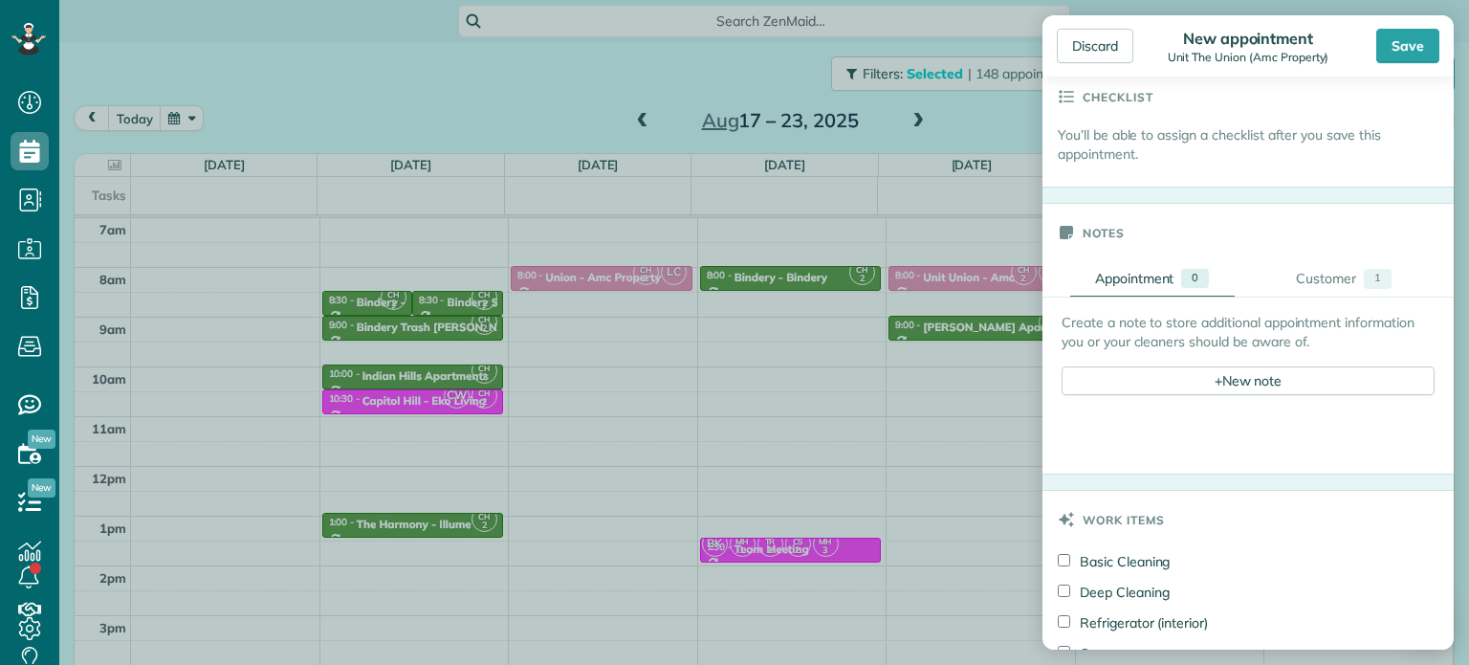
scroll to position [670, 0]
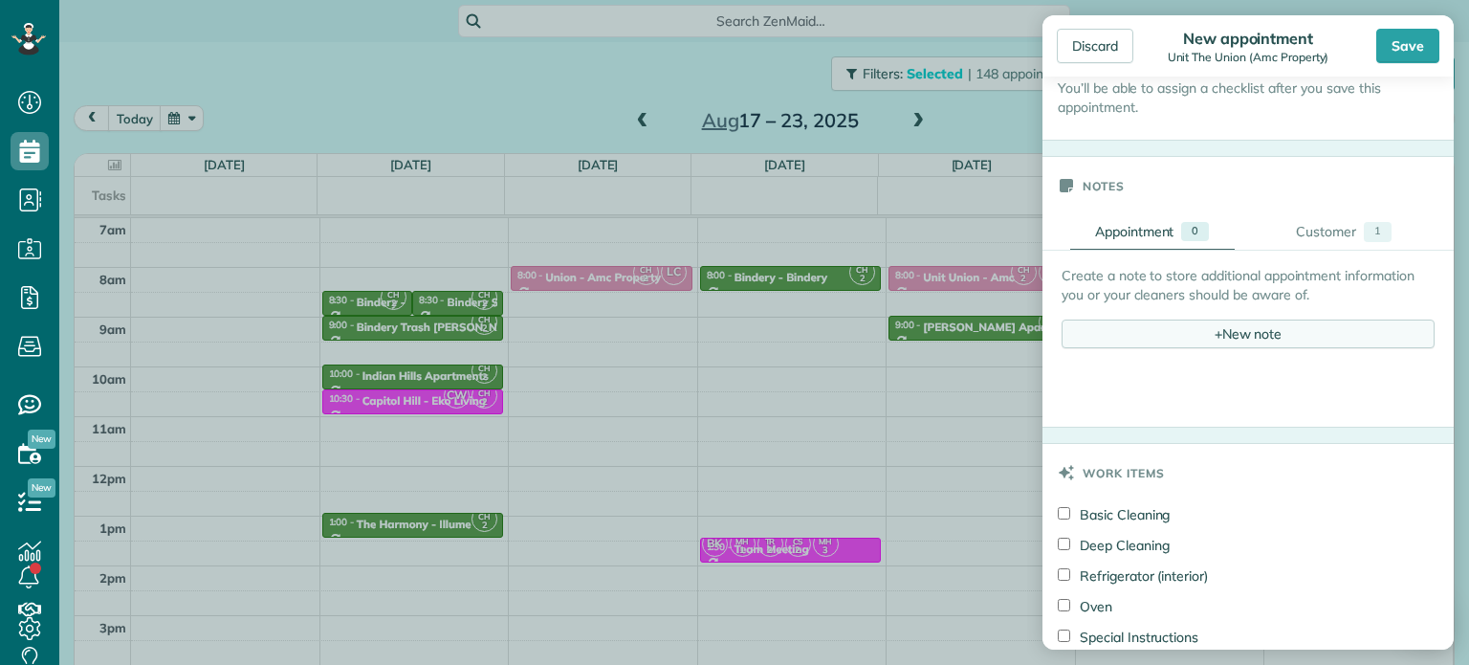
click at [1243, 333] on div "+ New note" at bounding box center [1248, 333] width 373 height 29
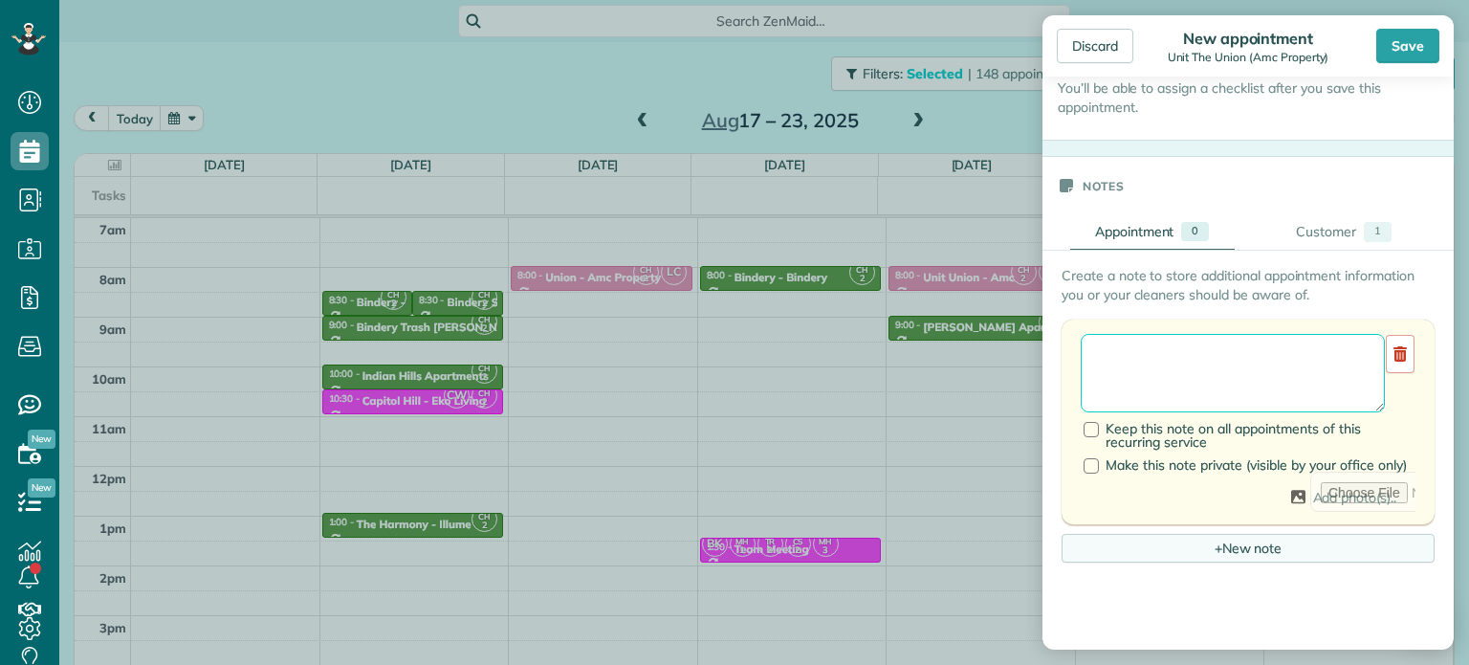
click at [1271, 351] on textarea at bounding box center [1233, 373] width 304 height 78
click at [1289, 355] on textarea "**********" at bounding box center [1233, 373] width 304 height 78
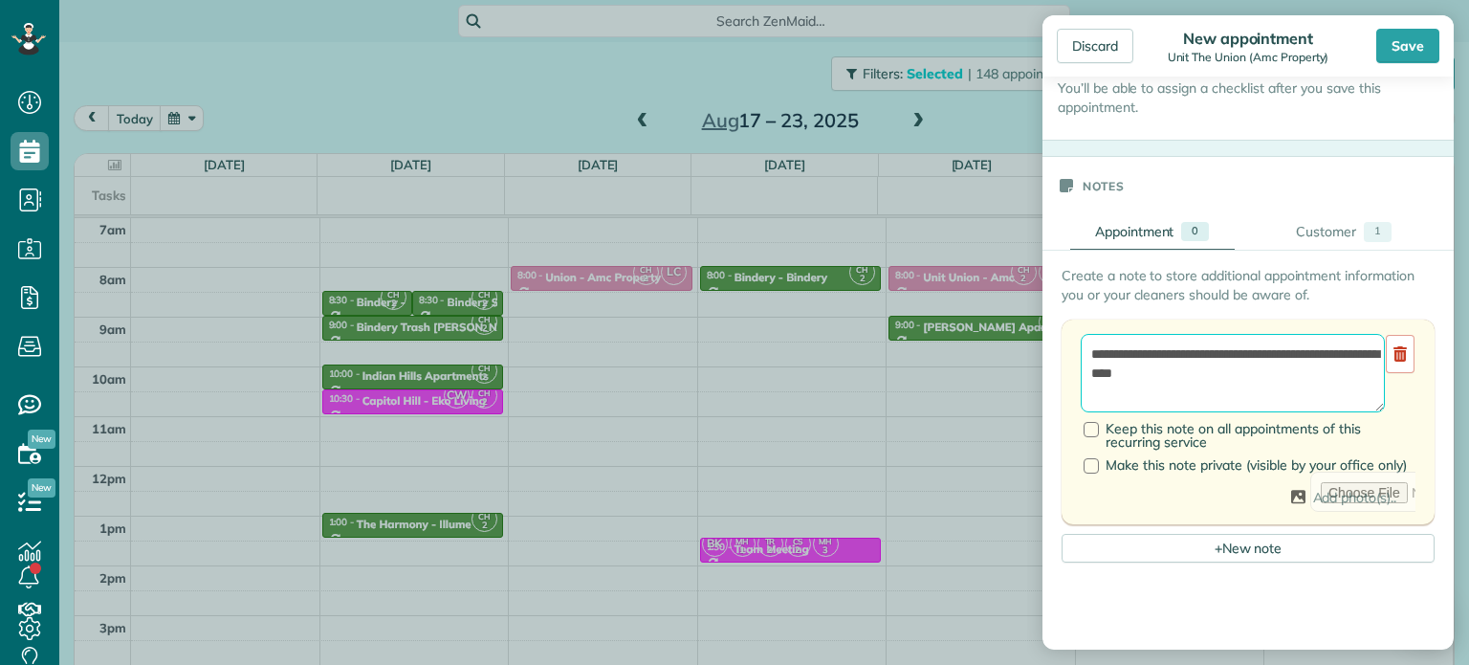
click at [1339, 367] on textarea "**********" at bounding box center [1233, 373] width 304 height 78
type textarea "**********"
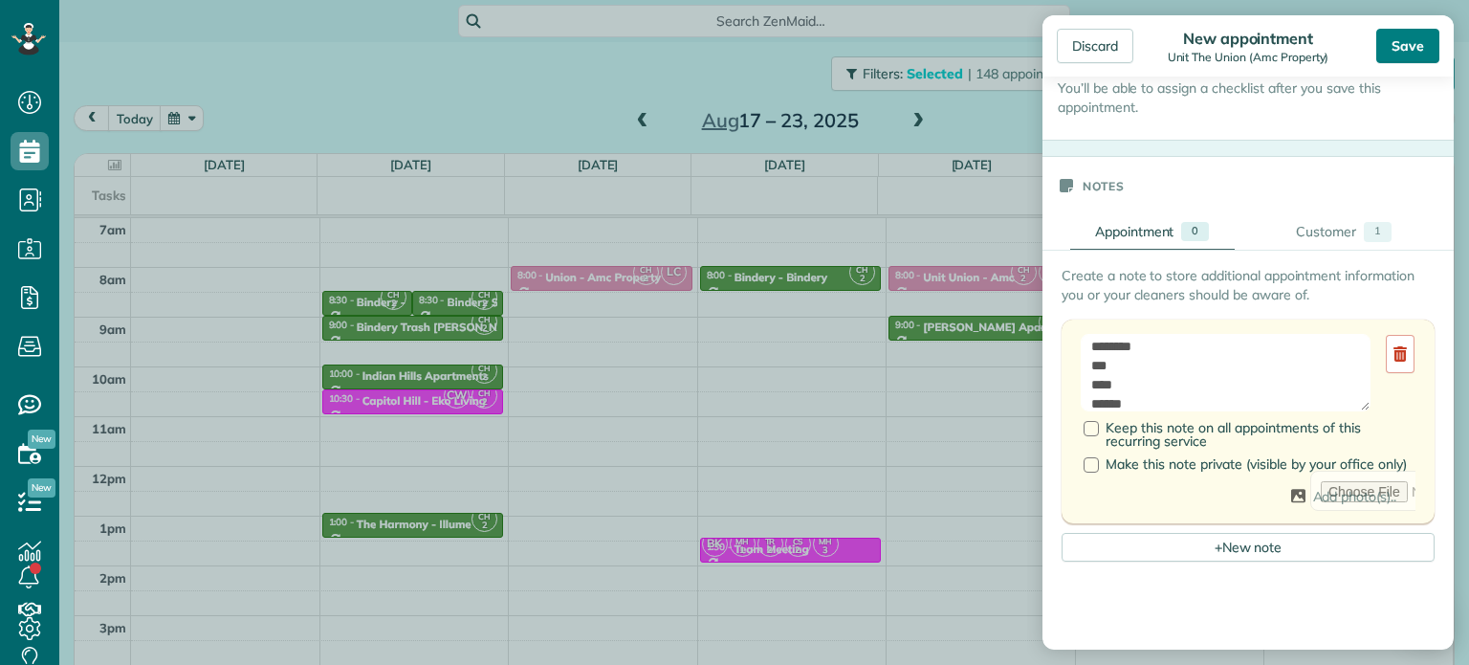
click at [1426, 36] on div "Save" at bounding box center [1407, 46] width 63 height 34
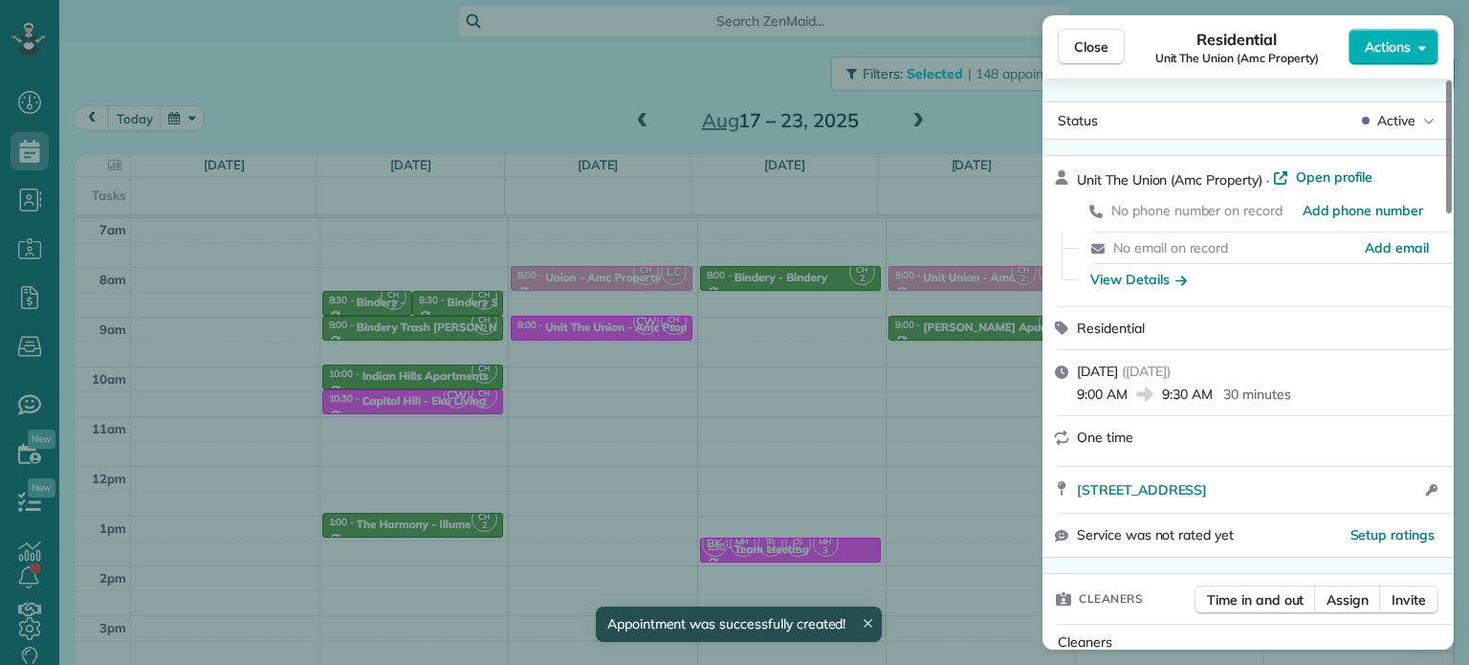
click at [688, 375] on div "Close Residential Unit The Union (Amc Property) Actions Status Active Unit The …" at bounding box center [734, 332] width 1469 height 665
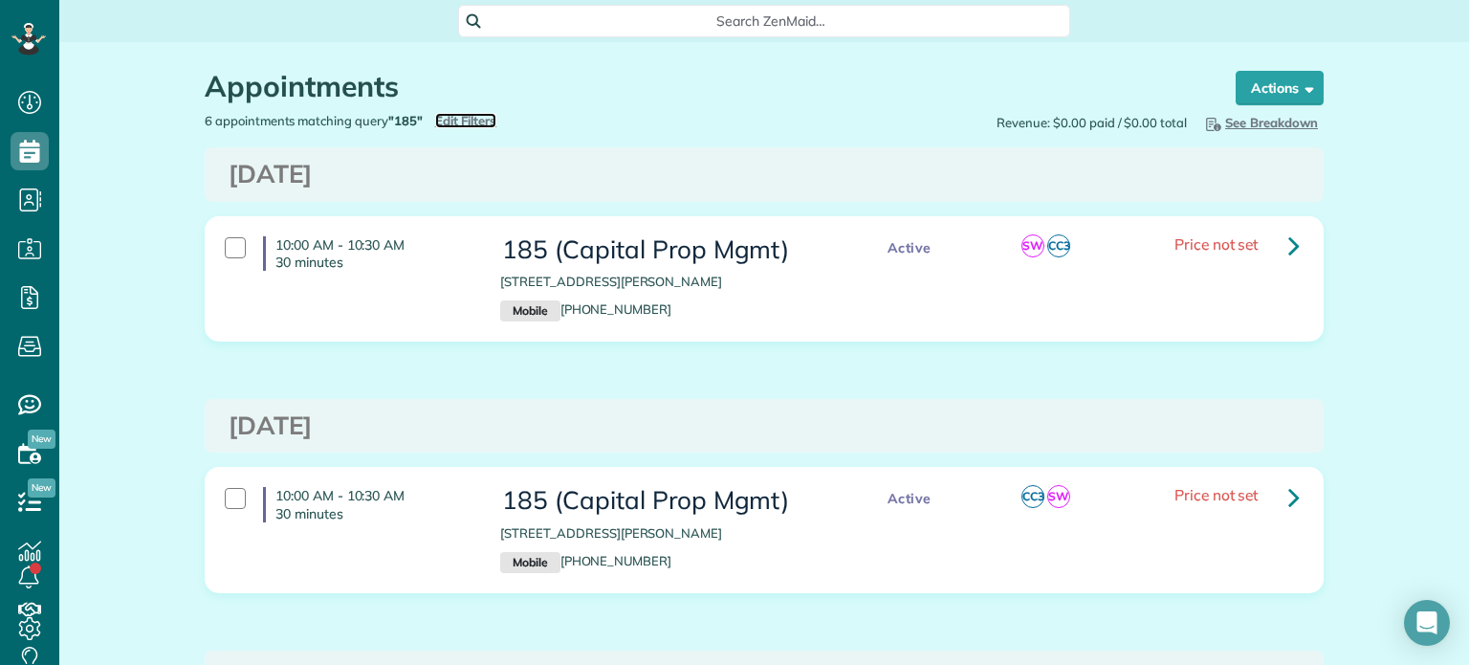
click at [455, 118] on span "Edit Filters" at bounding box center [466, 120] width 62 height 15
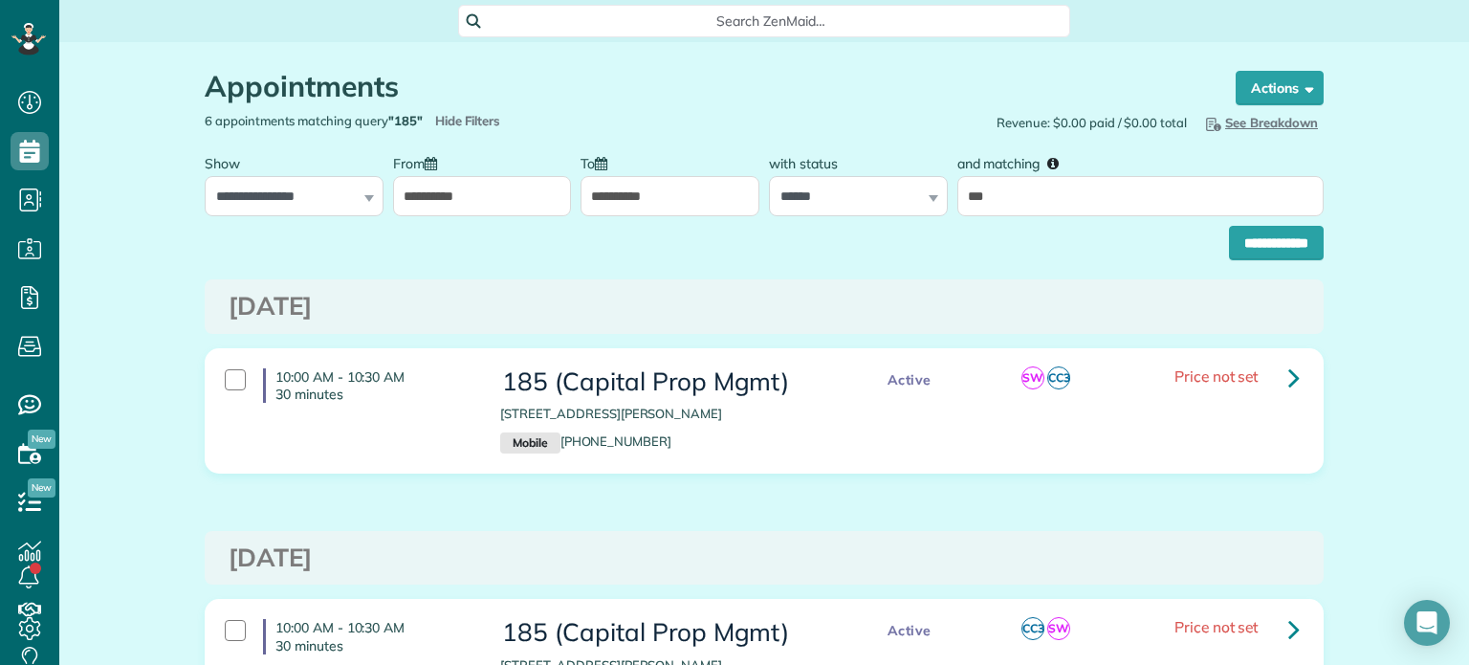
click at [487, 173] on div "**********" at bounding box center [482, 180] width 179 height 72
click at [509, 198] on input "**********" at bounding box center [482, 196] width 179 height 40
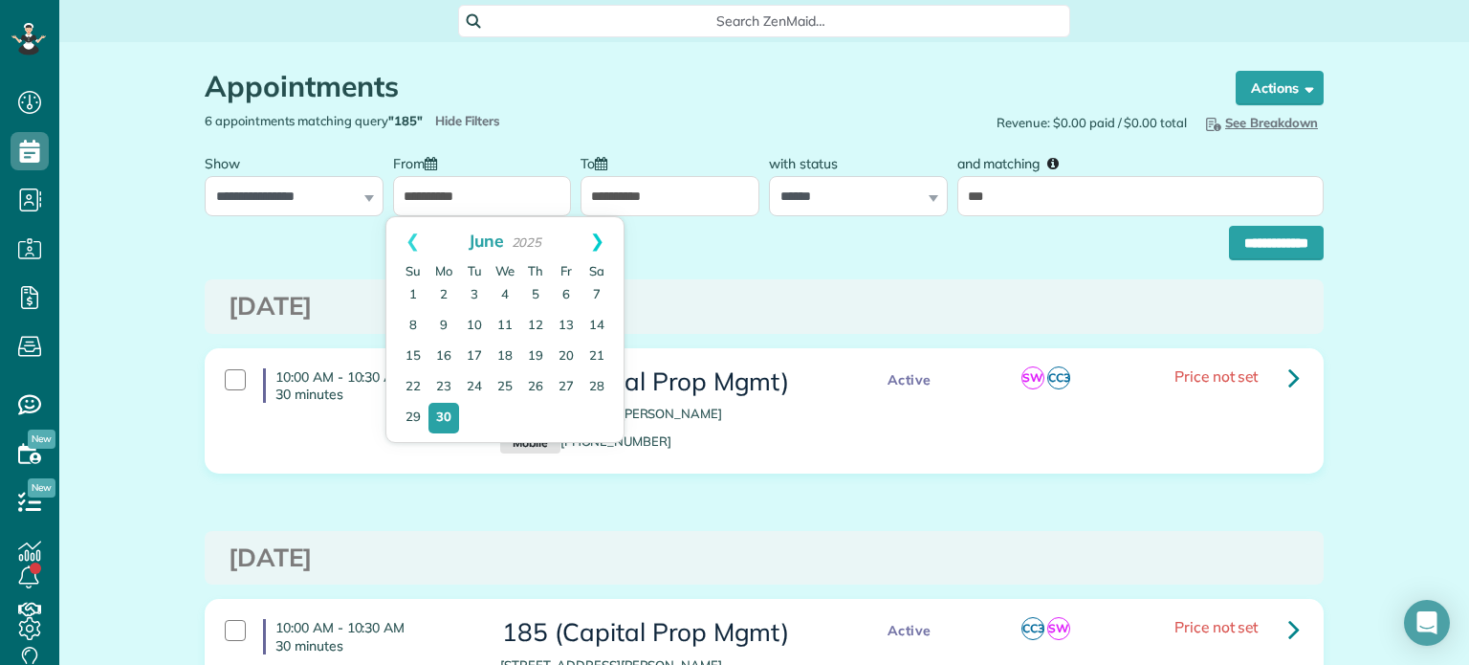
click at [592, 240] on link "Next" at bounding box center [597, 241] width 53 height 48
click at [602, 236] on link "Next" at bounding box center [597, 241] width 53 height 48
click at [563, 294] on link "1" at bounding box center [566, 295] width 31 height 31
type input "**********"
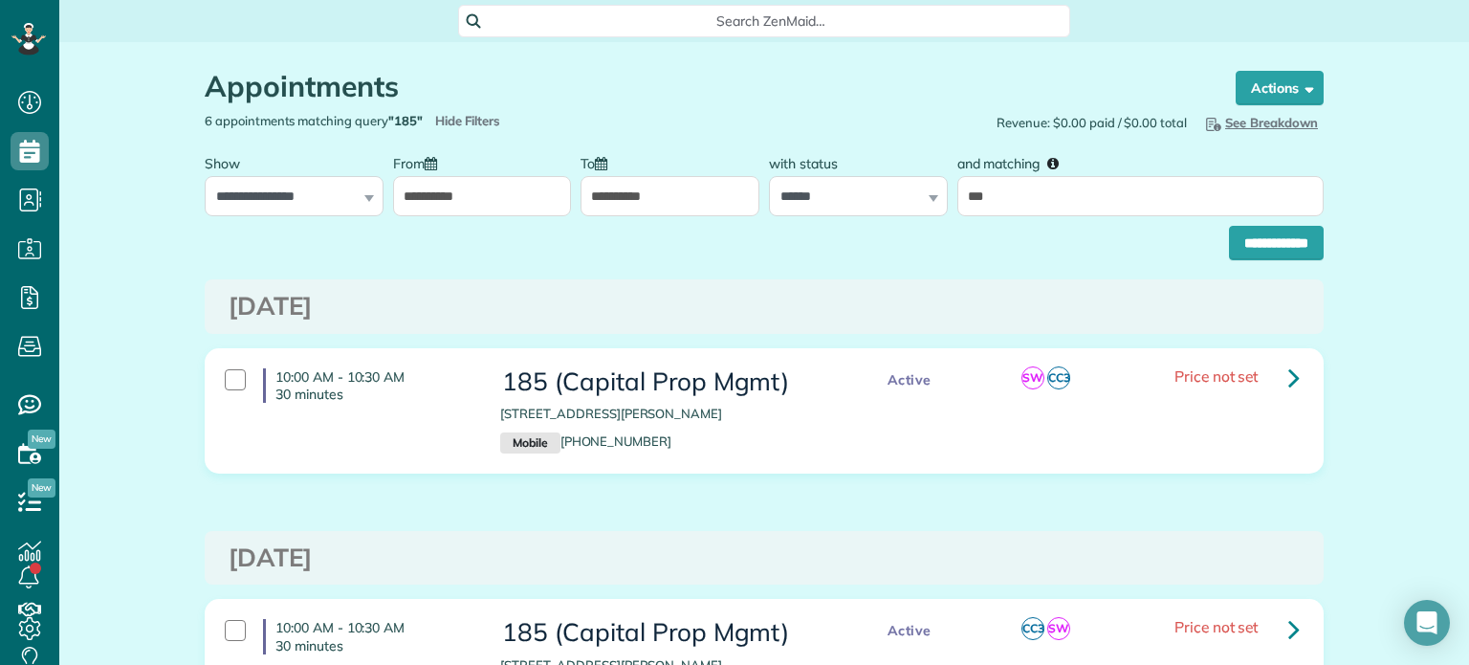
click at [682, 200] on input "**********" at bounding box center [670, 196] width 179 height 40
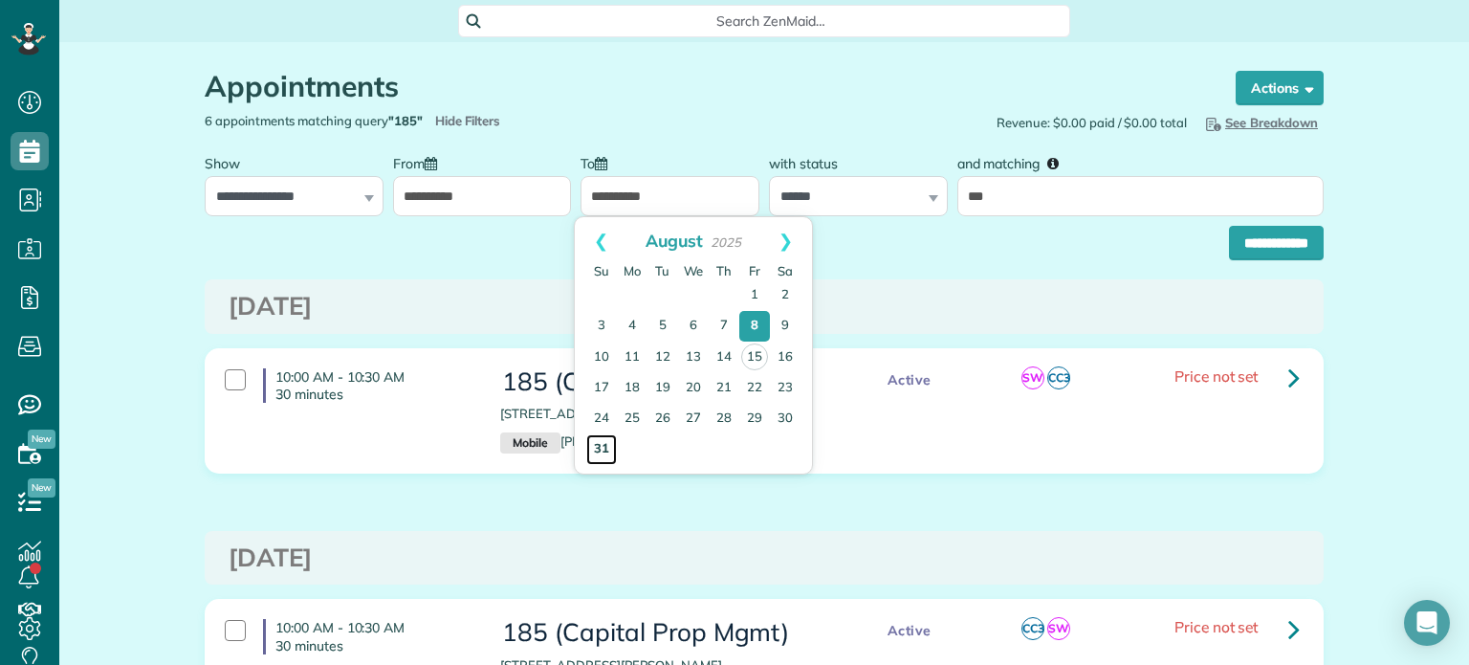
click at [605, 446] on link "31" at bounding box center [601, 449] width 31 height 31
type input "**********"
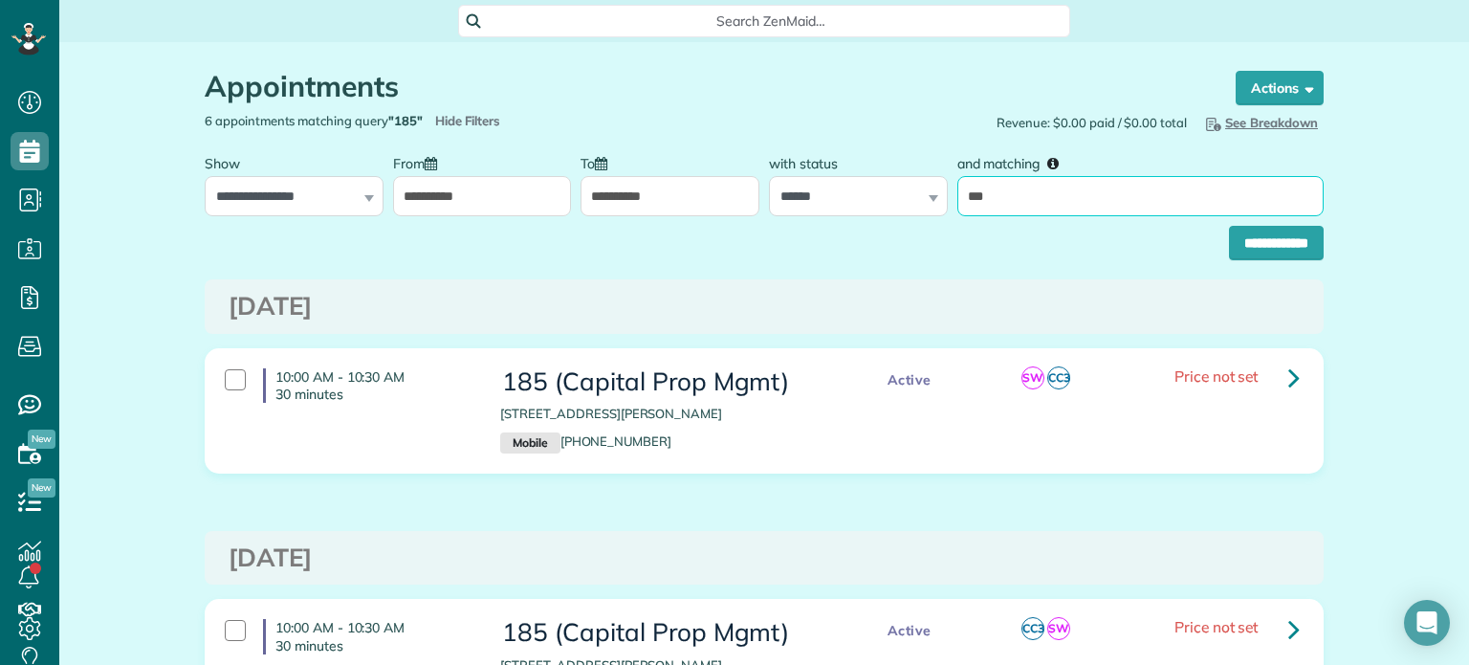
drag, startPoint x: 1033, startPoint y: 187, endPoint x: 956, endPoint y: 210, distance: 81.1
click at [957, 210] on input "***" at bounding box center [1140, 196] width 366 height 40
type input "******"
click at [1229, 226] on input "**********" at bounding box center [1276, 243] width 95 height 34
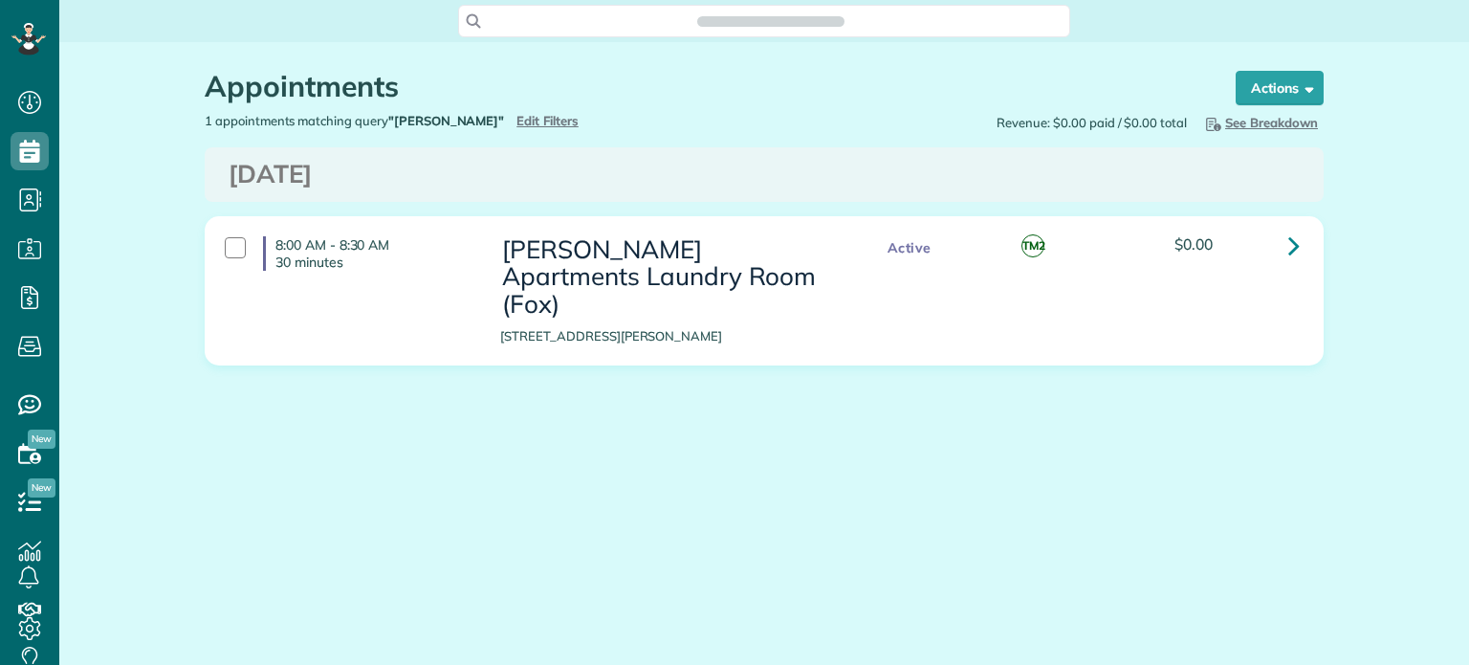
scroll to position [665, 58]
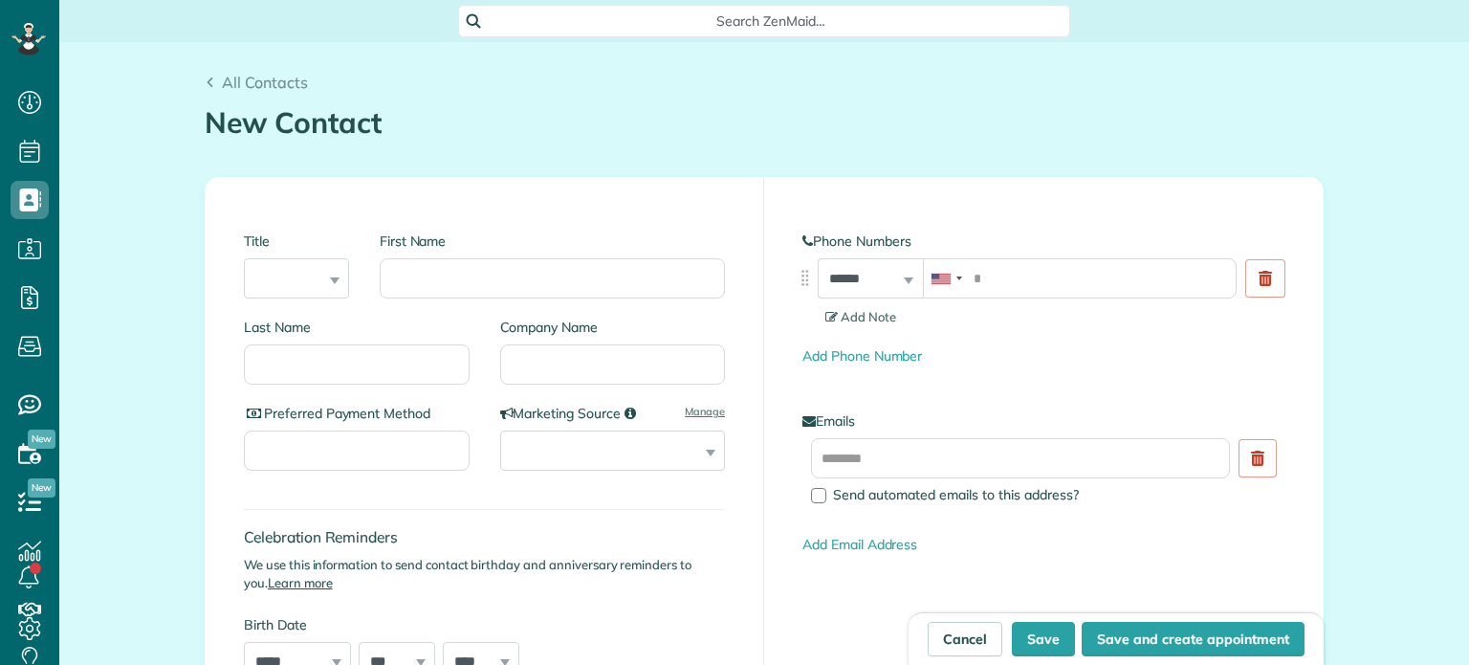
scroll to position [9, 9]
click at [597, 282] on input "First Name" at bounding box center [552, 278] width 345 height 40
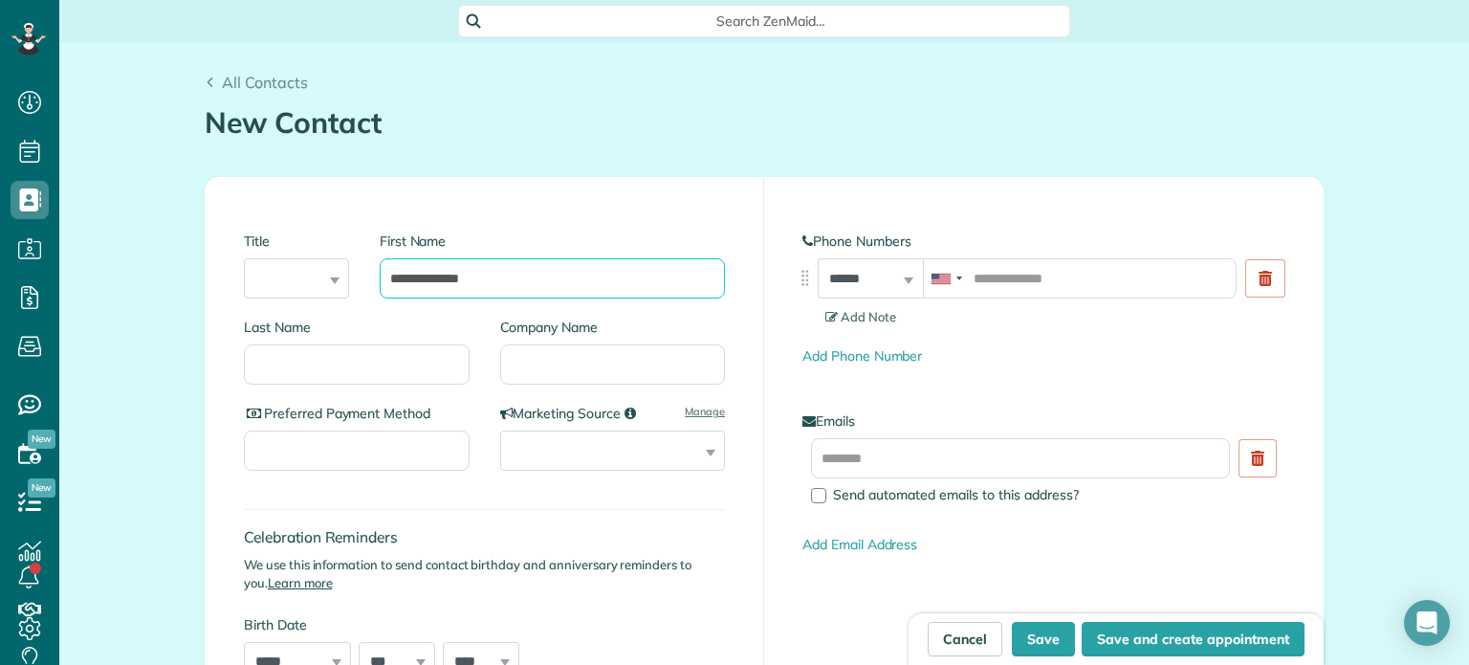
type input "**********"
click at [642, 363] on input "Company Name" at bounding box center [613, 364] width 226 height 40
type input "**********"
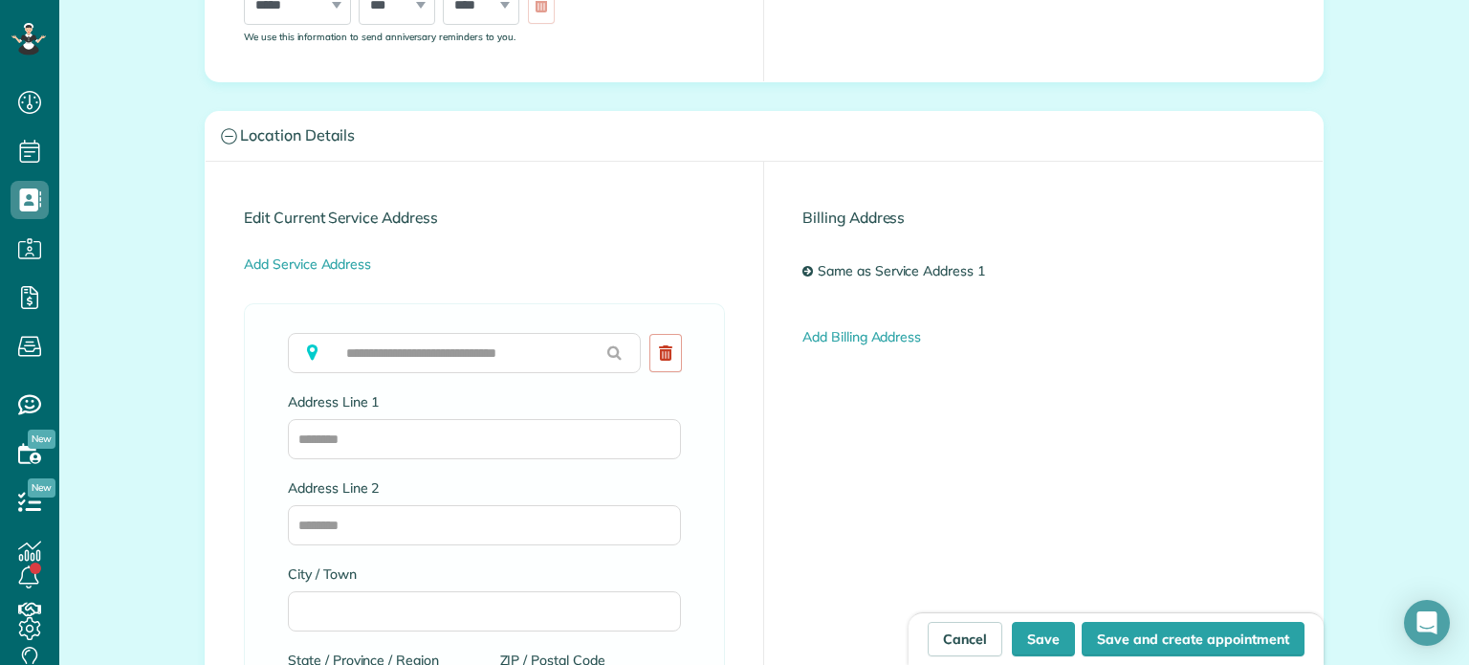
scroll to position [861, 0]
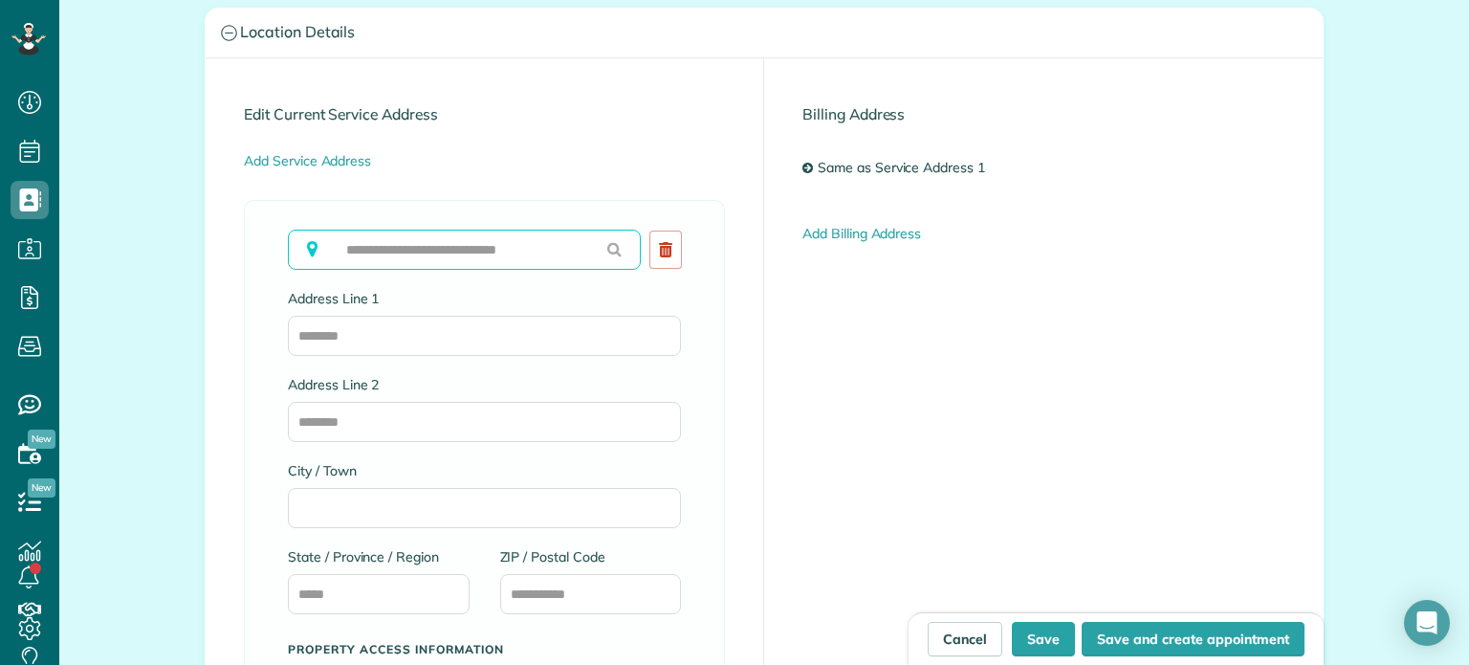
click at [451, 245] on input "text" at bounding box center [464, 250] width 353 height 40
paste input "**********"
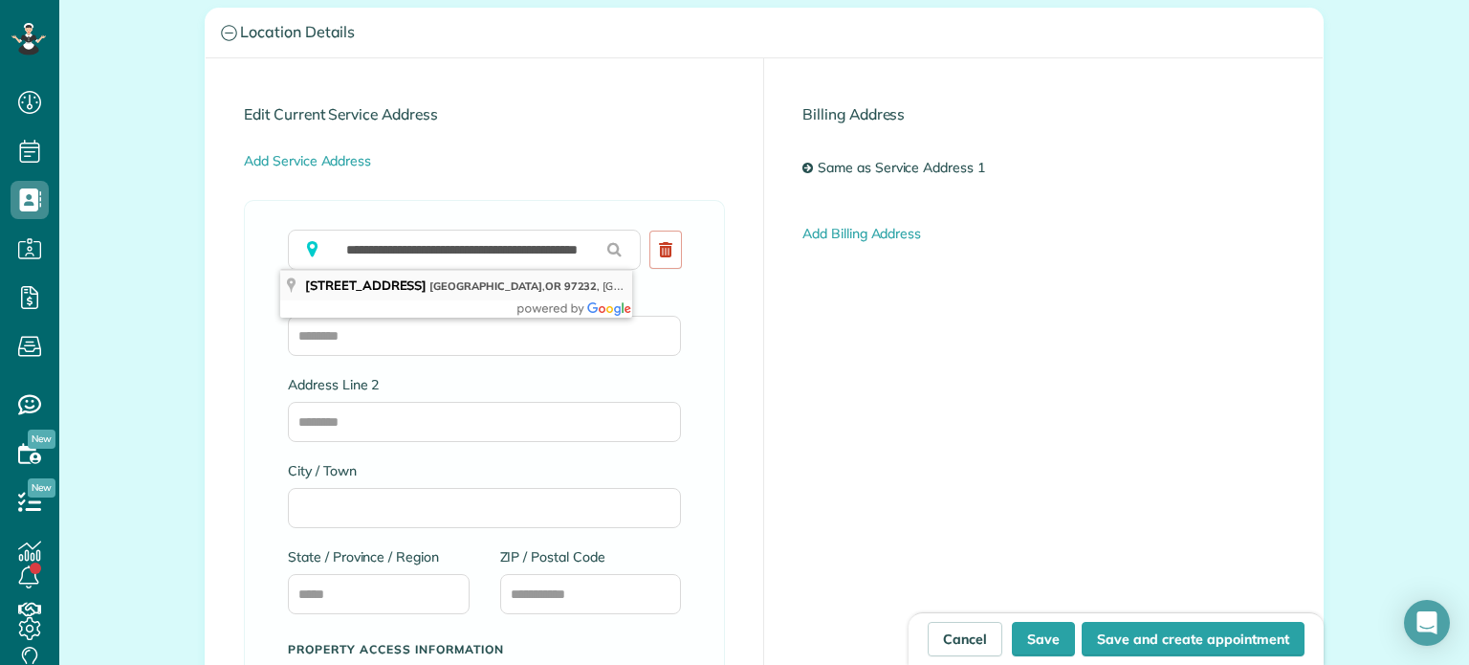
type input "**********"
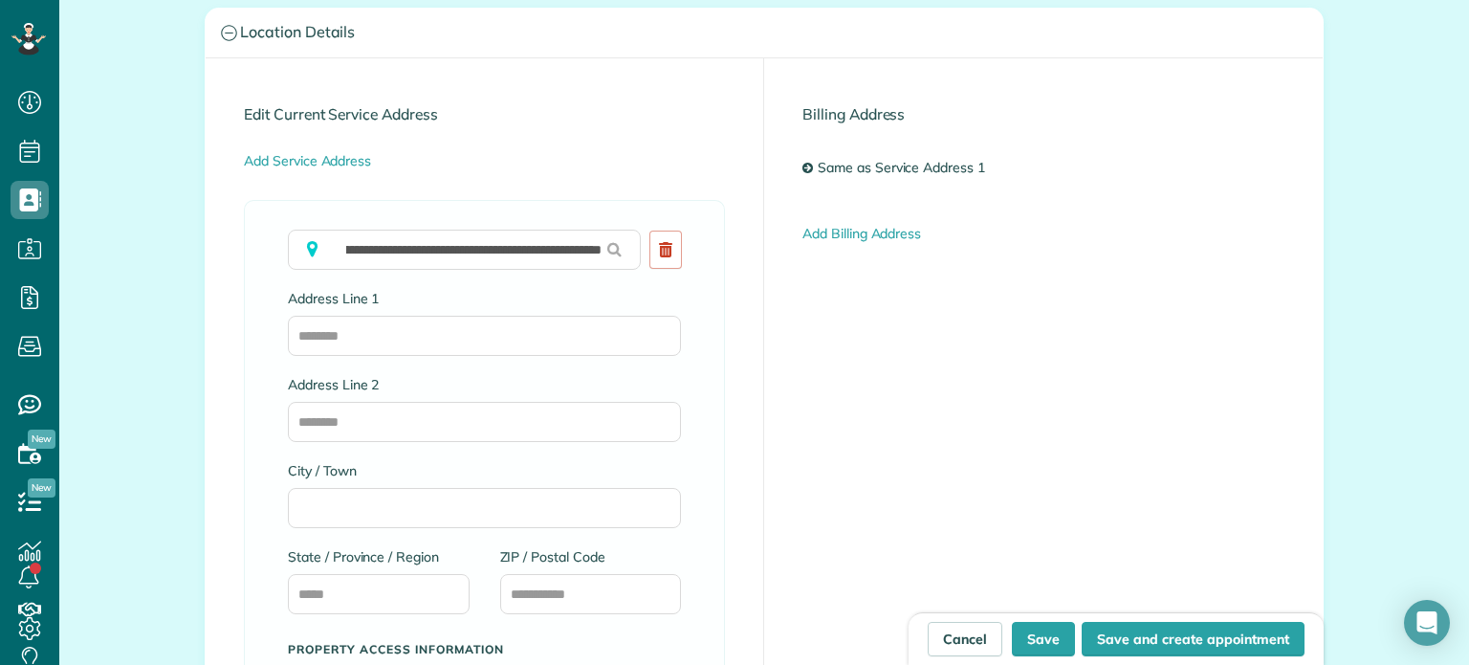
scroll to position [0, 0]
type input "**********"
type input "********"
type input "**"
type input "*****"
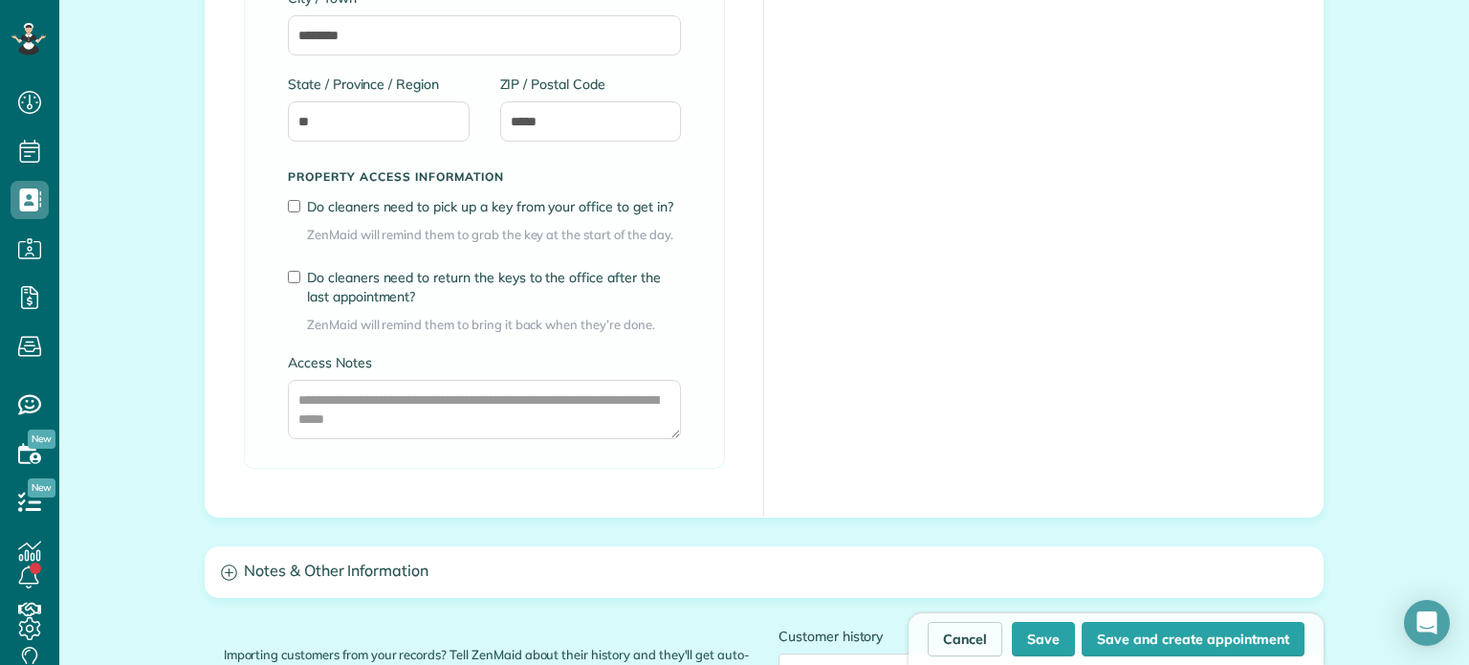
scroll to position [1339, 0]
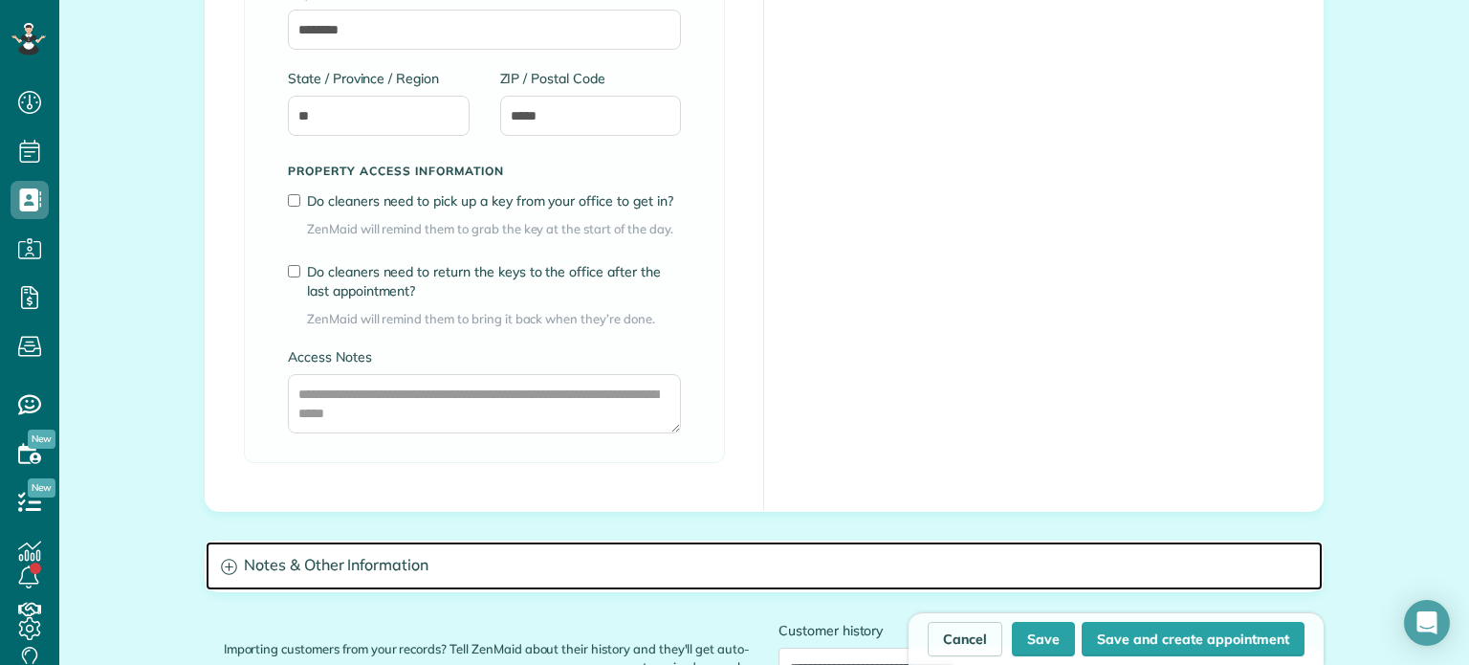
click at [377, 550] on h3 "Notes & Other Information" at bounding box center [764, 565] width 1117 height 49
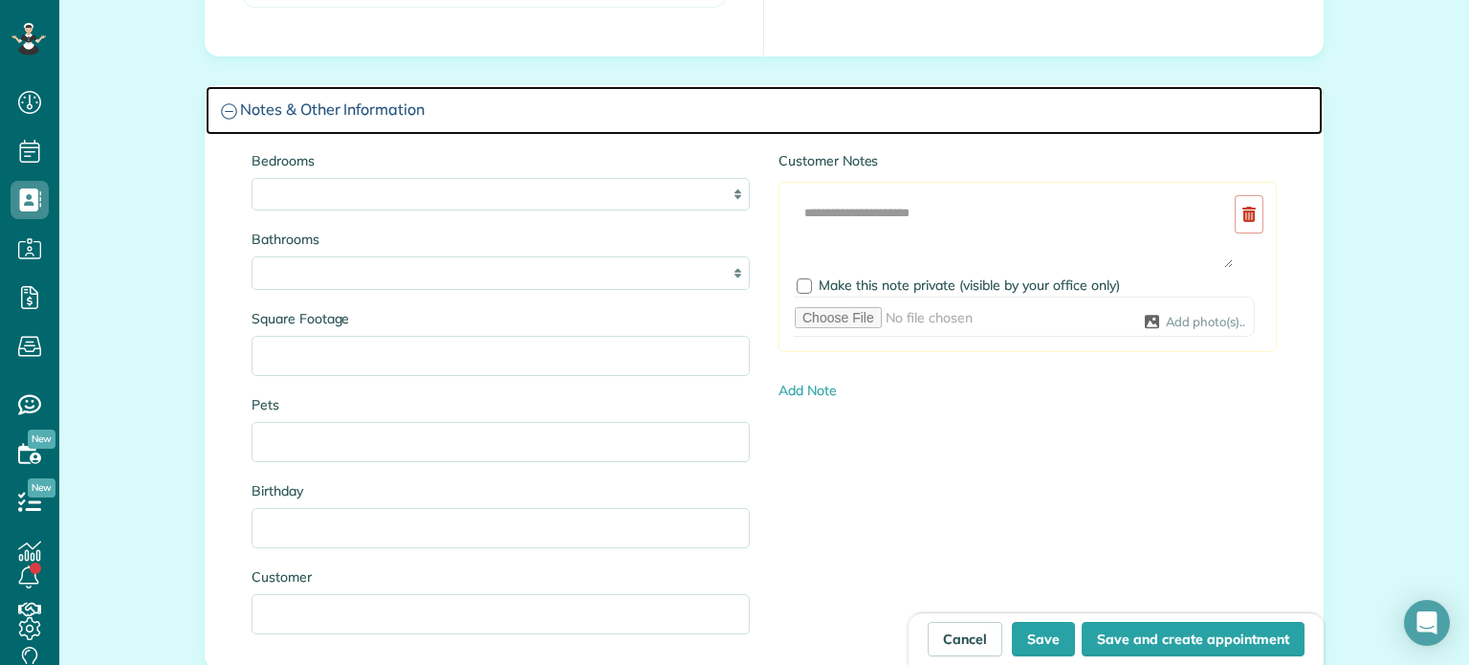
scroll to position [1817, 0]
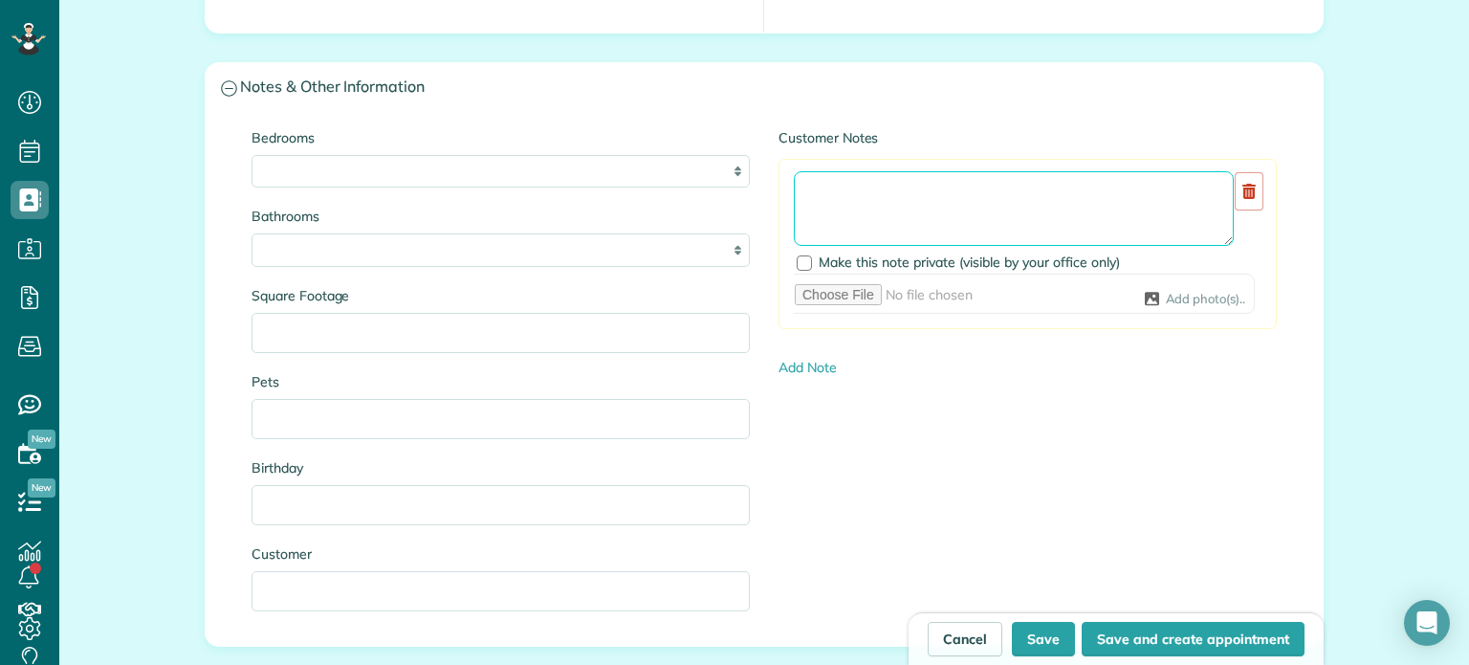
click at [884, 201] on textarea at bounding box center [1014, 208] width 440 height 75
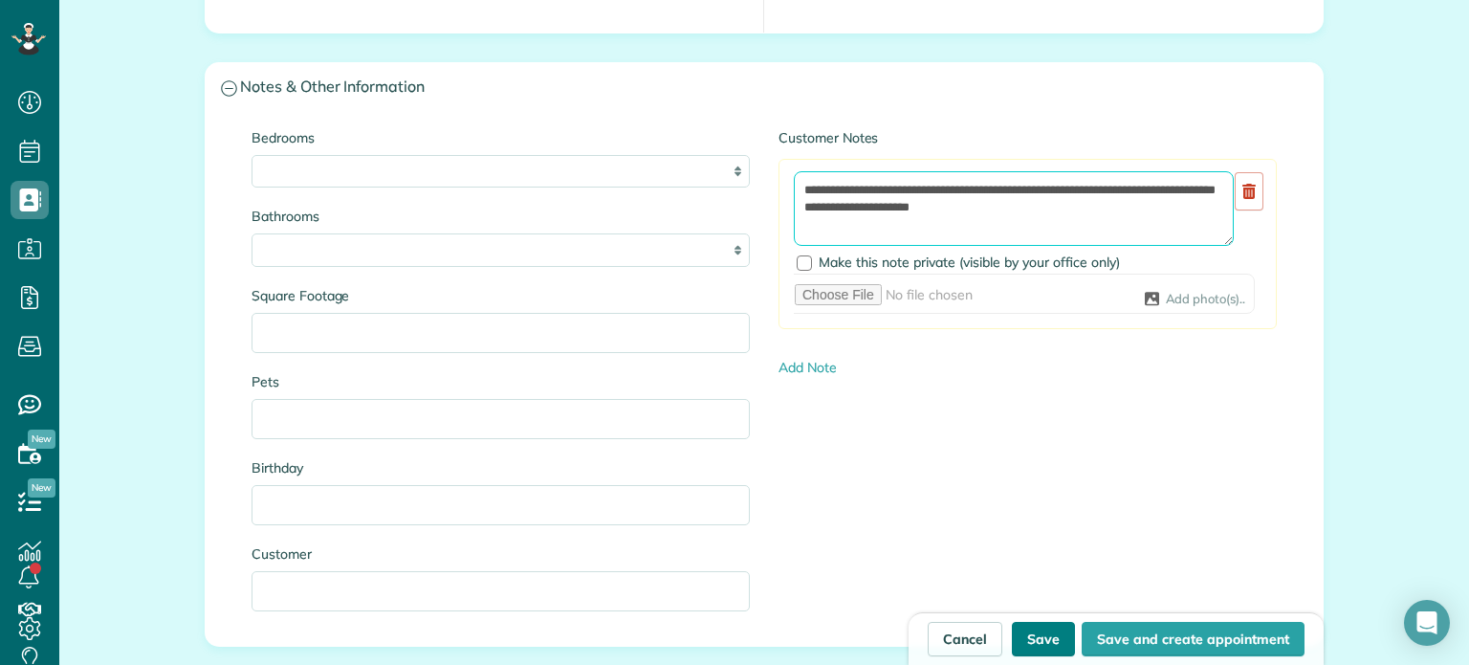
type textarea "**********"
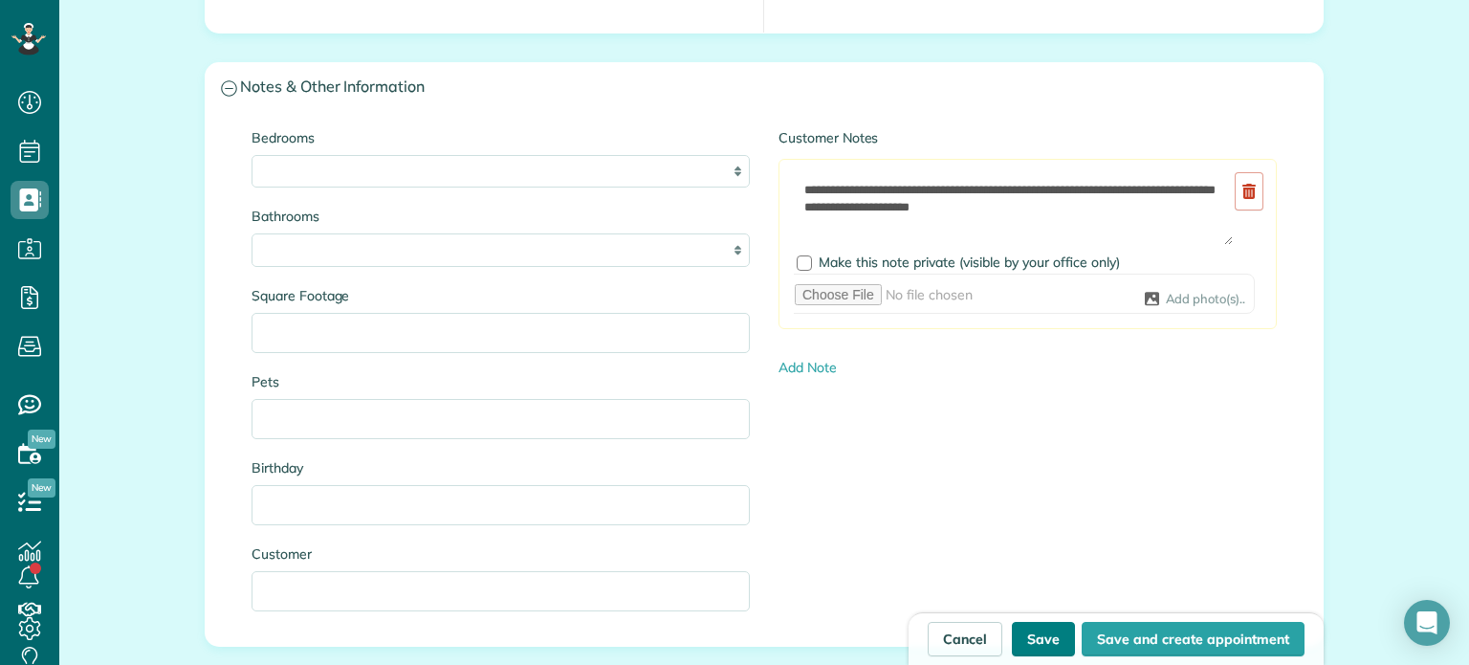
click at [1042, 632] on button "Save" at bounding box center [1043, 639] width 63 height 34
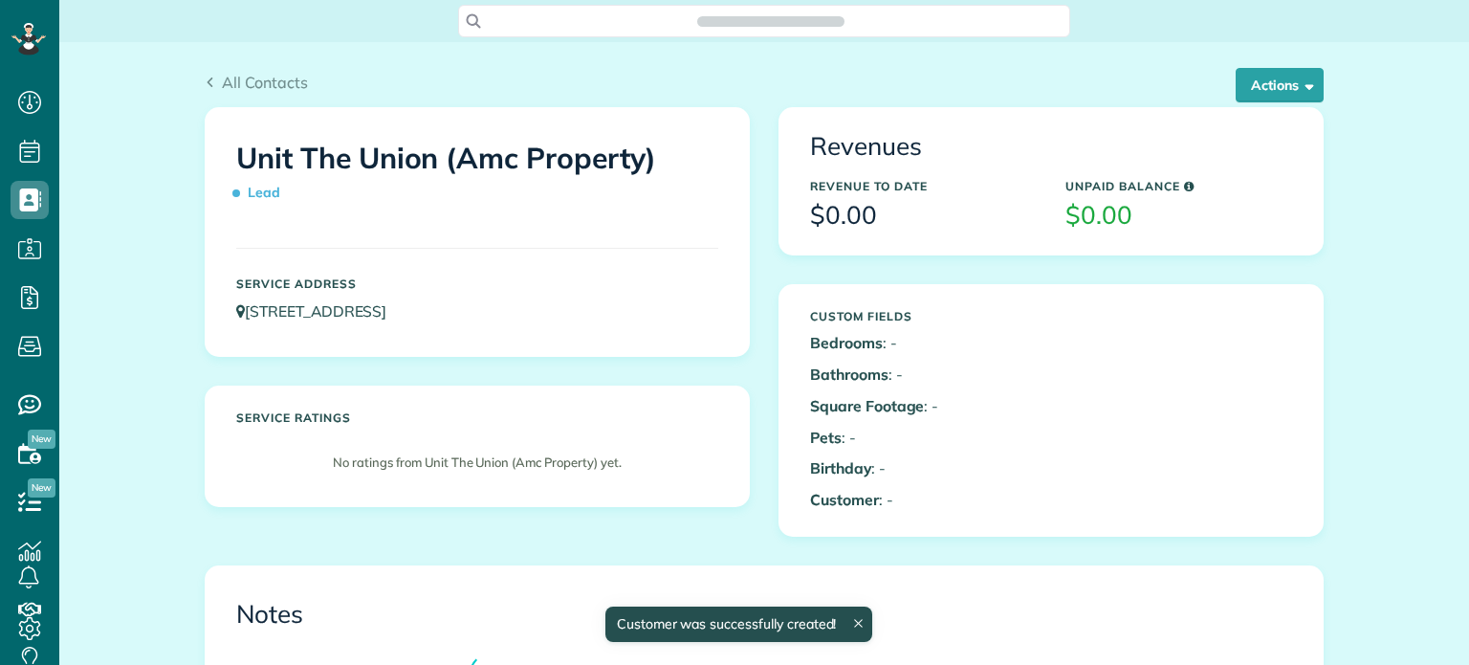
scroll to position [9, 9]
